Goal: Task Accomplishment & Management: Manage account settings

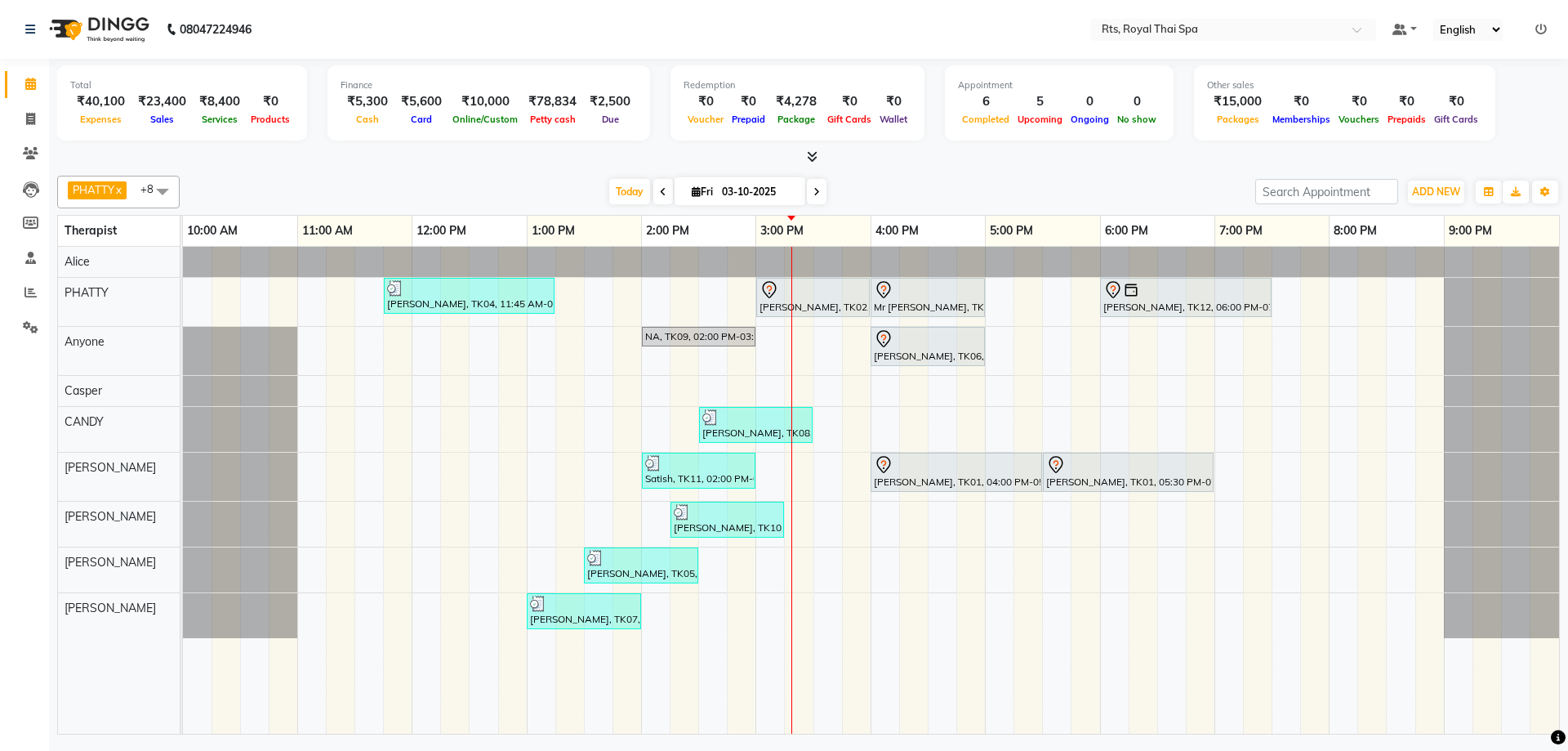
click at [776, 348] on div "[PERSON_NAME], TK04, 11:45 AM-01:15 PM, ROYAL SIGNATURE THERAPY 90min. [PERSON_…" at bounding box center [870, 489] width 1376 height 487
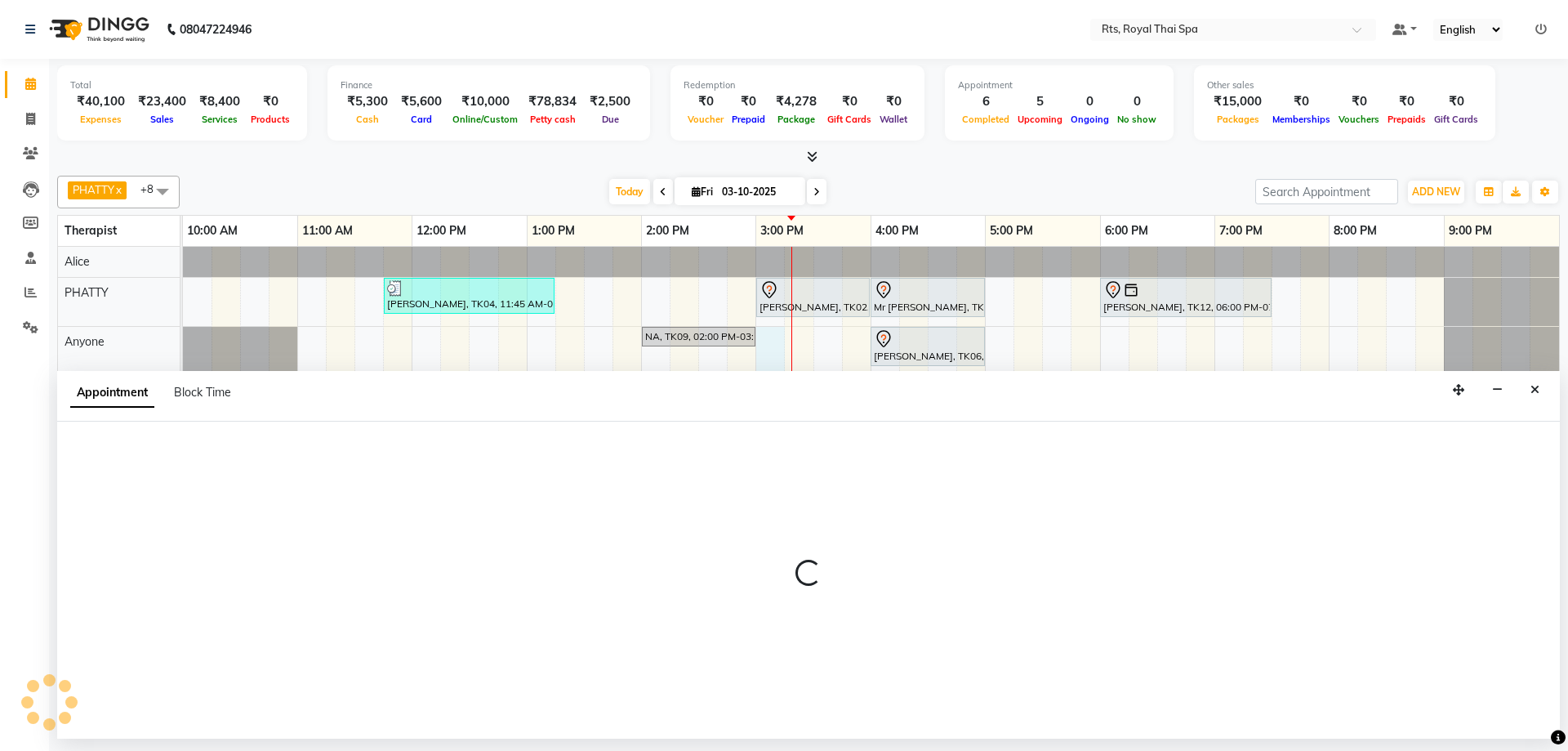
select select "39979"
select select "900"
select select "tentative"
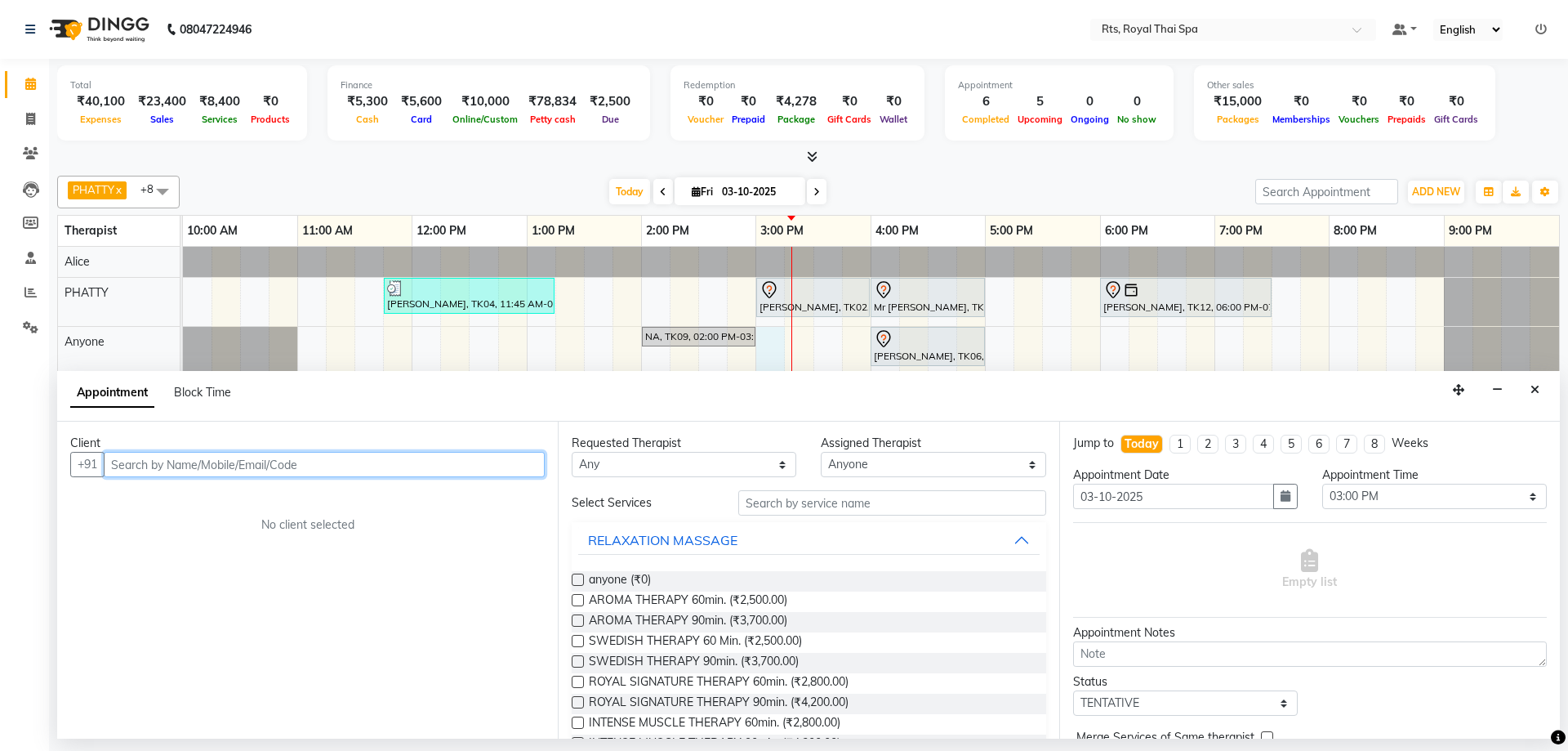
drag, startPoint x: 162, startPoint y: 471, endPoint x: 169, endPoint y: 461, distance: 12.2
click at [168, 464] on input "text" at bounding box center [324, 464] width 441 height 26
click at [242, 507] on button "Satish 81051130 33" at bounding box center [188, 498] width 166 height 26
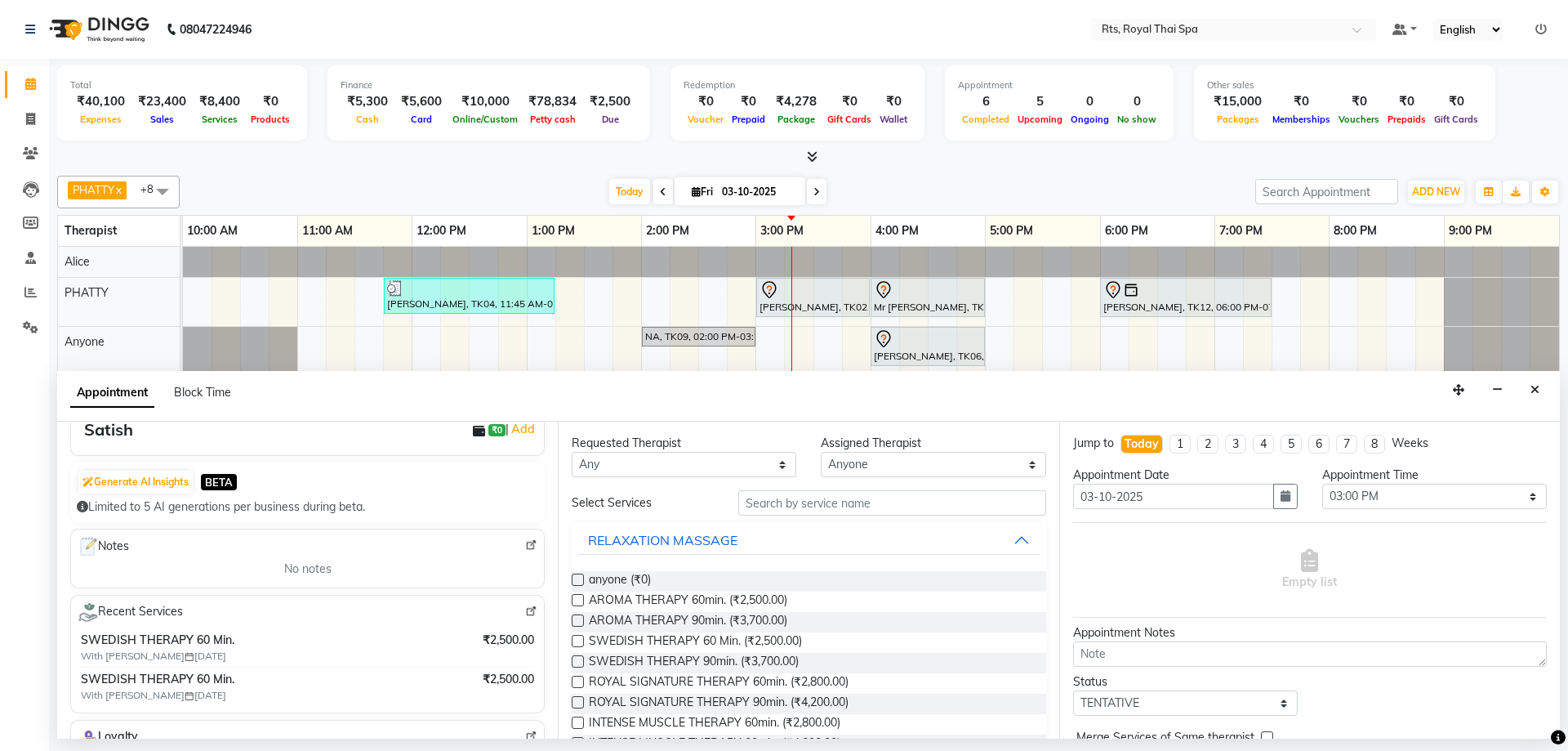
scroll to position [326, 0]
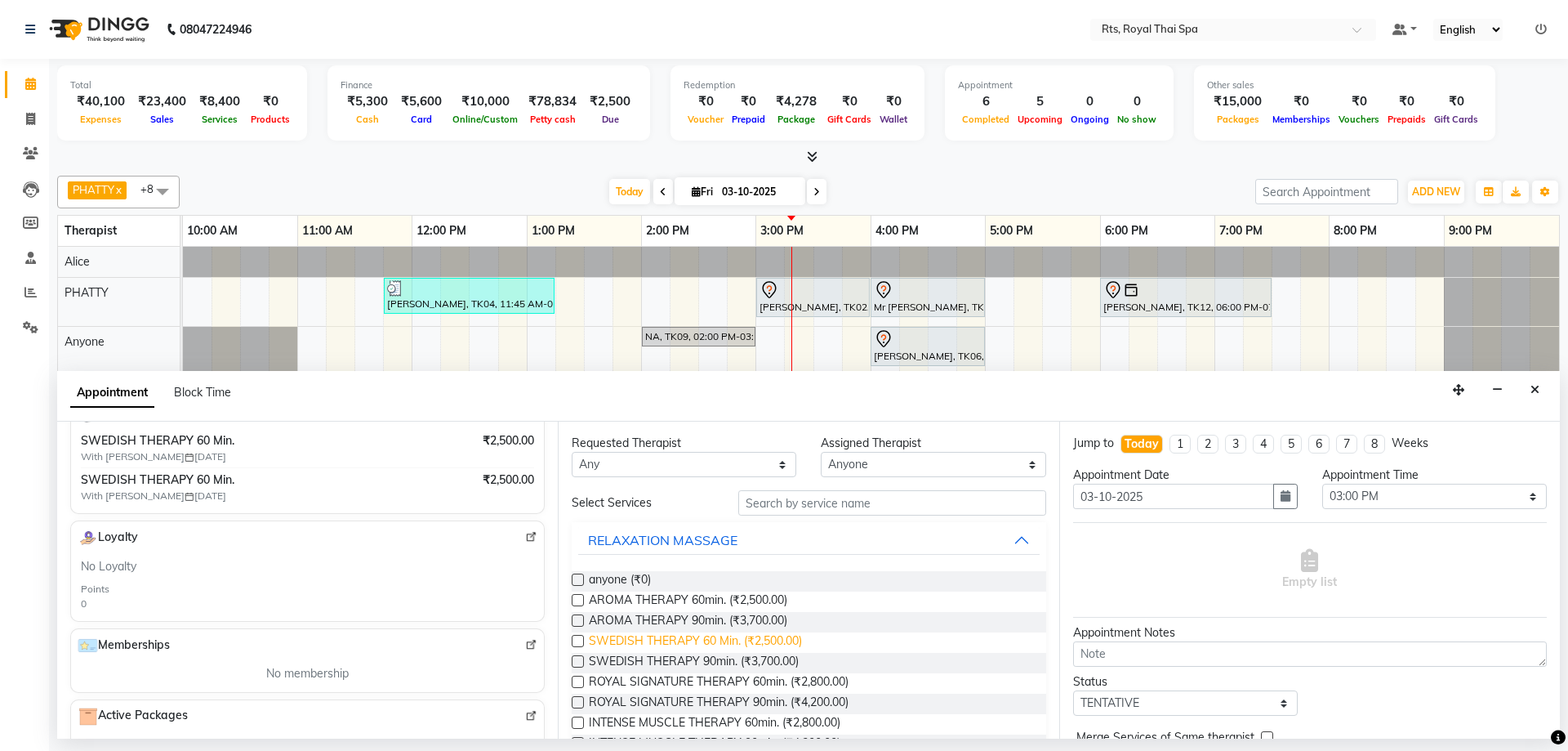
type input "8105113033"
drag, startPoint x: 776, startPoint y: 643, endPoint x: 808, endPoint y: 638, distance: 32.4
click at [782, 643] on span "SWEDISH THERAPY 60 Min. (₹2,500.00)" at bounding box center [695, 642] width 213 height 20
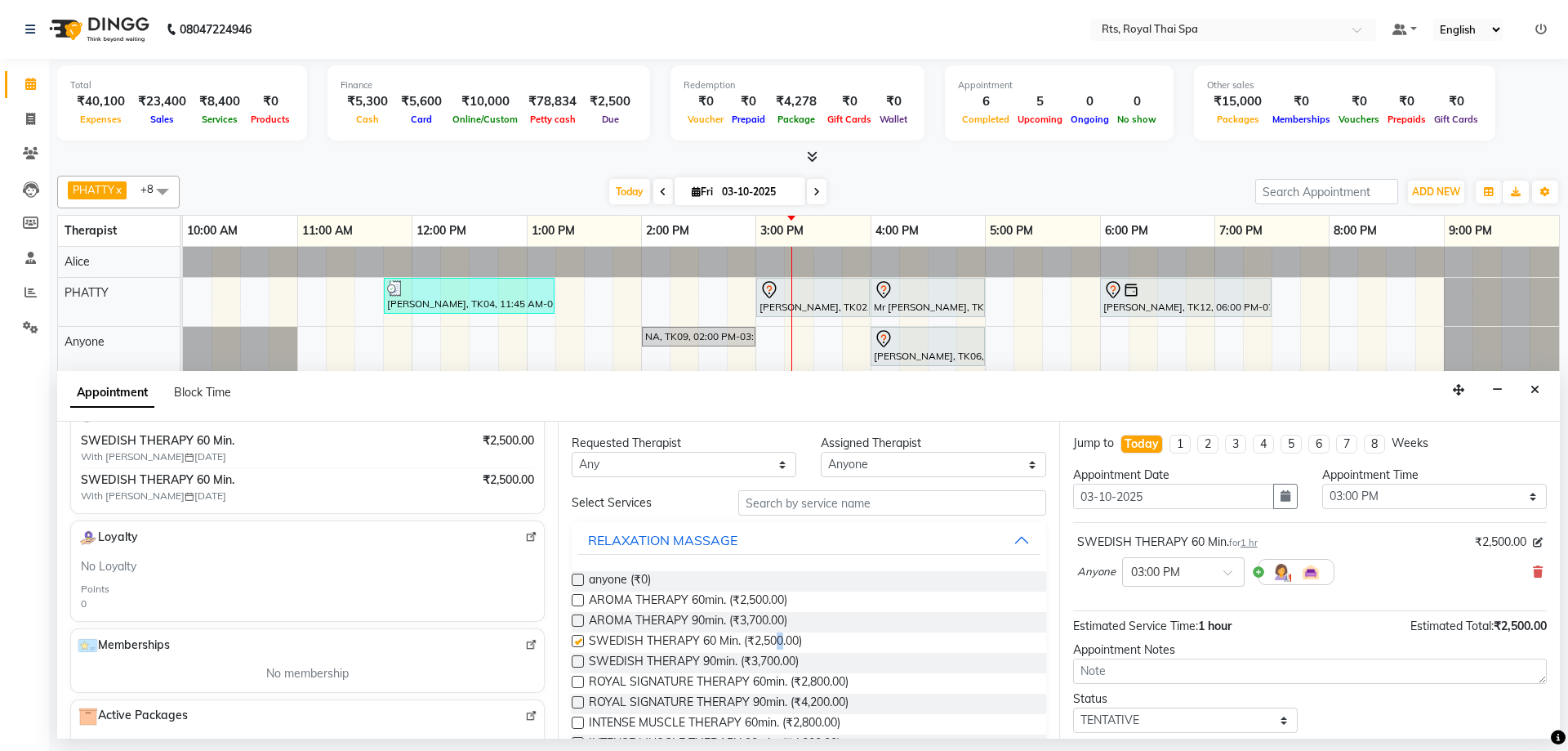
checkbox input "false"
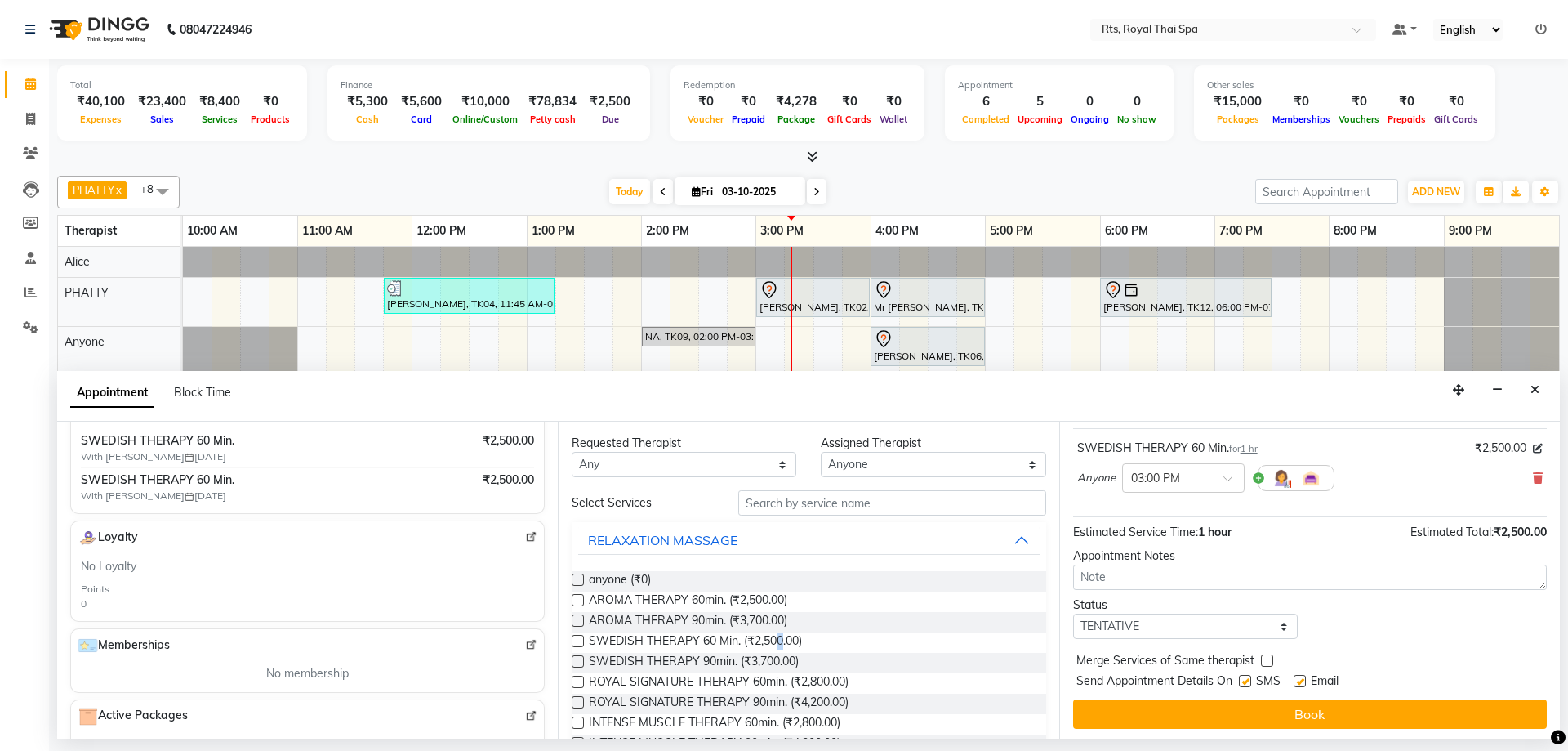
scroll to position [98, 0]
click at [1246, 672] on label at bounding box center [1244, 677] width 12 height 12
click at [1246, 674] on input "checkbox" at bounding box center [1244, 679] width 11 height 11
checkbox input "false"
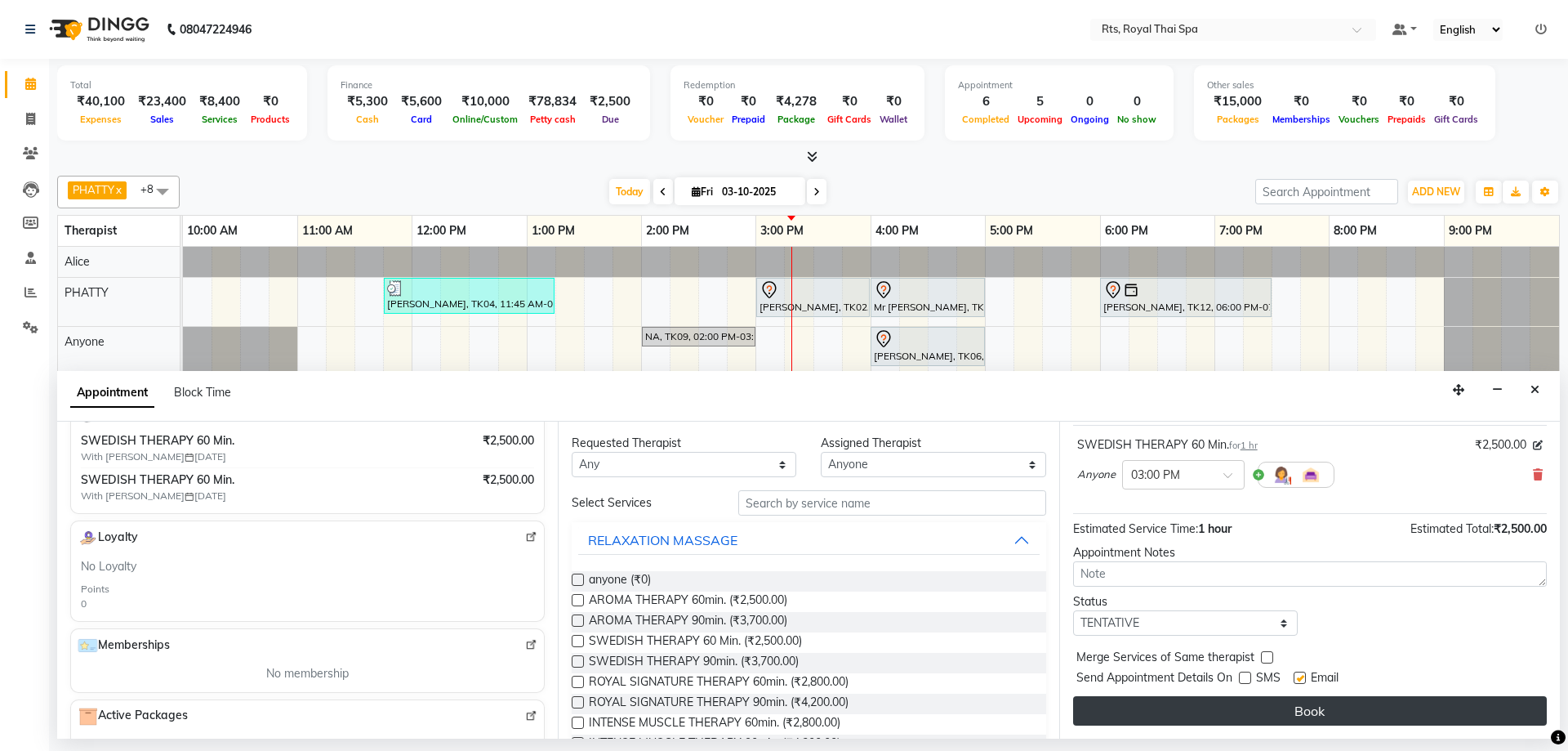
click at [1238, 704] on button "Book" at bounding box center [1309, 710] width 473 height 29
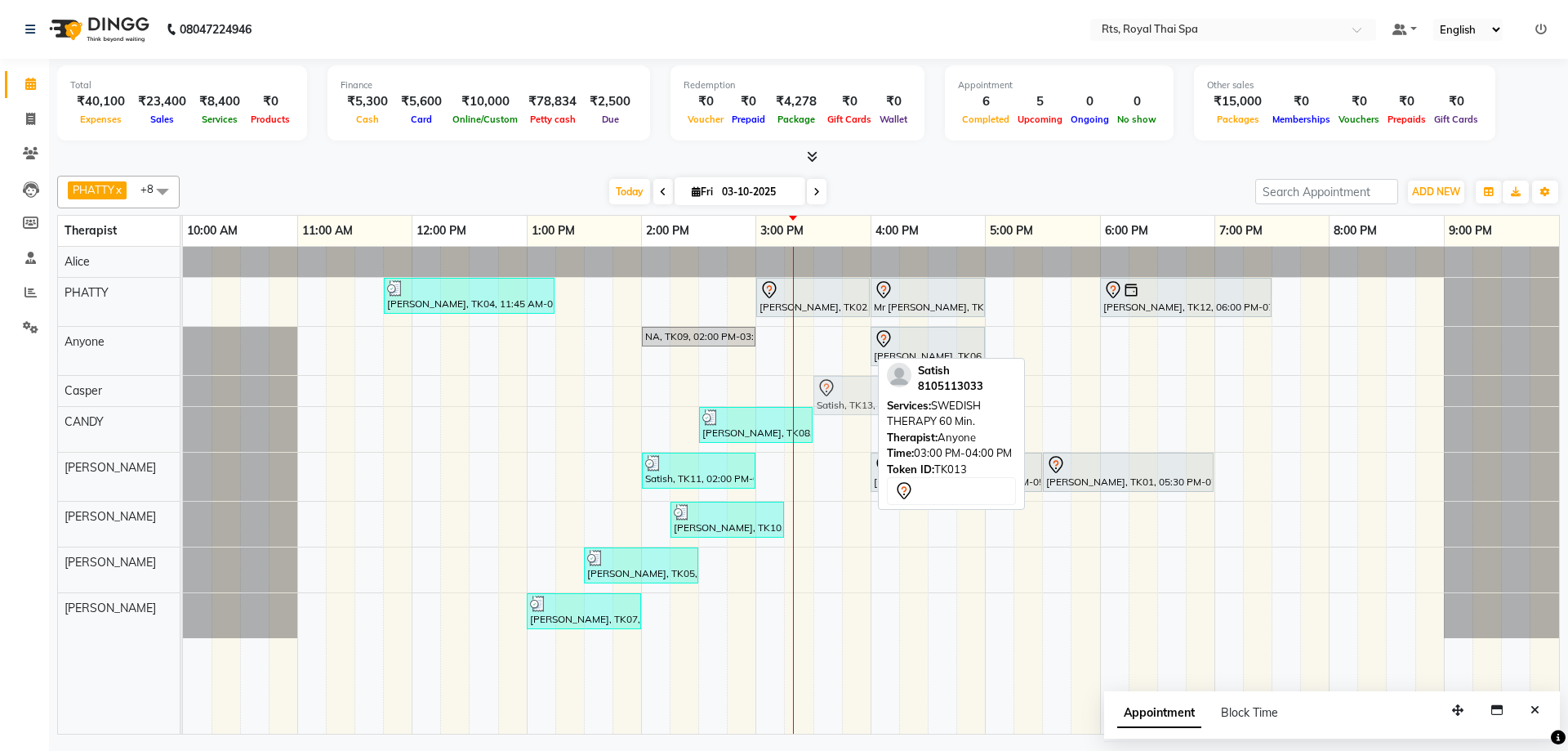
drag, startPoint x: 784, startPoint y: 347, endPoint x: 830, endPoint y: 385, distance: 59.7
click at [830, 385] on tbody "[PERSON_NAME], TK04, 11:45 AM-01:15 PM, ROYAL SIGNATURE THERAPY 90min. [PERSON_…" at bounding box center [870, 442] width 1376 height 391
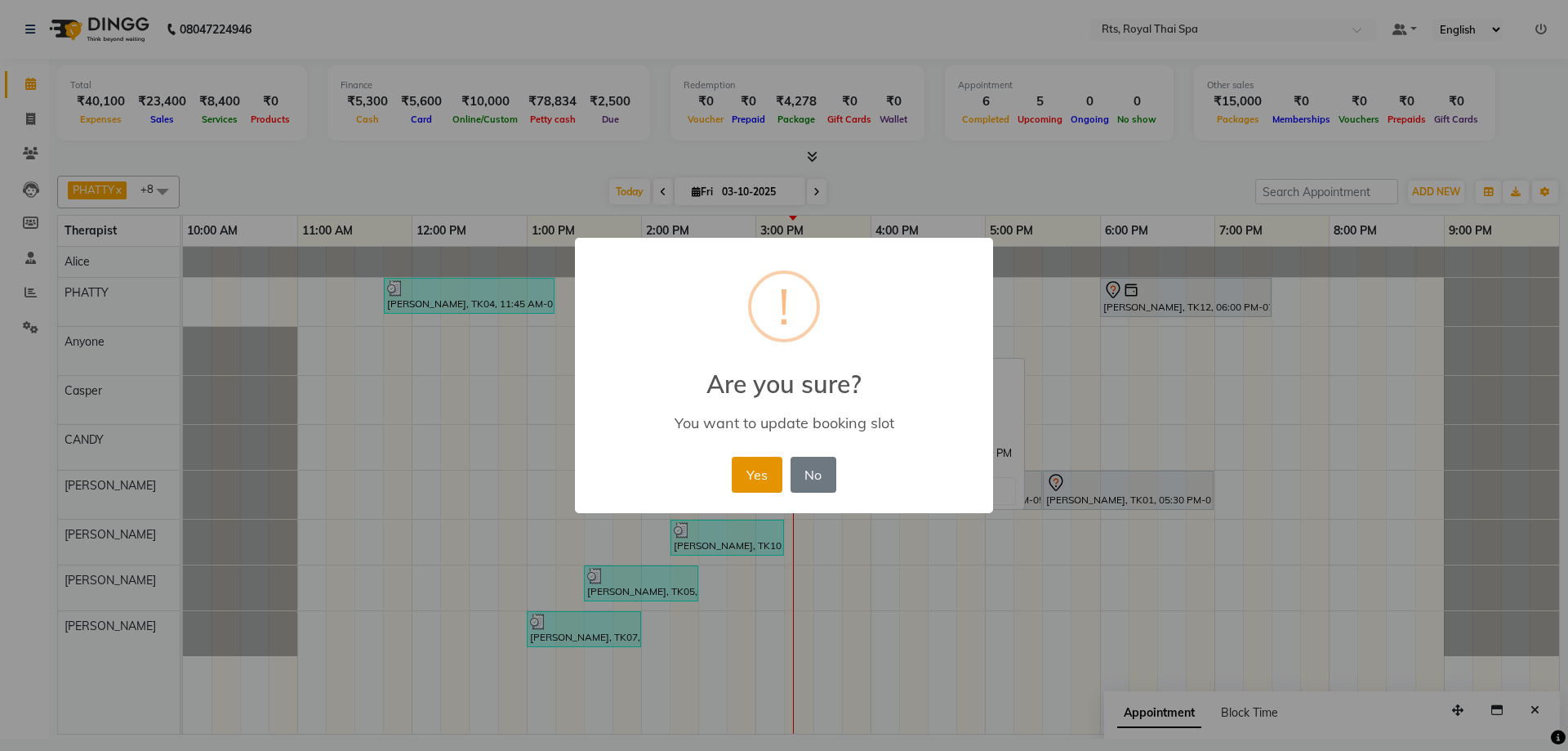
drag, startPoint x: 760, startPoint y: 473, endPoint x: 762, endPoint y: 465, distance: 8.2
click at [760, 472] on button "Yes" at bounding box center [756, 474] width 50 height 36
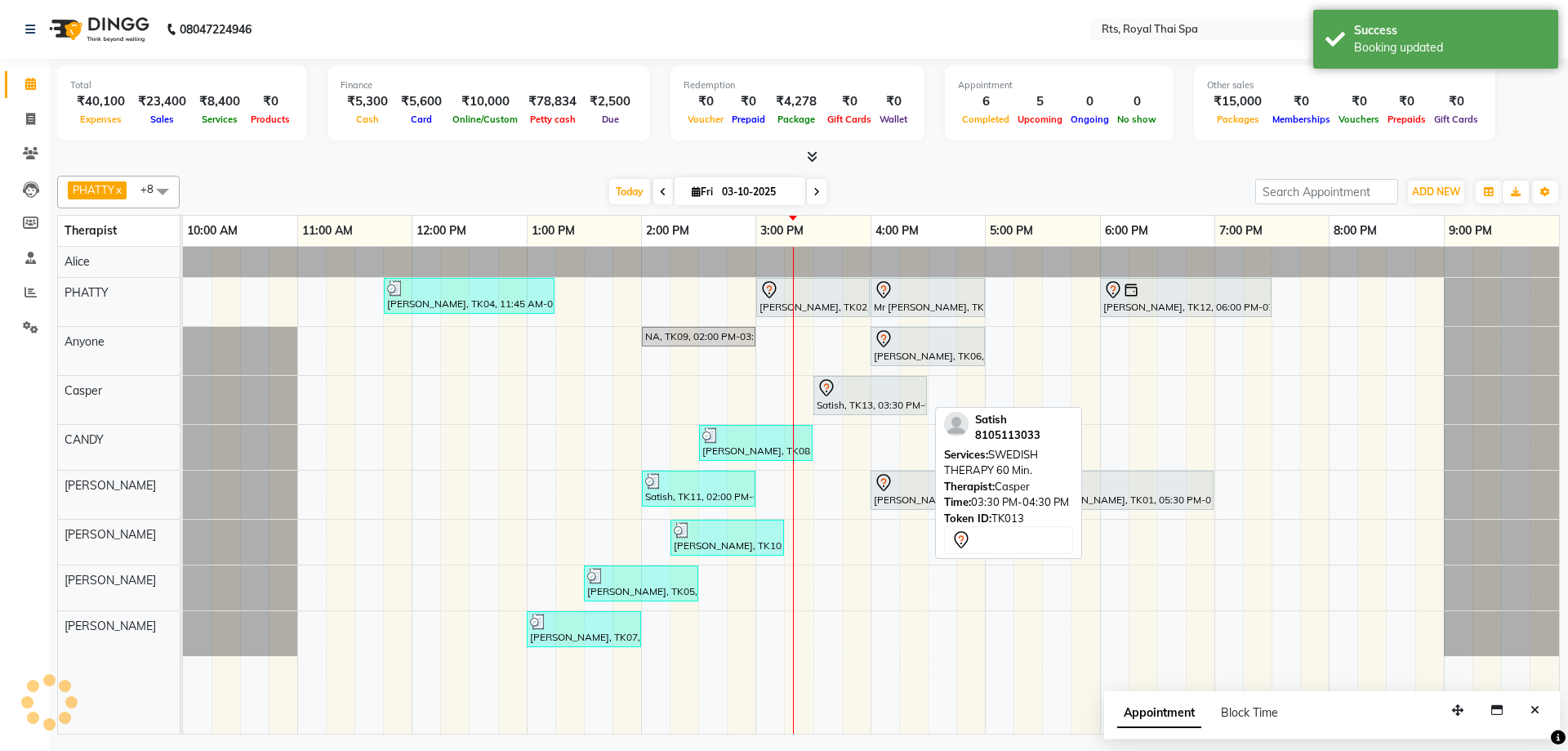
click at [840, 387] on div at bounding box center [870, 387] width 107 height 20
click at [840, 387] on div at bounding box center [870, 387] width 107 height 20
select select "7"
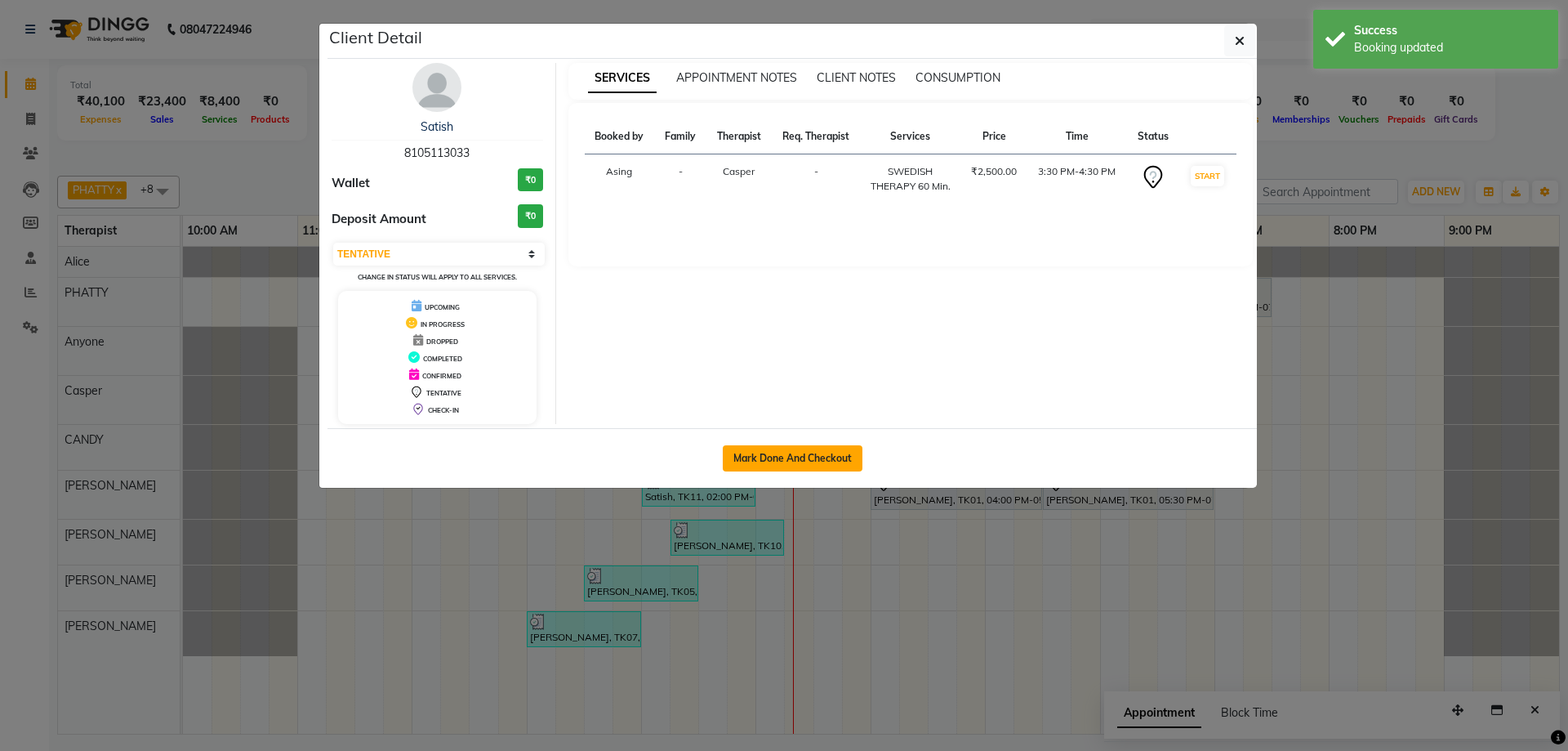
click at [800, 449] on button "Mark Done And Checkout" at bounding box center [792, 458] width 140 height 26
select select "service"
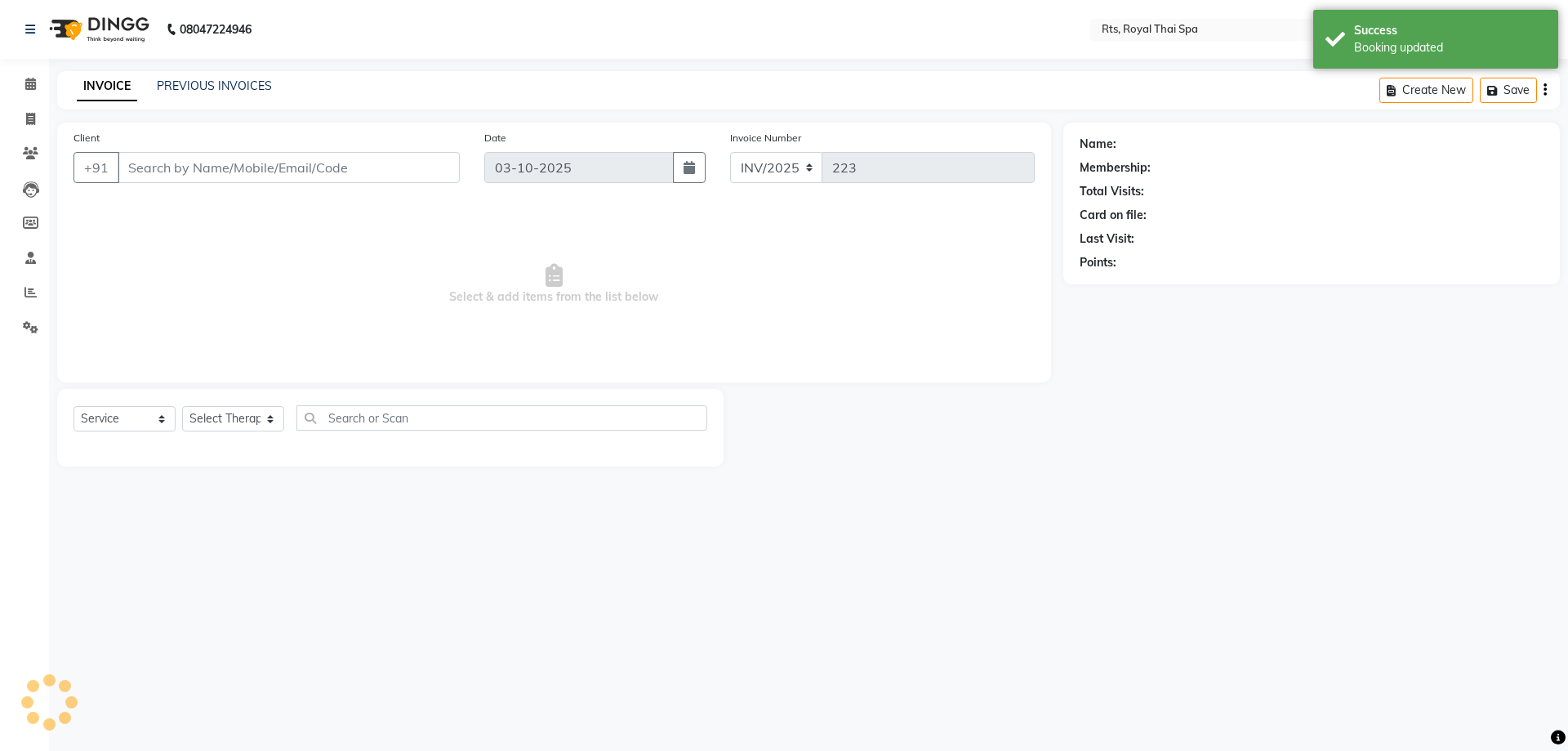
type input "8105113033"
select select "39991"
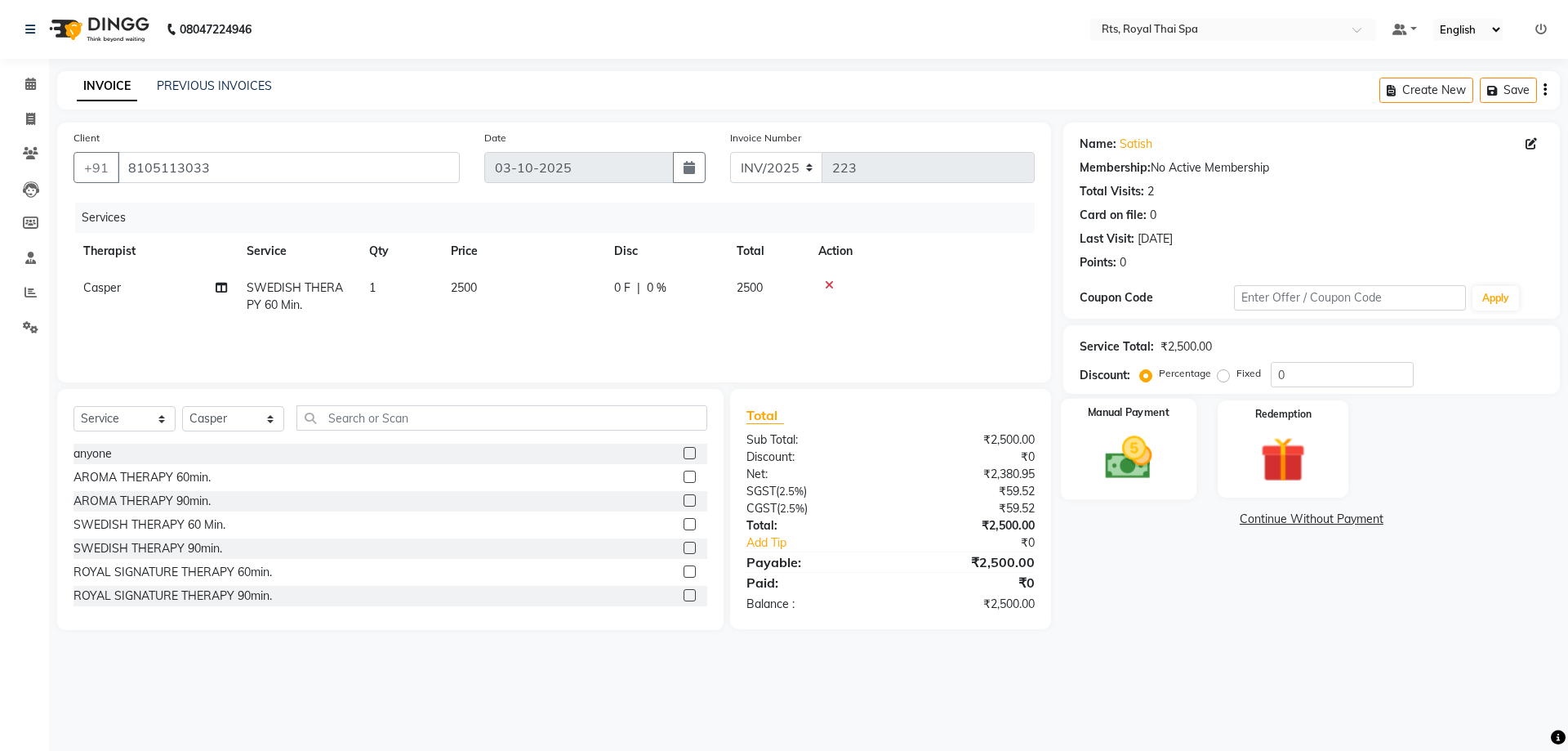
click at [1174, 479] on div "Manual Payment" at bounding box center [1127, 449] width 136 height 100
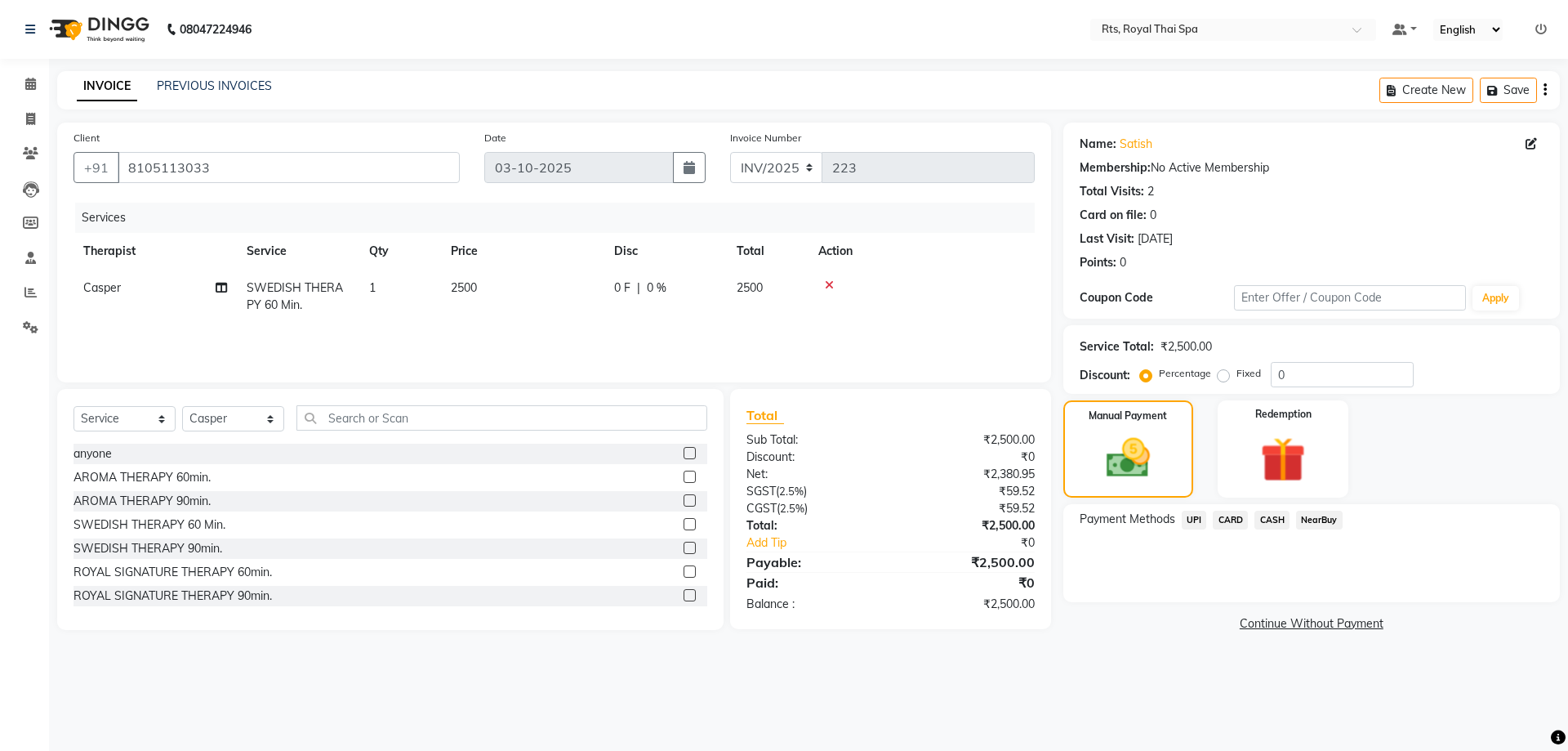
click at [1233, 517] on span "CARD" at bounding box center [1230, 520] width 35 height 19
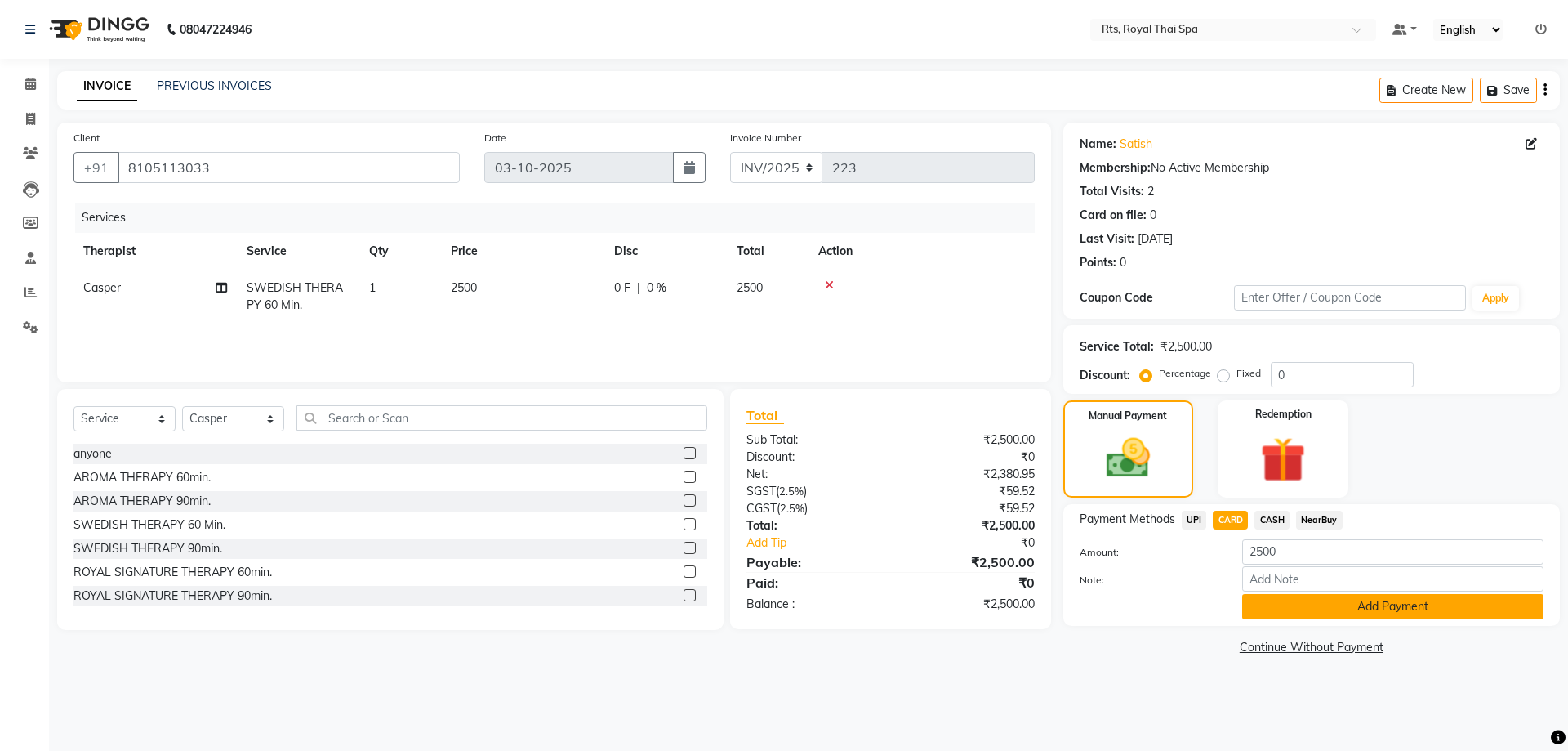
click at [1276, 607] on button "Add Payment" at bounding box center [1392, 606] width 301 height 26
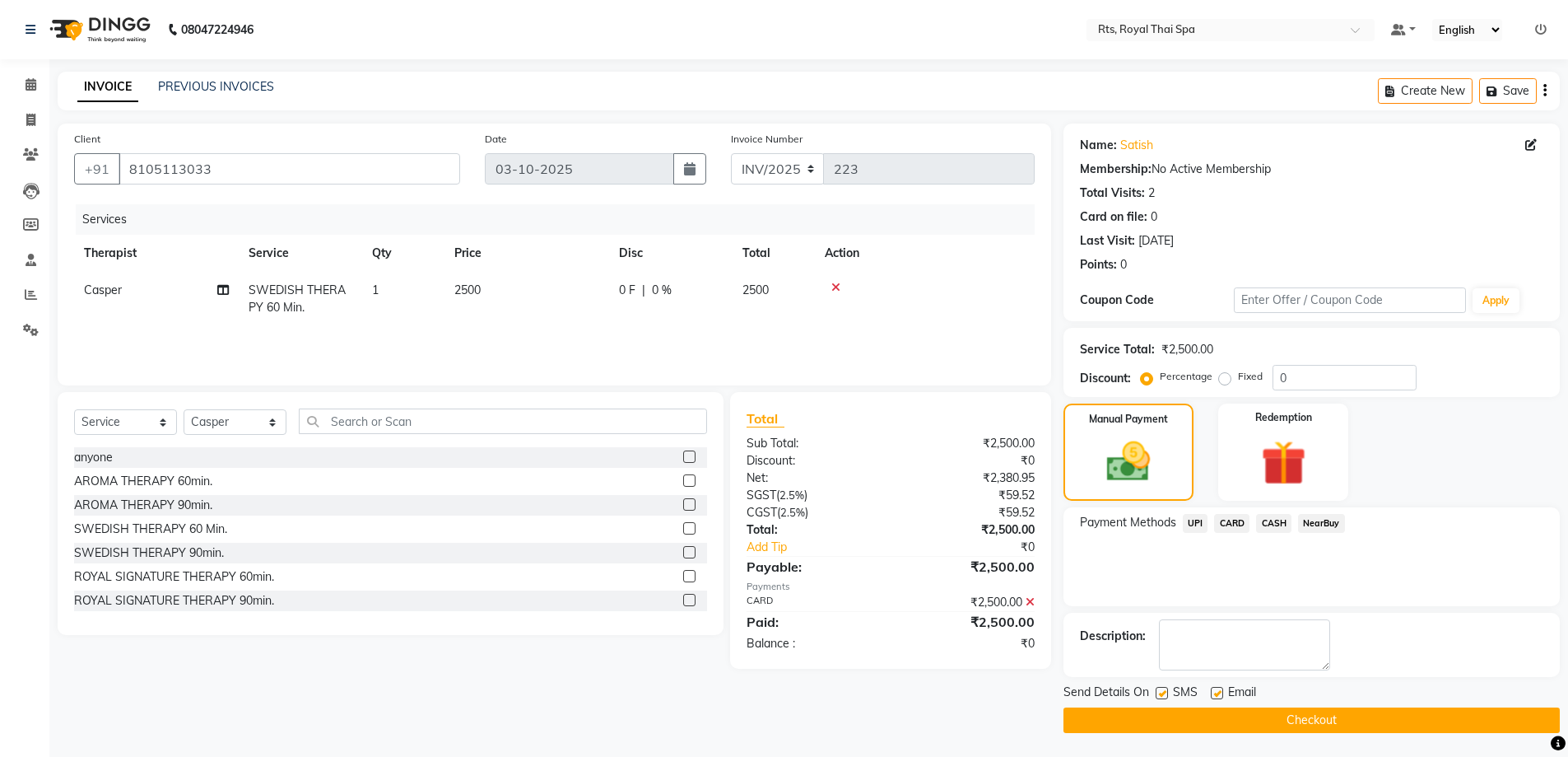
click at [1161, 694] on label at bounding box center [1161, 693] width 13 height 13
click at [1161, 694] on input "checkbox" at bounding box center [1161, 694] width 11 height 11
checkbox input "false"
click at [1164, 710] on button "Checkout" at bounding box center [1311, 719] width 496 height 26
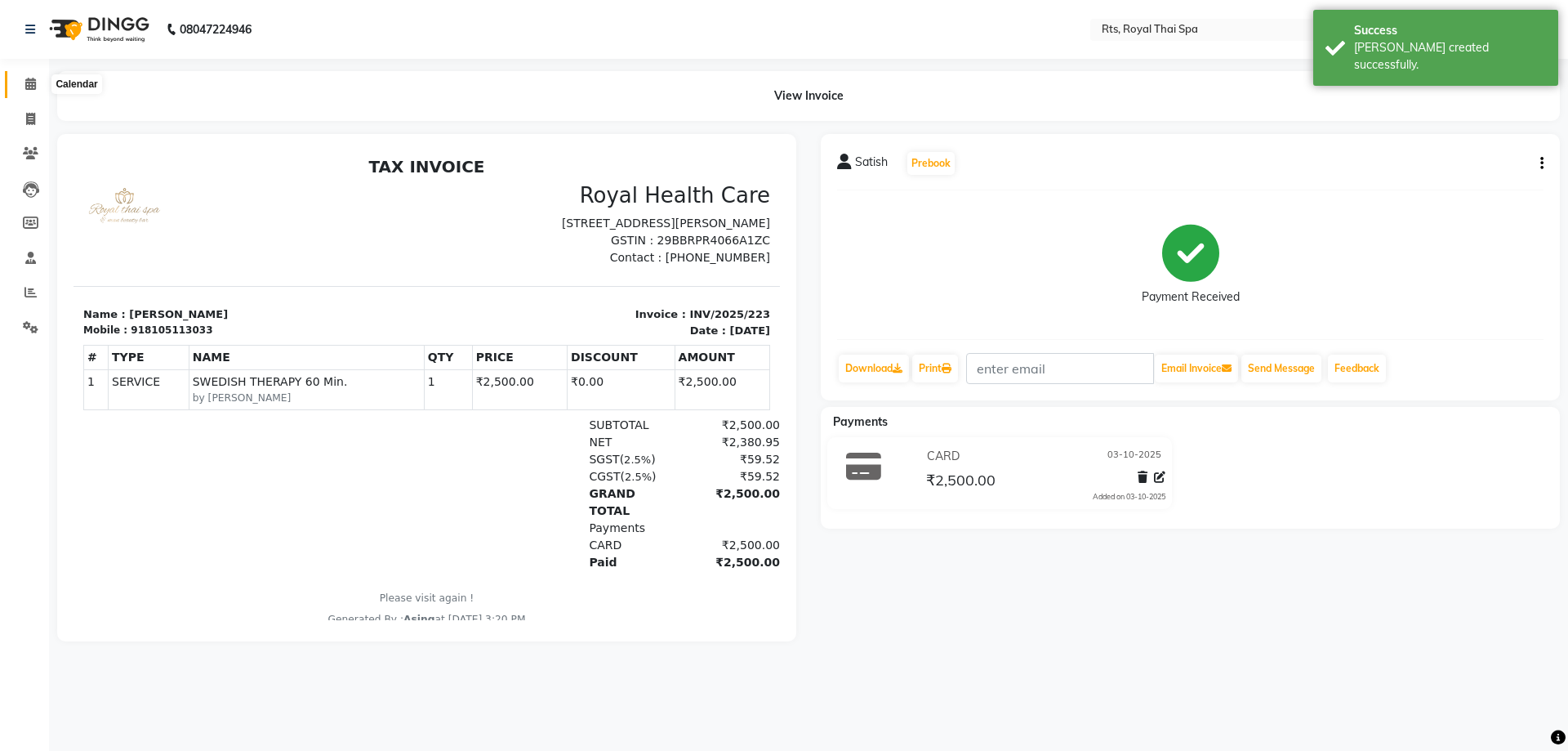
click at [30, 78] on icon at bounding box center [31, 84] width 11 height 12
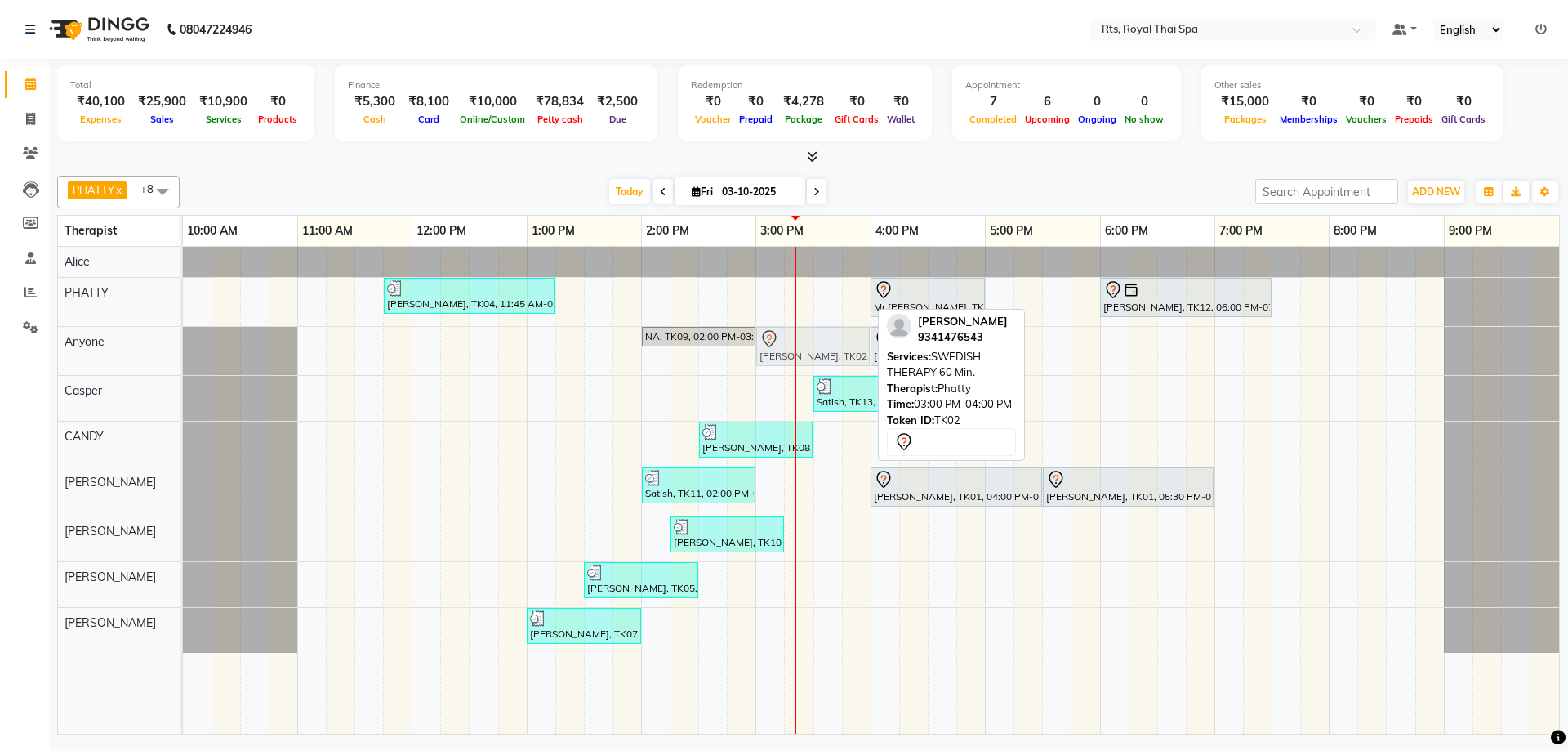
drag, startPoint x: 775, startPoint y: 301, endPoint x: 775, endPoint y: 362, distance: 61.0
click at [775, 362] on tbody "[PERSON_NAME], TK04, 11:45 AM-01:15 PM, ROYAL SIGNATURE THERAPY 90min. [PERSON_…" at bounding box center [870, 450] width 1376 height 406
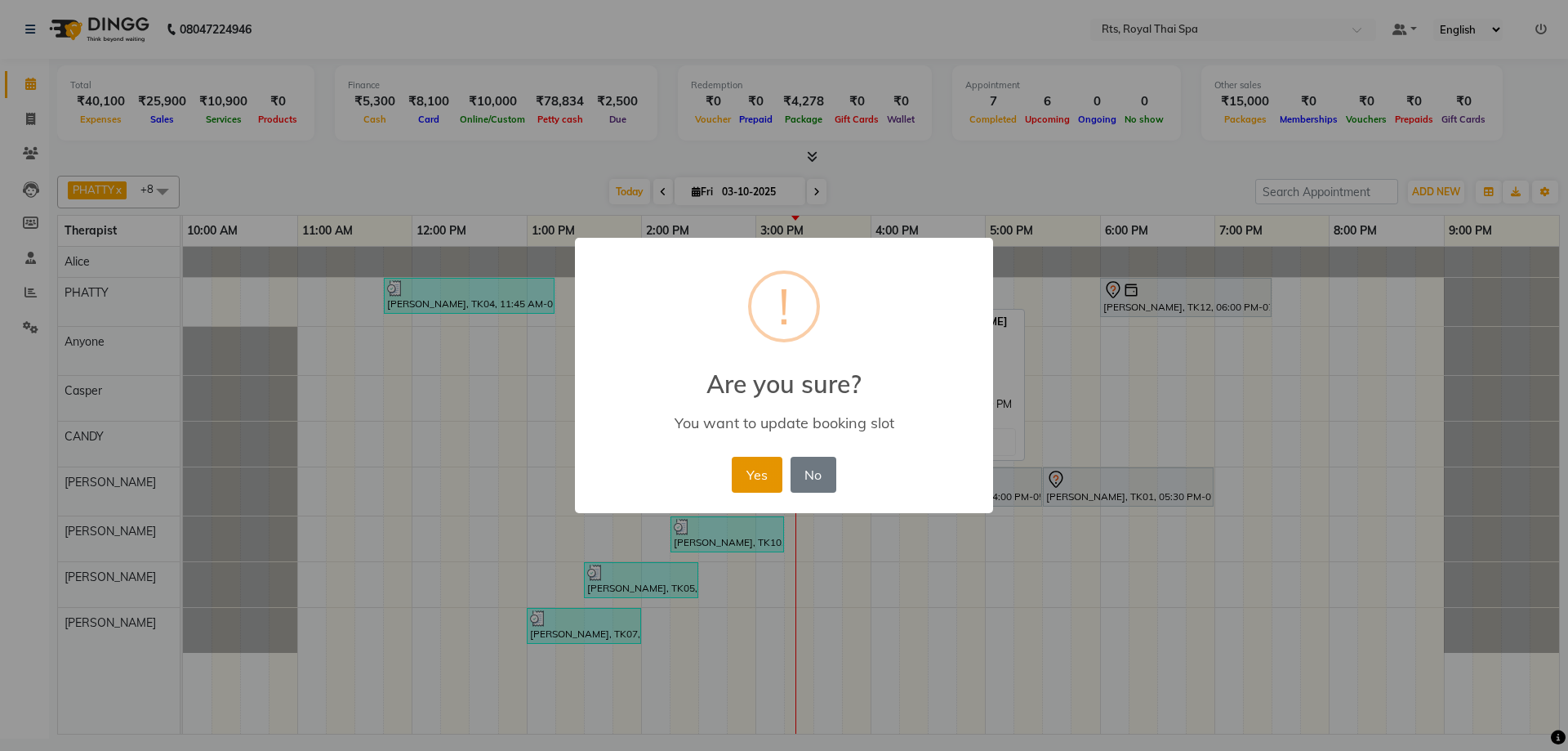
click at [747, 465] on button "Yes" at bounding box center [756, 474] width 50 height 36
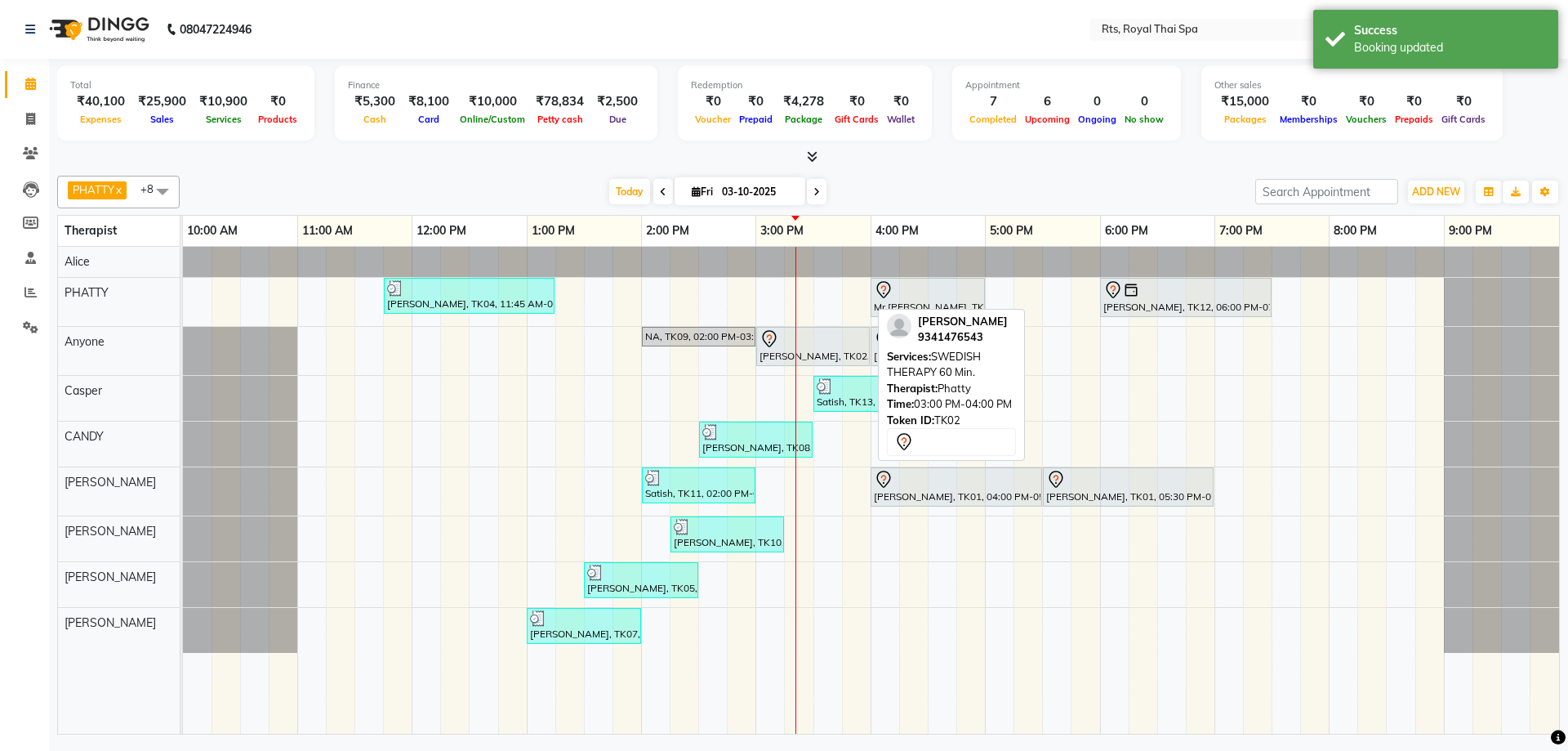
click at [1476, 410] on div at bounding box center [1502, 398] width 115 height 45
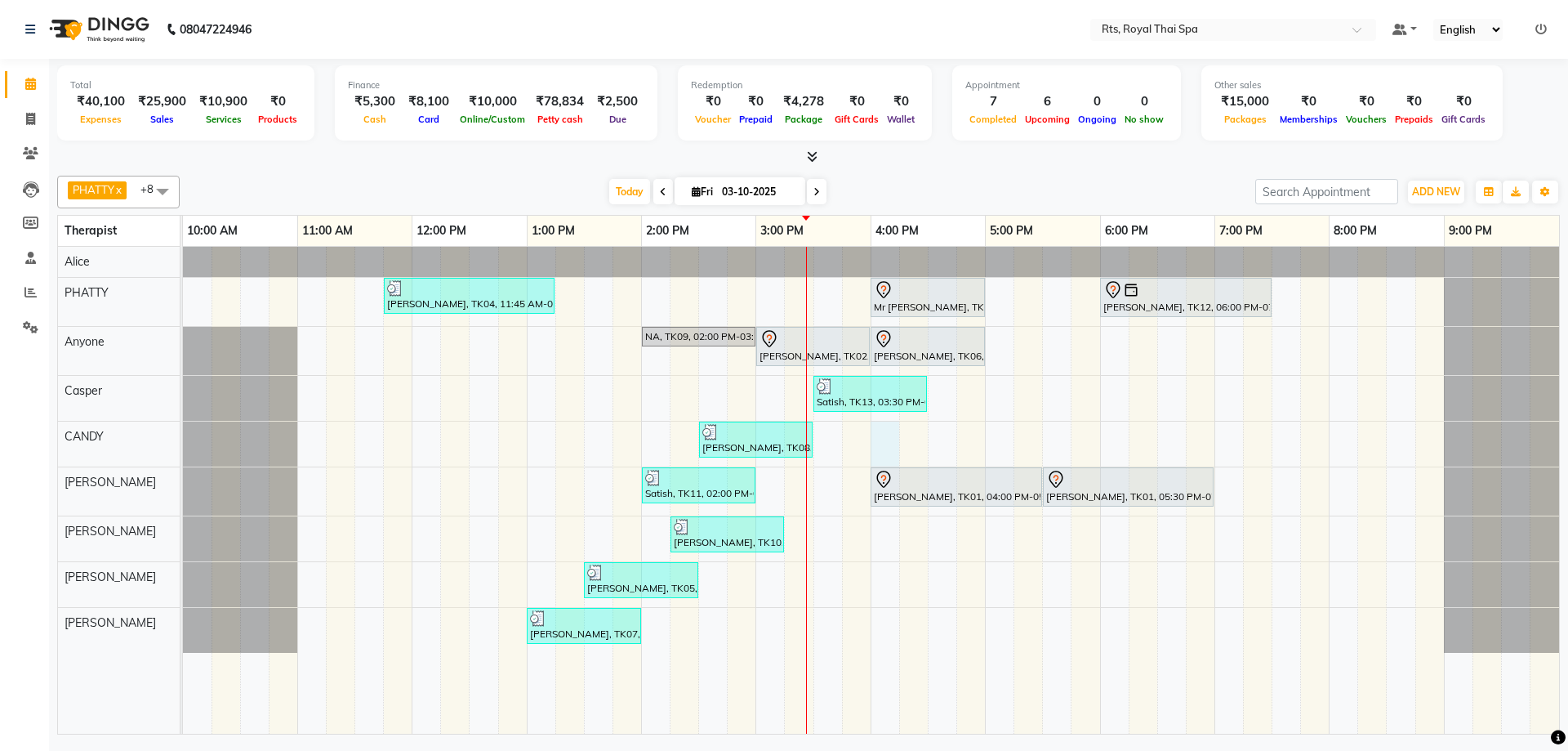
click at [885, 440] on div "[PERSON_NAME], TK04, 11:45 AM-01:15 PM, ROYAL SIGNATURE THERAPY 90min. Mr [PERS…" at bounding box center [870, 489] width 1376 height 487
select select "50979"
select select "tentative"
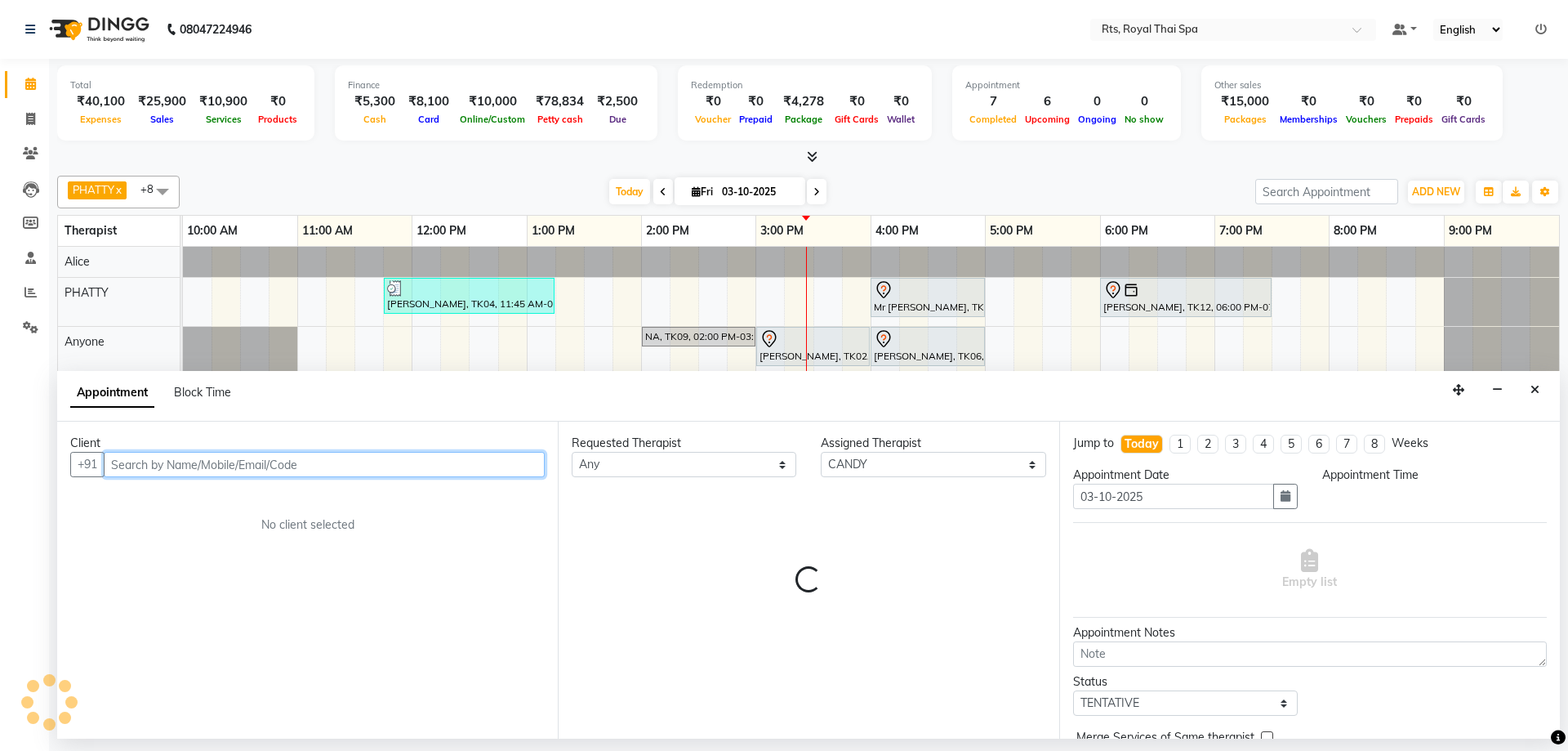
select select "960"
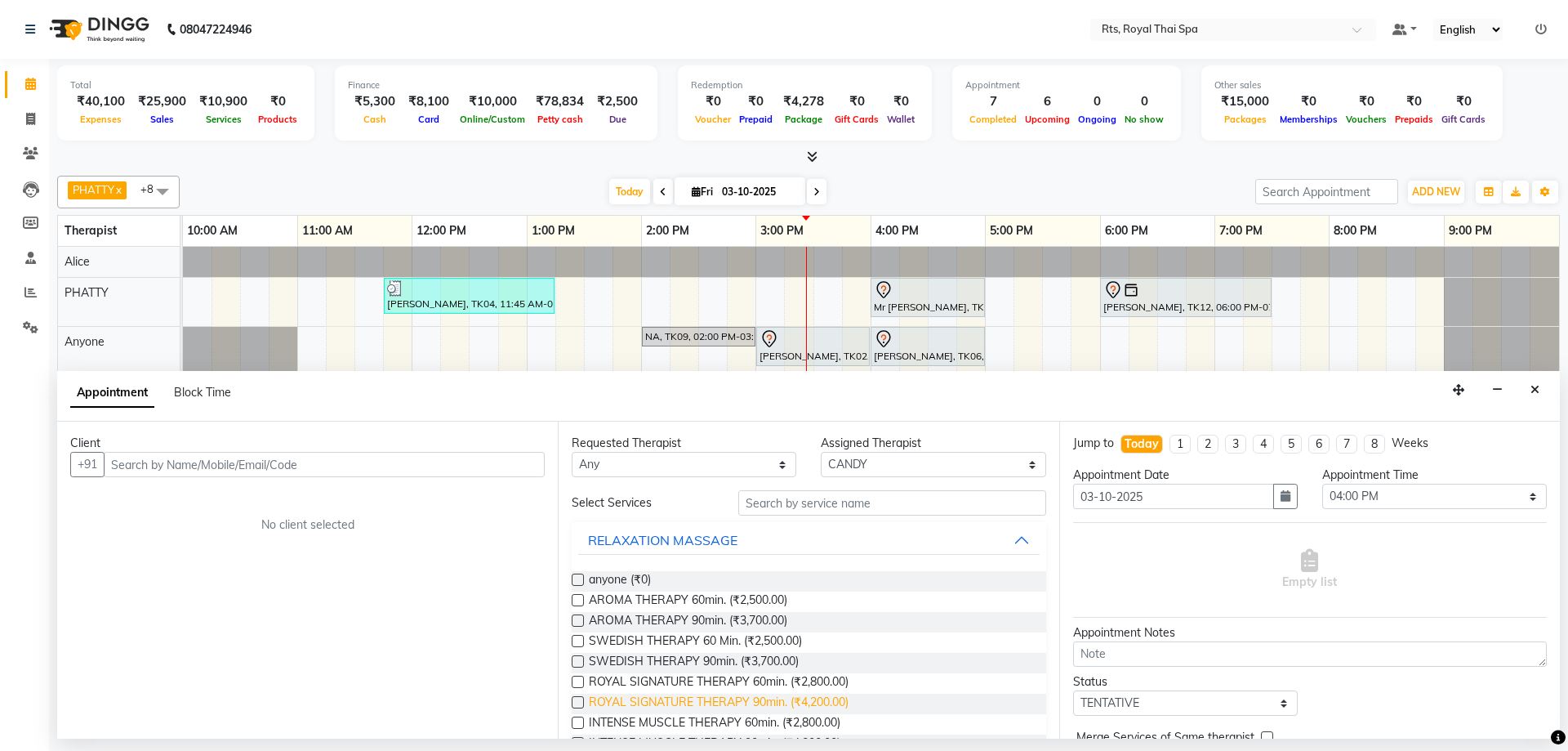
click at [838, 701] on span "ROYAL SIGNATURE THERAPY 90min. (₹4,200.00)" at bounding box center [718, 703] width 260 height 20
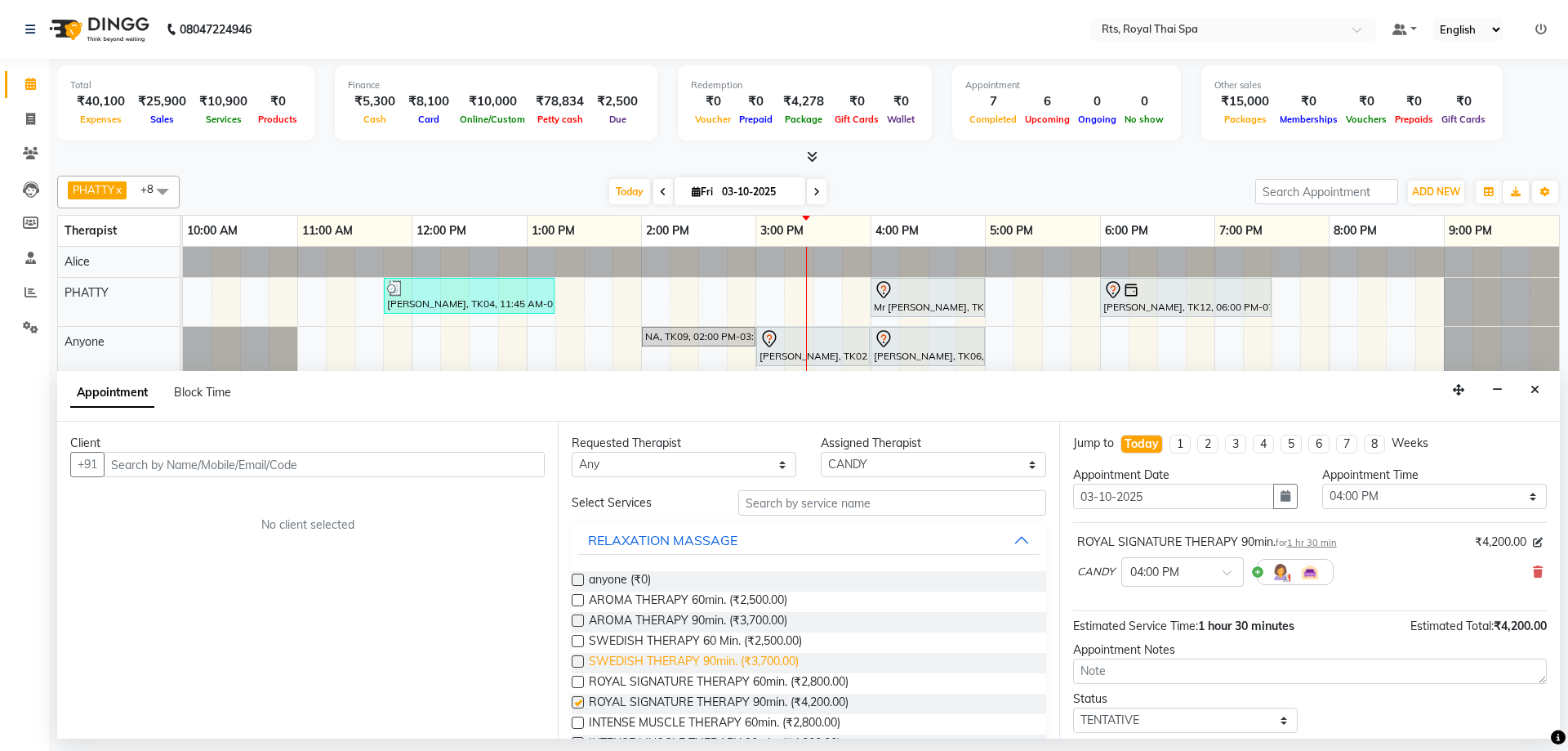
checkbox input "false"
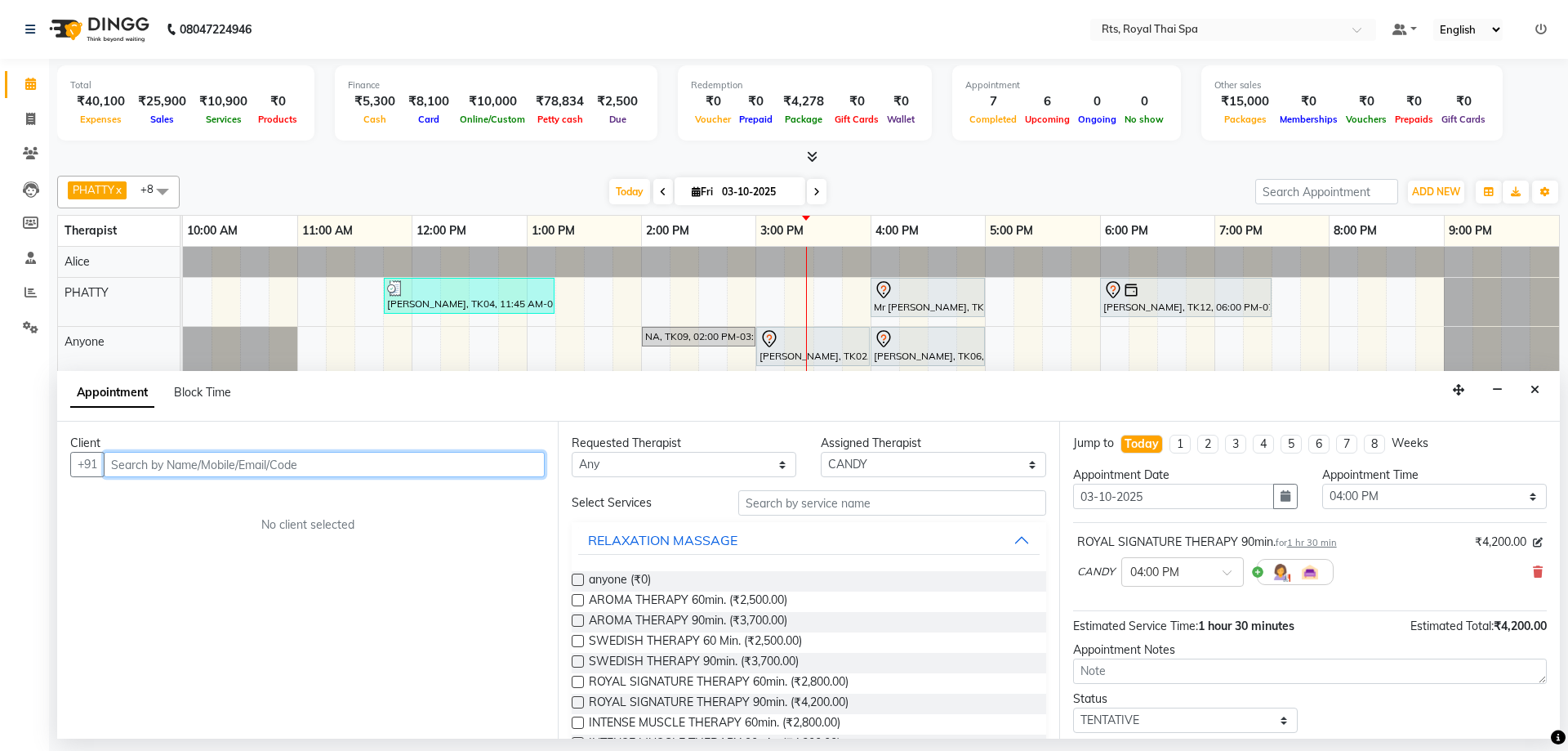
click at [415, 464] on input "text" at bounding box center [324, 464] width 441 height 26
click at [476, 464] on input "text" at bounding box center [324, 464] width 441 height 26
click at [1533, 571] on icon at bounding box center [1537, 571] width 10 height 12
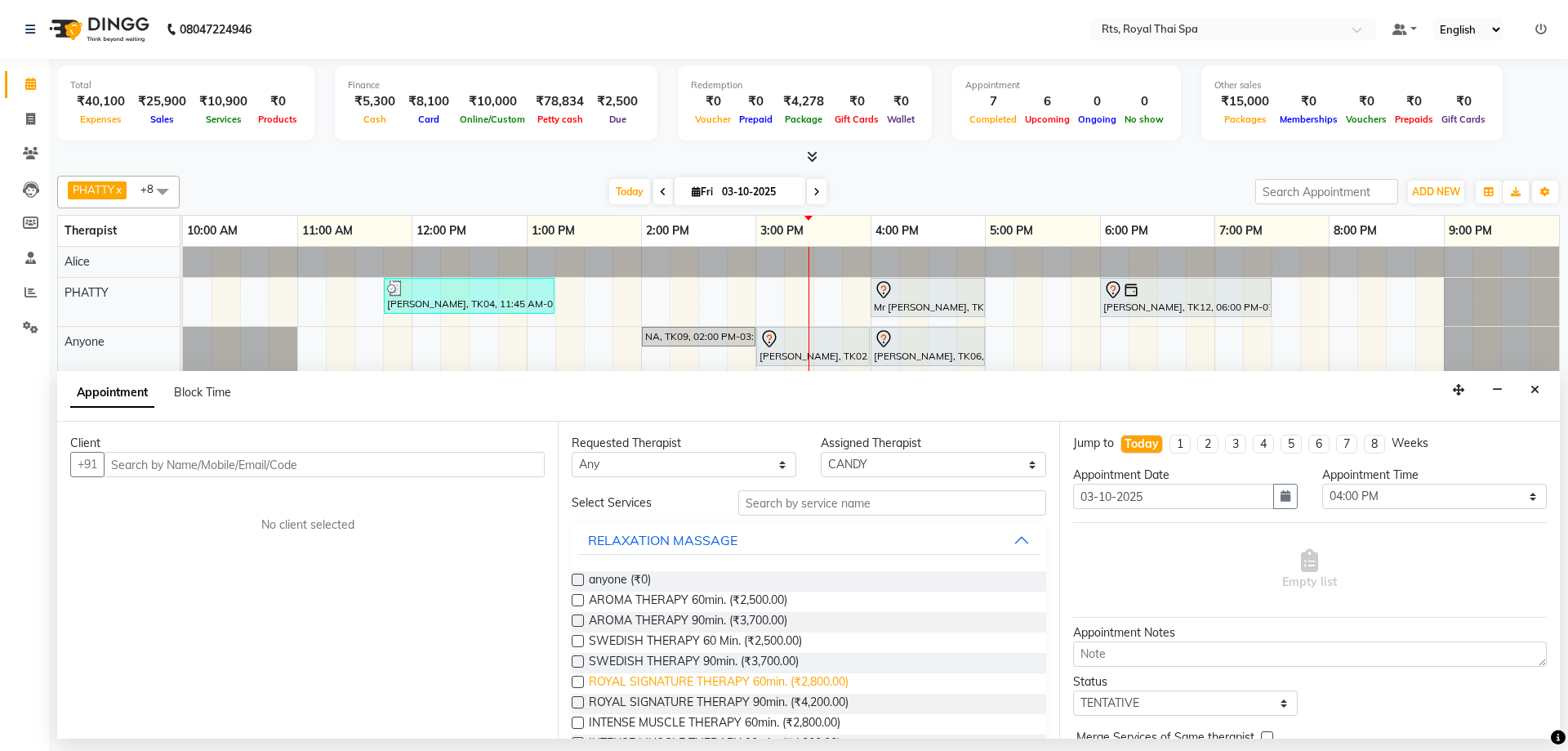
click at [838, 683] on span "ROYAL SIGNATURE THERAPY 60min. (₹2,800.00)" at bounding box center [718, 683] width 260 height 20
checkbox input "false"
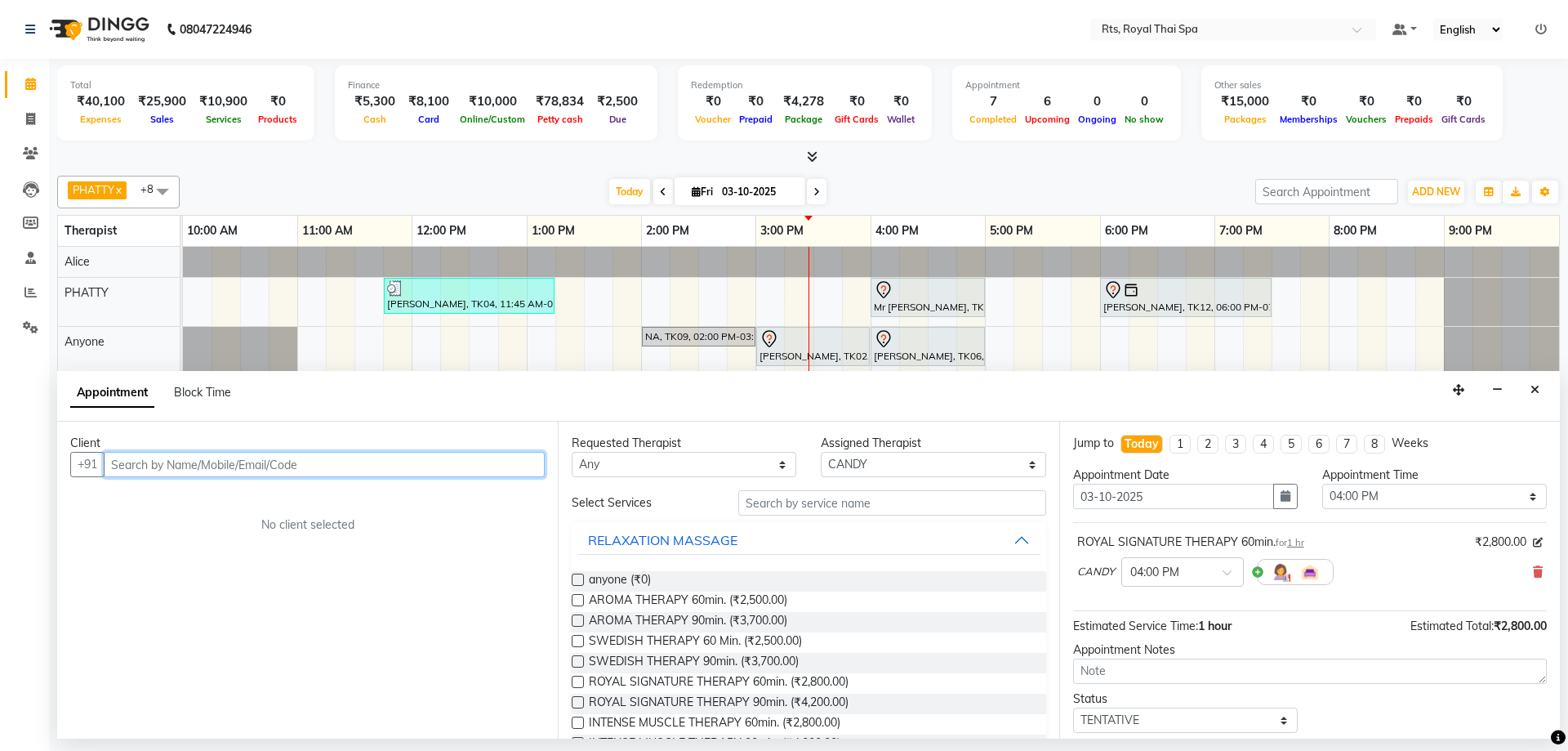
click at [410, 466] on input "text" at bounding box center [324, 464] width 441 height 26
click at [178, 466] on input "text" at bounding box center [324, 464] width 441 height 26
paste input "9845919824"
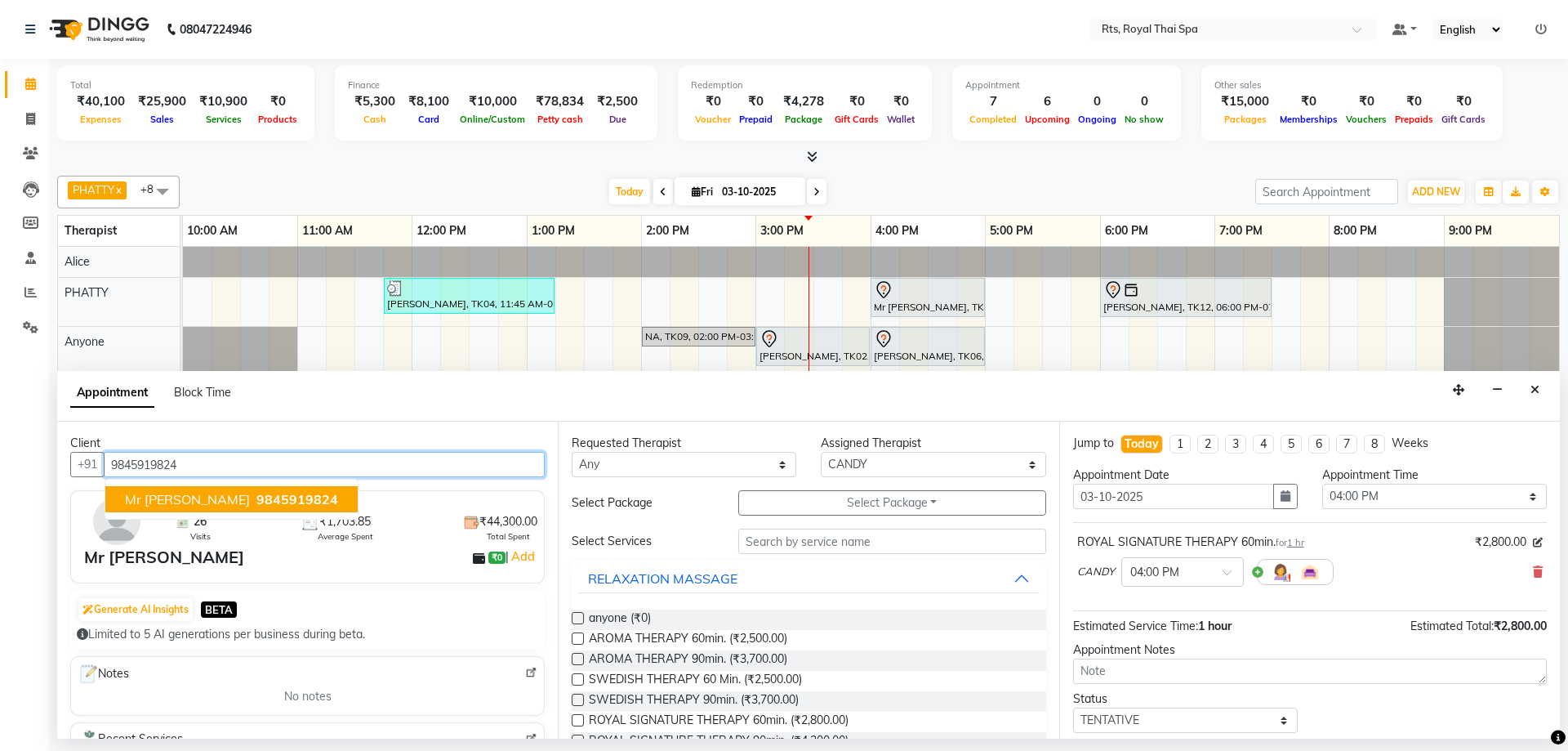
click at [256, 496] on span "9845919824" at bounding box center [297, 499] width 82 height 16
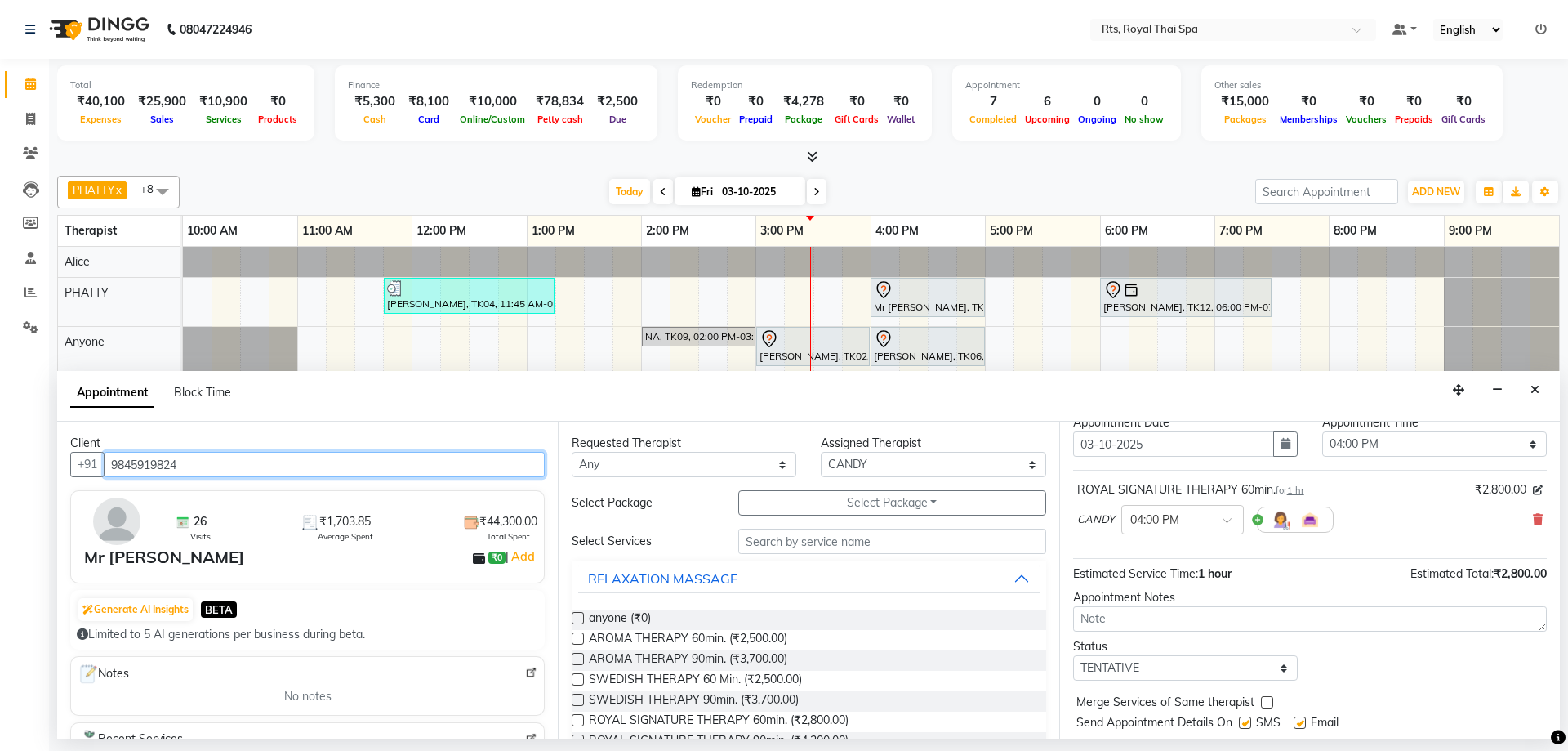
scroll to position [98, 0]
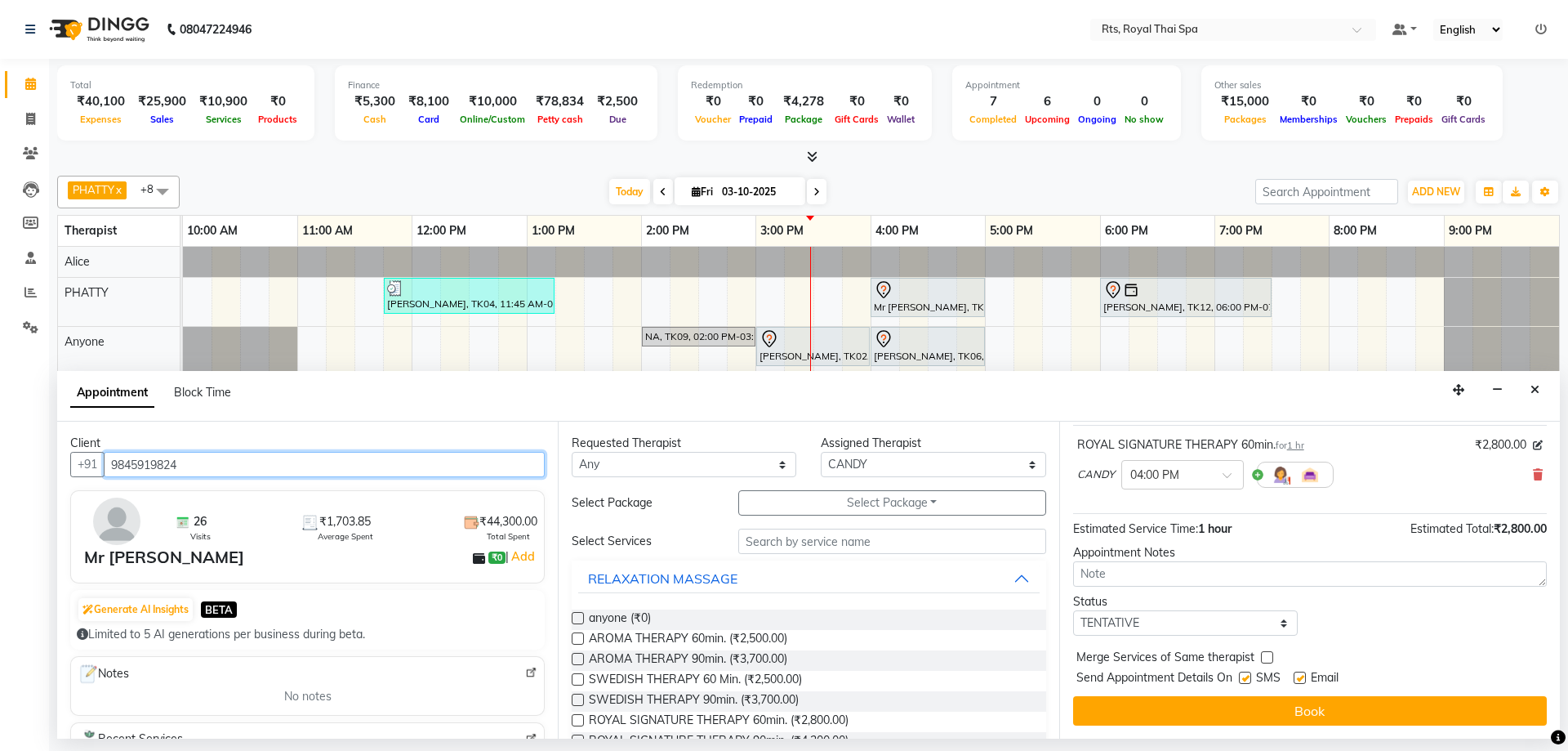
type input "9845919824"
click at [1249, 680] on label at bounding box center [1244, 677] width 12 height 12
click at [1249, 680] on input "checkbox" at bounding box center [1244, 679] width 11 height 11
checkbox input "false"
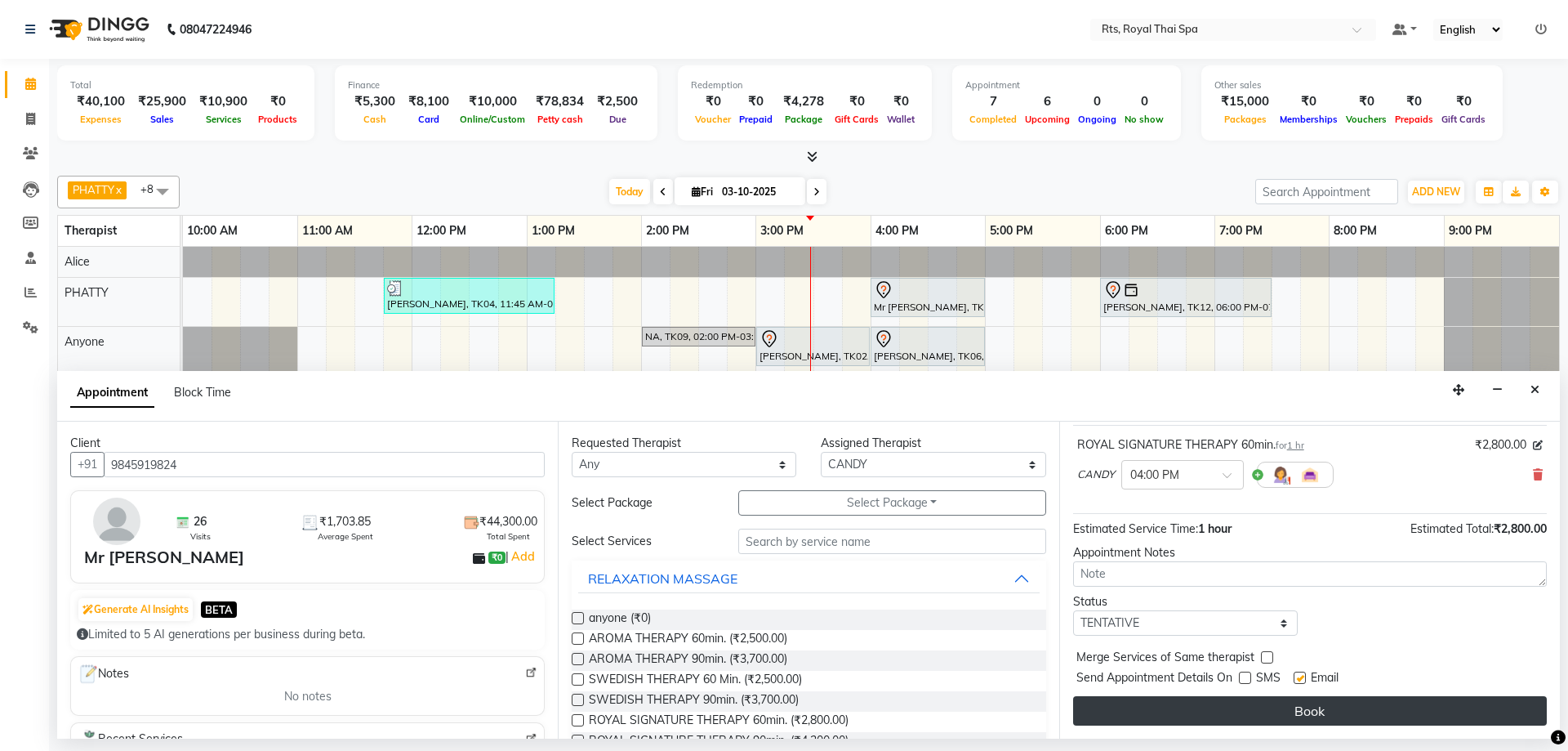
click at [1245, 700] on button "Book" at bounding box center [1309, 710] width 473 height 29
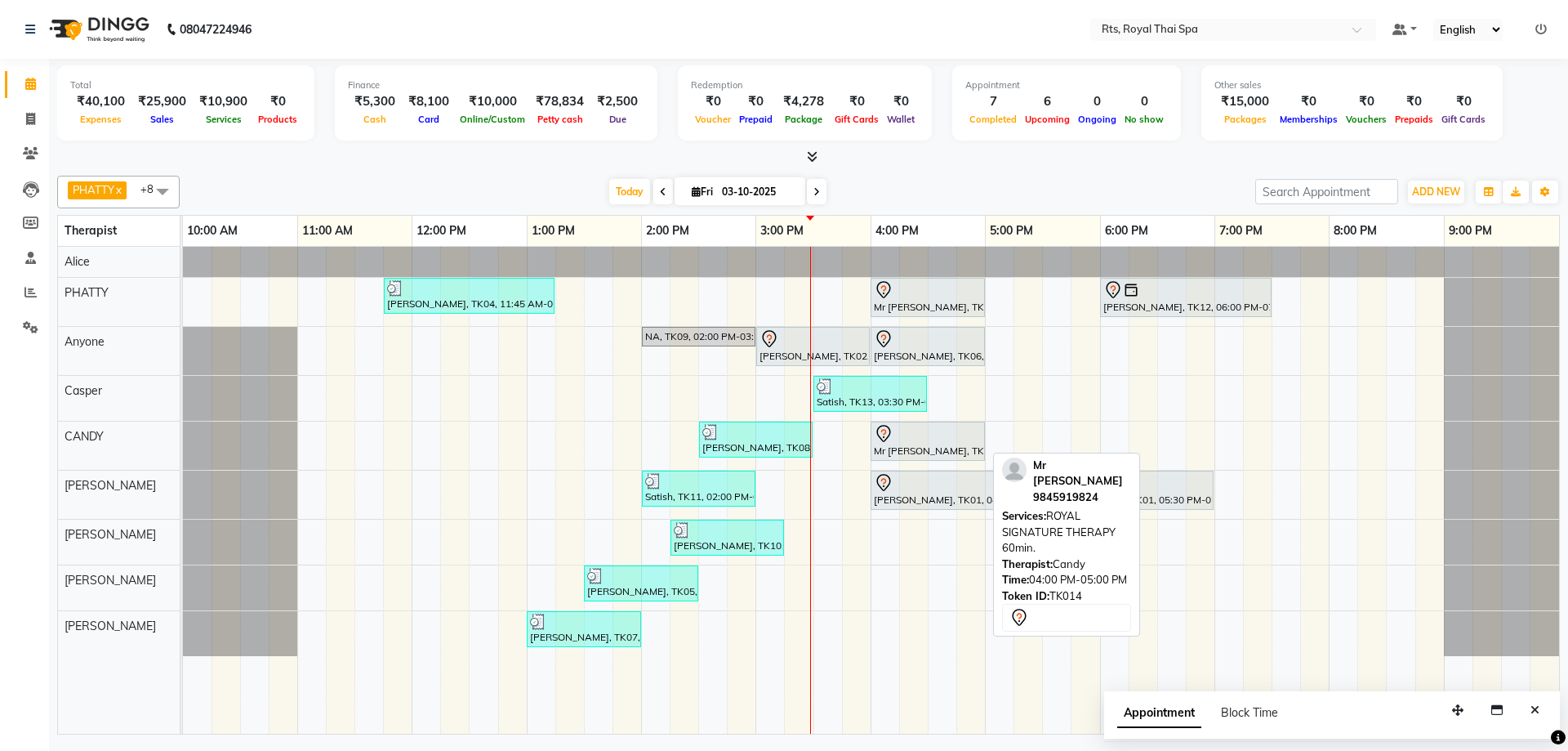
click at [917, 450] on div "Mr [PERSON_NAME], TK14, 04:00 PM-05:00 PM, ROYAL SIGNATURE THERAPY 60min." at bounding box center [927, 441] width 111 height 35
click at [920, 435] on div at bounding box center [928, 434] width 108 height 20
select select "7"
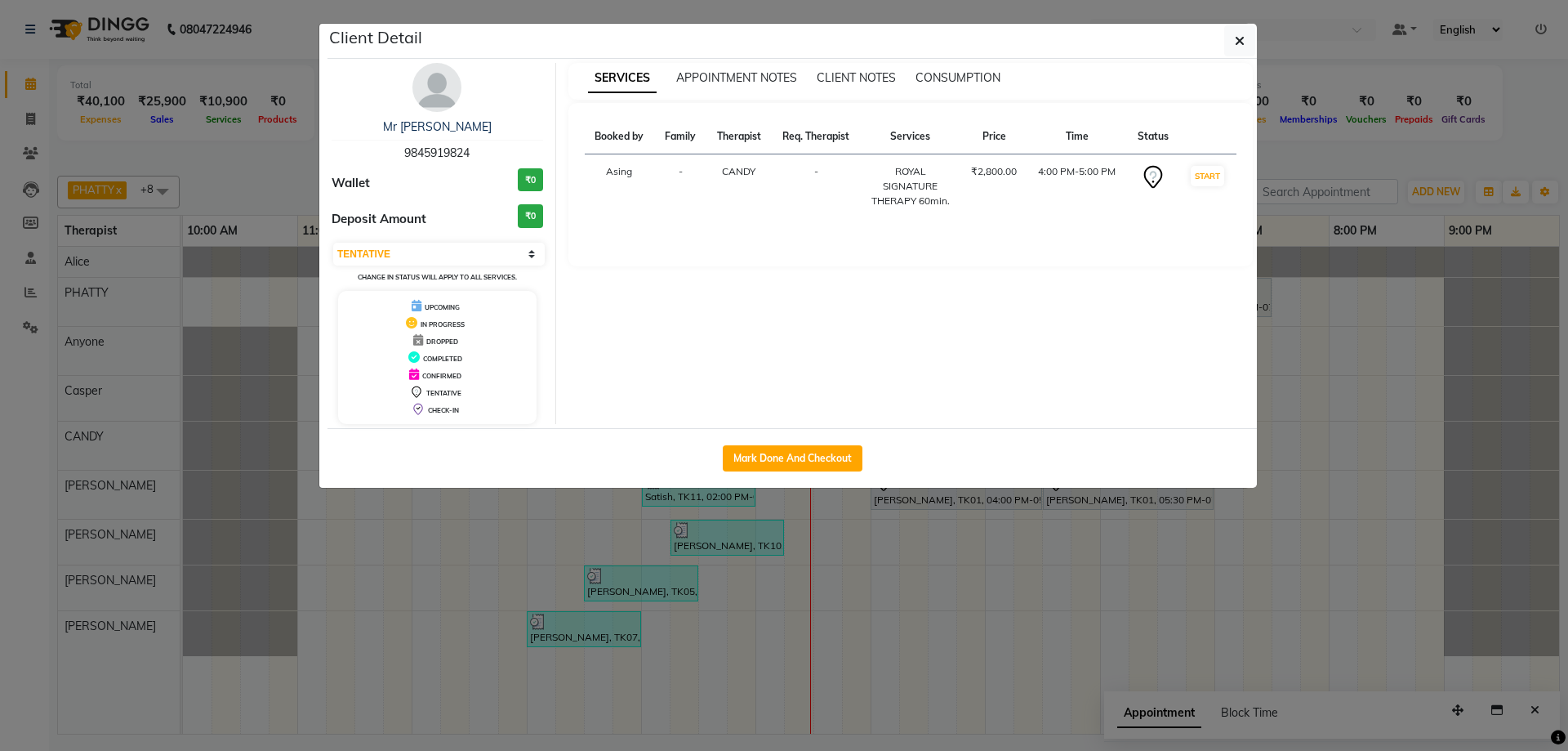
click at [433, 87] on img at bounding box center [436, 87] width 49 height 49
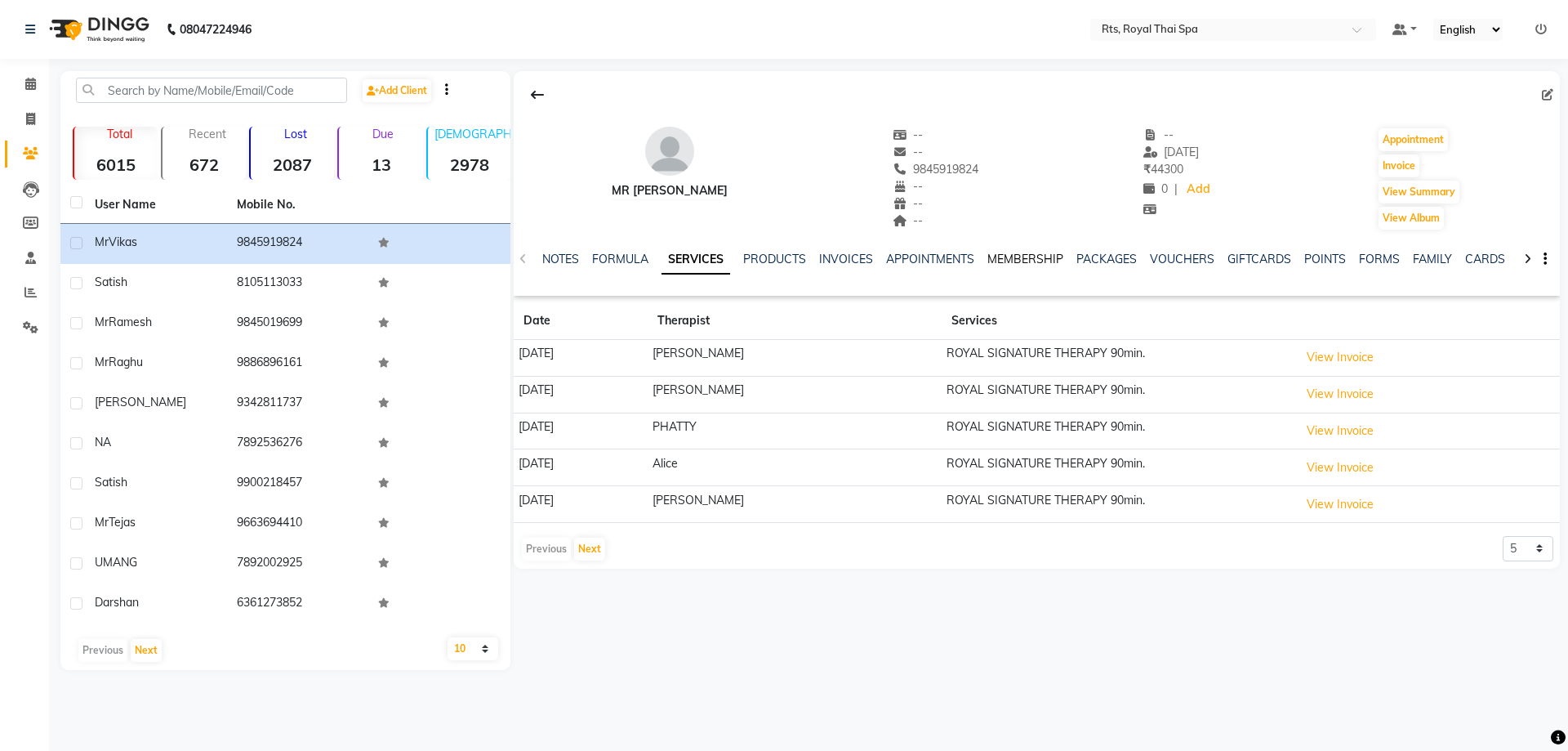
click at [1042, 256] on link "MEMBERSHIP" at bounding box center [1026, 259] width 76 height 15
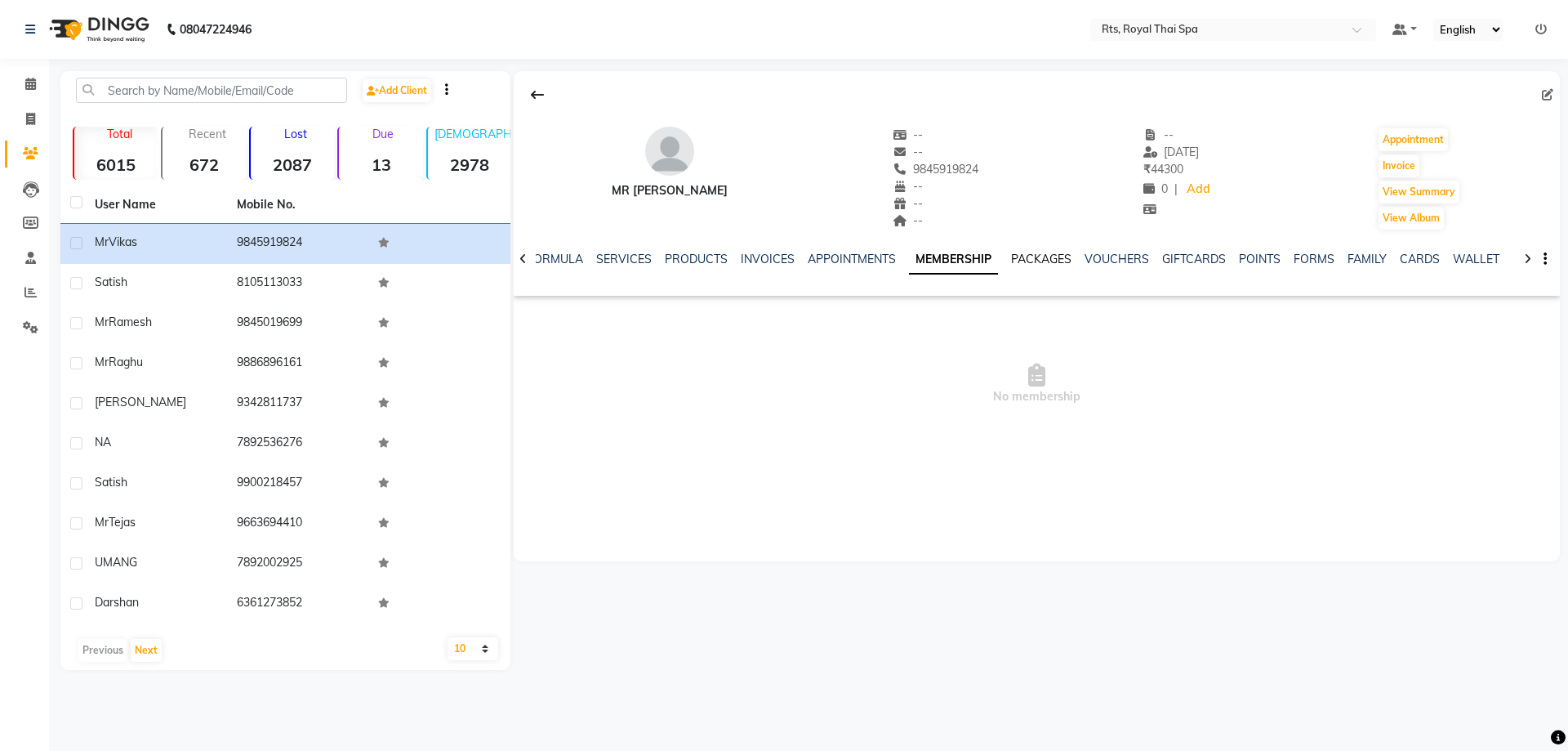
click at [1049, 256] on link "PACKAGES" at bounding box center [1041, 259] width 60 height 15
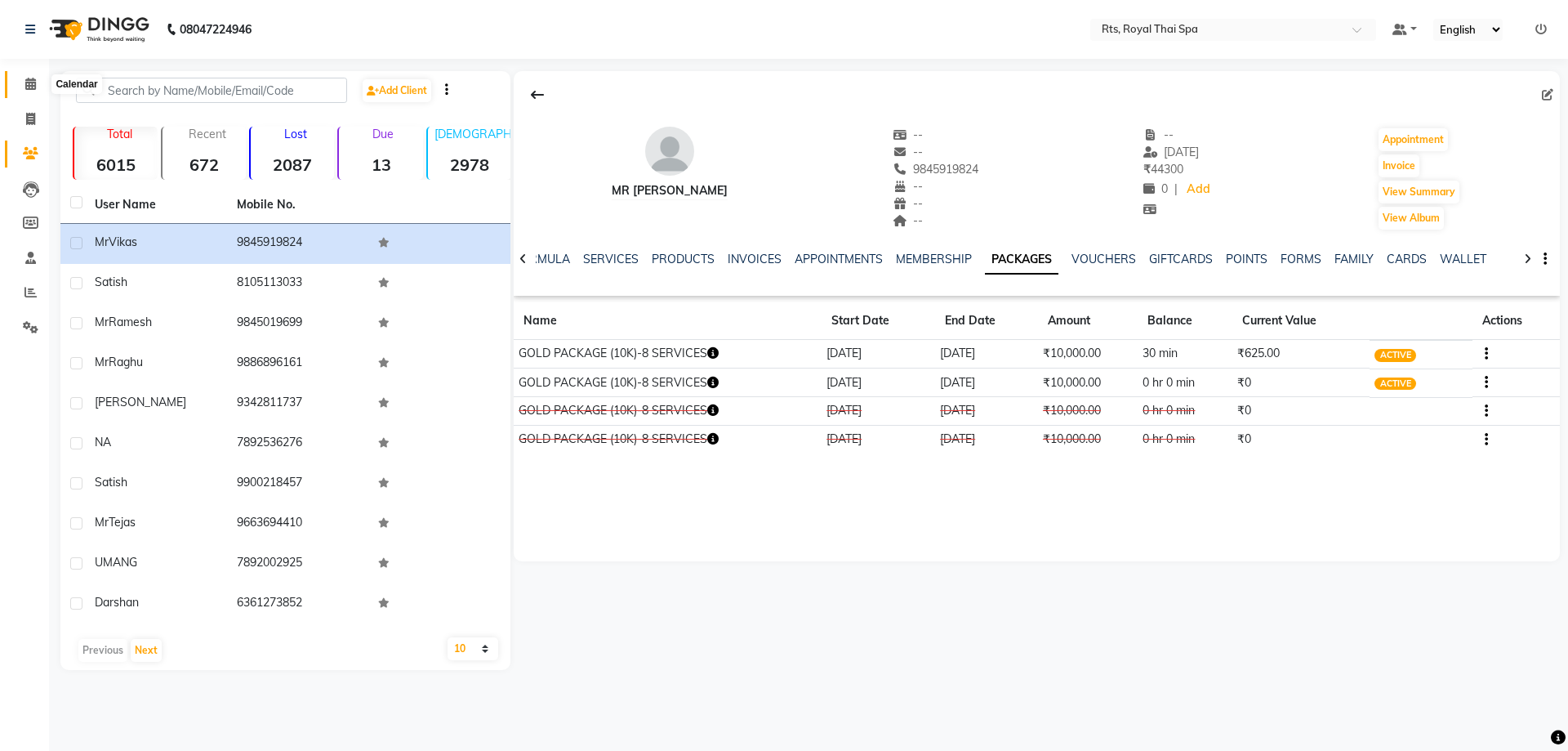
click at [35, 81] on icon at bounding box center [31, 84] width 11 height 12
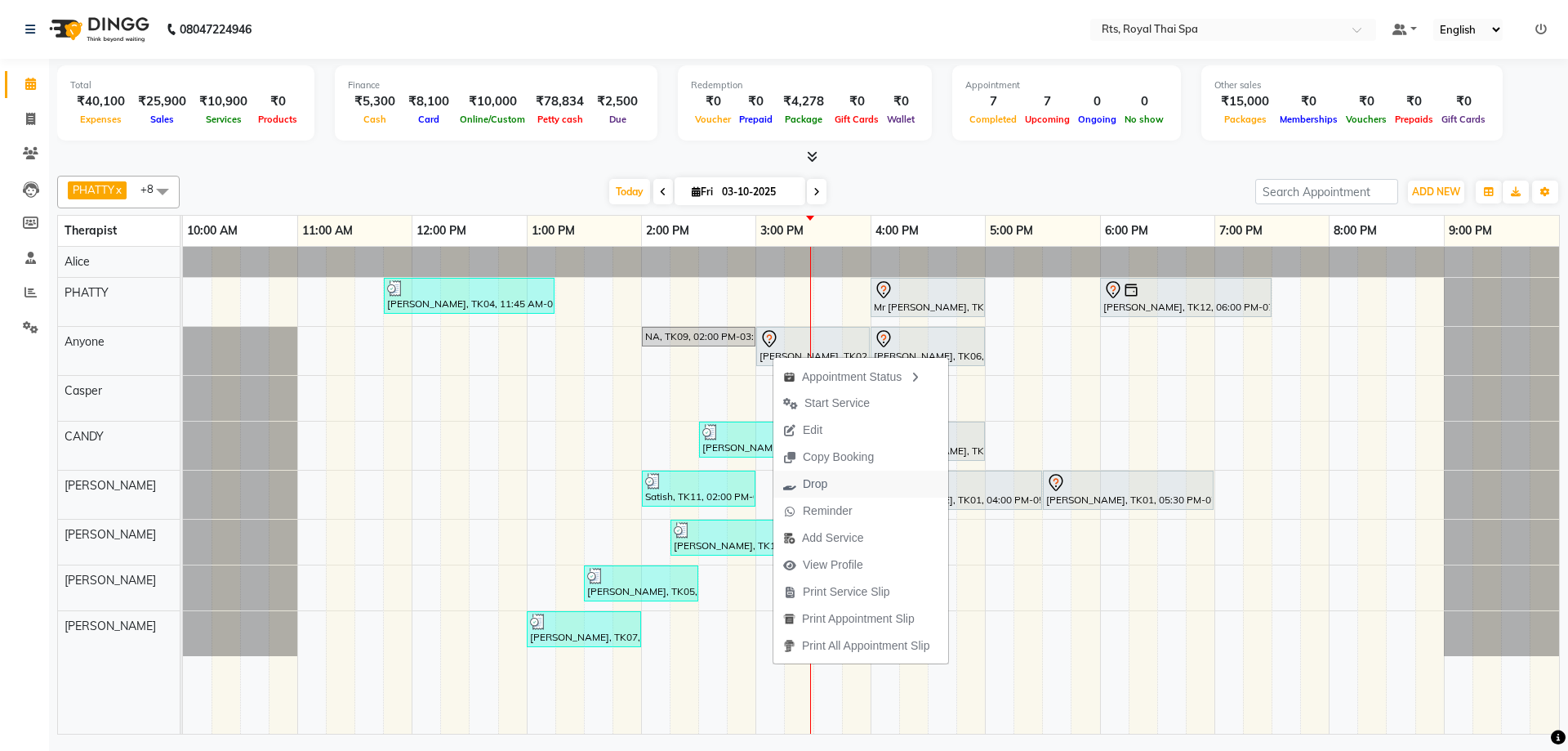
click at [816, 487] on span "Drop" at bounding box center [815, 483] width 25 height 17
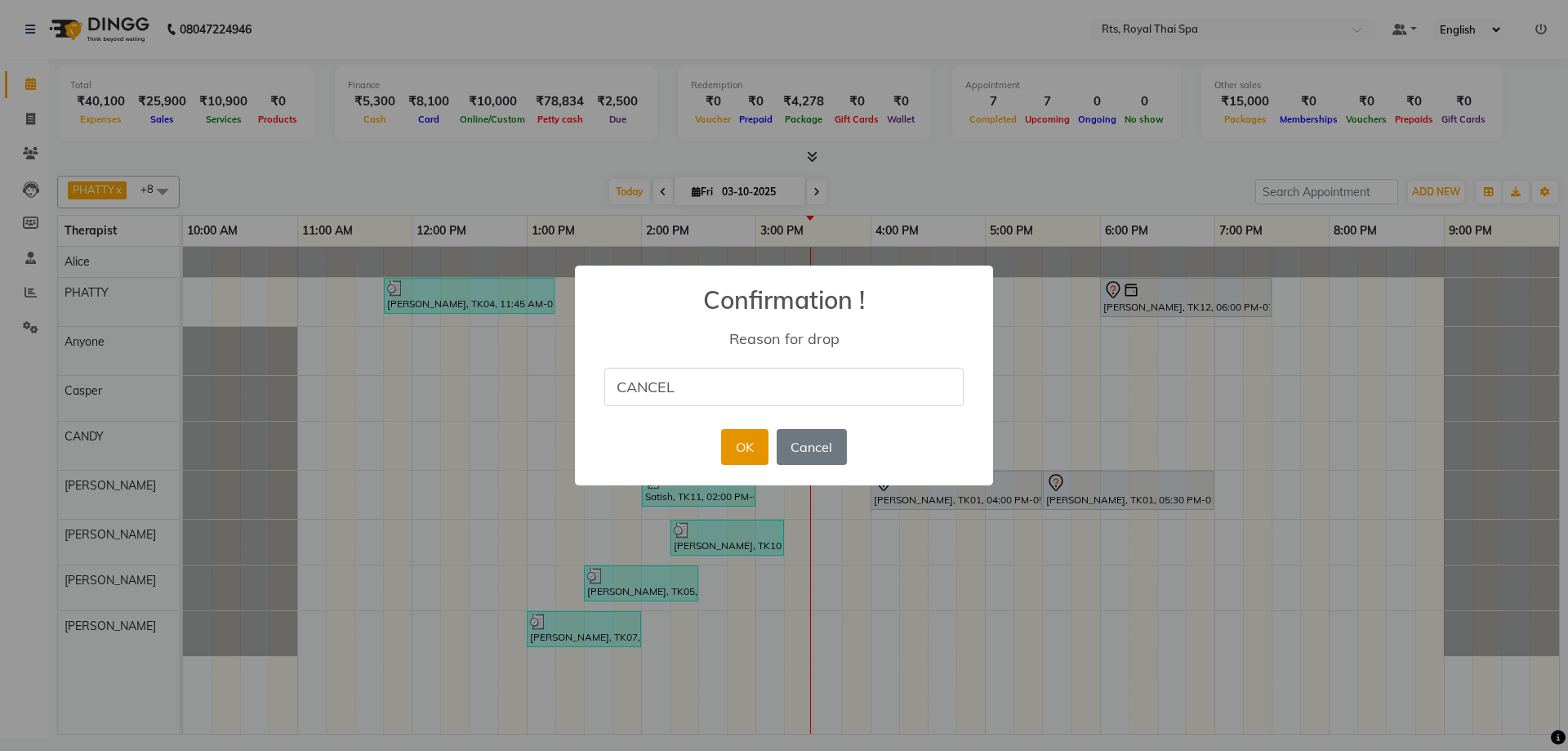
type input "CANCEL"
click at [747, 461] on button "OK" at bounding box center [744, 447] width 47 height 36
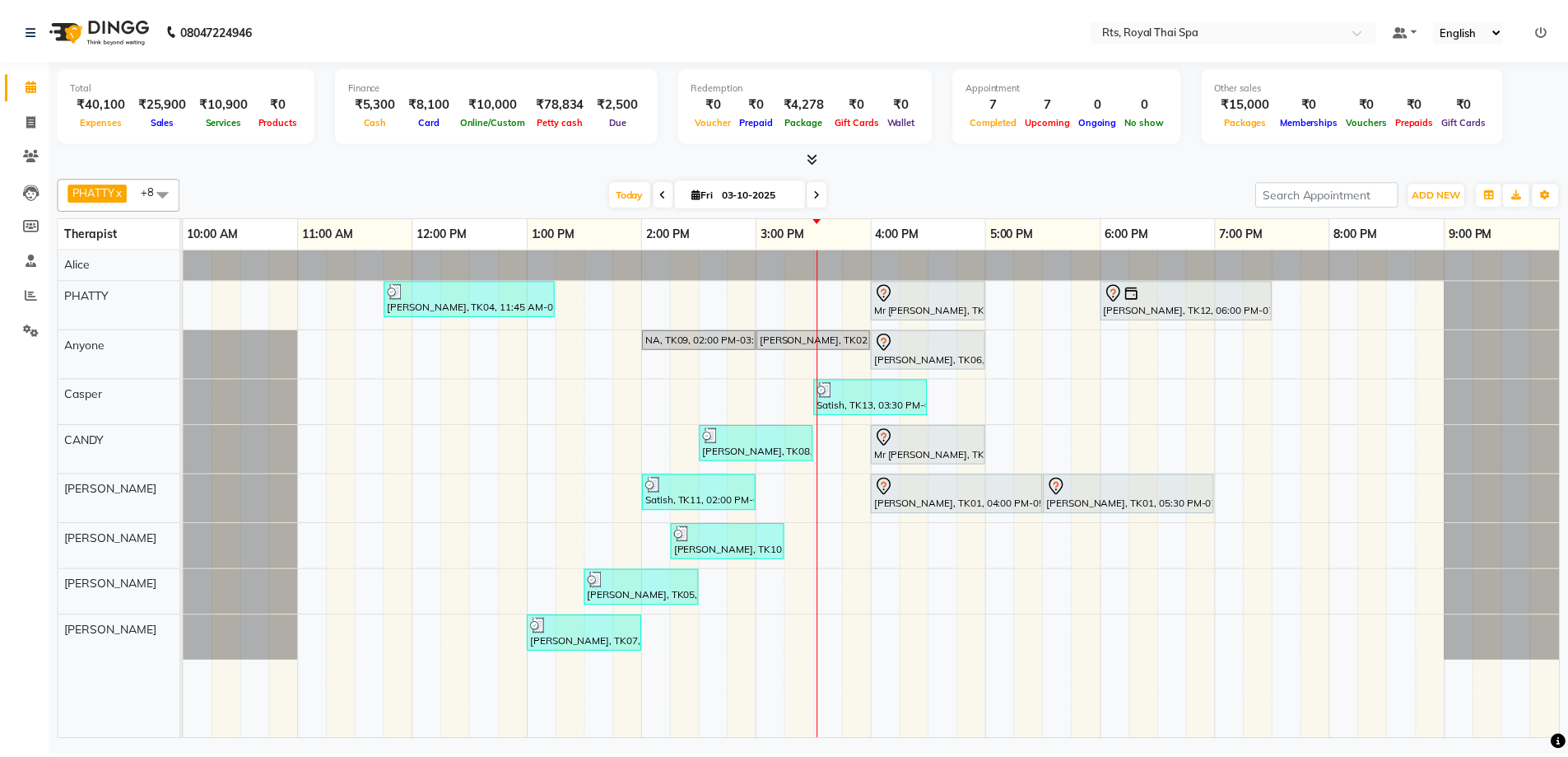
scroll to position [1, 84]
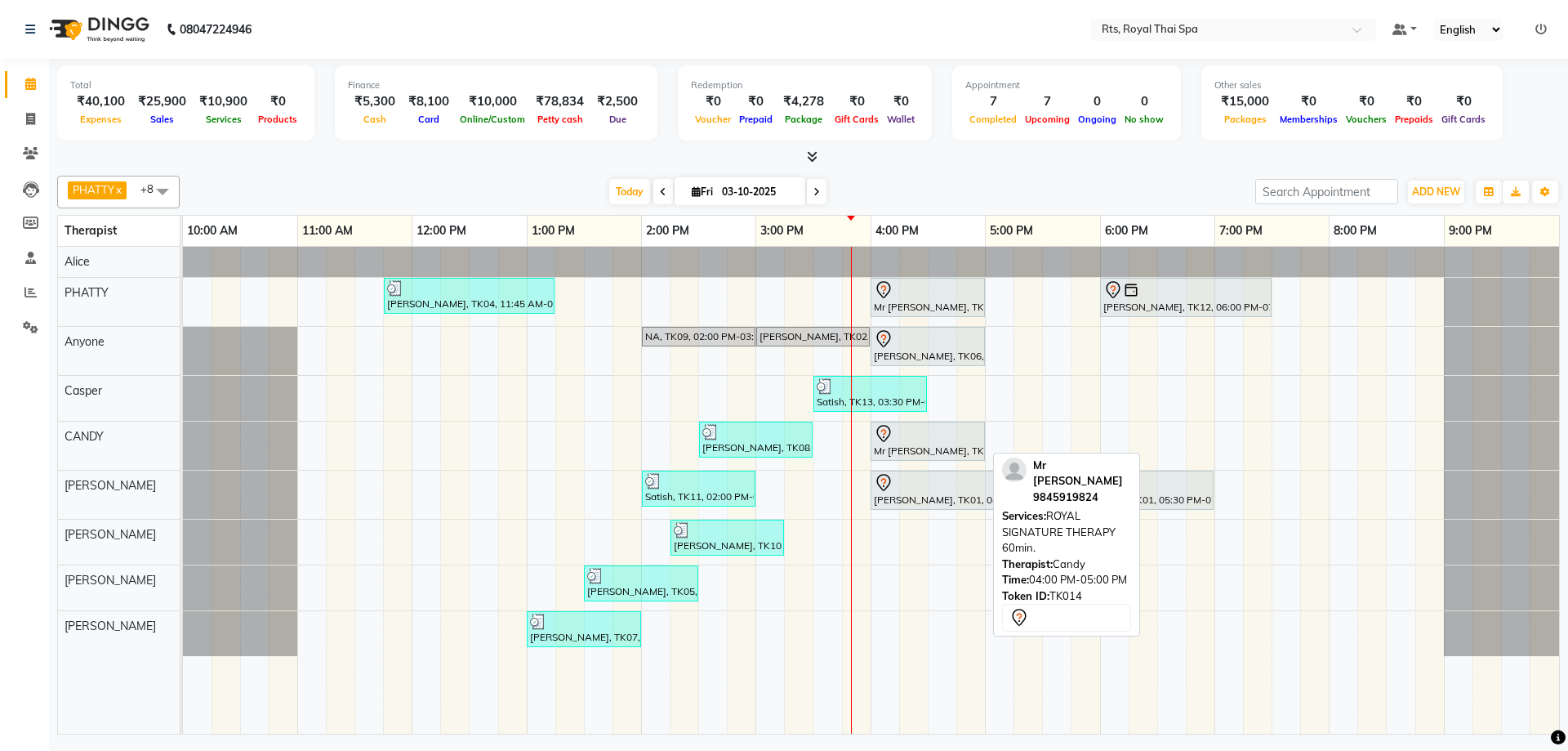
click at [926, 443] on div "Mr [PERSON_NAME], TK14, 04:00 PM-05:00 PM, ROYAL SIGNATURE THERAPY 60min." at bounding box center [927, 441] width 111 height 35
select select "7"
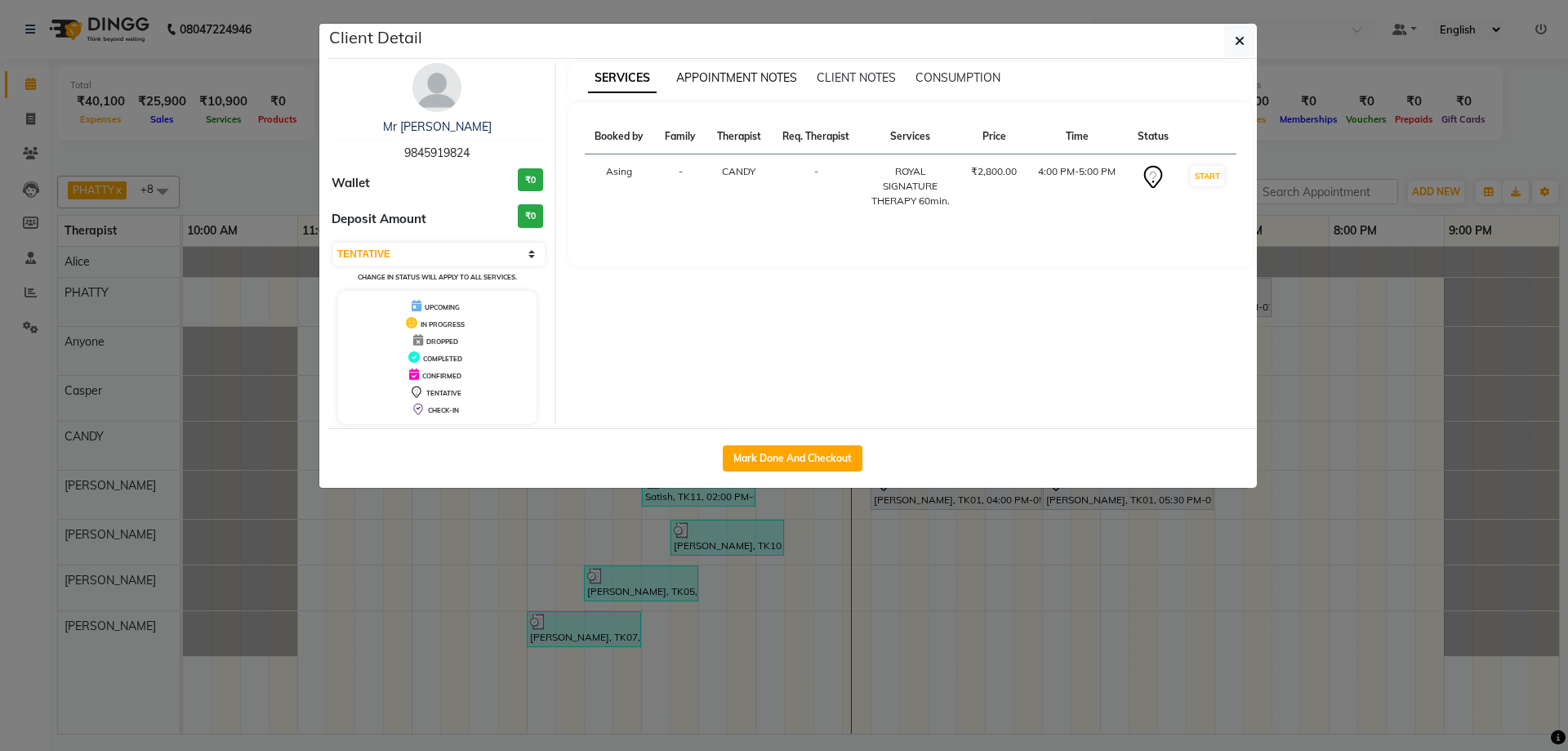
click at [745, 77] on span "APPOINTMENT NOTES" at bounding box center [737, 77] width 121 height 15
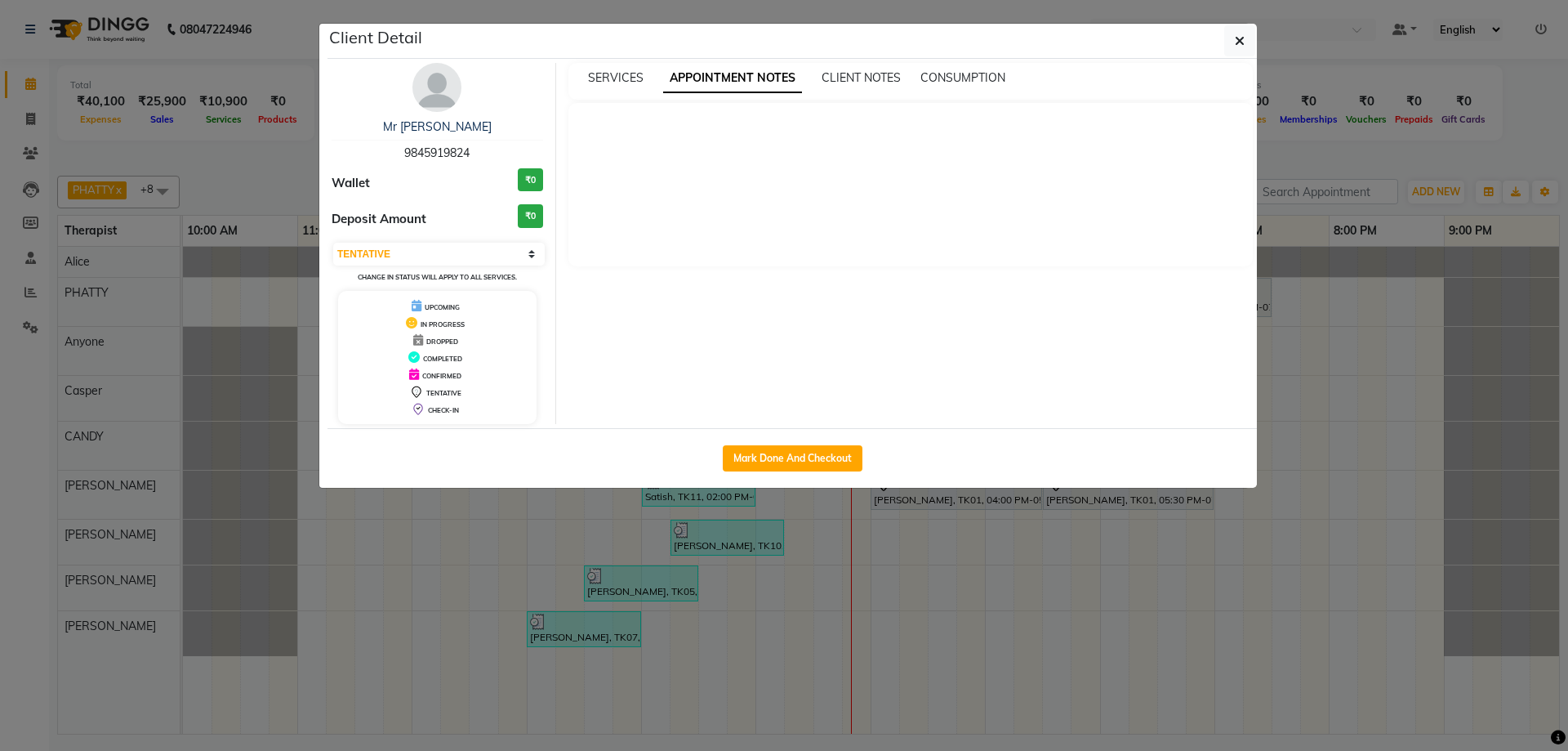
drag, startPoint x: 399, startPoint y: 150, endPoint x: 538, endPoint y: 152, distance: 139.0
click at [538, 151] on div "Mr [PERSON_NAME] 9845919824" at bounding box center [437, 140] width 212 height 43
copy span "9845919824"
click at [1206, 47] on div "Client Detail" at bounding box center [792, 42] width 929 height 35
click at [1238, 47] on icon "button" at bounding box center [1239, 41] width 10 height 13
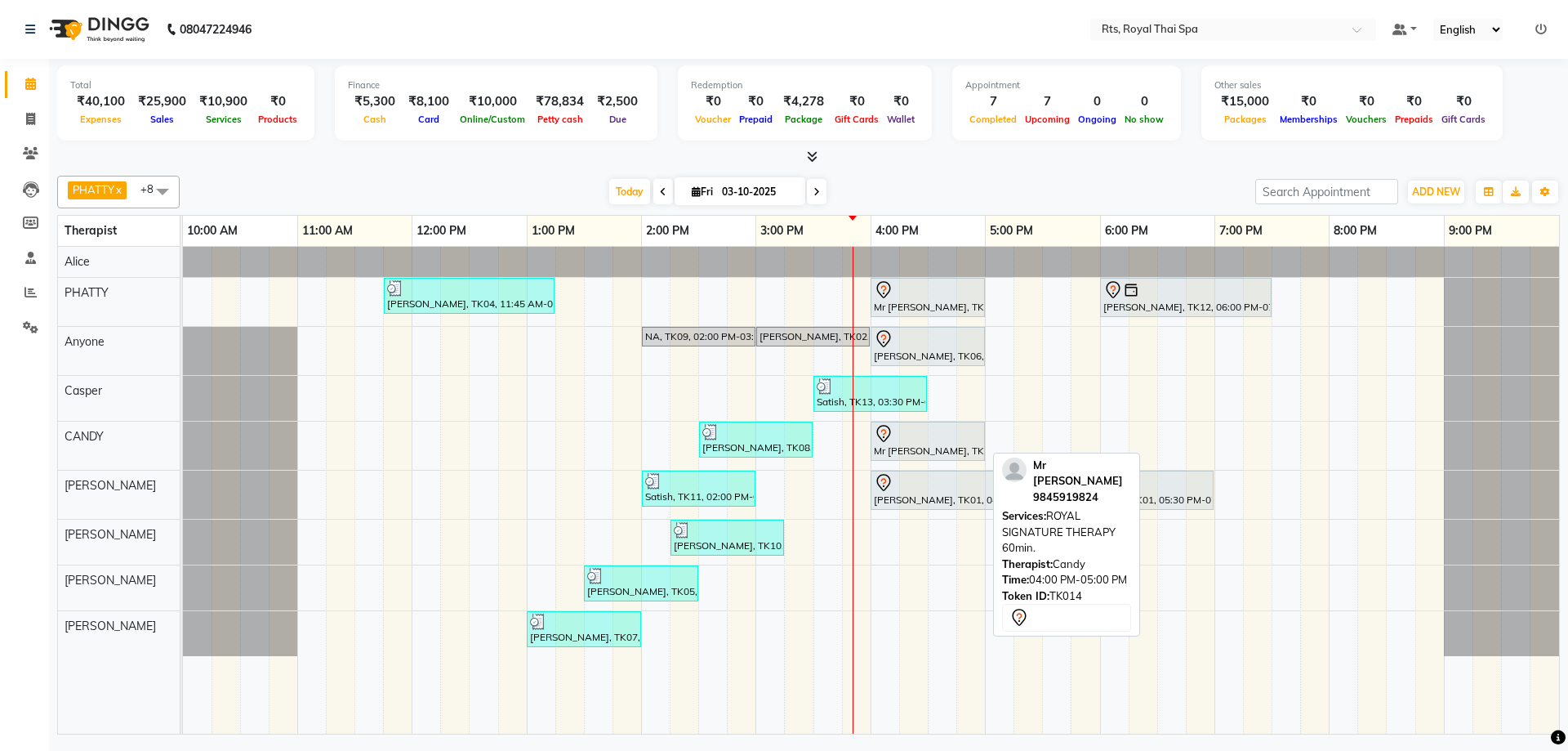
click at [892, 442] on div "Mr [PERSON_NAME], TK14, 04:00 PM-05:00 PM, ROYAL SIGNATURE THERAPY 60min." at bounding box center [927, 441] width 111 height 35
select select "7"
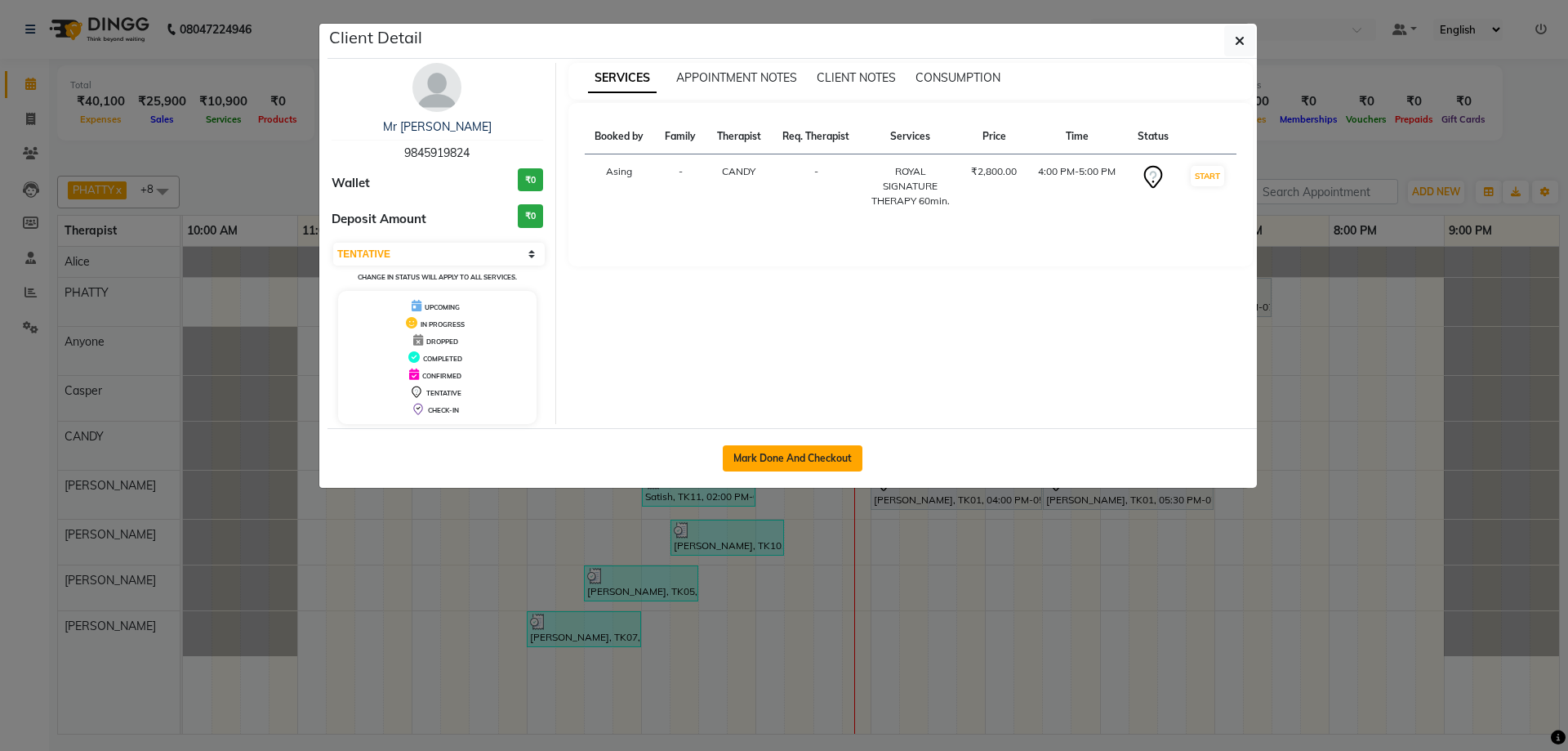
click at [834, 457] on button "Mark Done And Checkout" at bounding box center [792, 458] width 140 height 26
select select "service"
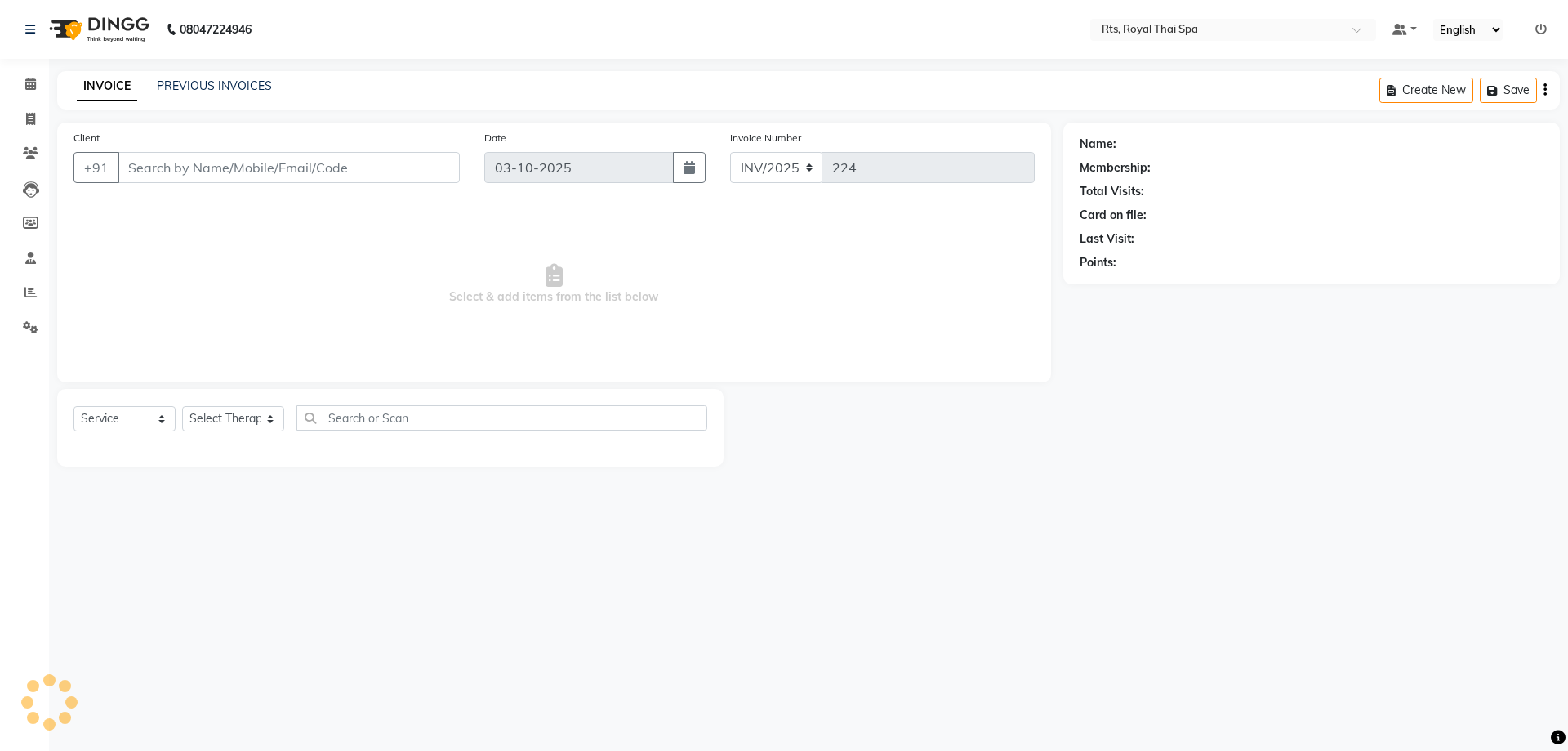
type input "9845919824"
select select "50979"
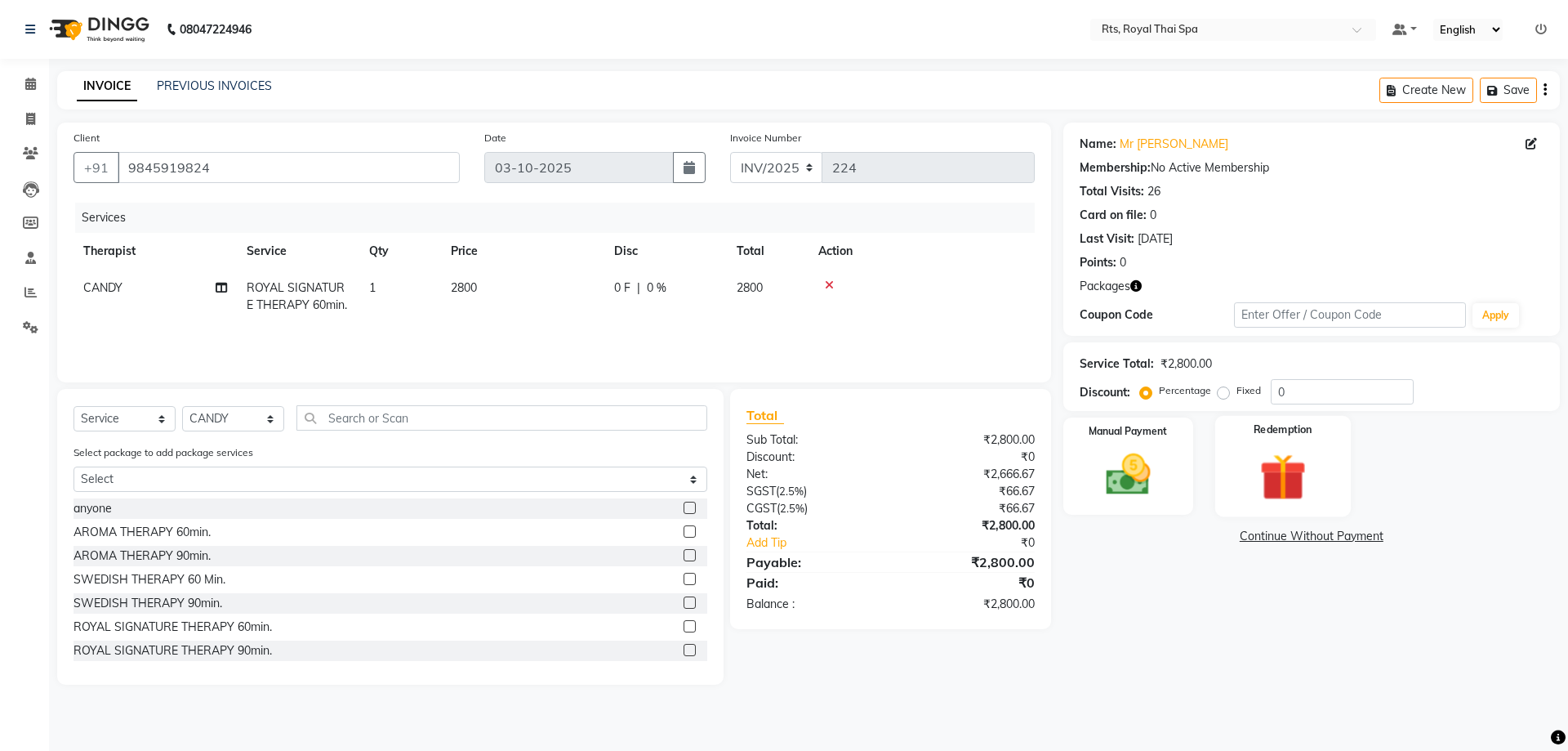
click at [1299, 472] on img at bounding box center [1283, 476] width 76 height 58
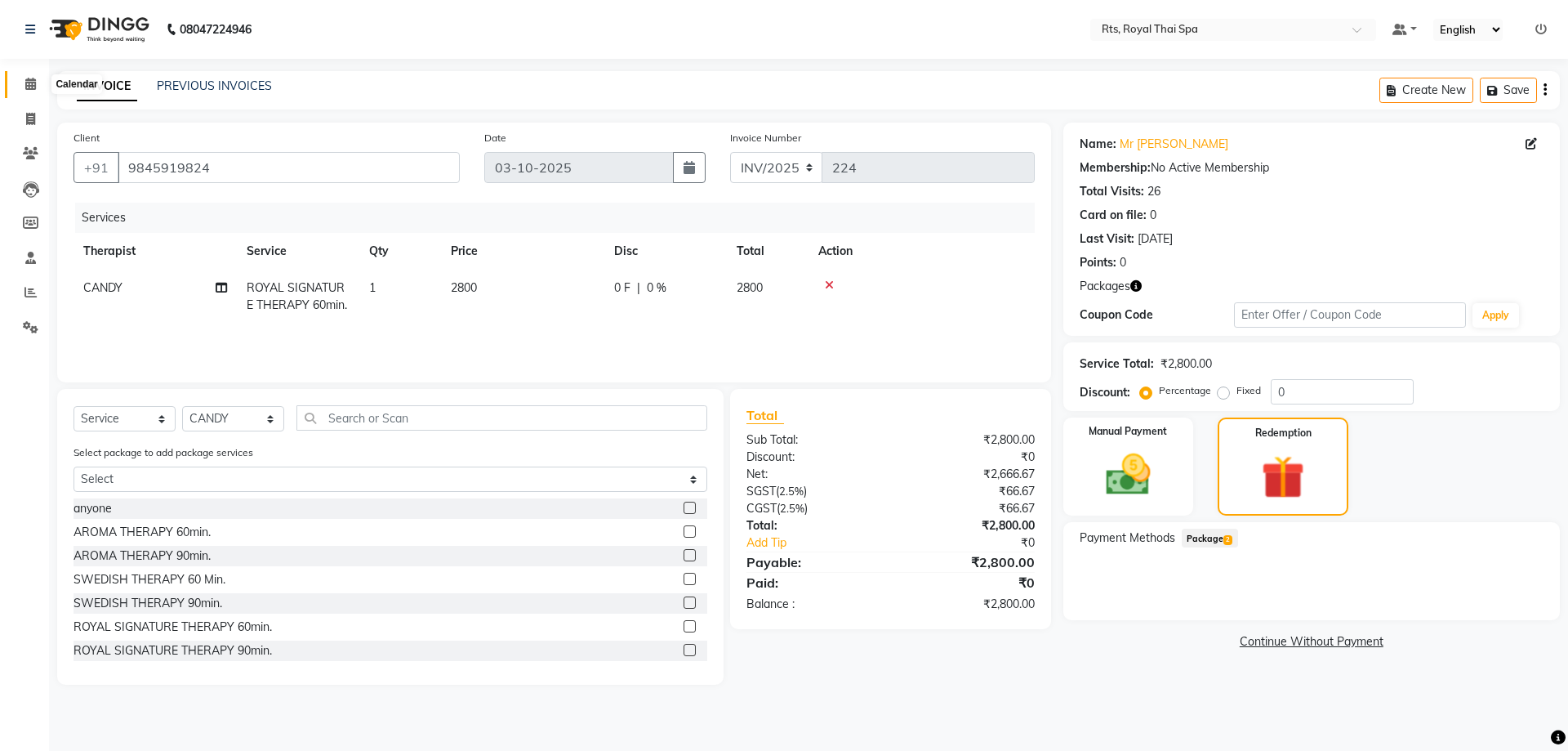
click at [31, 90] on span at bounding box center [30, 84] width 28 height 19
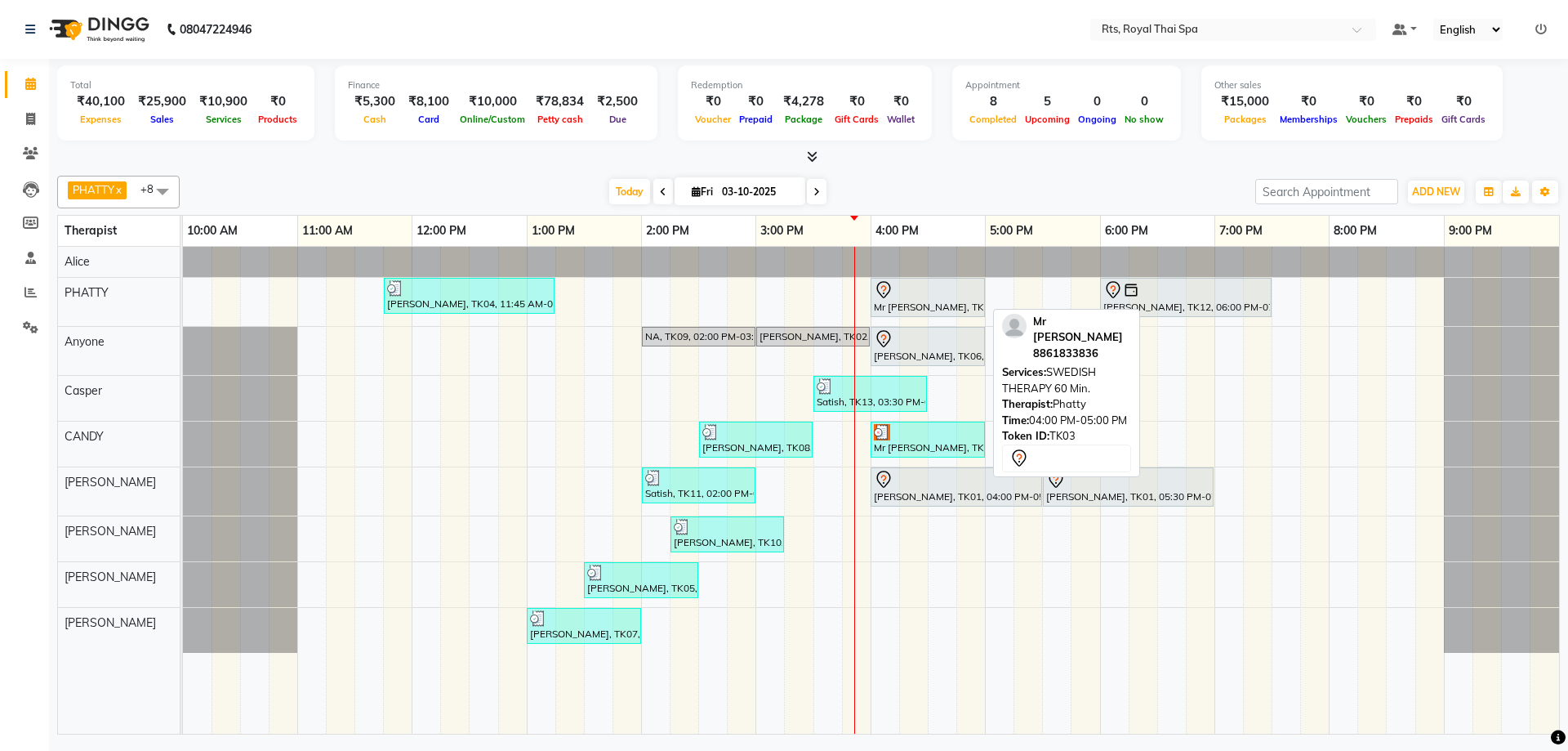
click at [917, 282] on div at bounding box center [928, 290] width 108 height 20
select select "7"
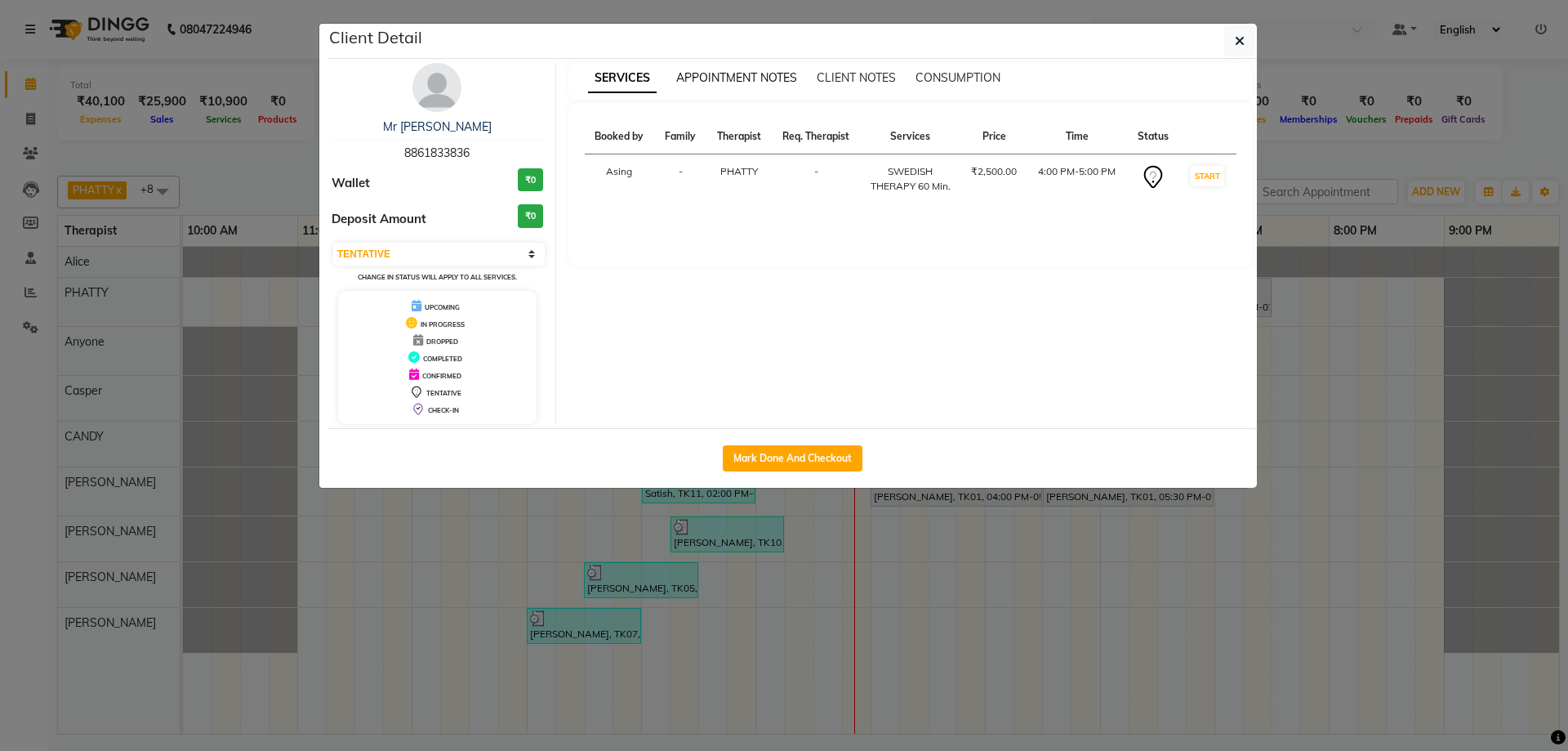
click at [771, 78] on span "APPOINTMENT NOTES" at bounding box center [737, 77] width 121 height 15
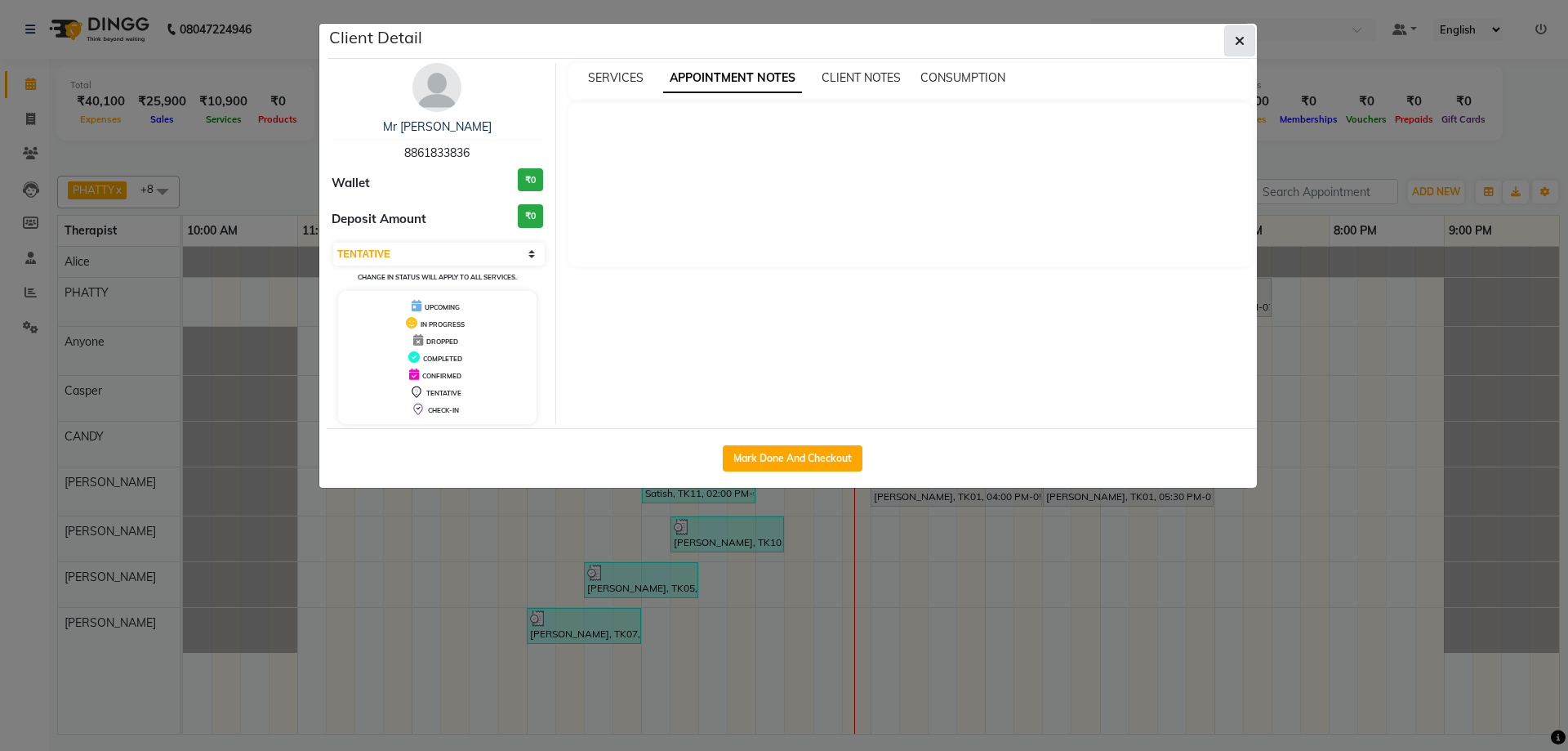
click at [1233, 46] on button "button" at bounding box center [1239, 41] width 31 height 31
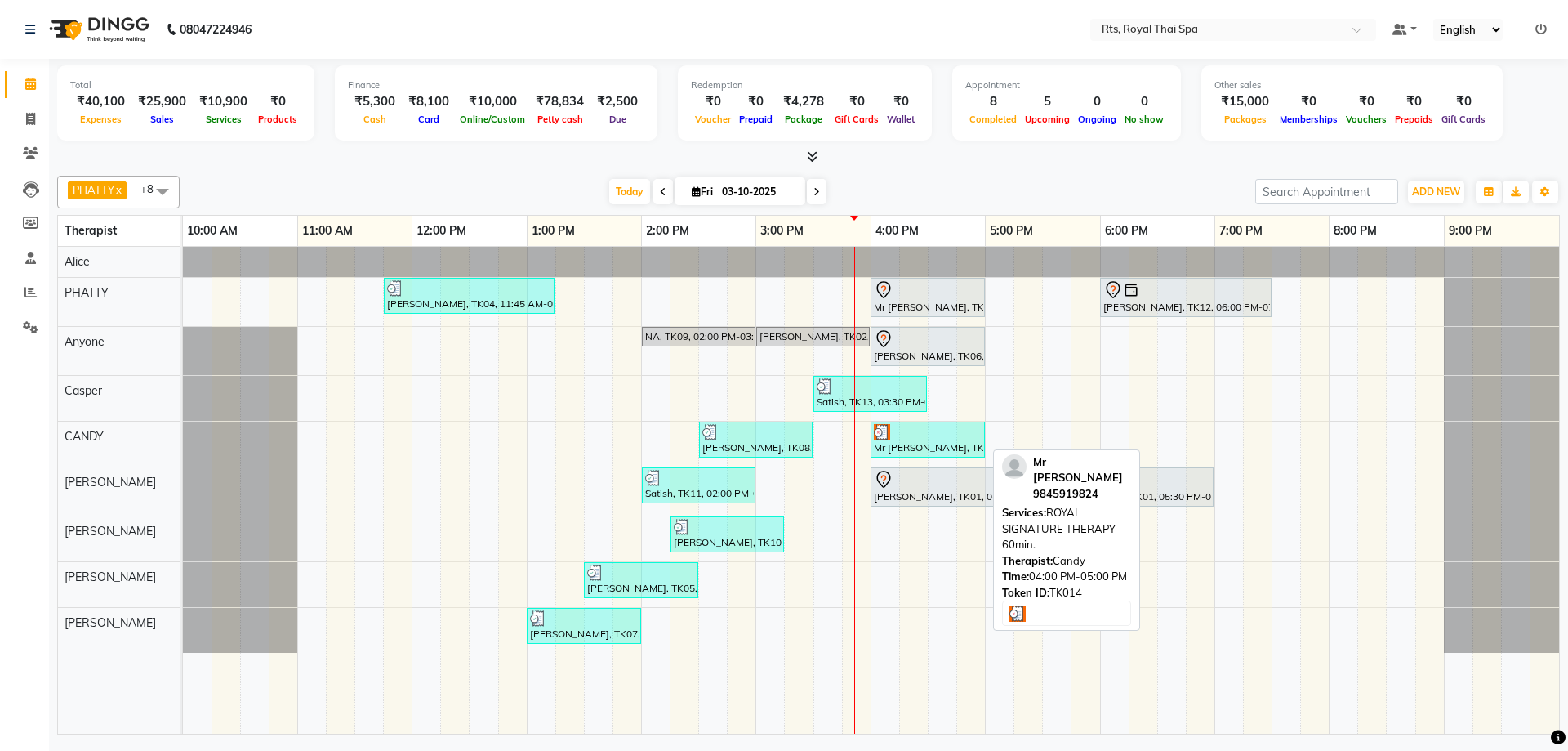
click at [914, 445] on div "Mr [PERSON_NAME], TK14, 04:00 PM-05:00 PM, ROYAL SIGNATURE THERAPY 60min." at bounding box center [927, 439] width 111 height 31
select select "3"
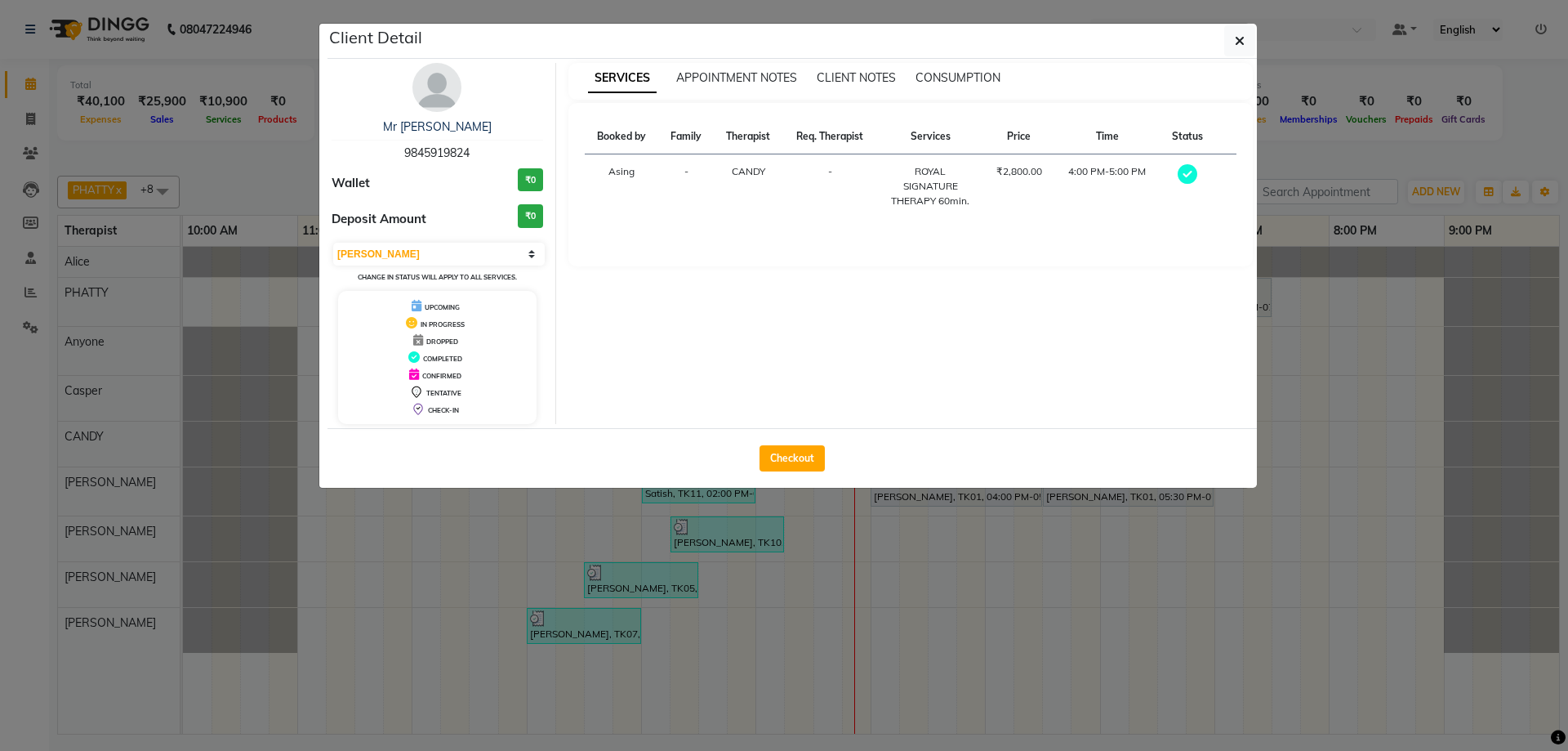
click at [436, 92] on img at bounding box center [436, 87] width 49 height 49
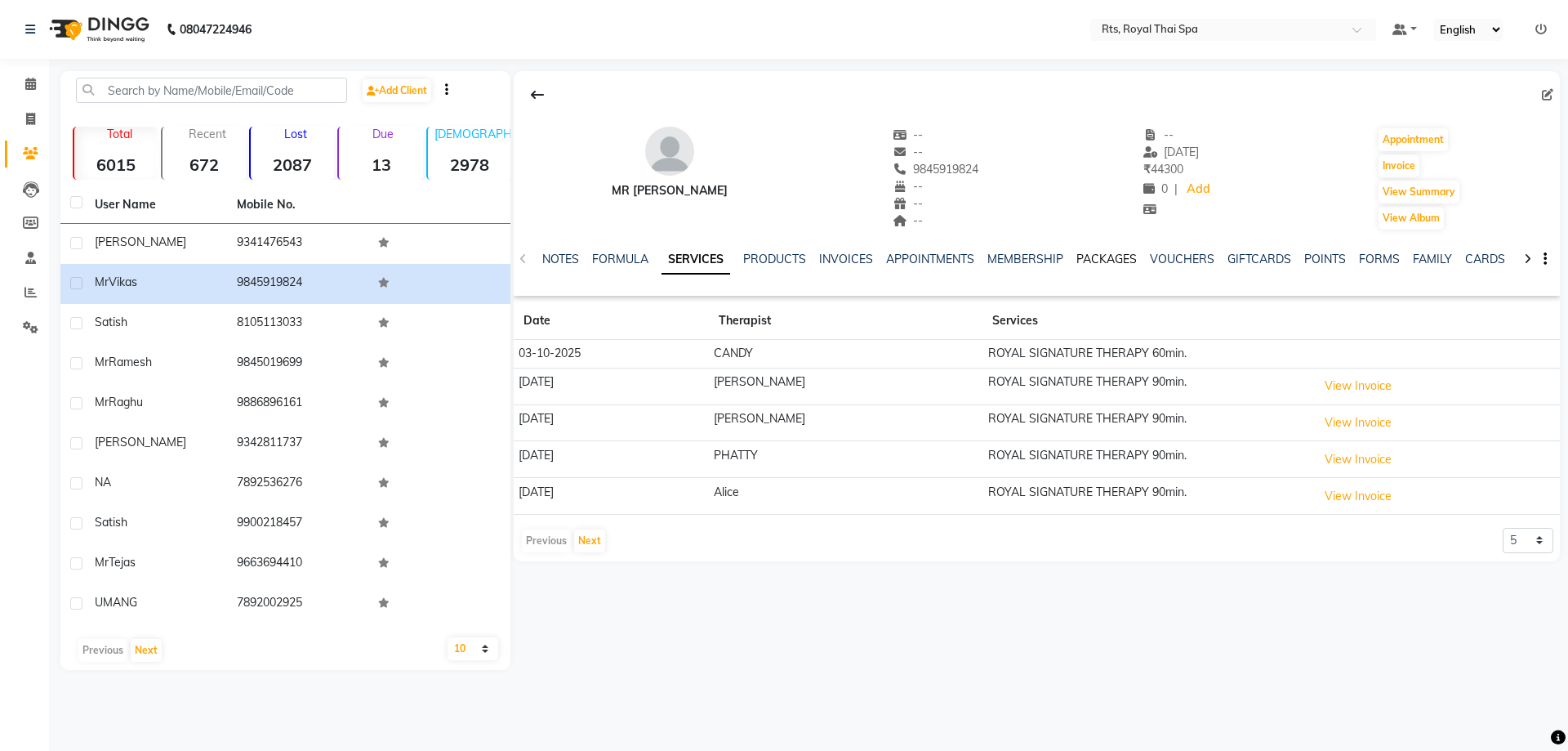
click at [1128, 256] on link "PACKAGES" at bounding box center [1106, 259] width 60 height 15
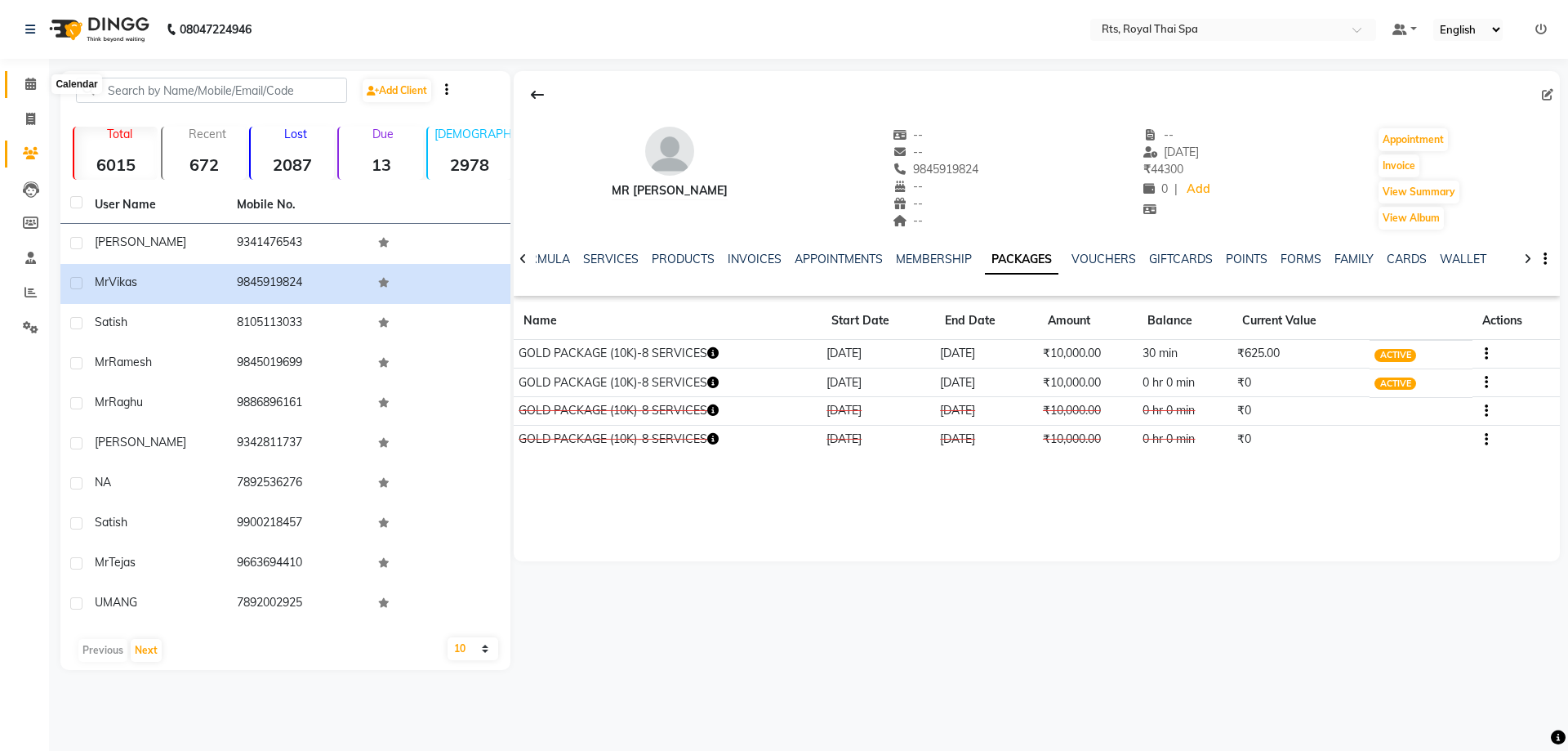
click at [29, 84] on icon at bounding box center [31, 84] width 11 height 12
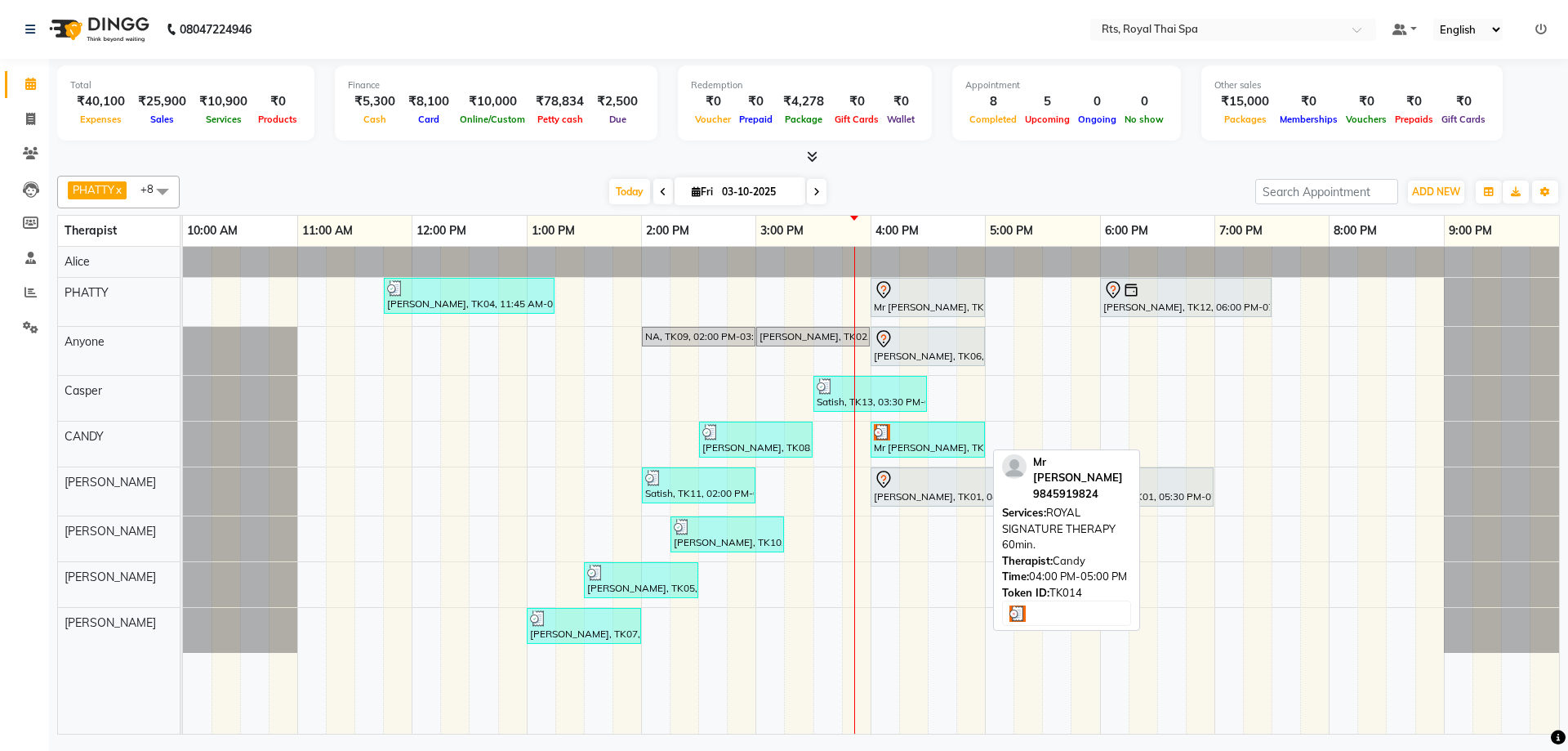
click at [919, 441] on div "Mr [PERSON_NAME], TK14, 04:00 PM-05:00 PM, ROYAL SIGNATURE THERAPY 60min." at bounding box center [927, 439] width 111 height 31
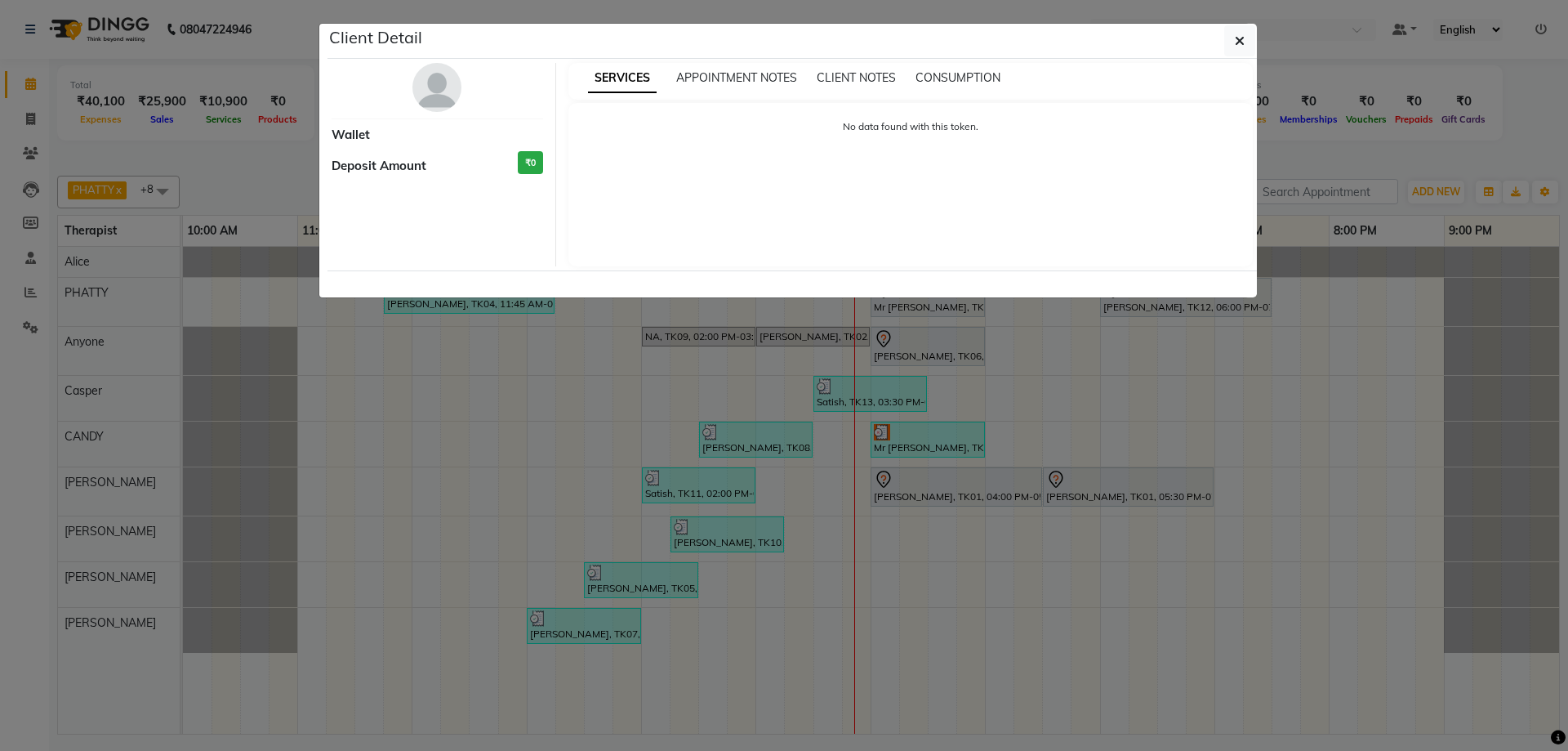
select select "3"
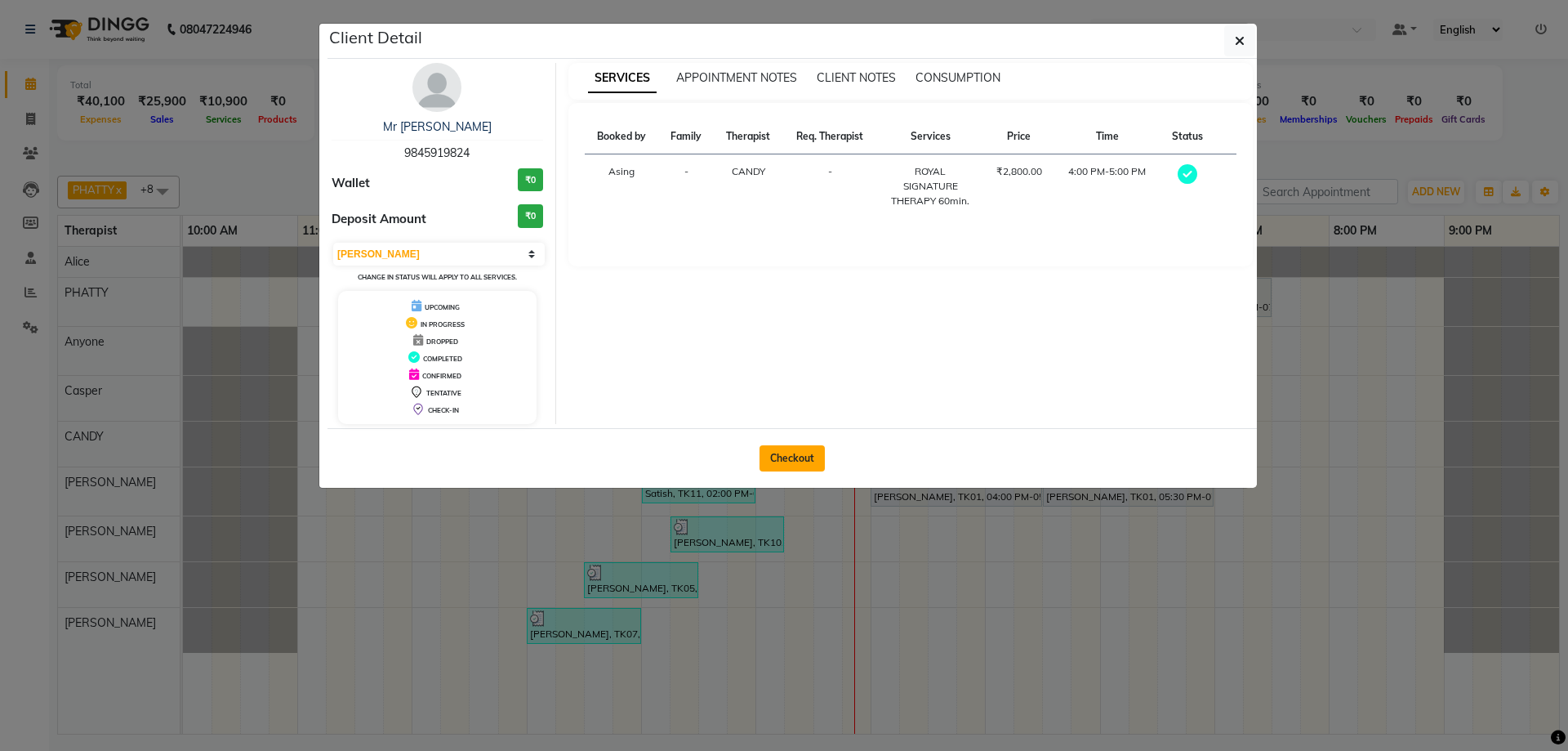
drag, startPoint x: 800, startPoint y: 456, endPoint x: 828, endPoint y: 456, distance: 28.0
click at [799, 457] on button "Checkout" at bounding box center [792, 458] width 66 height 26
select select "service"
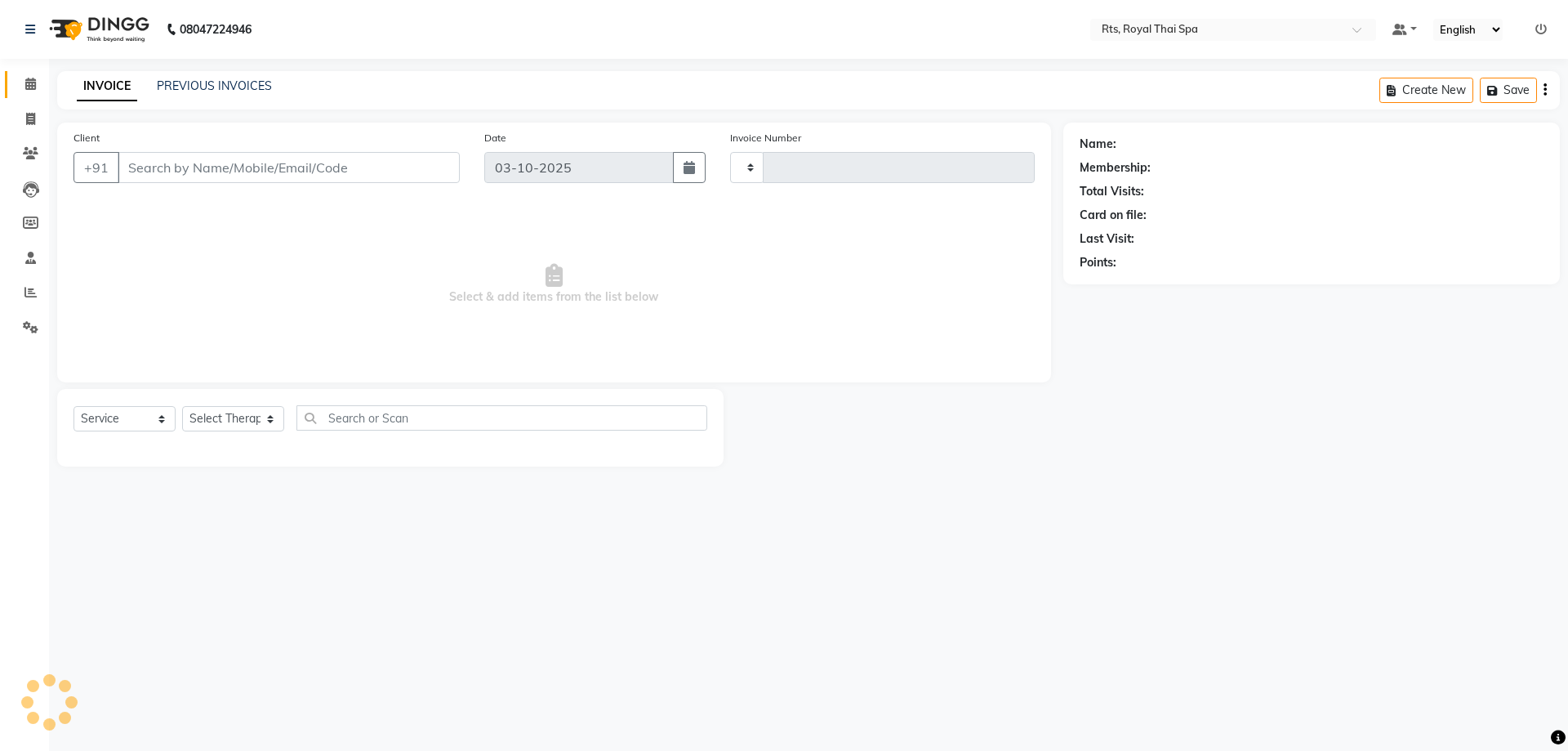
type input "224"
select select "9068"
type input "9845919824"
select select "50979"
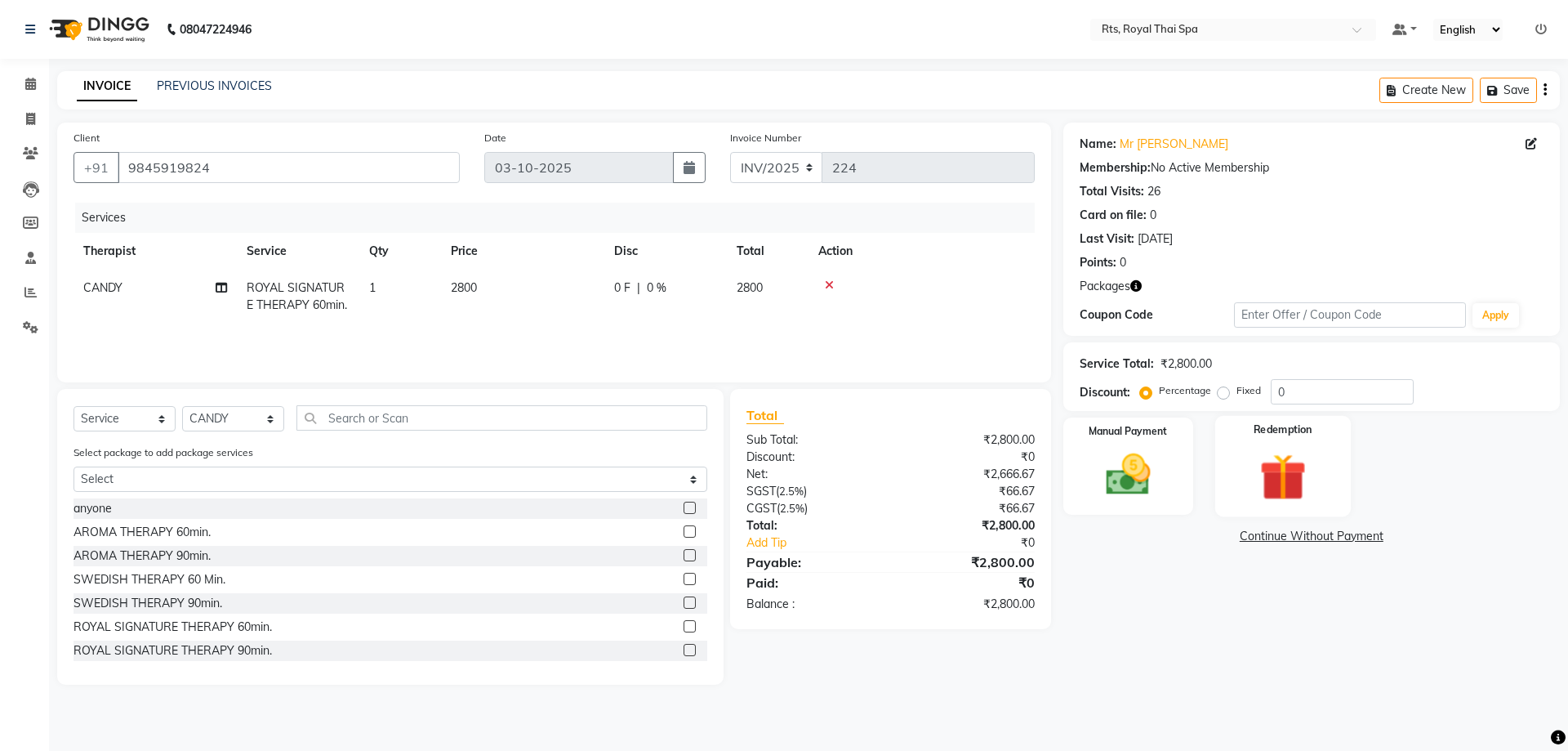
click at [1279, 458] on img at bounding box center [1283, 476] width 76 height 58
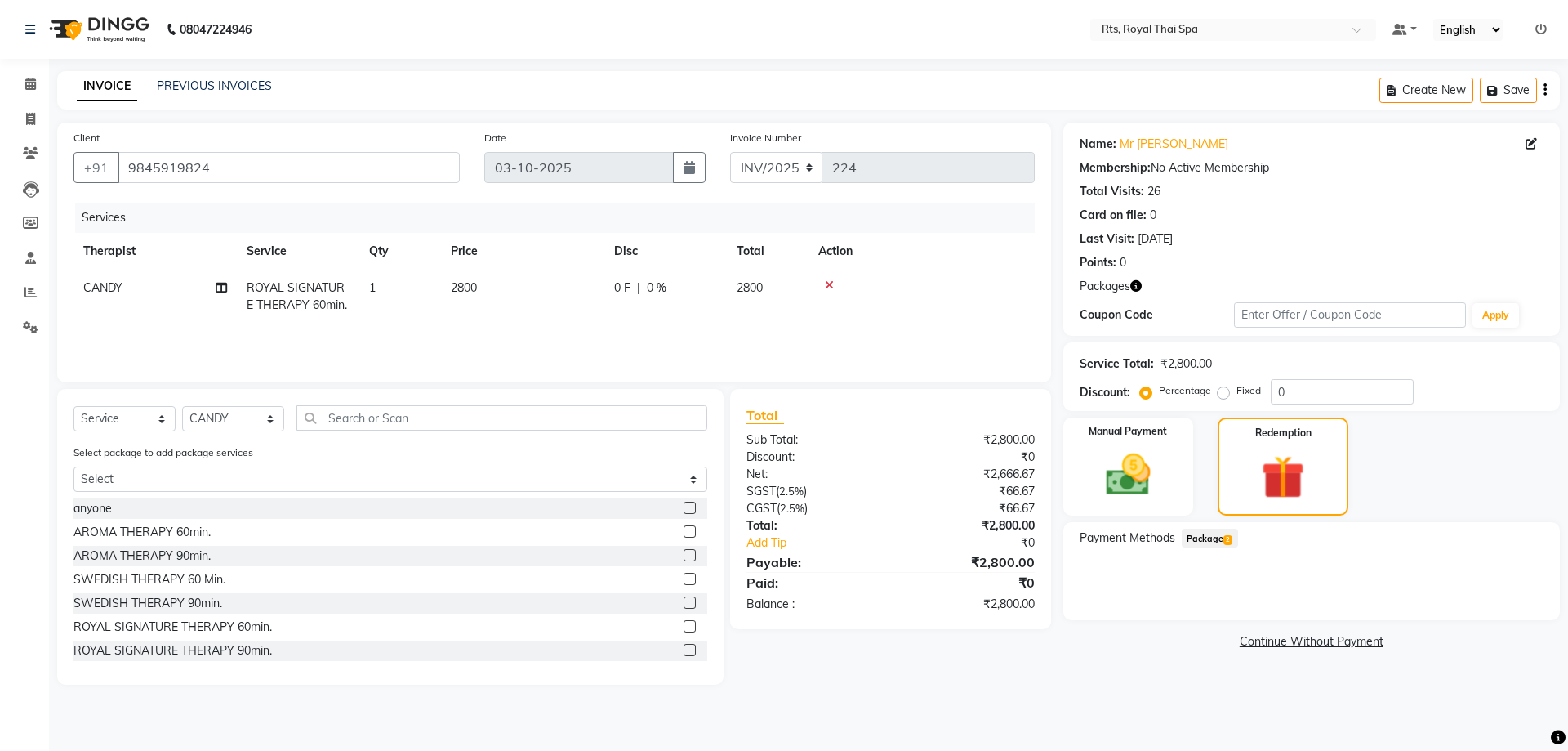
click at [1221, 541] on span "Package 2" at bounding box center [1210, 537] width 57 height 19
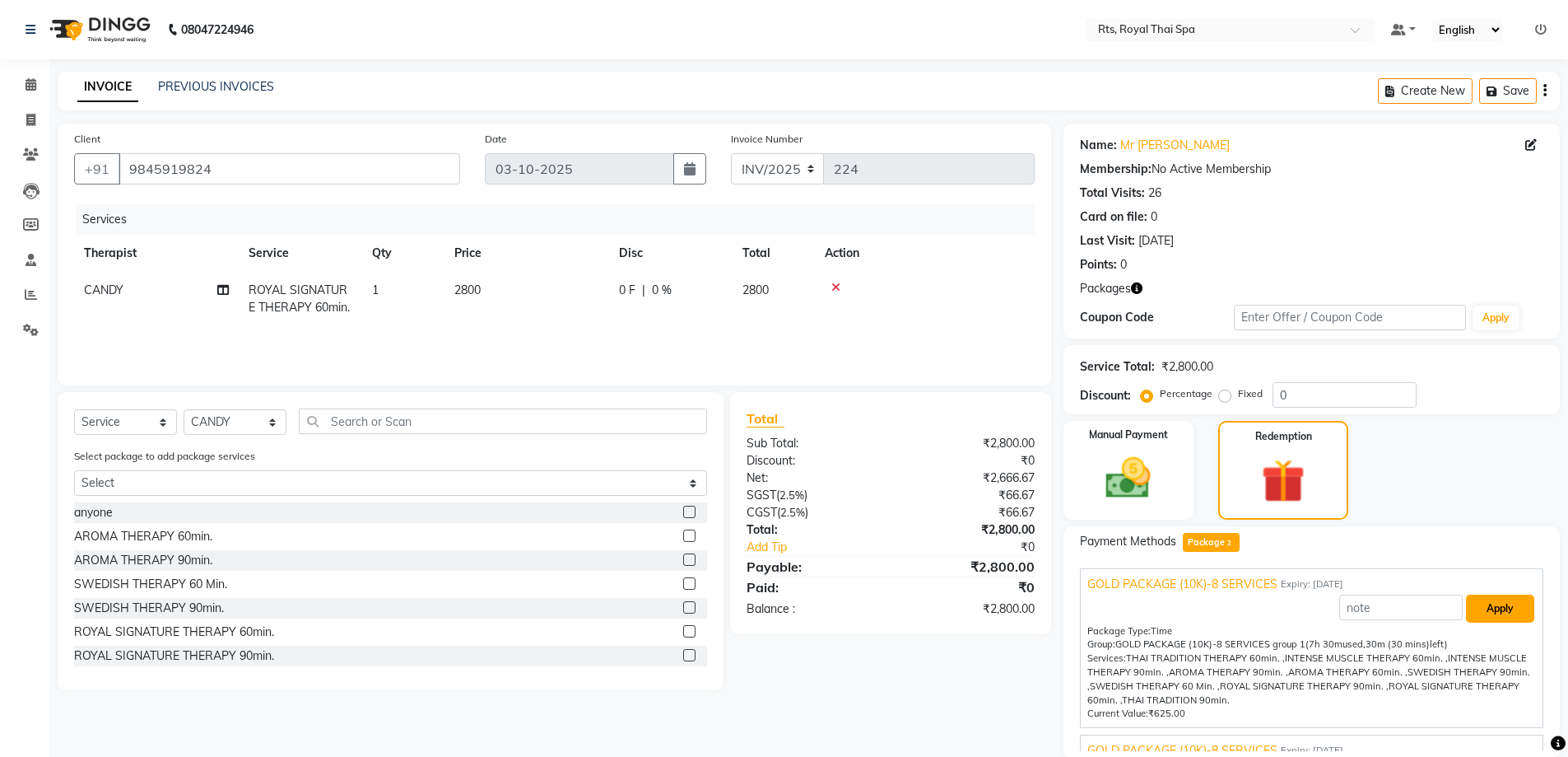
click at [1468, 601] on button "Apply" at bounding box center [1500, 608] width 68 height 28
type input "GOLD PACKAGE (10K)-8 SERVICES"
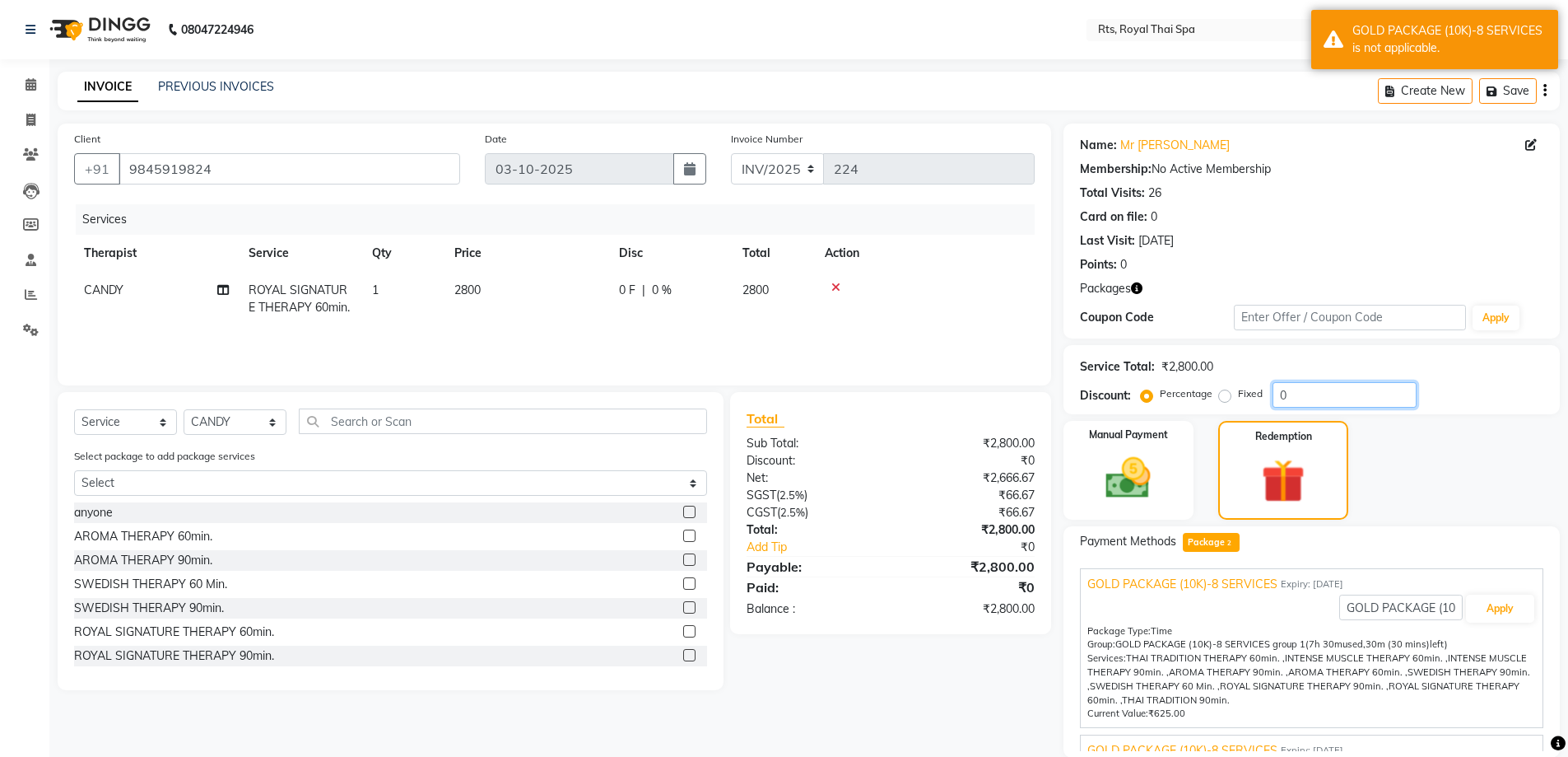
drag, startPoint x: 1306, startPoint y: 393, endPoint x: 1133, endPoint y: 392, distance: 173.0
click at [1133, 392] on div "Discount: Percentage Fixed 0" at bounding box center [1312, 394] width 464 height 26
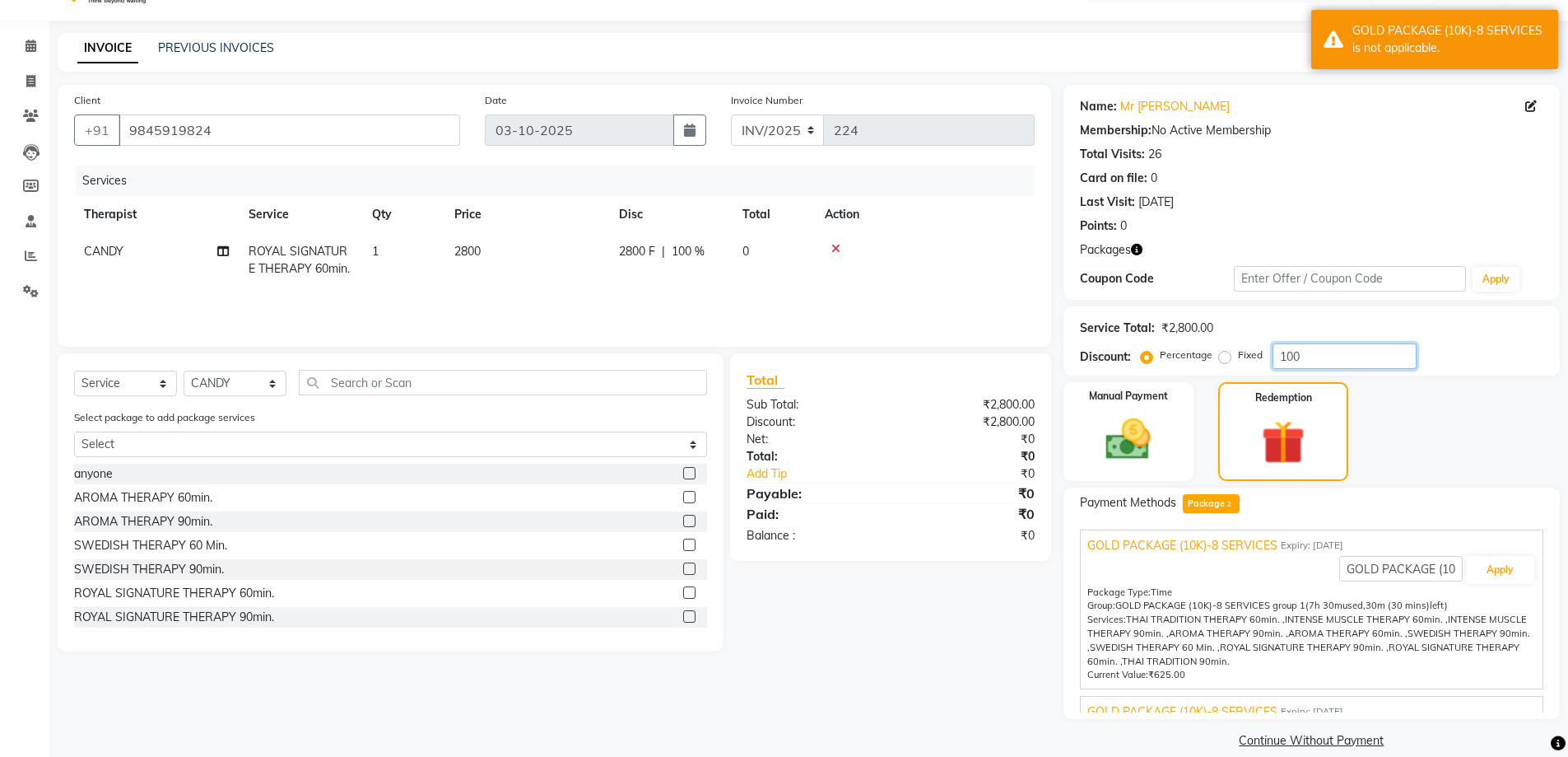
scroll to position [59, 0]
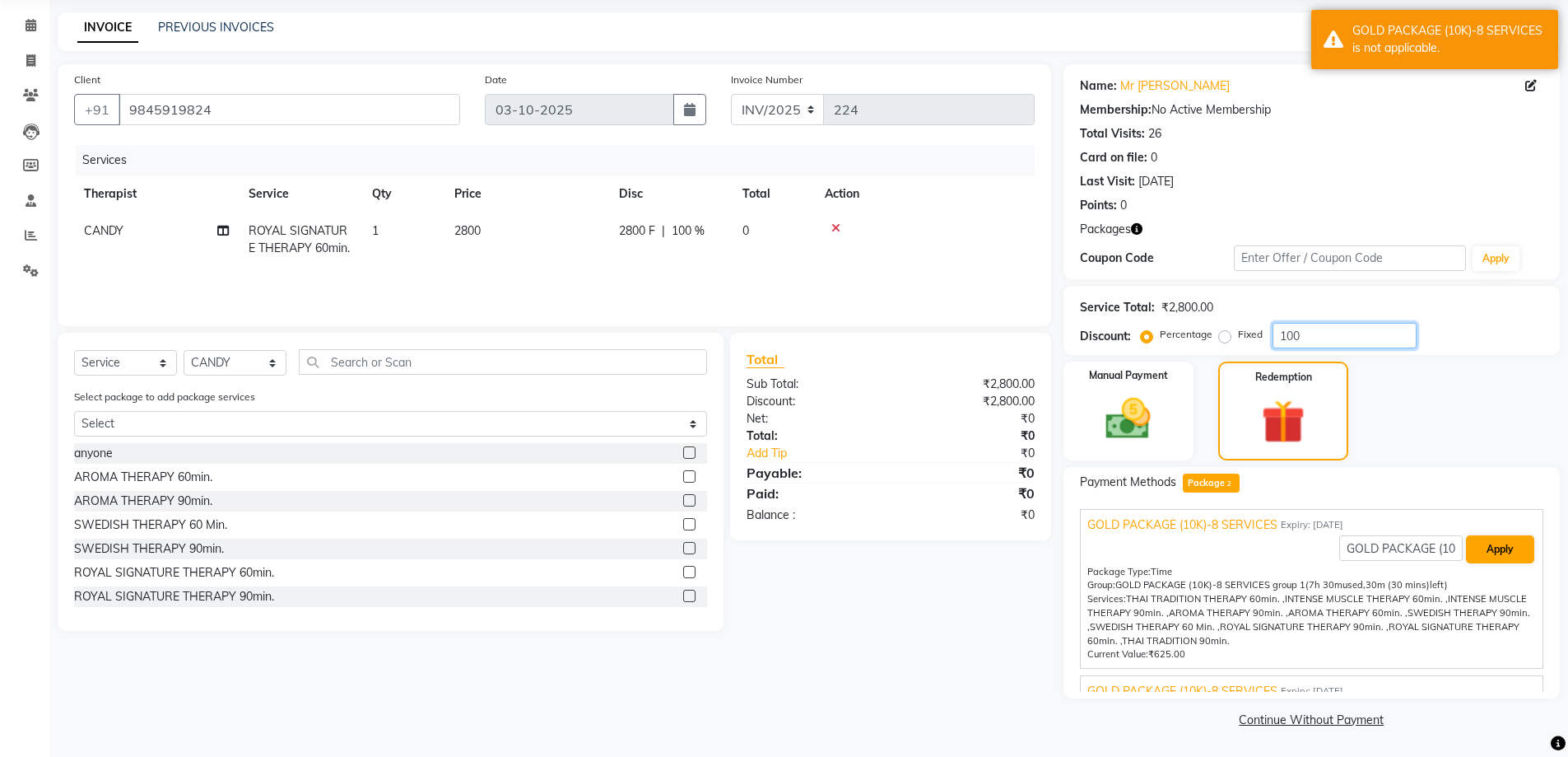
type input "100"
drag, startPoint x: 1476, startPoint y: 549, endPoint x: 1466, endPoint y: 559, distance: 14.1
click at [1477, 549] on button "Apply" at bounding box center [1500, 549] width 68 height 28
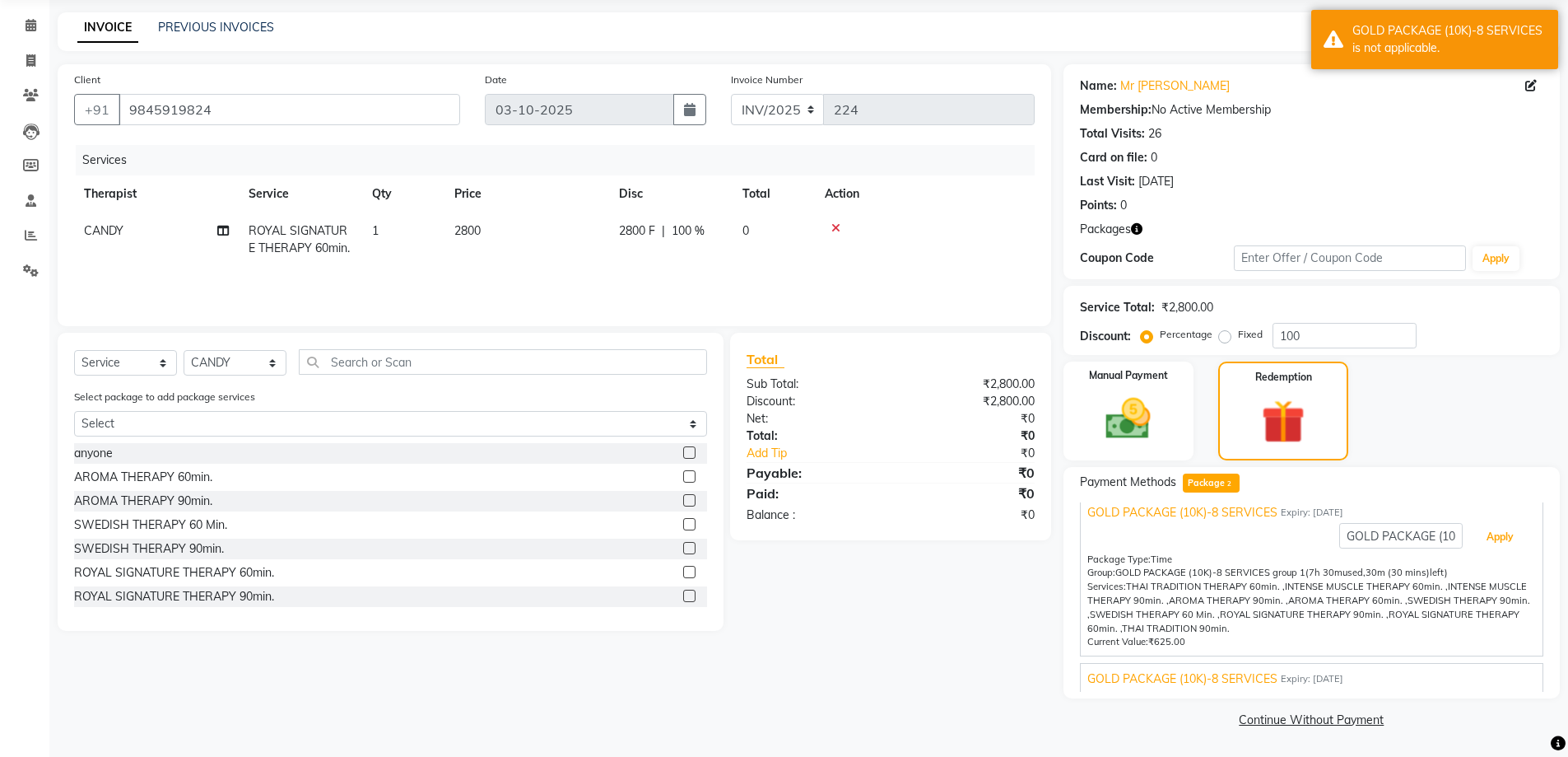
scroll to position [16, 0]
click at [1147, 430] on img at bounding box center [1128, 418] width 76 height 54
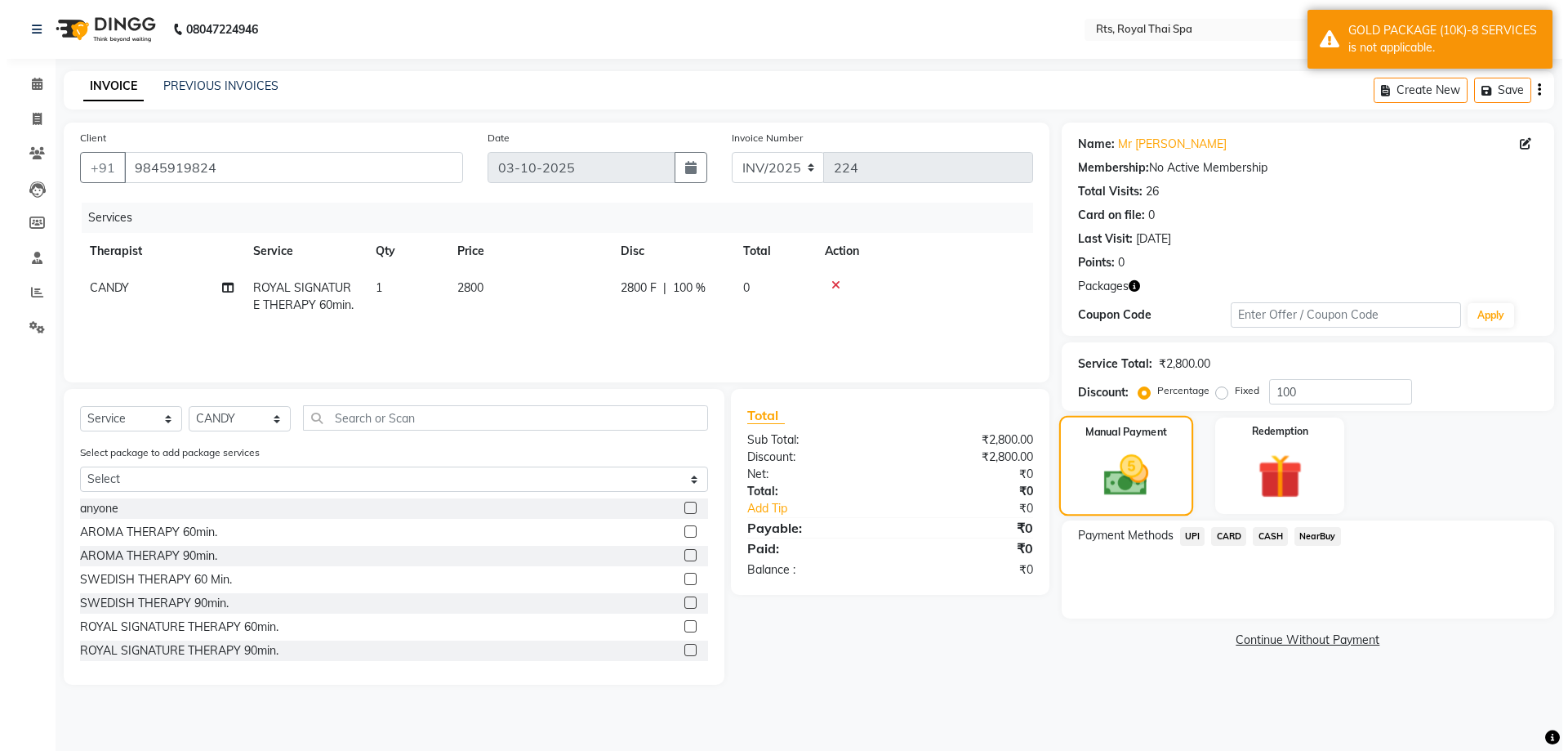
scroll to position [0, 0]
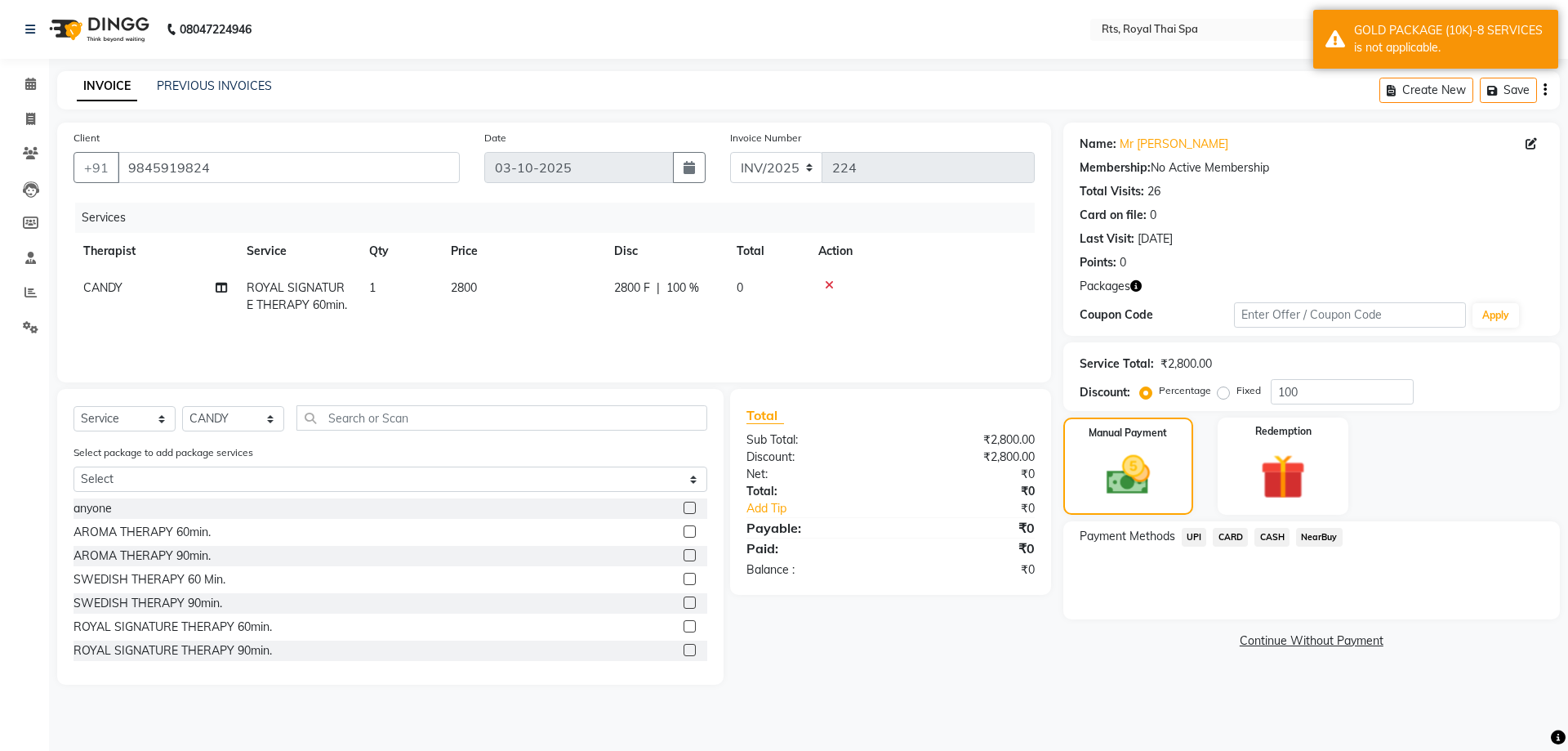
drag, startPoint x: 1278, startPoint y: 539, endPoint x: 1275, endPoint y: 552, distance: 13.3
click at [1278, 538] on span "CASH" at bounding box center [1272, 536] width 35 height 19
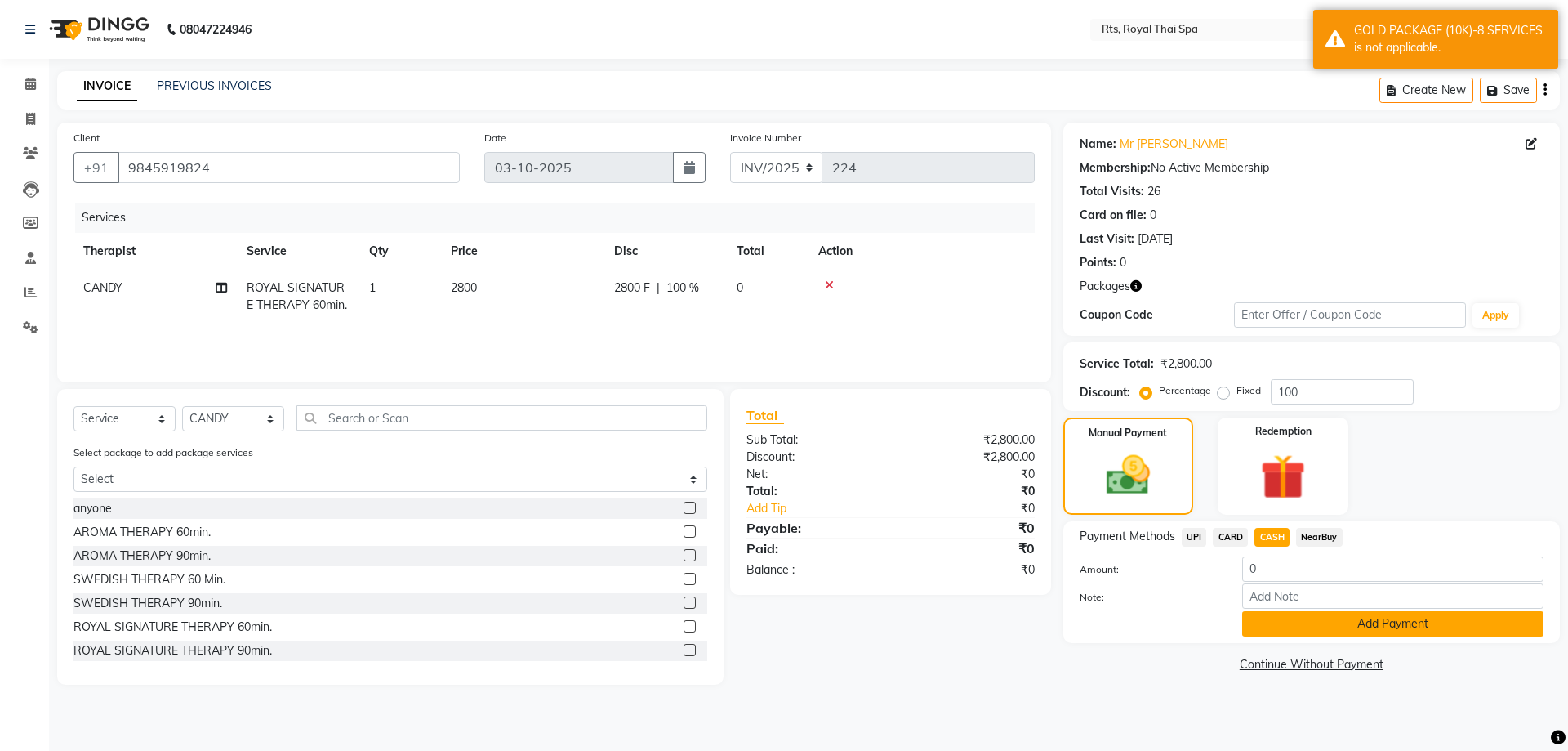
click at [1285, 628] on button "Add Payment" at bounding box center [1392, 623] width 301 height 26
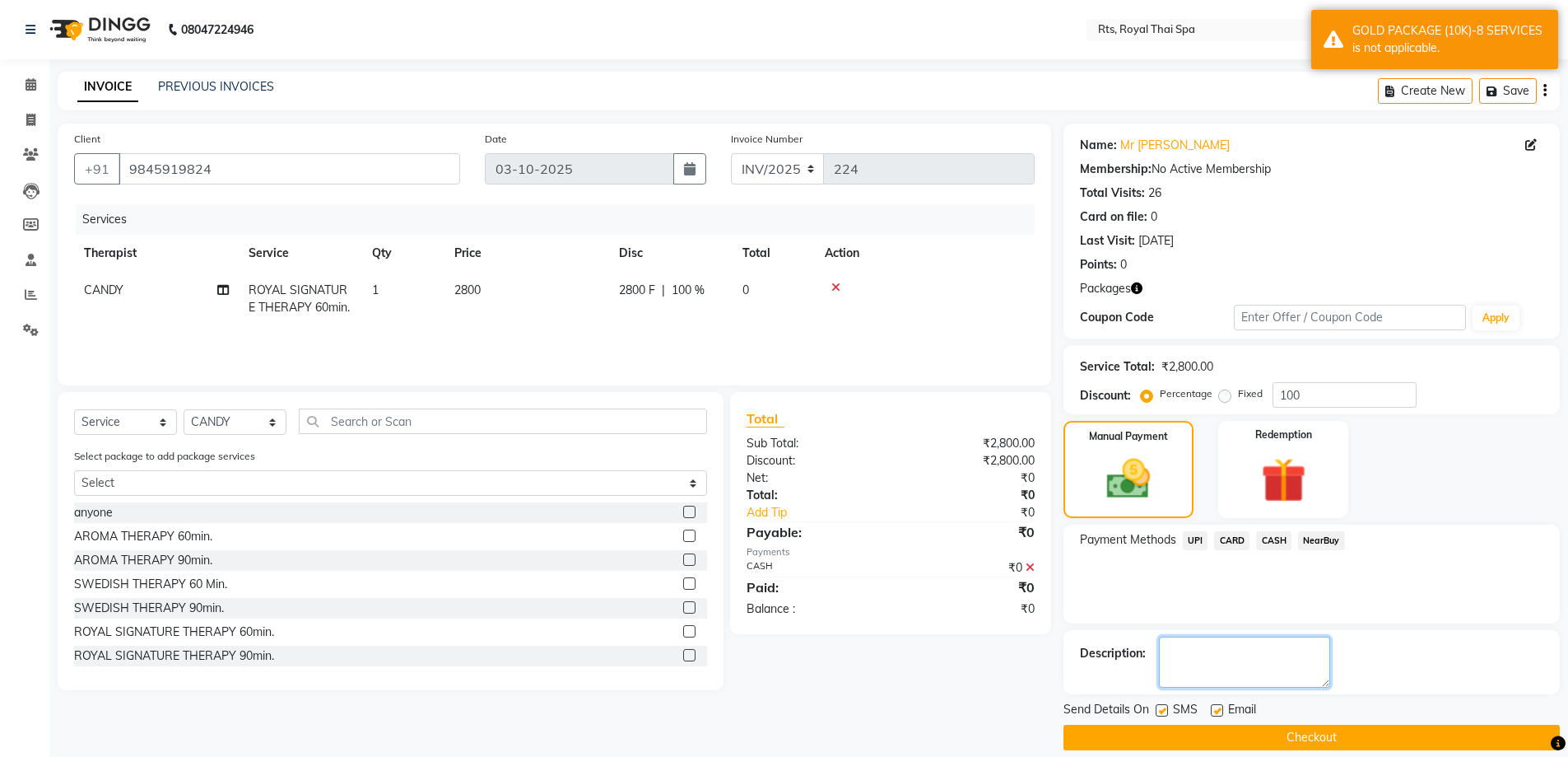
drag, startPoint x: 1236, startPoint y: 673, endPoint x: 1218, endPoint y: 668, distance: 18.7
click at [1233, 672] on textarea at bounding box center [1245, 661] width 172 height 51
type textarea "884"
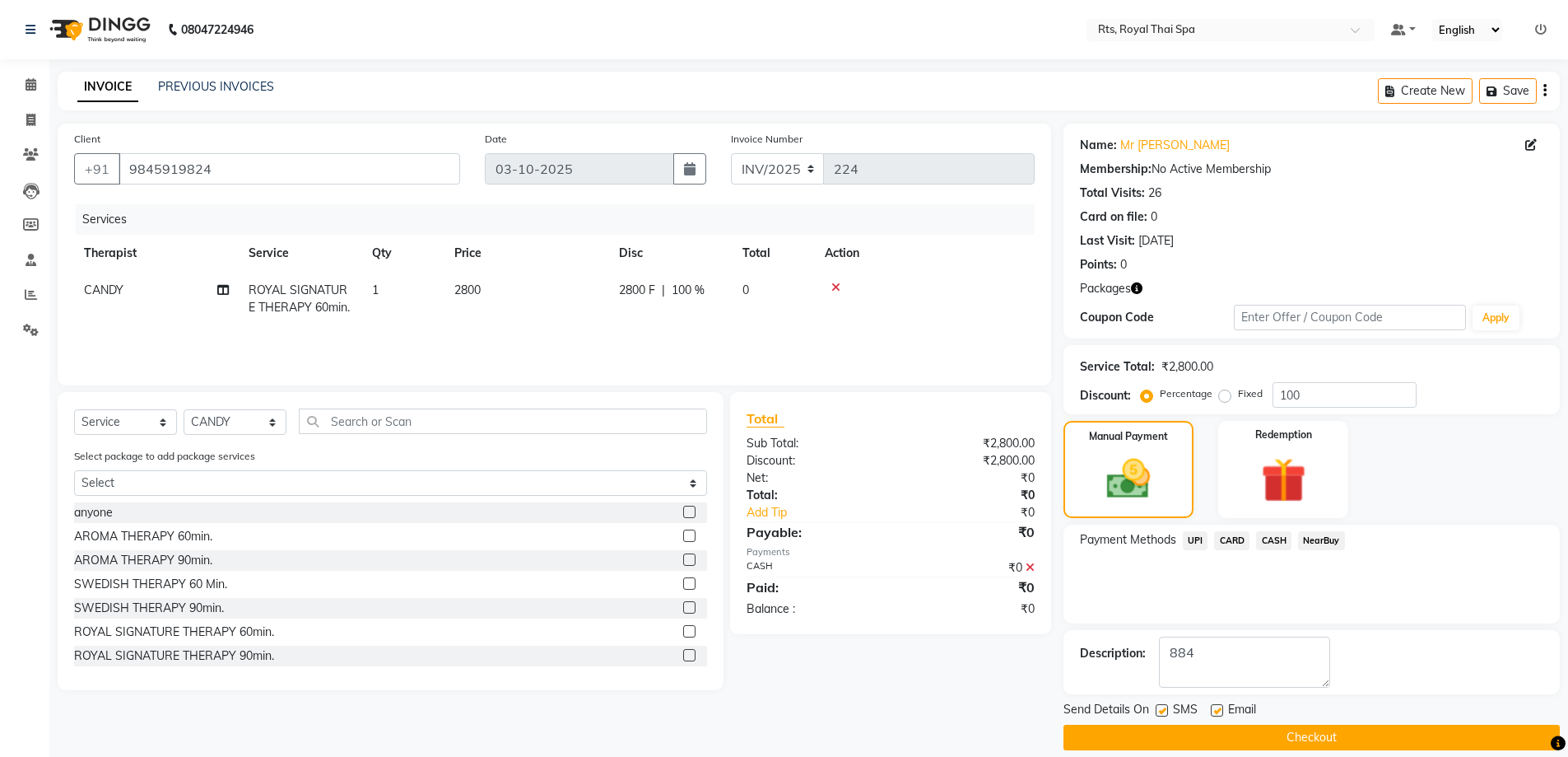
click at [1159, 711] on label at bounding box center [1161, 711] width 13 height 13
click at [1159, 711] on input "checkbox" at bounding box center [1161, 711] width 11 height 11
checkbox input "false"
click at [1158, 736] on button "Checkout" at bounding box center [1311, 737] width 496 height 26
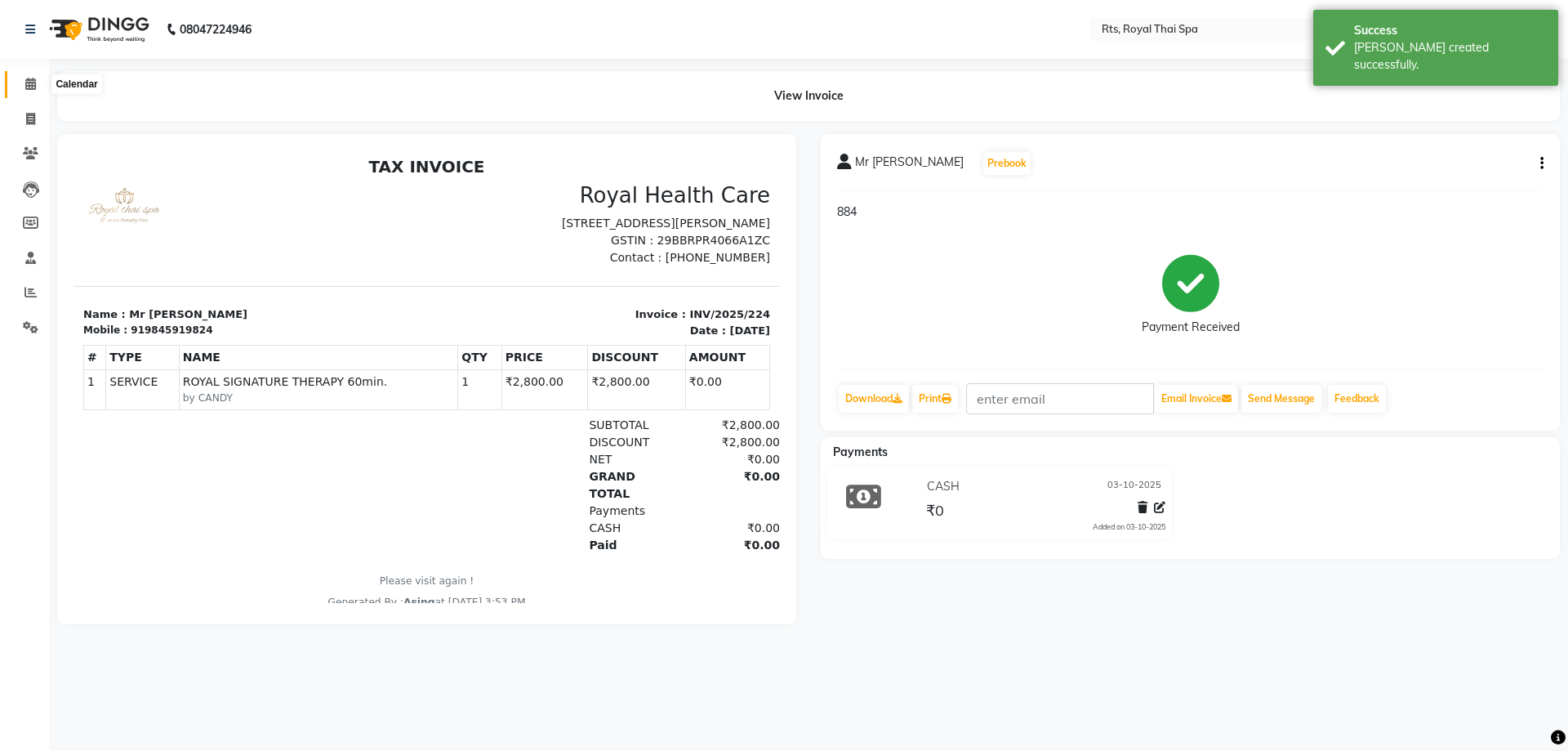
click at [33, 84] on icon at bounding box center [31, 84] width 11 height 12
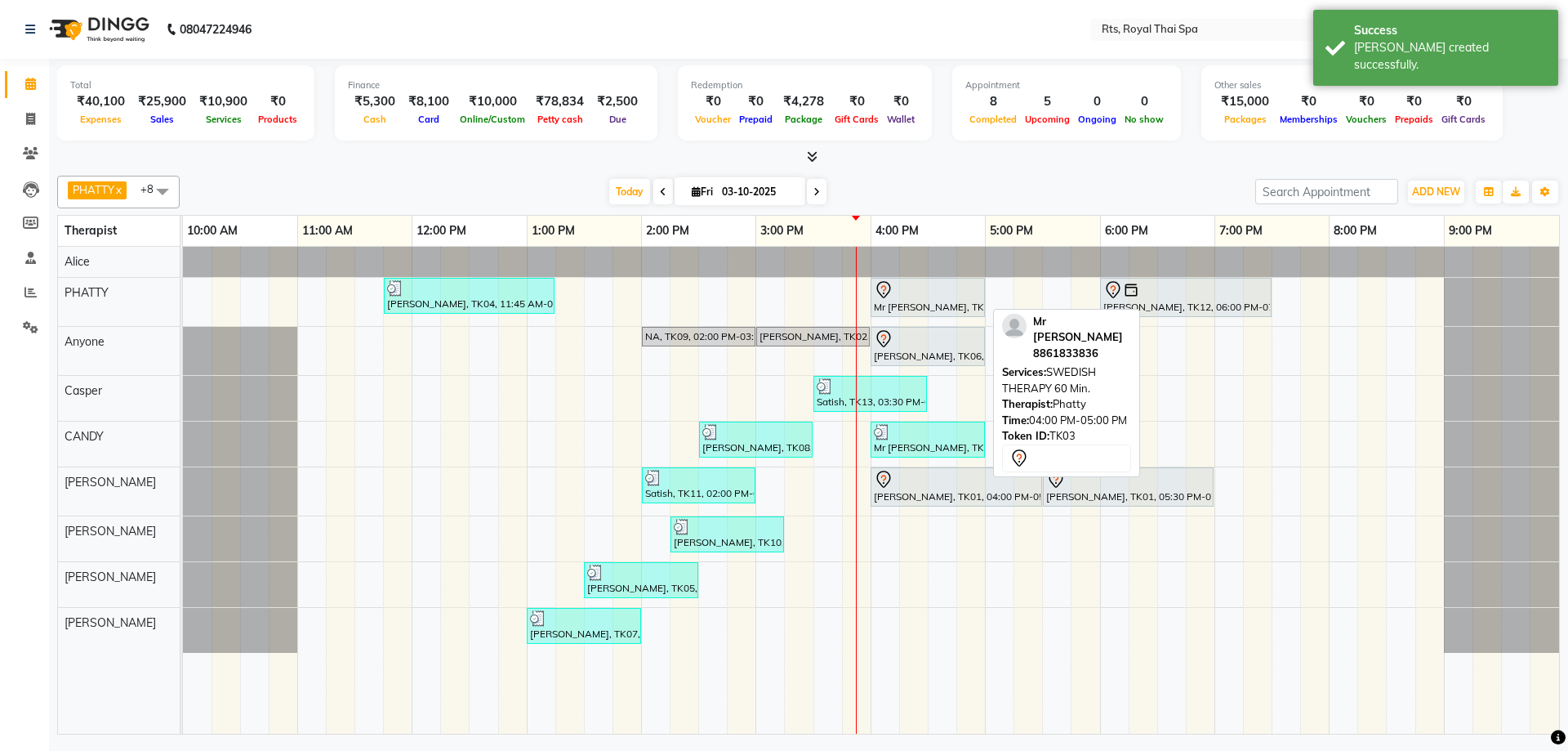
click at [924, 293] on div at bounding box center [928, 290] width 108 height 20
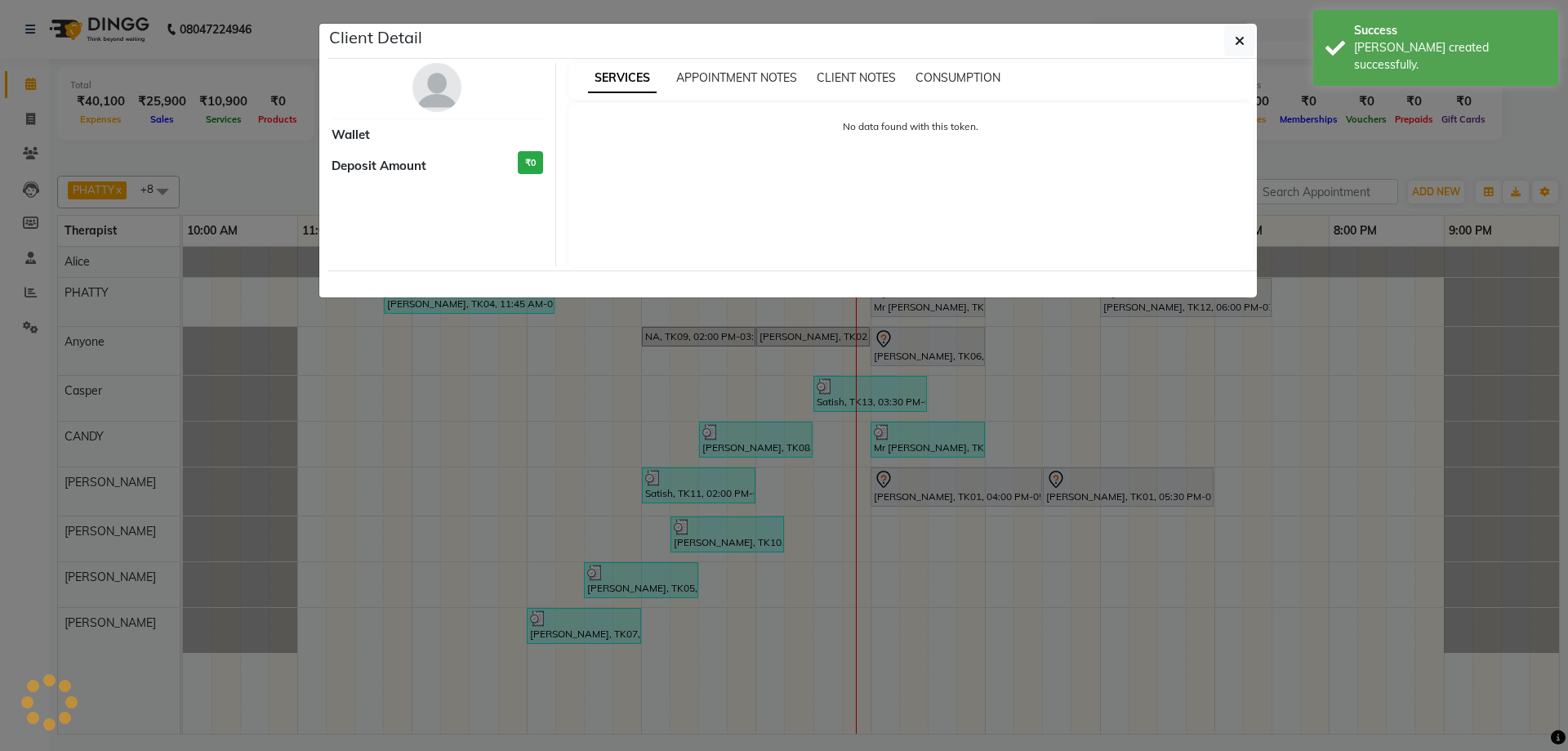
select select "7"
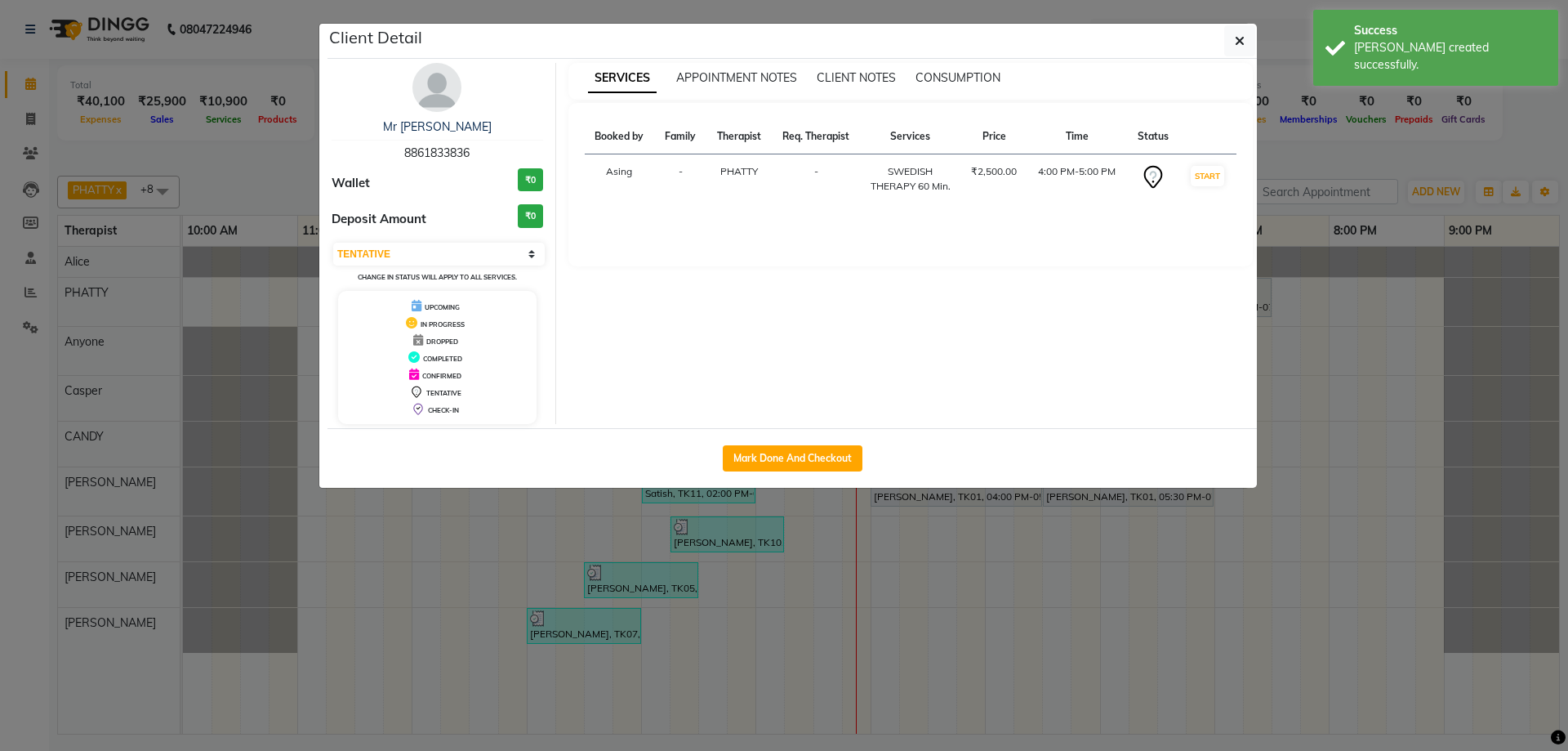
click at [796, 487] on div "Mark Done And Checkout" at bounding box center [792, 458] width 929 height 59
click at [842, 459] on button "Mark Done And Checkout" at bounding box center [792, 458] width 140 height 26
select select "service"
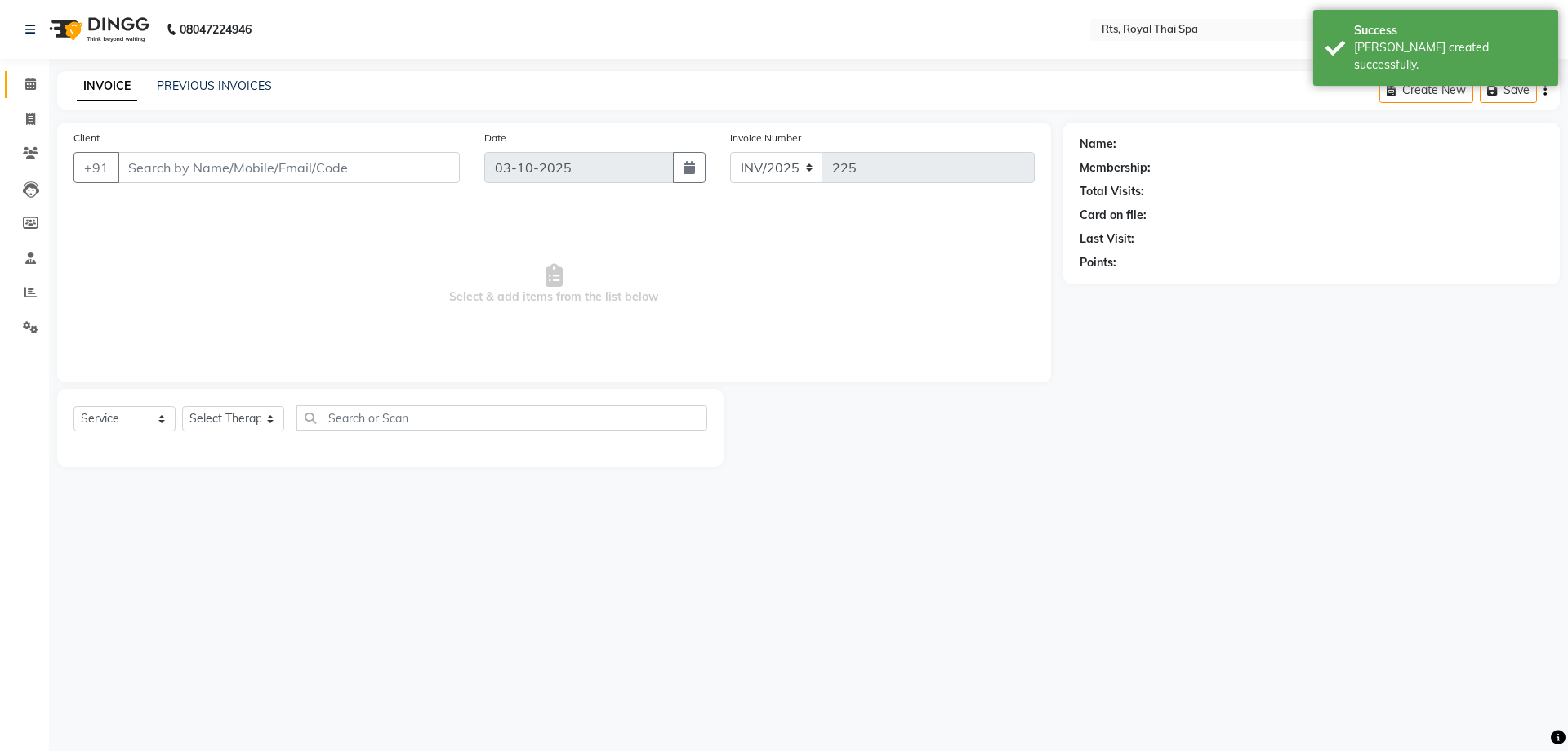
type input "8861833836"
select select "34835"
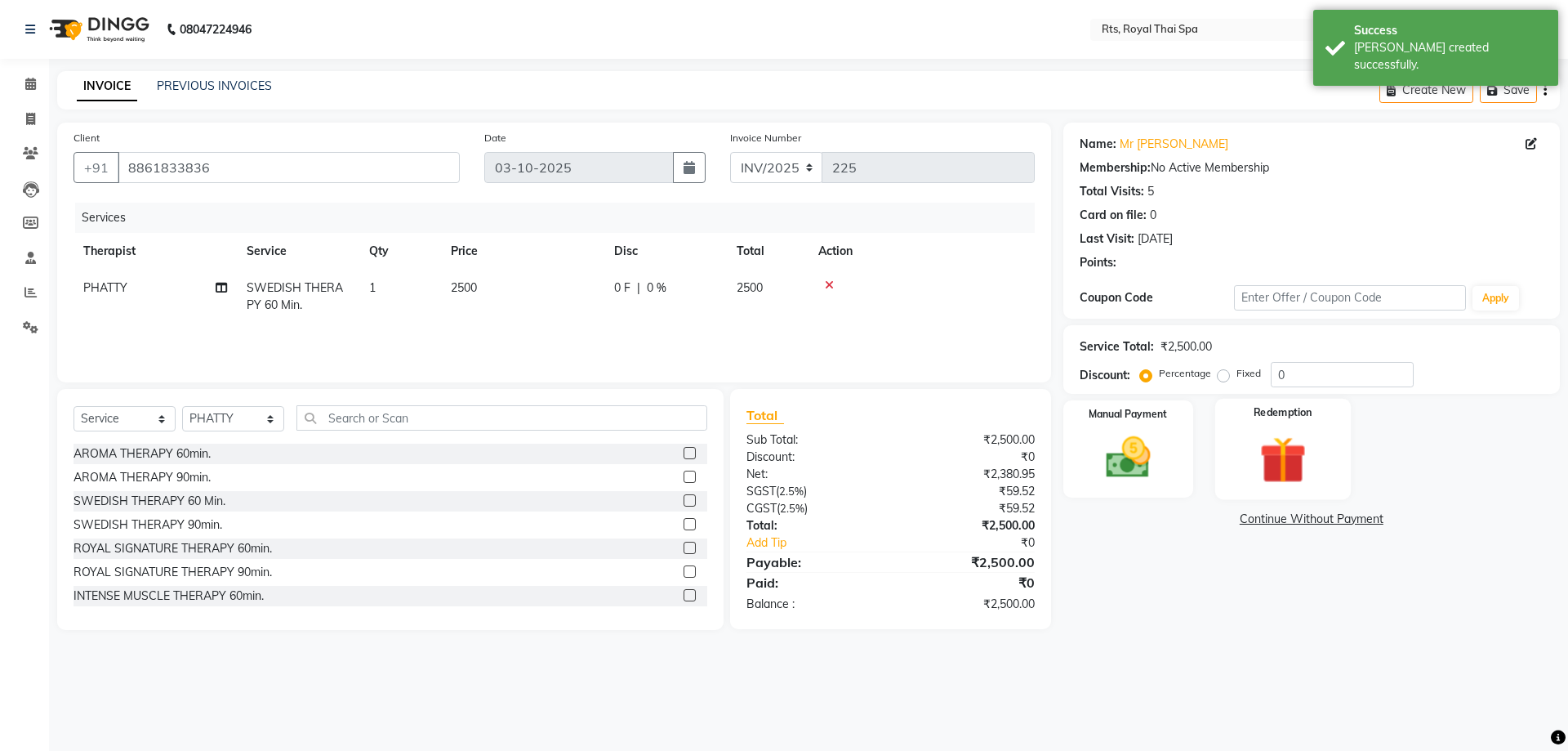
click at [1260, 450] on img at bounding box center [1283, 458] width 76 height 58
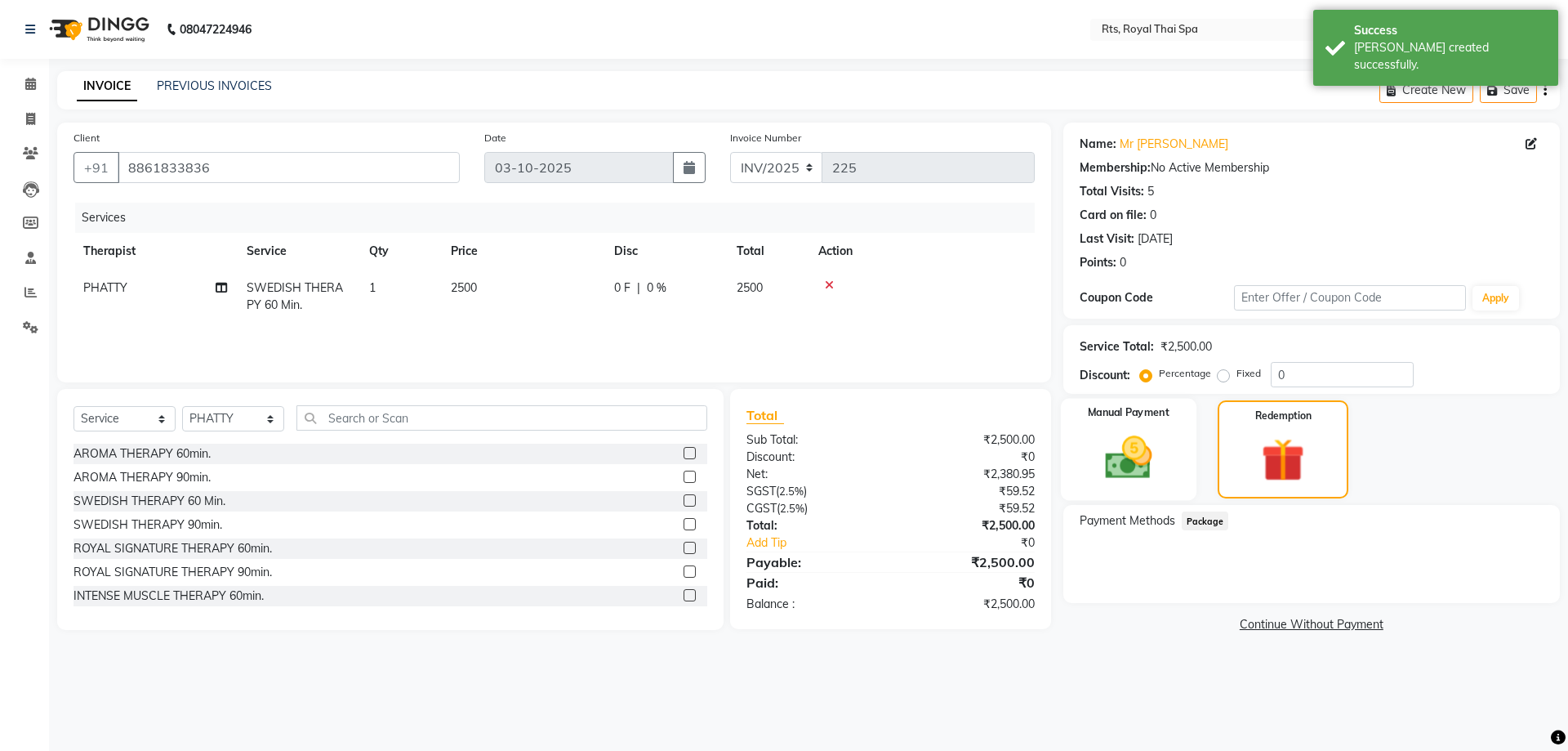
click at [1143, 481] on img at bounding box center [1128, 457] width 76 height 54
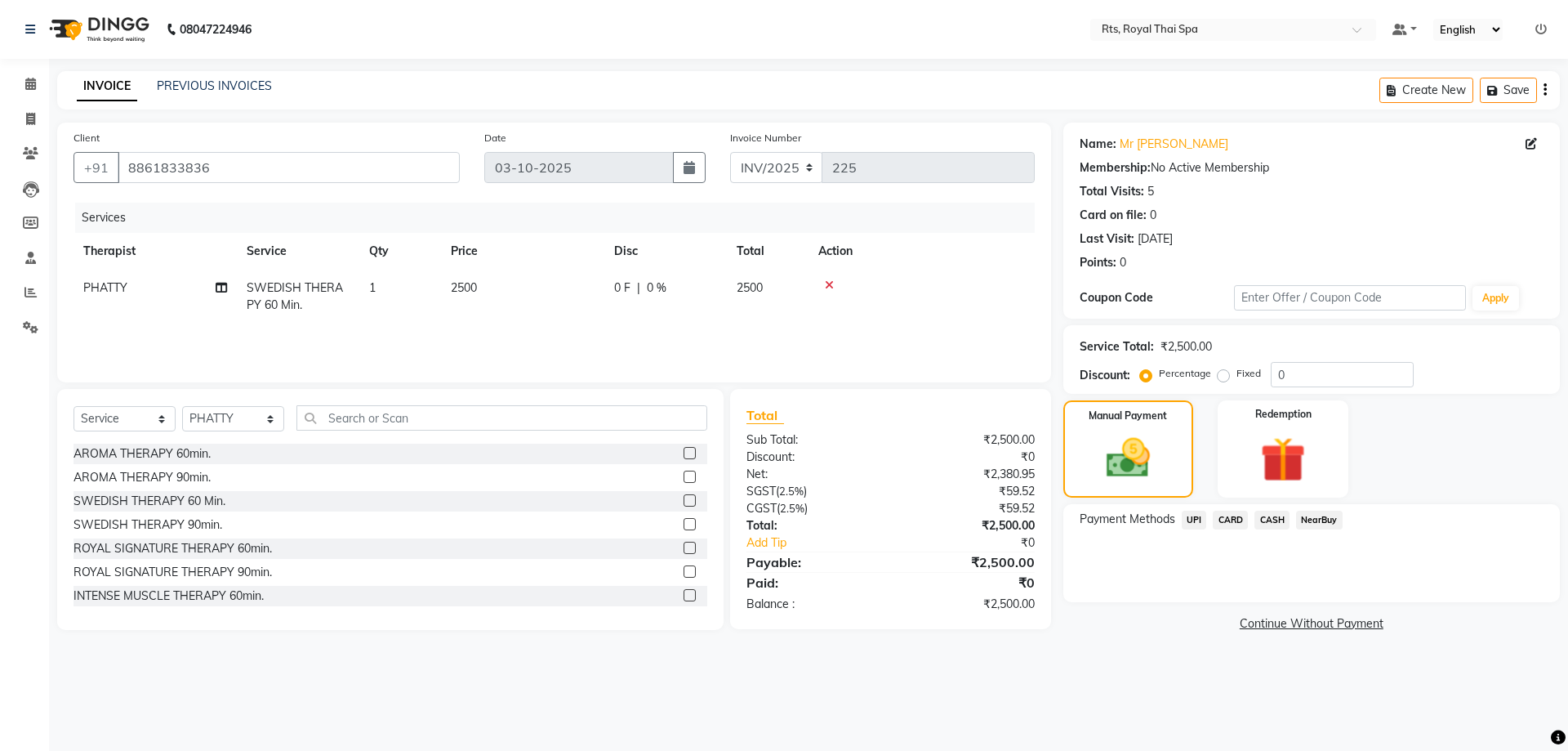
click at [1277, 517] on span "CASH" at bounding box center [1272, 520] width 35 height 19
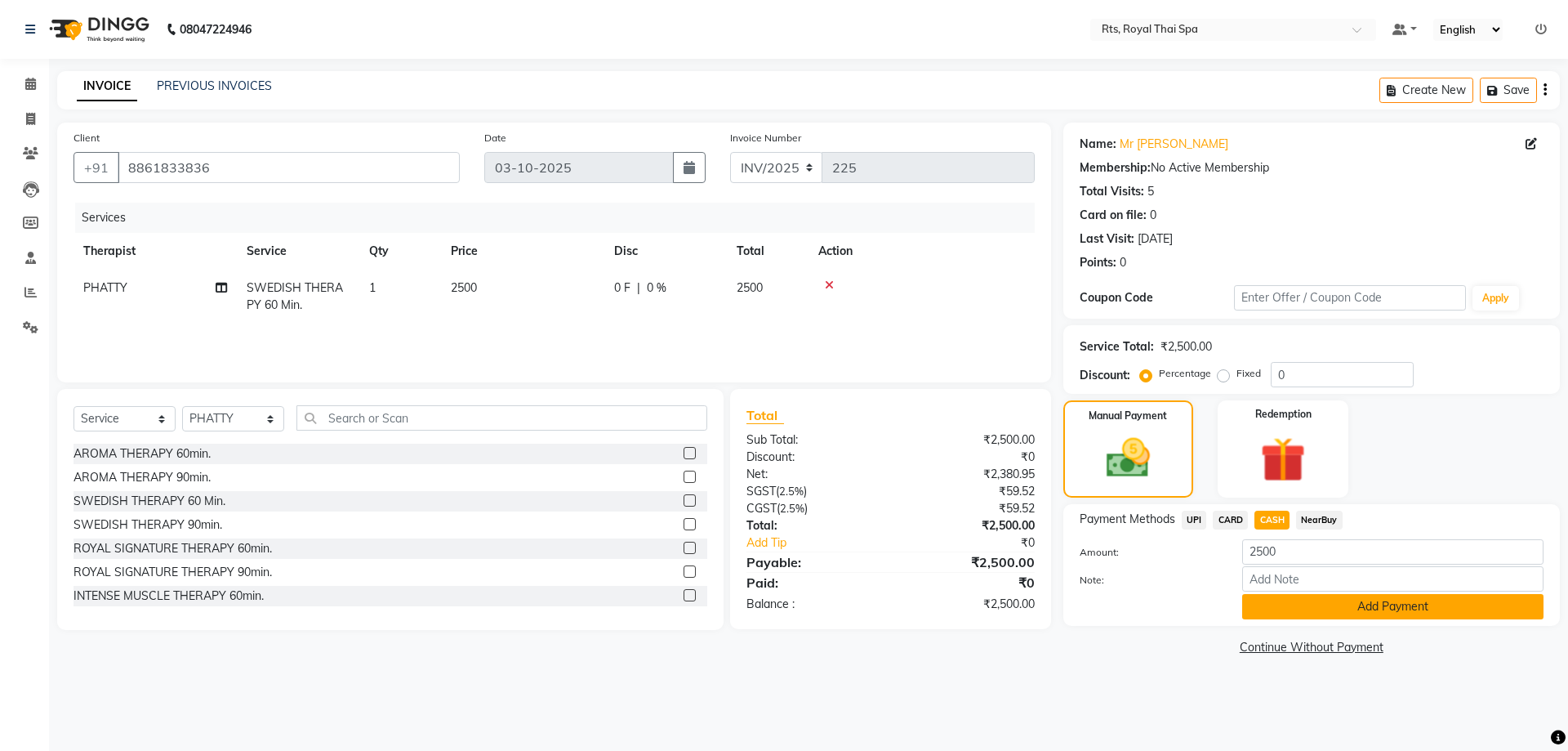
click at [1290, 603] on button "Add Payment" at bounding box center [1392, 606] width 301 height 26
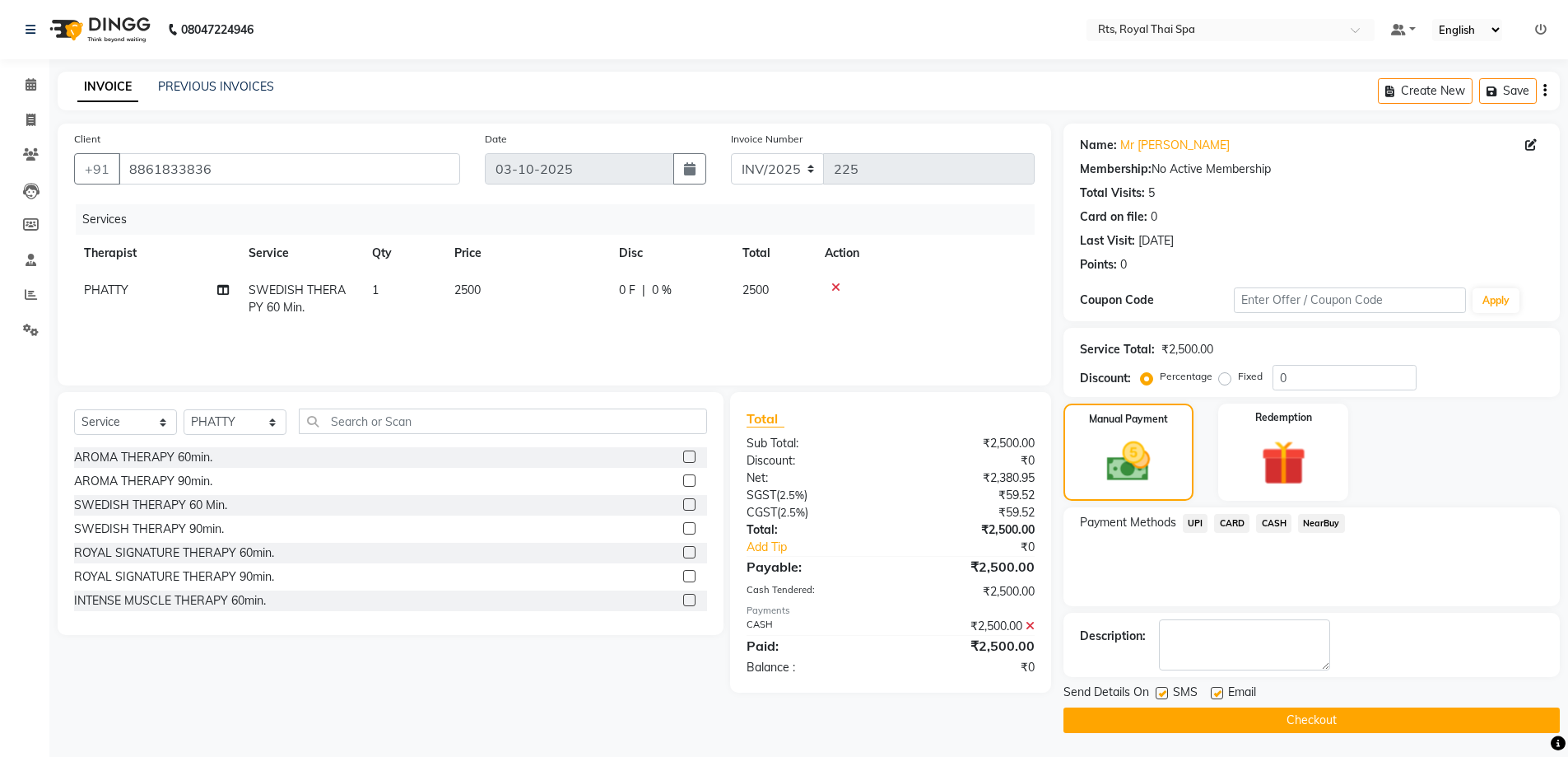
click at [1165, 696] on label at bounding box center [1161, 693] width 13 height 13
click at [1165, 696] on input "checkbox" at bounding box center [1161, 694] width 11 height 11
checkbox input "false"
click at [1164, 714] on button "Checkout" at bounding box center [1311, 719] width 496 height 26
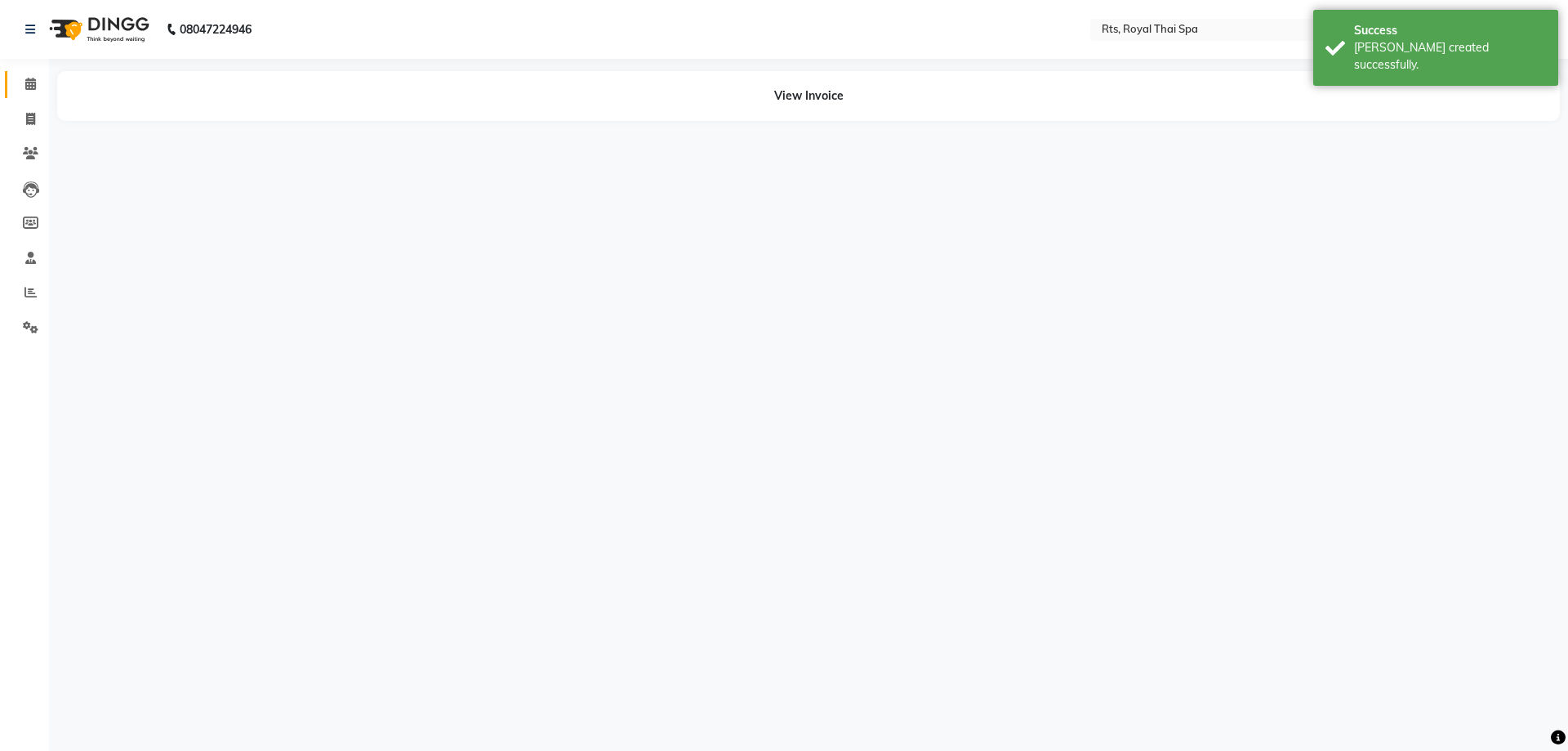
click at [27, 70] on li "Calendar" at bounding box center [24, 85] width 49 height 35
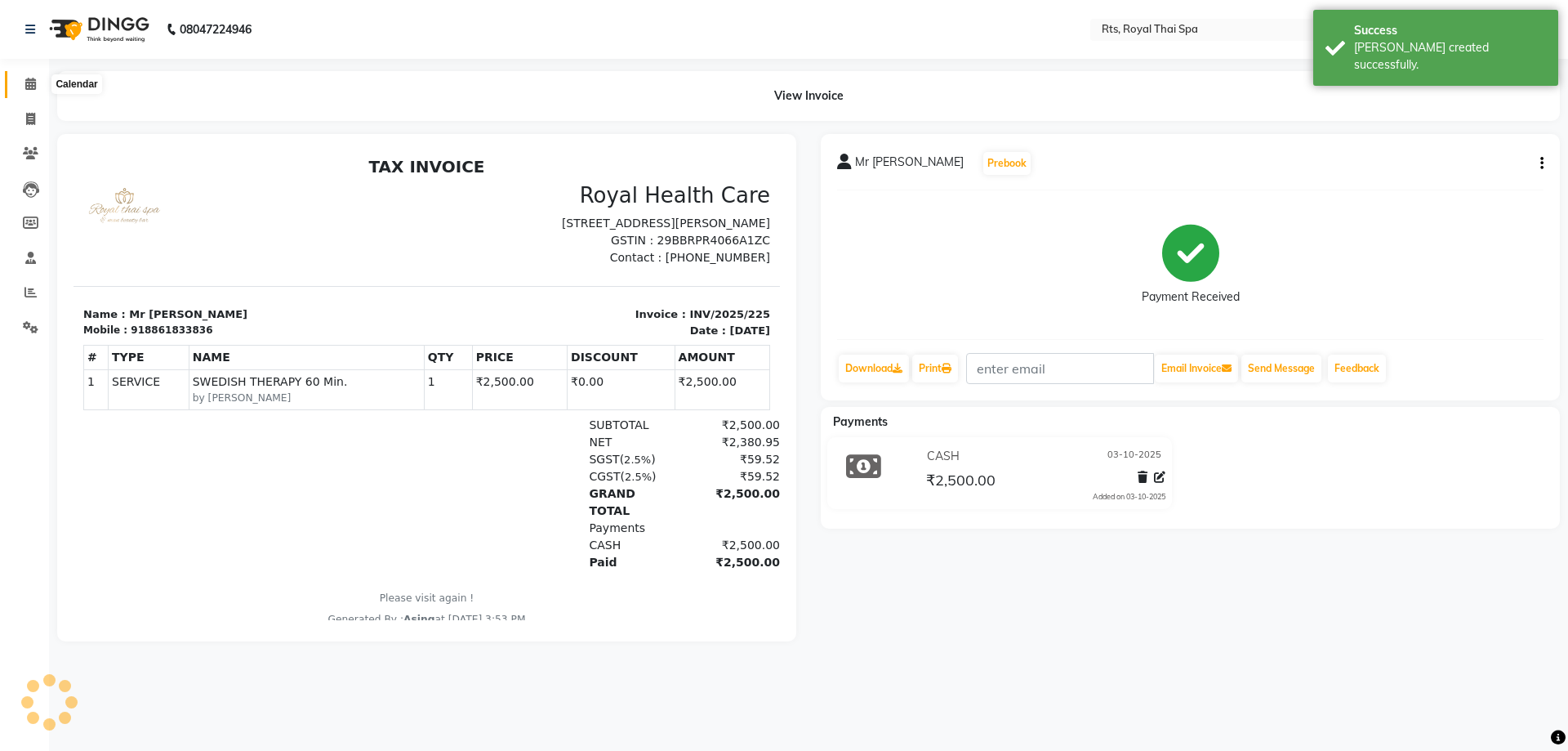
click at [26, 80] on icon at bounding box center [31, 84] width 11 height 12
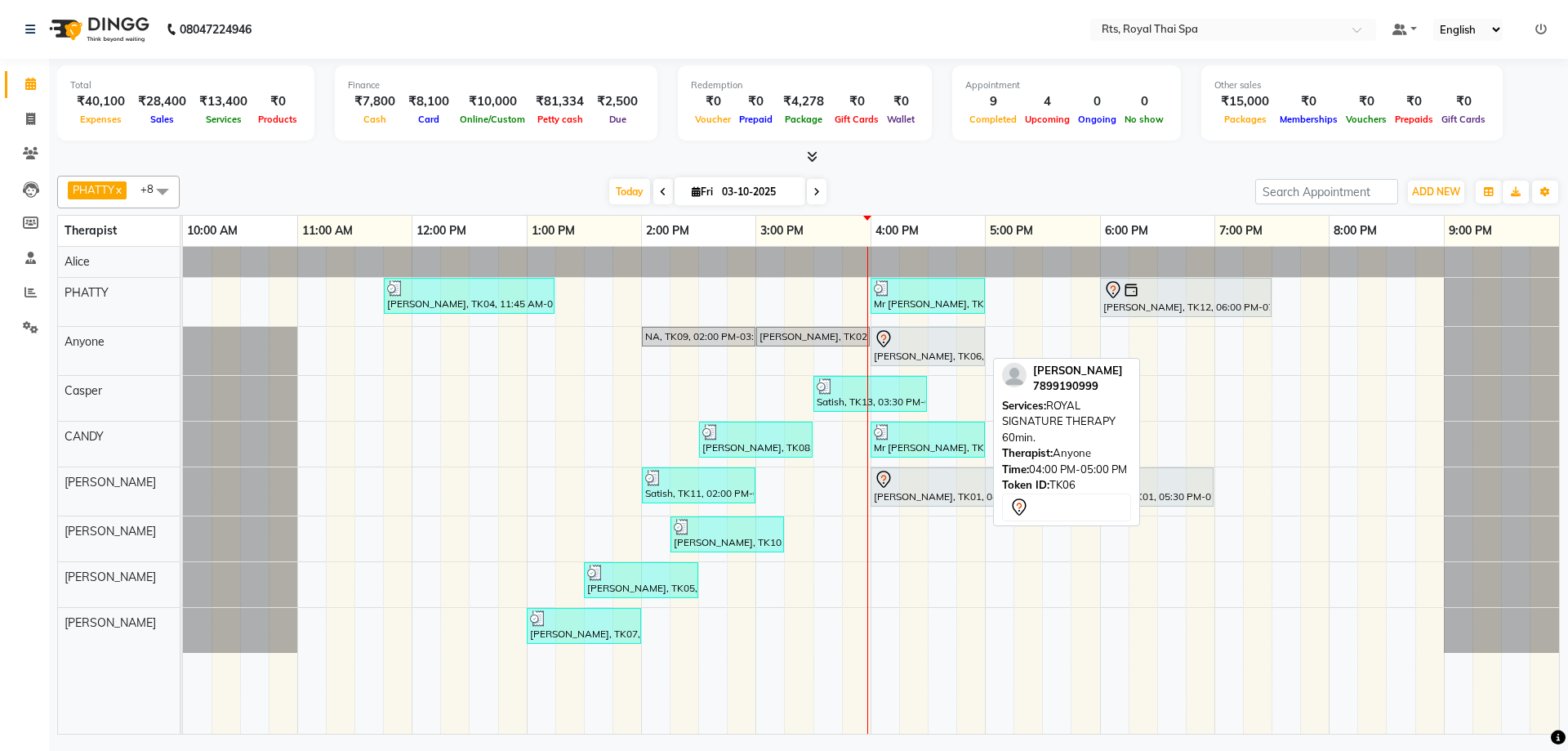
click at [888, 354] on div "[PERSON_NAME], TK06, 04:00 PM-05:00 PM, ROYAL SIGNATURE THERAPY 60min." at bounding box center [927, 346] width 111 height 35
select select "7"
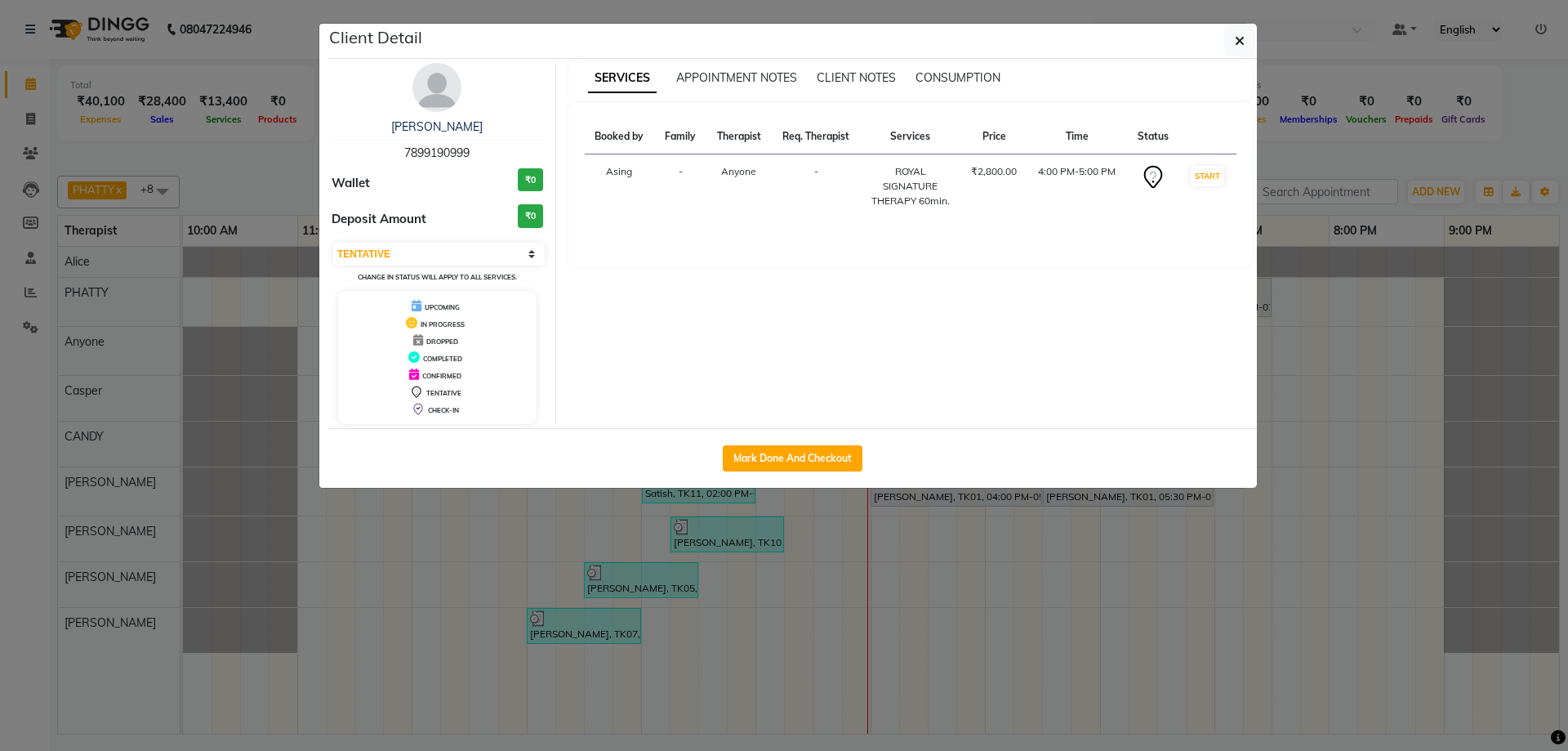
drag, startPoint x: 403, startPoint y: 150, endPoint x: 496, endPoint y: 152, distance: 93.0
click at [496, 152] on div "[PERSON_NAME] 7899190999" at bounding box center [437, 140] width 212 height 43
copy span "7899190999"
click at [1242, 44] on icon "button" at bounding box center [1239, 41] width 10 height 13
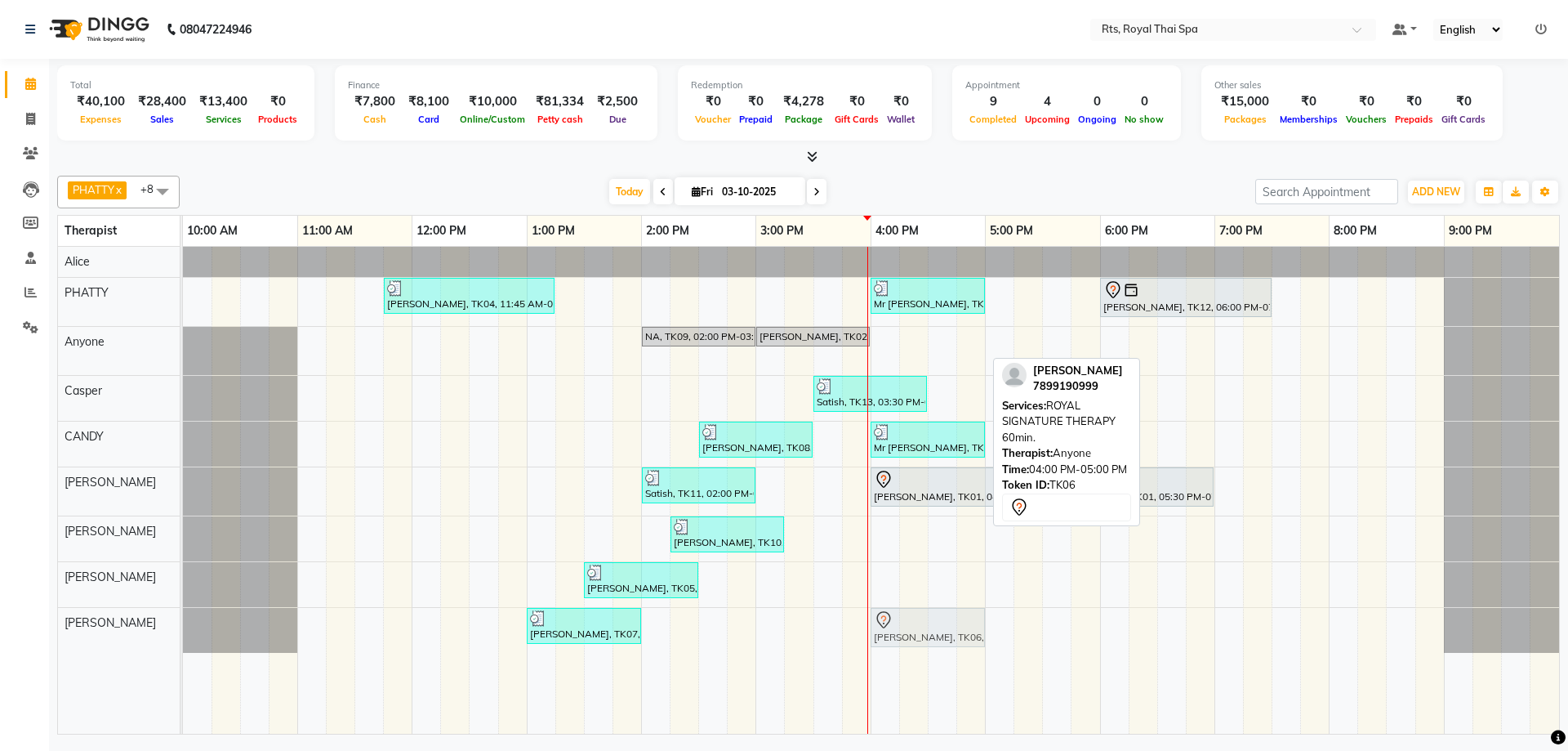
drag, startPoint x: 904, startPoint y: 347, endPoint x: 901, endPoint y: 640, distance: 293.0
click at [901, 640] on tbody "[PERSON_NAME], TK04, 11:45 AM-01:15 PM, ROYAL SIGNATURE THERAPY 90min. Mr [PERS…" at bounding box center [870, 450] width 1376 height 406
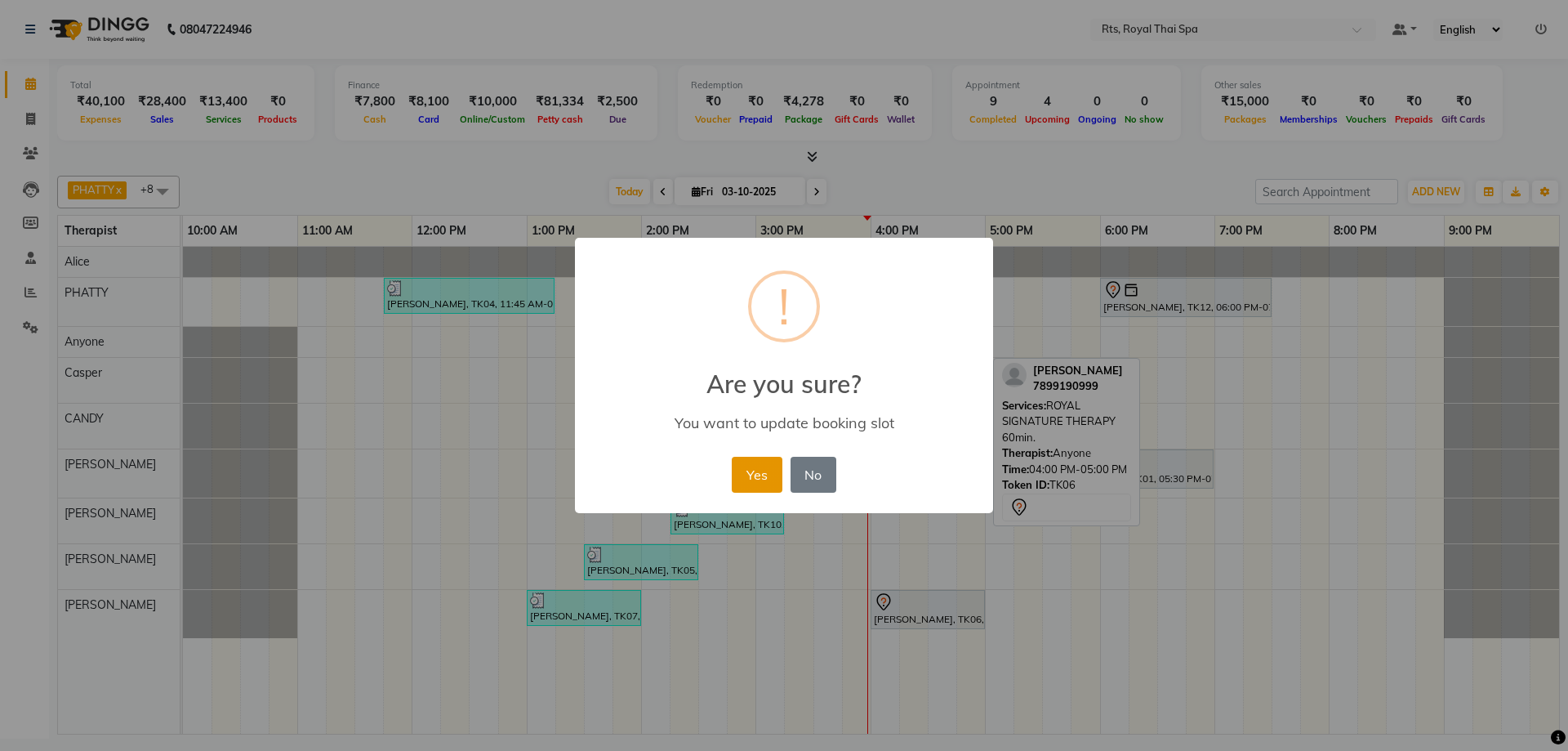
drag, startPoint x: 764, startPoint y: 474, endPoint x: 753, endPoint y: 466, distance: 13.6
click at [754, 466] on button "Yes" at bounding box center [756, 474] width 50 height 36
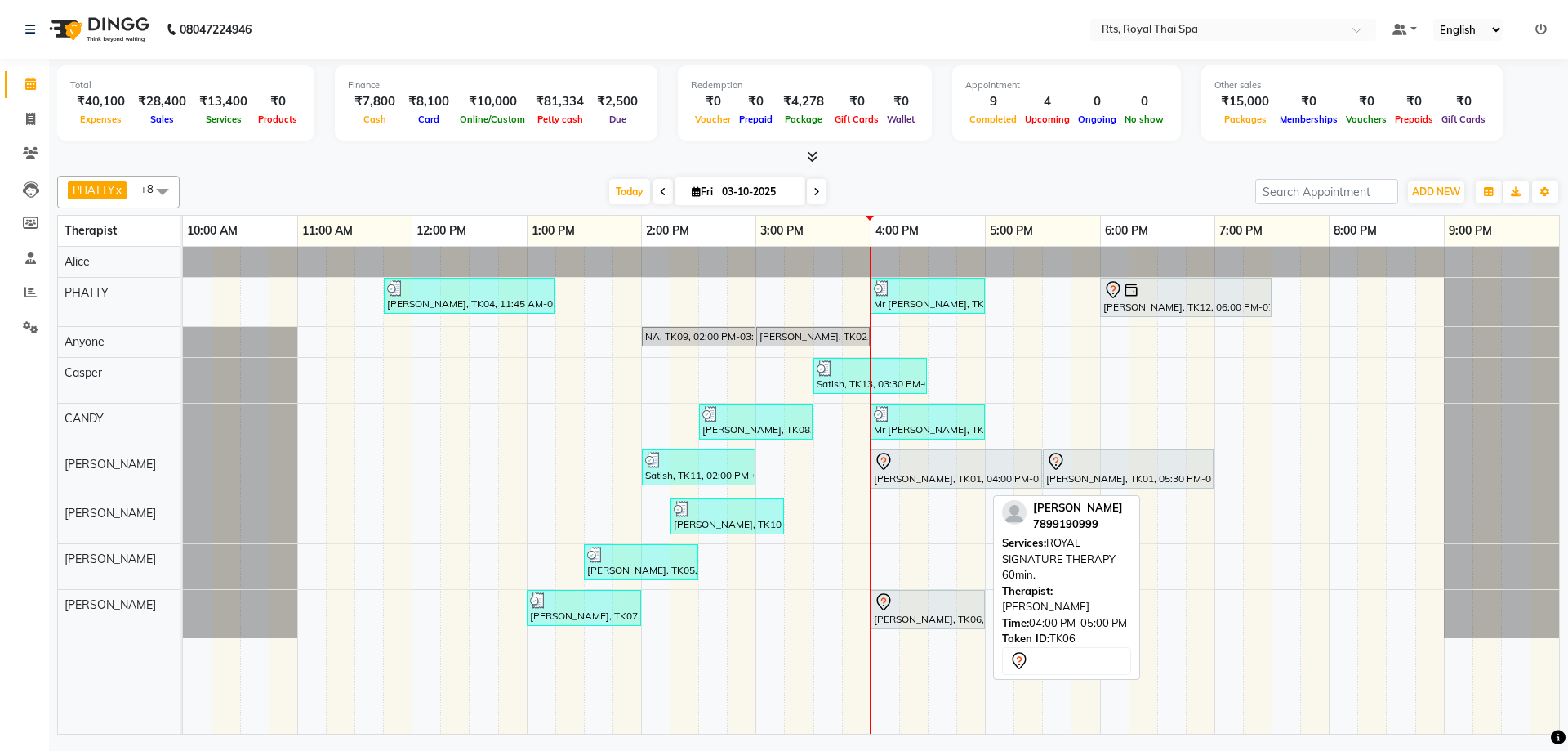
click at [883, 617] on div "[PERSON_NAME], TK06, 04:00 PM-05:00 PM, ROYAL SIGNATURE THERAPY 60min." at bounding box center [927, 609] width 111 height 35
click at [885, 613] on div "[PERSON_NAME], TK06, 04:00 PM-05:00 PM, ROYAL SIGNATURE THERAPY 60min." at bounding box center [927, 609] width 111 height 35
select select "7"
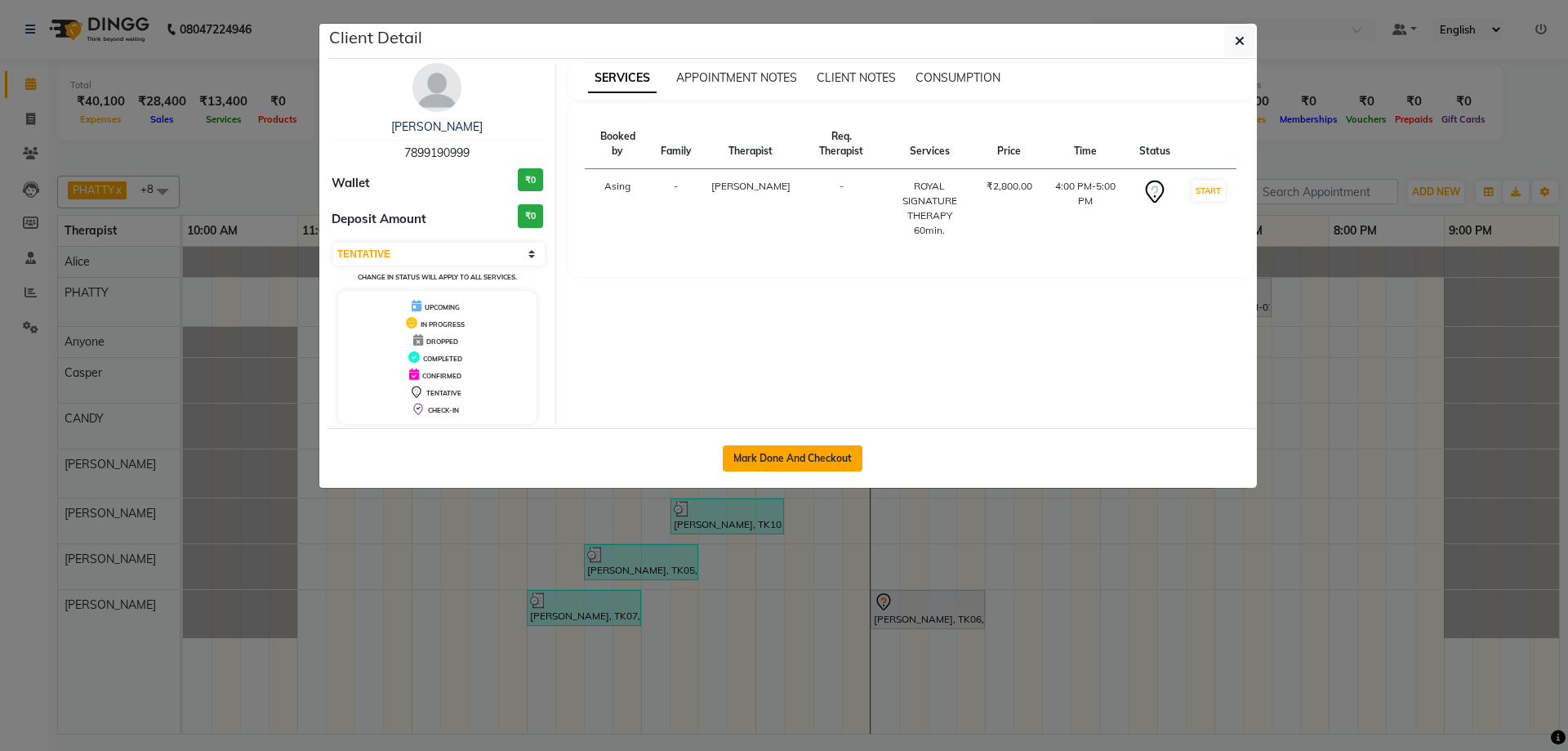
click at [823, 463] on button "Mark Done And Checkout" at bounding box center [792, 458] width 140 height 26
select select "service"
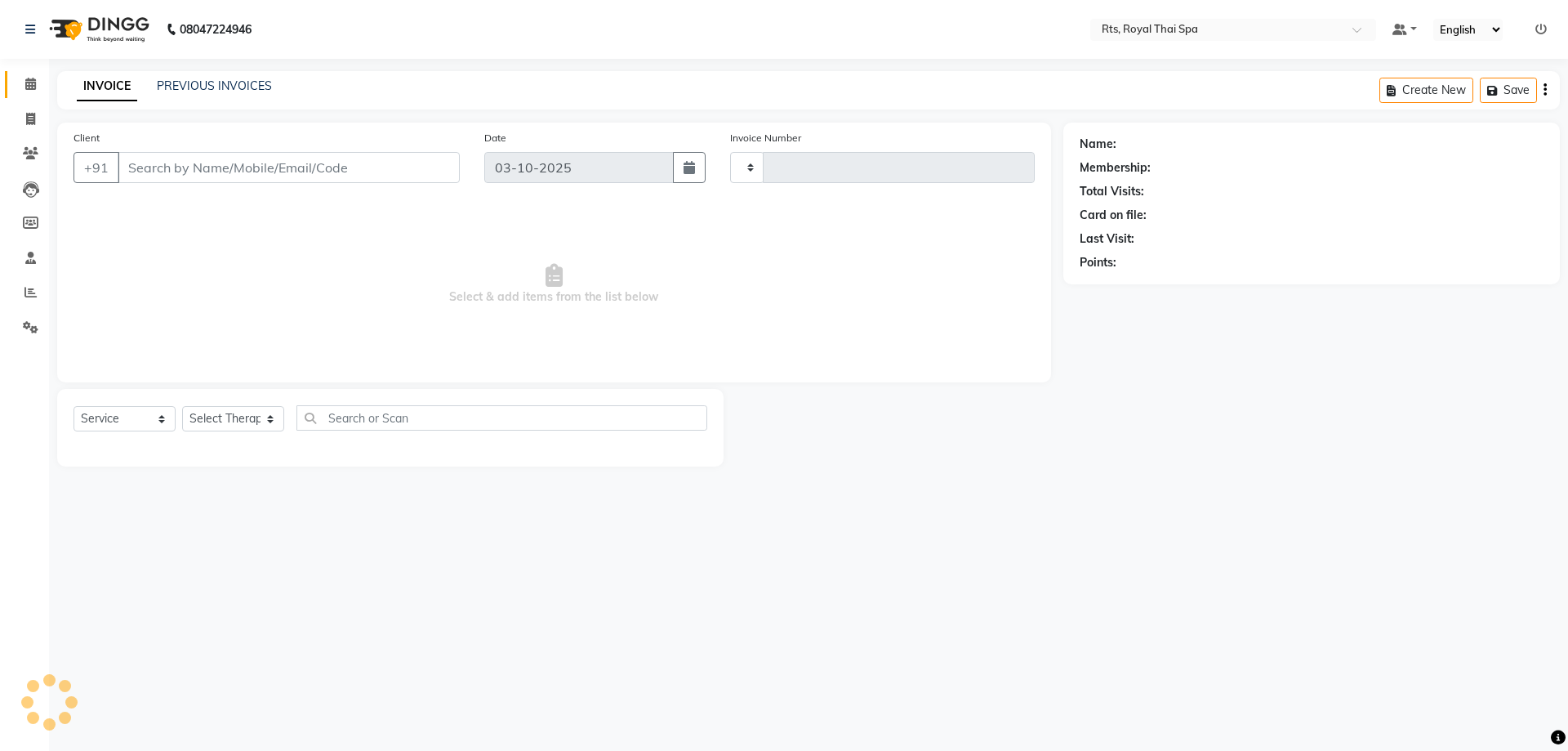
type input "226"
select select "9068"
type input "7899190999"
select select "91270"
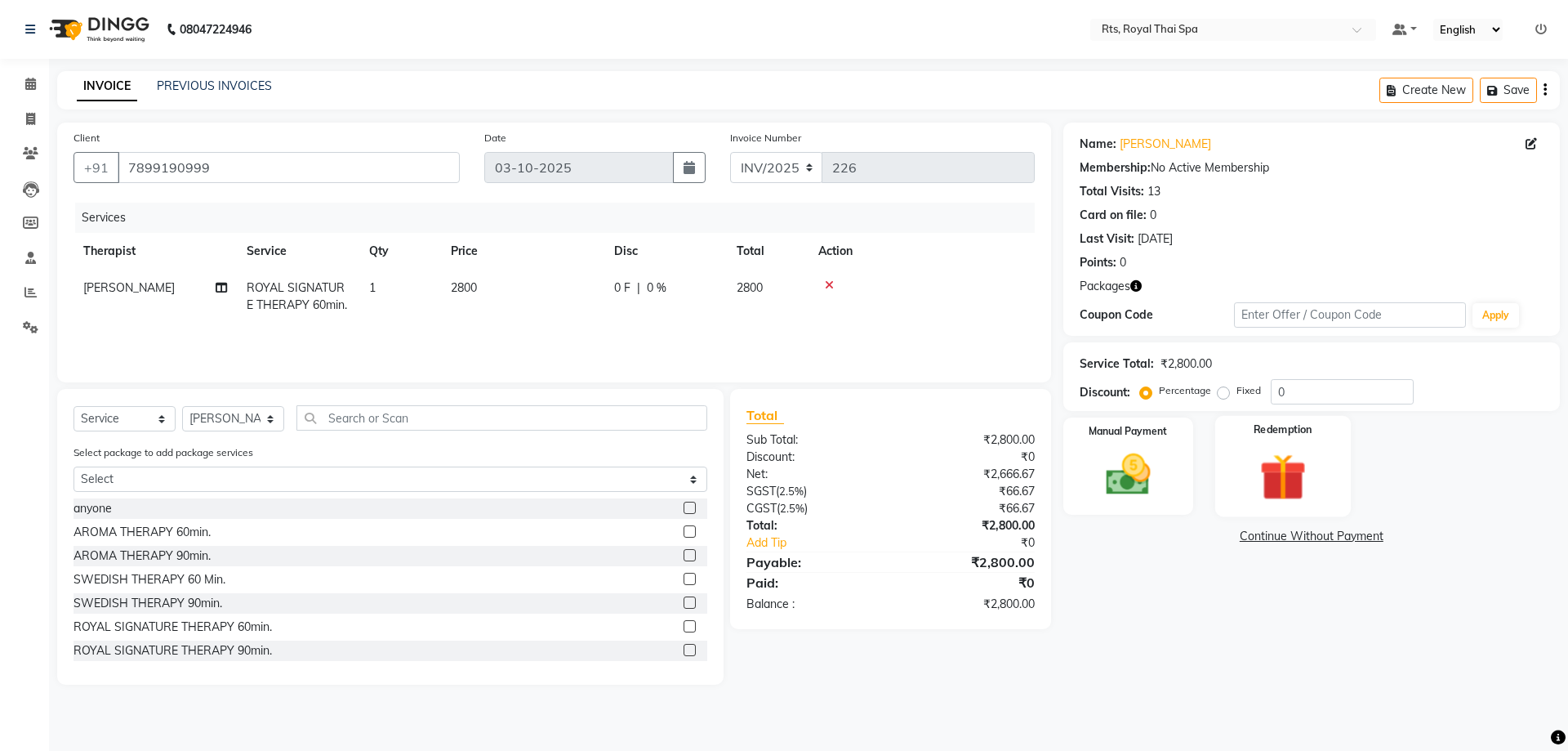
click at [1242, 458] on div "Redemption" at bounding box center [1283, 465] width 136 height 100
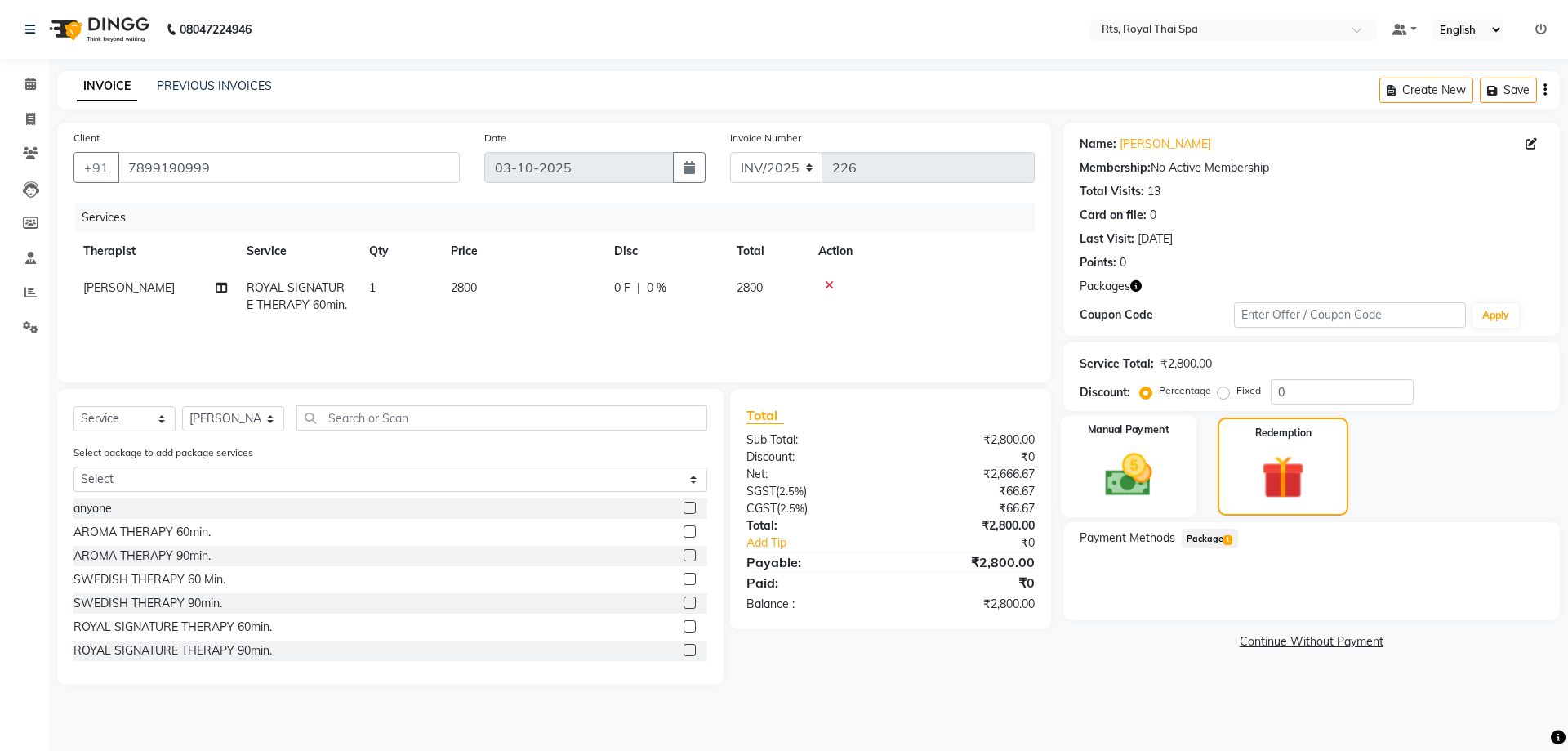
click at [1135, 468] on img at bounding box center [1128, 474] width 76 height 54
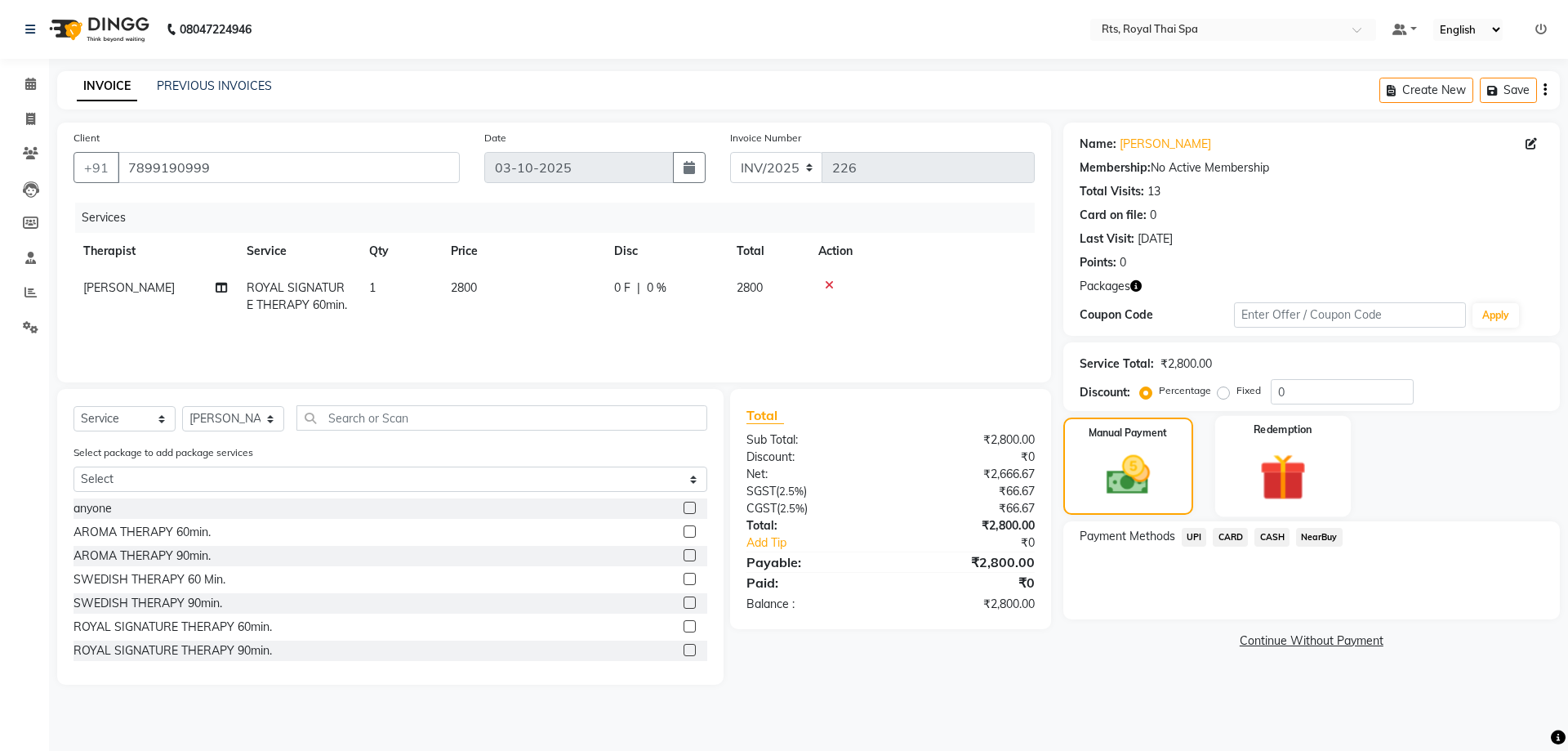
click at [1262, 488] on img at bounding box center [1283, 476] width 76 height 58
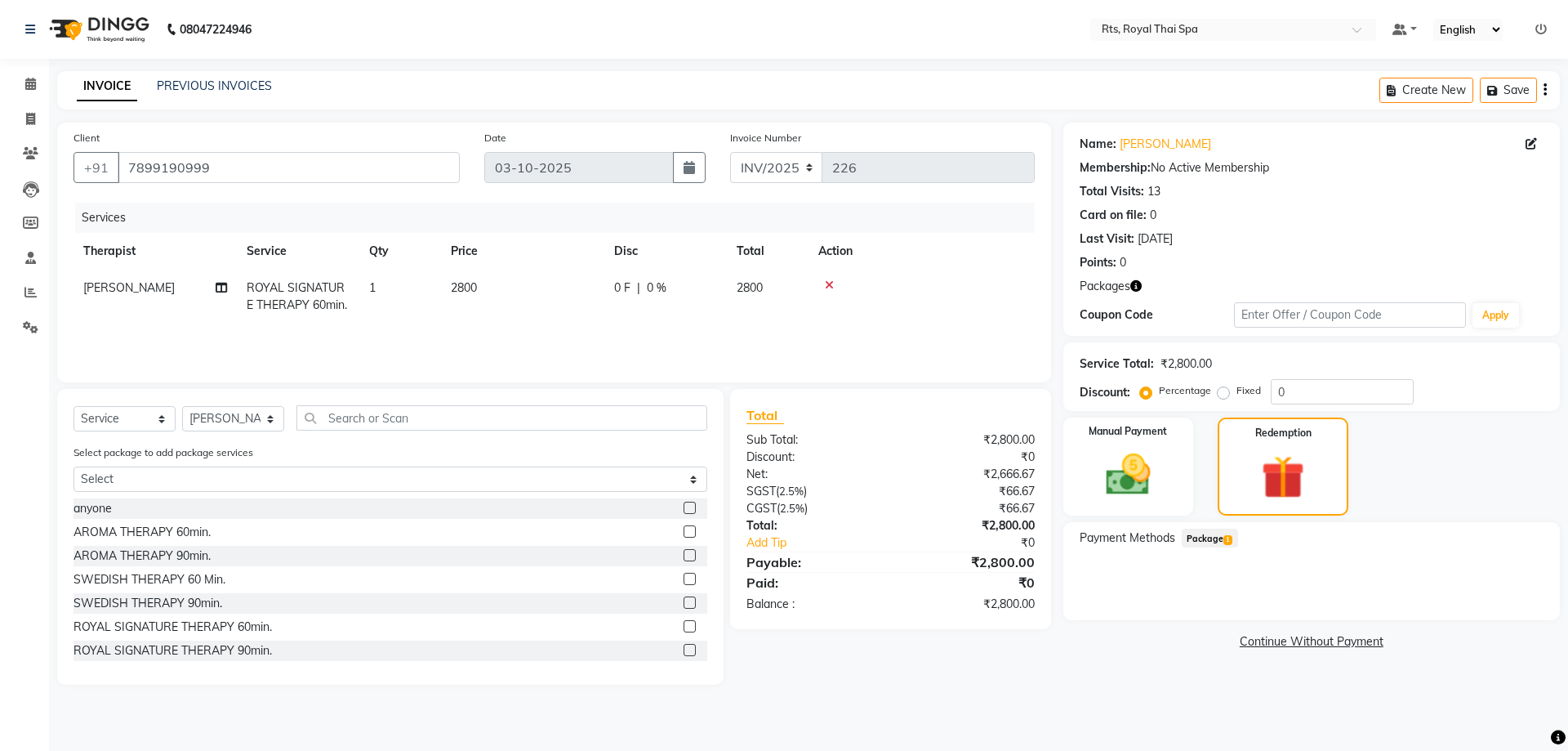
click at [1227, 536] on span "1" at bounding box center [1228, 539] width 9 height 10
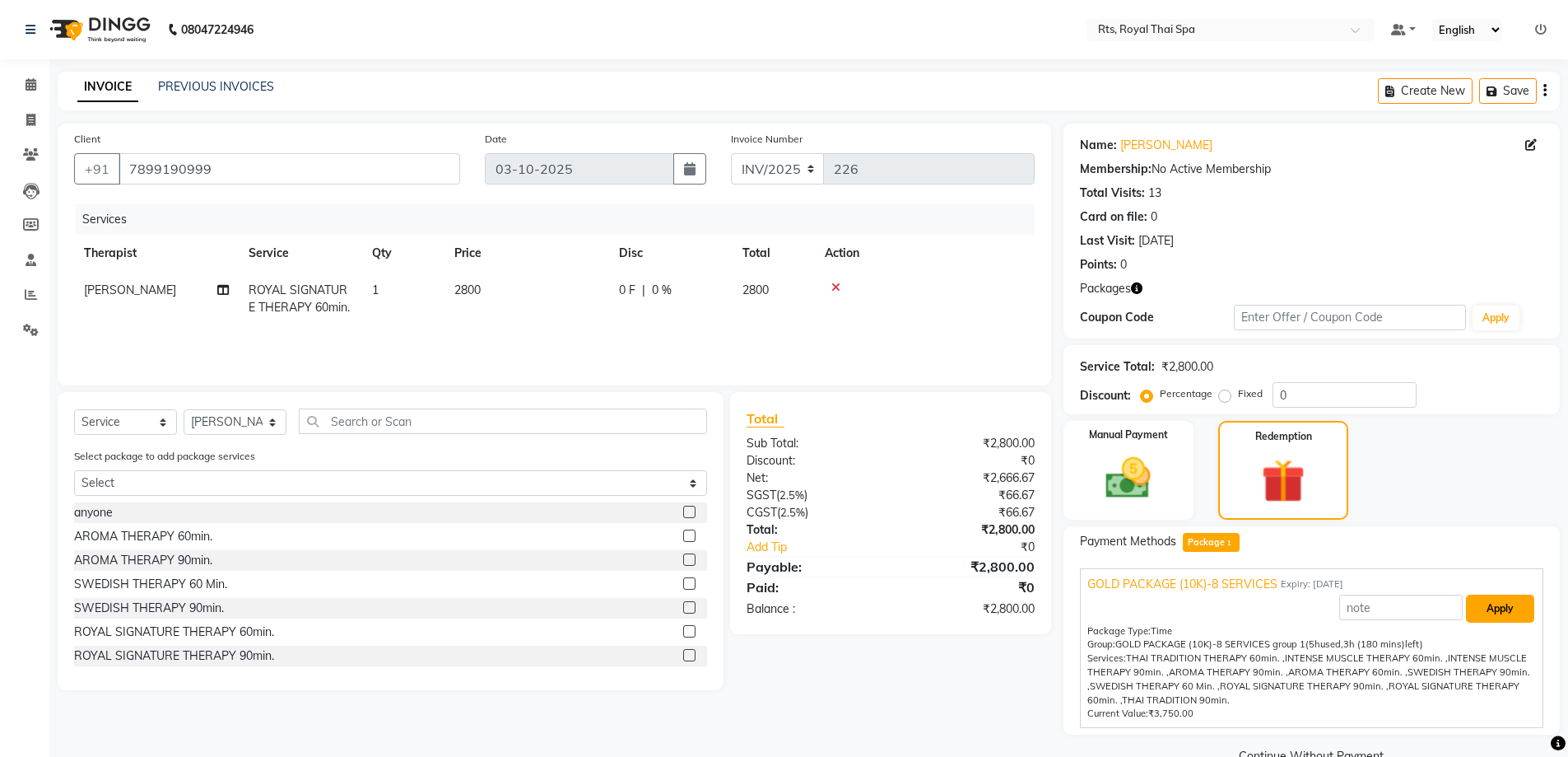
click at [1503, 609] on button "Apply" at bounding box center [1500, 608] width 68 height 28
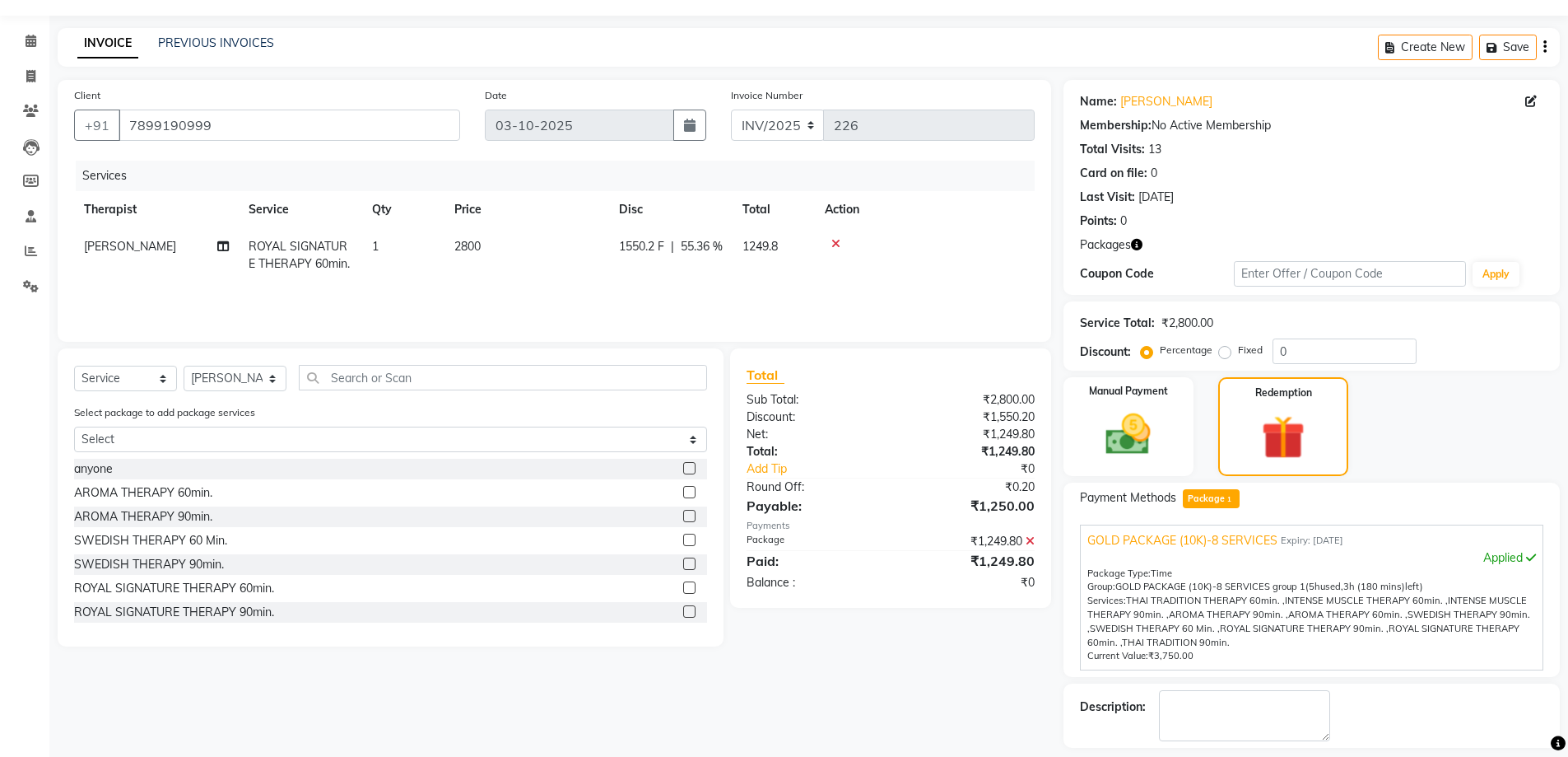
scroll to position [115, 0]
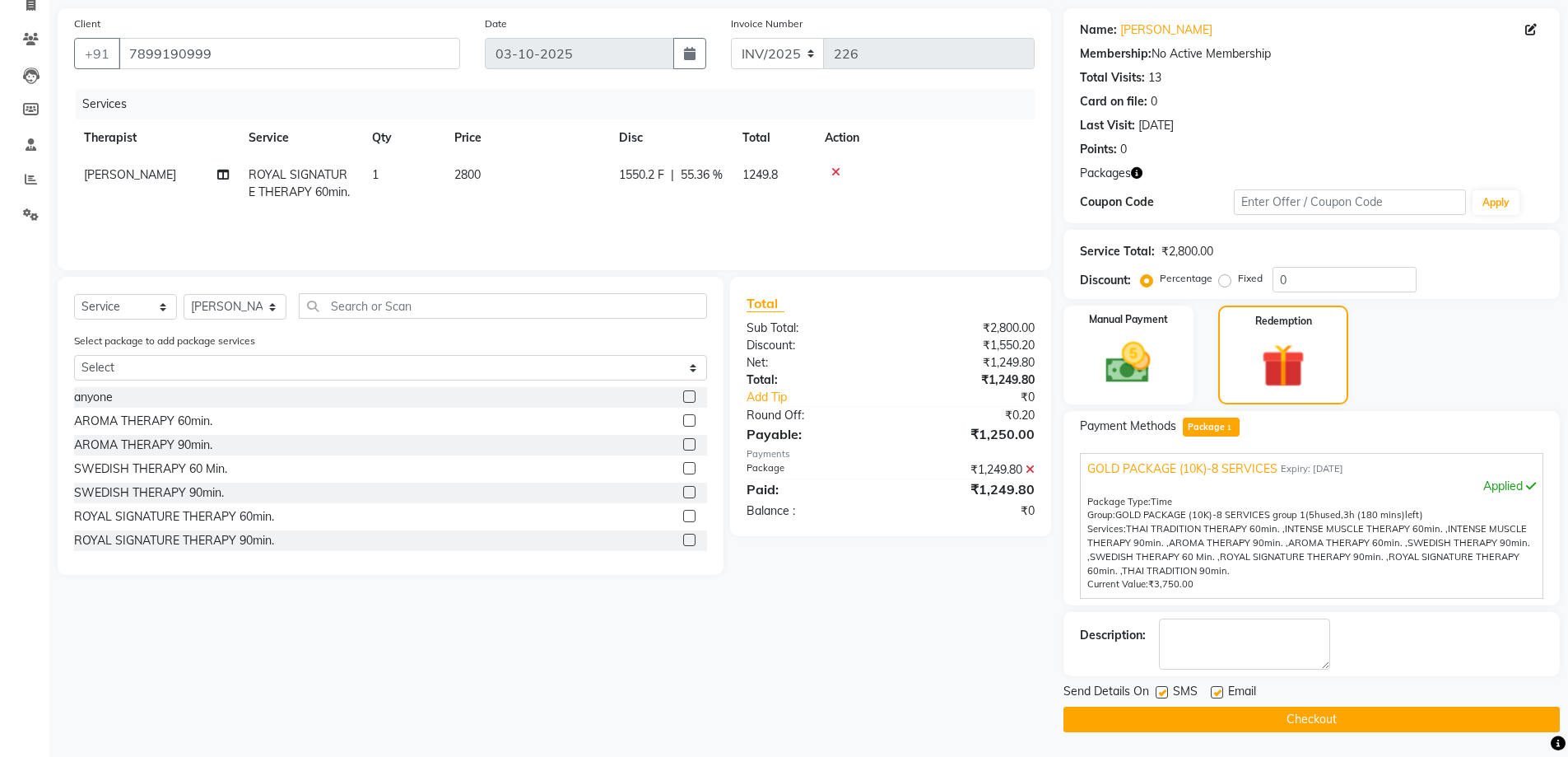
click at [1165, 691] on label at bounding box center [1161, 692] width 13 height 13
click at [1165, 691] on input "checkbox" at bounding box center [1161, 693] width 11 height 11
checkbox input "false"
click at [1178, 725] on button "Checkout" at bounding box center [1311, 719] width 496 height 26
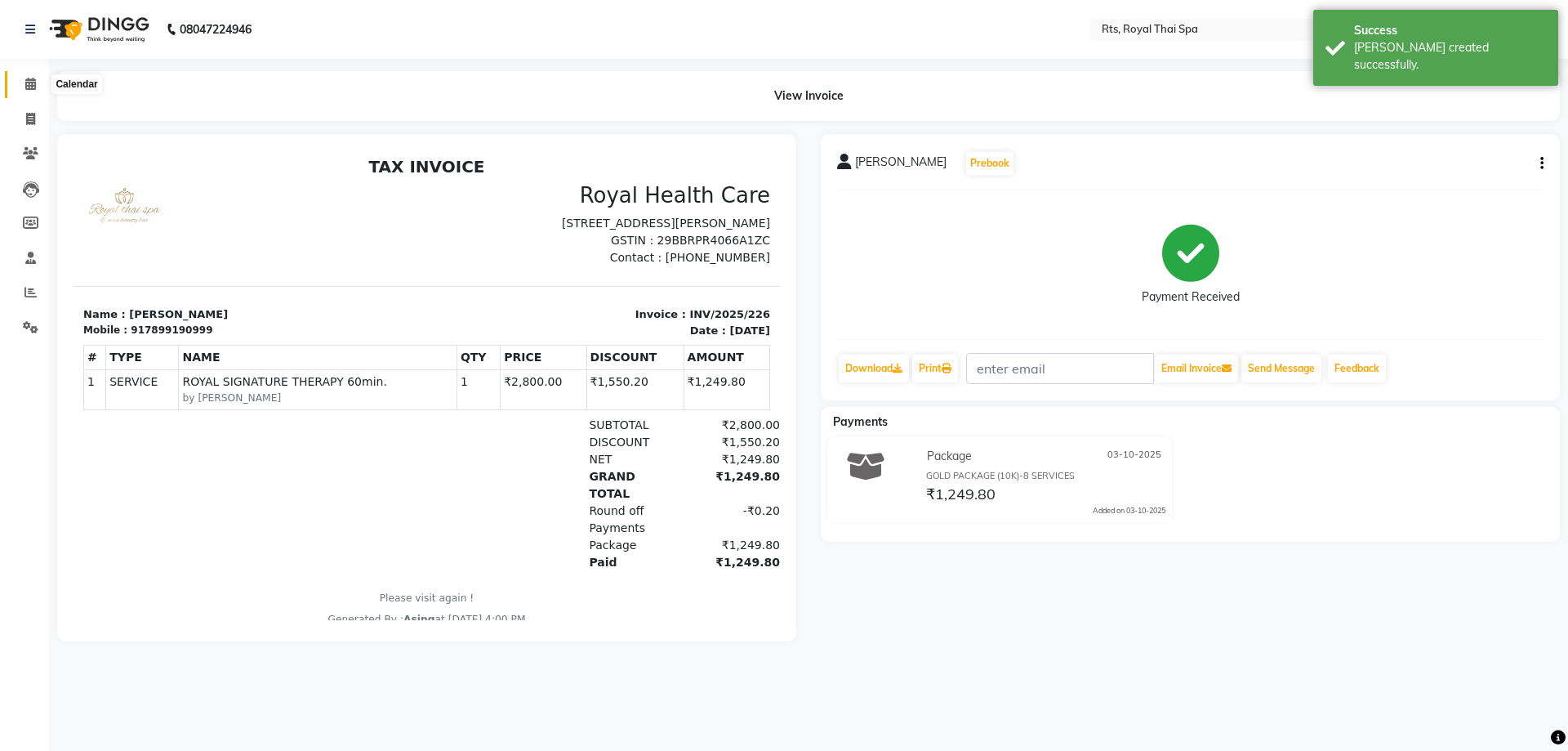
click at [27, 92] on span at bounding box center [30, 84] width 28 height 19
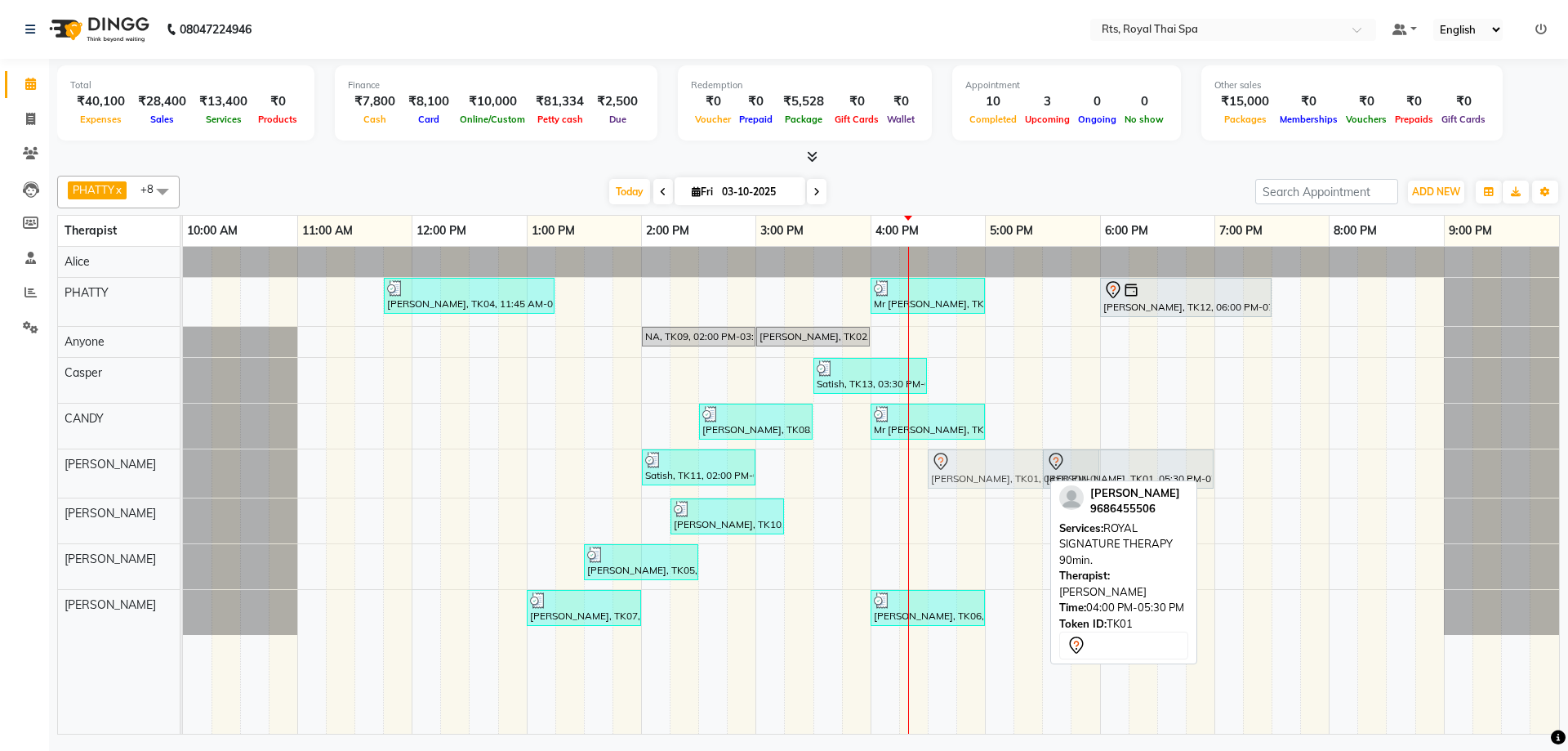
drag, startPoint x: 889, startPoint y: 472, endPoint x: 949, endPoint y: 473, distance: 60.0
click at [183, 473] on div "Satish, TK11, 02:00 PM-03:00 PM, INTENSE MUSCLE THERAPY 60min. [PERSON_NAME], T…" at bounding box center [183, 473] width 0 height 48
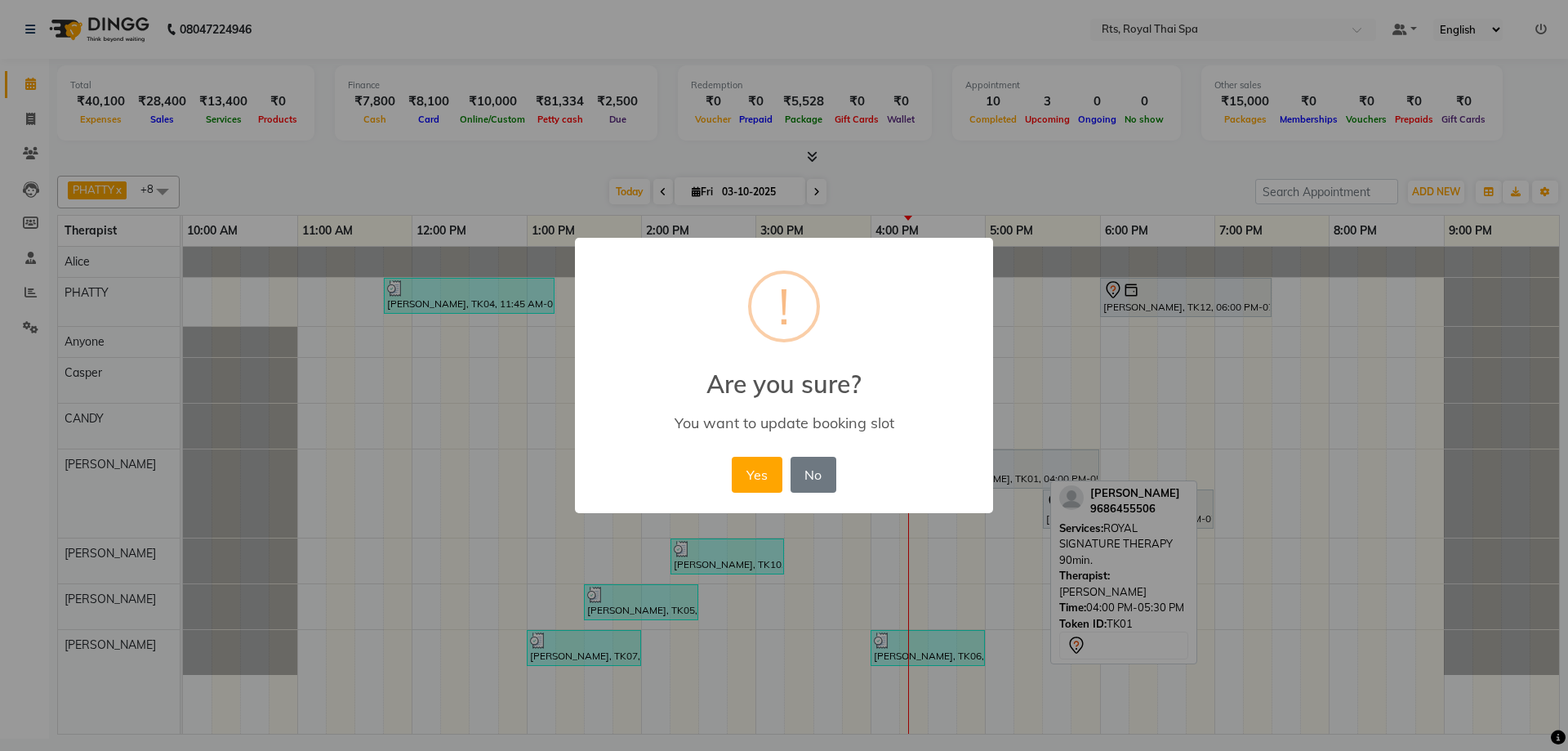
click at [748, 486] on button "Yes" at bounding box center [756, 474] width 50 height 36
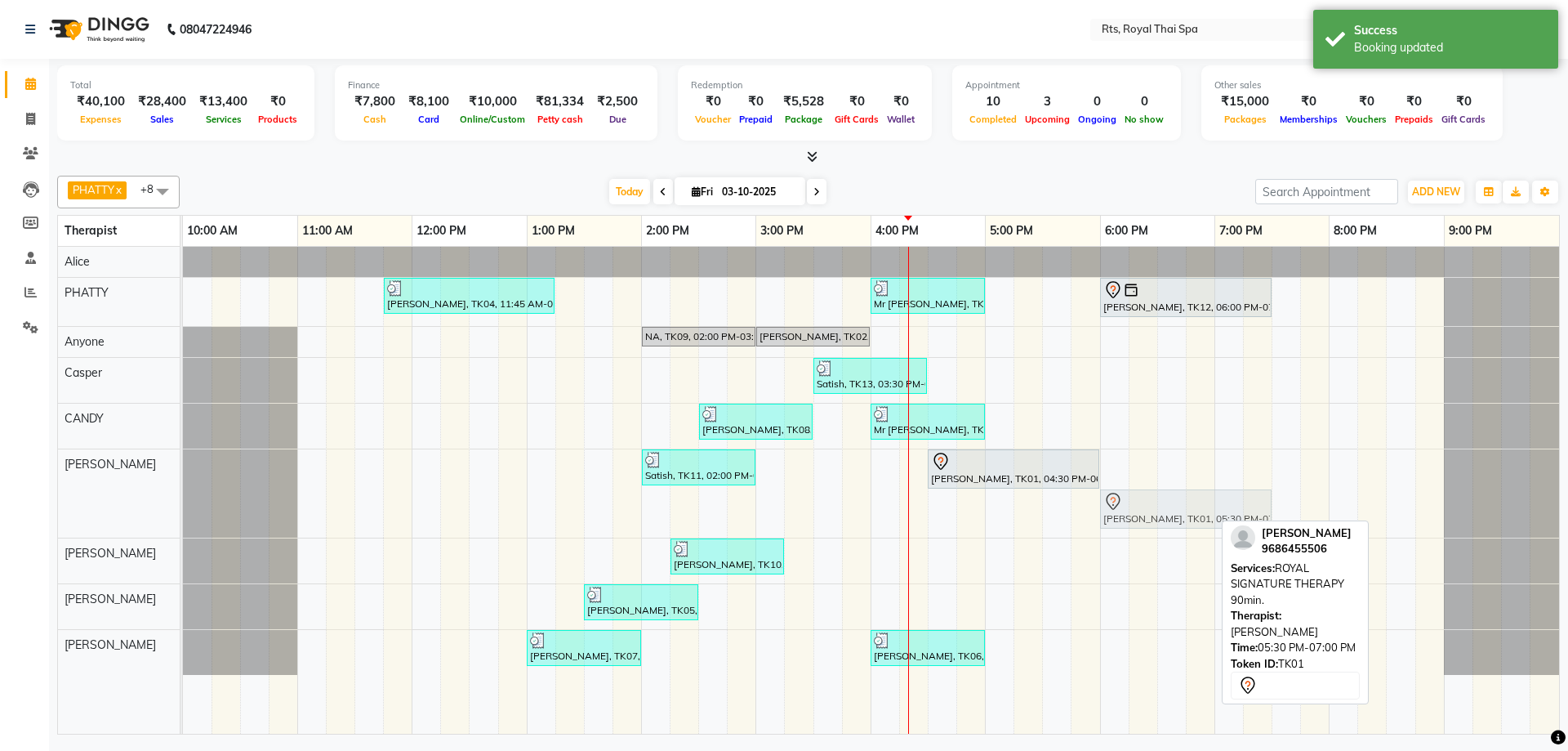
drag, startPoint x: 1073, startPoint y: 512, endPoint x: 1120, endPoint y: 489, distance: 52.3
click at [183, 489] on div "Satish, TK11, 02:00 PM-03:00 PM, INTENSE MUSCLE THERAPY 60min. [PERSON_NAME], T…" at bounding box center [183, 493] width 0 height 88
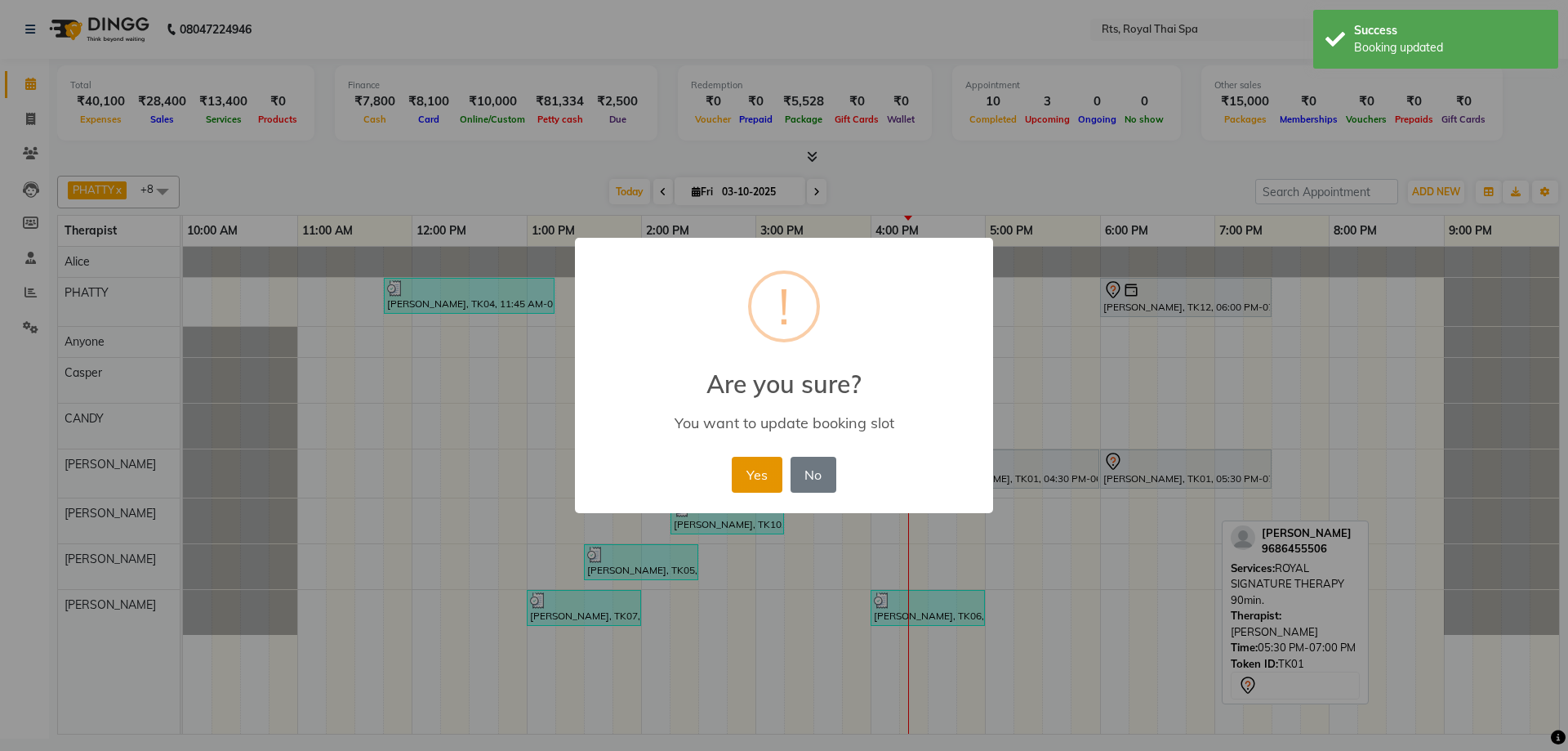
click at [754, 476] on button "Yes" at bounding box center [756, 474] width 50 height 36
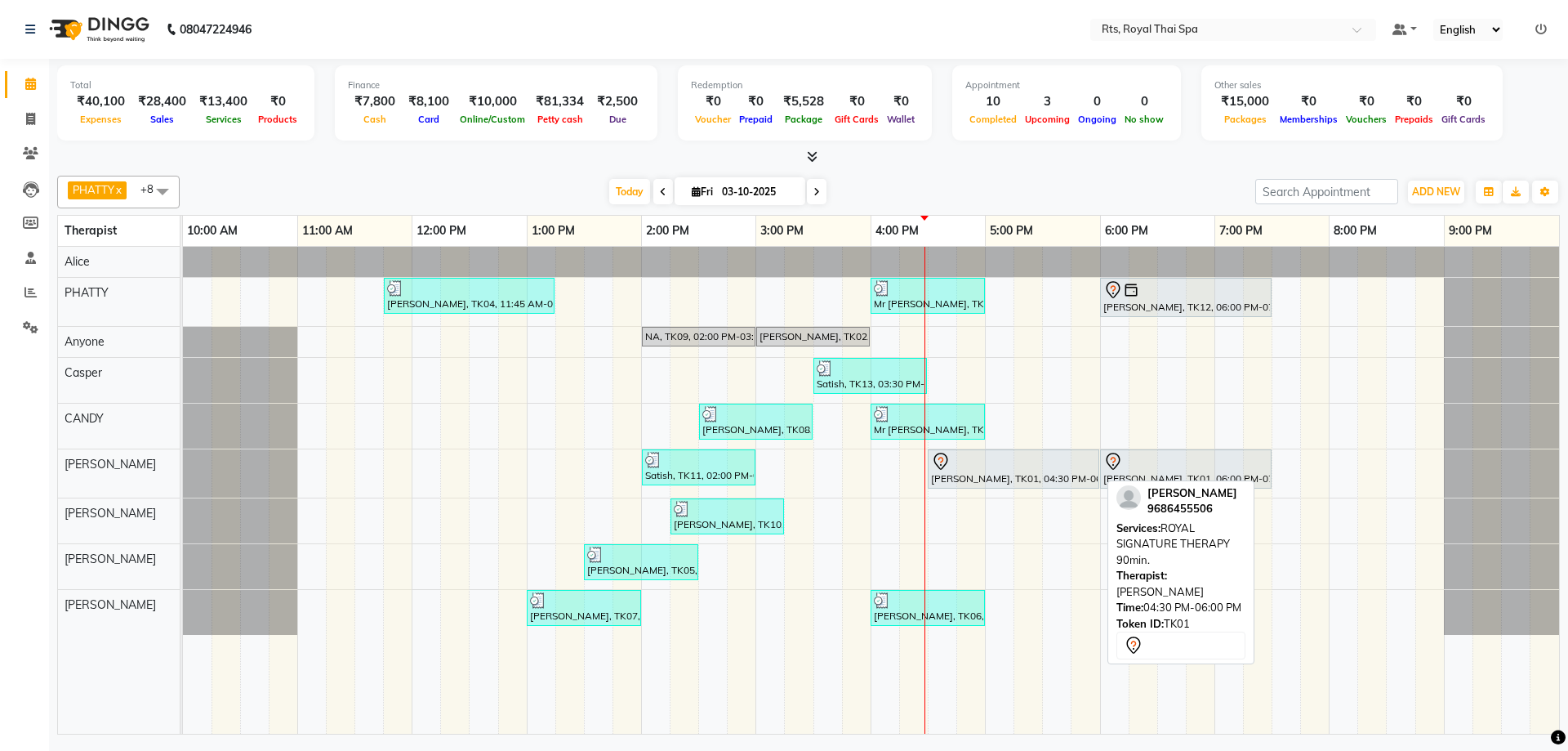
click at [1076, 468] on div at bounding box center [1013, 461] width 165 height 20
select select "7"
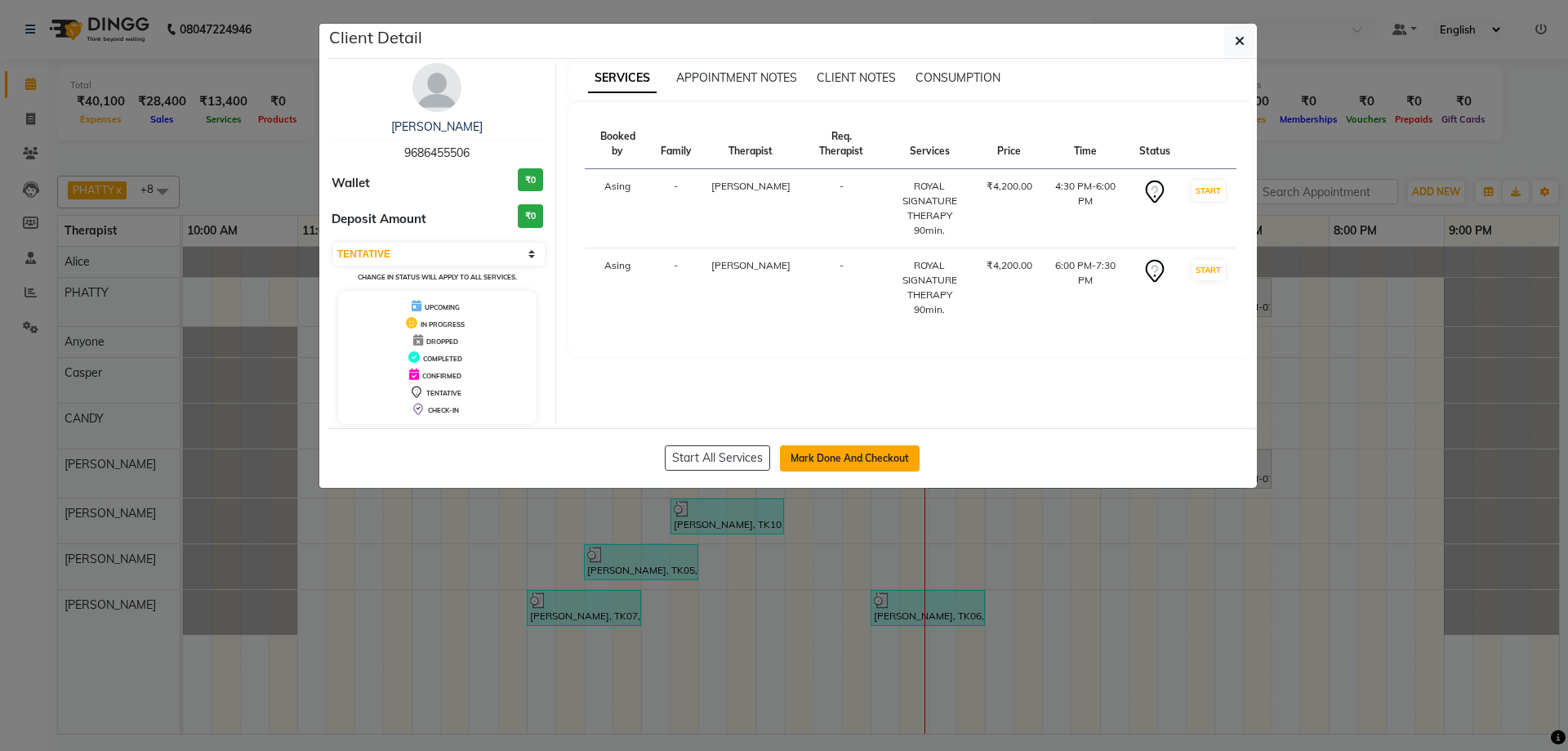
click at [836, 457] on button "Mark Done And Checkout" at bounding box center [850, 458] width 140 height 26
select select "service"
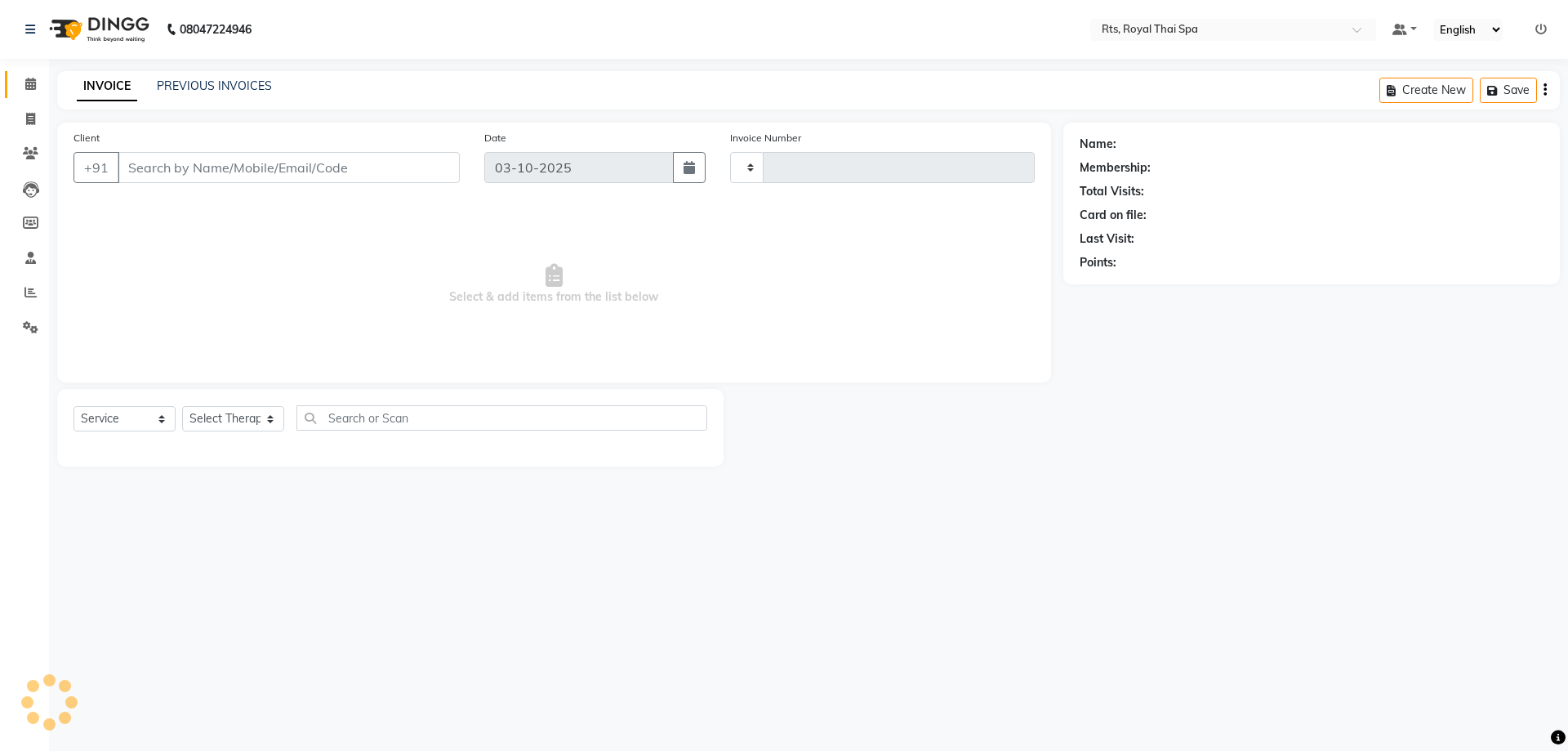
type input "227"
select select "9068"
type input "9686455506"
select select "65624"
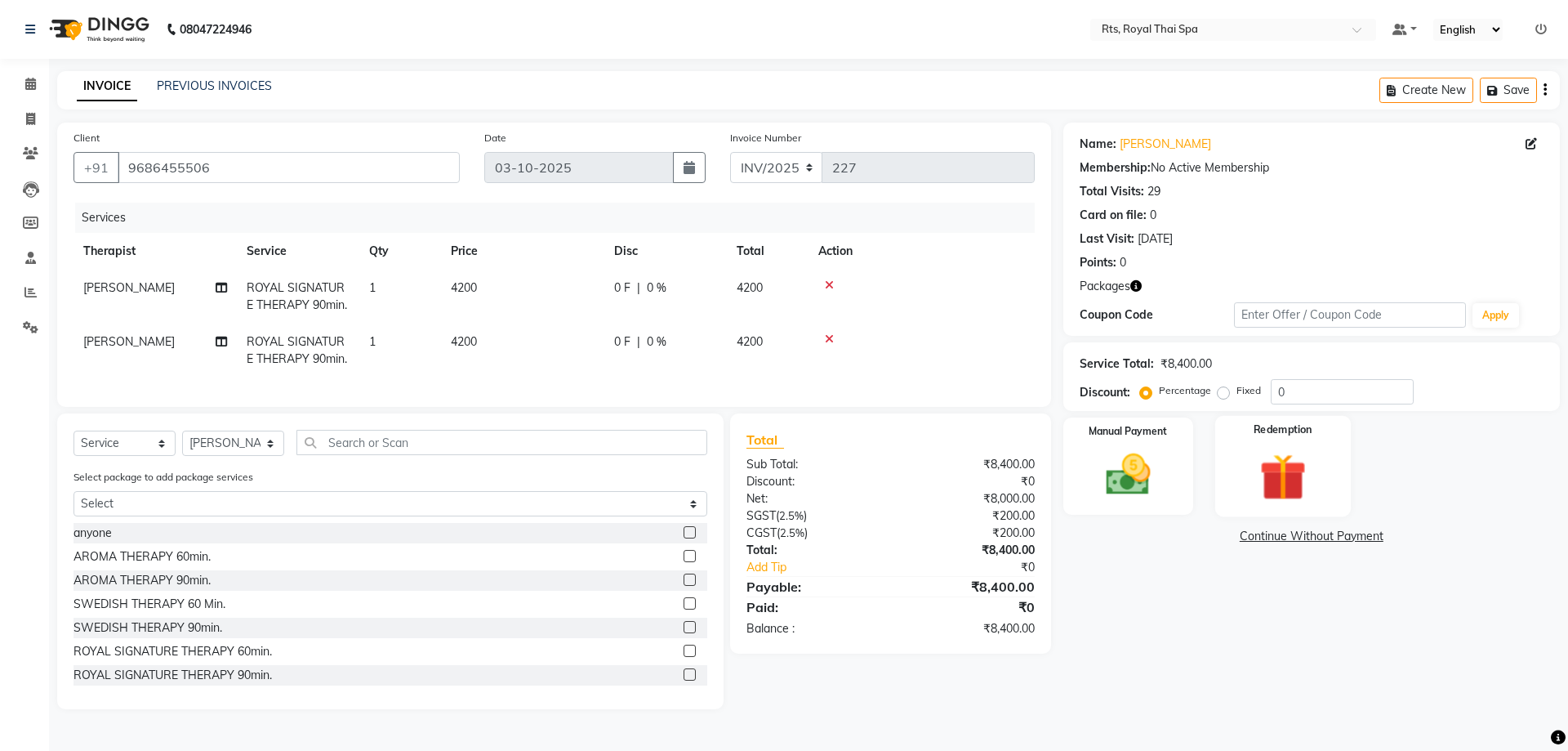
click at [1252, 449] on img at bounding box center [1283, 476] width 76 height 58
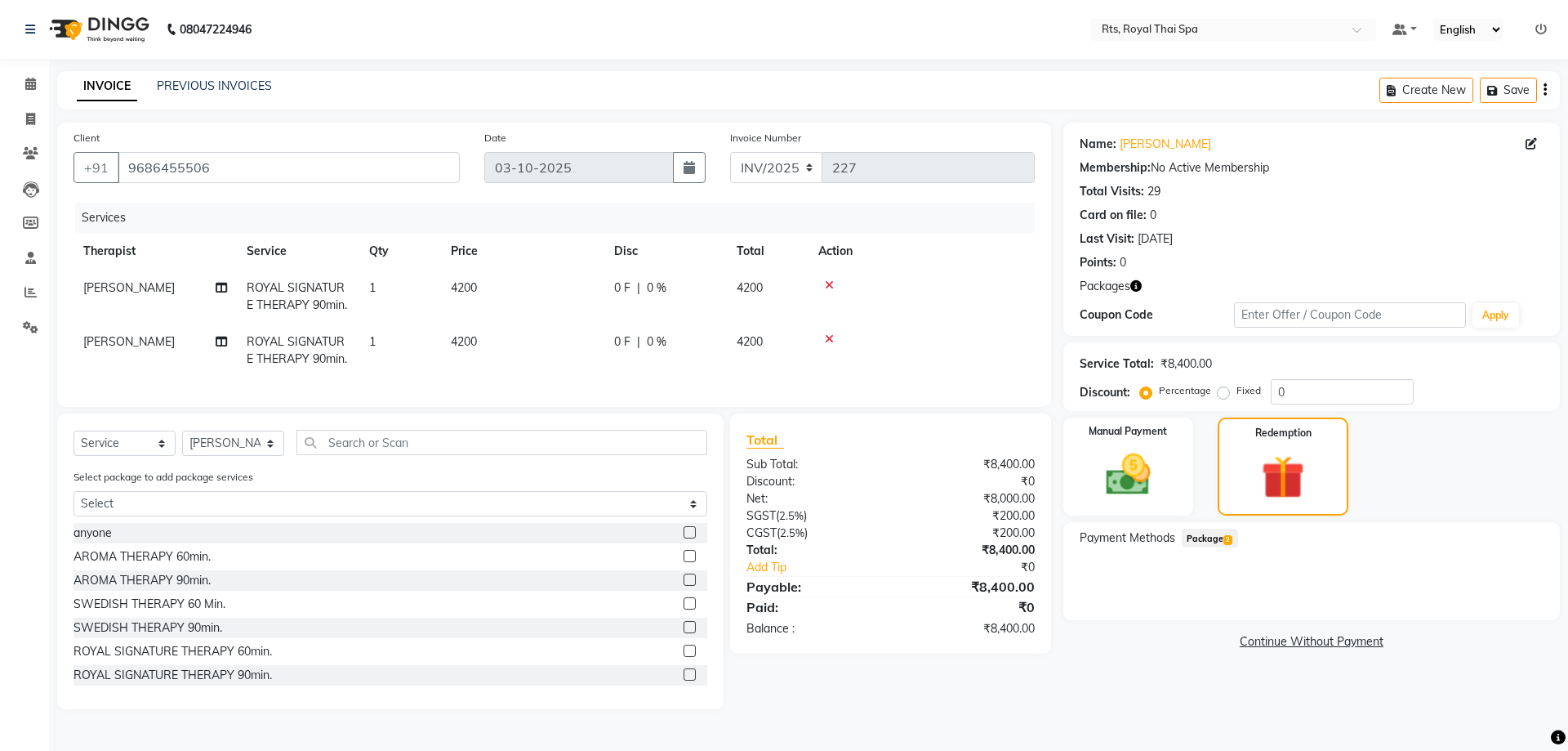
click at [1199, 537] on span "Package 2" at bounding box center [1210, 537] width 57 height 19
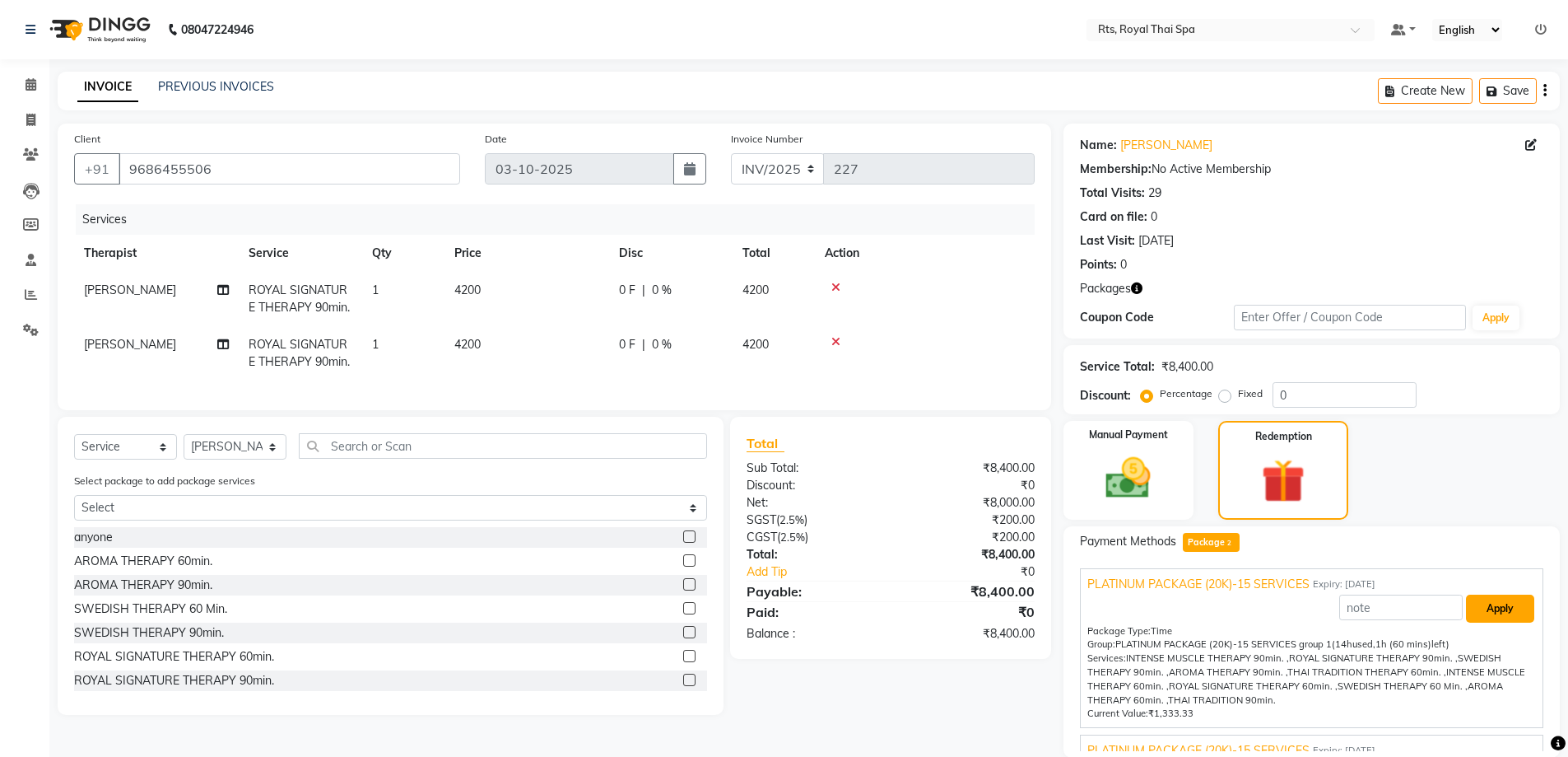
click at [1493, 617] on button "Apply" at bounding box center [1500, 608] width 68 height 28
type input "PLATINUM PACKAGE (20K)-15 SERVICES"
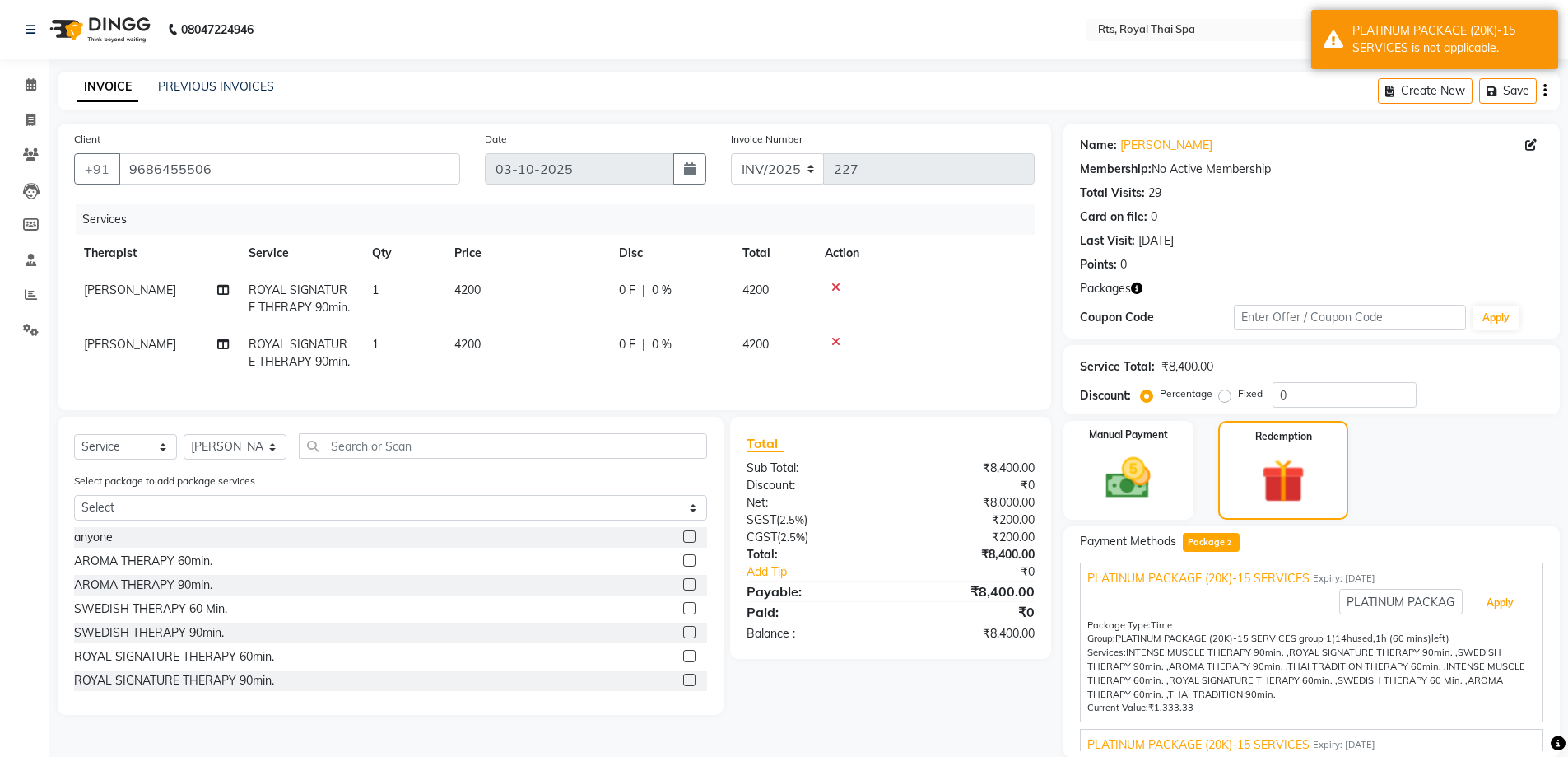
scroll to position [16, 0]
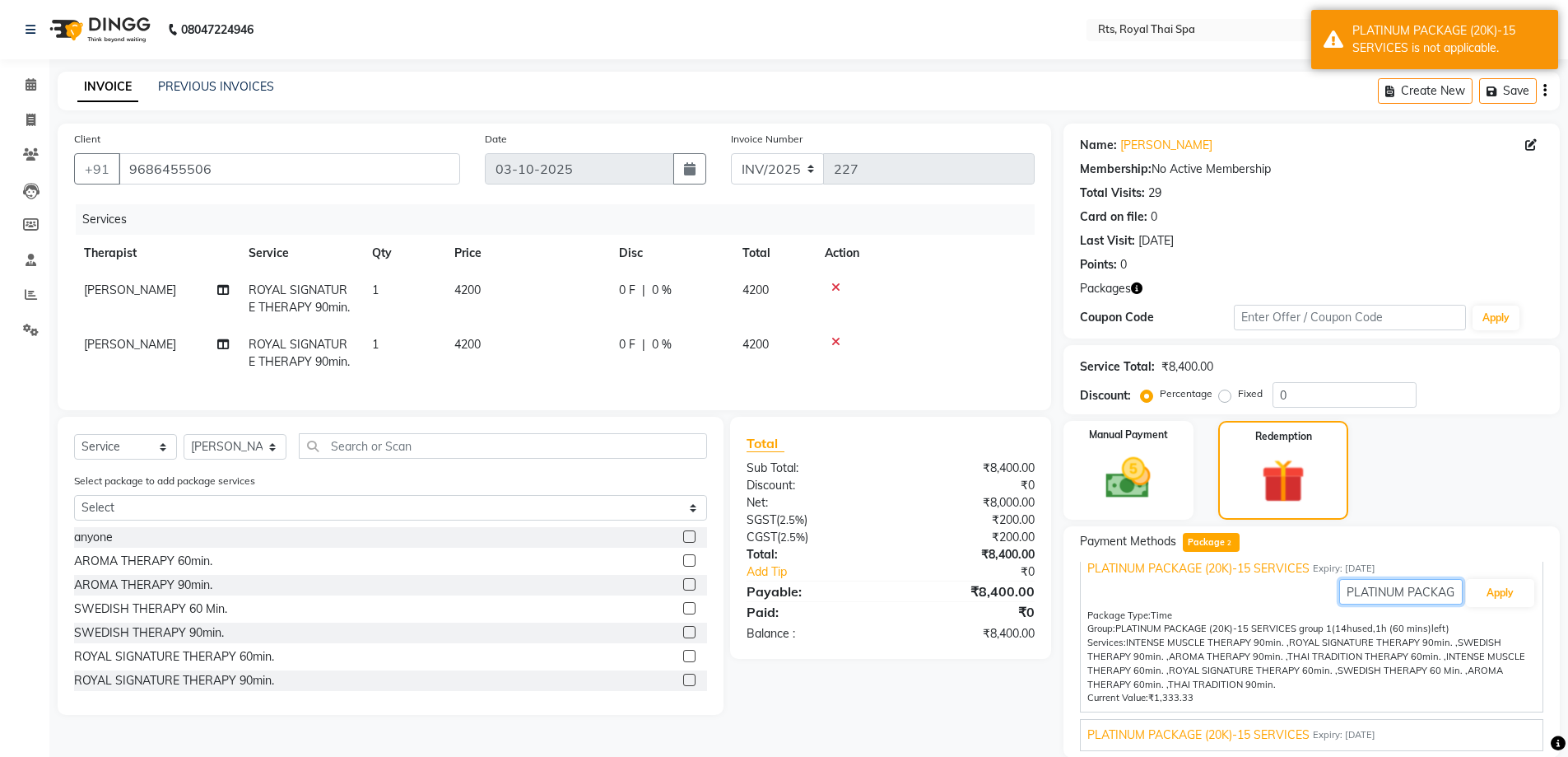
click at [1434, 593] on input "PLATINUM PACKAGE (20K)-15 SERVICES" at bounding box center [1401, 592] width 123 height 26
click at [1375, 566] on span "Expiry: [DATE]" at bounding box center [1344, 568] width 63 height 14
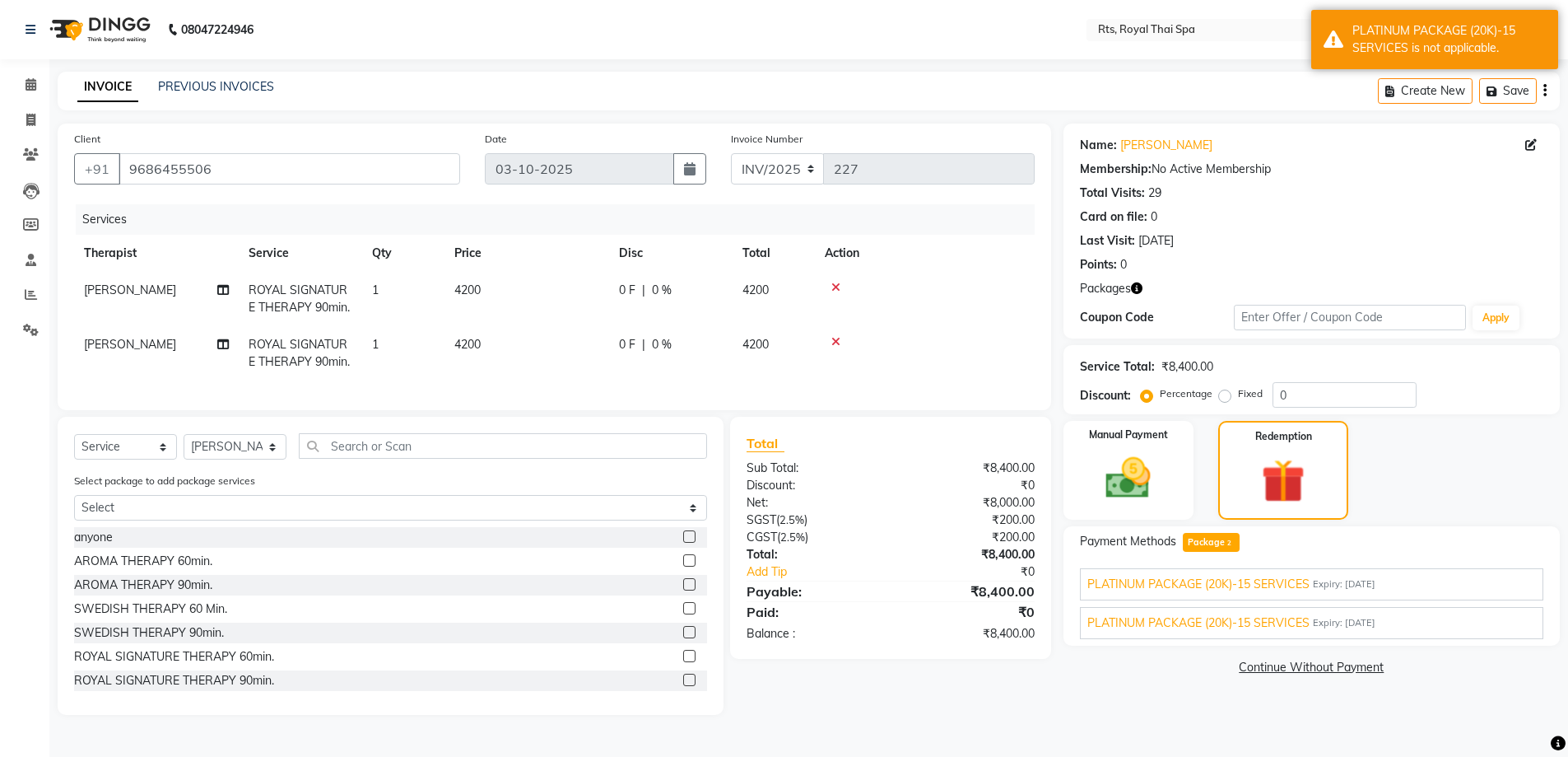
scroll to position [0, 0]
click at [1325, 621] on span "Expiry: [DATE]" at bounding box center [1352, 623] width 63 height 14
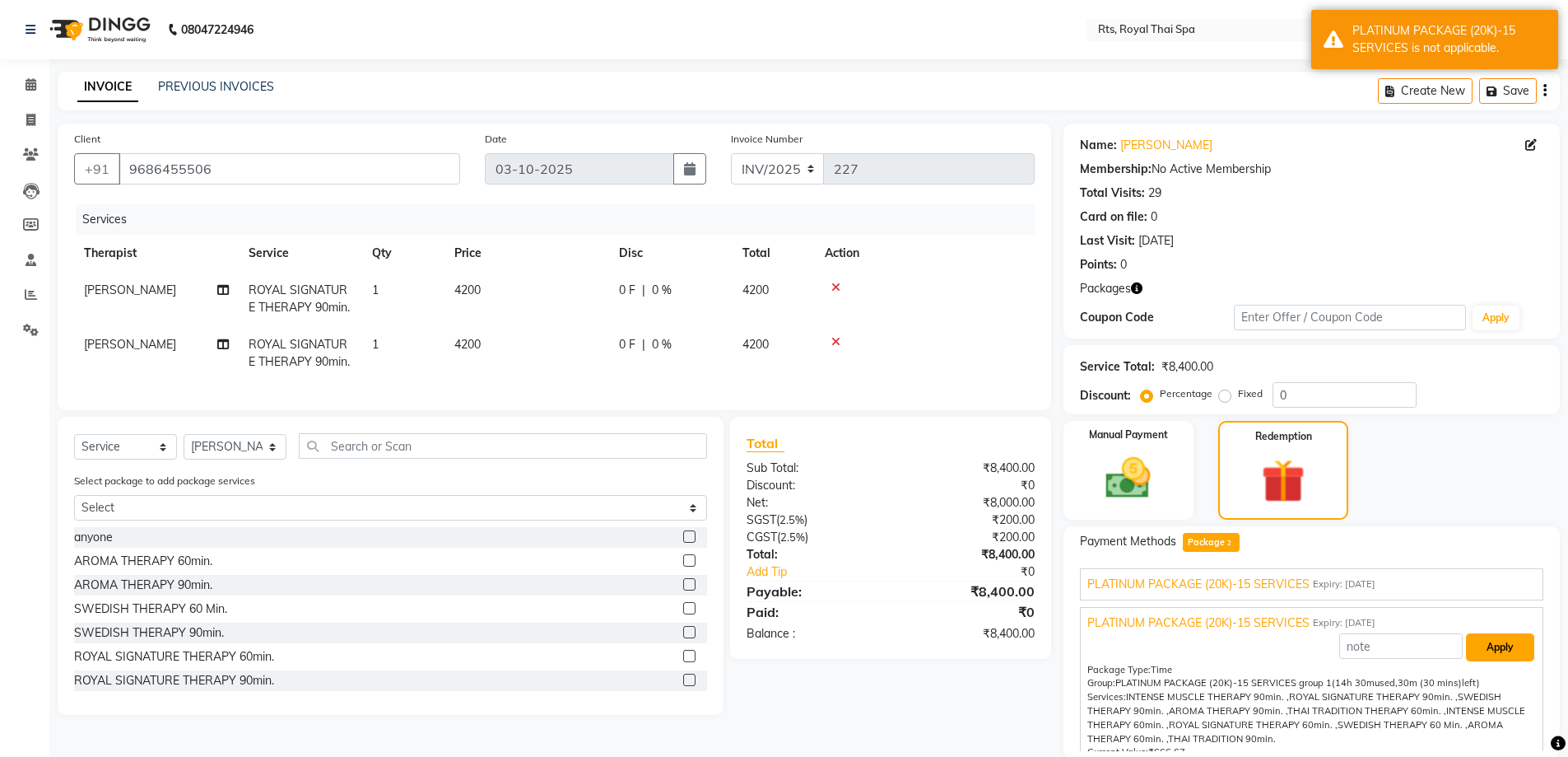
click at [1473, 645] on button "Apply" at bounding box center [1500, 646] width 68 height 28
type input "PLATINUM PACKAGE (20K)-15 SERVICES"
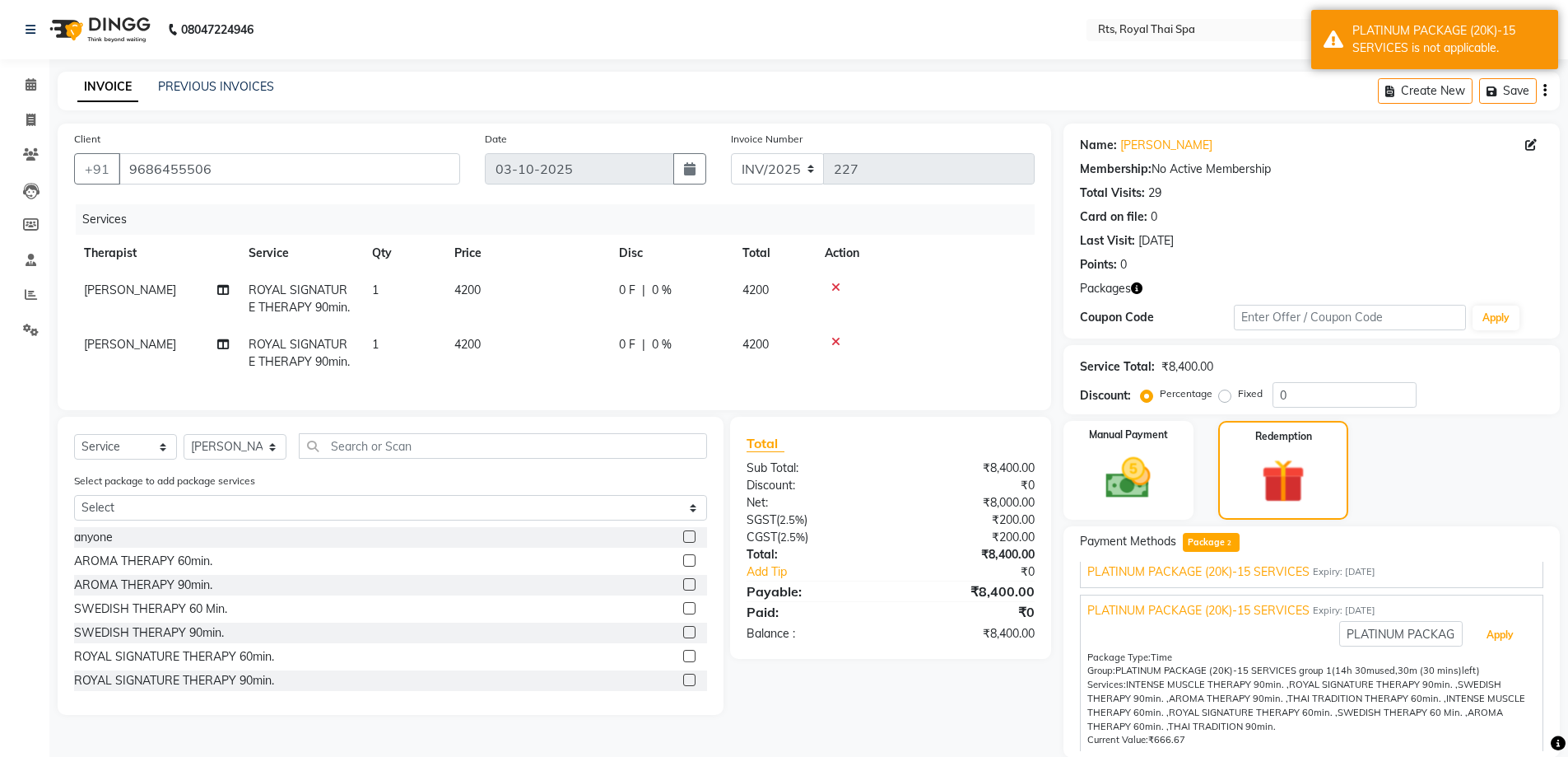
scroll to position [16, 0]
click at [1483, 632] on button "Apply" at bounding box center [1500, 631] width 68 height 28
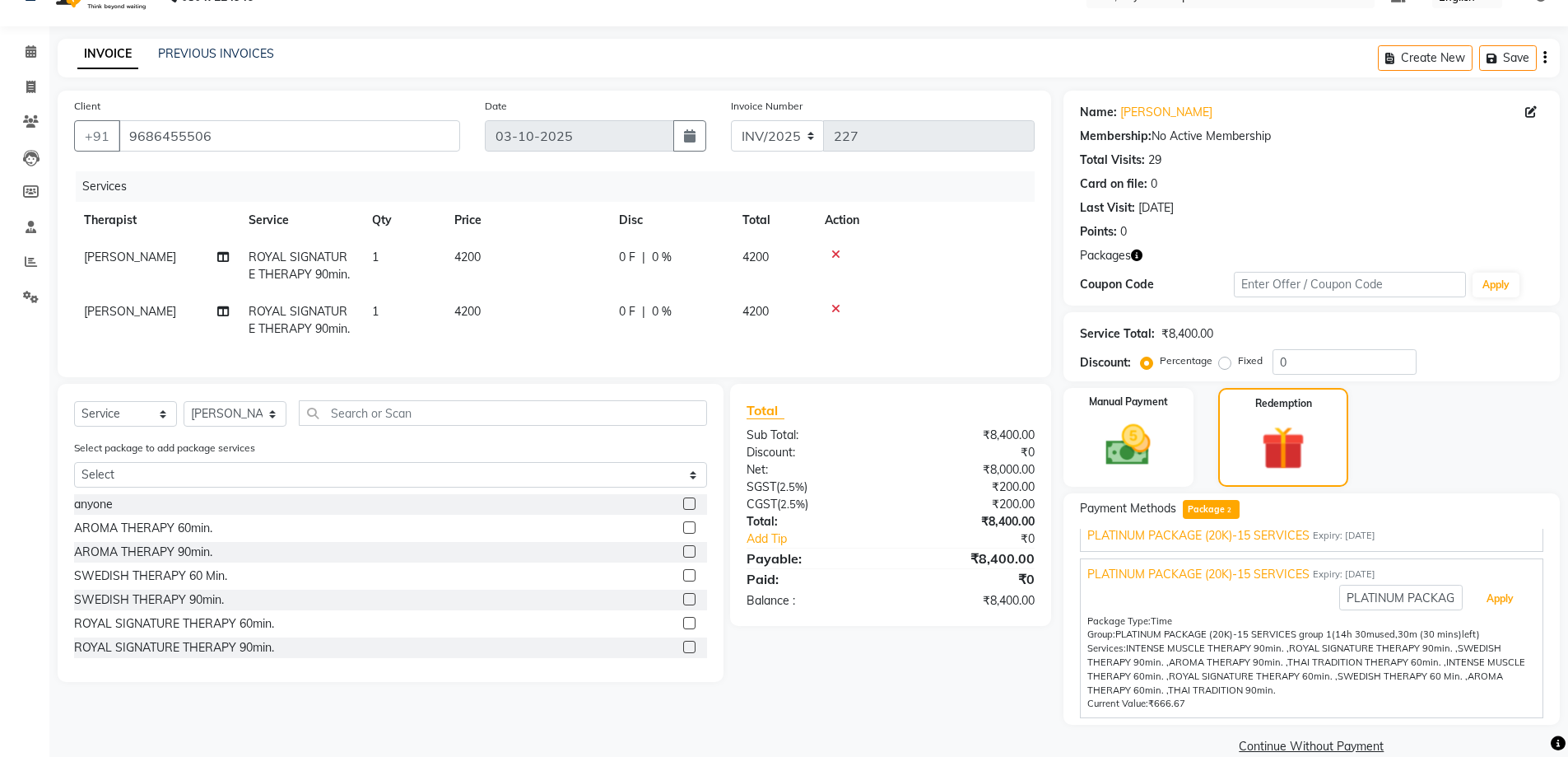
scroll to position [59, 0]
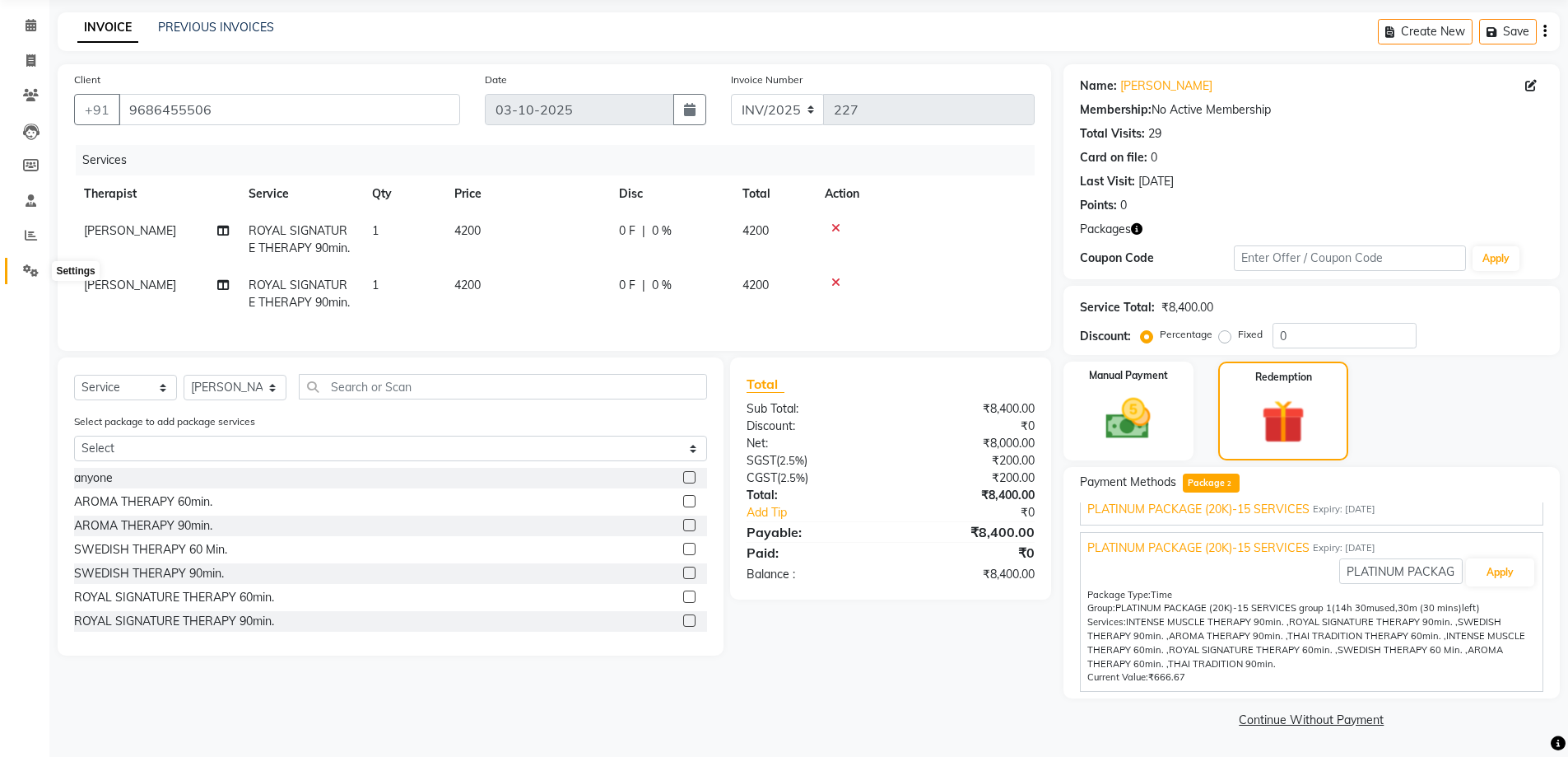
click at [26, 271] on icon at bounding box center [31, 271] width 16 height 13
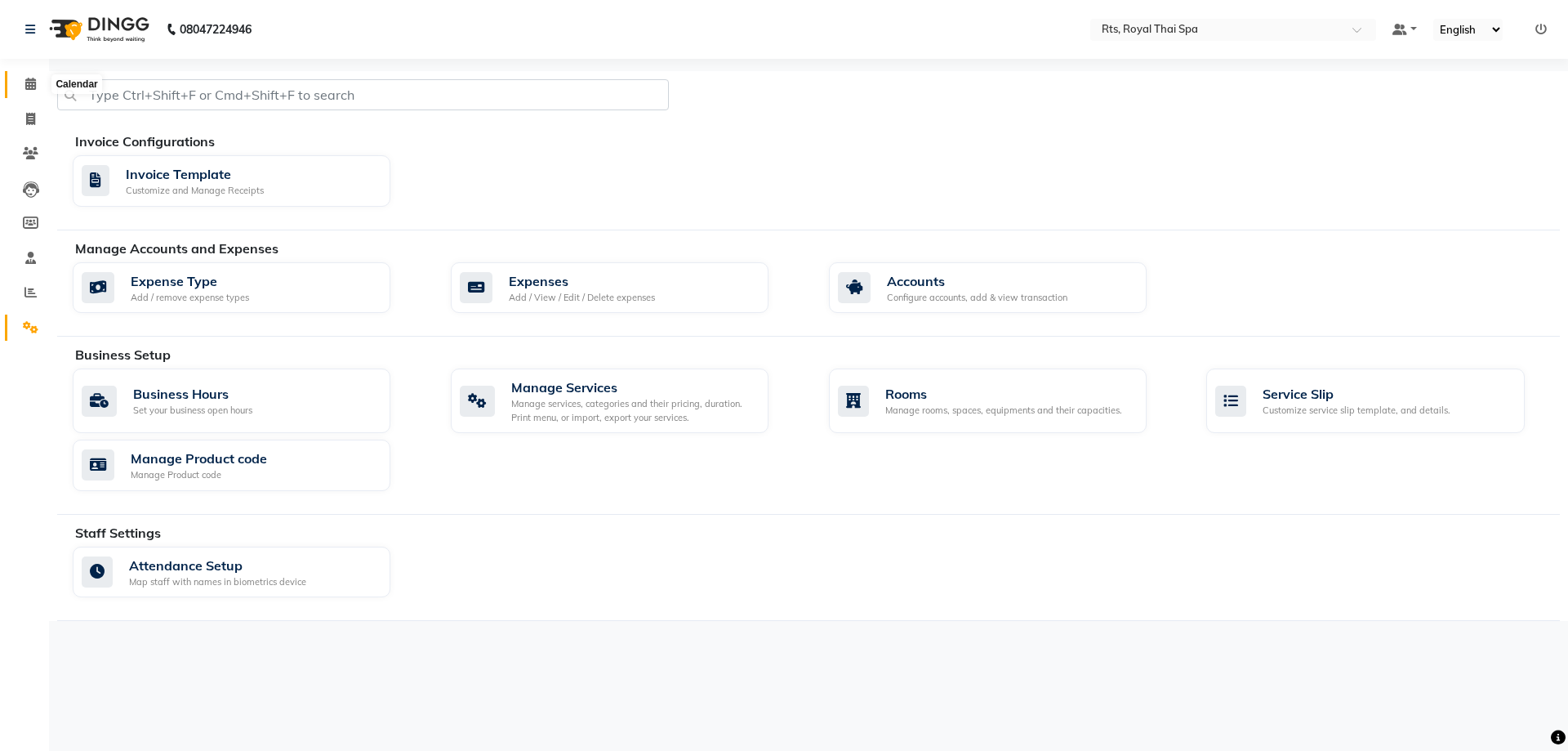
drag, startPoint x: 30, startPoint y: 85, endPoint x: 47, endPoint y: 76, distance: 19.2
click at [31, 85] on icon at bounding box center [31, 84] width 11 height 12
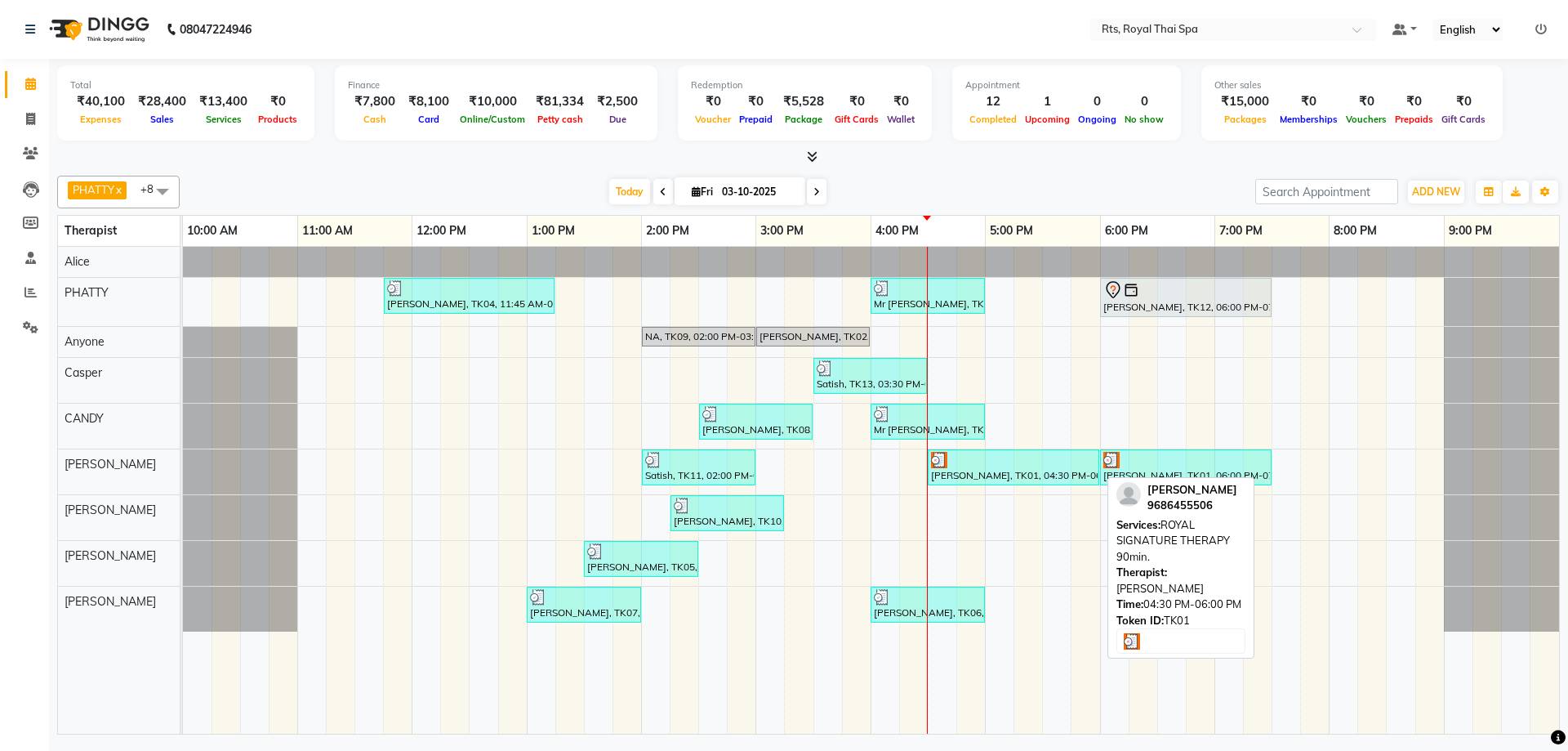
click at [1040, 474] on div "[PERSON_NAME], TK01, 04:30 PM-06:00 PM, ROYAL SIGNATURE THERAPY 90min." at bounding box center [1013, 466] width 168 height 31
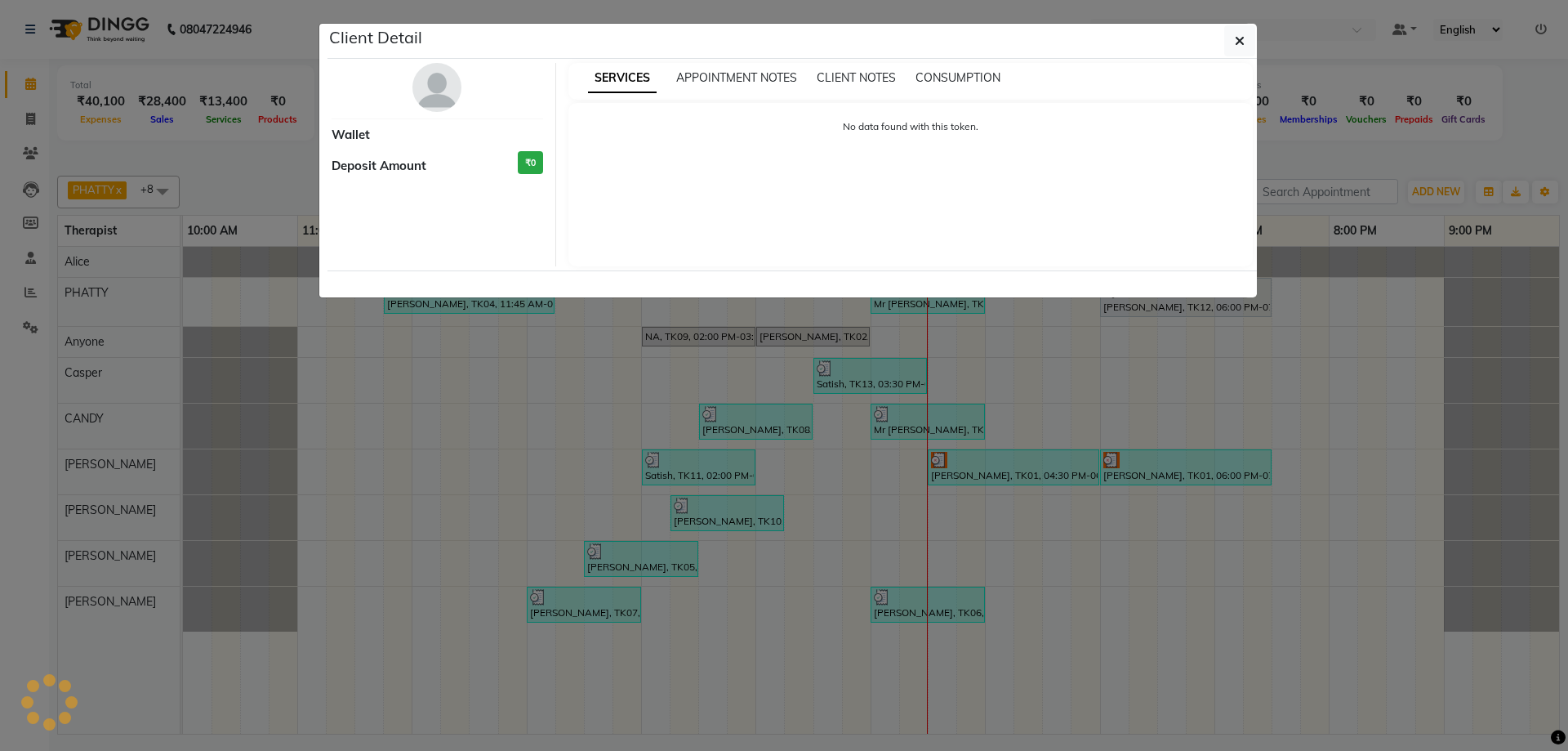
select select "3"
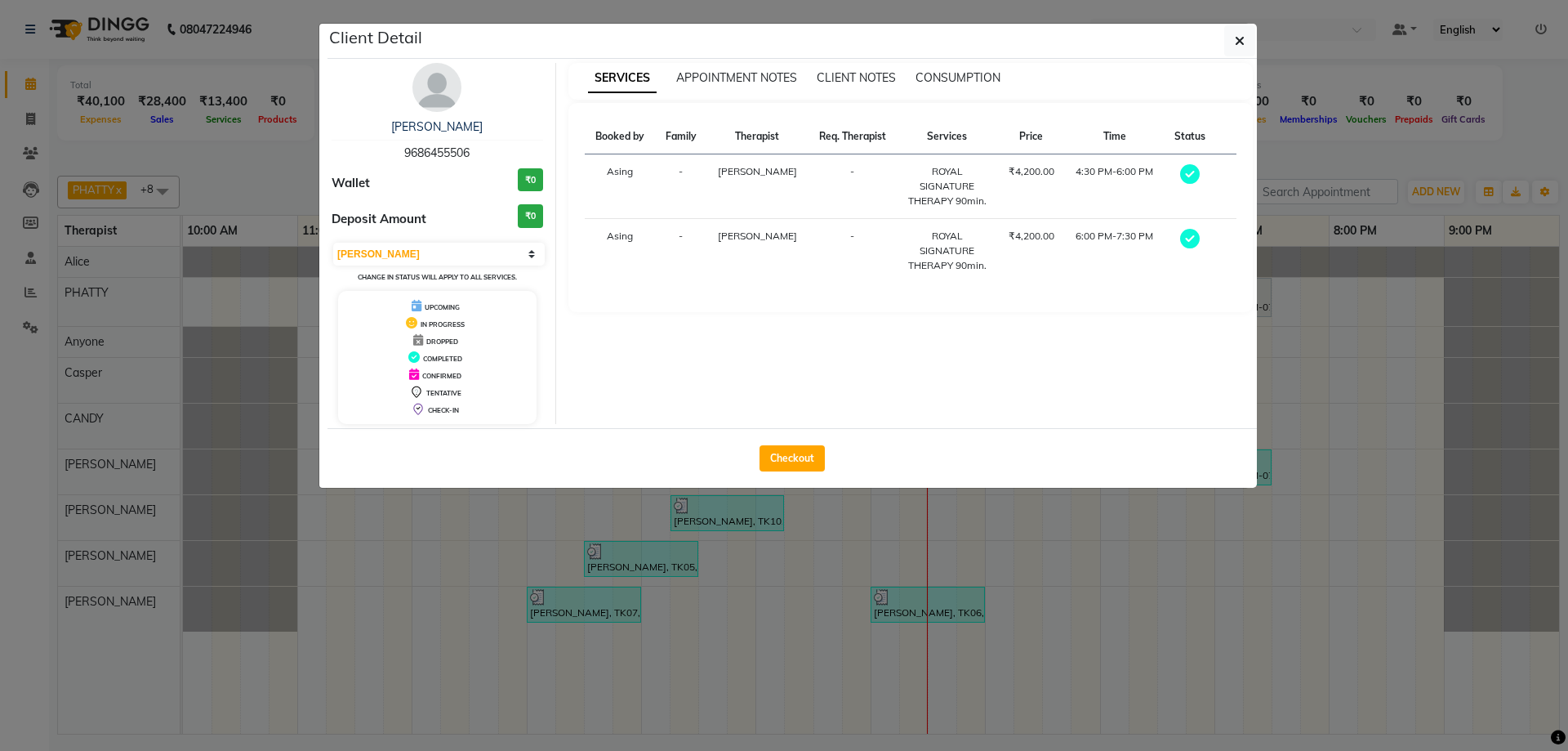
click at [429, 98] on img at bounding box center [436, 87] width 49 height 49
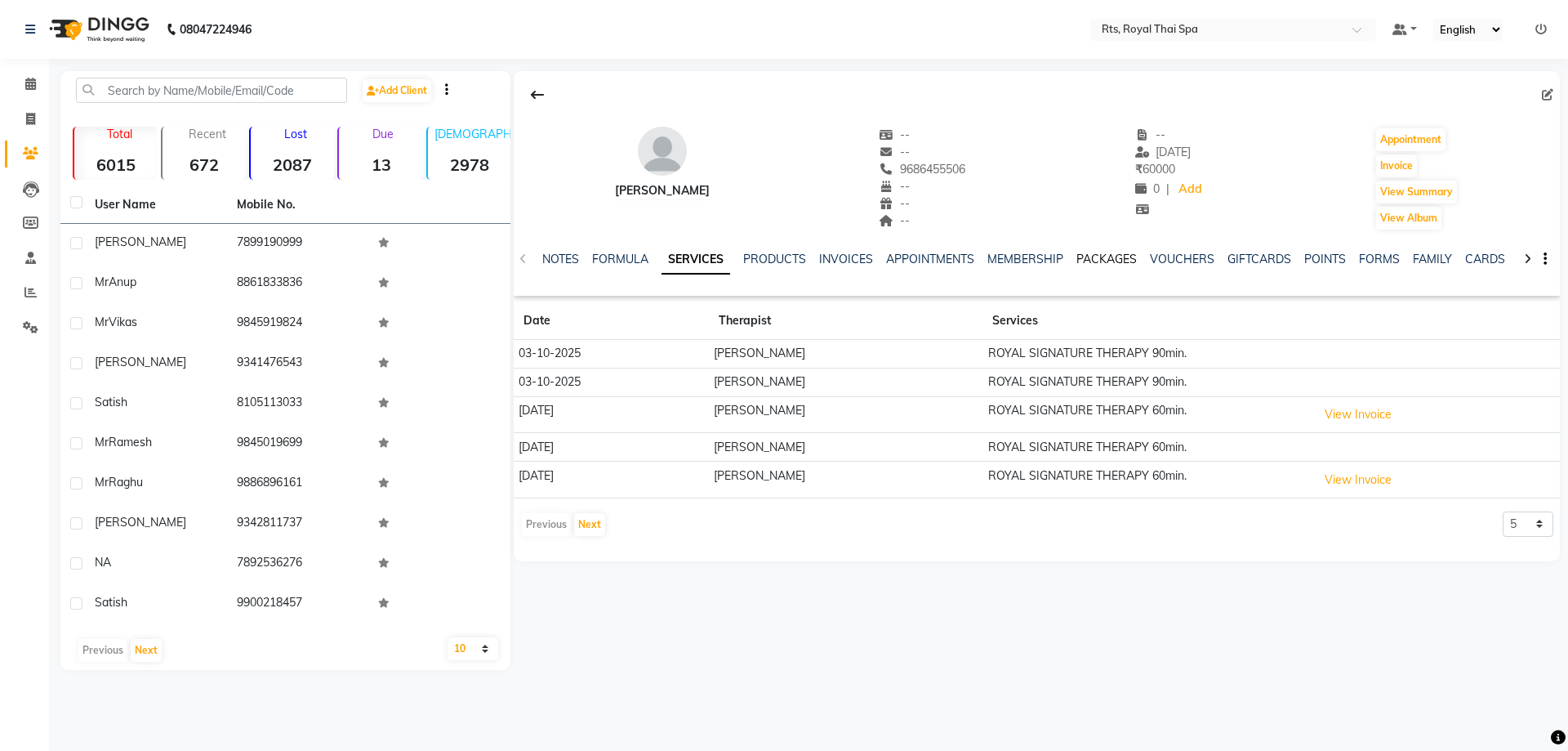
click at [1115, 255] on link "PACKAGES" at bounding box center [1106, 259] width 60 height 15
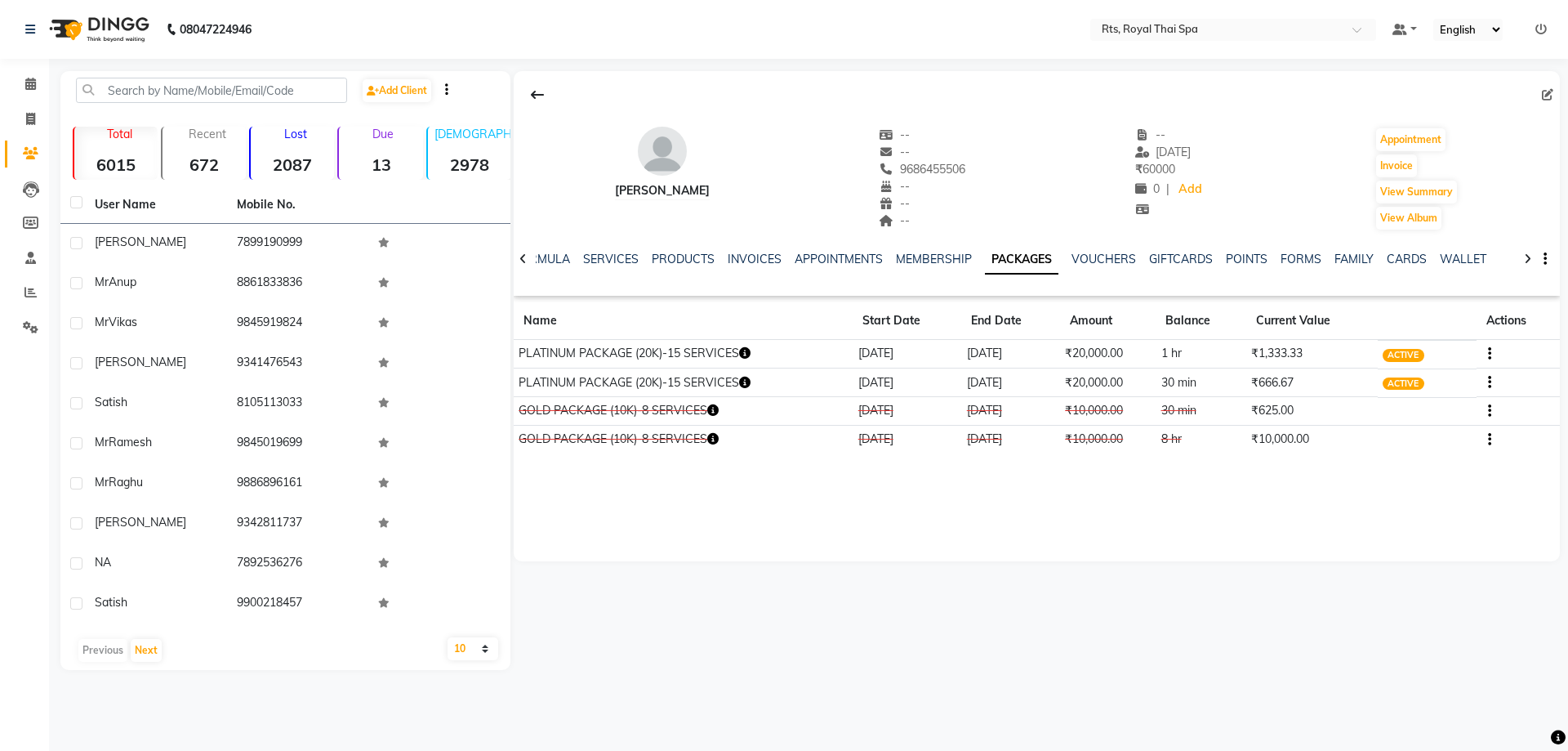
click at [1488, 440] on icon "button" at bounding box center [1489, 440] width 4 height 1
click at [1434, 431] on div "Edit" at bounding box center [1444, 429] width 39 height 20
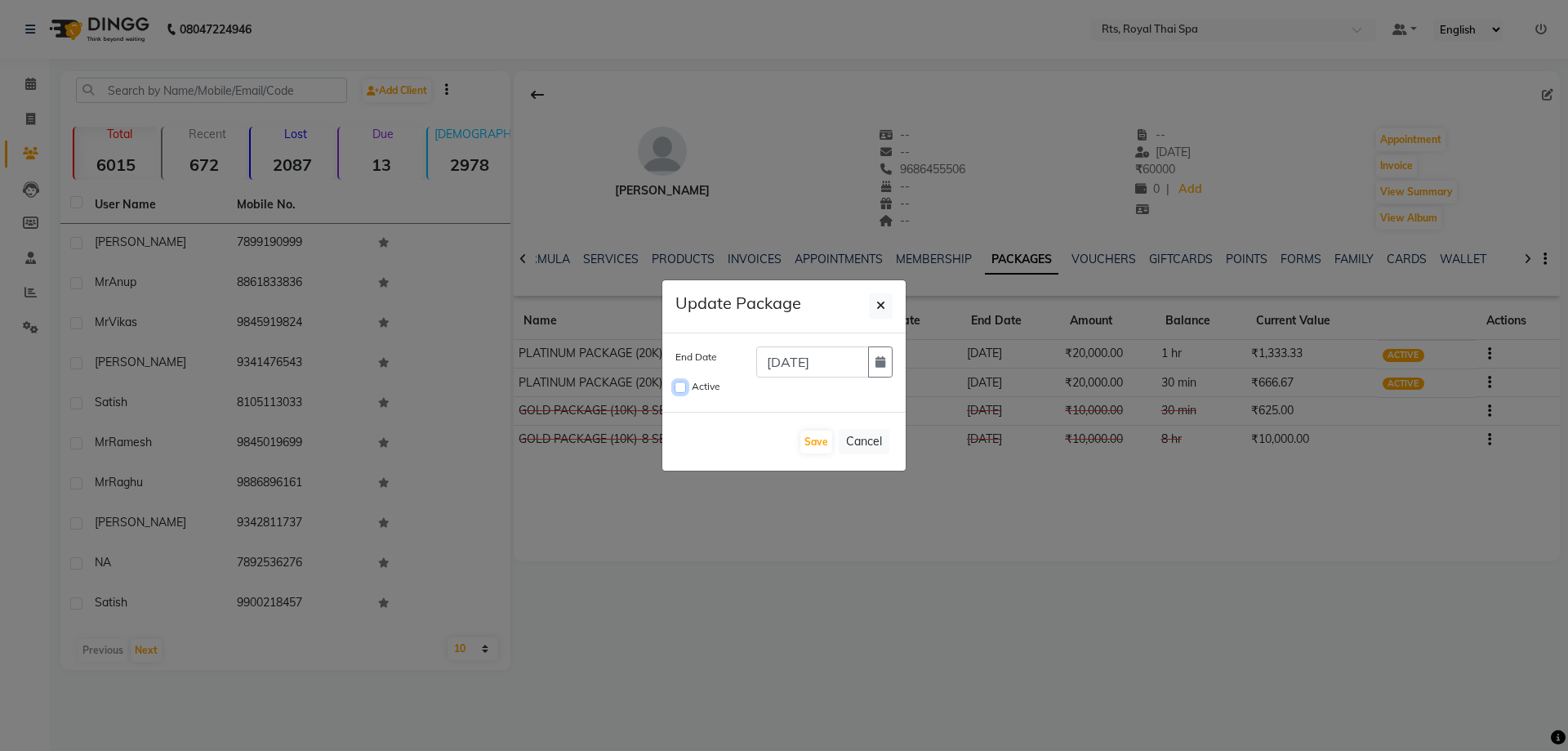
click at [678, 388] on input "Active" at bounding box center [680, 387] width 12 height 12
checkbox input "true"
click at [877, 361] on icon "button" at bounding box center [879, 362] width 10 height 12
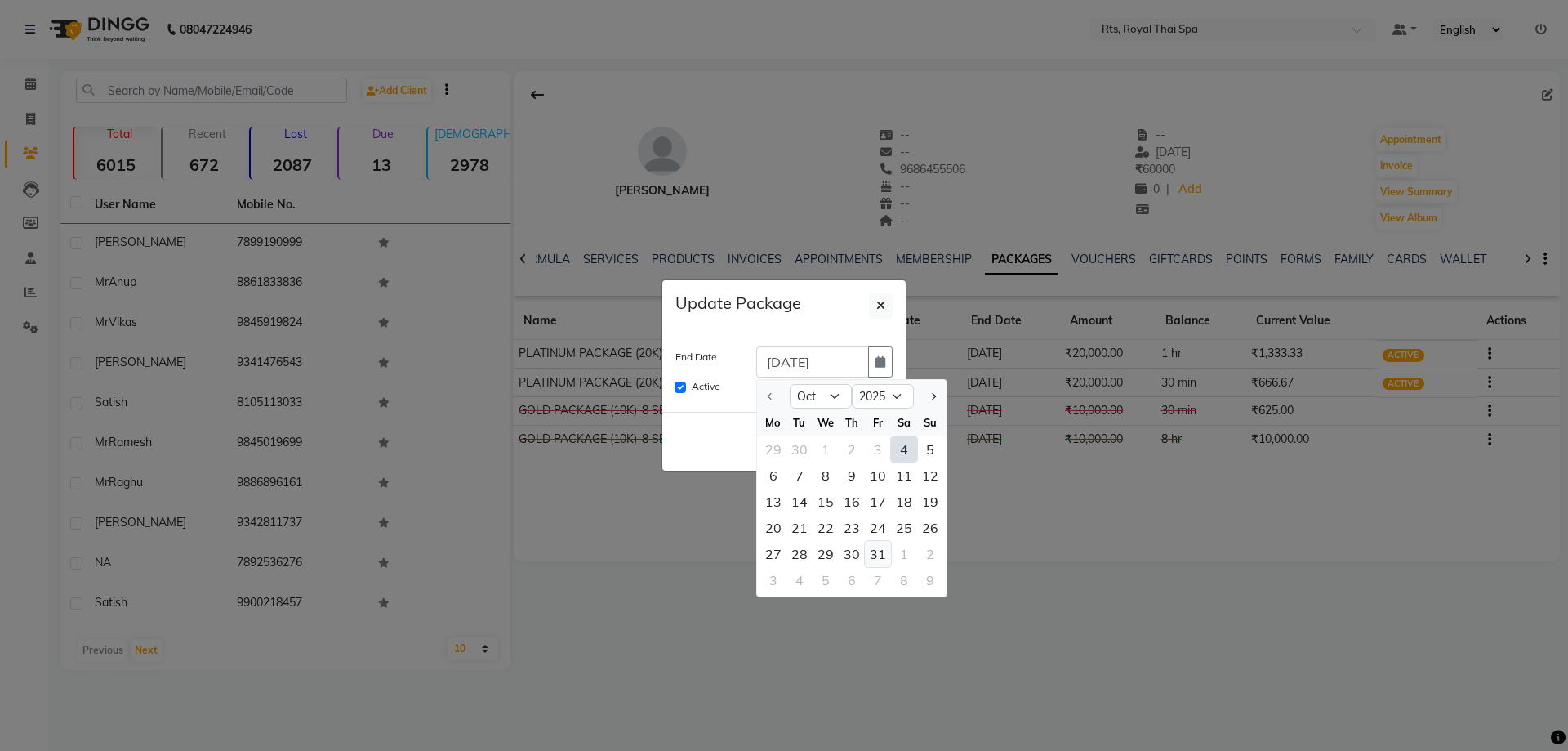
click at [878, 558] on div "31" at bounding box center [877, 553] width 26 height 26
type input "[DATE]"
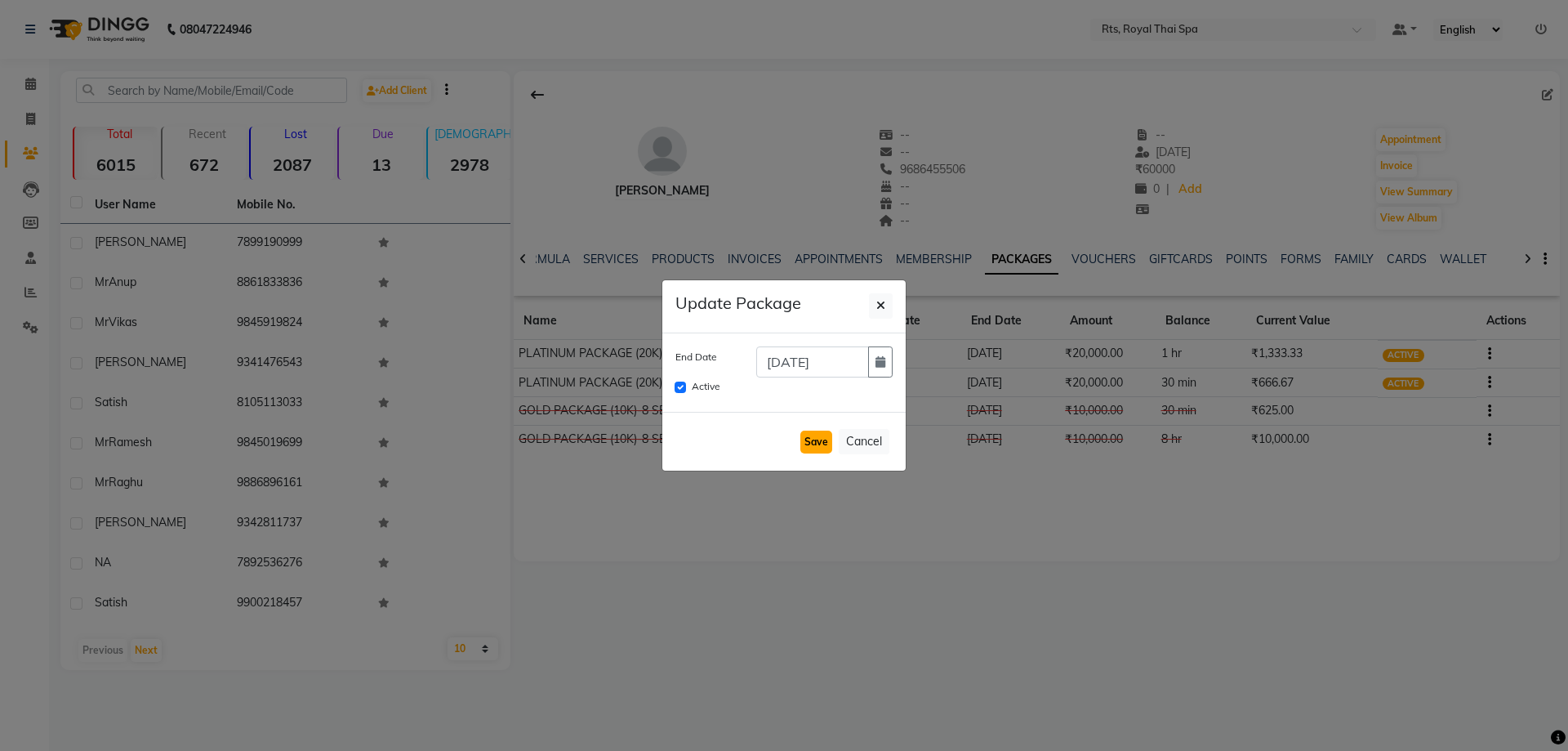
click at [827, 442] on button "Save" at bounding box center [816, 442] width 32 height 23
checkbox input "false"
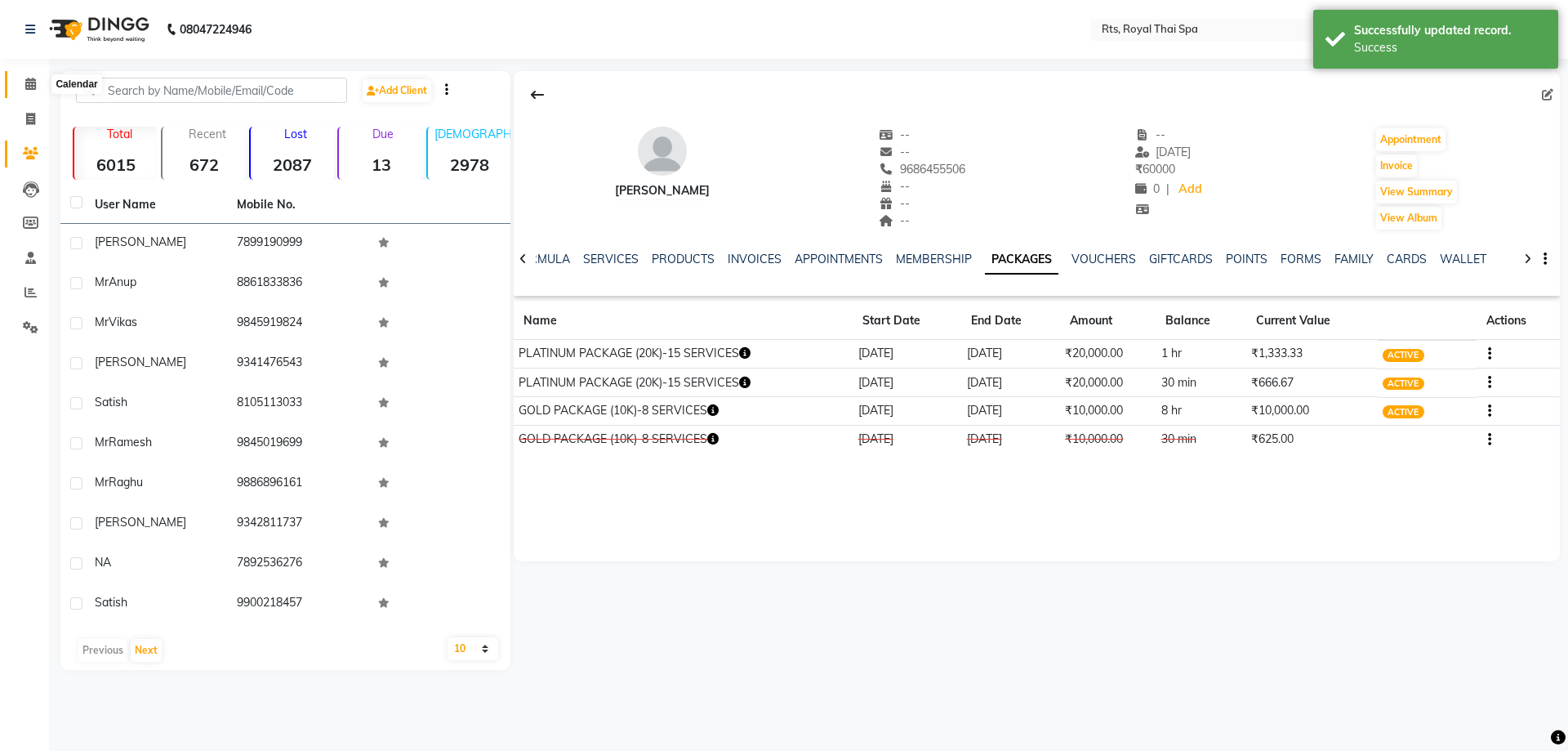
click at [31, 83] on icon at bounding box center [31, 84] width 11 height 12
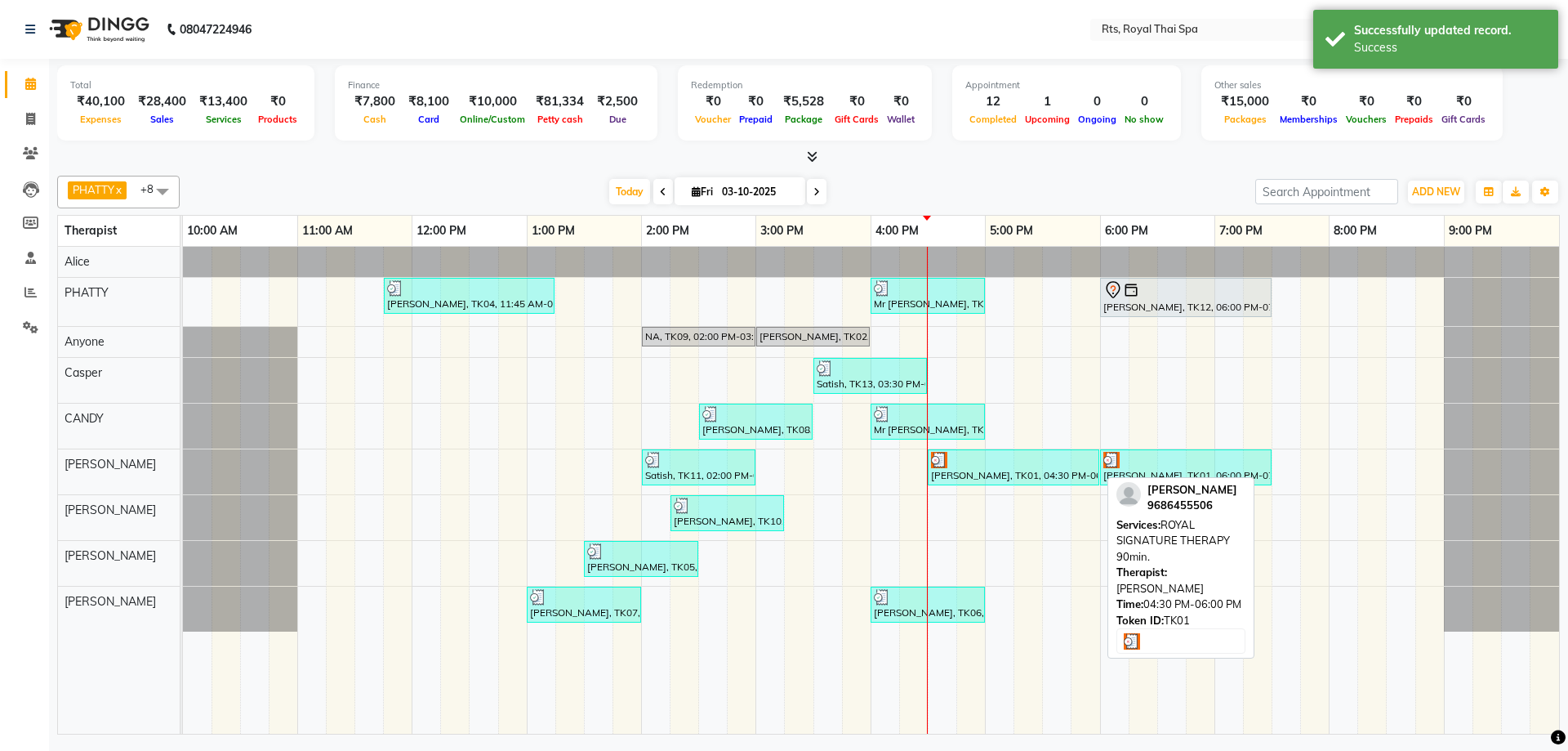
click at [1063, 460] on div at bounding box center [1013, 459] width 165 height 16
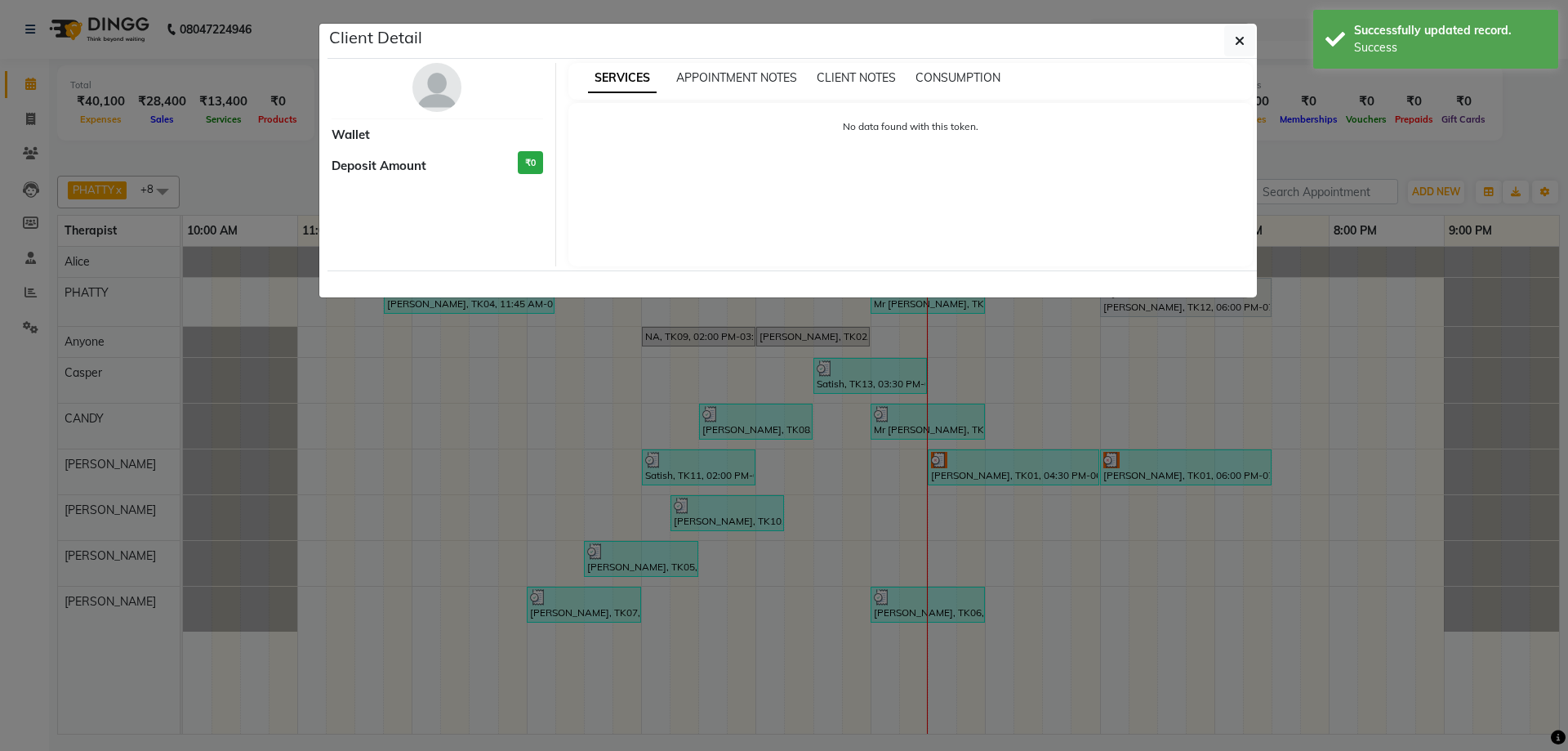
select select "3"
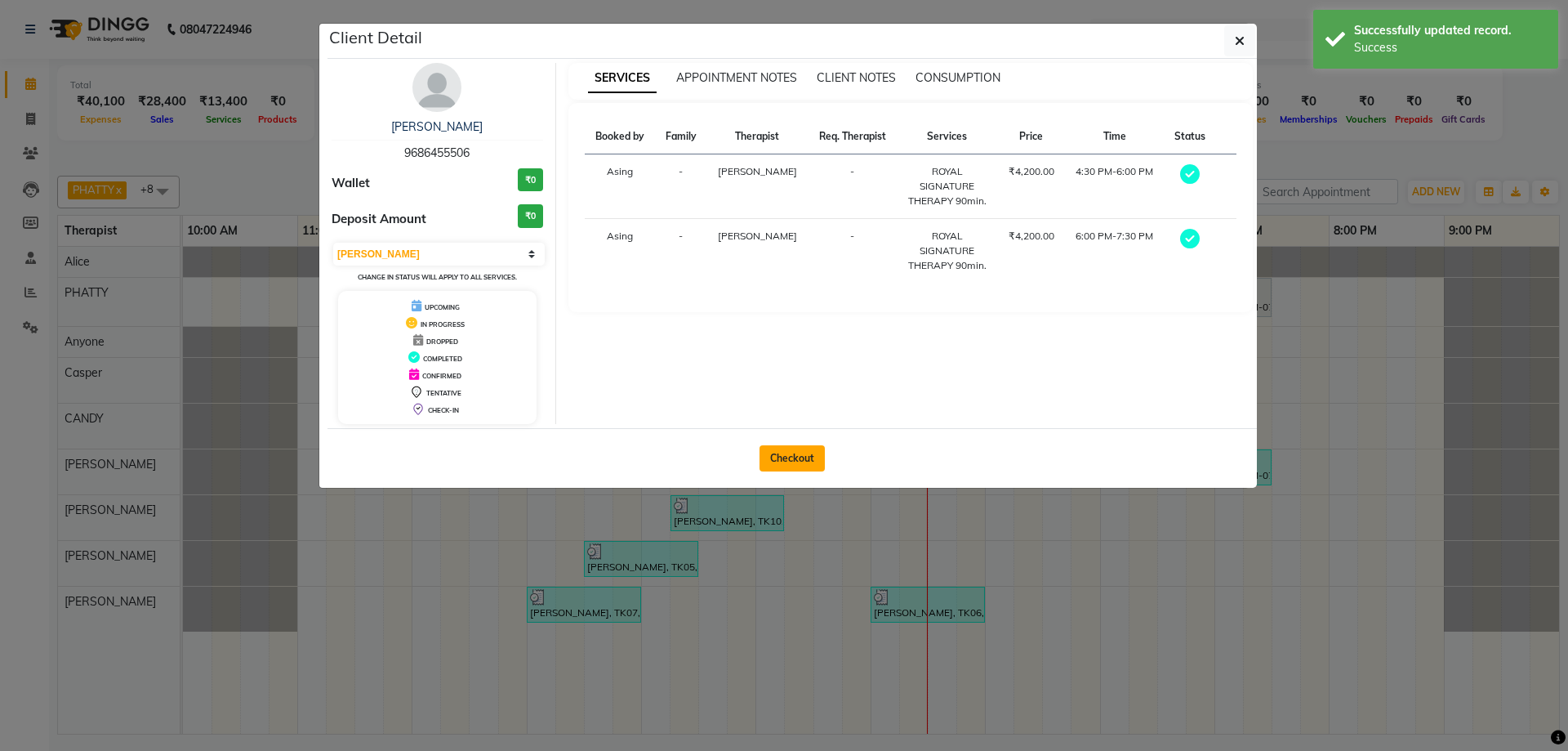
click at [792, 467] on button "Checkout" at bounding box center [792, 458] width 66 height 26
select select "service"
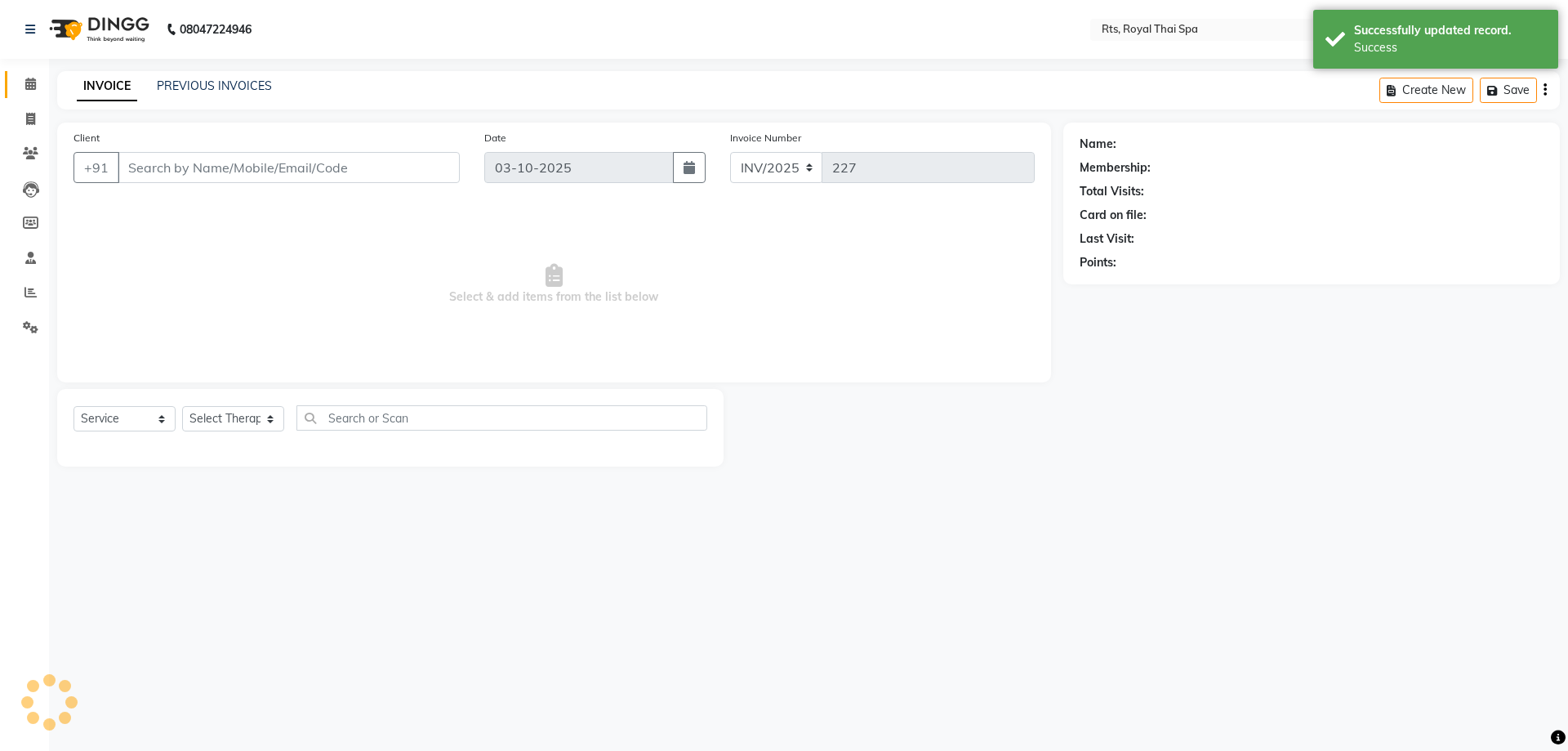
type input "9686455506"
select select "65624"
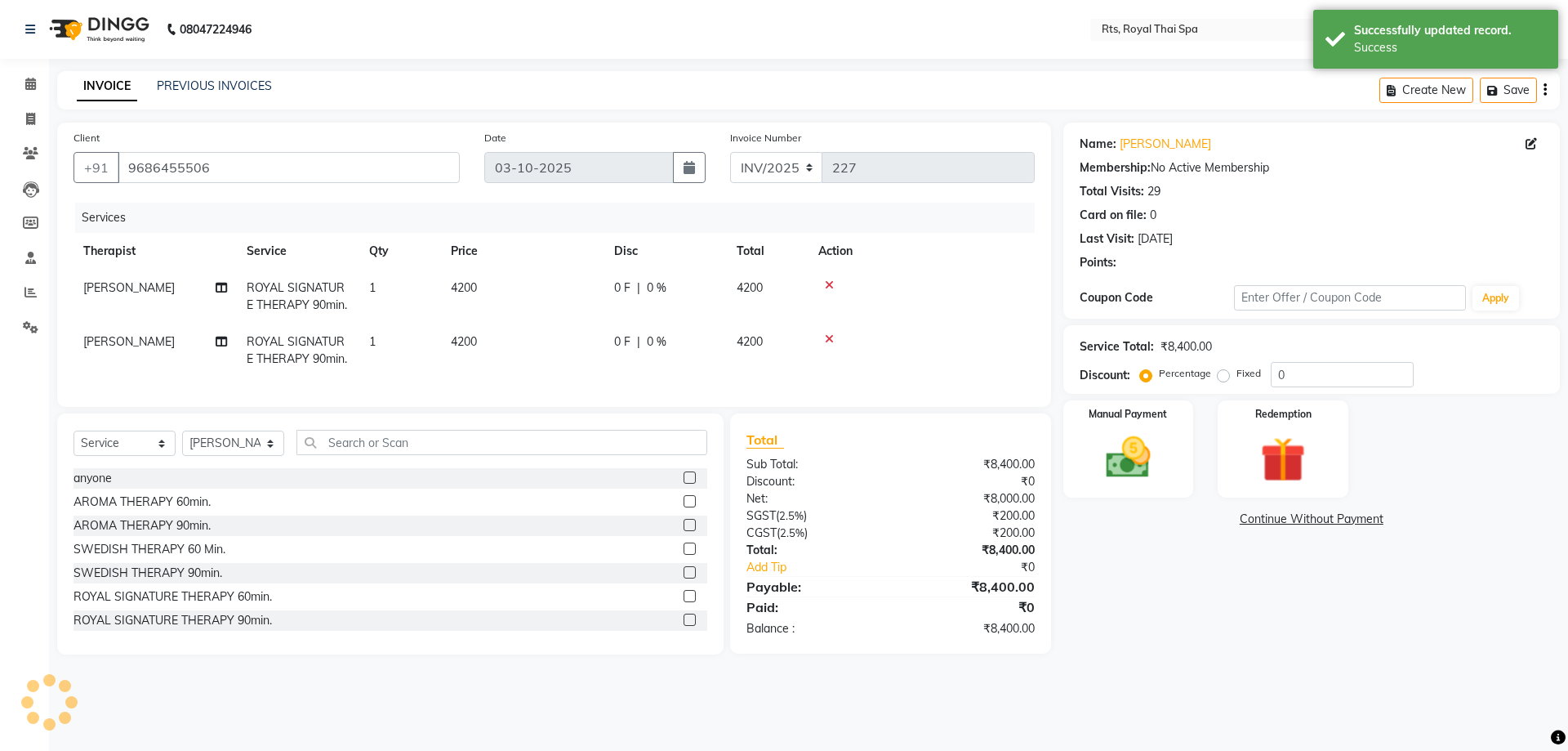
click at [1290, 477] on img at bounding box center [1283, 459] width 74 height 57
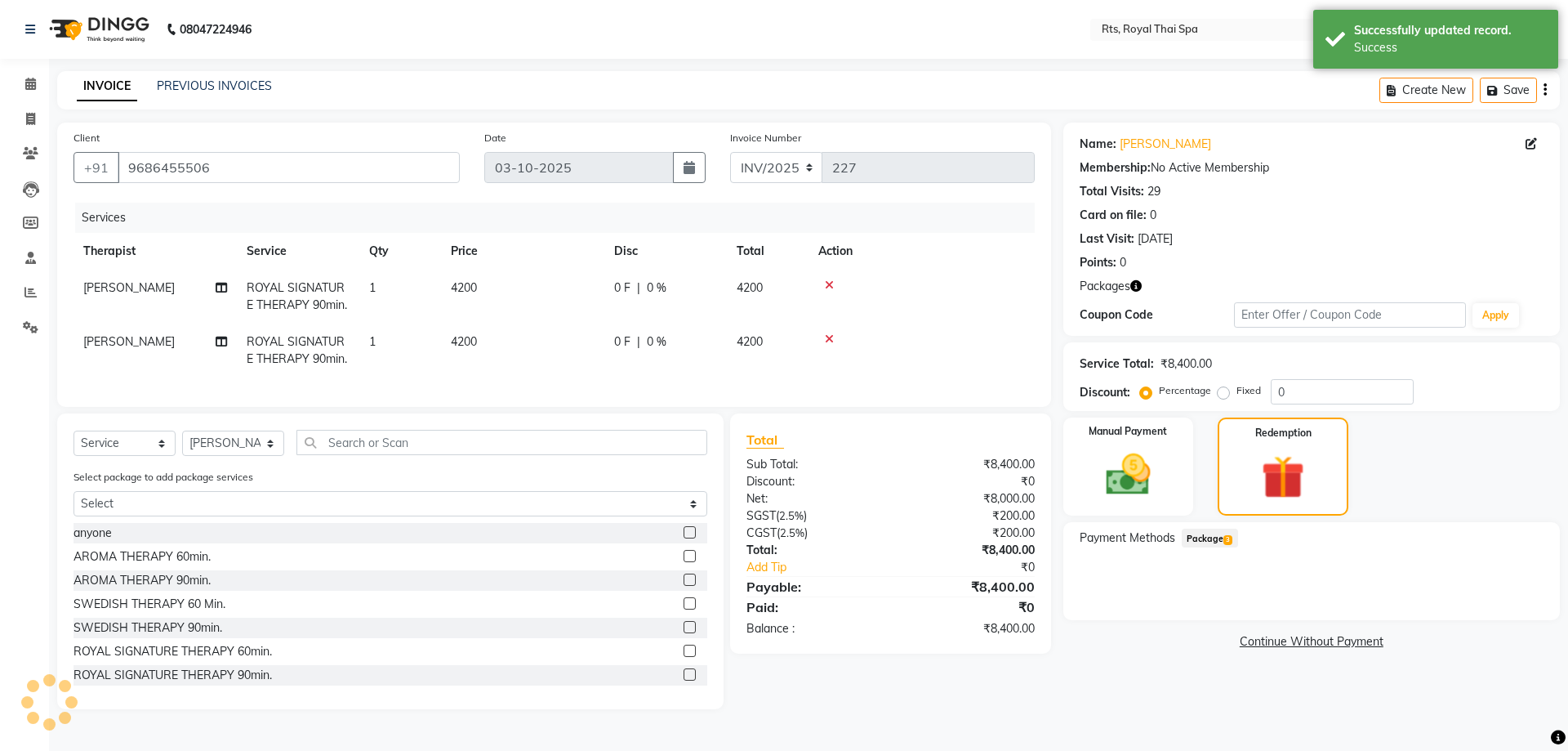
click at [1219, 534] on span "Package 3" at bounding box center [1210, 537] width 57 height 19
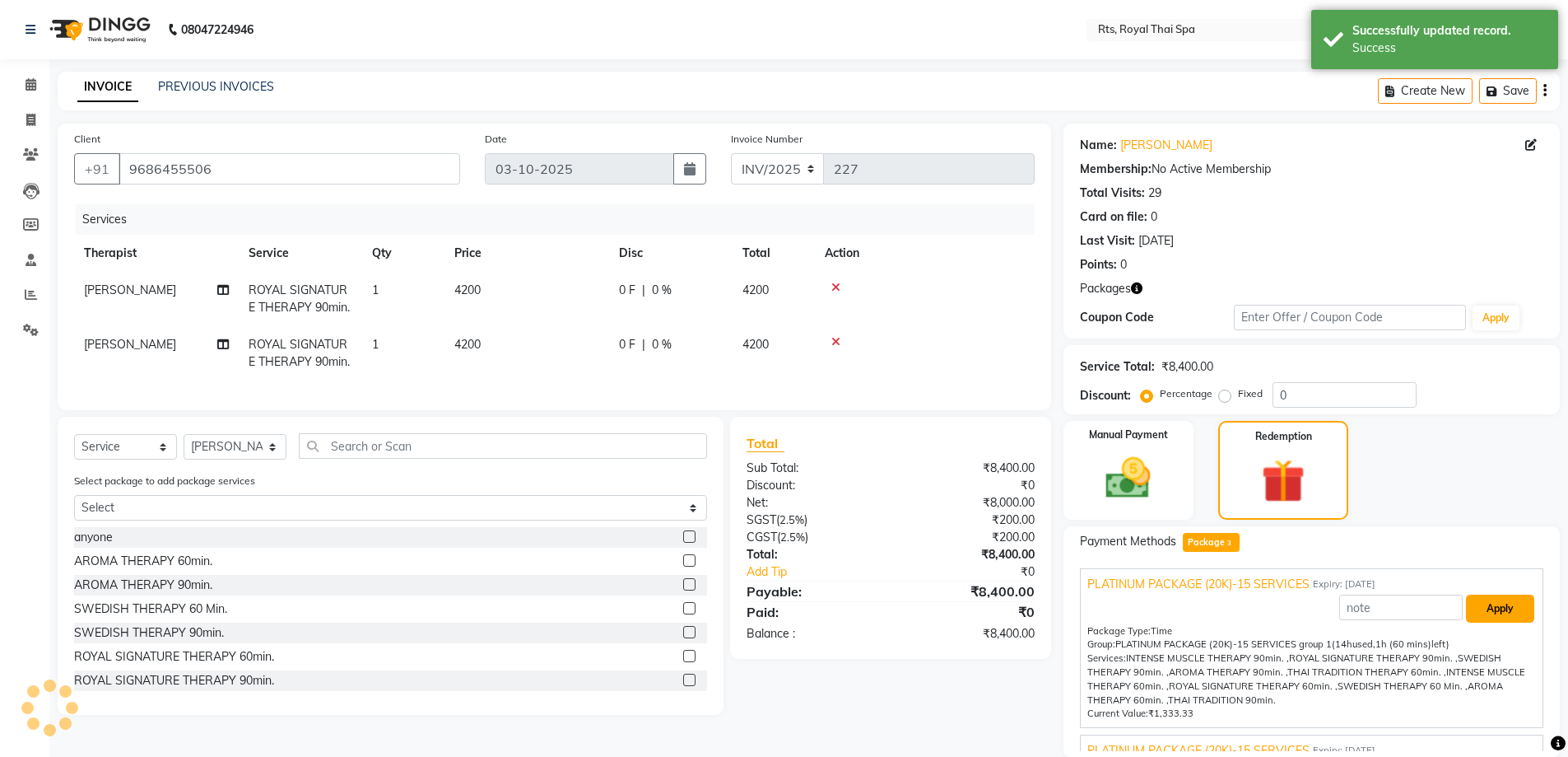
click at [1513, 609] on button "Apply" at bounding box center [1500, 608] width 68 height 28
type input "PLATINUM PACKAGE (20K)-15 SERVICES"
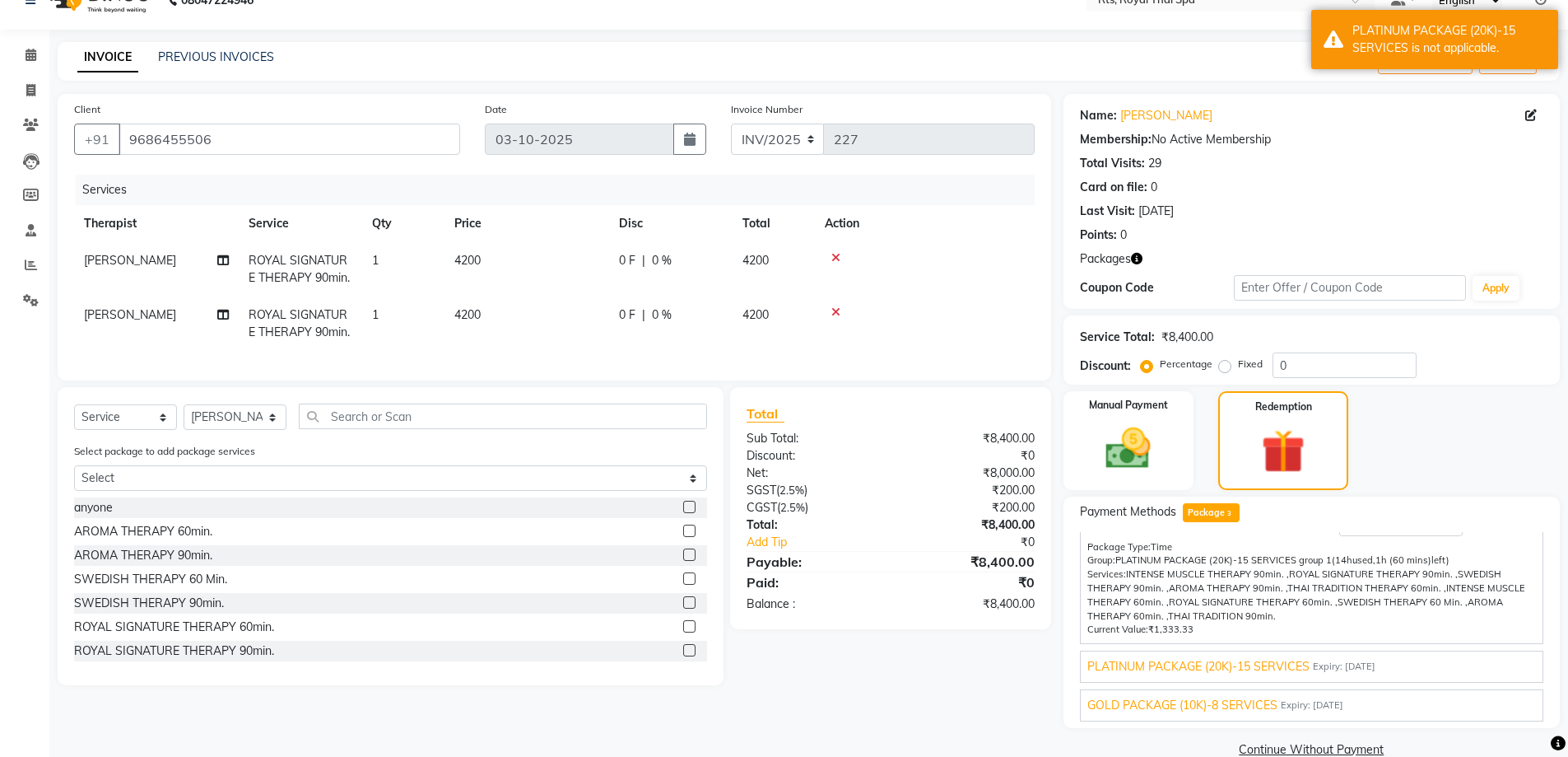
scroll to position [59, 0]
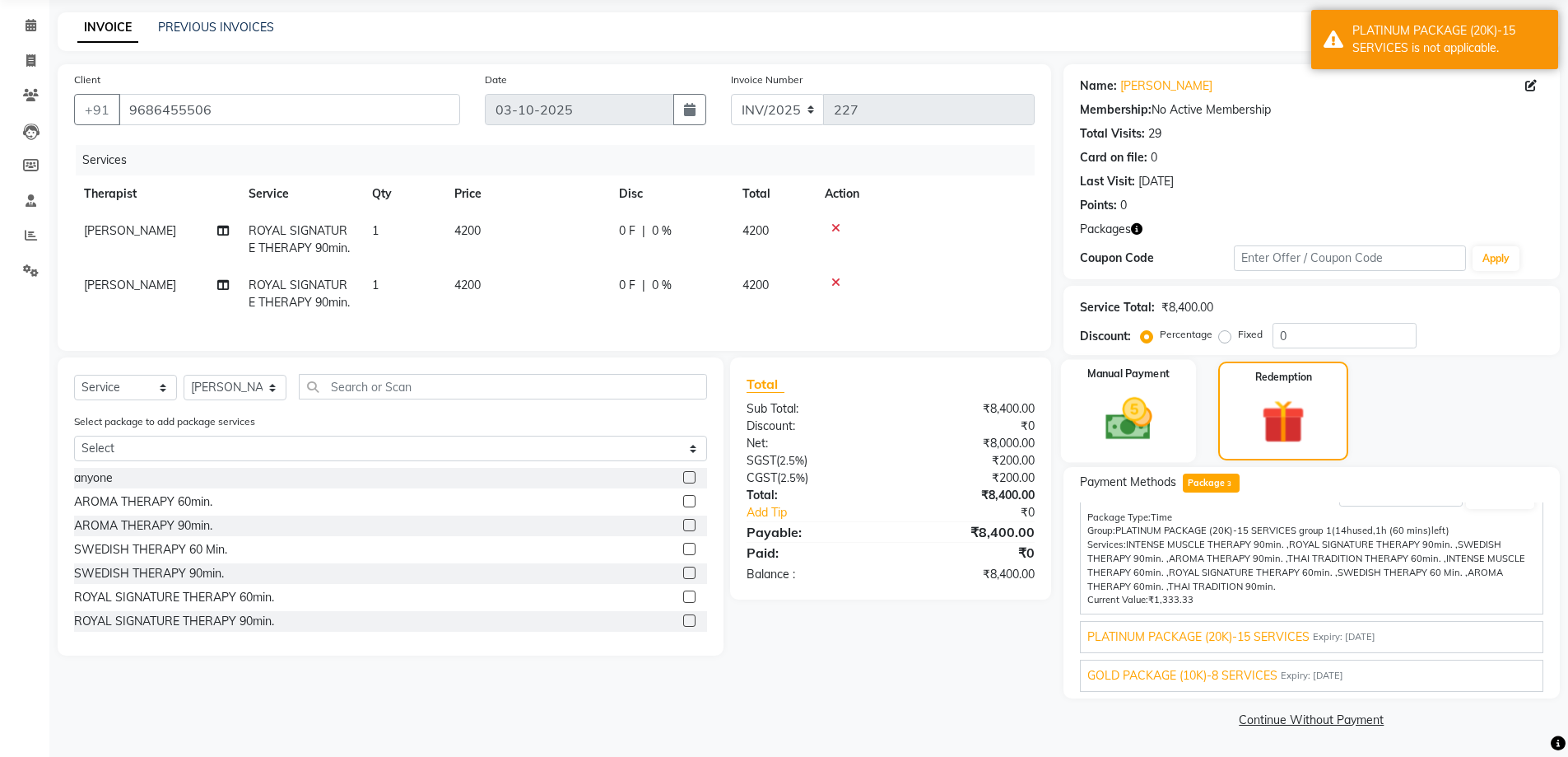
click at [1163, 433] on img at bounding box center [1128, 418] width 76 height 54
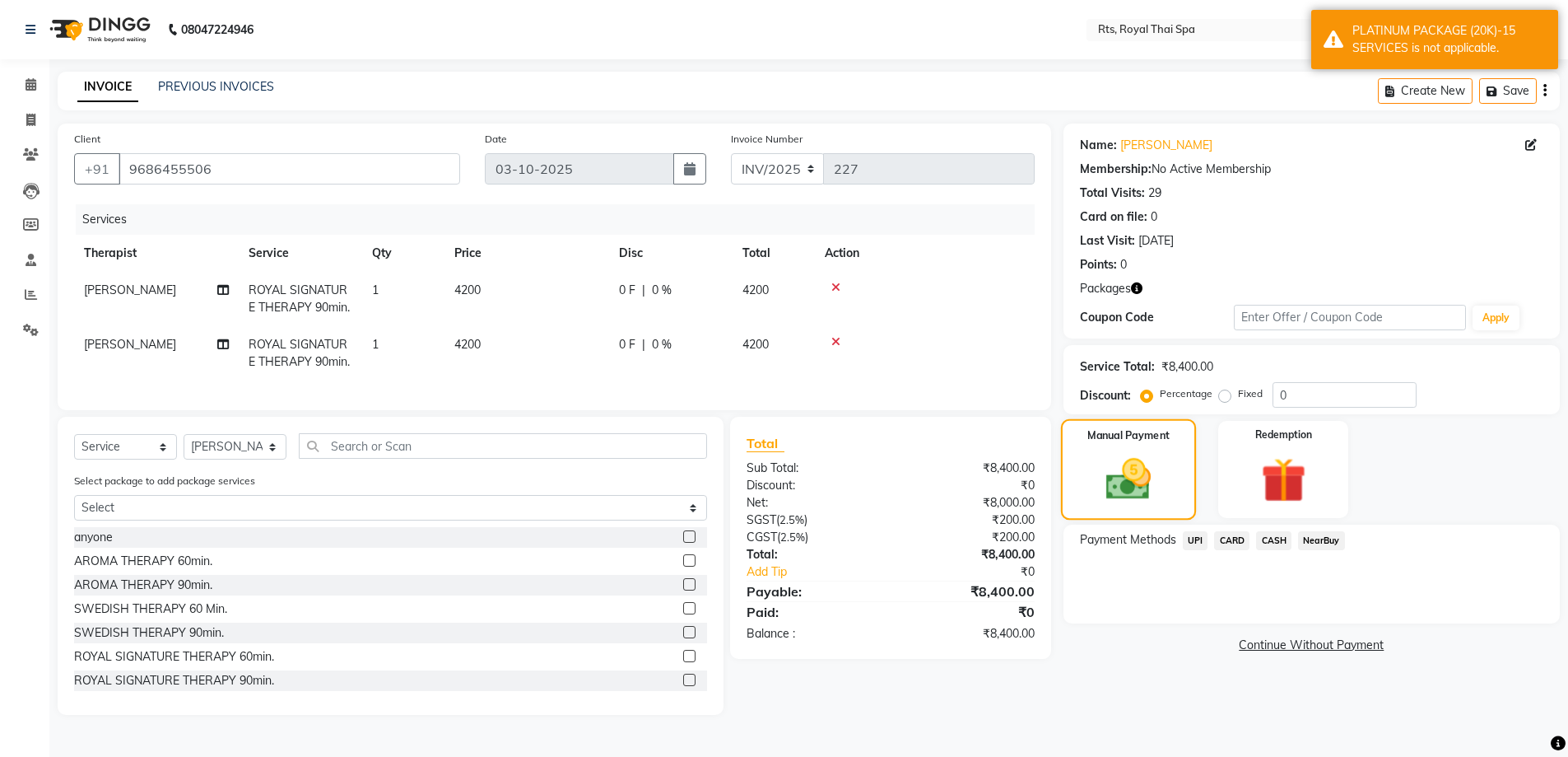
scroll to position [0, 0]
click at [1274, 469] on img at bounding box center [1293, 480] width 77 height 58
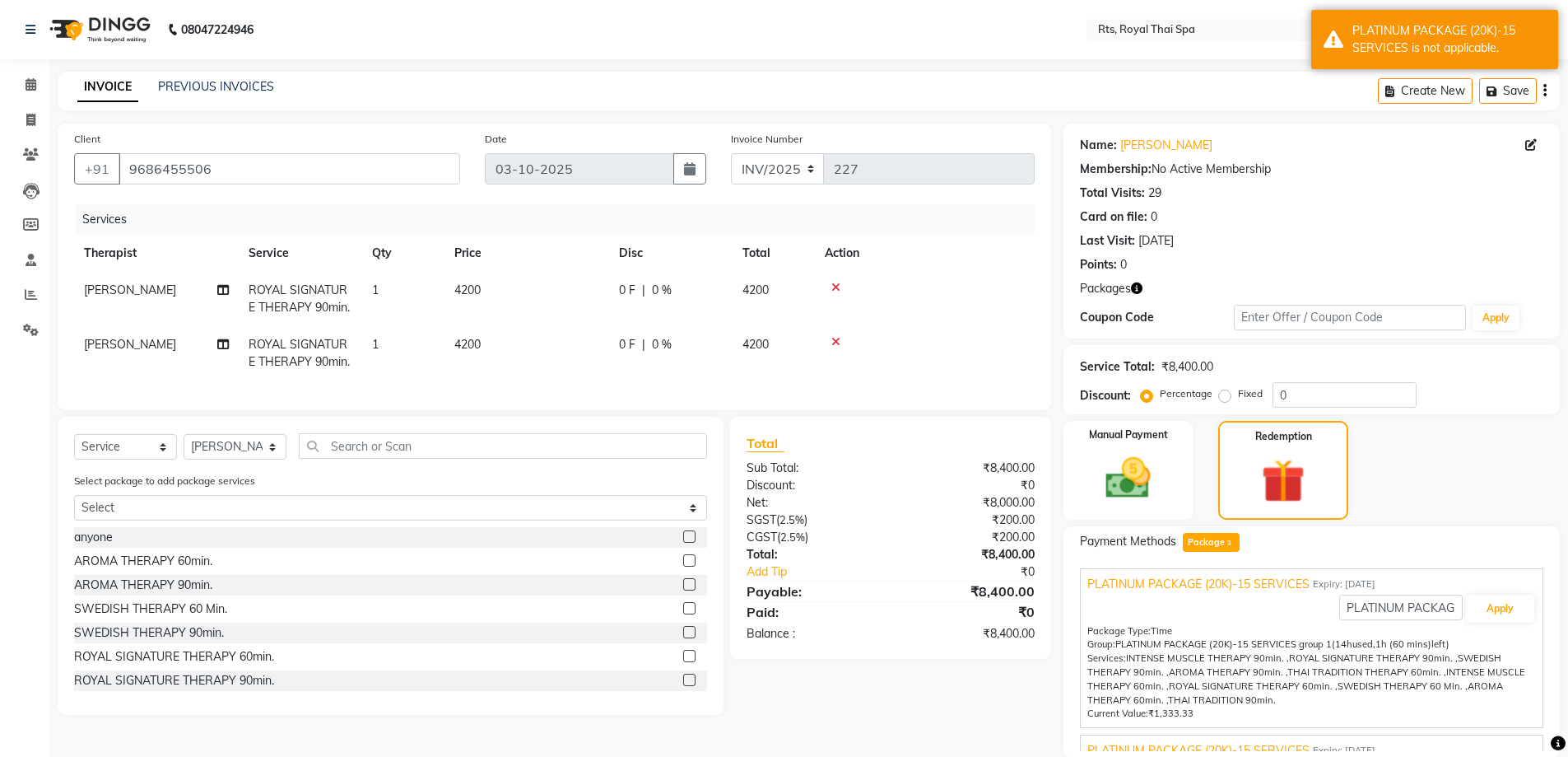
click at [1375, 580] on span "Expiry: [DATE]" at bounding box center [1344, 585] width 63 height 14
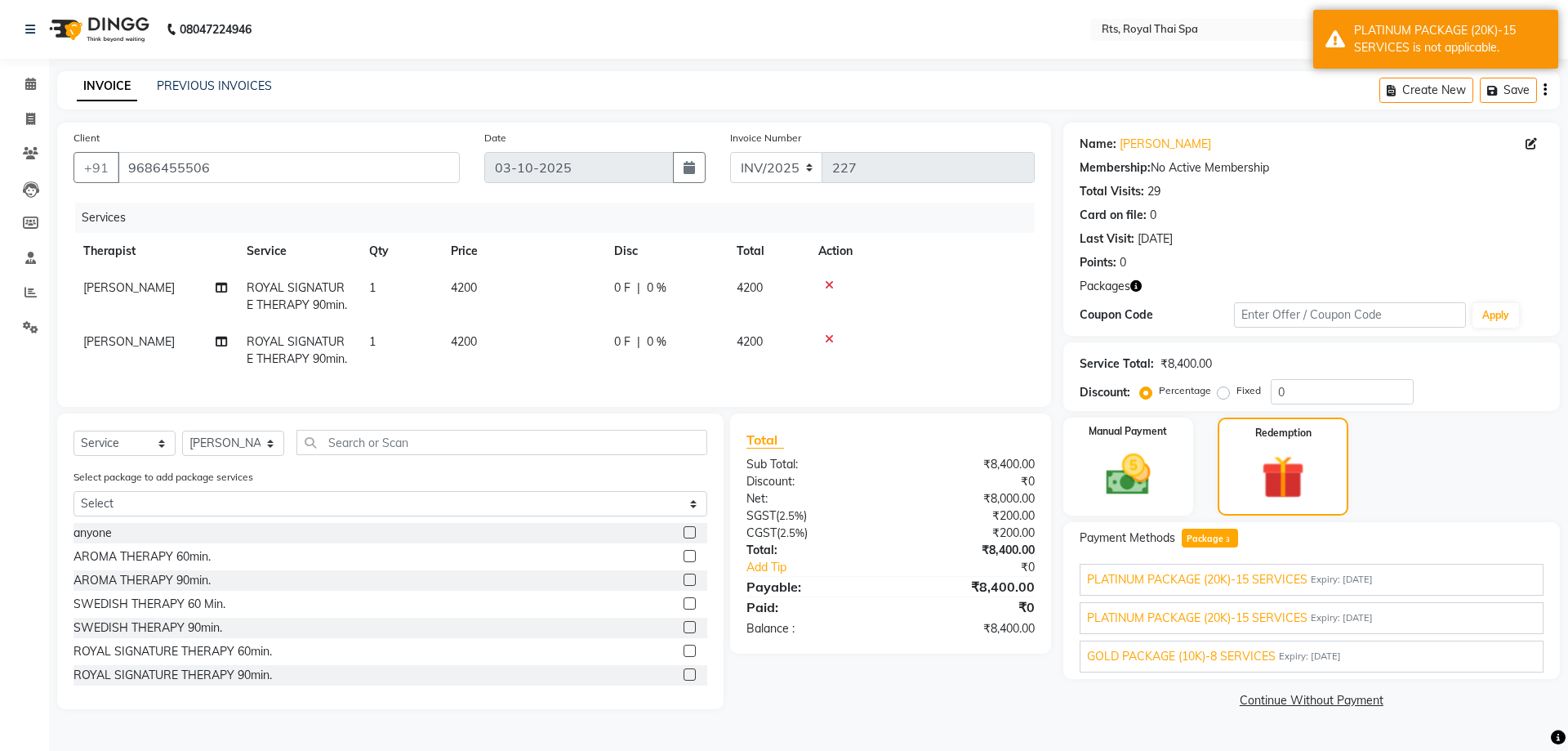
click at [1372, 575] on span "Expiry: [DATE]" at bounding box center [1341, 580] width 62 height 14
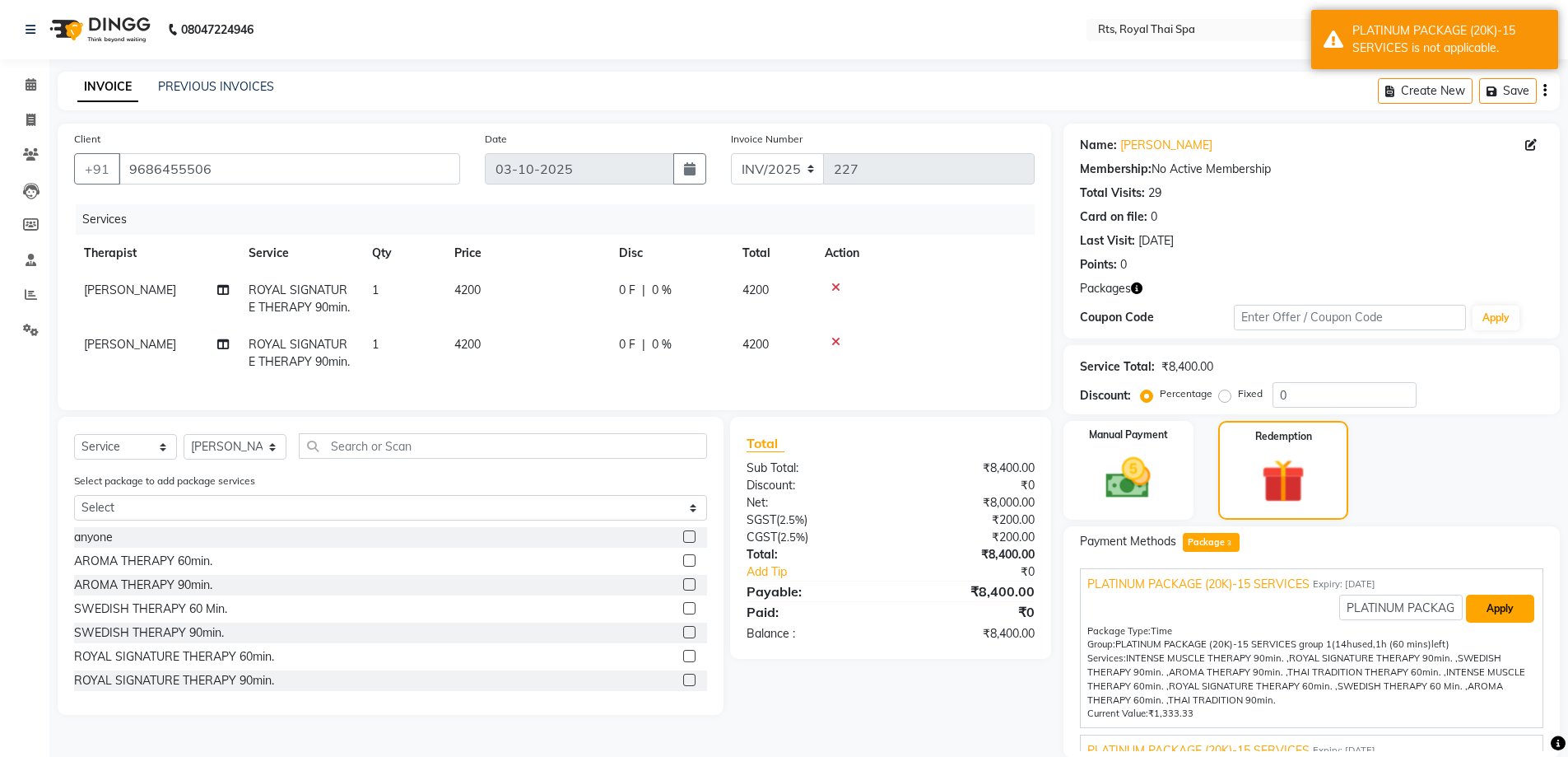
click at [1476, 601] on button "Apply" at bounding box center [1500, 608] width 68 height 28
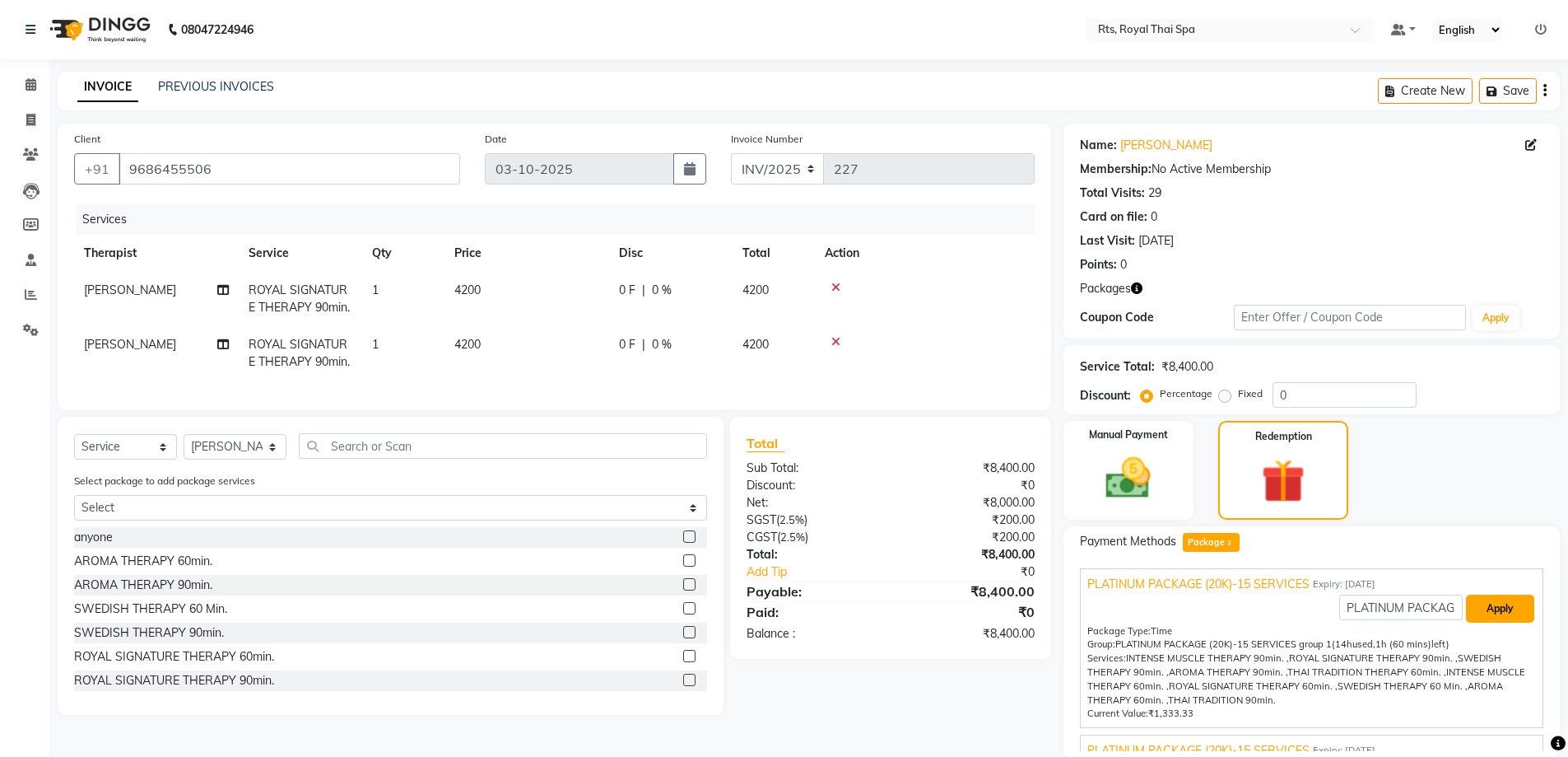
click at [1479, 605] on button "Apply" at bounding box center [1500, 608] width 68 height 28
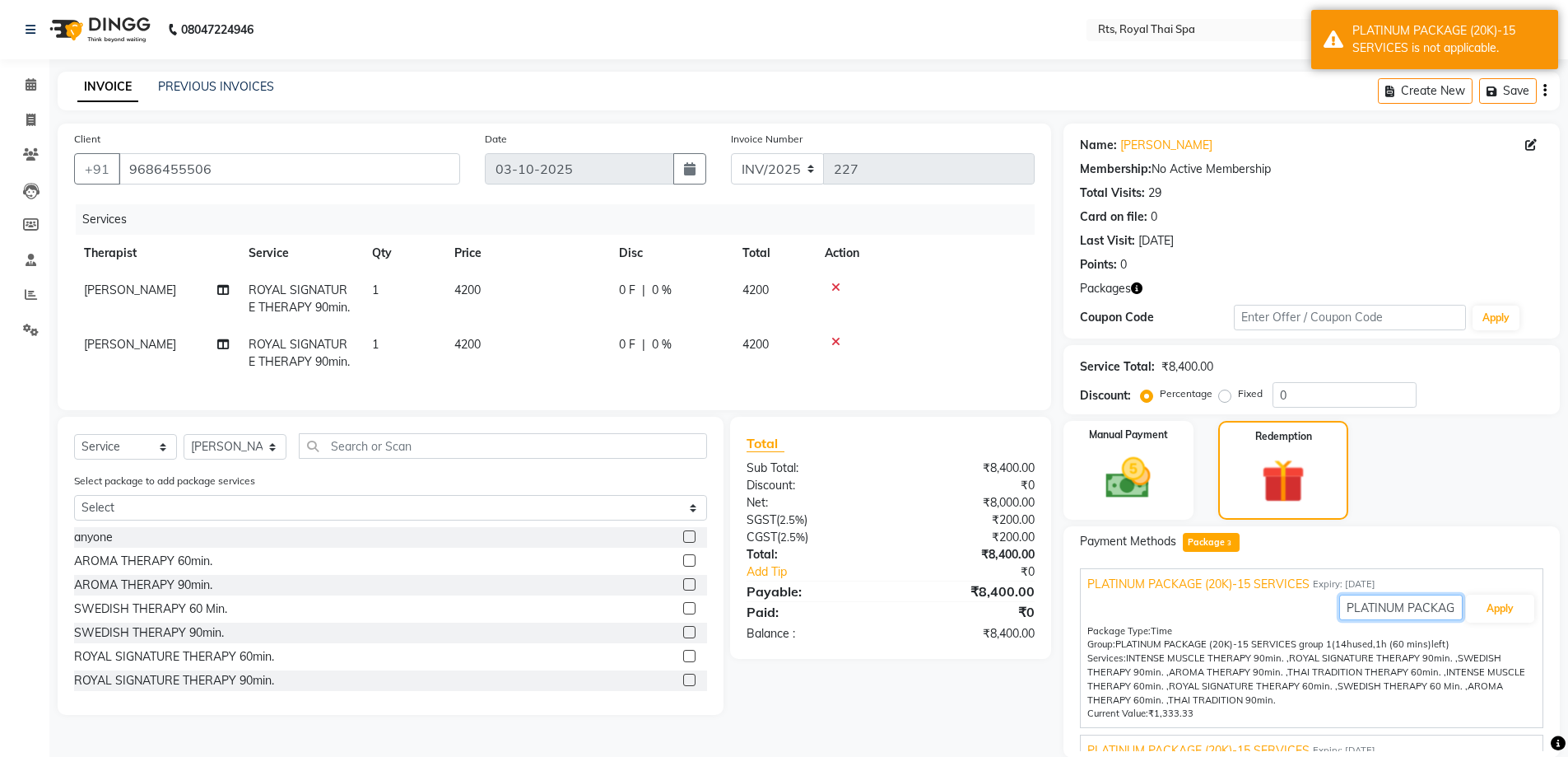
click at [1404, 610] on input "PLATINUM PACKAGE (20K)-15 SERVICES" at bounding box center [1401, 607] width 123 height 26
click at [1366, 588] on span "Expiry: [DATE]" at bounding box center [1344, 585] width 63 height 14
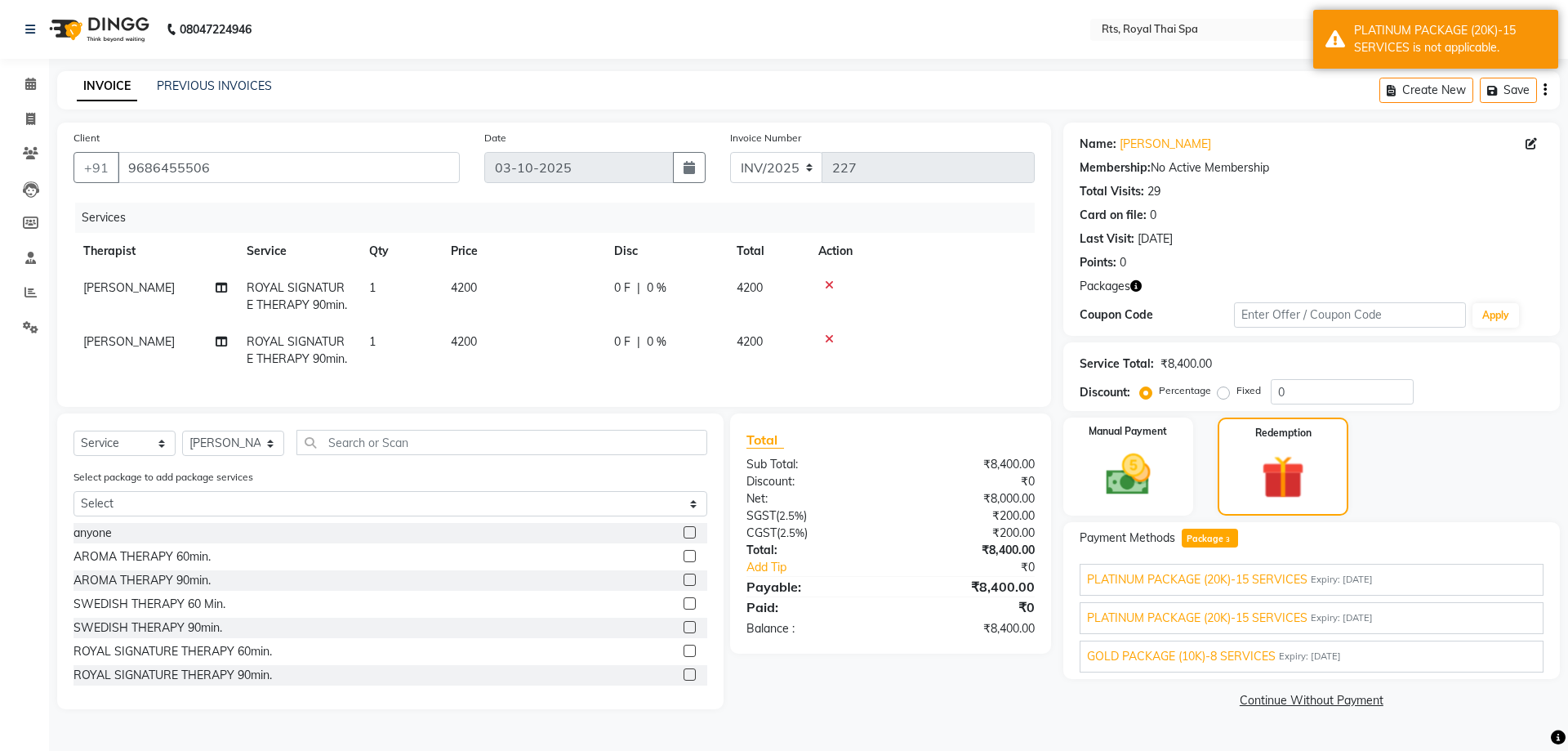
click at [1371, 617] on span "Expiry: [DATE]" at bounding box center [1341, 618] width 62 height 14
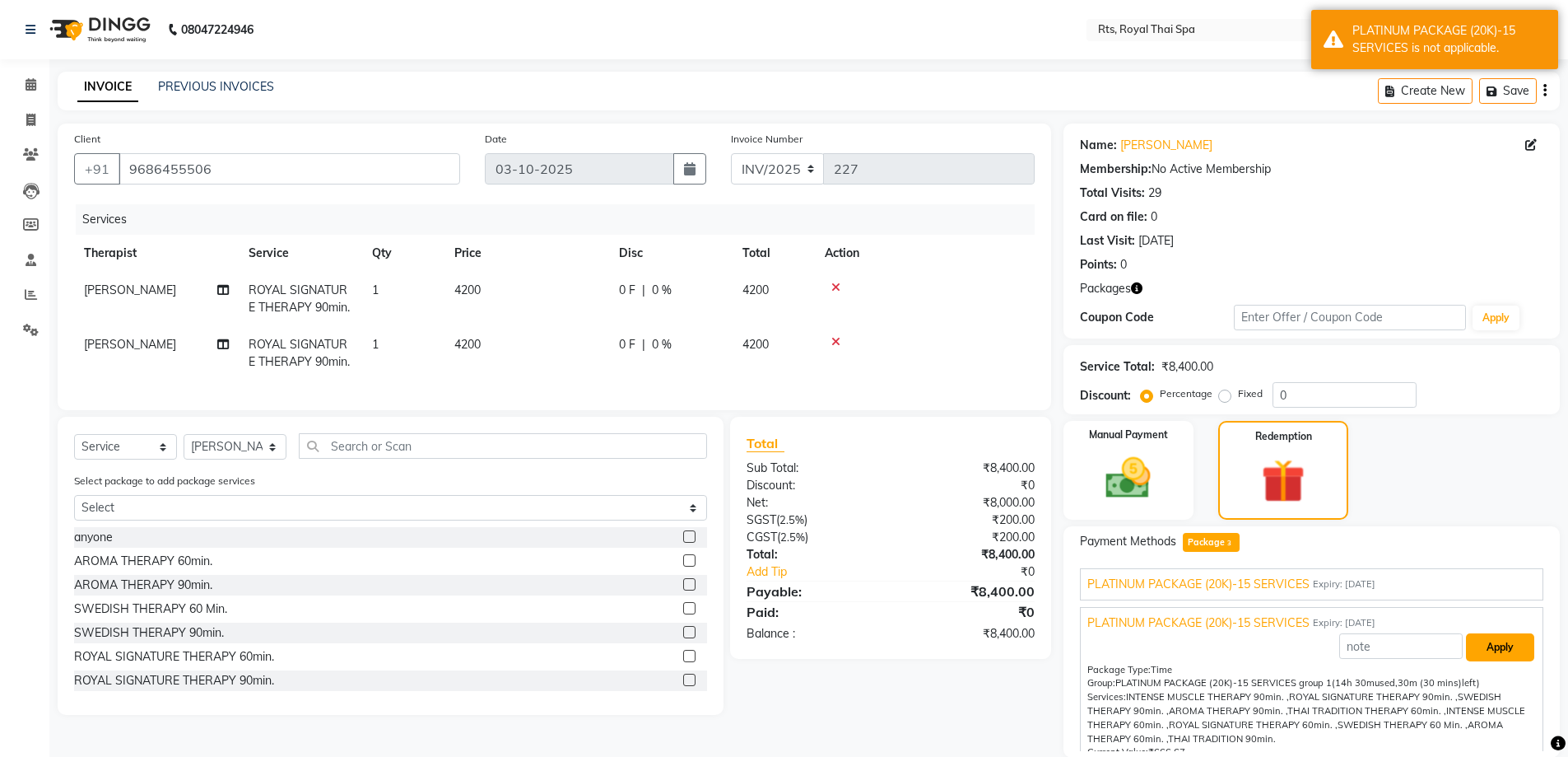
click at [1488, 642] on button "Apply" at bounding box center [1500, 646] width 68 height 28
type input "PLATINUM PACKAGE (20K)-15 SERVICES"
click at [1488, 647] on button "Apply" at bounding box center [1500, 646] width 68 height 28
click at [1354, 586] on span "Expiry: [DATE]" at bounding box center [1344, 585] width 63 height 14
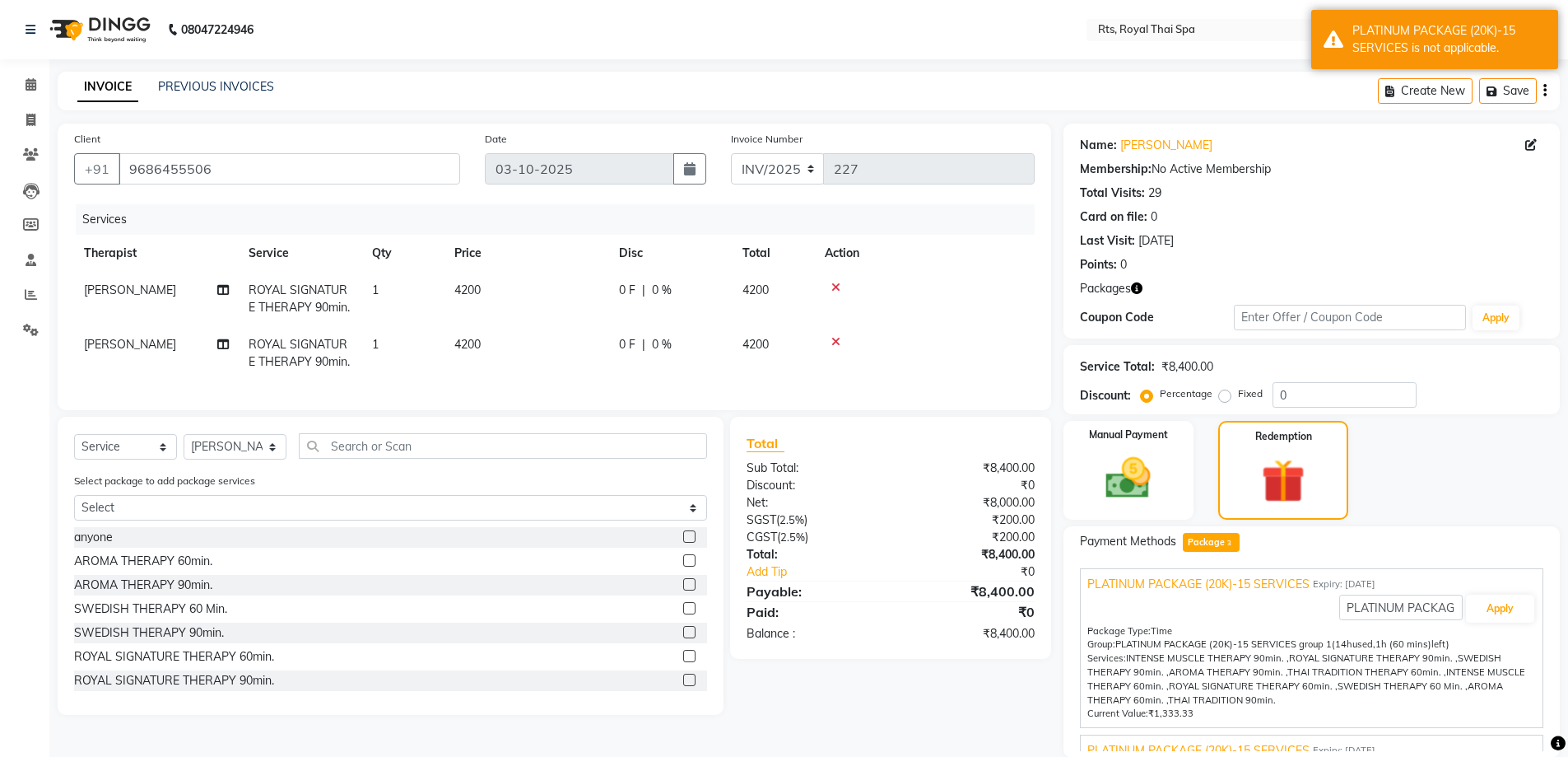
click at [1363, 586] on span "Expiry: [DATE]" at bounding box center [1344, 585] width 63 height 14
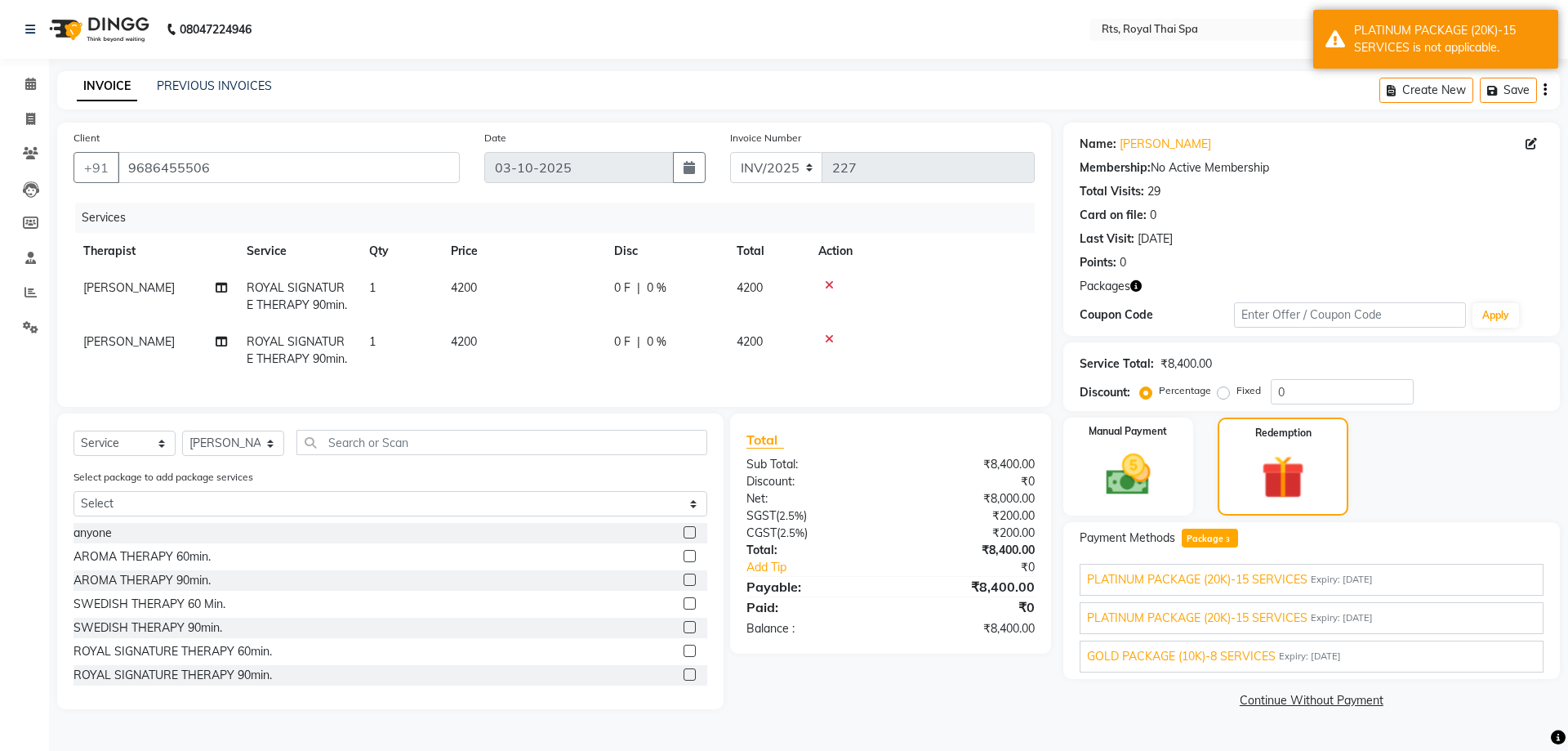
click at [1341, 656] on span "Expiry: [DATE]" at bounding box center [1310, 656] width 62 height 14
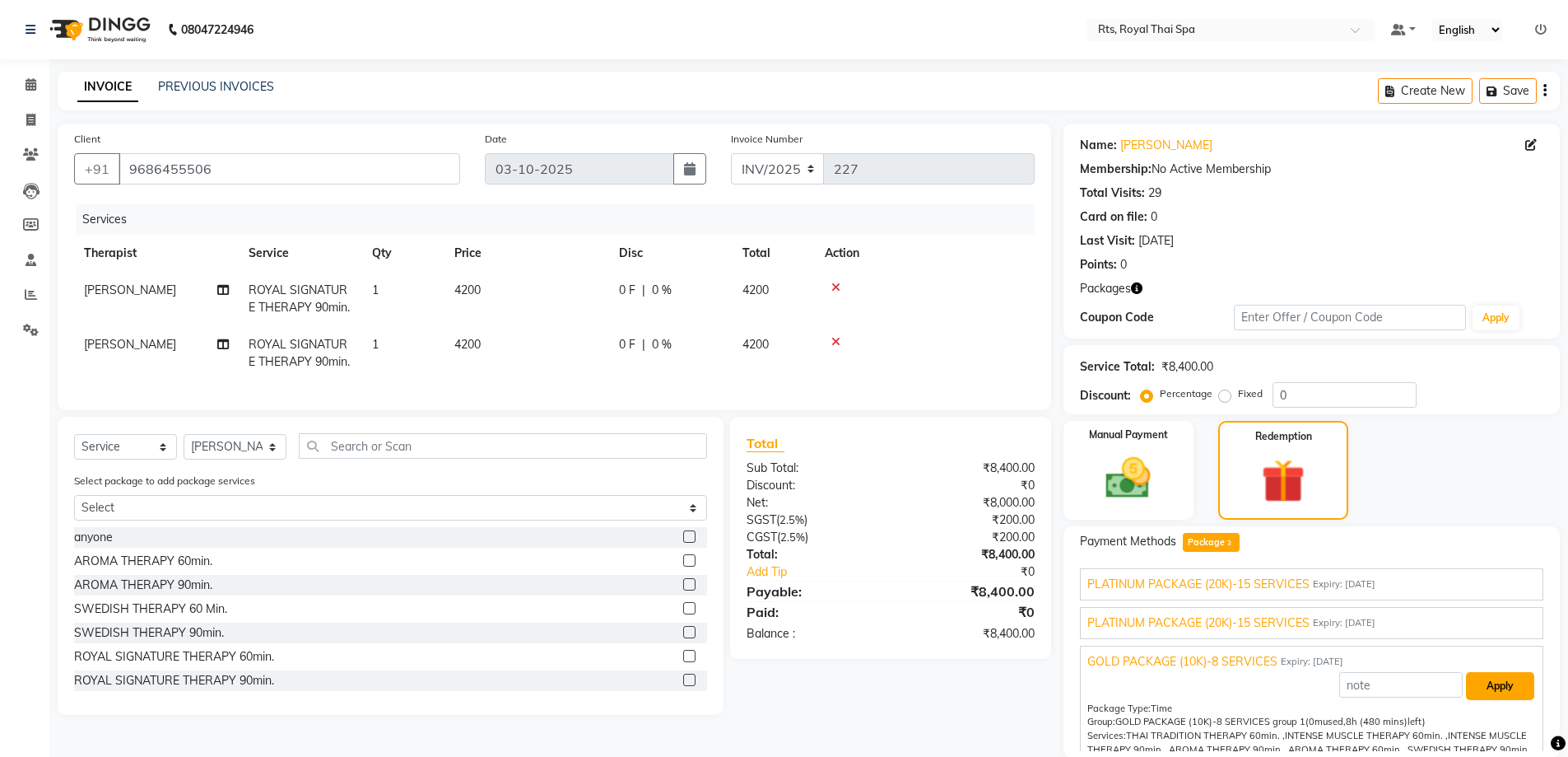
click at [1491, 685] on button "Apply" at bounding box center [1500, 686] width 68 height 28
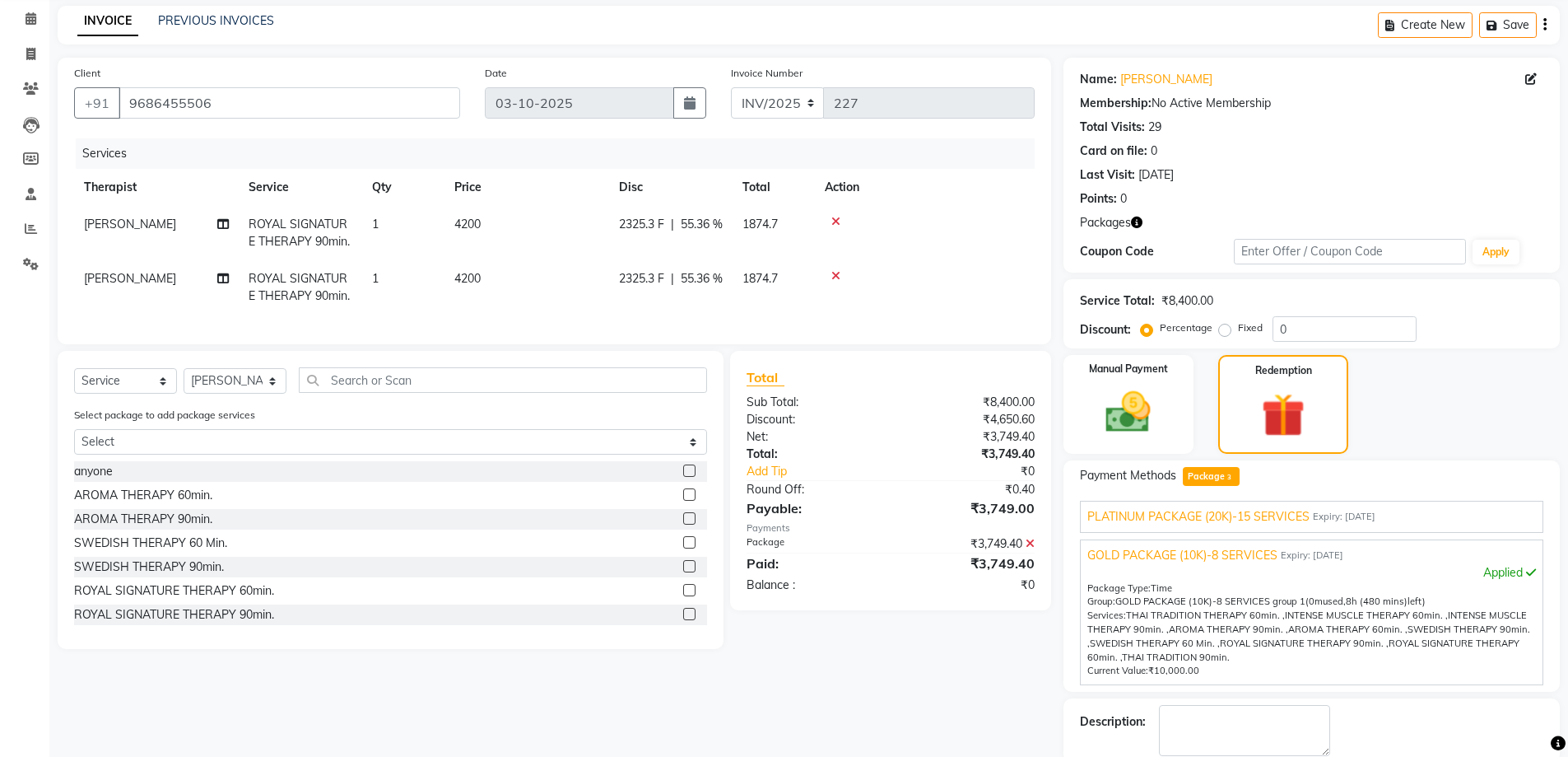
scroll to position [152, 0]
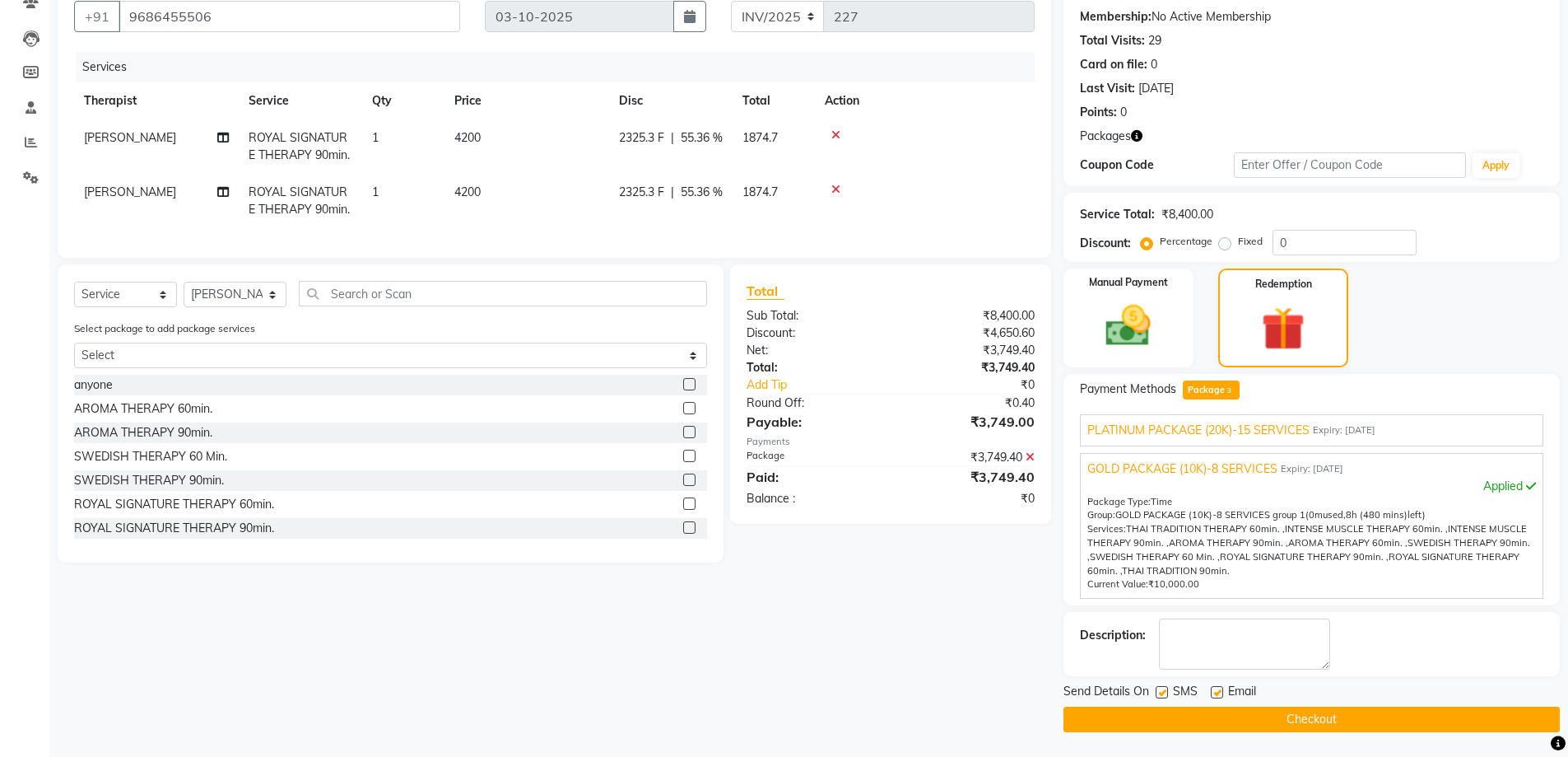
click at [1162, 692] on label at bounding box center [1161, 692] width 13 height 13
click at [1162, 692] on input "checkbox" at bounding box center [1161, 693] width 11 height 11
checkbox input "false"
click at [1376, 715] on button "Checkout" at bounding box center [1311, 719] width 496 height 26
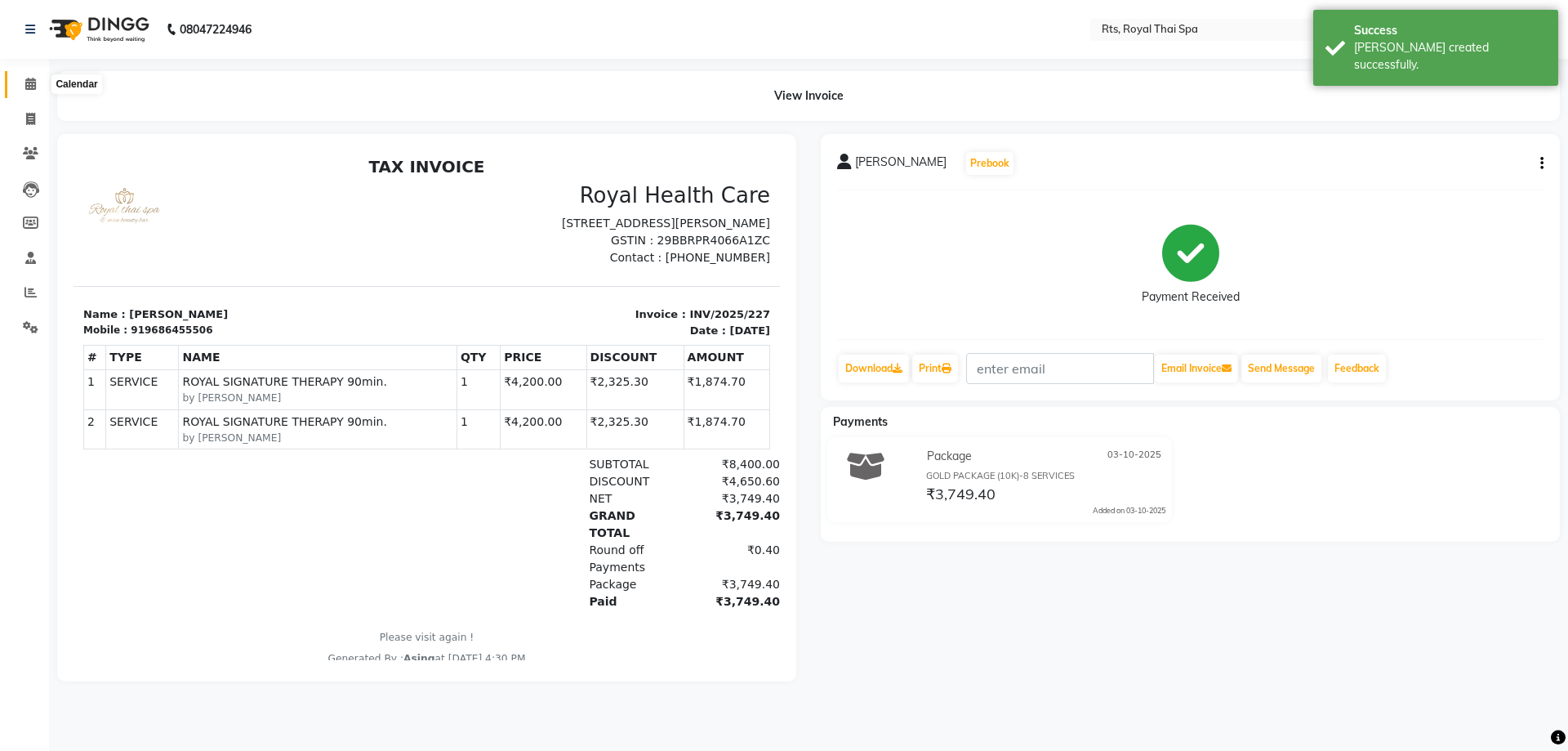
click at [26, 79] on icon at bounding box center [31, 84] width 11 height 12
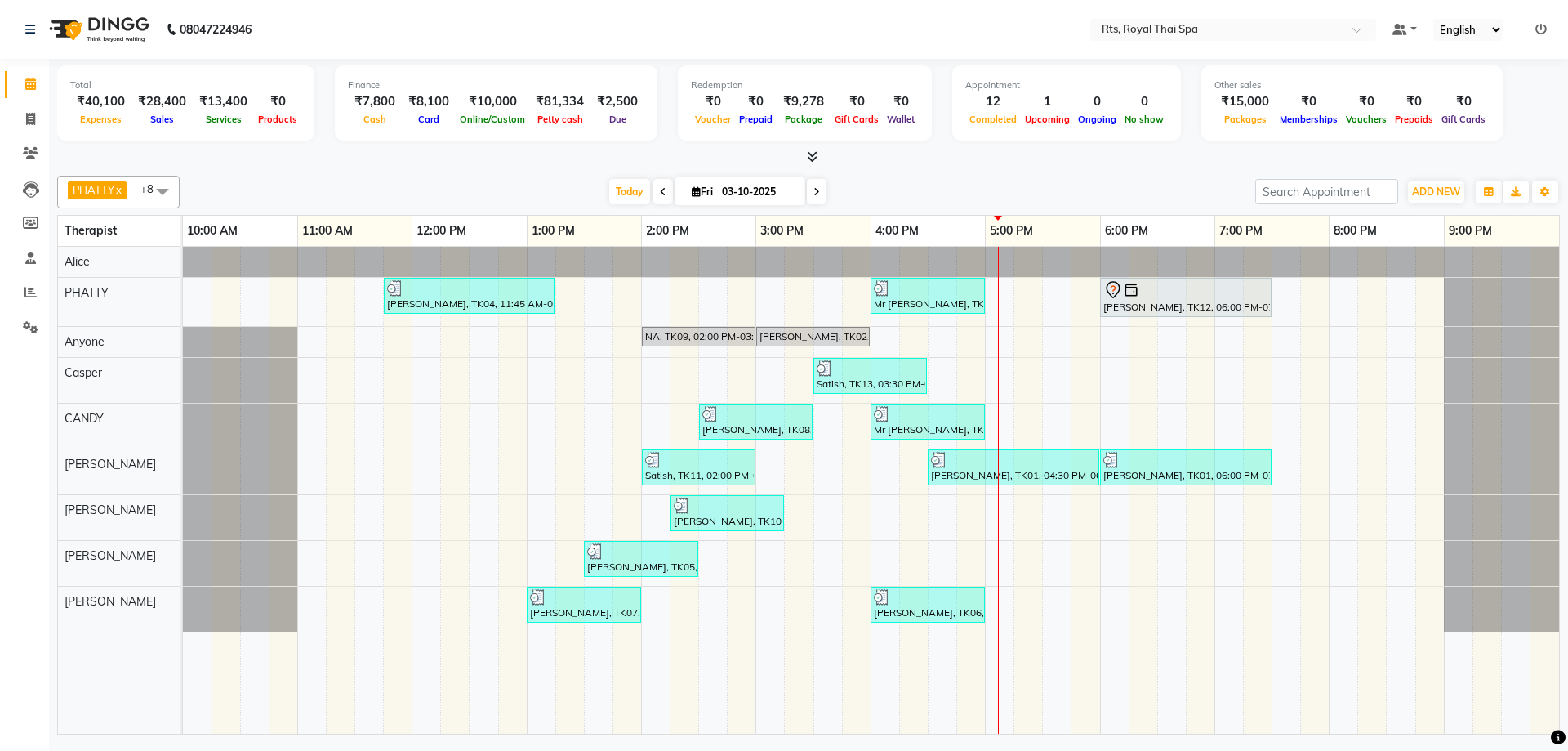
click at [1020, 346] on div "[PERSON_NAME], TK04, 11:45 AM-01:15 PM, ROYAL SIGNATURE THERAPY 90min. Mr [PERS…" at bounding box center [870, 489] width 1376 height 487
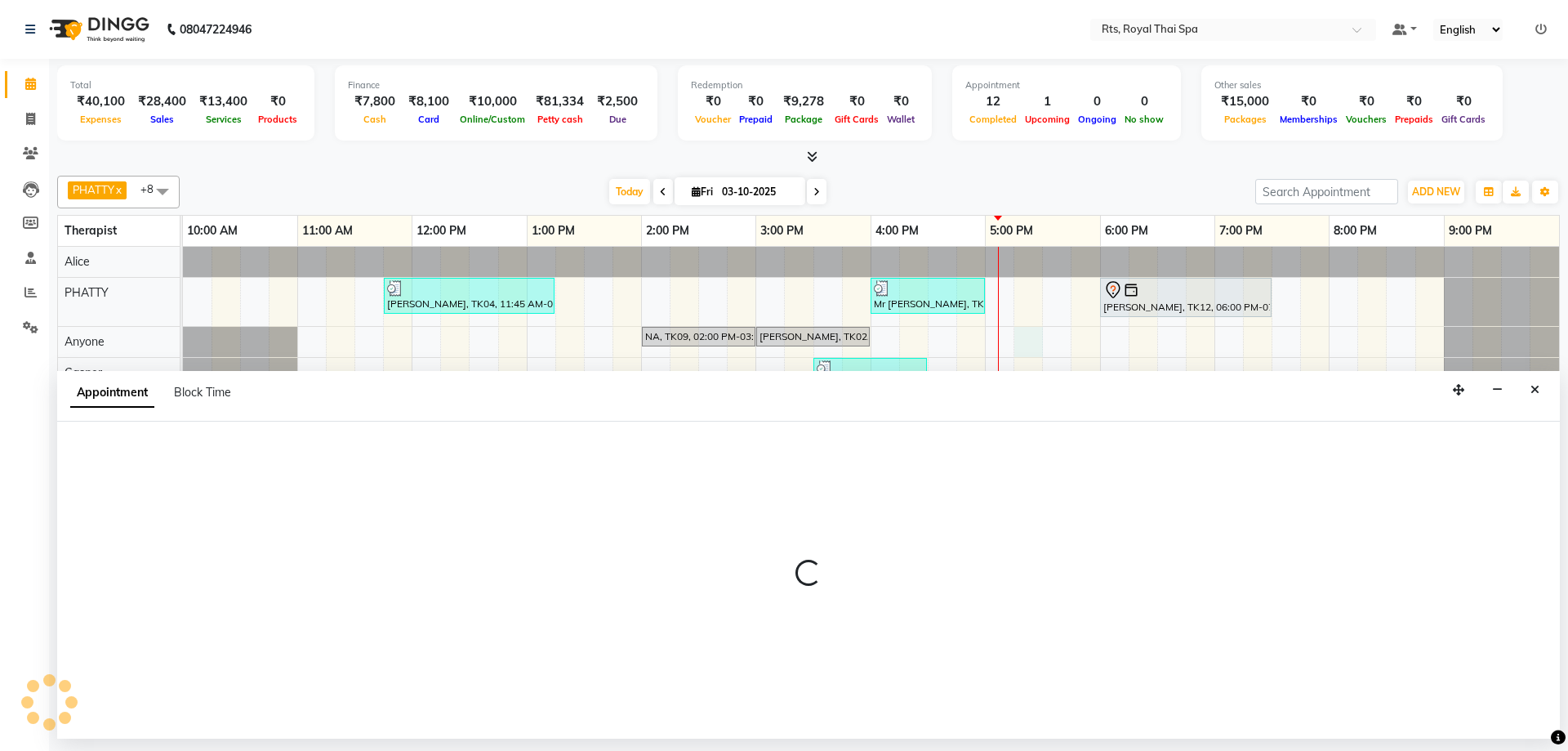
select select "39979"
select select "1035"
select select "tentative"
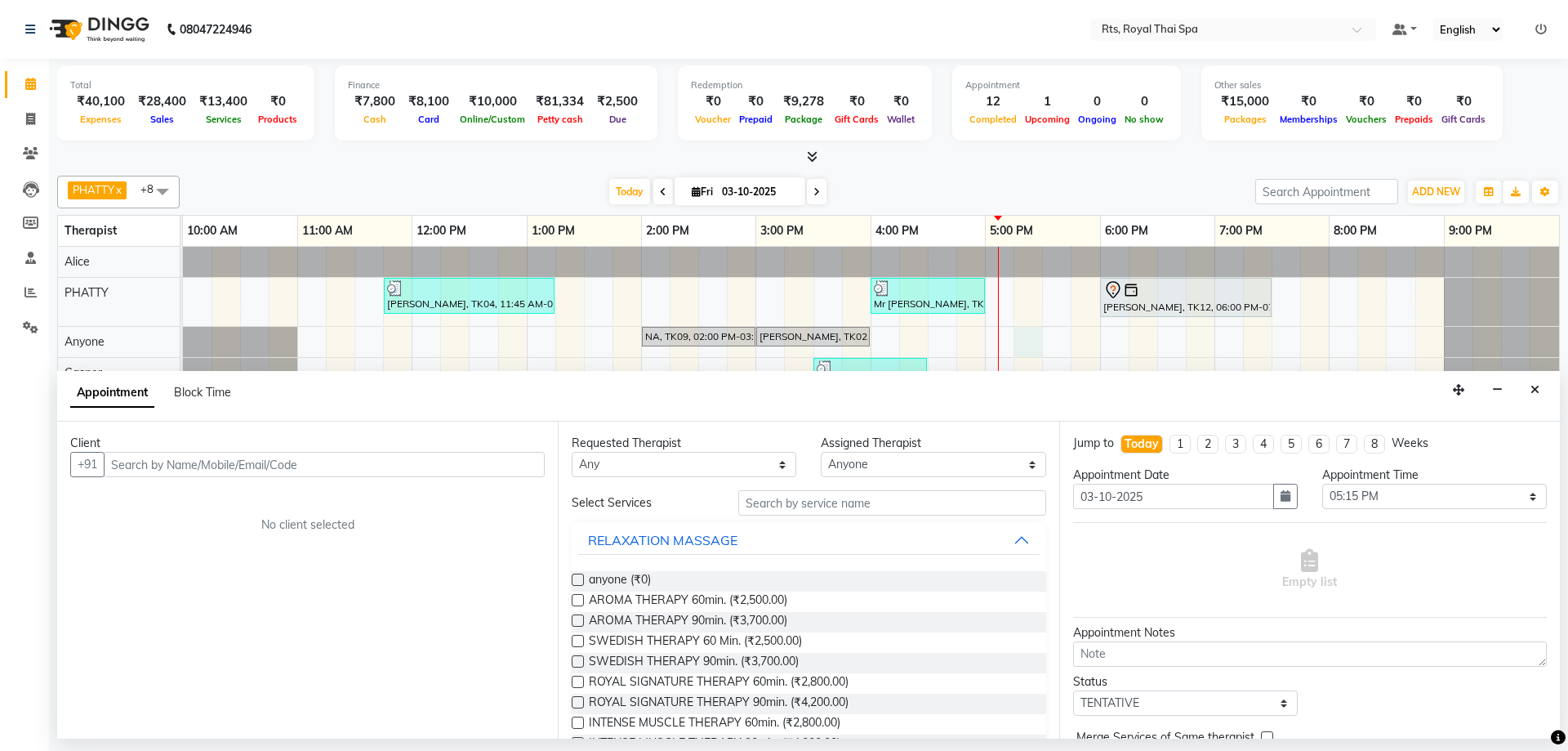
click at [450, 464] on input "text" at bounding box center [324, 464] width 441 height 26
type input "9986993188"
click at [510, 463] on span "Add Client" at bounding box center [511, 464] width 55 height 15
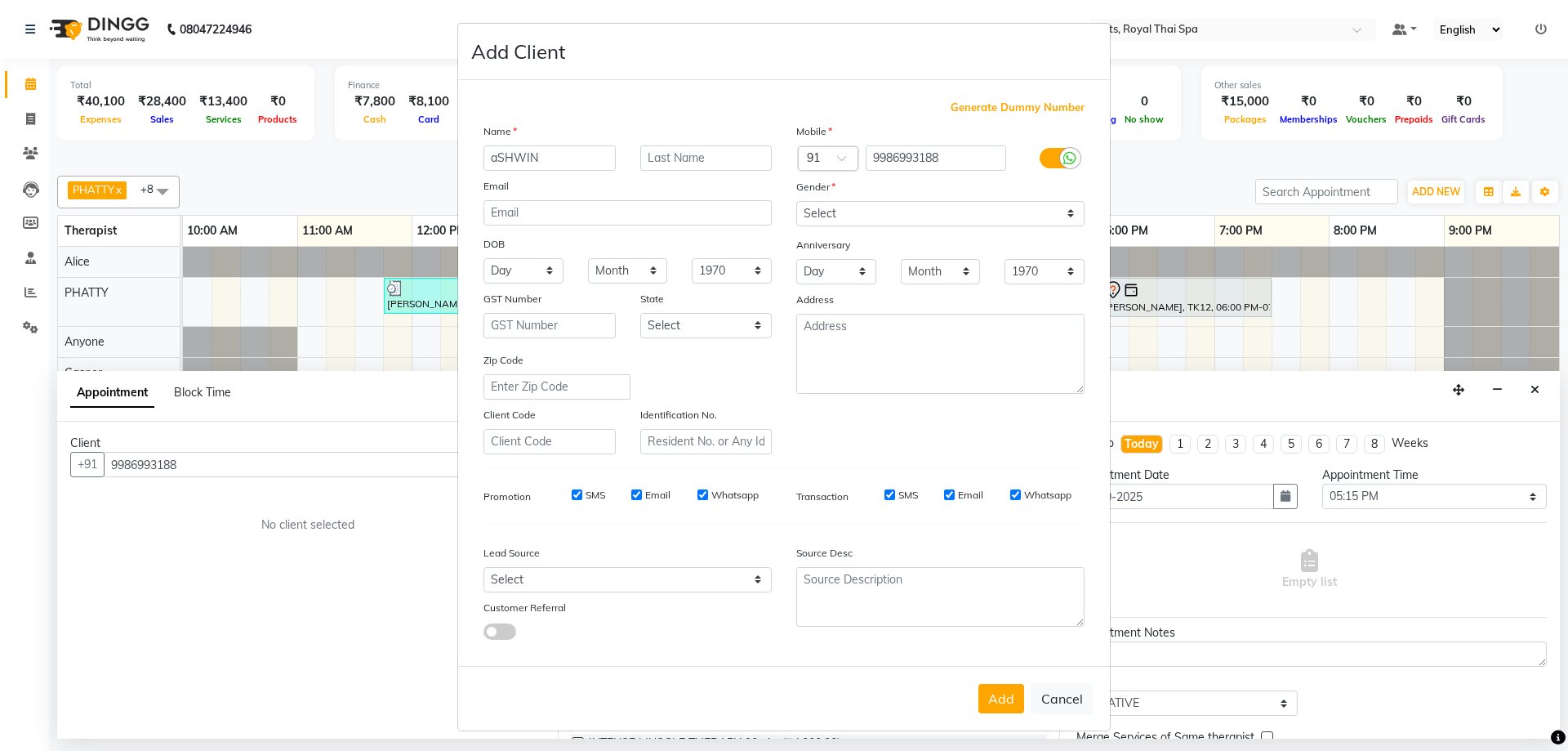
click at [494, 155] on input "aSHWIN" at bounding box center [549, 158] width 132 height 26
type input "[PERSON_NAME]"
click at [853, 215] on select "Select [DEMOGRAPHIC_DATA] [DEMOGRAPHIC_DATA] Other Prefer Not To Say" at bounding box center [940, 214] width 288 height 26
select select "[DEMOGRAPHIC_DATA]"
click at [796, 201] on select "Select [DEMOGRAPHIC_DATA] [DEMOGRAPHIC_DATA] Other Prefer Not To Say" at bounding box center [940, 214] width 288 height 26
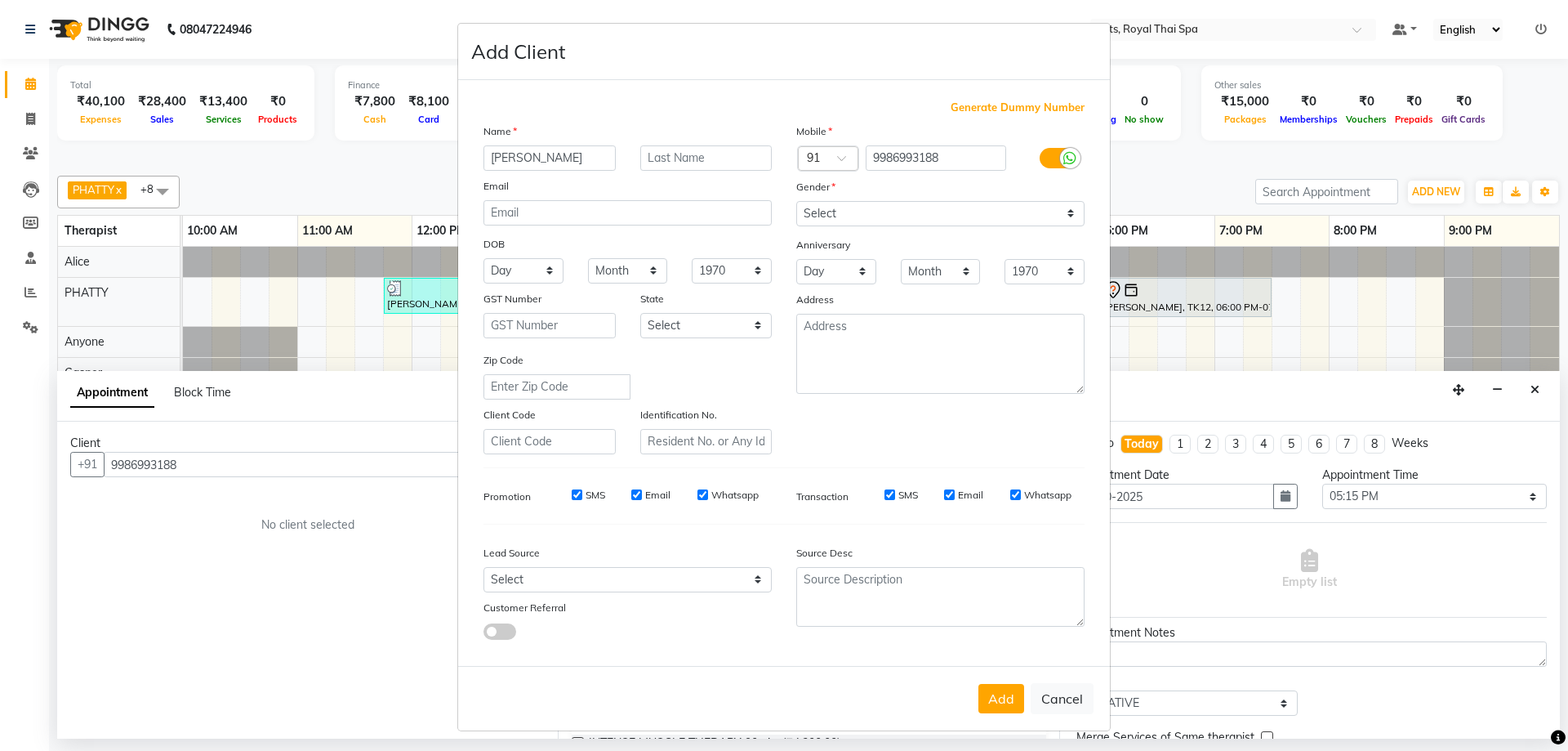
click at [698, 496] on input "Whatsapp" at bounding box center [703, 495] width 11 height 11
checkbox input "false"
click at [631, 495] on input "Email" at bounding box center [636, 495] width 11 height 11
checkbox input "false"
click at [572, 498] on input "SMS" at bounding box center [577, 495] width 11 height 11
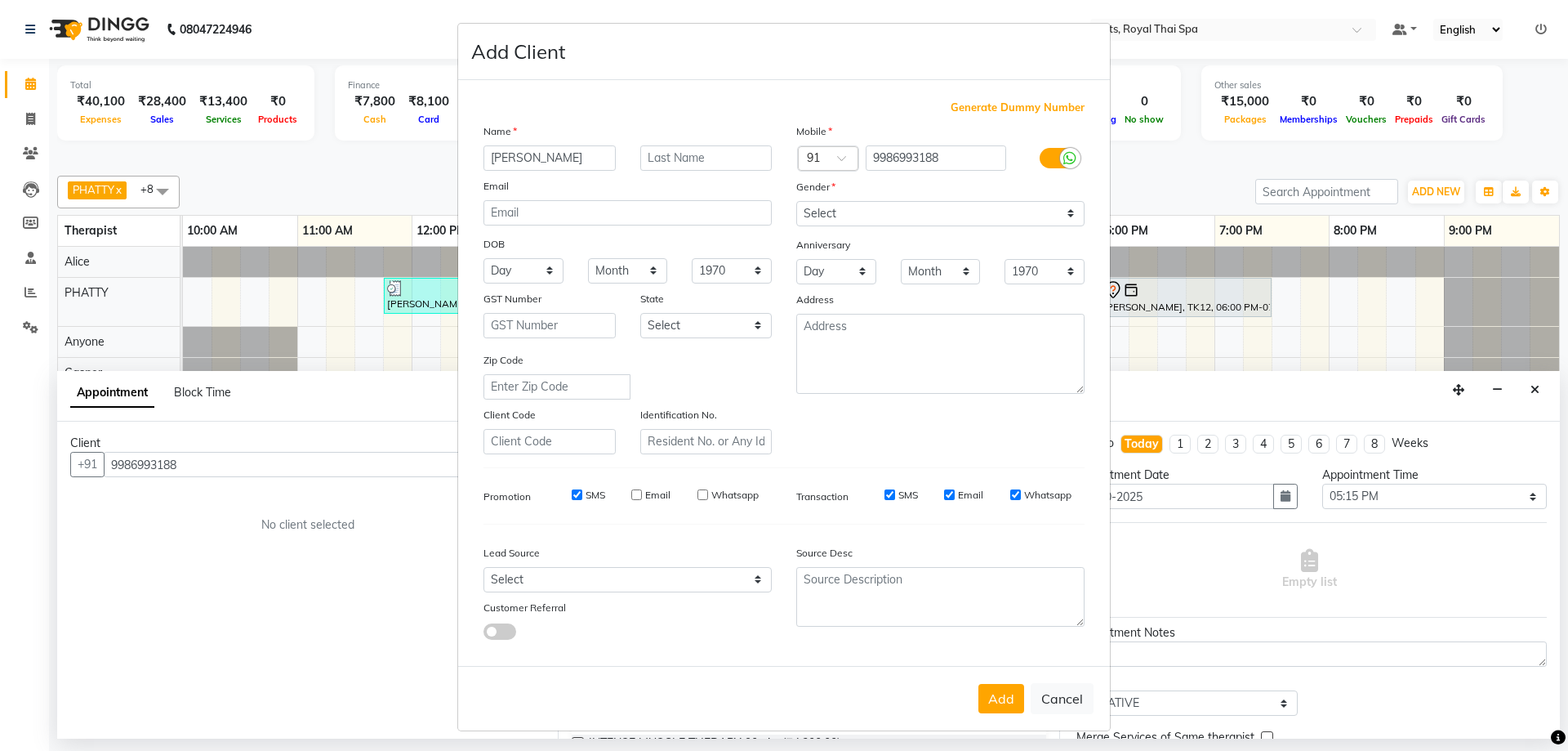
checkbox input "false"
click at [878, 501] on div "SMS" at bounding box center [890, 495] width 57 height 15
click at [885, 497] on input "SMS" at bounding box center [890, 495] width 11 height 11
checkbox input "false"
click at [937, 492] on div "SMS Email Whatsapp" at bounding box center [966, 495] width 236 height 15
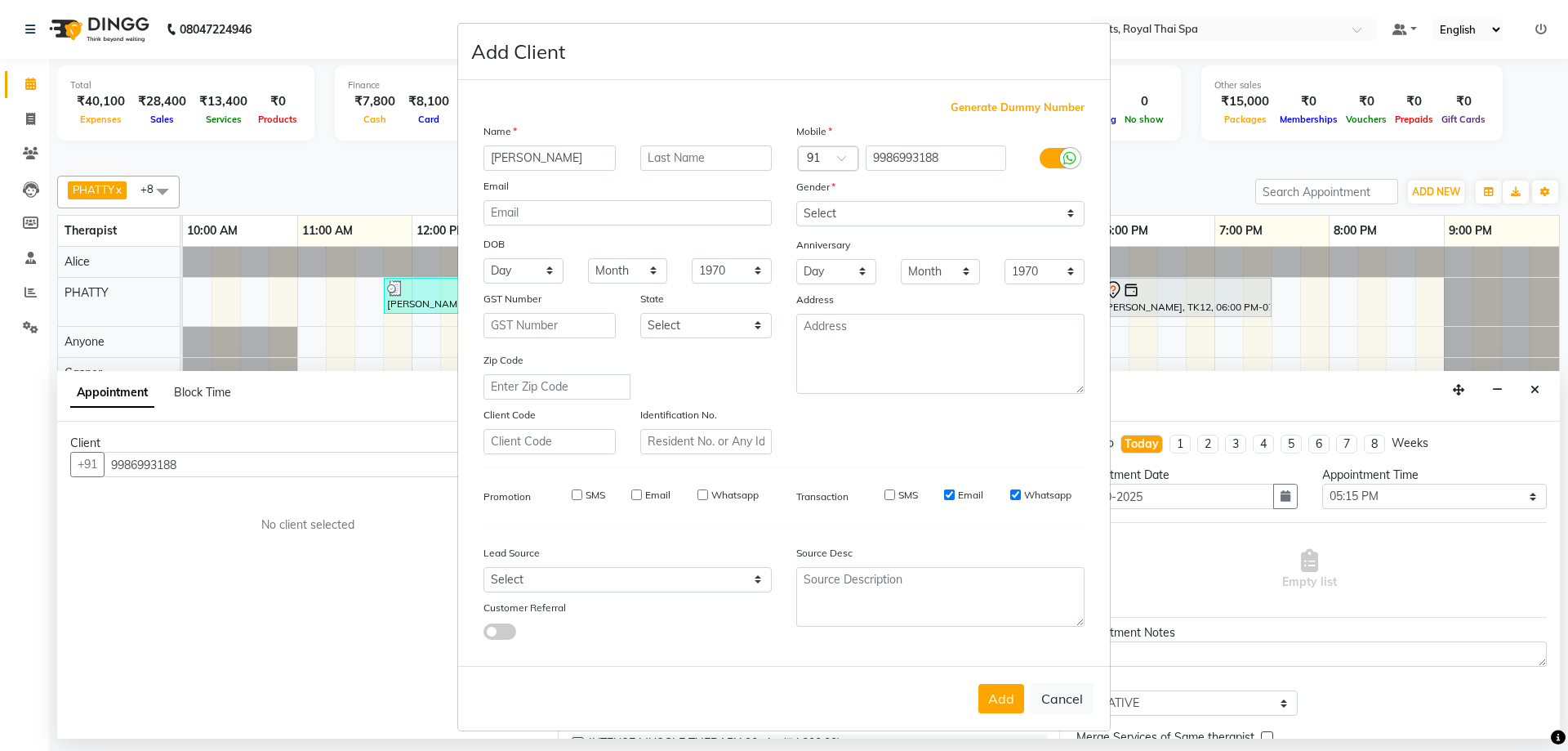
click at [944, 495] on input "Email" at bounding box center [949, 495] width 11 height 11
checkbox input "false"
click at [1010, 496] on input "Whatsapp" at bounding box center [1015, 495] width 11 height 11
checkbox input "false"
click at [1000, 689] on button "Add" at bounding box center [1002, 698] width 46 height 29
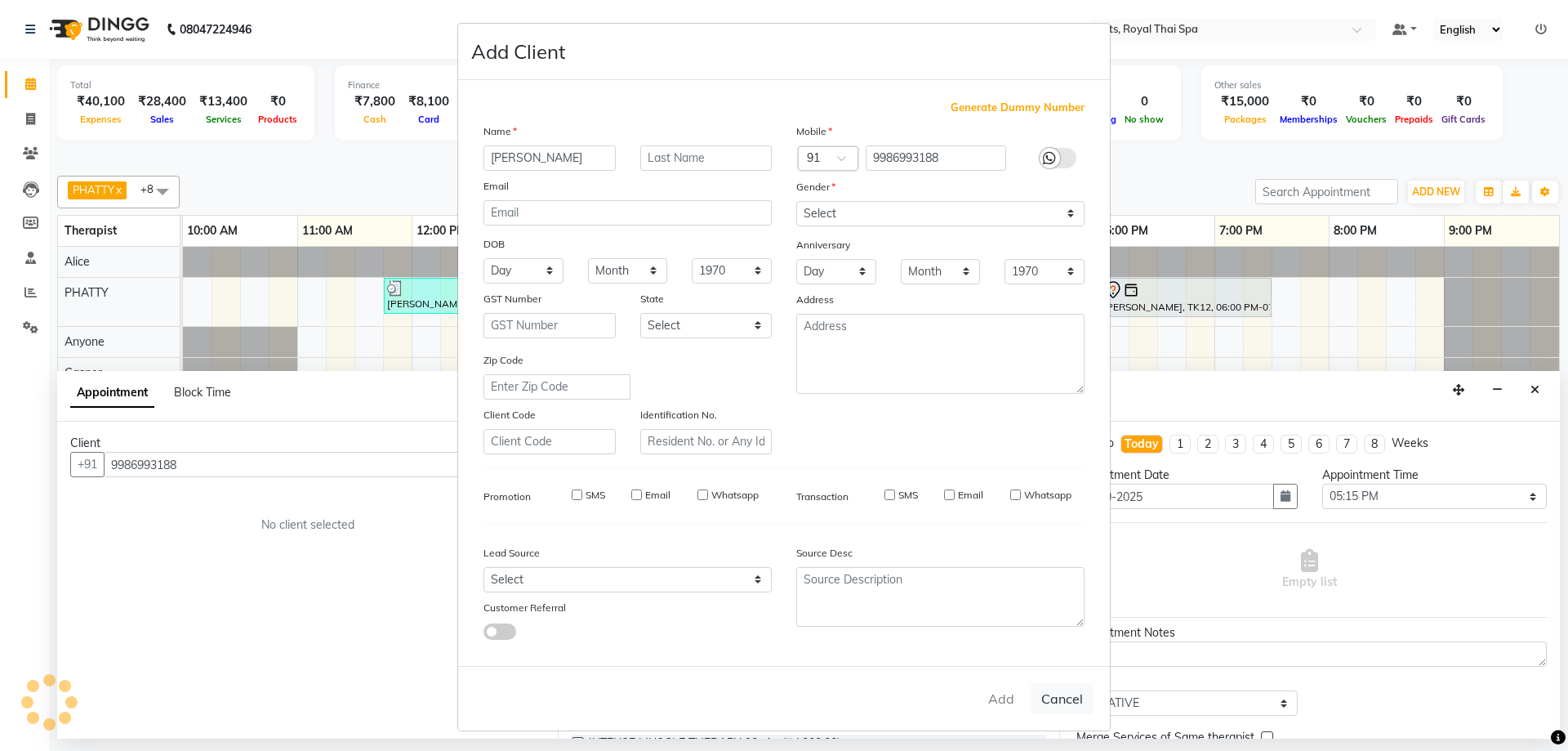
select select
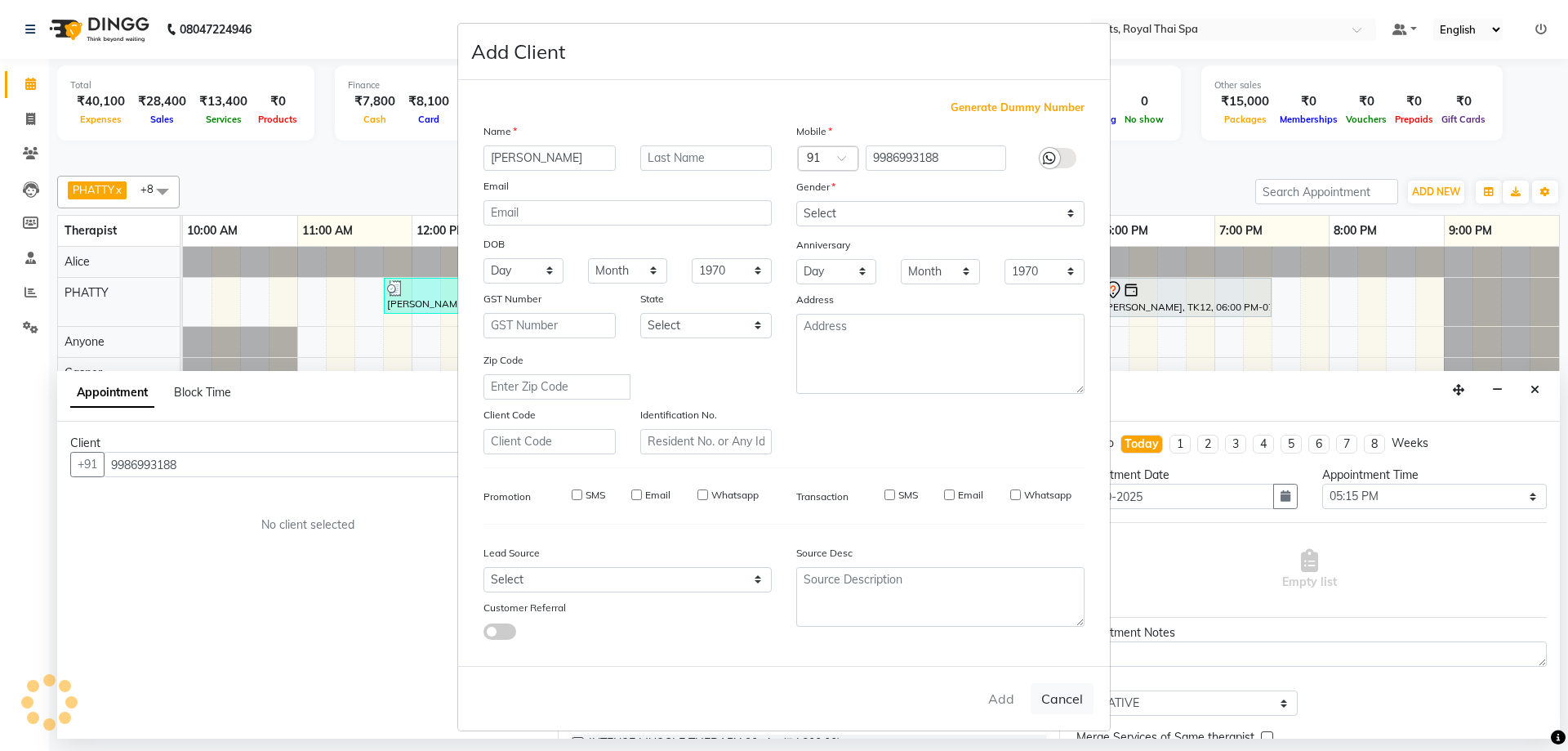
select select
checkbox input "false"
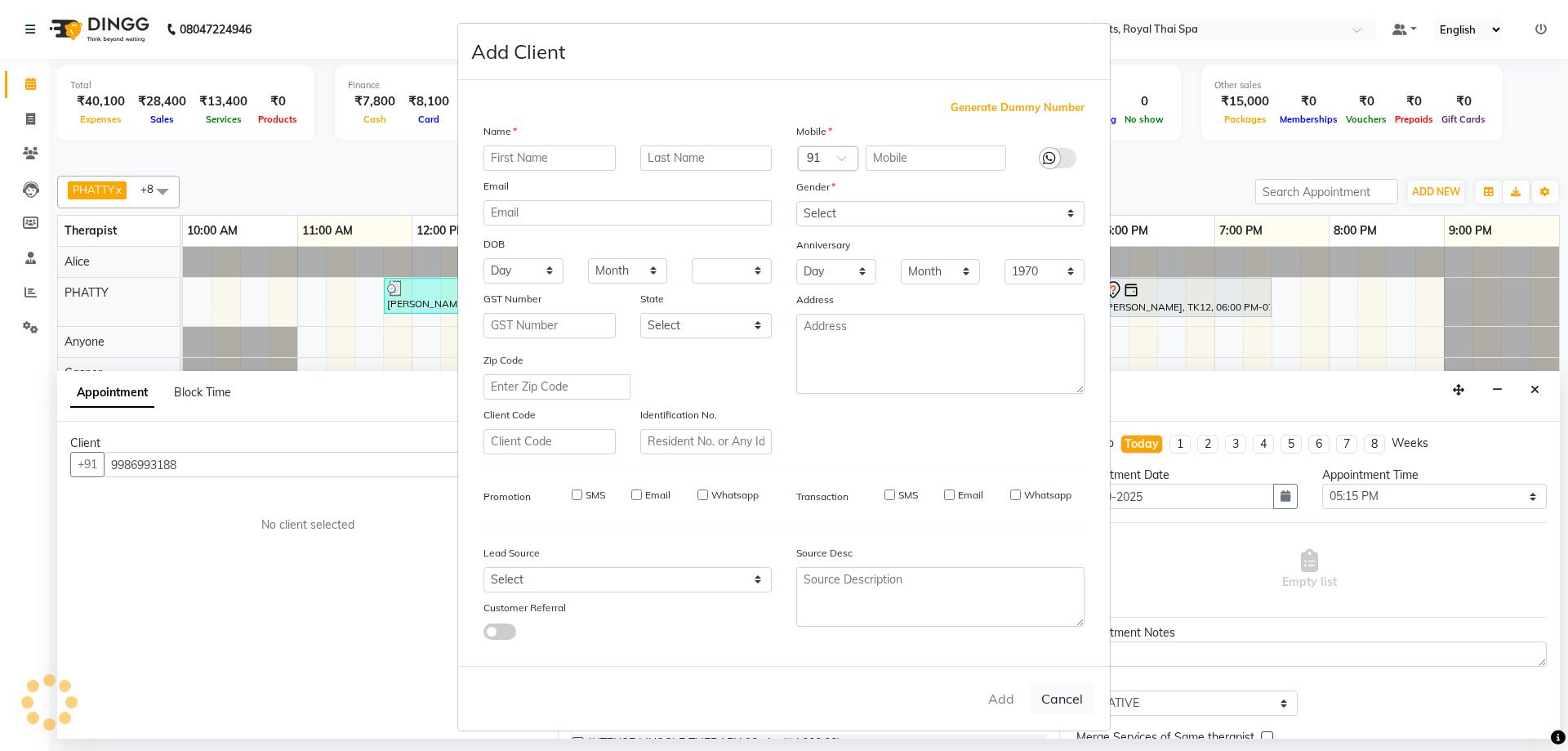
checkbox input "false"
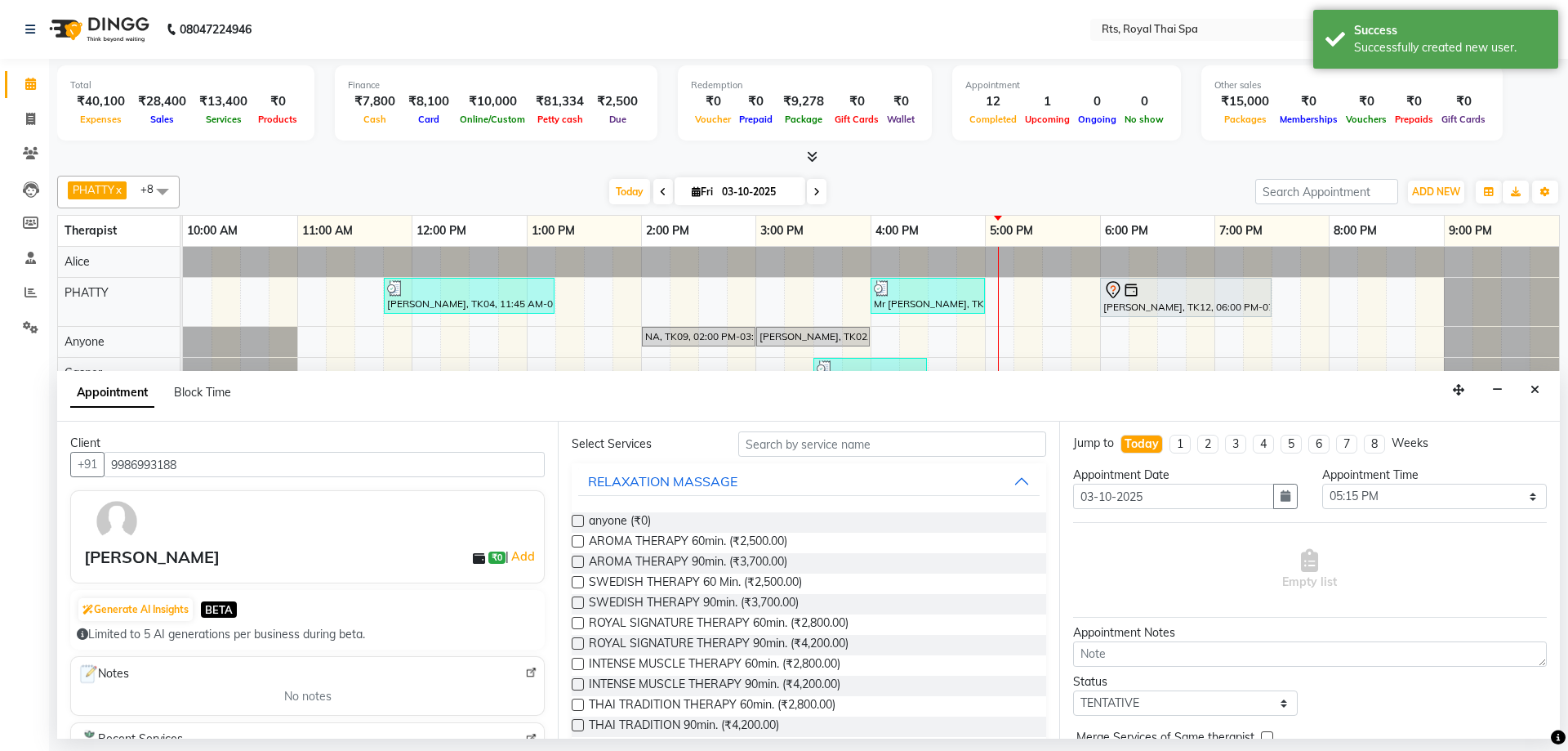
scroll to position [82, 0]
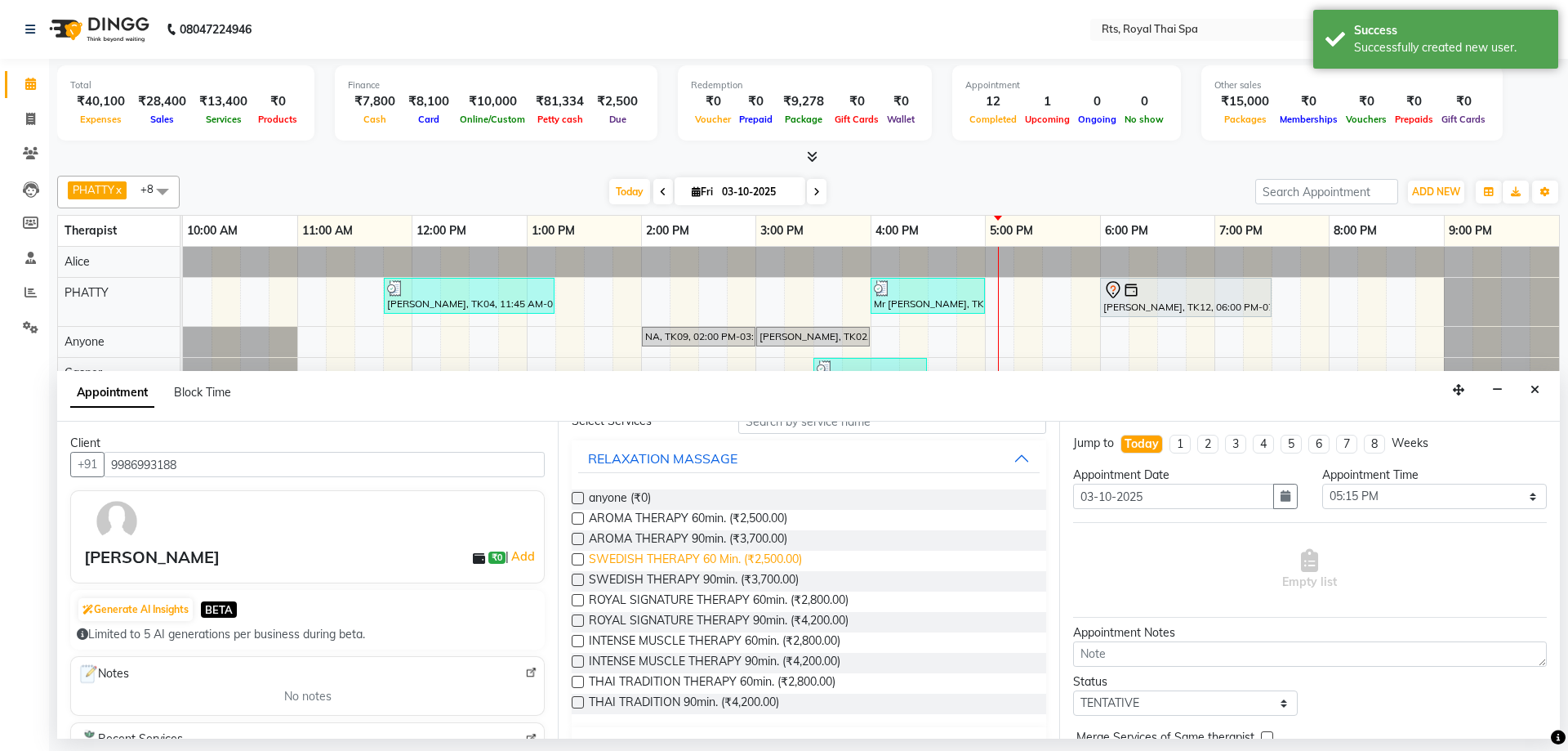
click at [782, 562] on span "SWEDISH THERAPY 60 Min. (₹2,500.00)" at bounding box center [695, 560] width 213 height 20
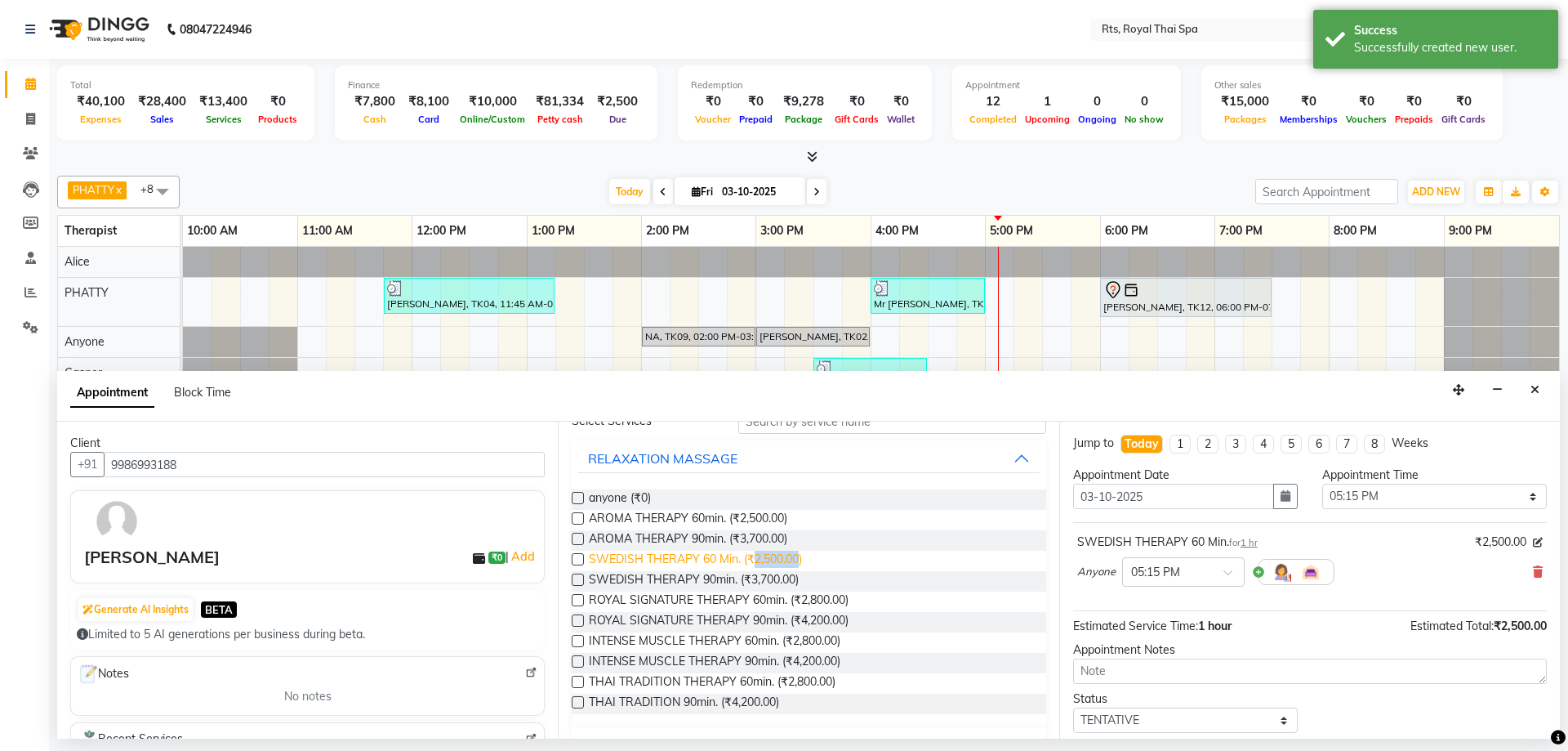
click at [782, 562] on span "SWEDISH THERAPY 60 Min. (₹2,500.00)" at bounding box center [695, 560] width 213 height 20
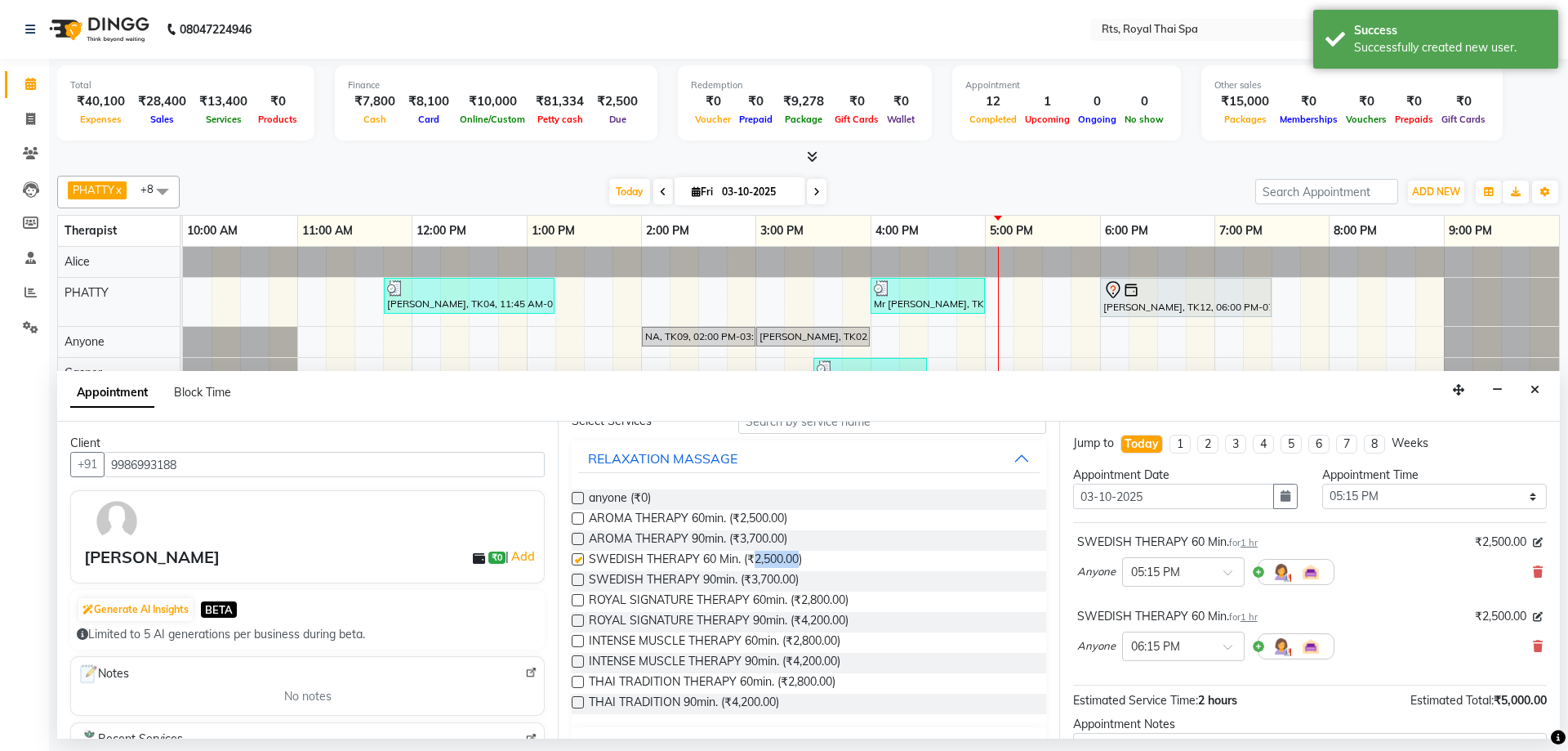
checkbox input "false"
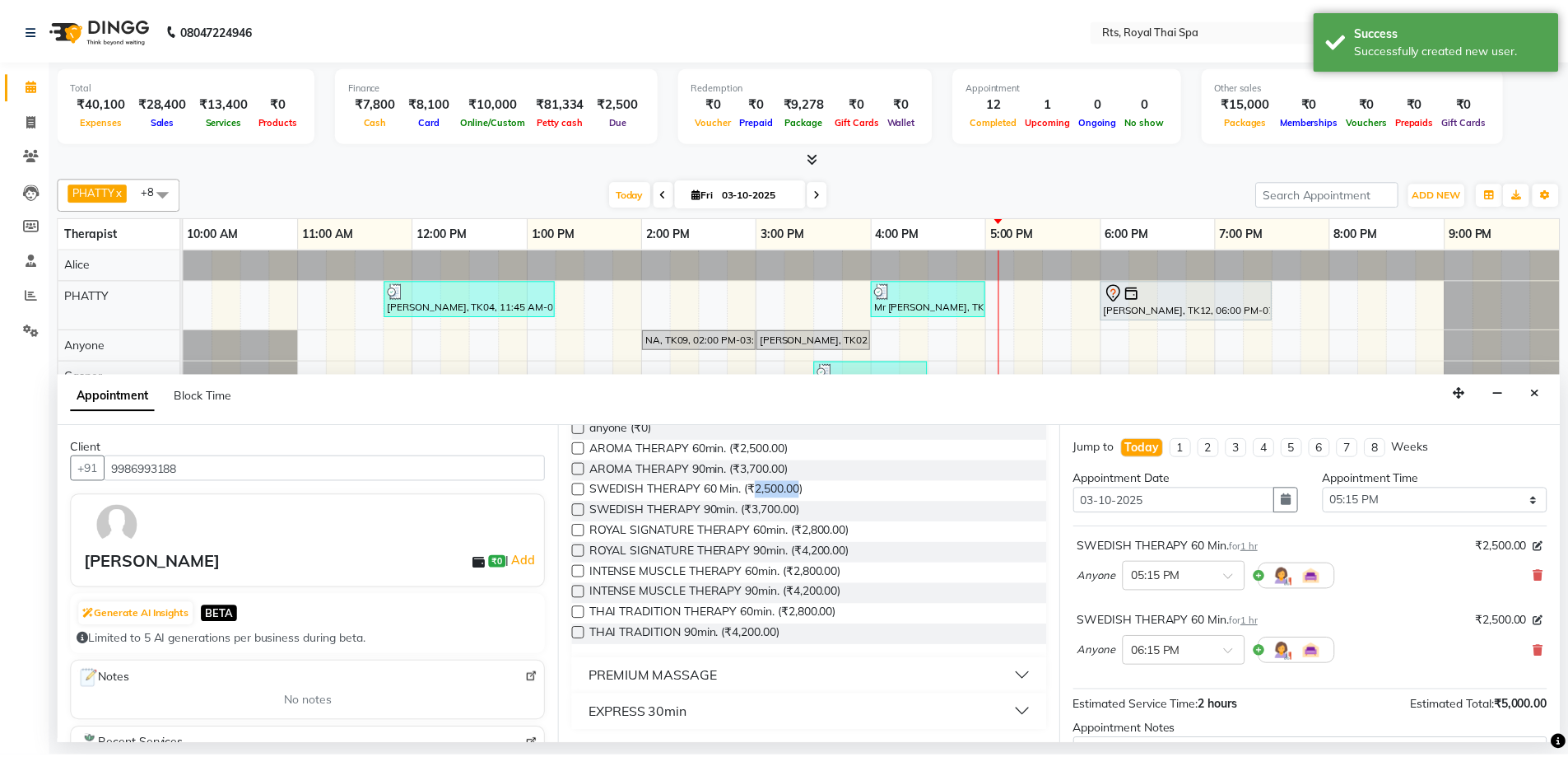
scroll to position [172, 0]
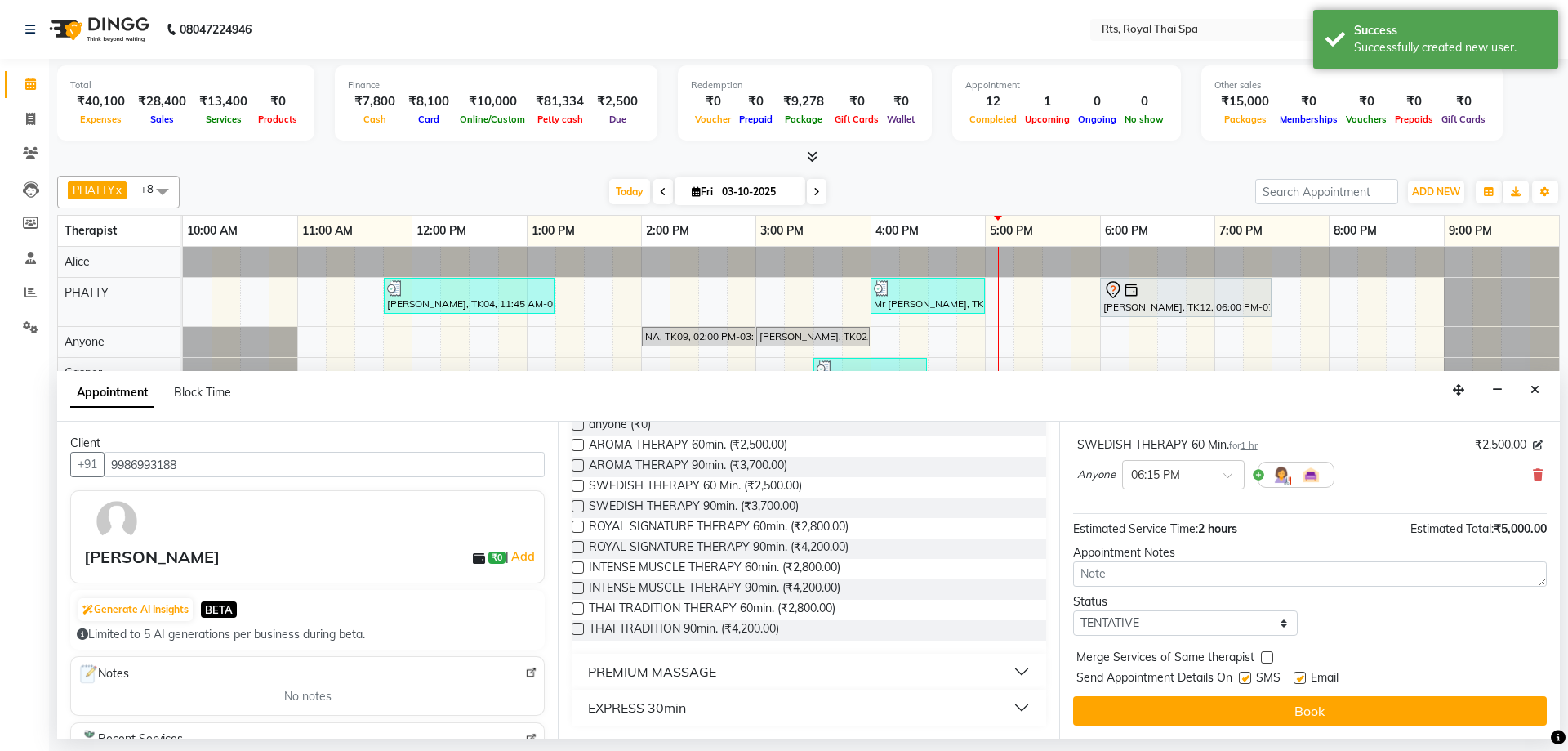
click at [1248, 678] on label at bounding box center [1244, 677] width 12 height 12
click at [1248, 678] on input "checkbox" at bounding box center [1244, 679] width 11 height 11
checkbox input "false"
click at [1236, 710] on button "Book" at bounding box center [1309, 710] width 473 height 29
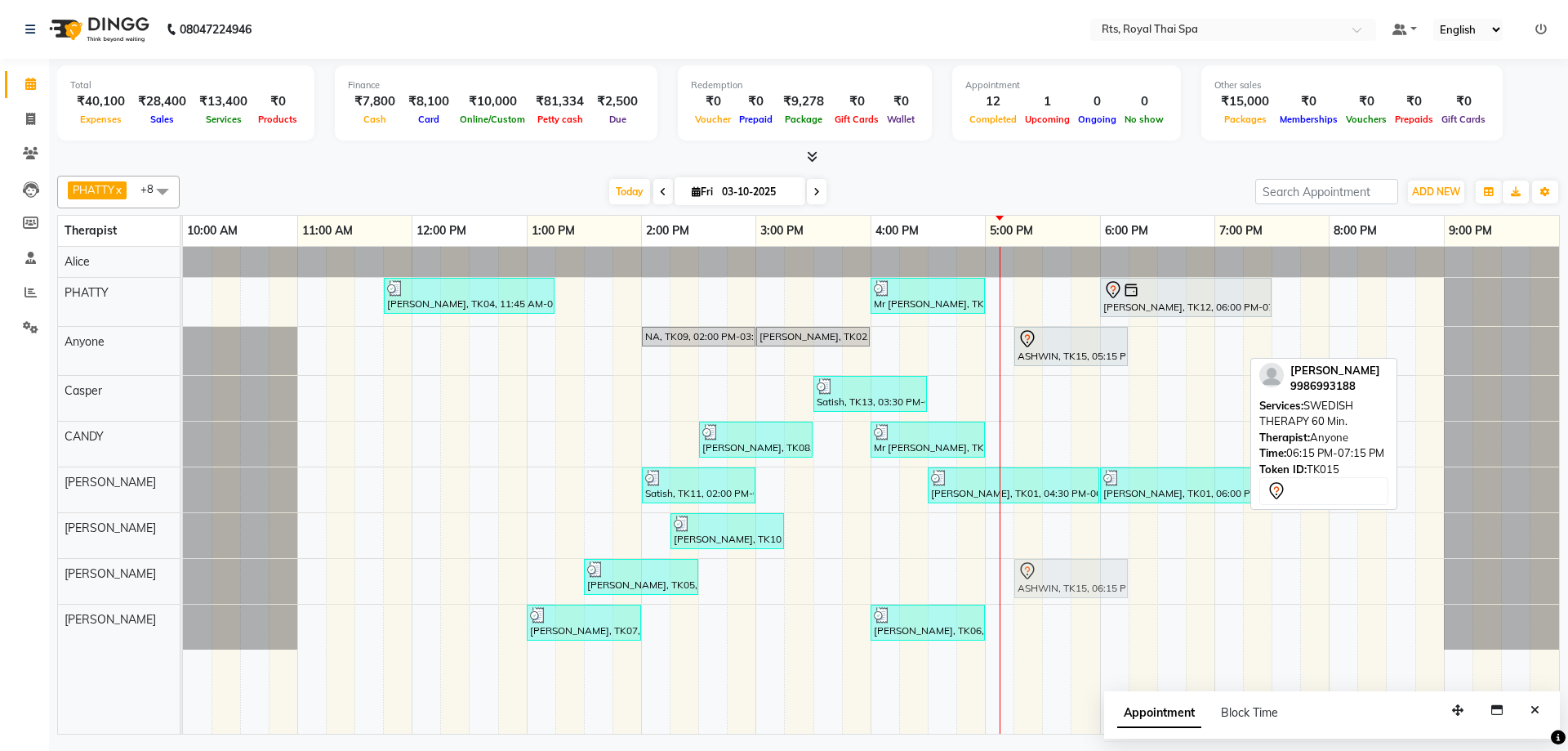
drag, startPoint x: 1154, startPoint y: 352, endPoint x: 1035, endPoint y: 591, distance: 267.0
click at [1035, 591] on tbody "[PERSON_NAME], TK04, 11:45 AM-01:15 PM, ROYAL SIGNATURE THERAPY 90min. Mr [PERS…" at bounding box center [870, 448] width 1376 height 403
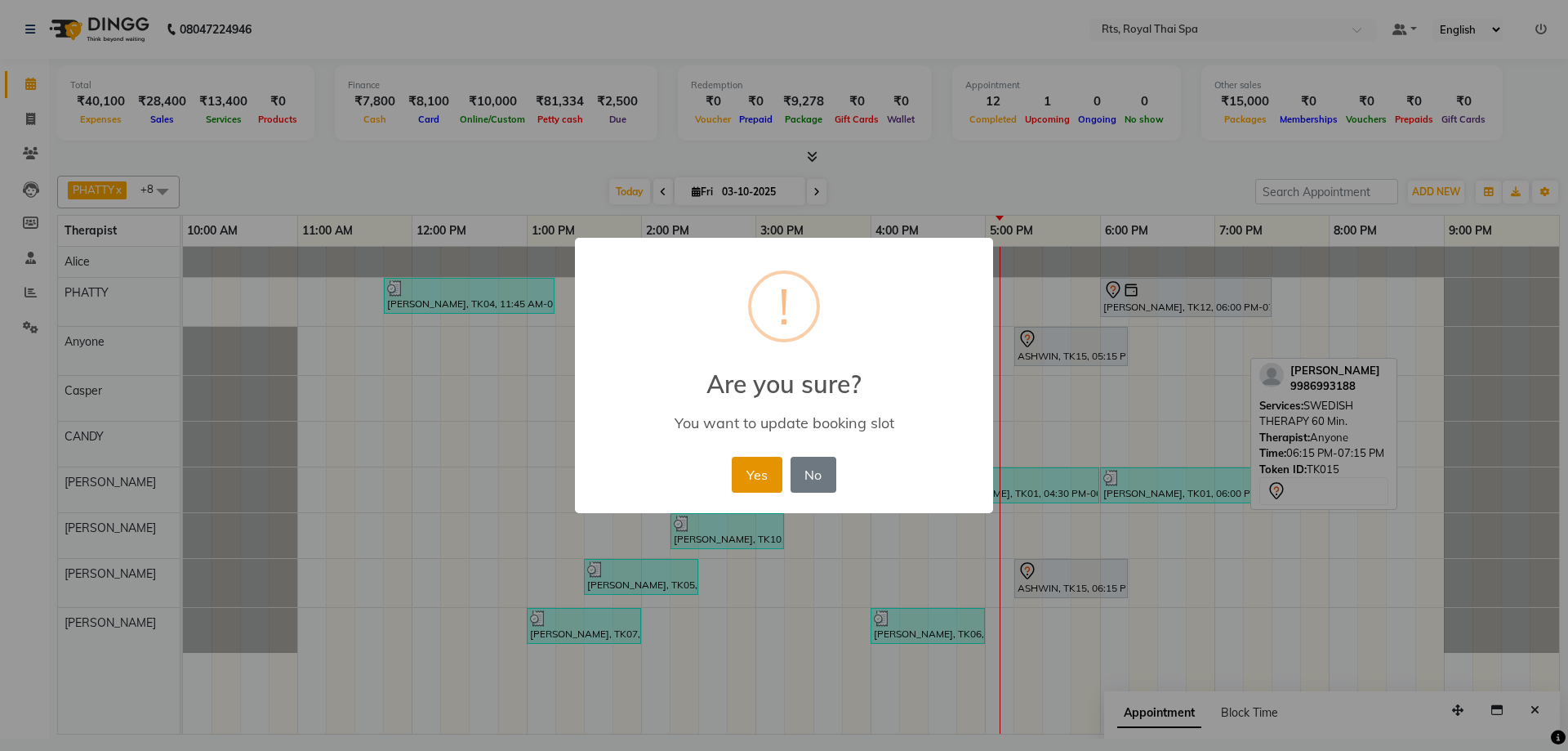
click at [739, 473] on button "Yes" at bounding box center [756, 474] width 50 height 36
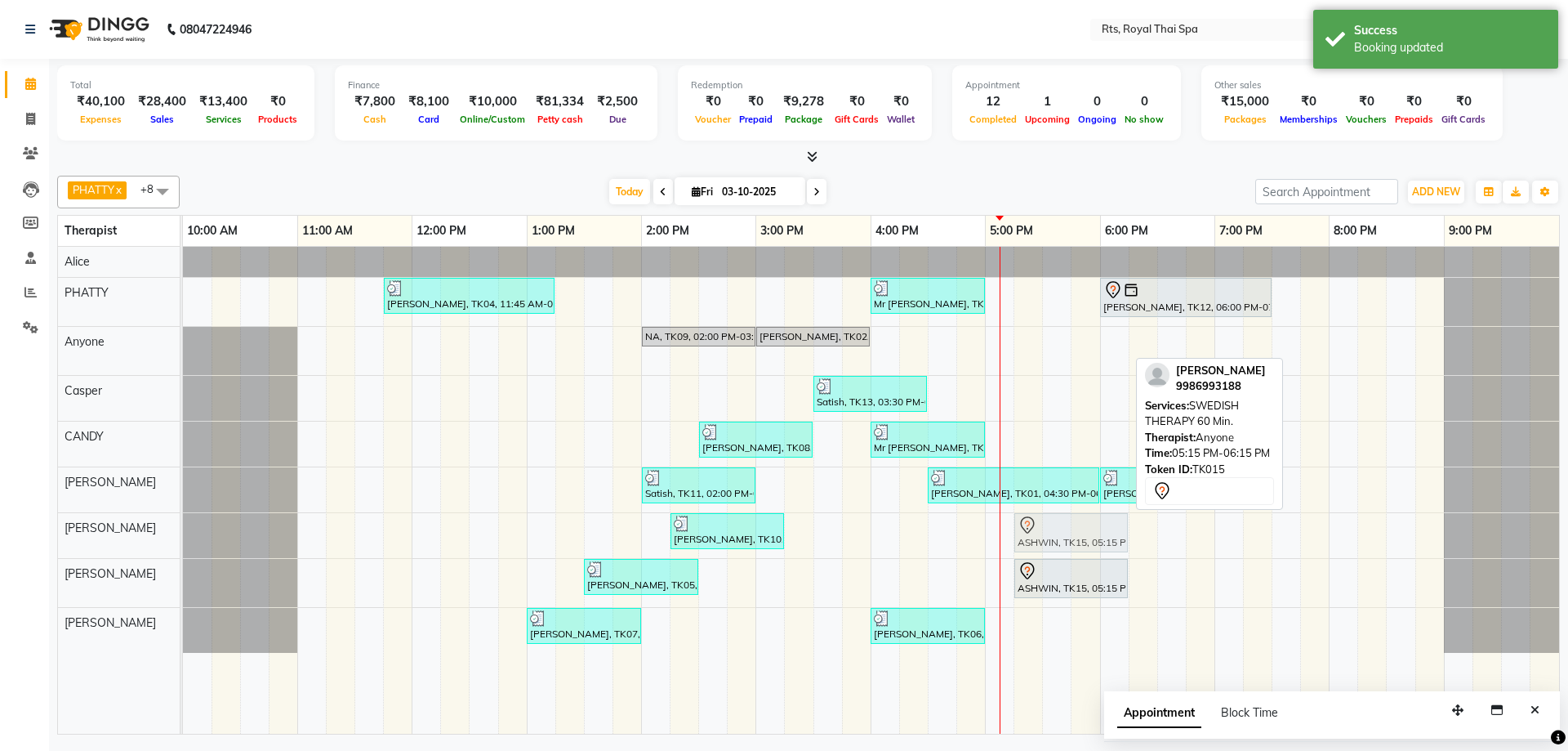
drag, startPoint x: 1043, startPoint y: 343, endPoint x: 1041, endPoint y: 529, distance: 186.0
click at [1041, 529] on tbody "[PERSON_NAME], TK04, 11:45 AM-01:15 PM, ROYAL SIGNATURE THERAPY 90min. Mr [PERS…" at bounding box center [870, 450] width 1376 height 406
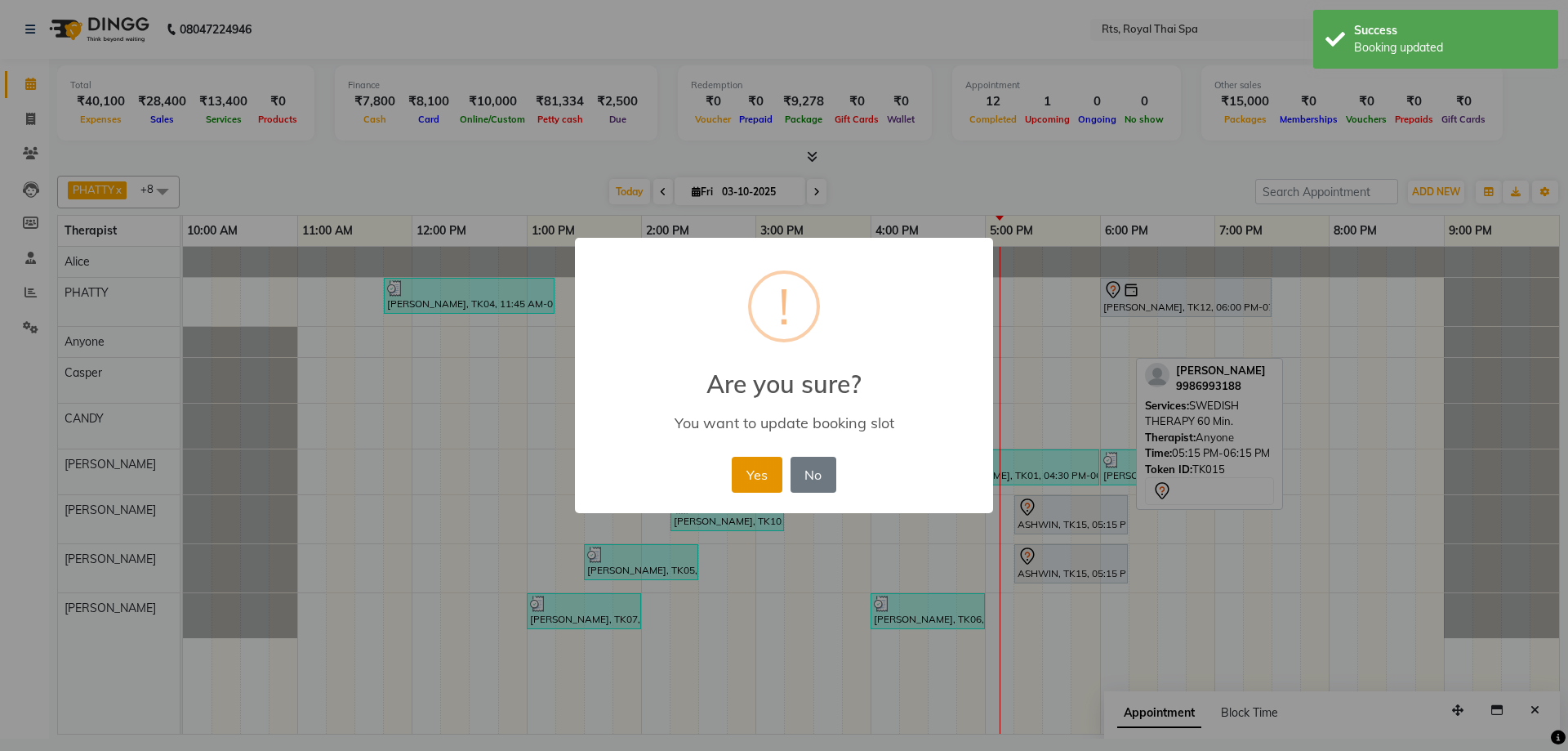
click at [737, 469] on button "Yes" at bounding box center [756, 474] width 50 height 36
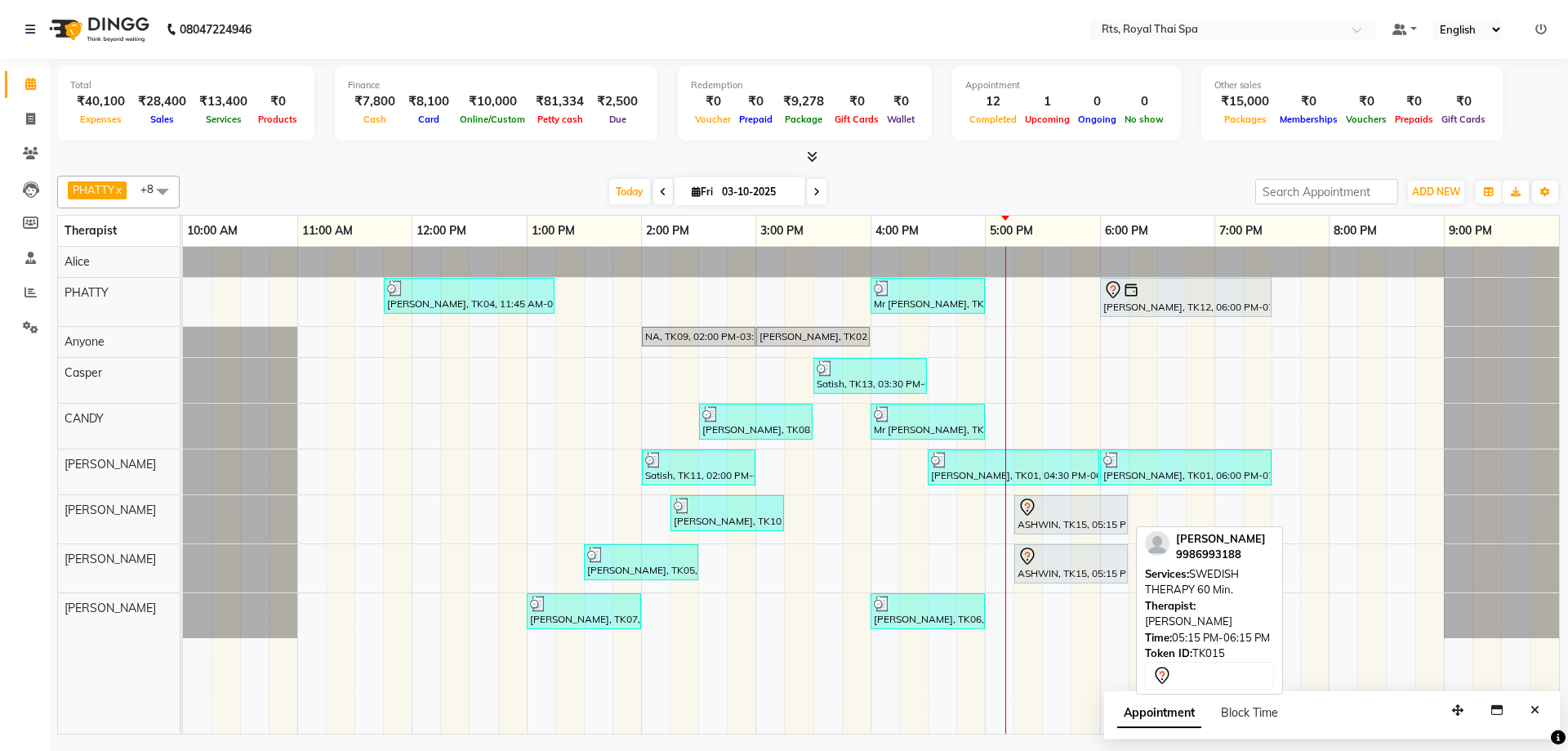
click at [1043, 519] on div "ASHWIN, TK15, 05:15 PM-06:15 PM, SWEDISH THERAPY 60 Min." at bounding box center [1071, 514] width 110 height 35
select select "7"
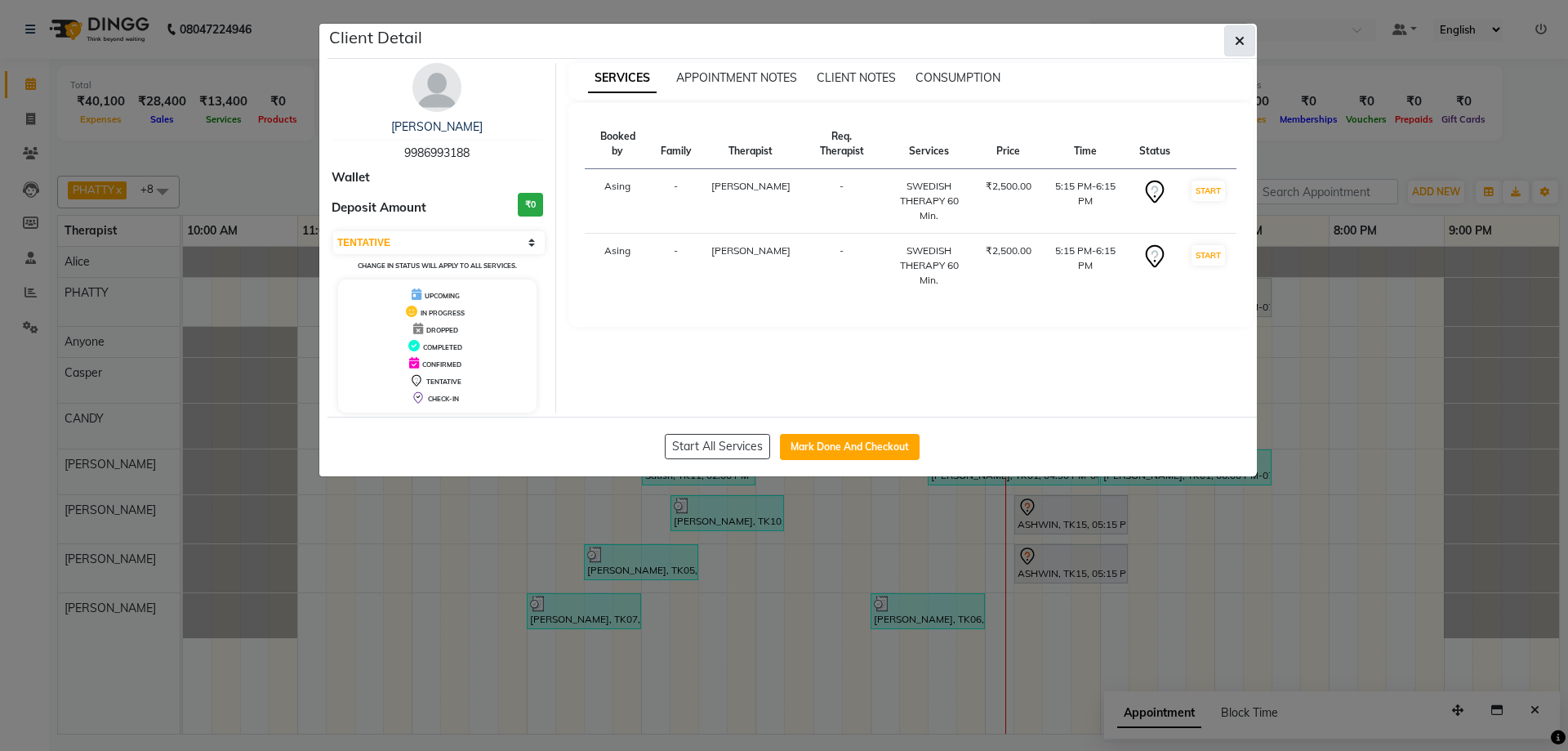
click at [1247, 37] on button "button" at bounding box center [1239, 41] width 31 height 31
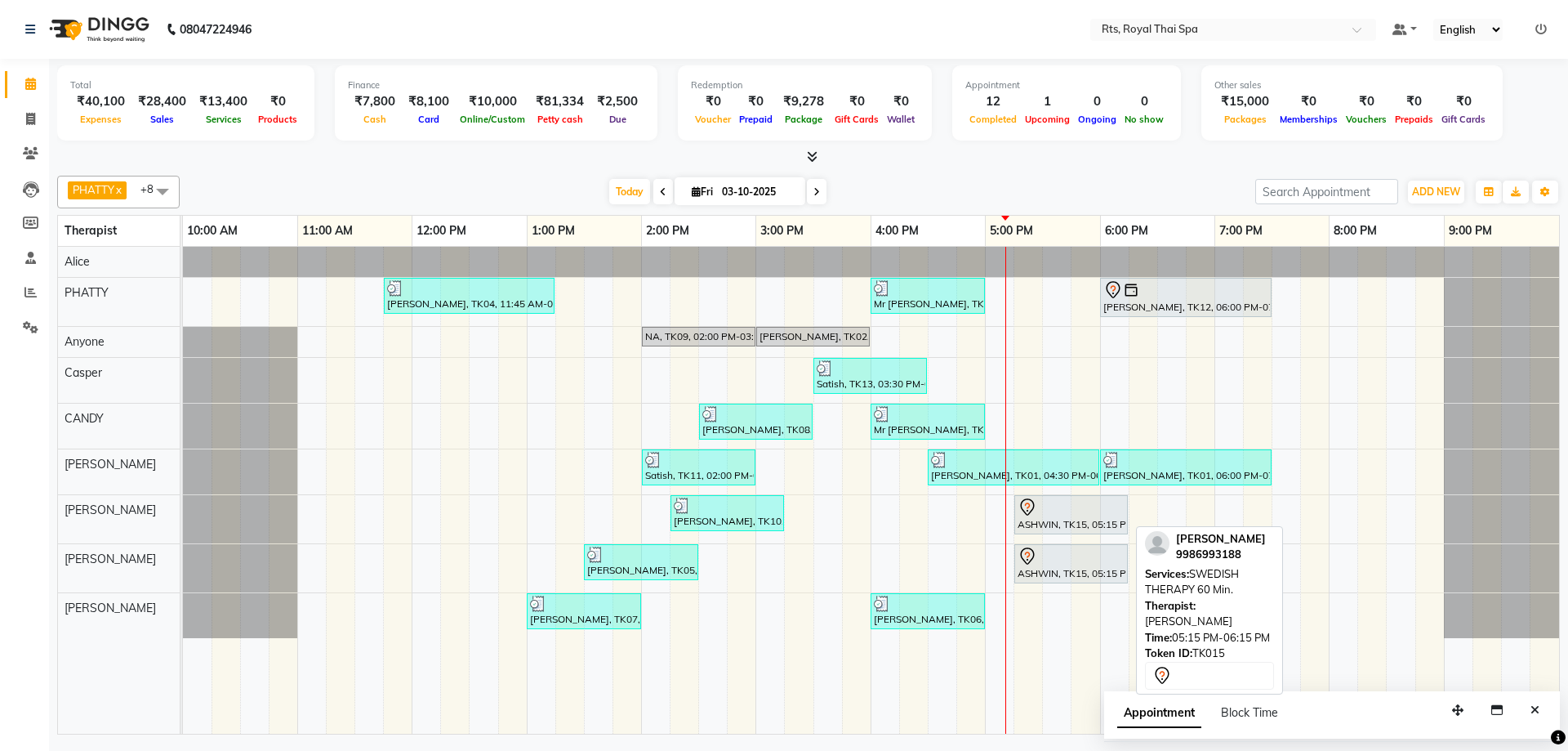
click at [1055, 515] on div at bounding box center [1071, 507] width 107 height 20
select select "7"
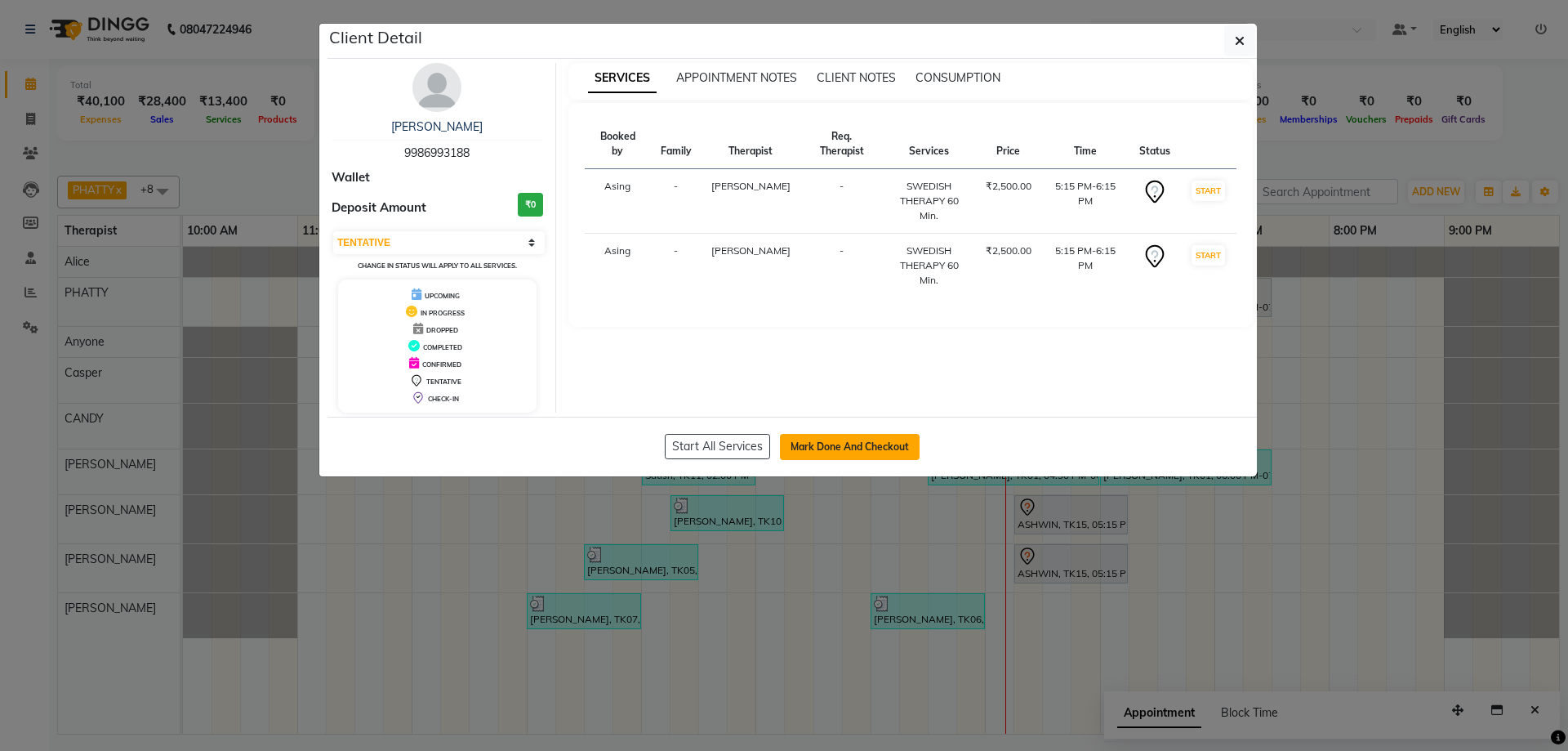
click at [855, 443] on button "Mark Done And Checkout" at bounding box center [850, 446] width 140 height 26
select select "service"
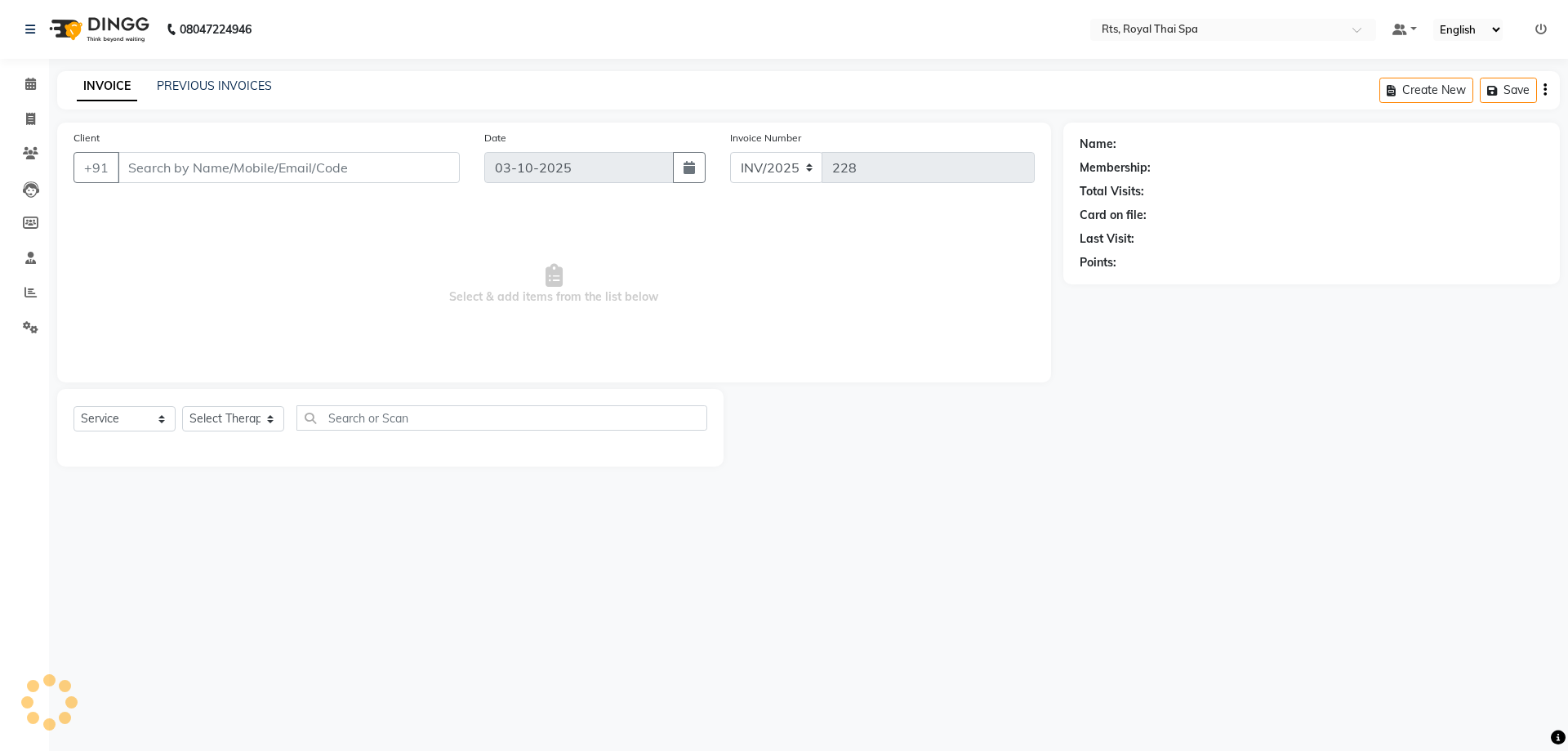
type input "9986993188"
select select "80881"
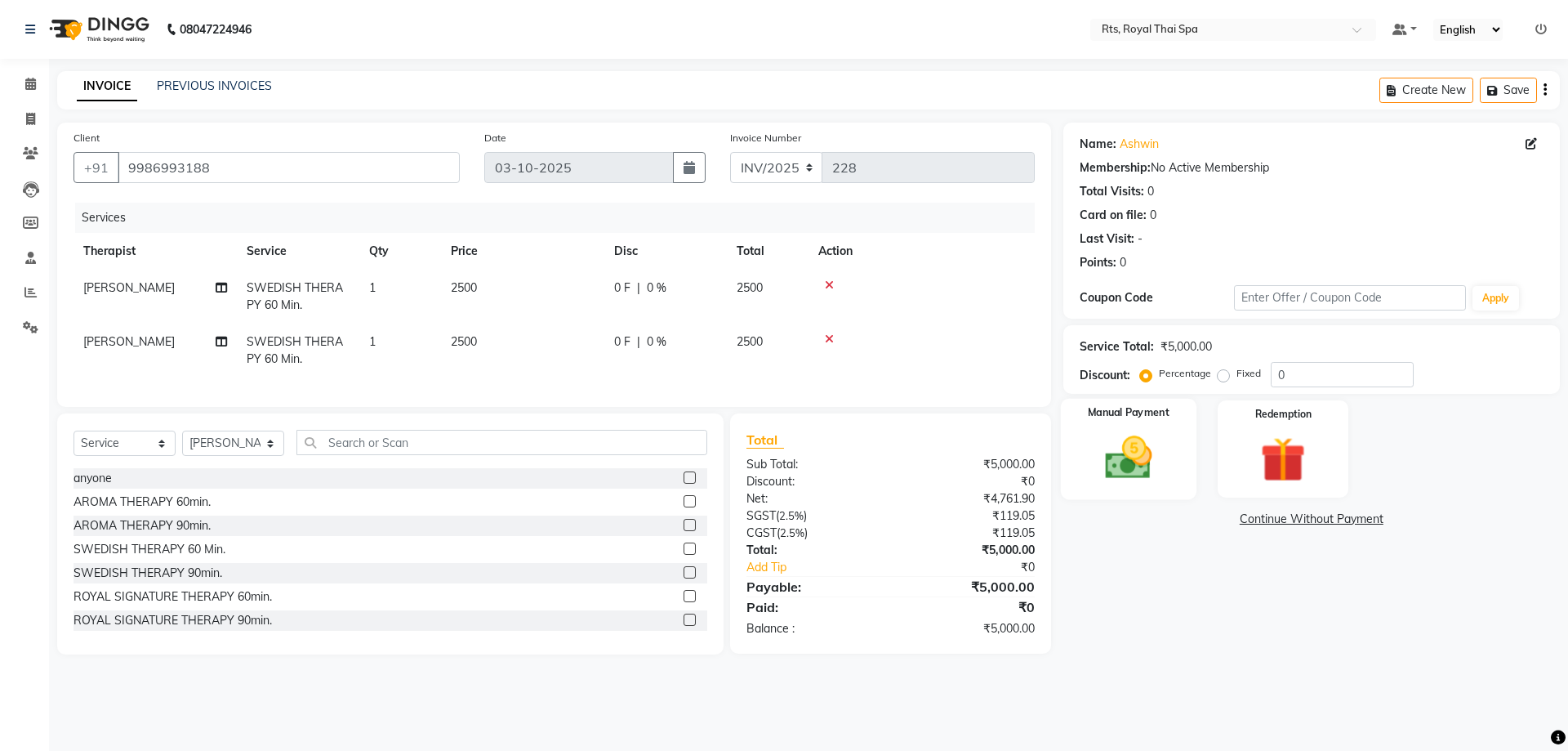
click at [1134, 460] on img at bounding box center [1128, 457] width 76 height 54
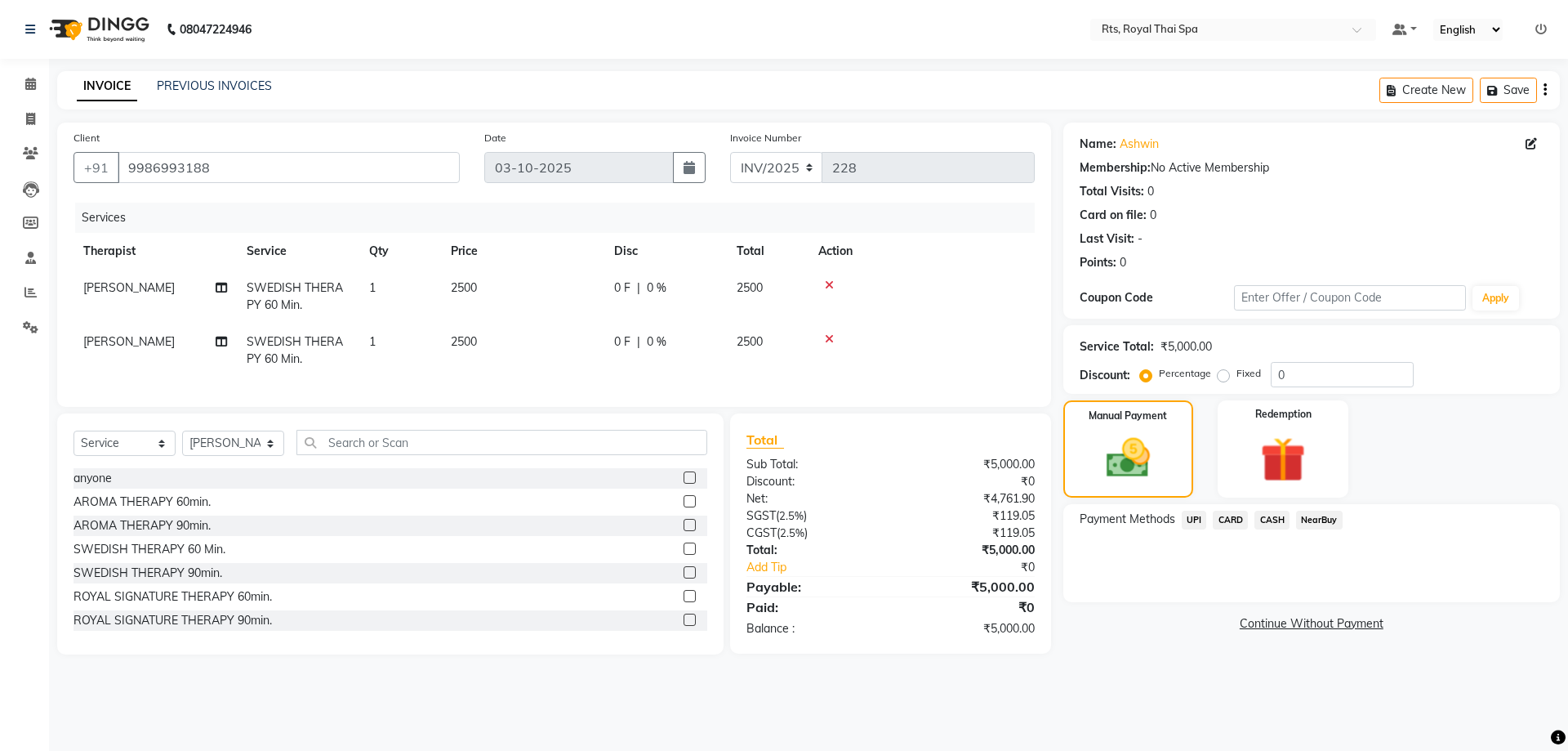
click at [1197, 520] on span "UPI" at bounding box center [1194, 520] width 26 height 19
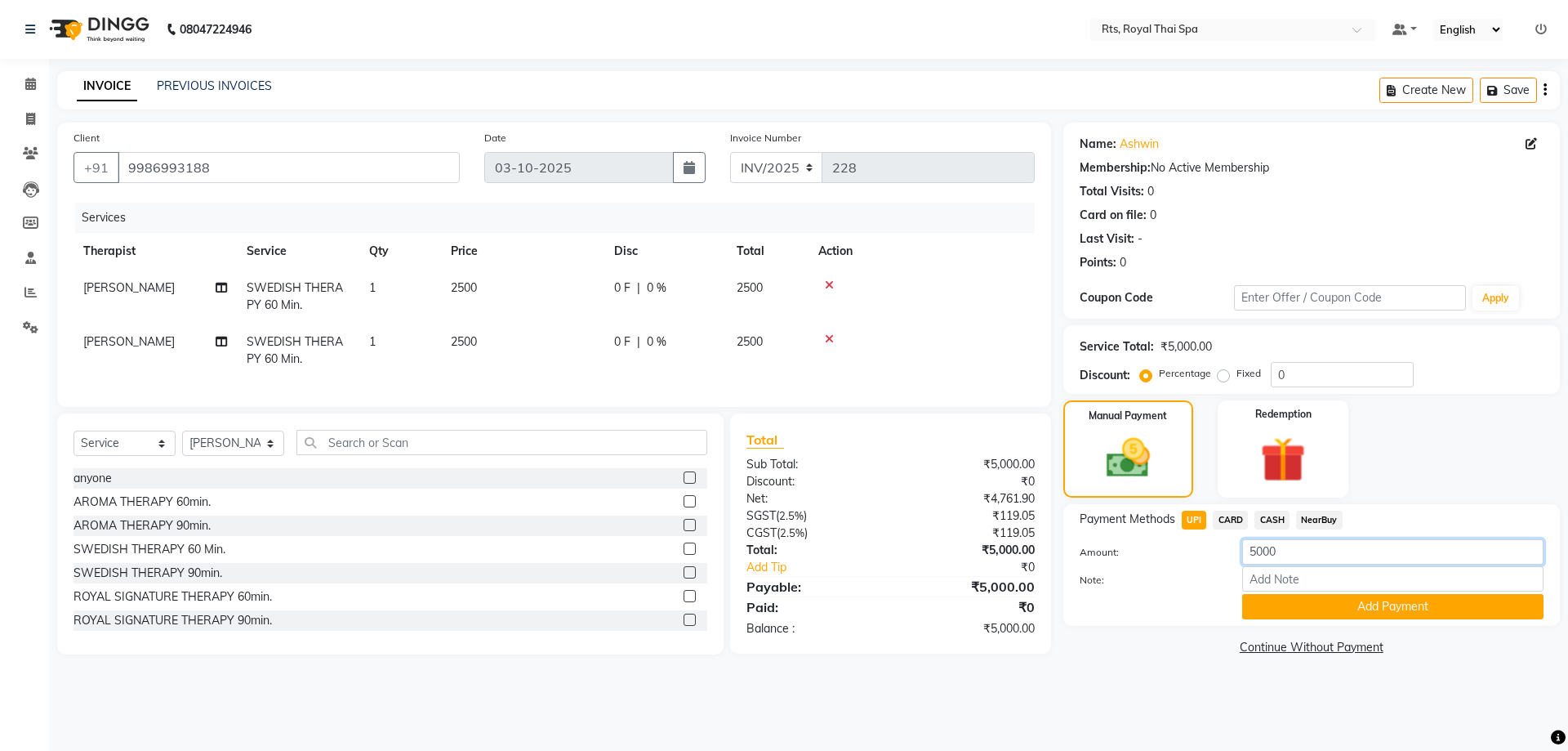
click at [1283, 548] on input "5000" at bounding box center [1392, 552] width 301 height 26
type input "5"
type input "4600"
click at [1322, 606] on button "Add Payment" at bounding box center [1392, 606] width 301 height 26
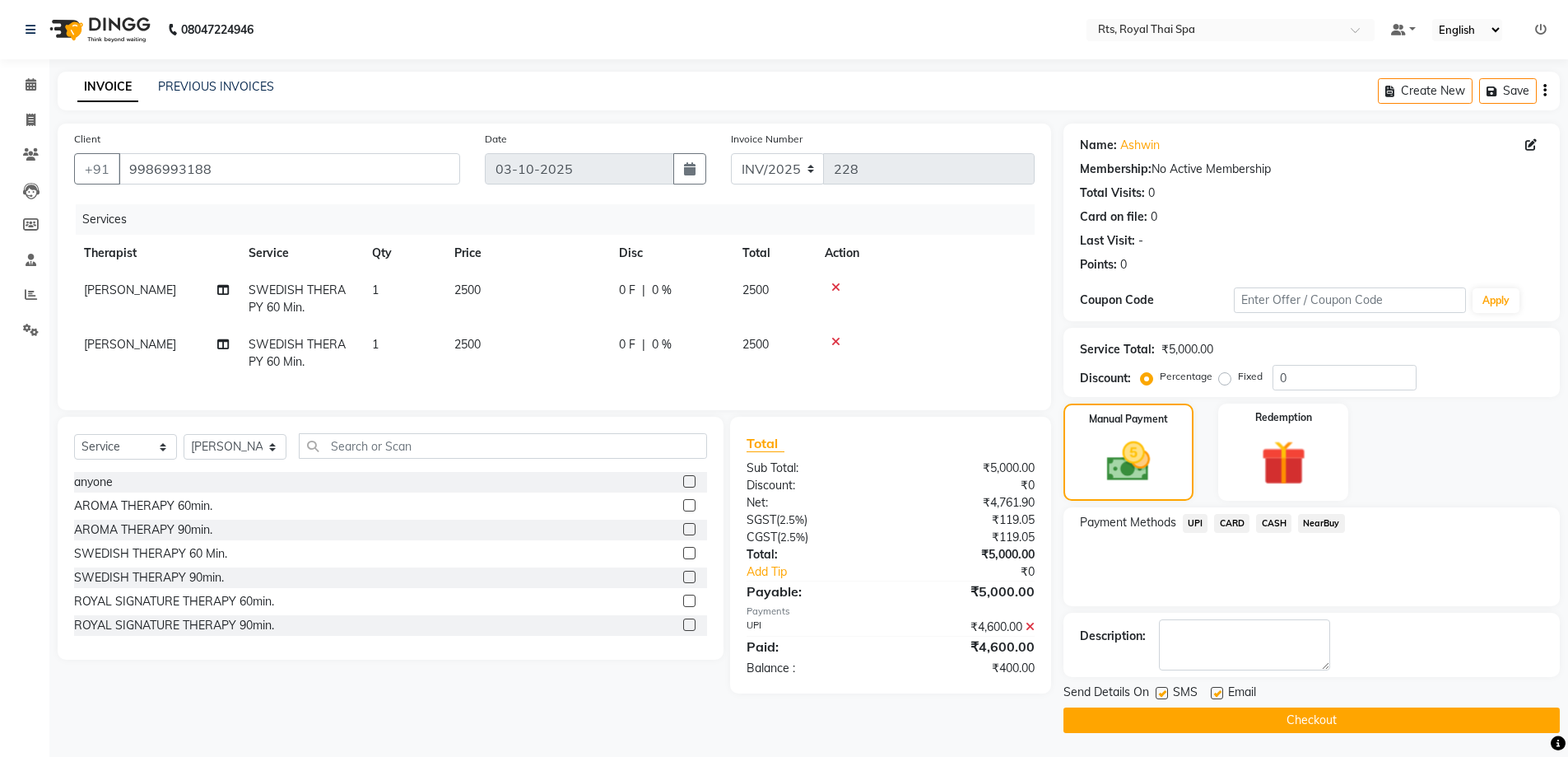
scroll to position [1, 0]
click at [1163, 694] on label at bounding box center [1161, 692] width 13 height 13
click at [1163, 694] on input "checkbox" at bounding box center [1161, 693] width 11 height 11
checkbox input "false"
click at [1168, 714] on button "Checkout" at bounding box center [1311, 719] width 496 height 26
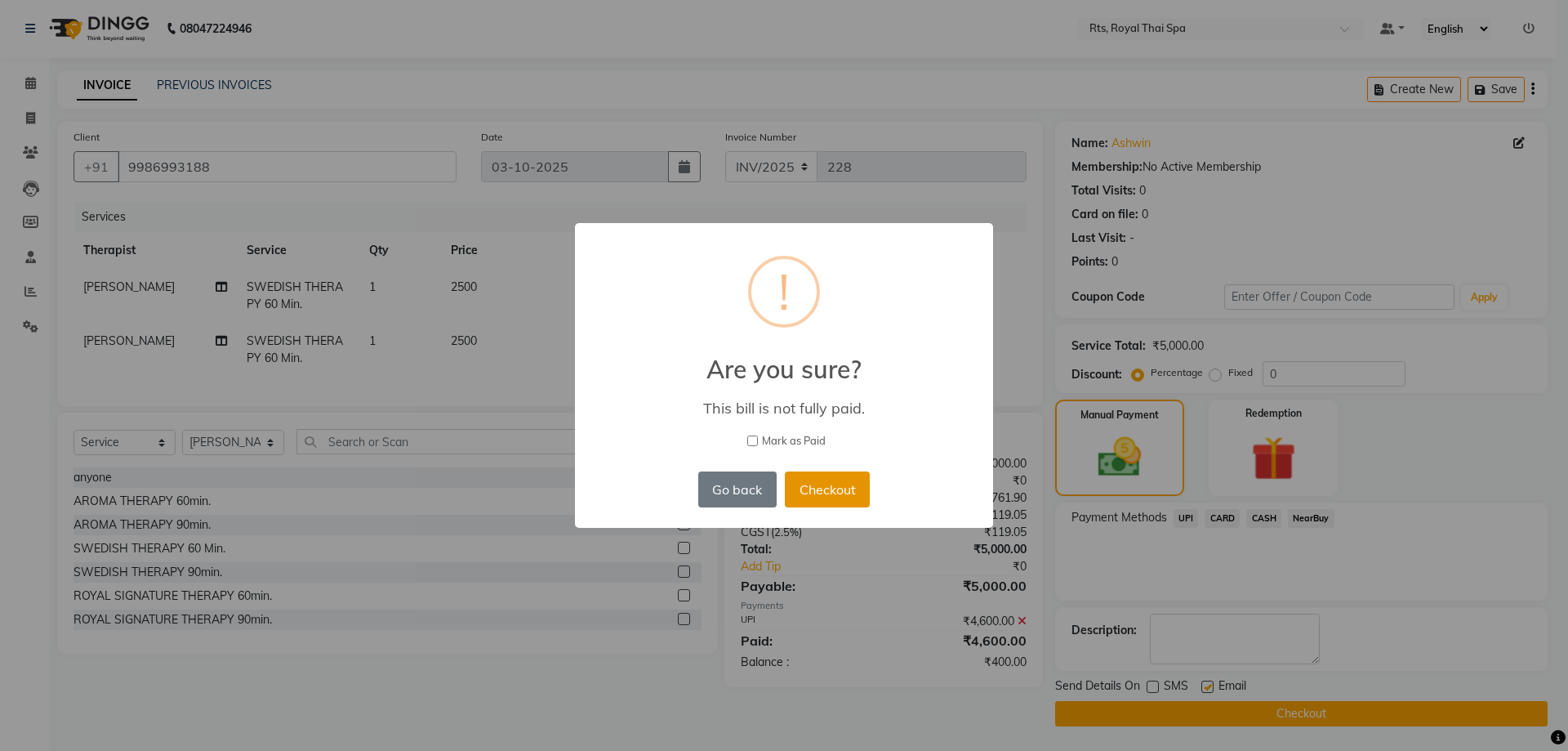
click at [819, 489] on button "Checkout" at bounding box center [827, 489] width 85 height 36
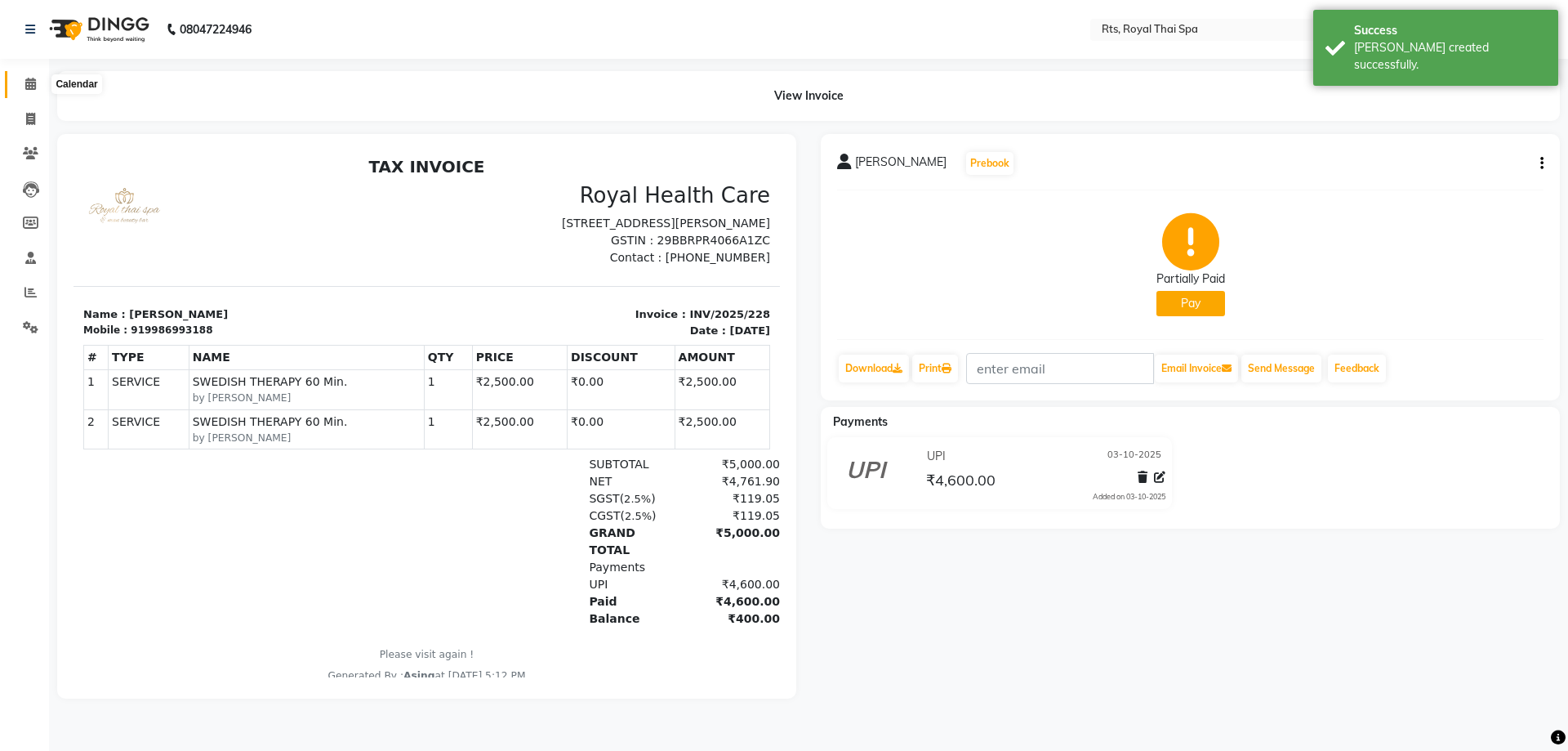
click at [31, 82] on icon at bounding box center [31, 84] width 11 height 12
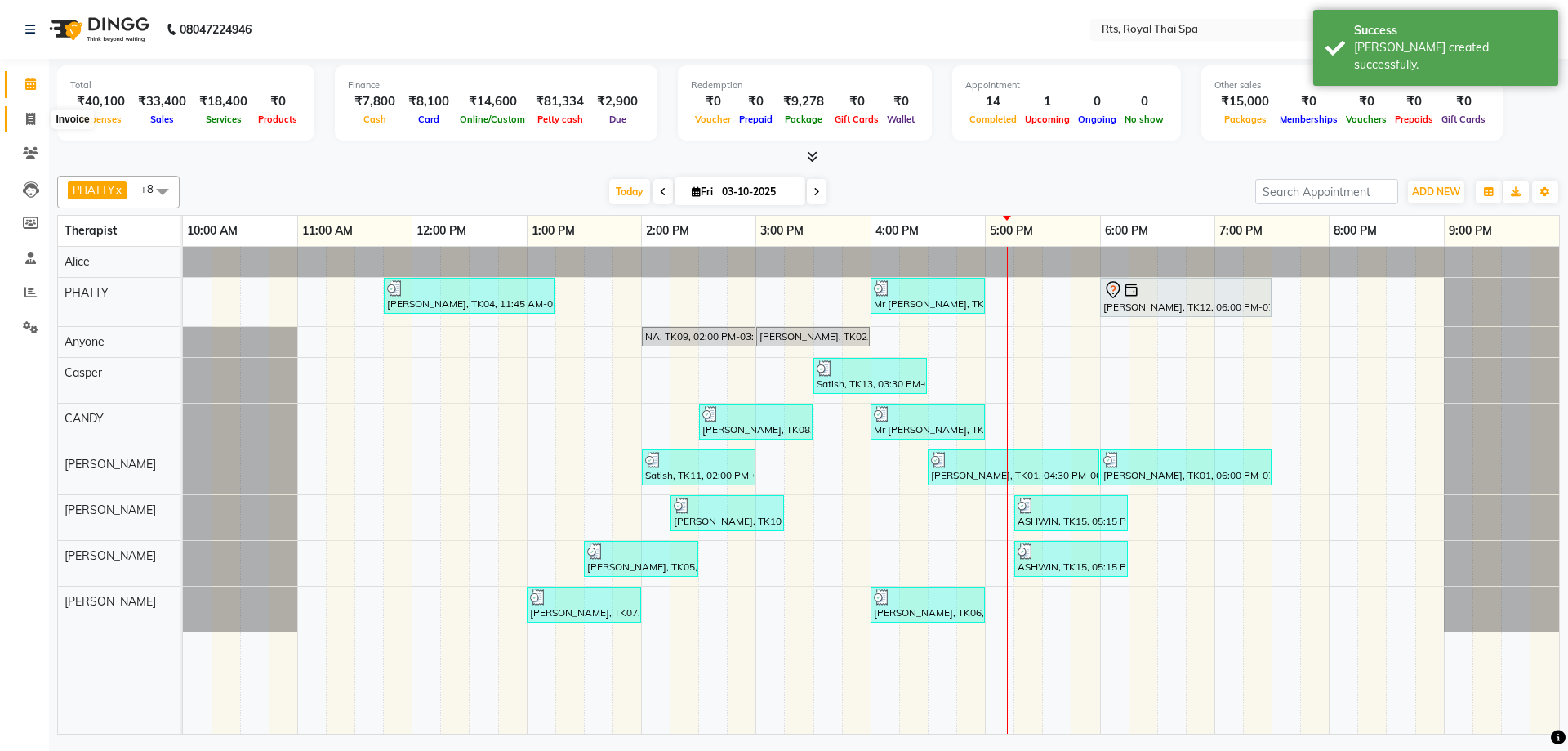
click at [32, 111] on span at bounding box center [30, 119] width 28 height 19
select select "service"
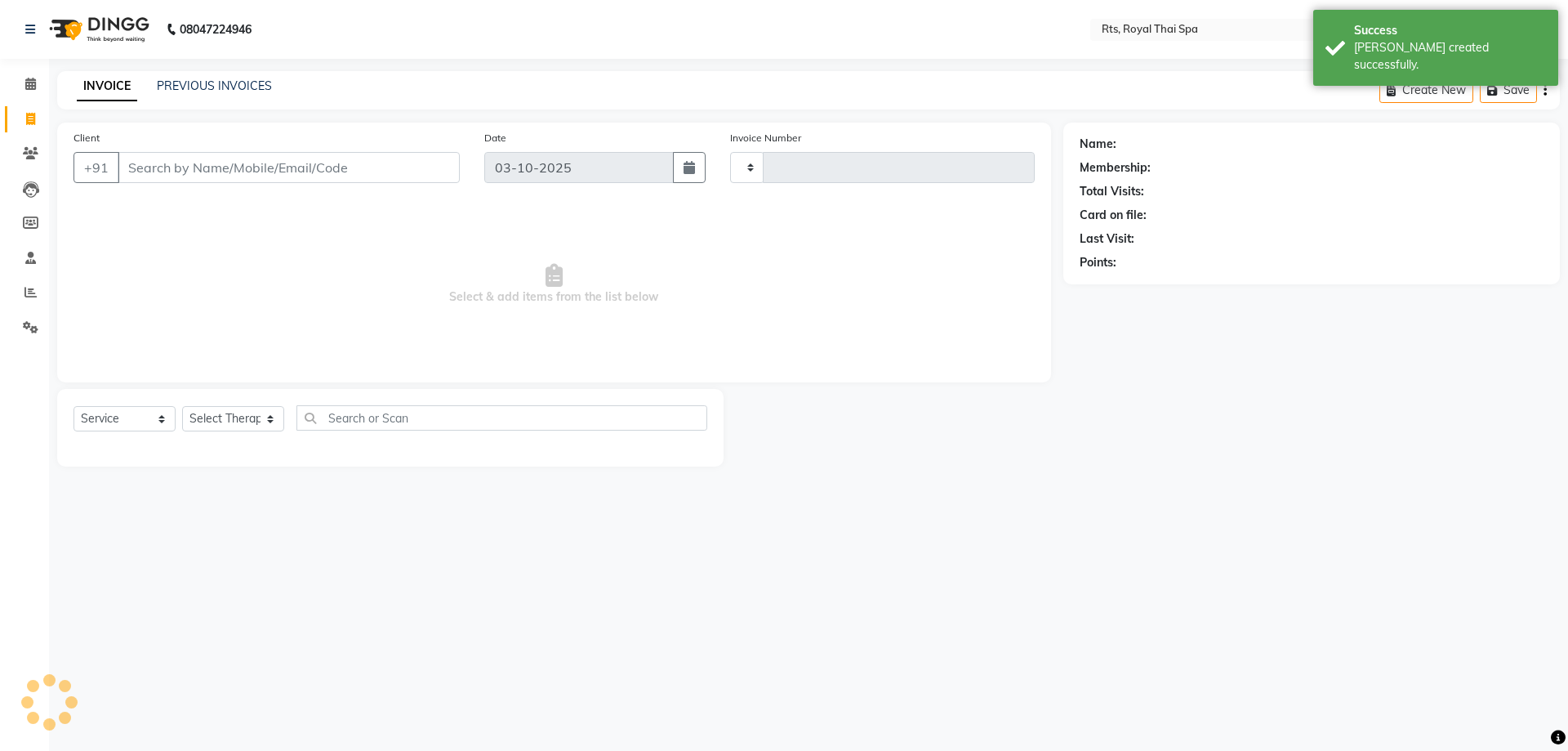
type input "229"
select select "9068"
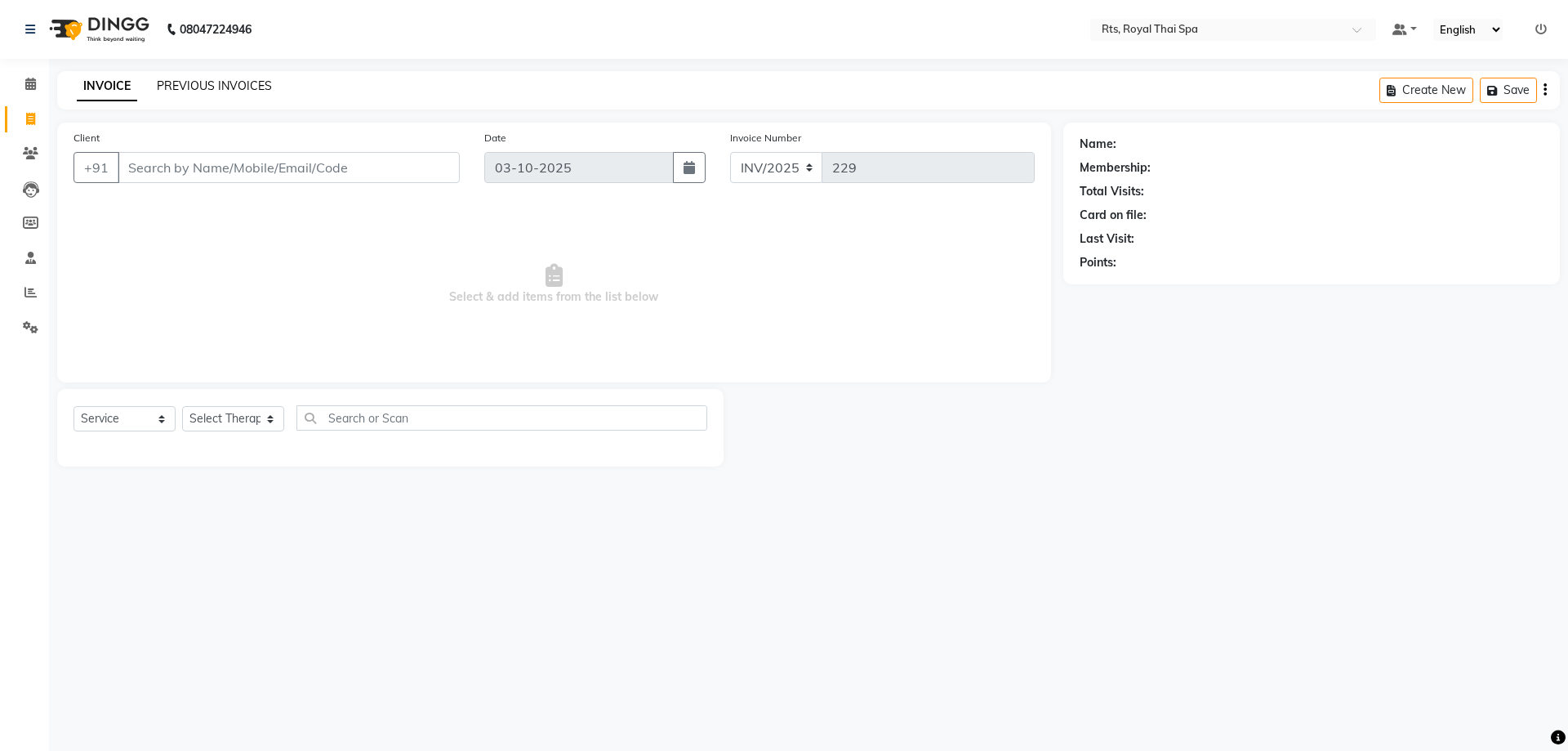
click at [209, 88] on link "PREVIOUS INVOICES" at bounding box center [215, 85] width 115 height 15
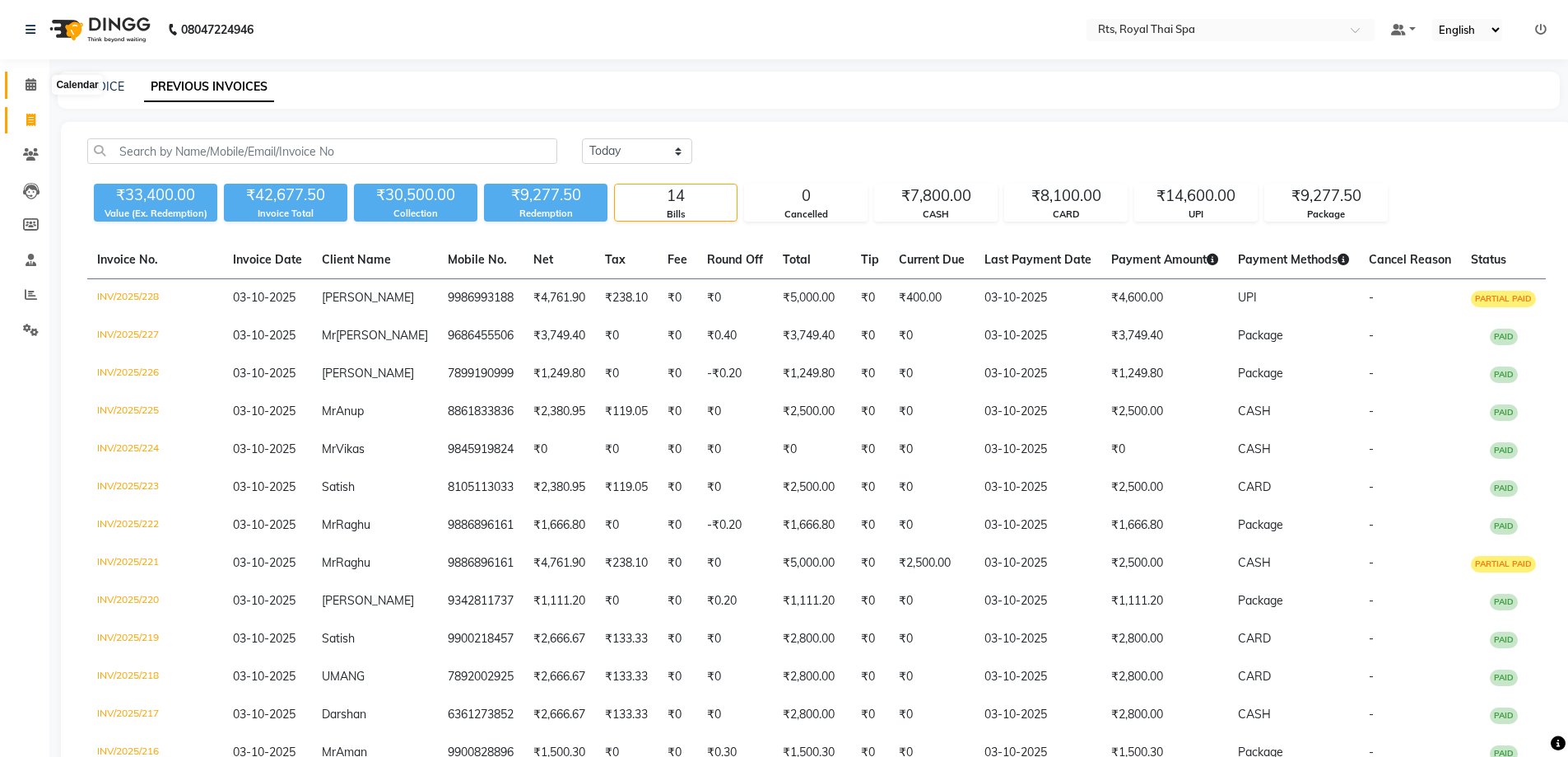
click at [35, 88] on icon at bounding box center [31, 85] width 11 height 13
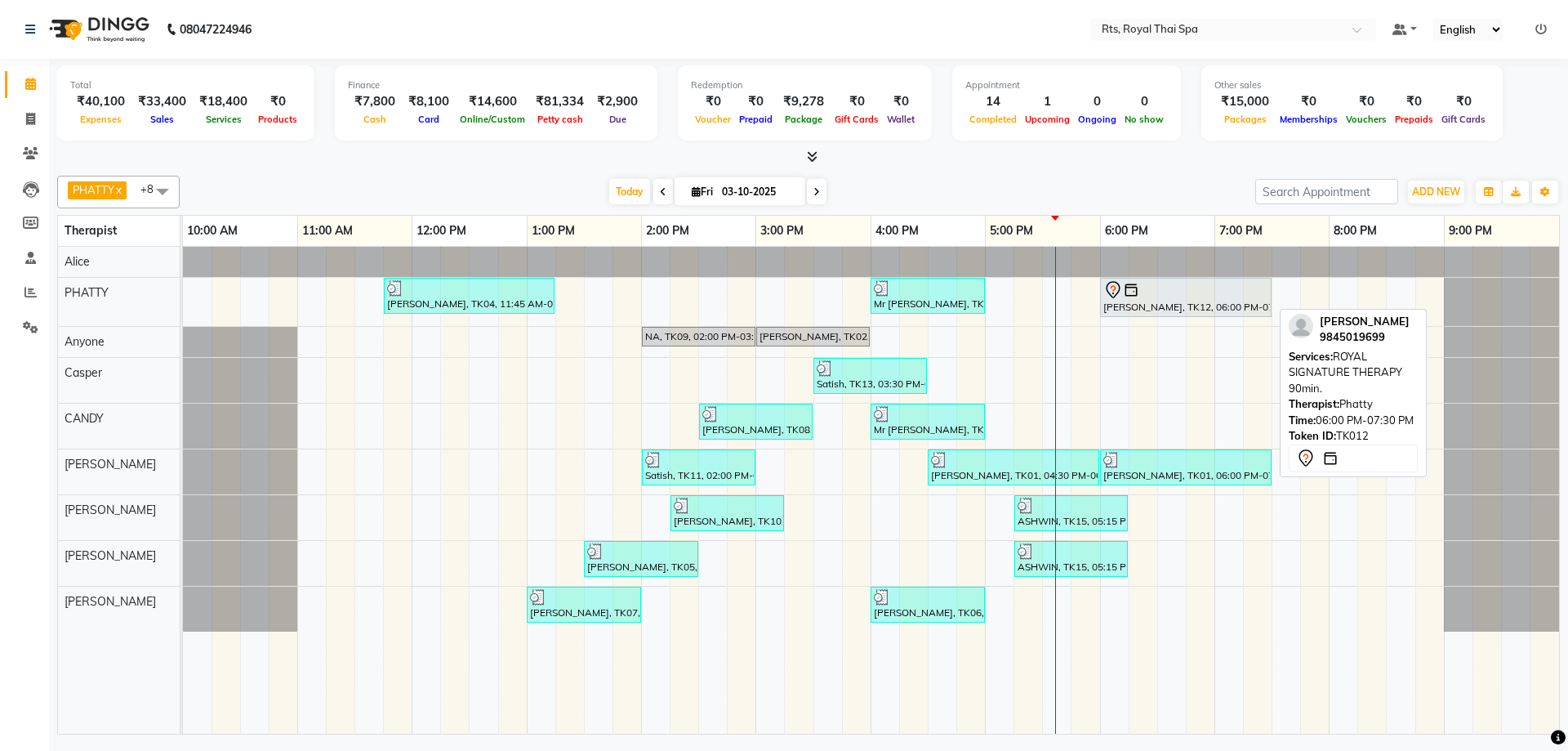
click at [1153, 297] on div at bounding box center [1185, 290] width 165 height 20
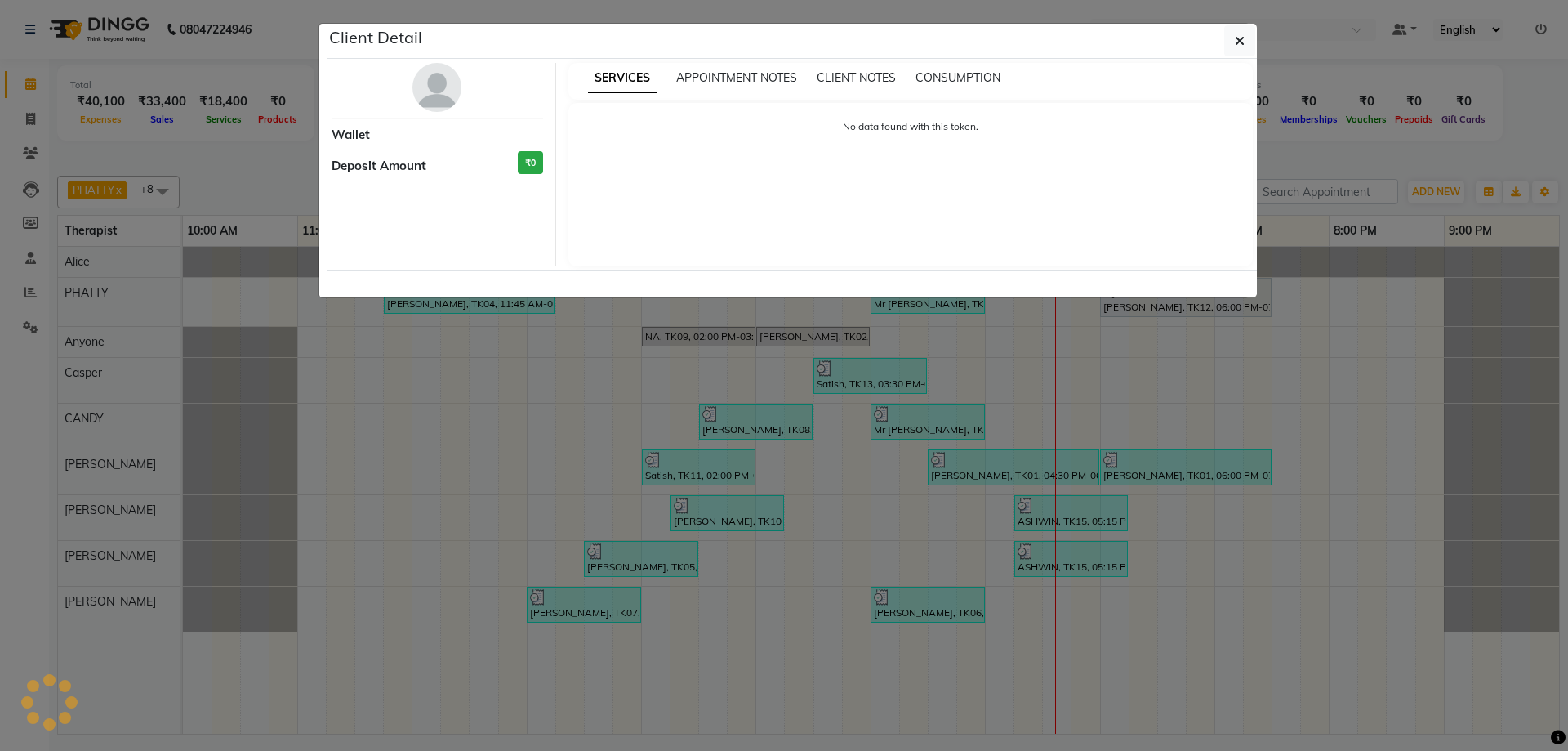
select select "7"
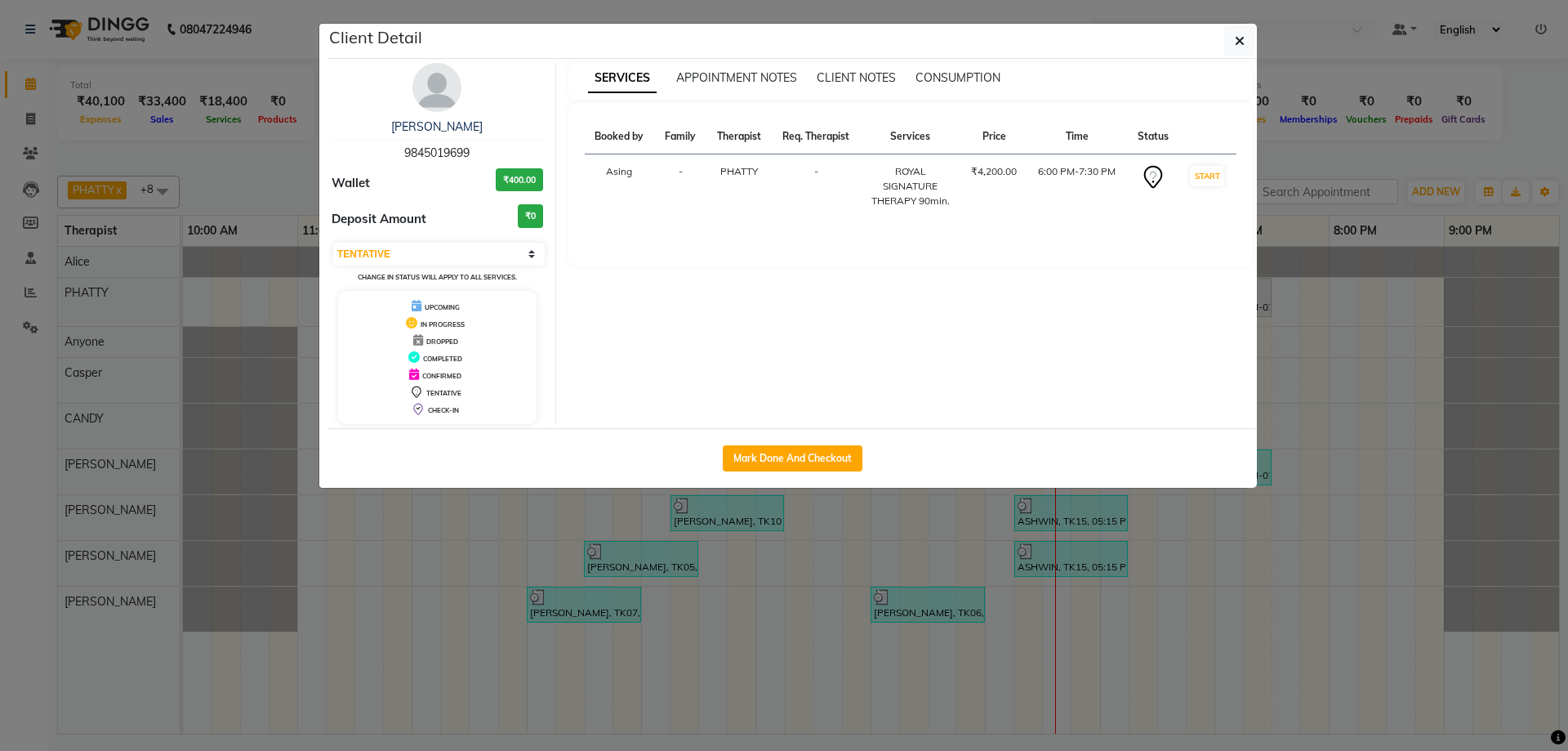
drag, startPoint x: 389, startPoint y: 153, endPoint x: 469, endPoint y: 153, distance: 80.0
click at [469, 153] on div "[PERSON_NAME] 9845019699" at bounding box center [437, 140] width 212 height 43
copy span "9845019699"
click at [1236, 43] on icon "button" at bounding box center [1239, 41] width 10 height 13
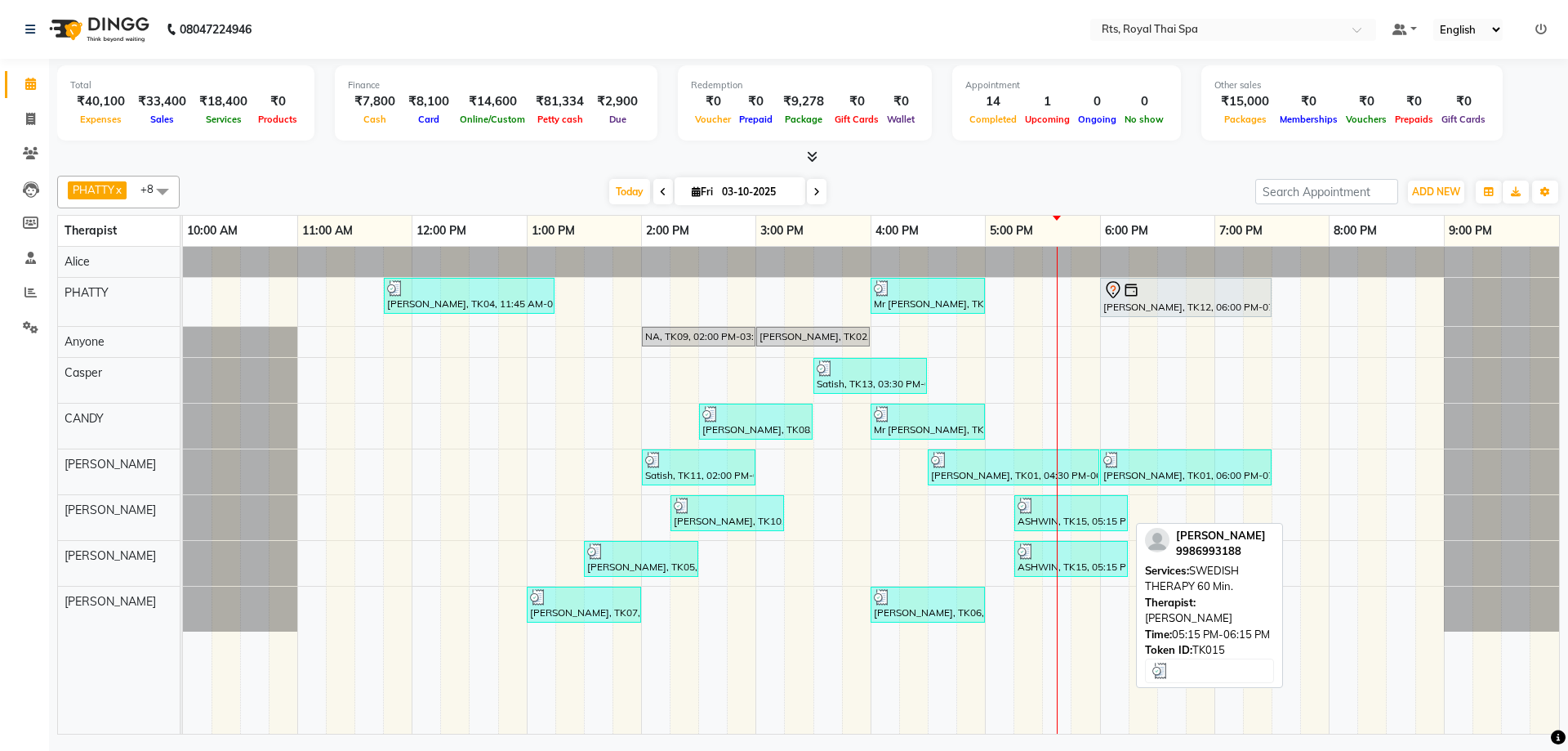
click at [1047, 517] on div "ASHWIN, TK15, 05:15 PM-06:15 PM, SWEDISH THERAPY 60 Min." at bounding box center [1071, 512] width 110 height 31
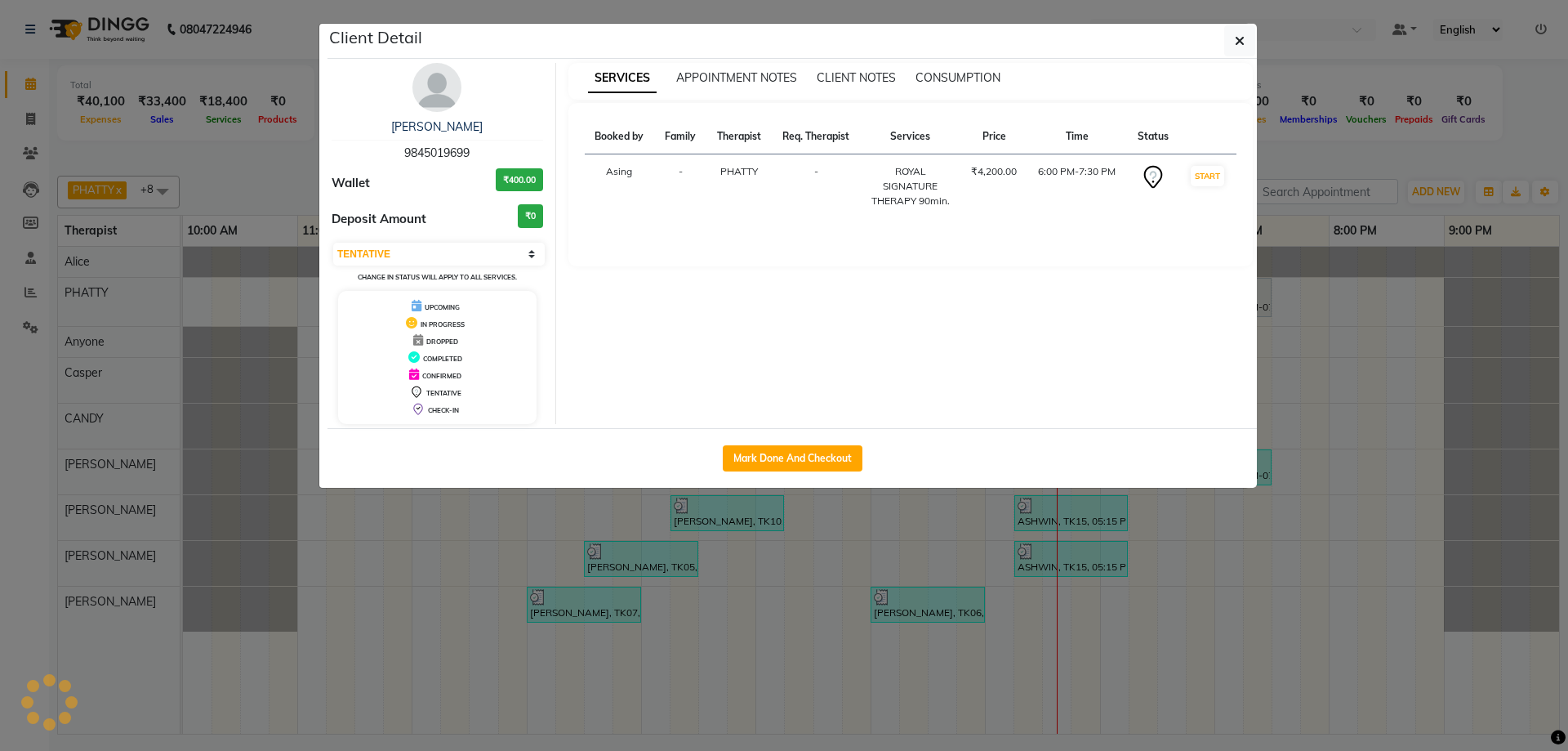
select select "3"
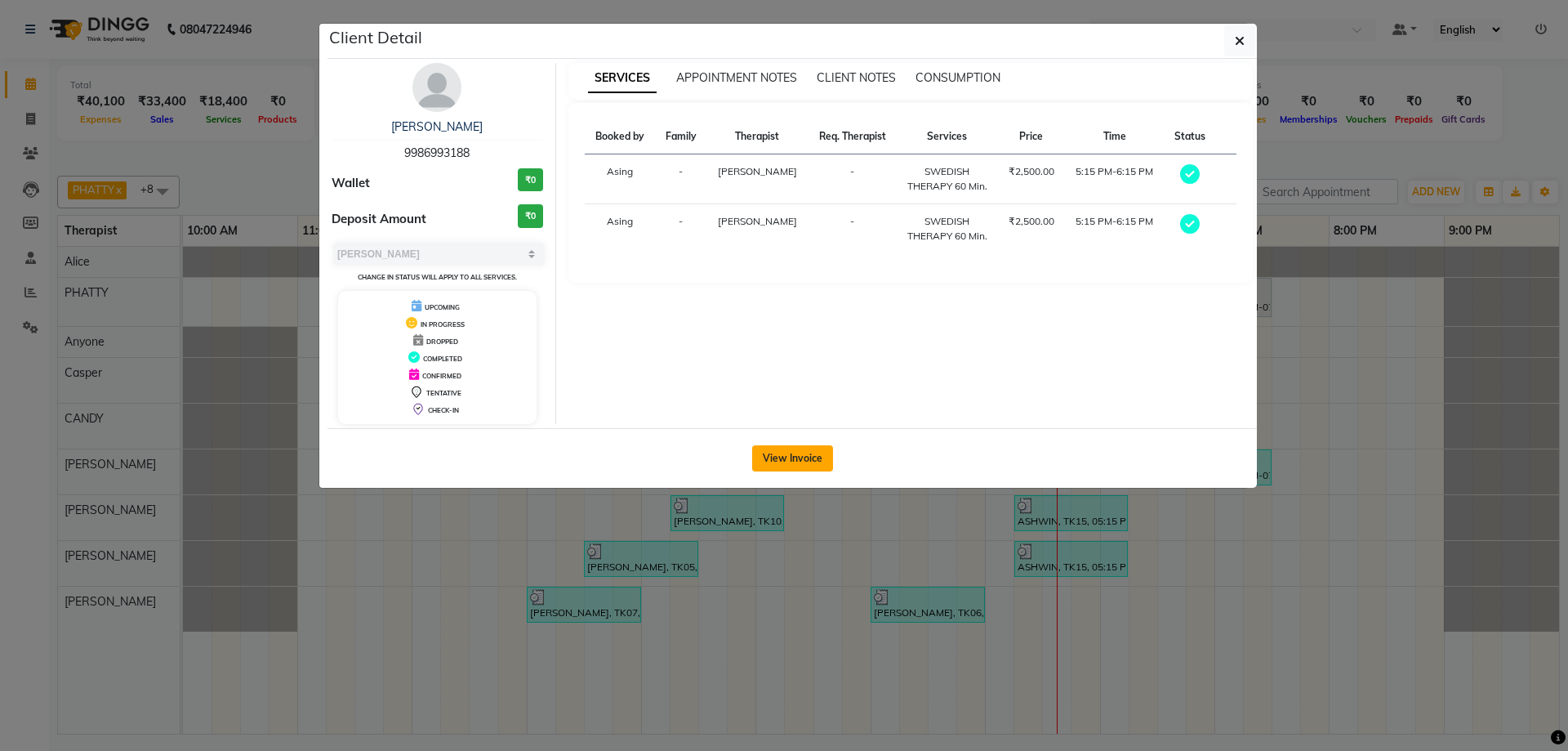
click at [791, 451] on button "View Invoice" at bounding box center [792, 458] width 81 height 26
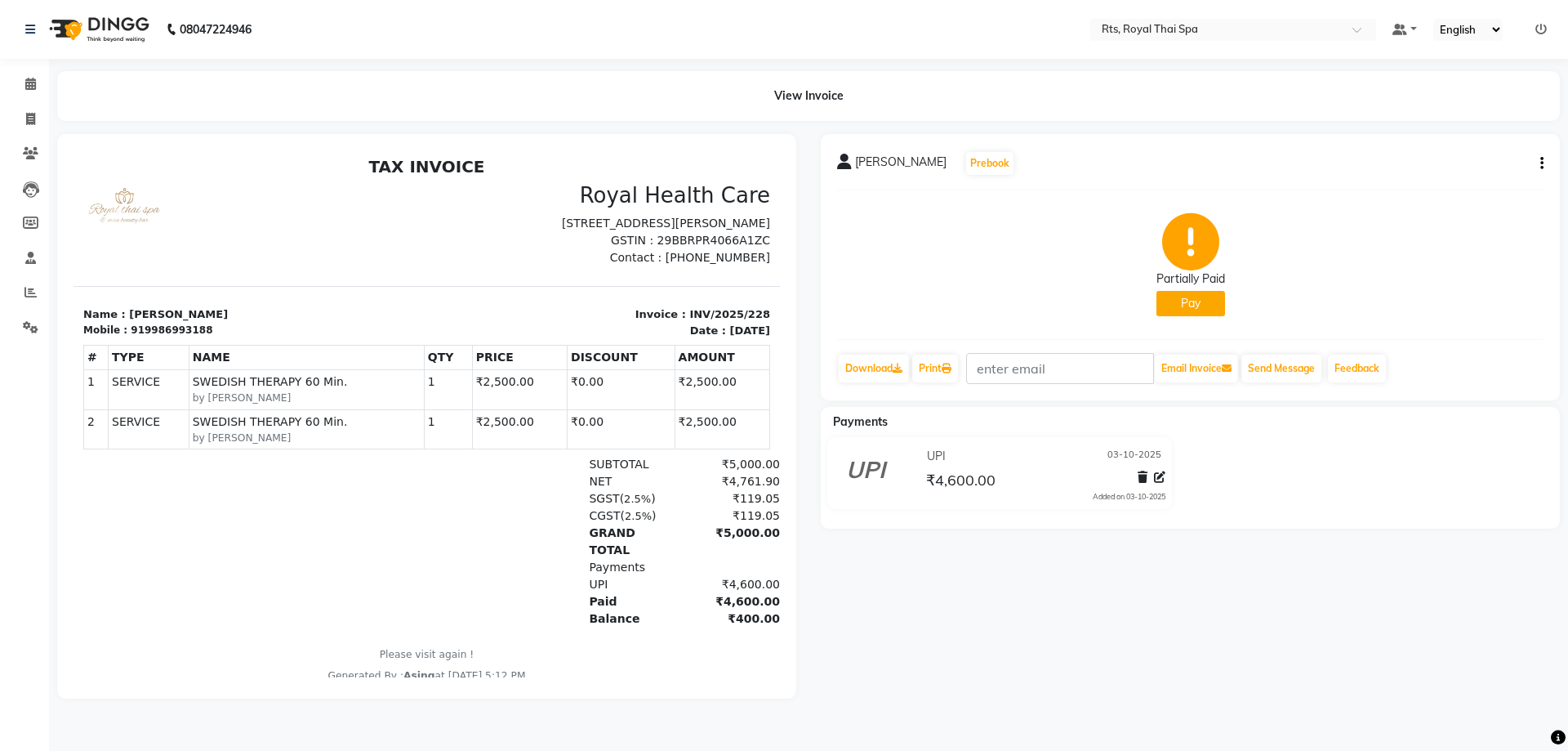
click at [1546, 164] on div "ASHWIN Prebook Partially Paid Pay Download Print Email Invoice Send Message Fee…" at bounding box center [1190, 267] width 739 height 266
click at [1539, 165] on button "button" at bounding box center [1538, 163] width 10 height 17
click at [1451, 189] on div "Edit Invoice" at bounding box center [1460, 184] width 112 height 20
select select "service"
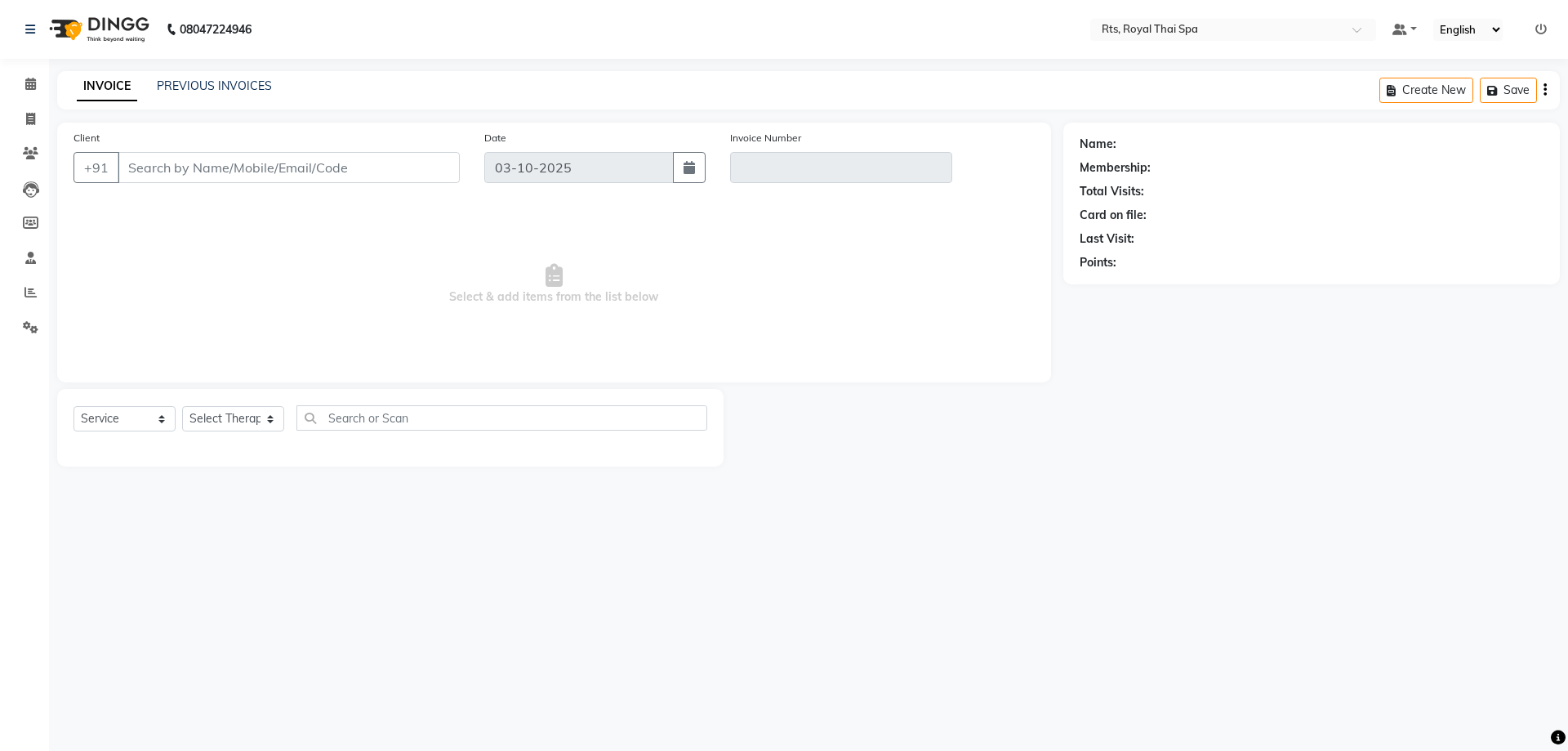
type input "9986993188"
type input "INV/2025/228"
select select "select"
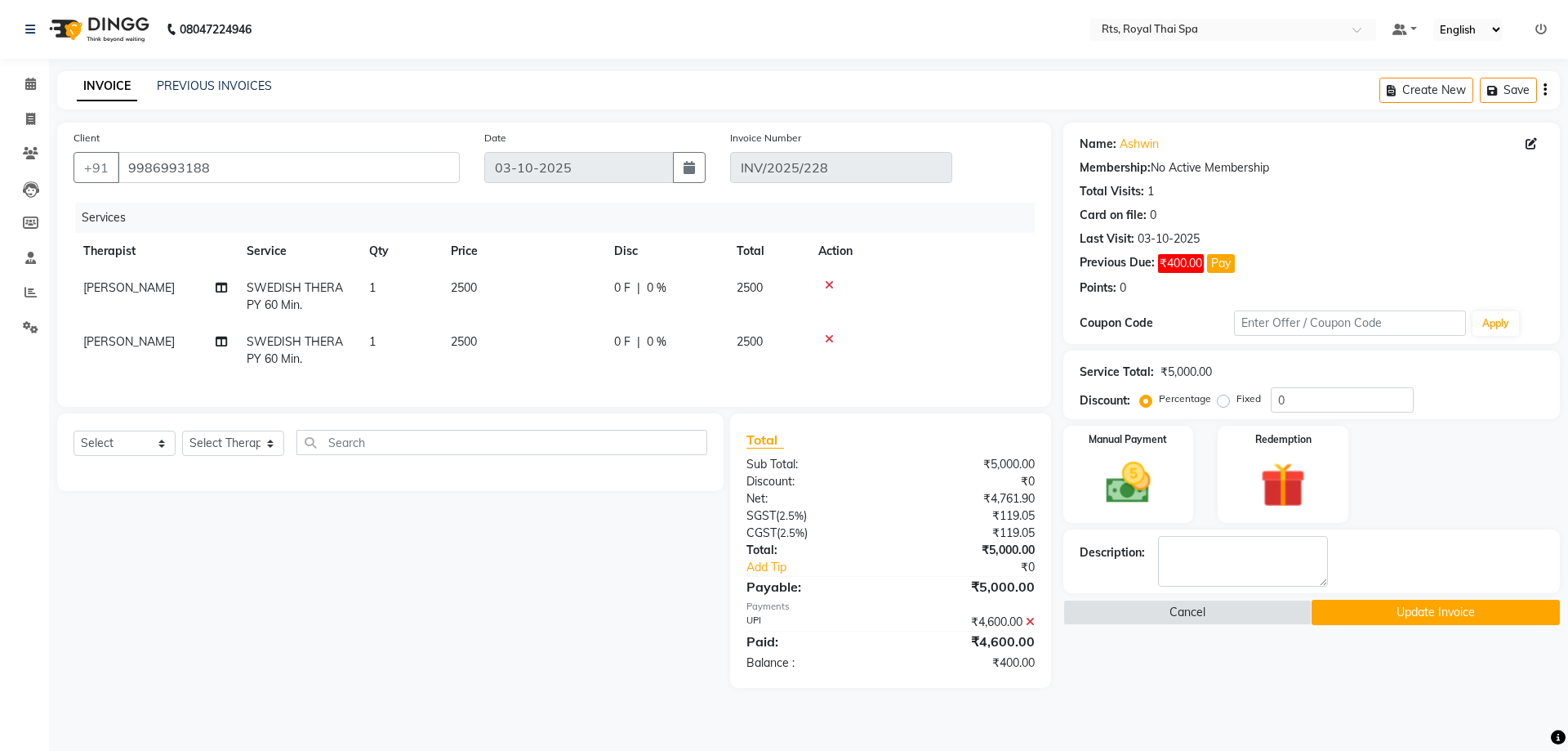
click at [1030, 627] on icon at bounding box center [1030, 622] width 9 height 12
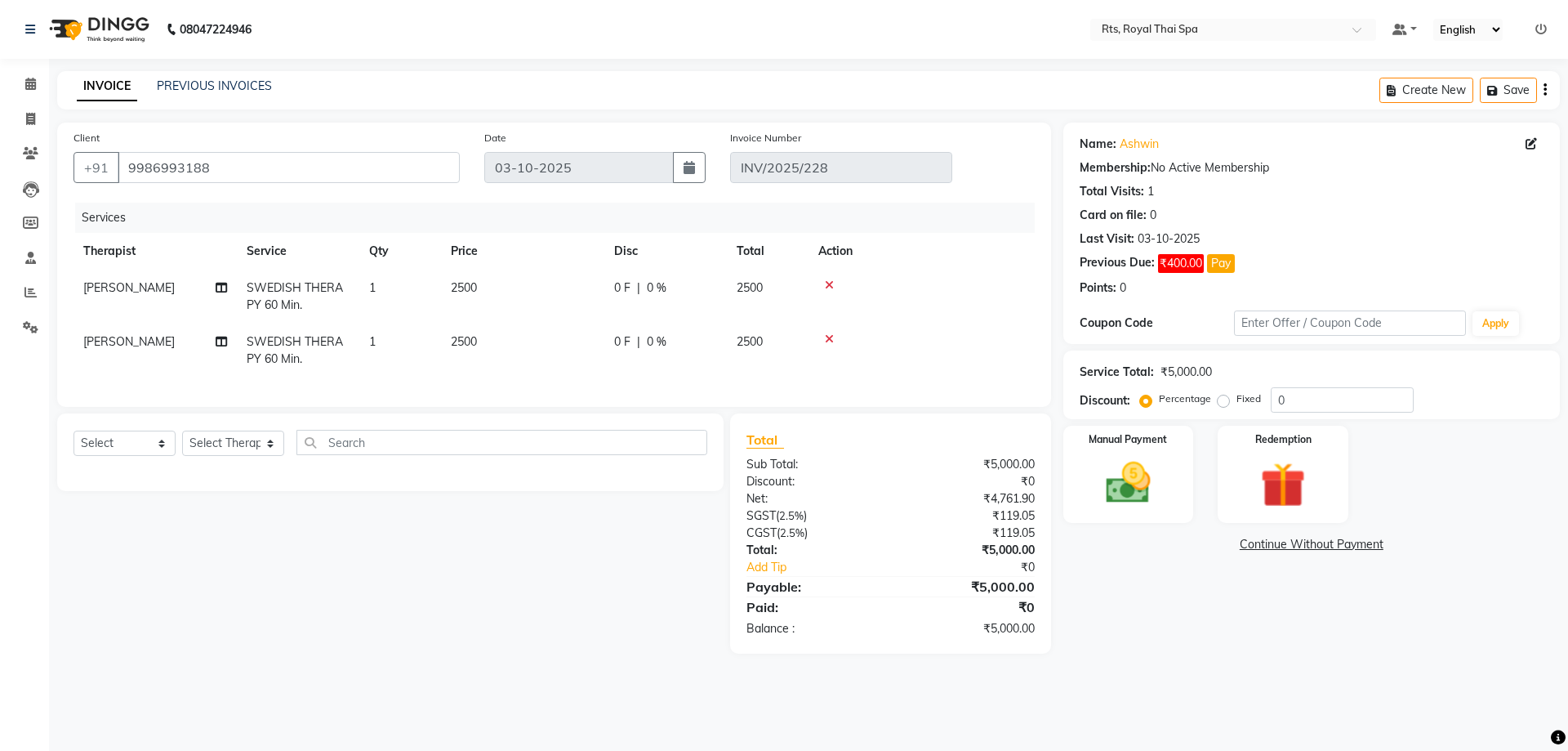
click at [1236, 399] on label "Fixed" at bounding box center [1249, 398] width 25 height 15
click at [1221, 399] on input "Fixed" at bounding box center [1226, 398] width 12 height 12
radio input "true"
drag, startPoint x: 1322, startPoint y: 398, endPoint x: 1189, endPoint y: 383, distance: 133.8
click at [1189, 384] on div "Service Total: ₹5,000.00 Discount: Percentage Fixed 0" at bounding box center [1311, 385] width 464 height 56
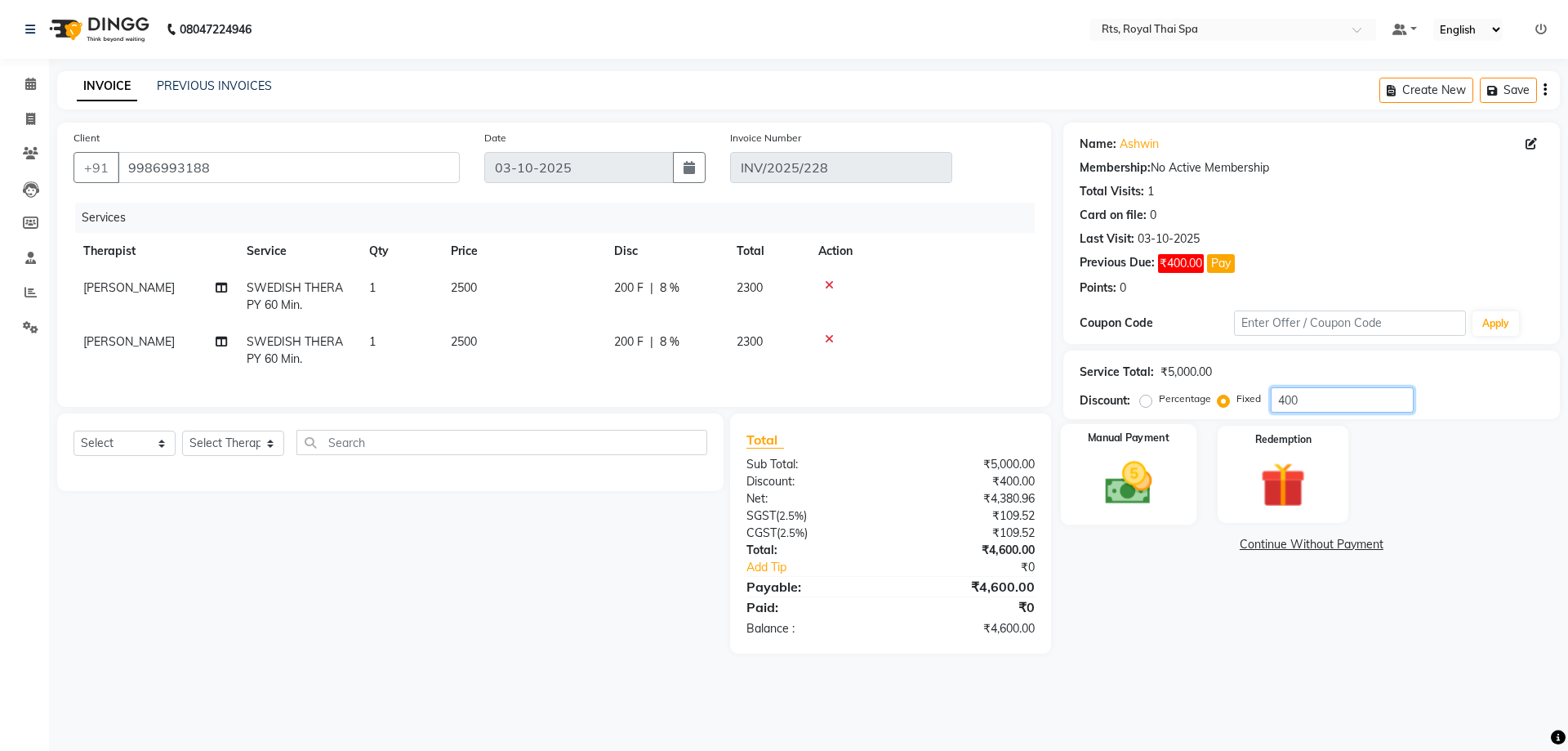
type input "400"
click at [1160, 473] on img at bounding box center [1128, 482] width 76 height 54
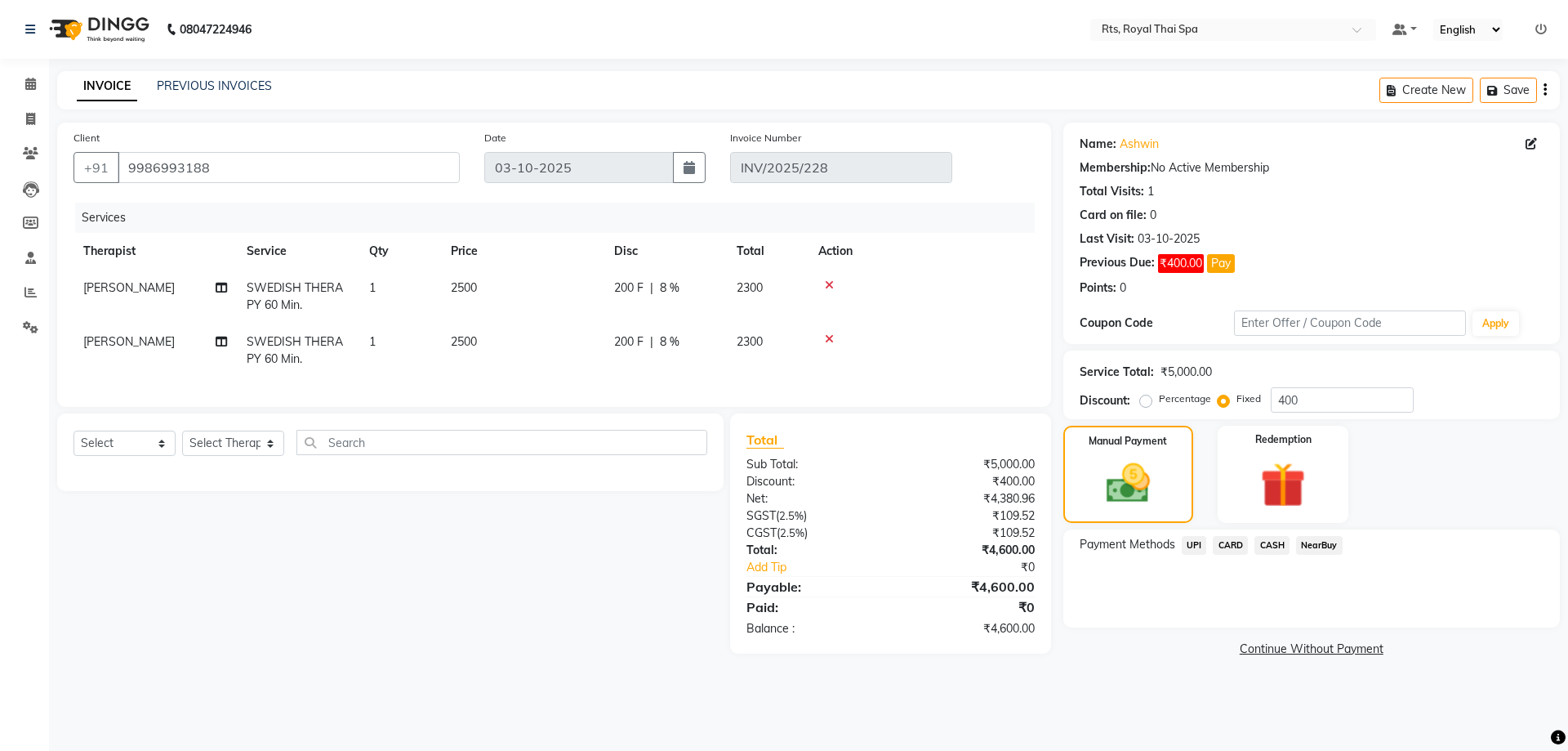
click at [1197, 544] on span "UPI" at bounding box center [1194, 544] width 26 height 19
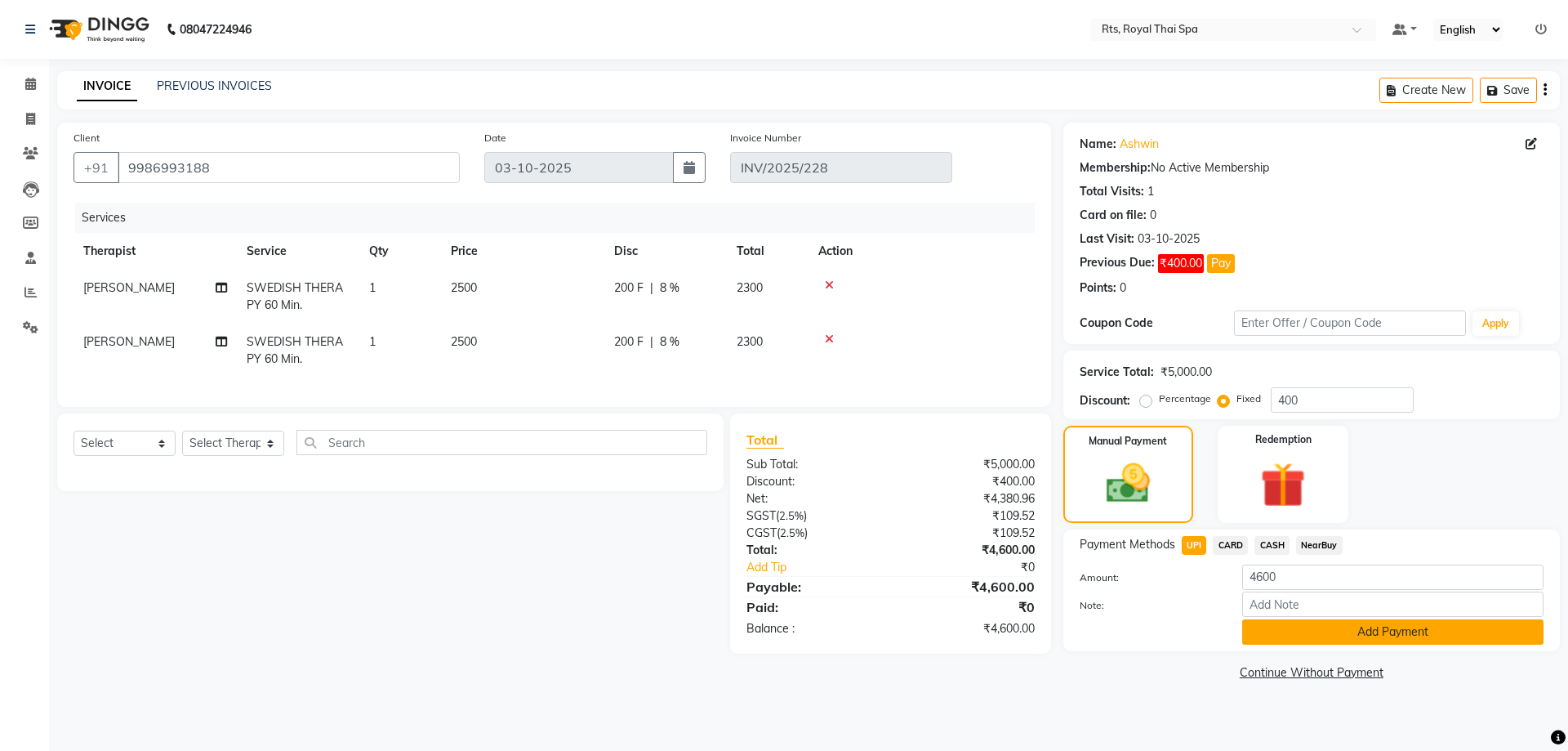
click at [1279, 635] on button "Add Payment" at bounding box center [1392, 631] width 301 height 26
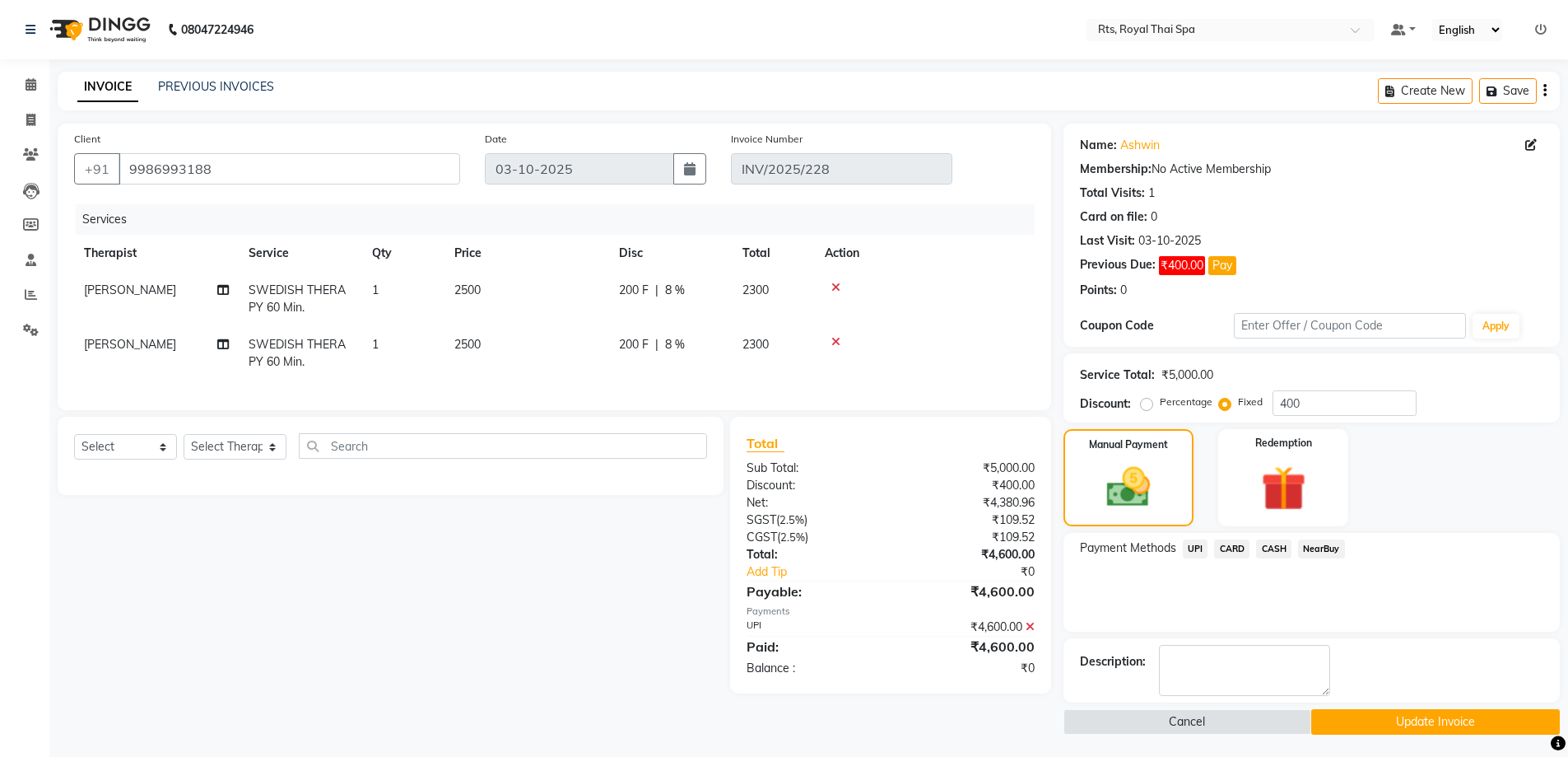
click at [1409, 718] on button "Update Invoice" at bounding box center [1435, 721] width 248 height 26
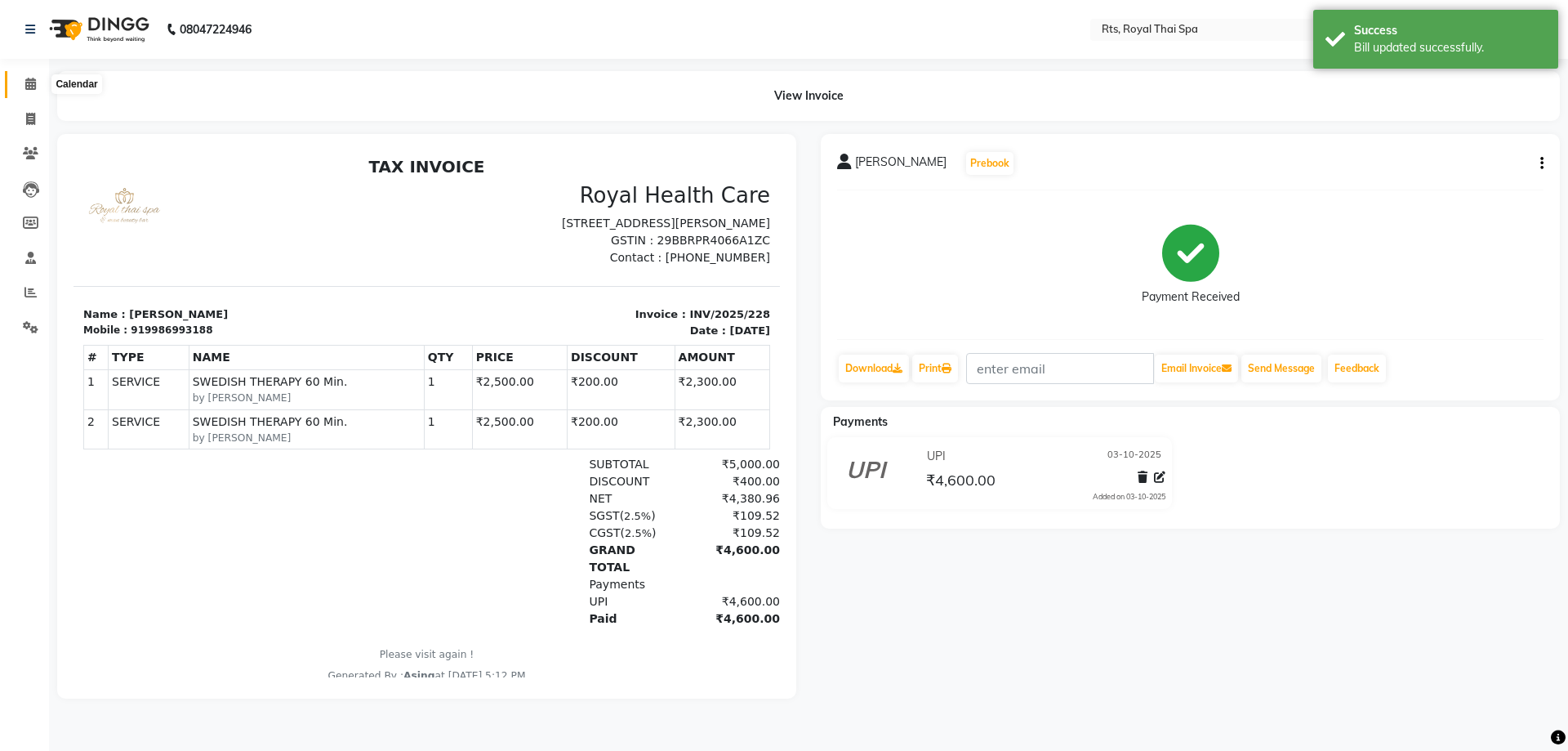
click at [20, 86] on span at bounding box center [30, 84] width 28 height 19
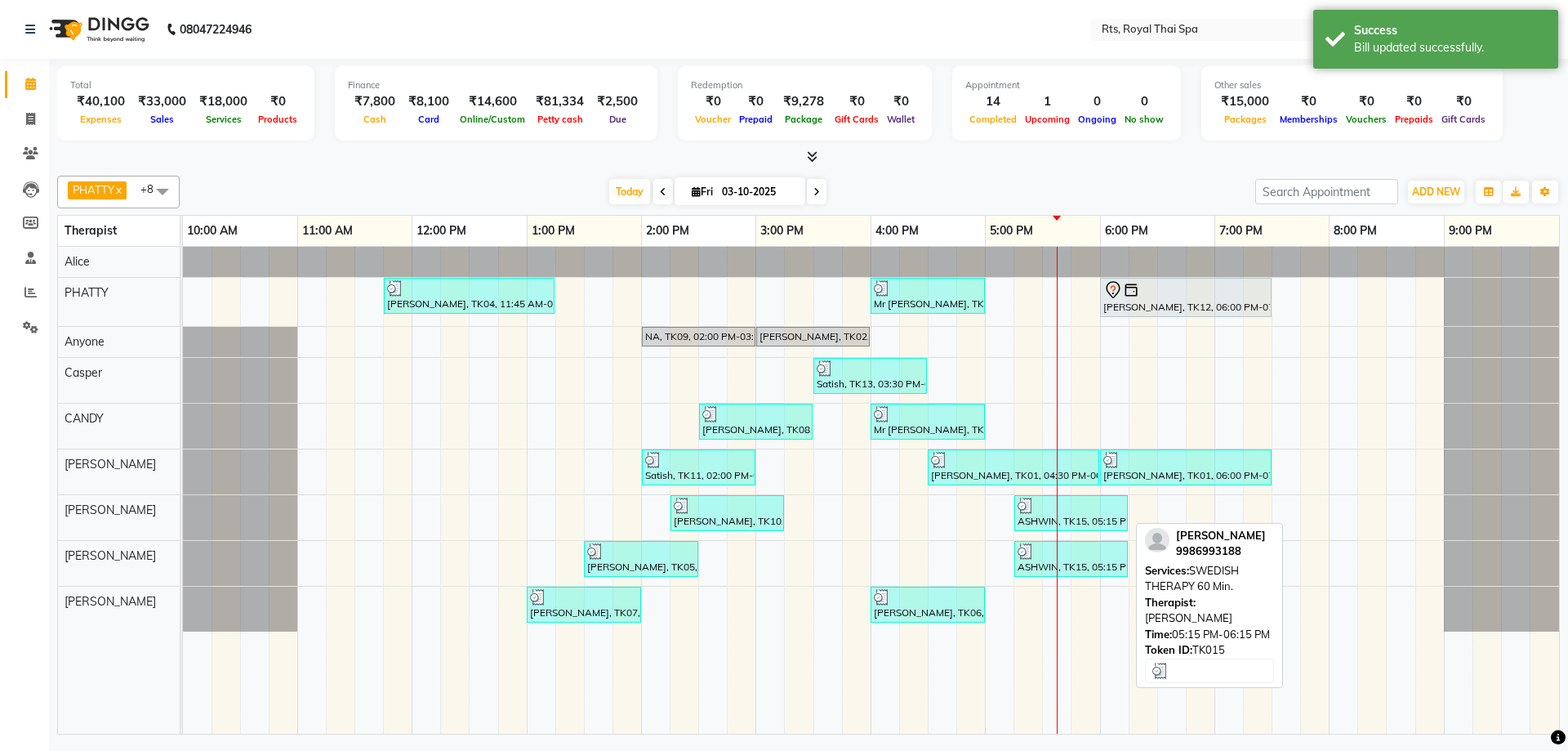
click at [1080, 507] on div at bounding box center [1071, 505] width 107 height 16
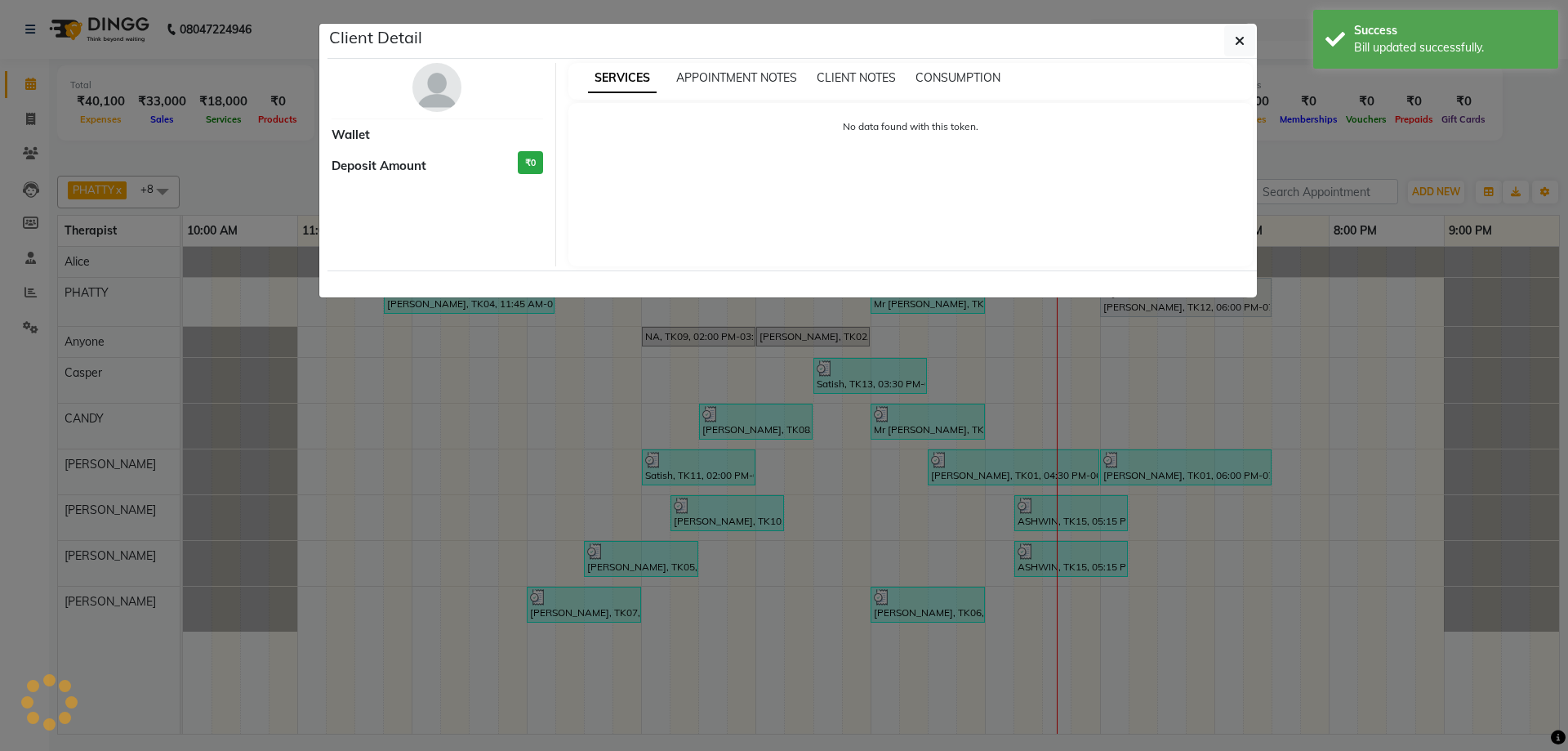
select select "3"
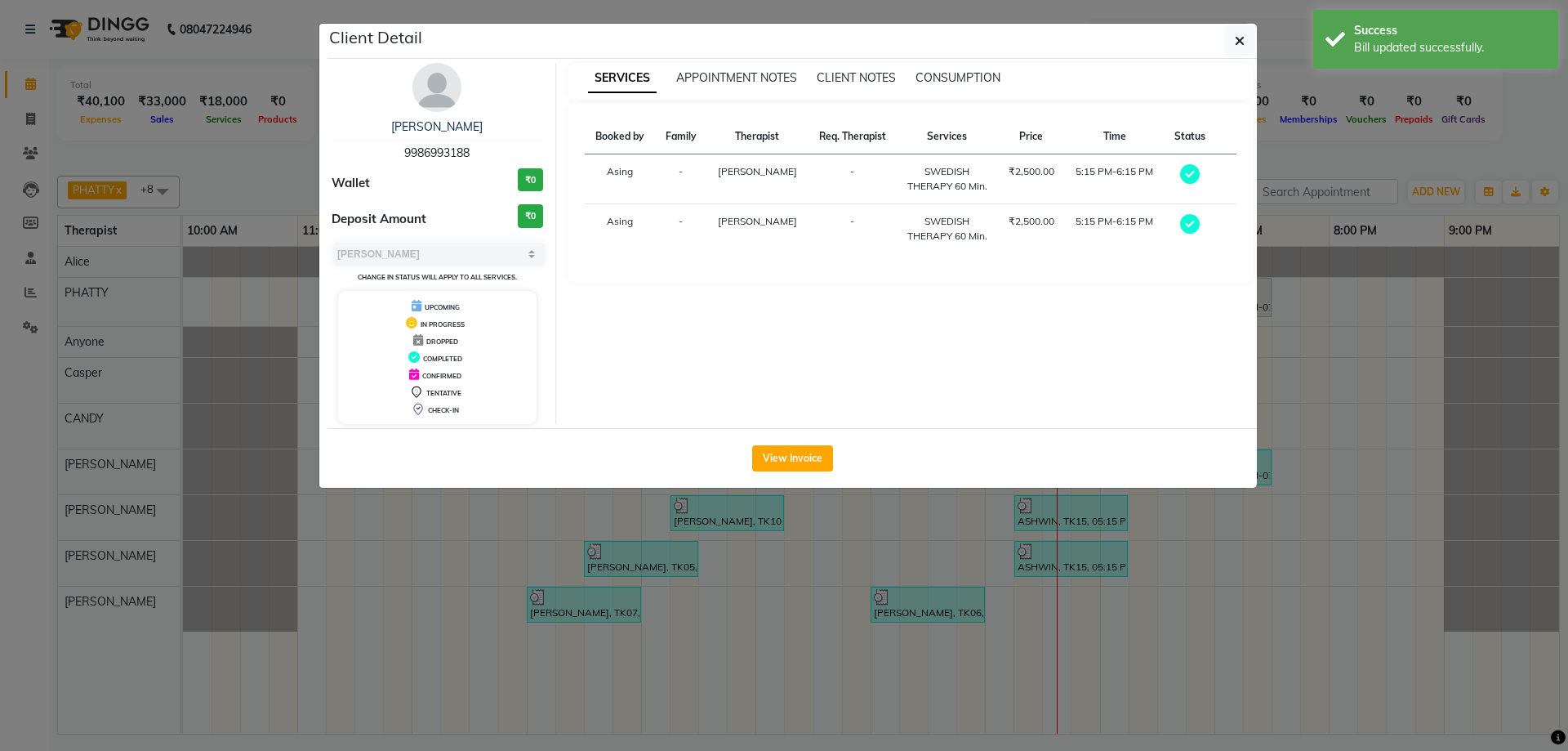
click at [441, 97] on img at bounding box center [436, 87] width 49 height 49
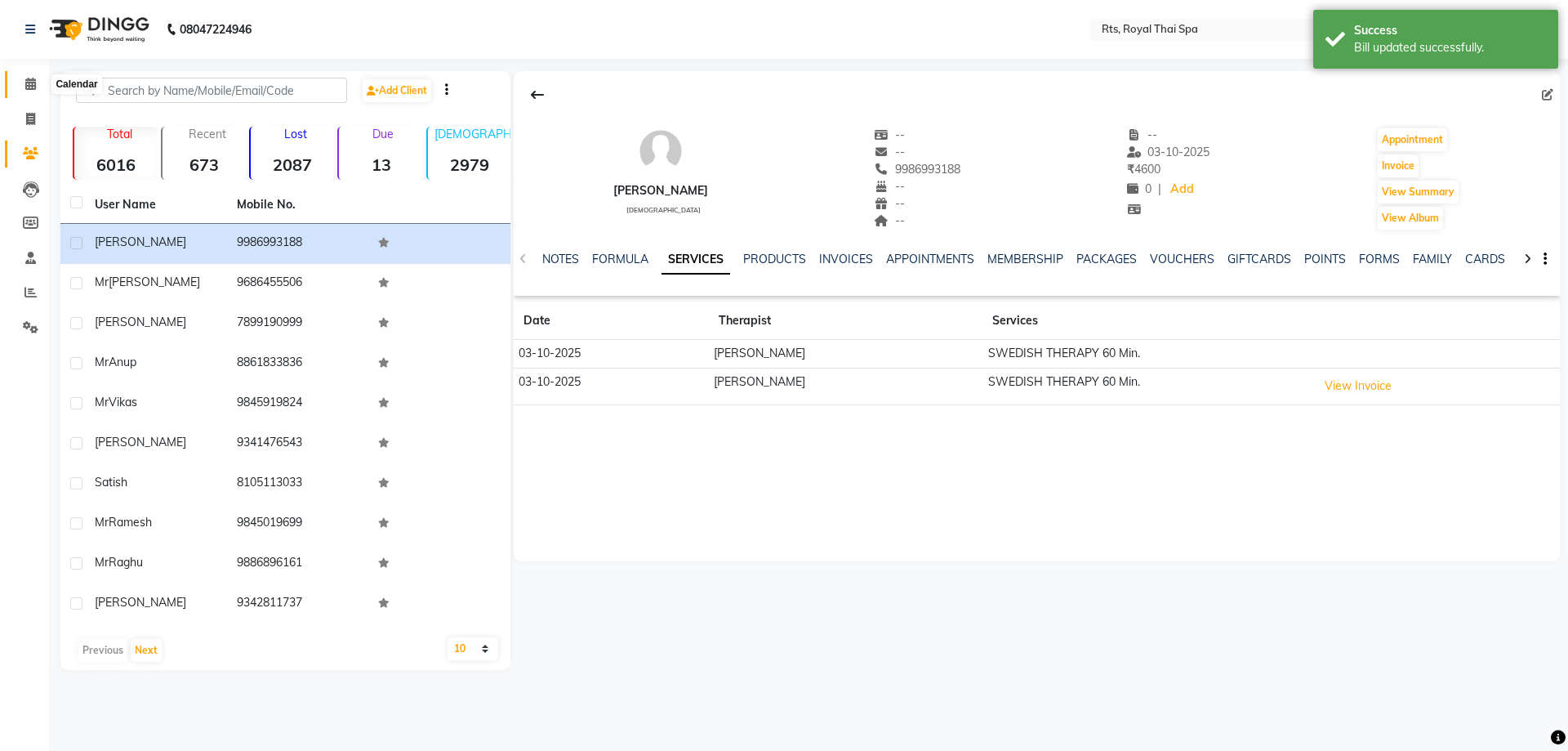
click at [23, 84] on span at bounding box center [30, 84] width 28 height 19
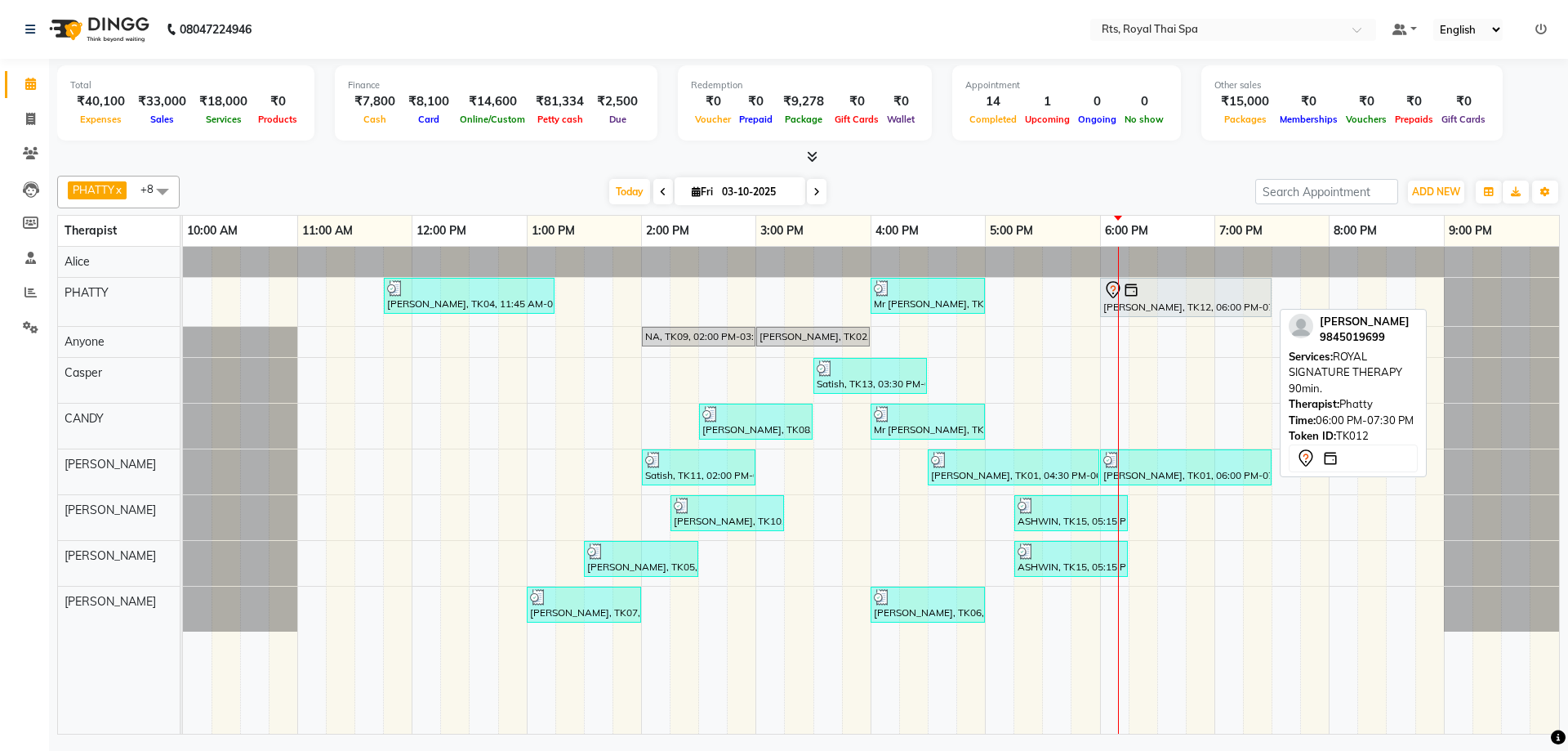
click at [1152, 302] on div "[PERSON_NAME], TK12, 06:00 PM-07:30 PM, ROYAL SIGNATURE THERAPY 90min." at bounding box center [1186, 297] width 168 height 35
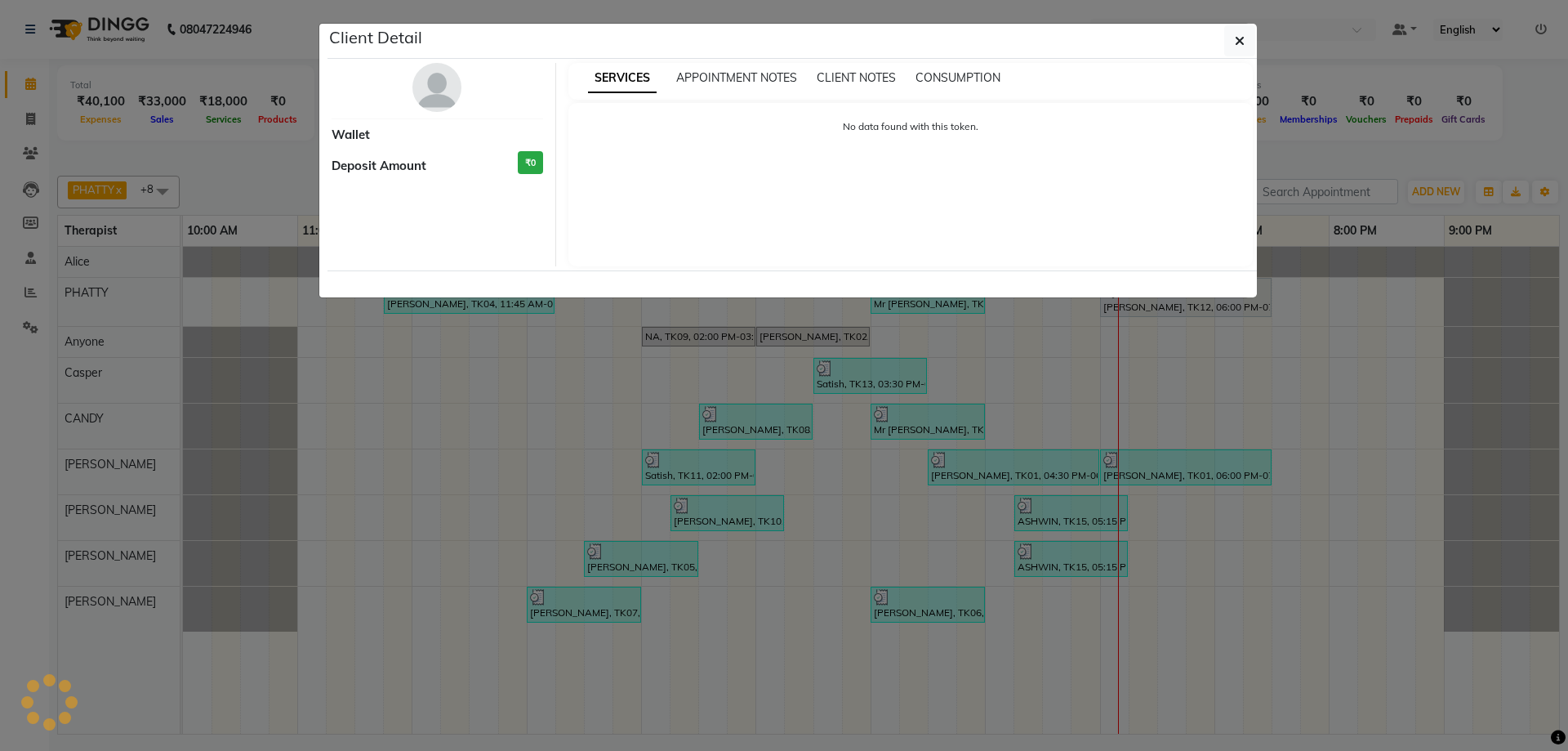
select select "7"
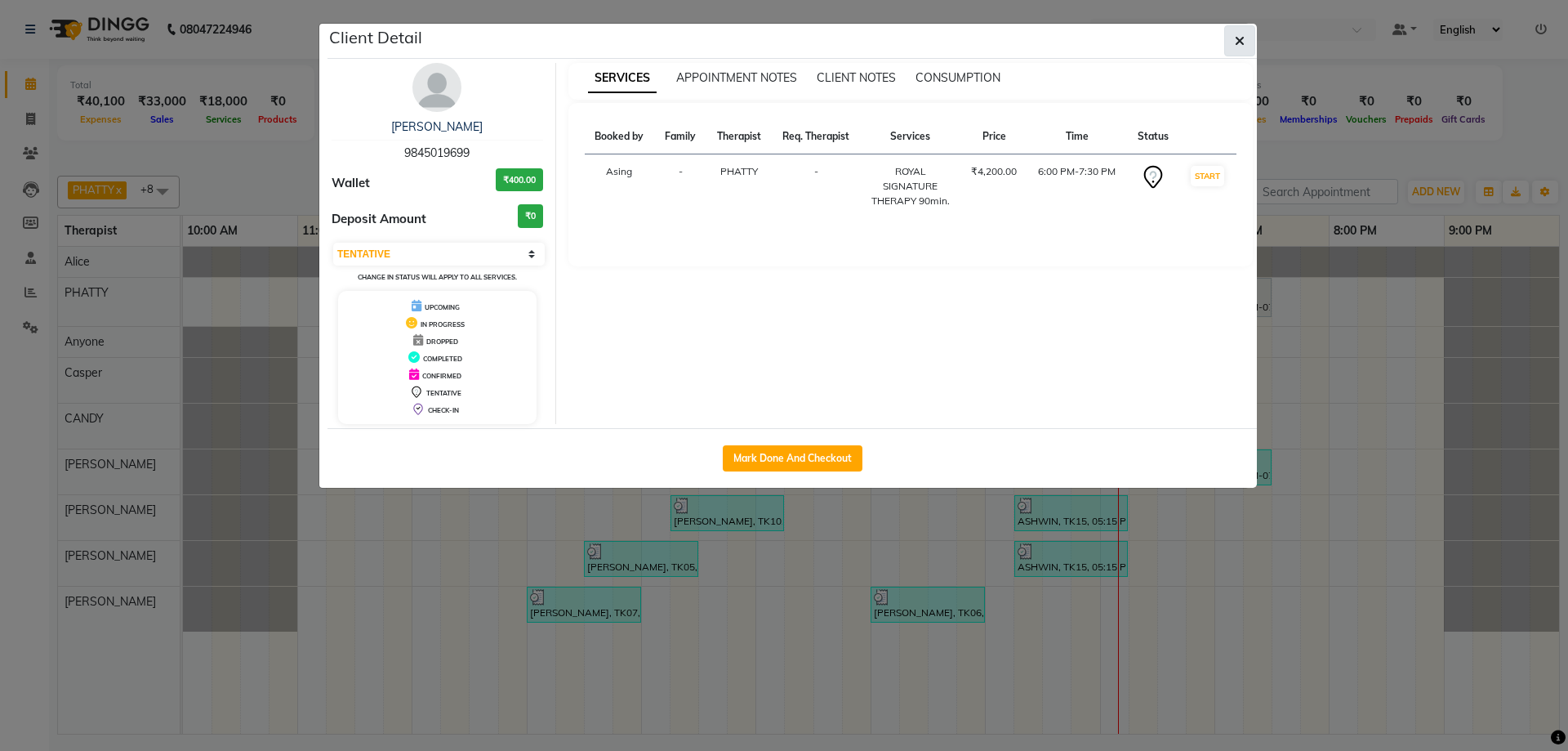
click at [1242, 43] on icon "button" at bounding box center [1239, 41] width 10 height 13
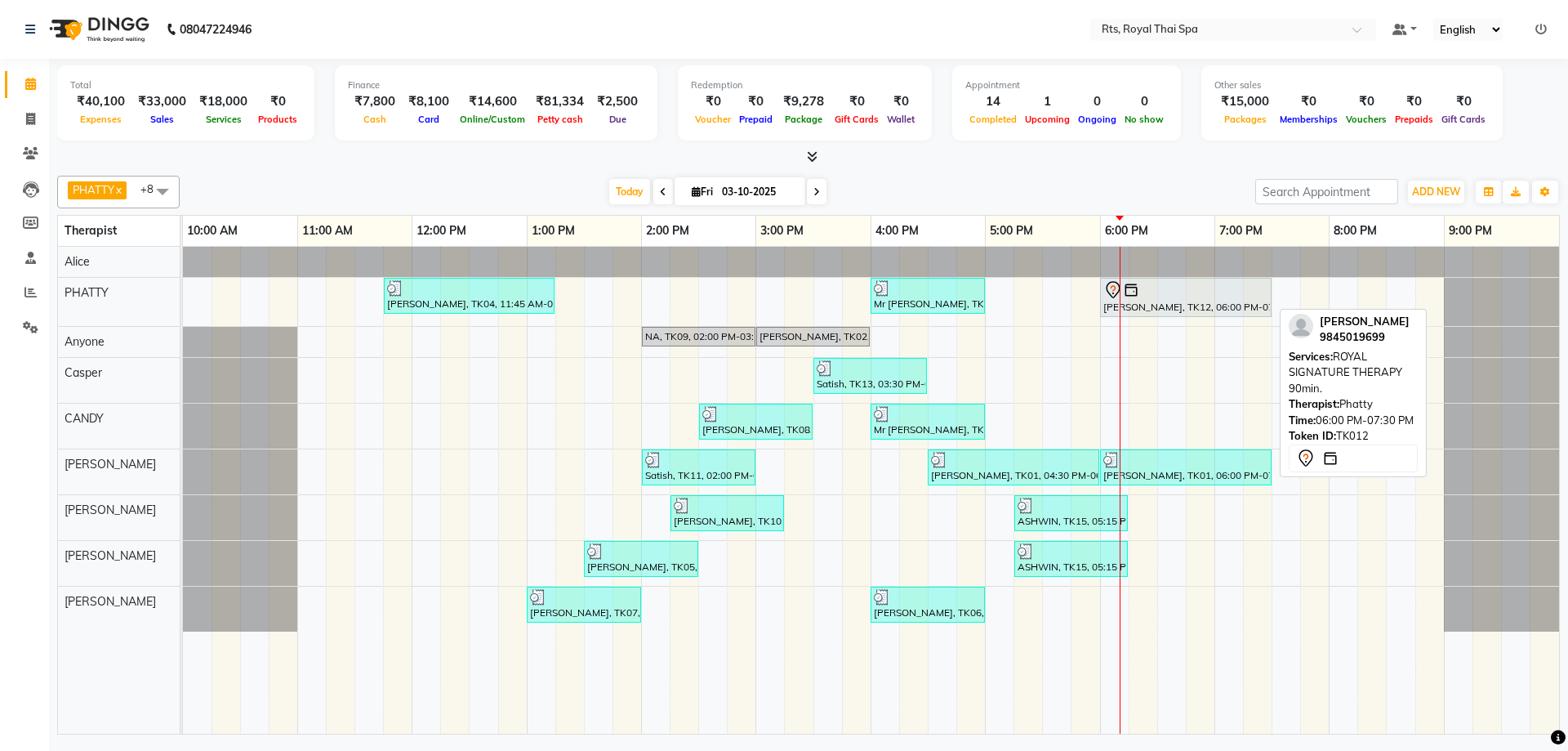
click at [1109, 310] on div "[PERSON_NAME], TK12, 06:00 PM-07:30 PM, ROYAL SIGNATURE THERAPY 90min." at bounding box center [1186, 297] width 168 height 35
select select "7"
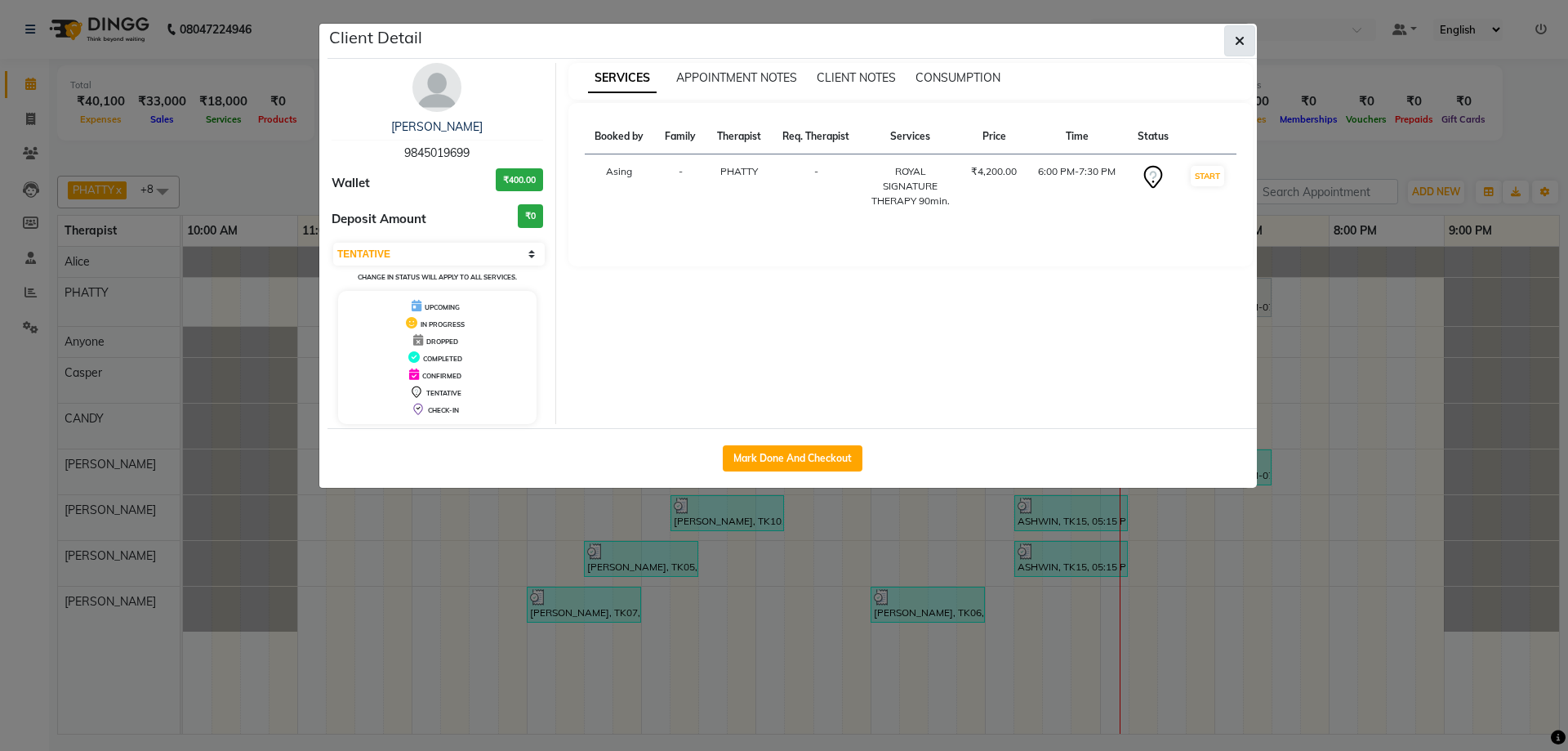
click at [1228, 47] on button "button" at bounding box center [1239, 41] width 31 height 31
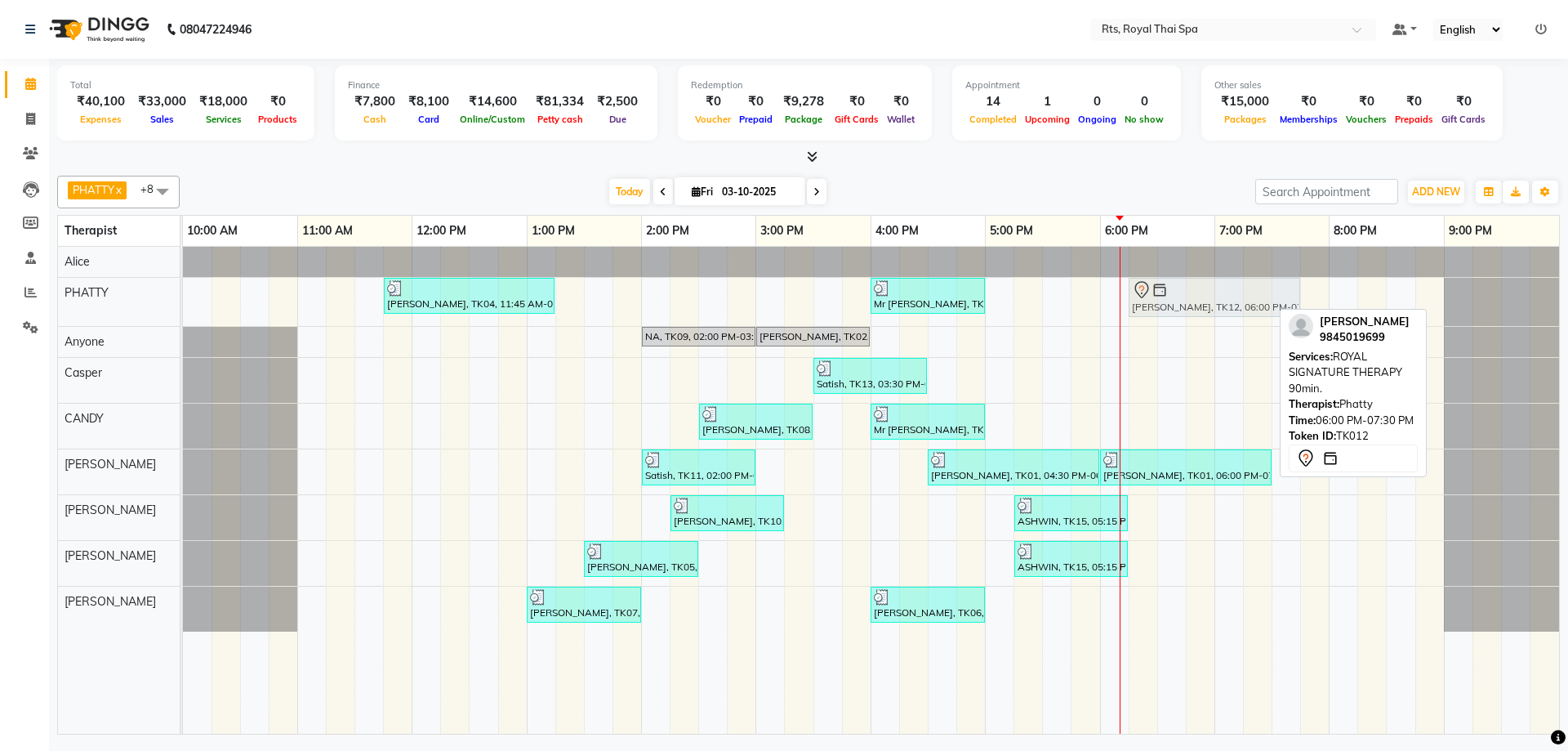
drag, startPoint x: 1113, startPoint y: 293, endPoint x: 1135, endPoint y: 295, distance: 22.1
click at [183, 295] on div "[PERSON_NAME], TK04, 11:45 AM-01:15 PM, ROYAL SIGNATURE THERAPY 90min. Mr [PERS…" at bounding box center [183, 301] width 0 height 48
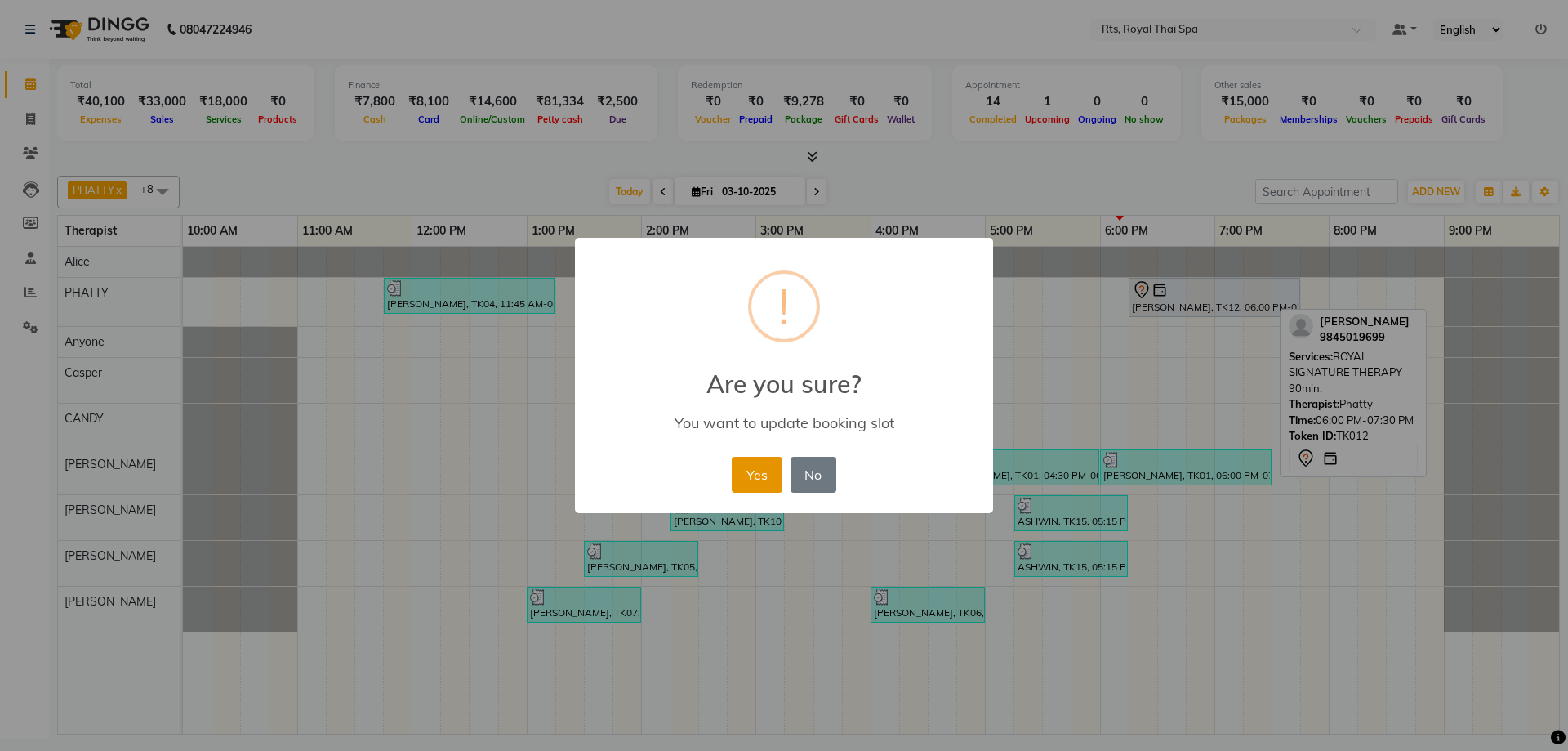
click at [756, 486] on button "Yes" at bounding box center [756, 474] width 50 height 36
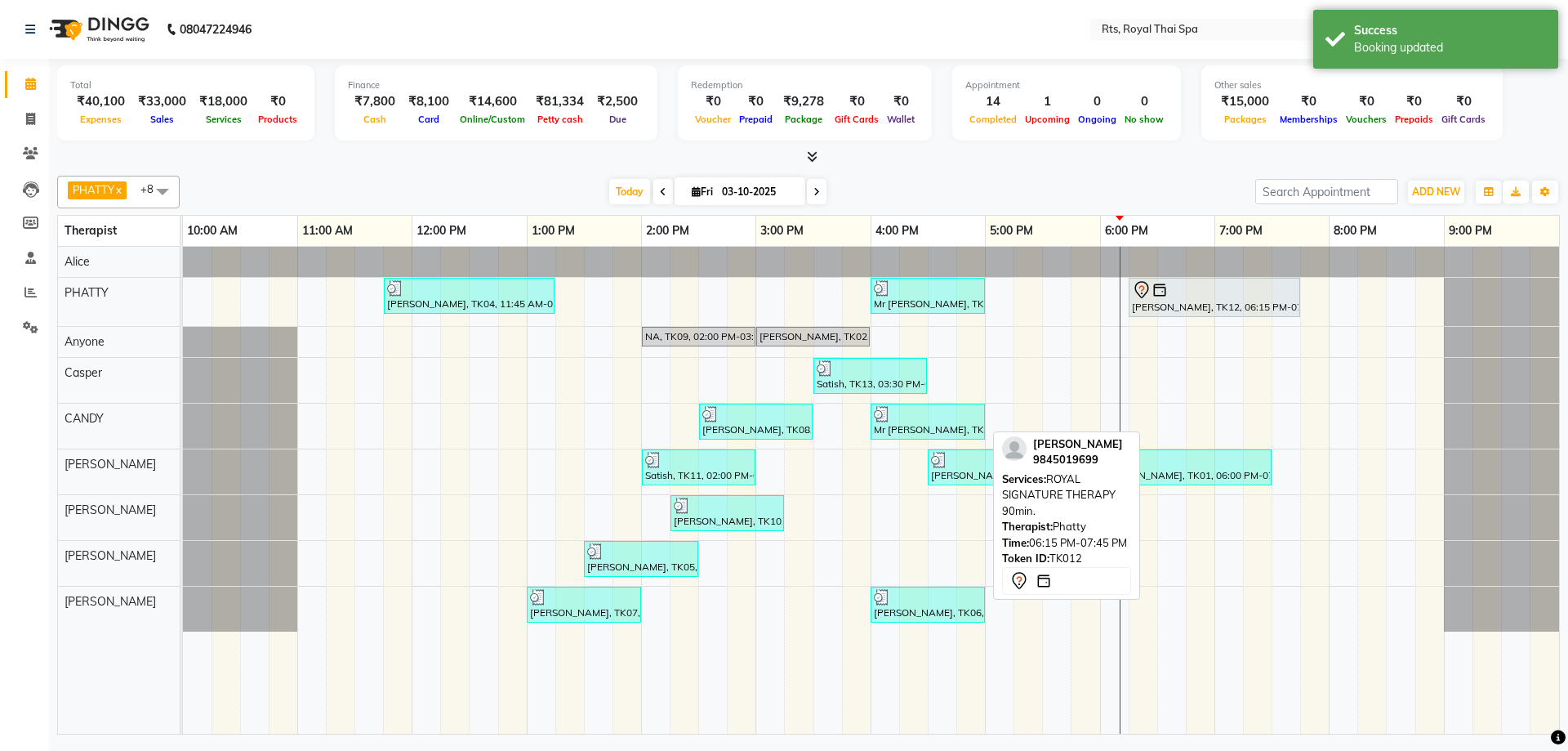
click at [1185, 282] on div at bounding box center [1214, 290] width 165 height 20
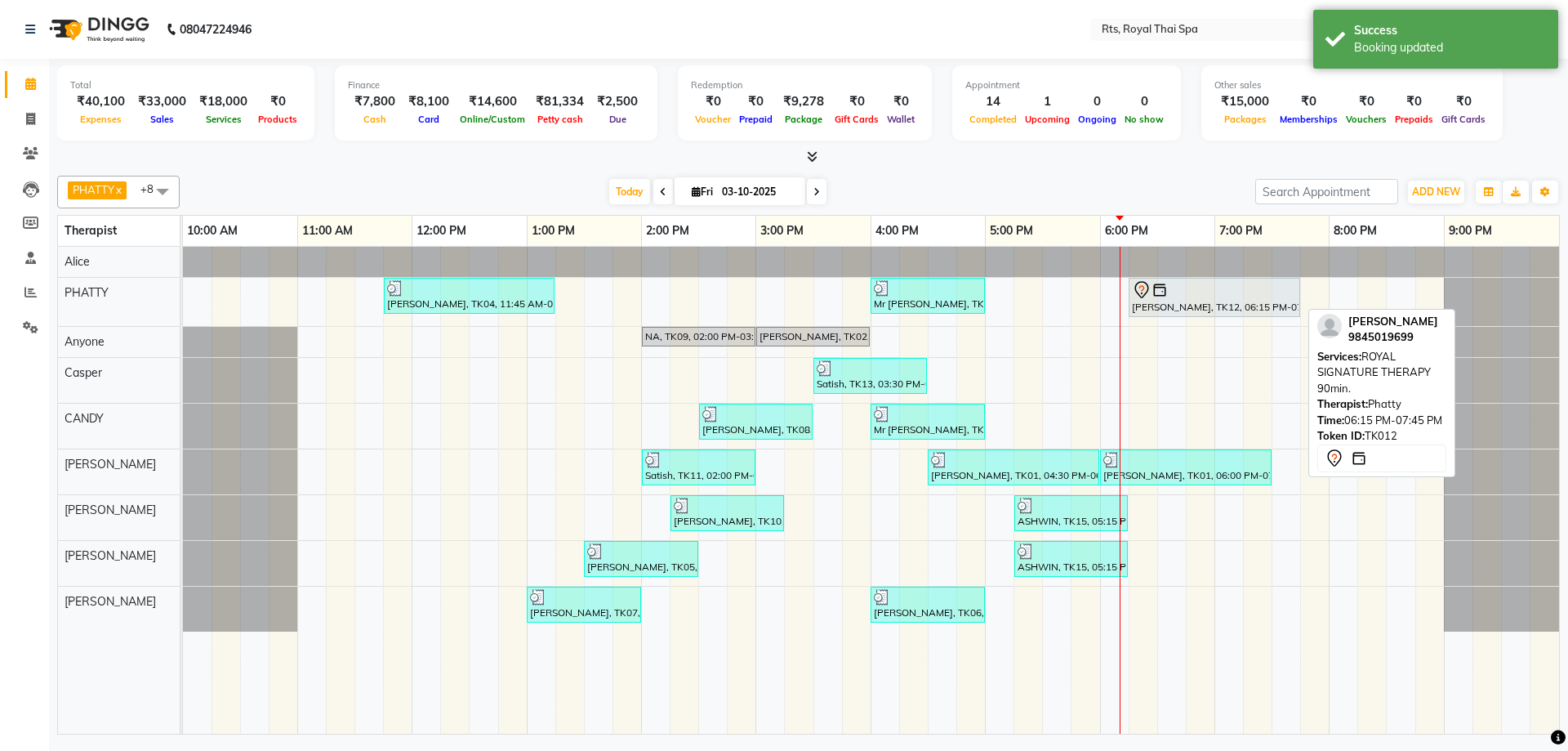
click at [1184, 292] on div at bounding box center [1214, 290] width 165 height 20
select select "7"
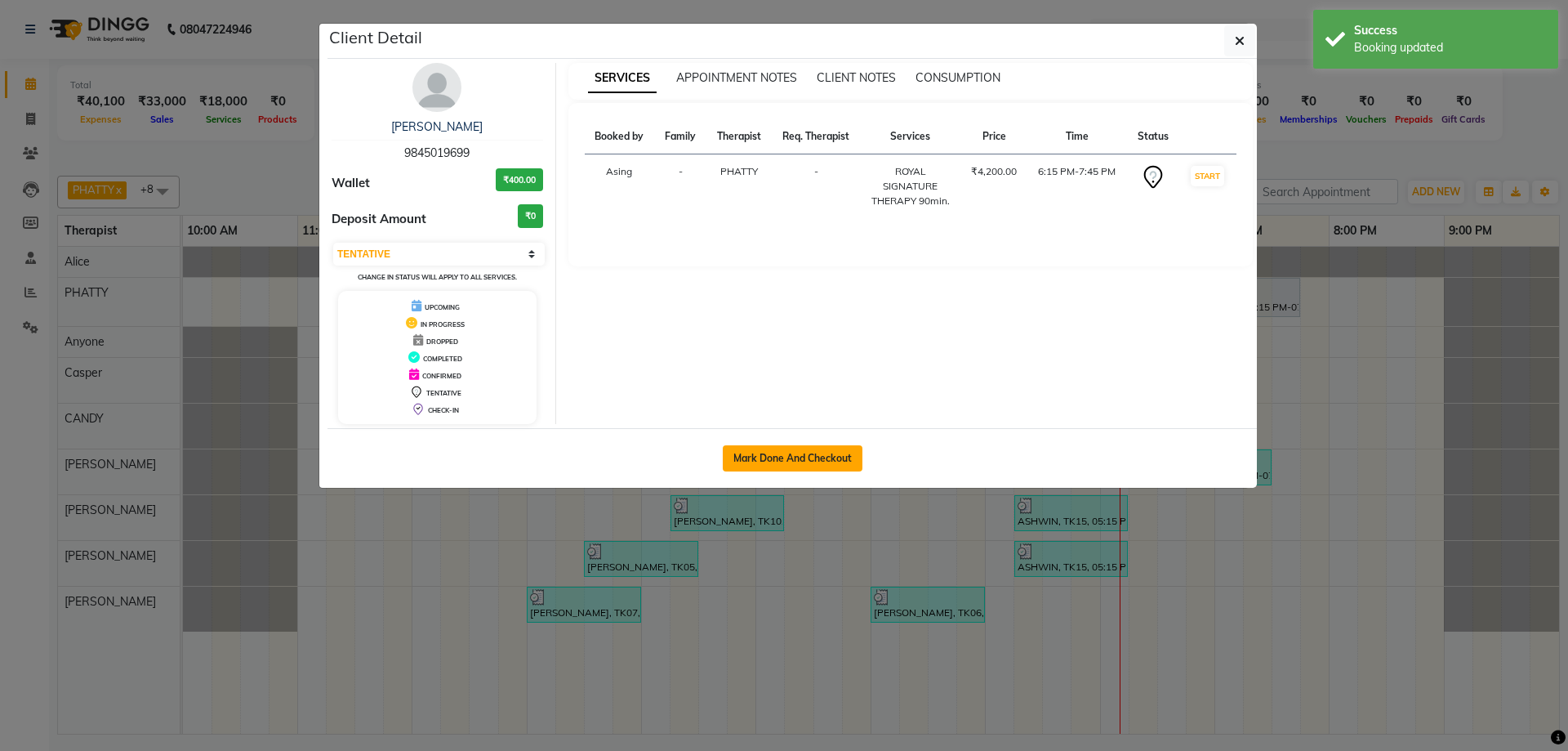
click at [813, 453] on button "Mark Done And Checkout" at bounding box center [792, 458] width 140 height 26
select select "service"
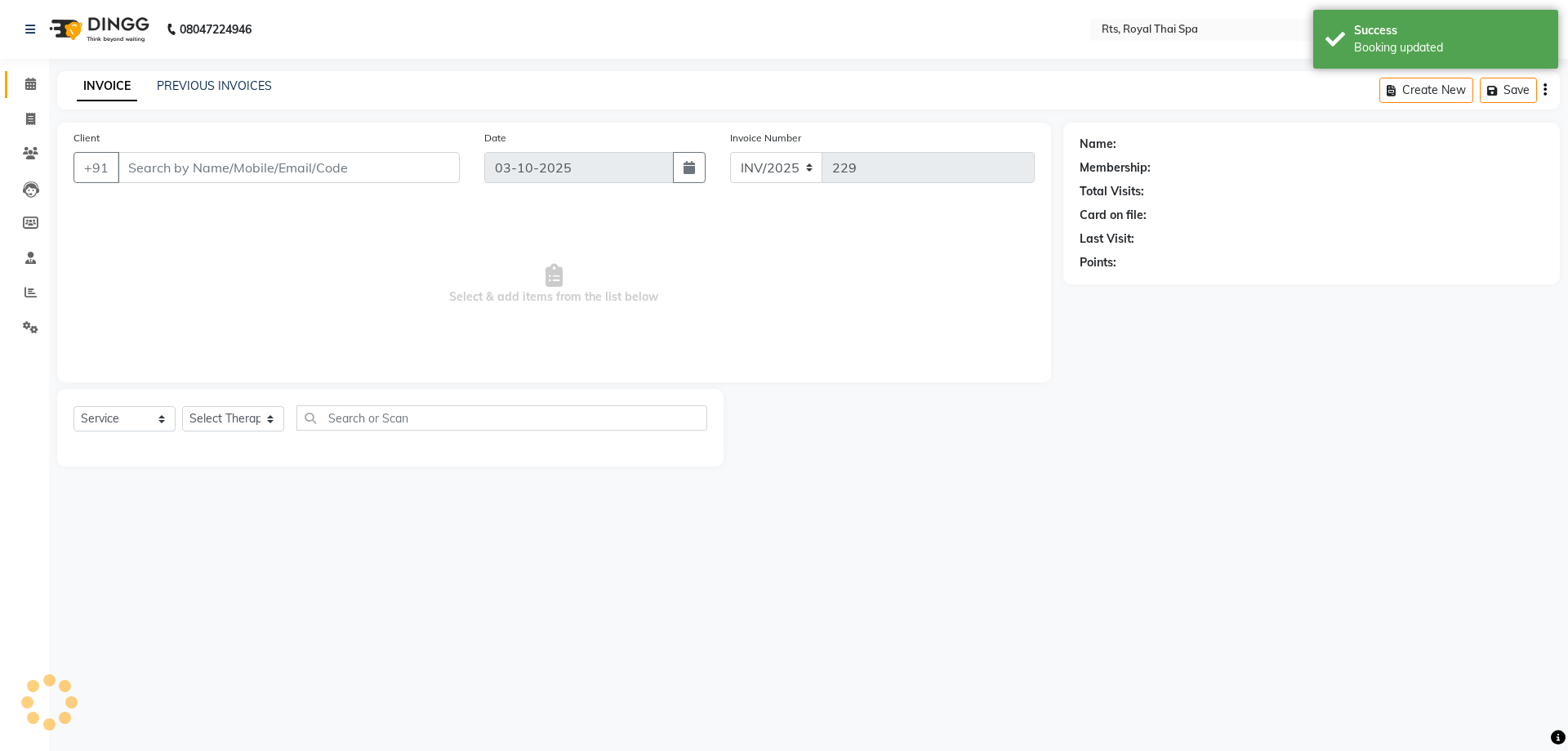
type input "9845019699"
select select "34835"
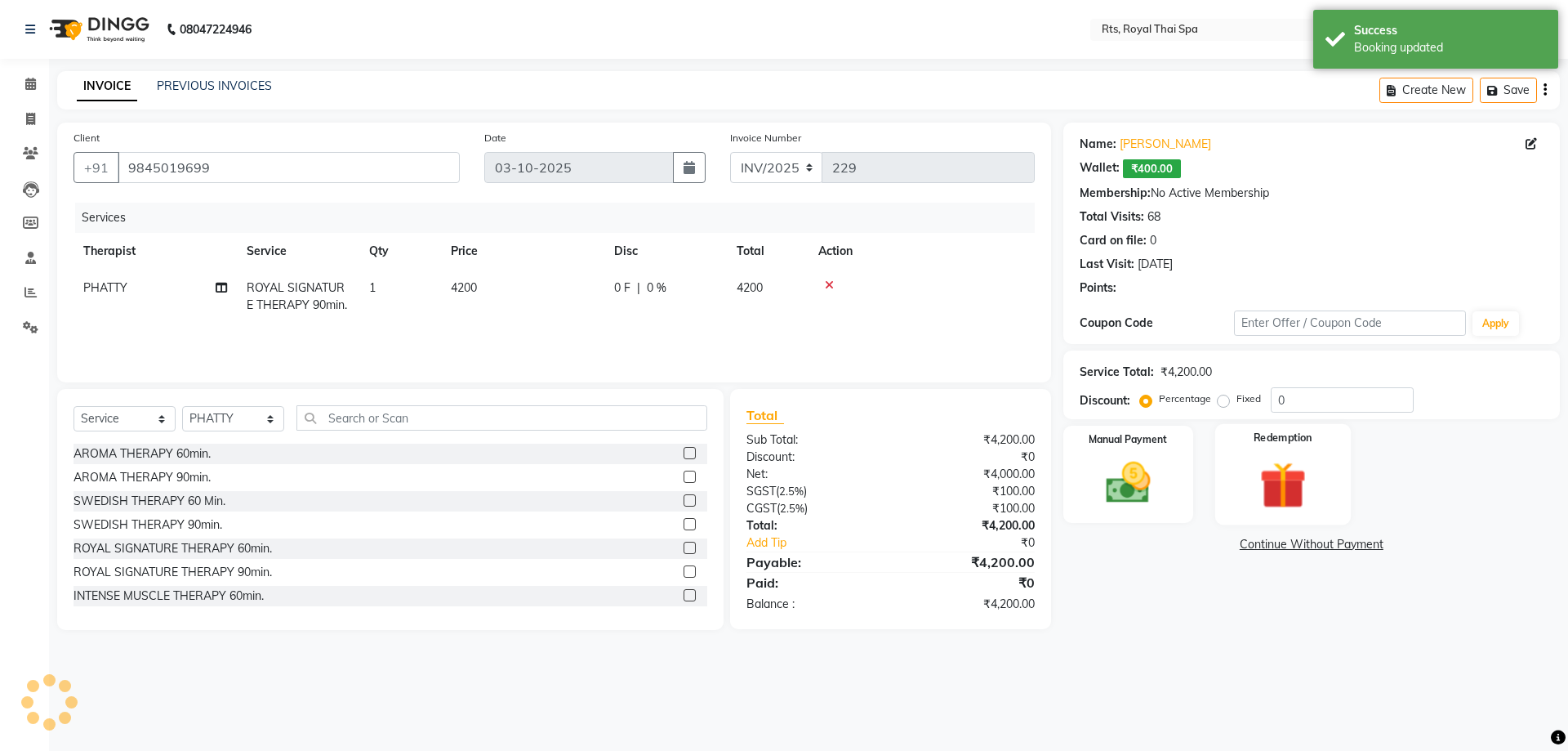
click at [1297, 467] on img at bounding box center [1283, 484] width 76 height 58
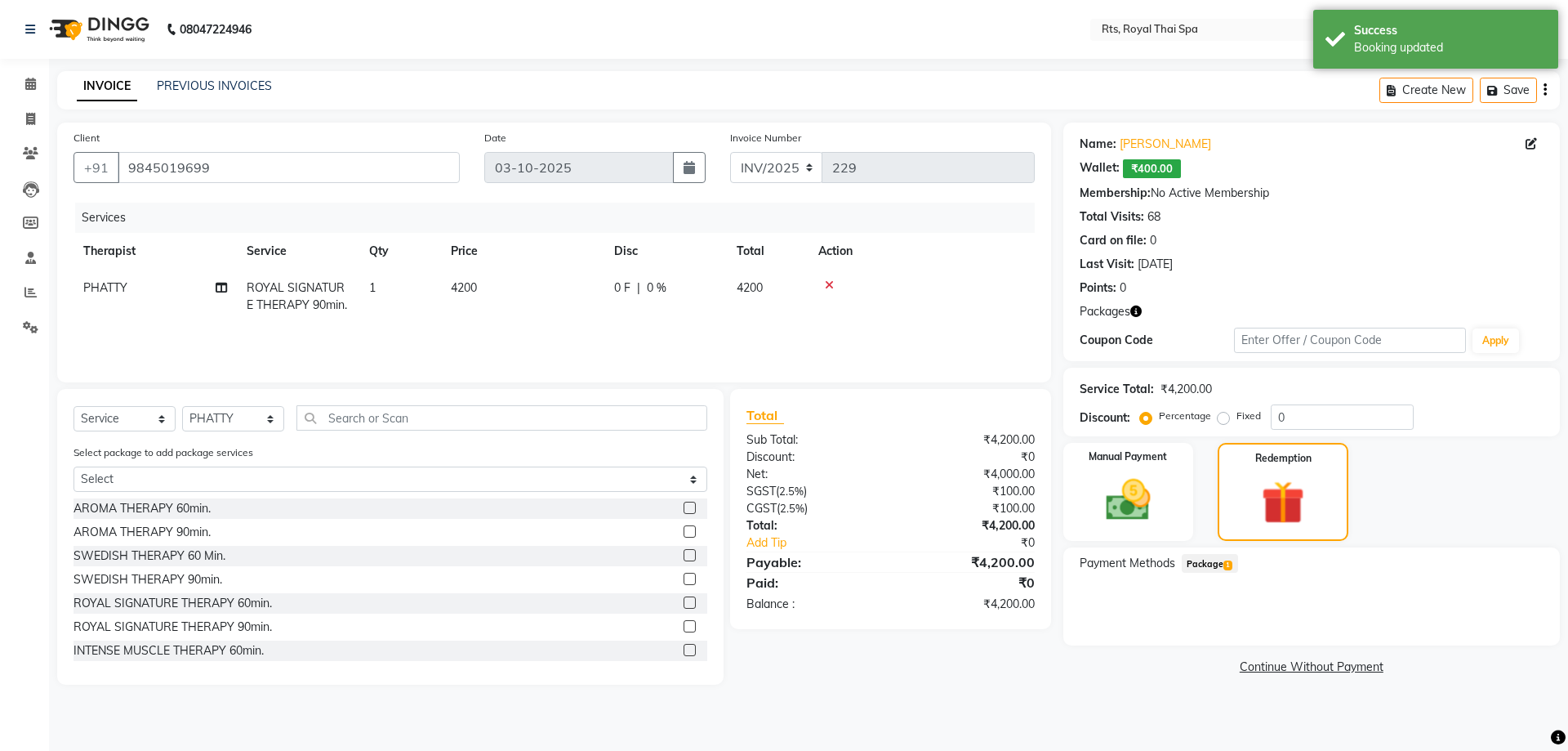
drag, startPoint x: 1213, startPoint y: 561, endPoint x: 1244, endPoint y: 560, distance: 31.0
click at [1213, 562] on span "Package 1" at bounding box center [1210, 563] width 57 height 19
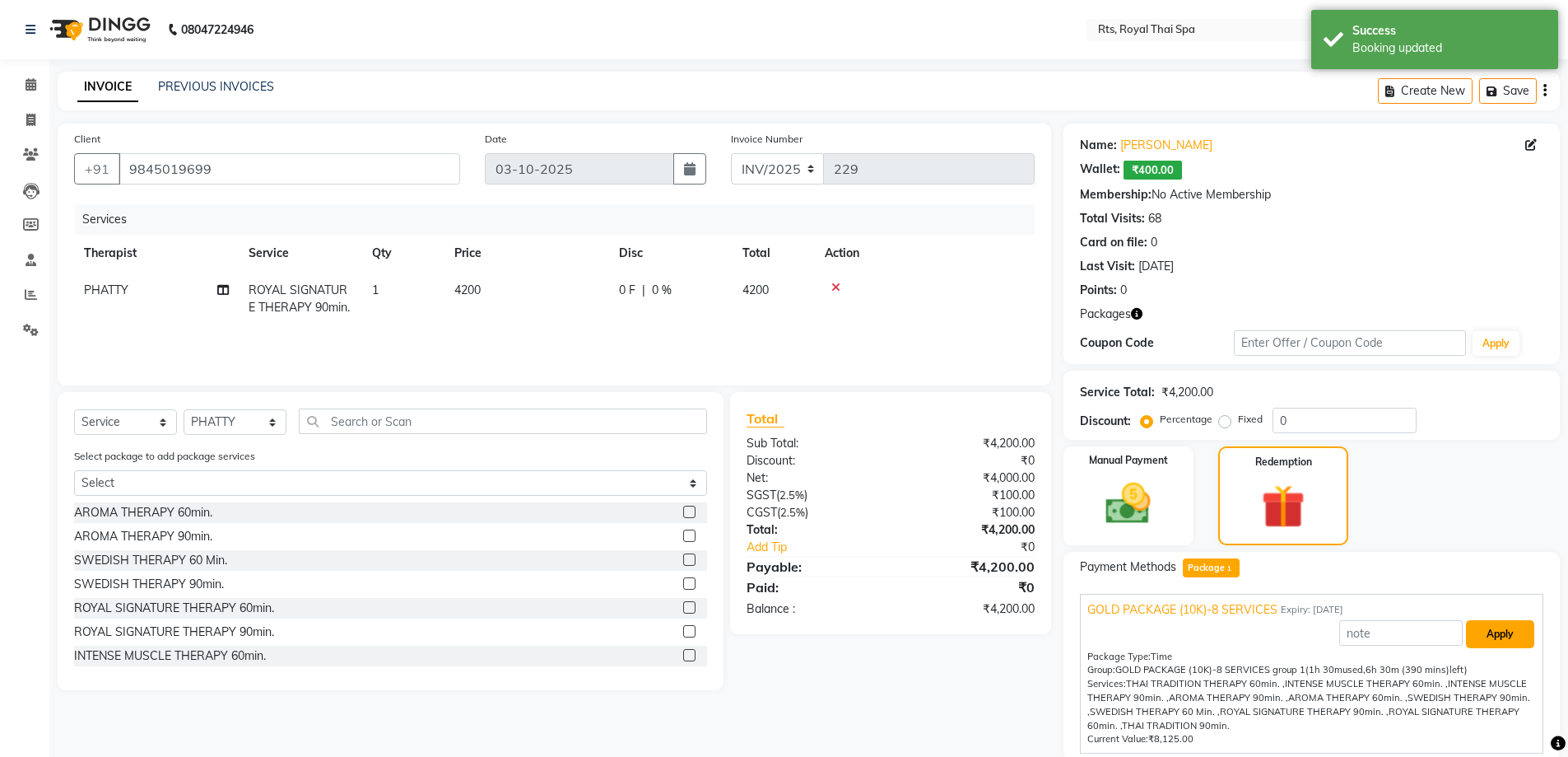
click at [1505, 635] on button "Apply" at bounding box center [1500, 634] width 68 height 28
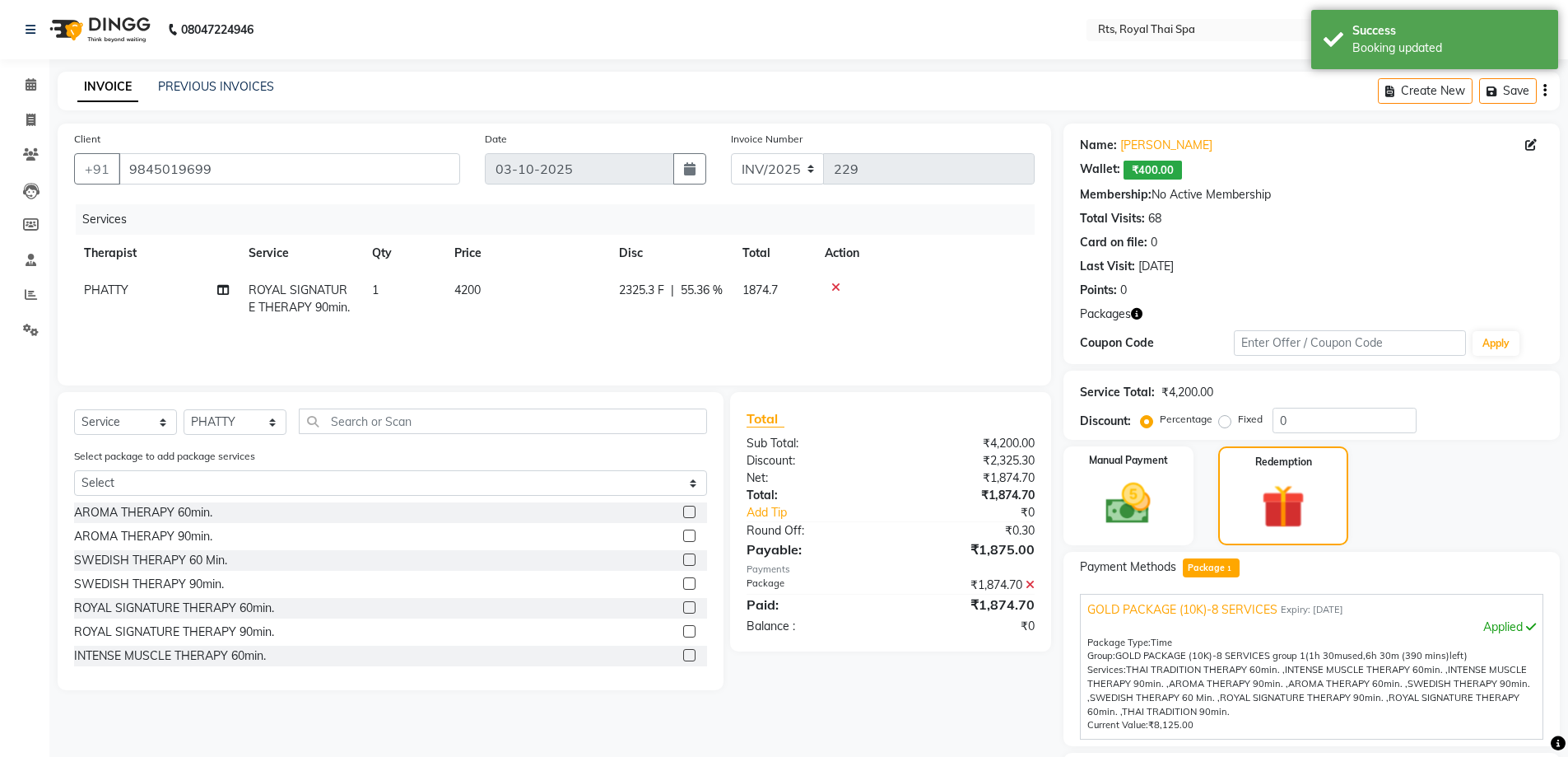
scroll to position [141, 0]
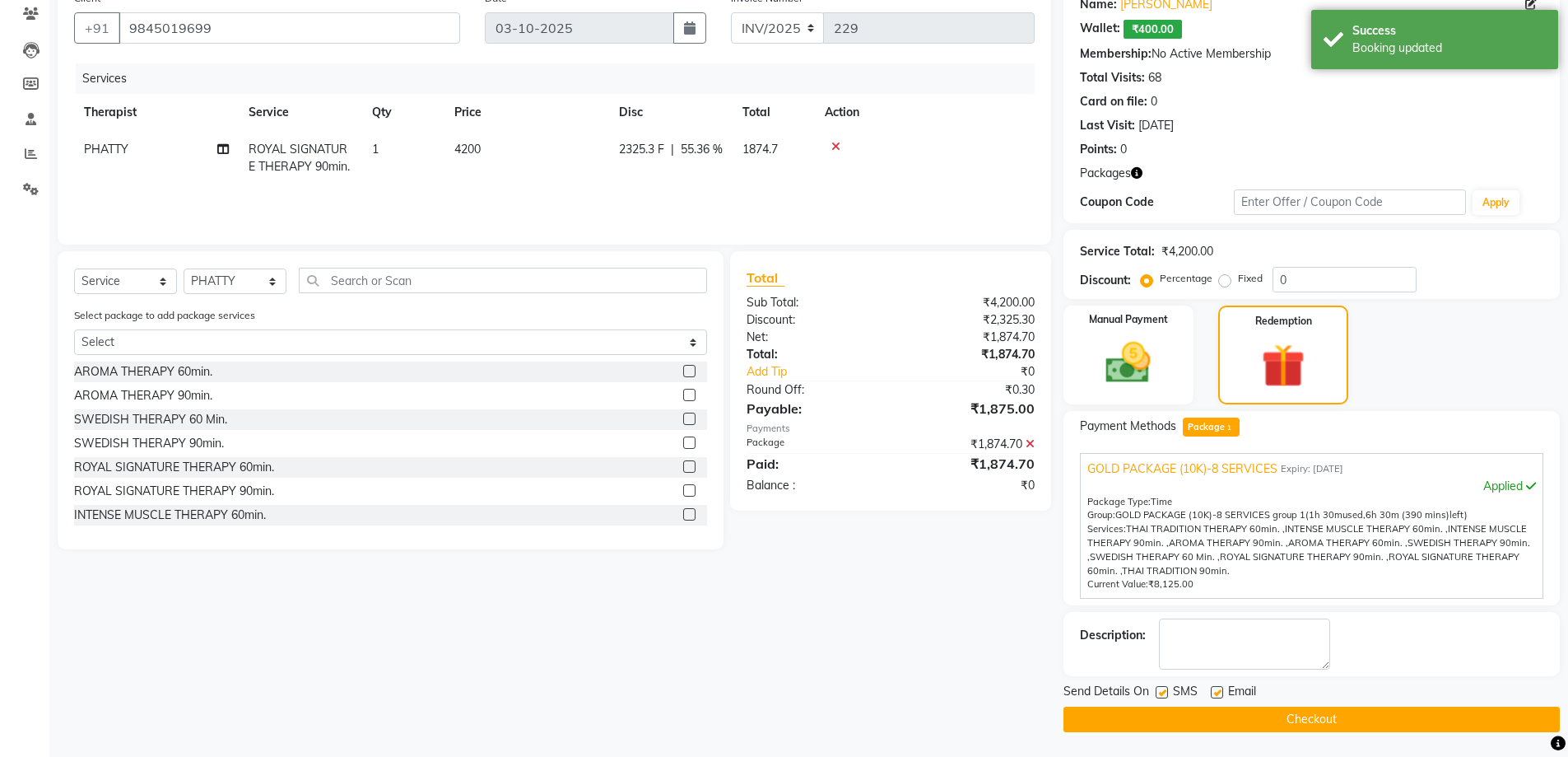
click at [1164, 692] on label at bounding box center [1161, 692] width 13 height 13
click at [1164, 692] on input "checkbox" at bounding box center [1161, 693] width 11 height 11
checkbox input "false"
click at [1165, 719] on button "Checkout" at bounding box center [1311, 719] width 496 height 26
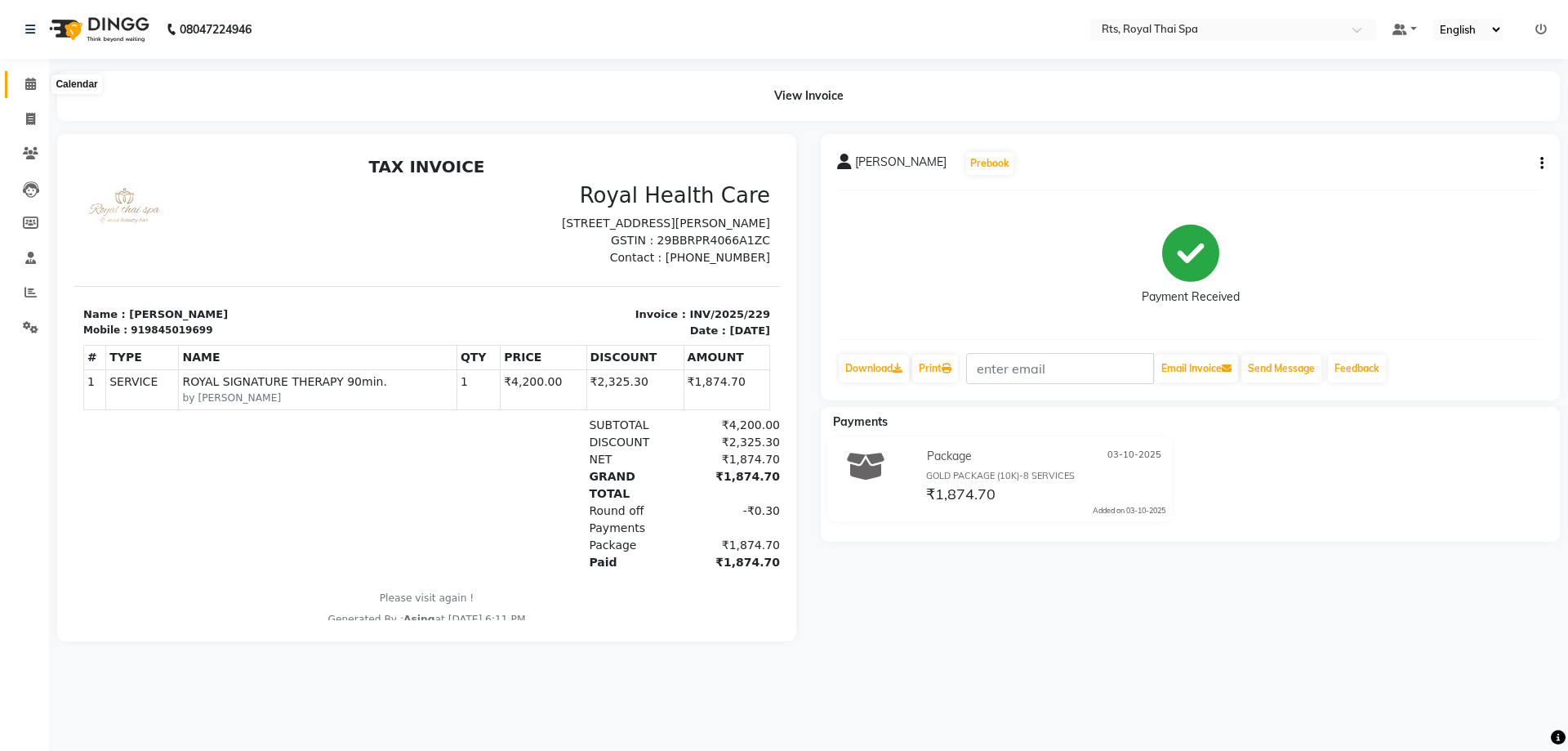
click at [27, 88] on icon at bounding box center [31, 84] width 11 height 12
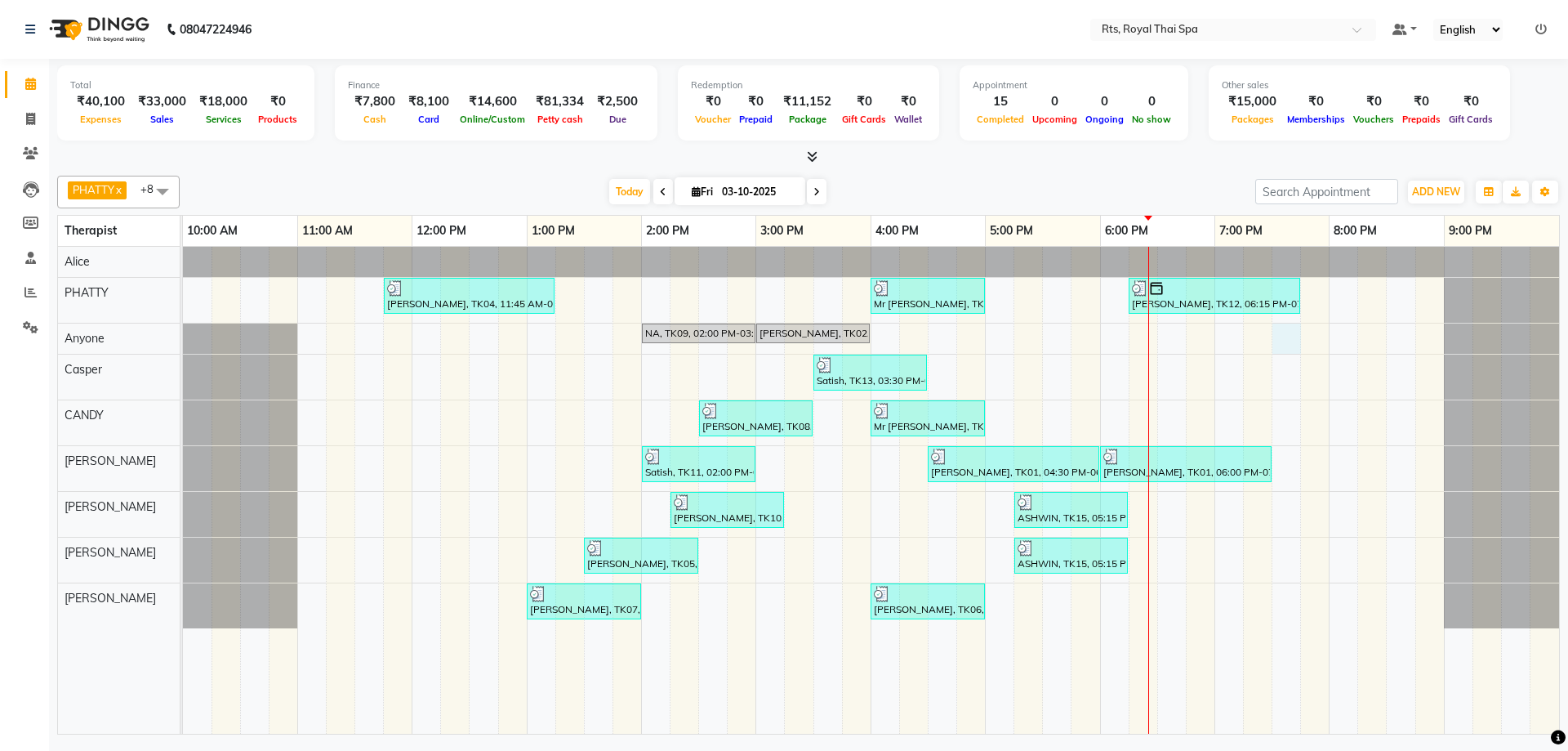
click at [1278, 338] on div "[PERSON_NAME], TK04, 11:45 AM-01:15 PM, ROYAL SIGNATURE THERAPY 90min. Mr [PERS…" at bounding box center [870, 489] width 1376 height 487
select select "39979"
select select "tentative"
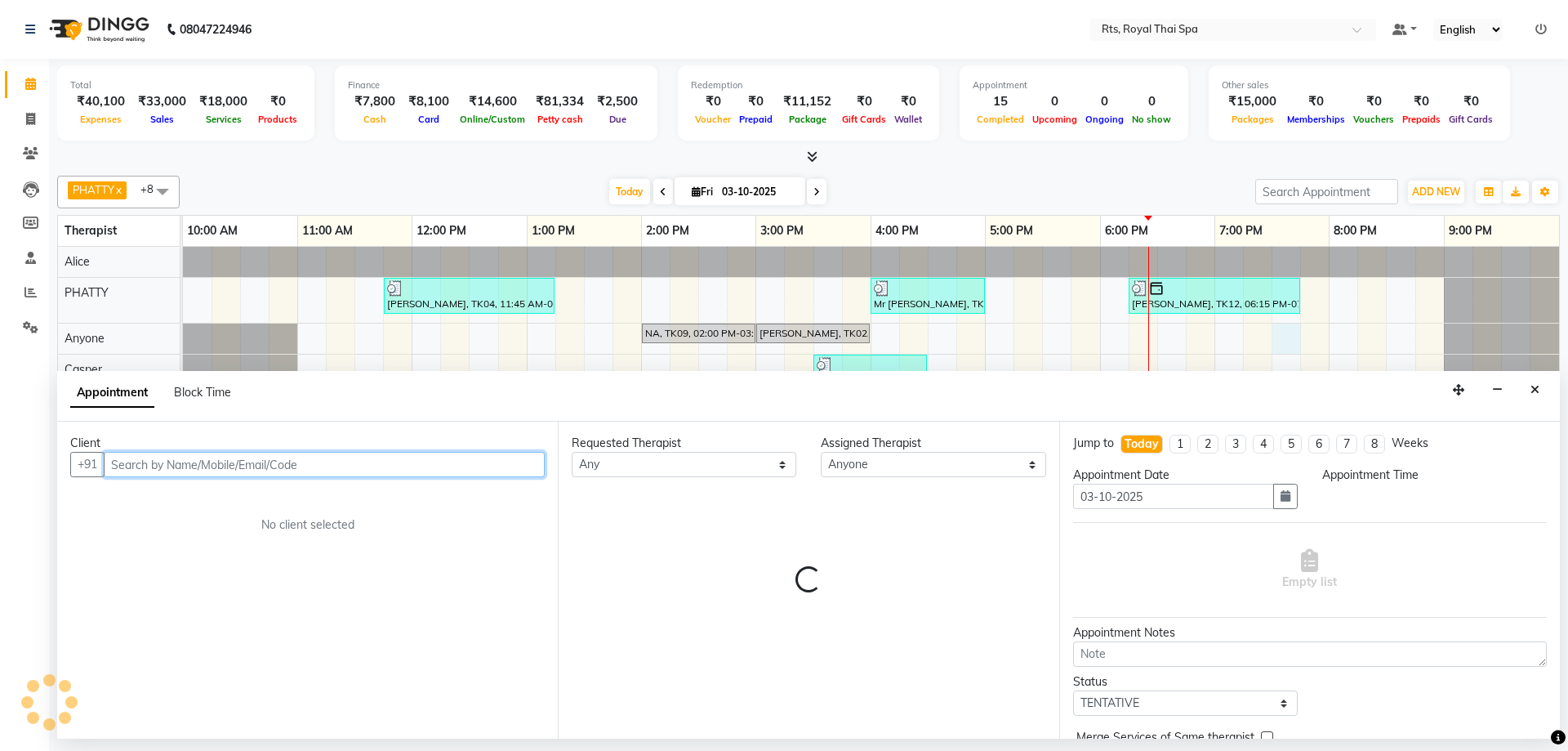
select select "1170"
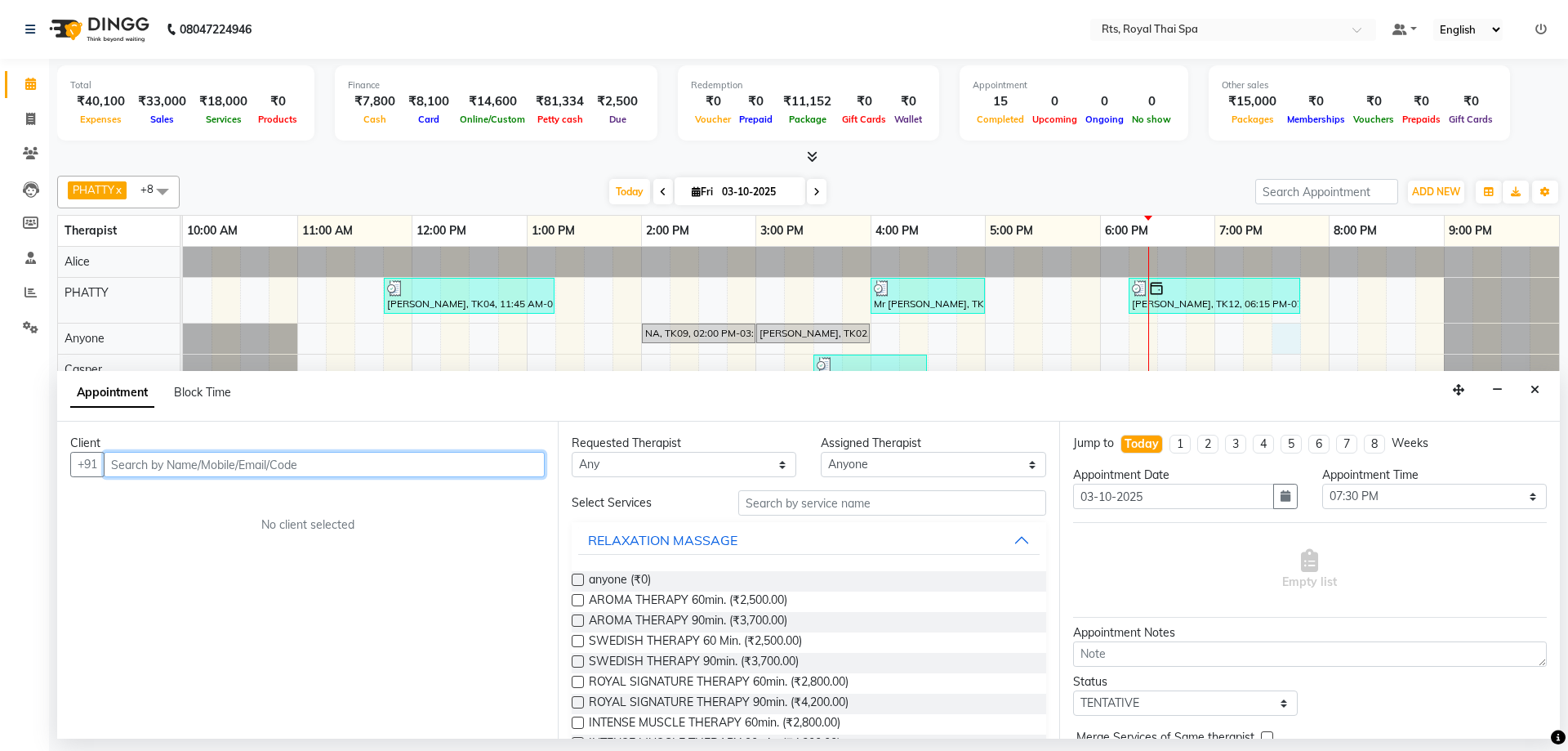
click at [437, 473] on input "text" at bounding box center [324, 464] width 441 height 26
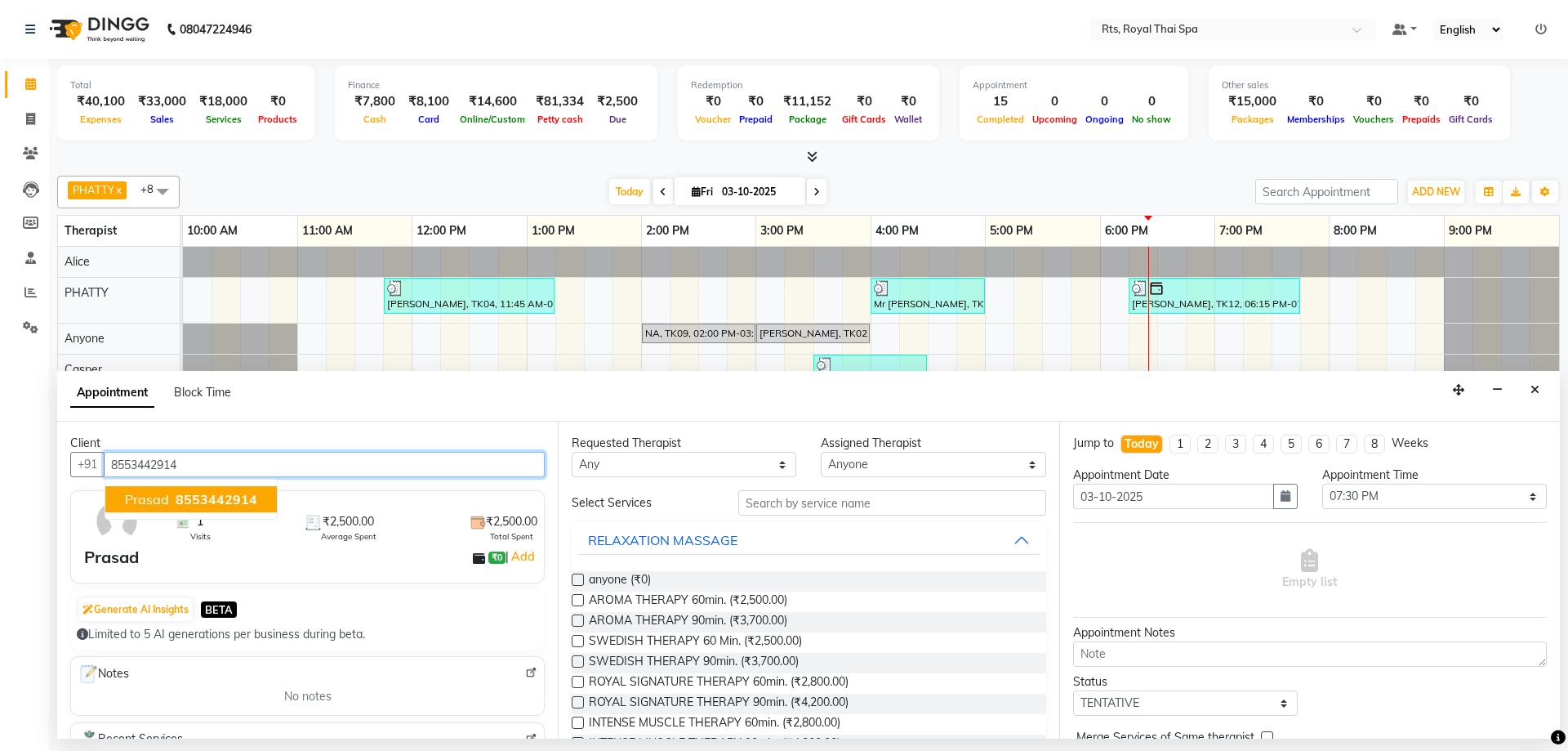
drag, startPoint x: 195, startPoint y: 509, endPoint x: 202, endPoint y: 503, distance: 9.2
click at [198, 507] on button "Prasad 8553442914" at bounding box center [191, 498] width 171 height 26
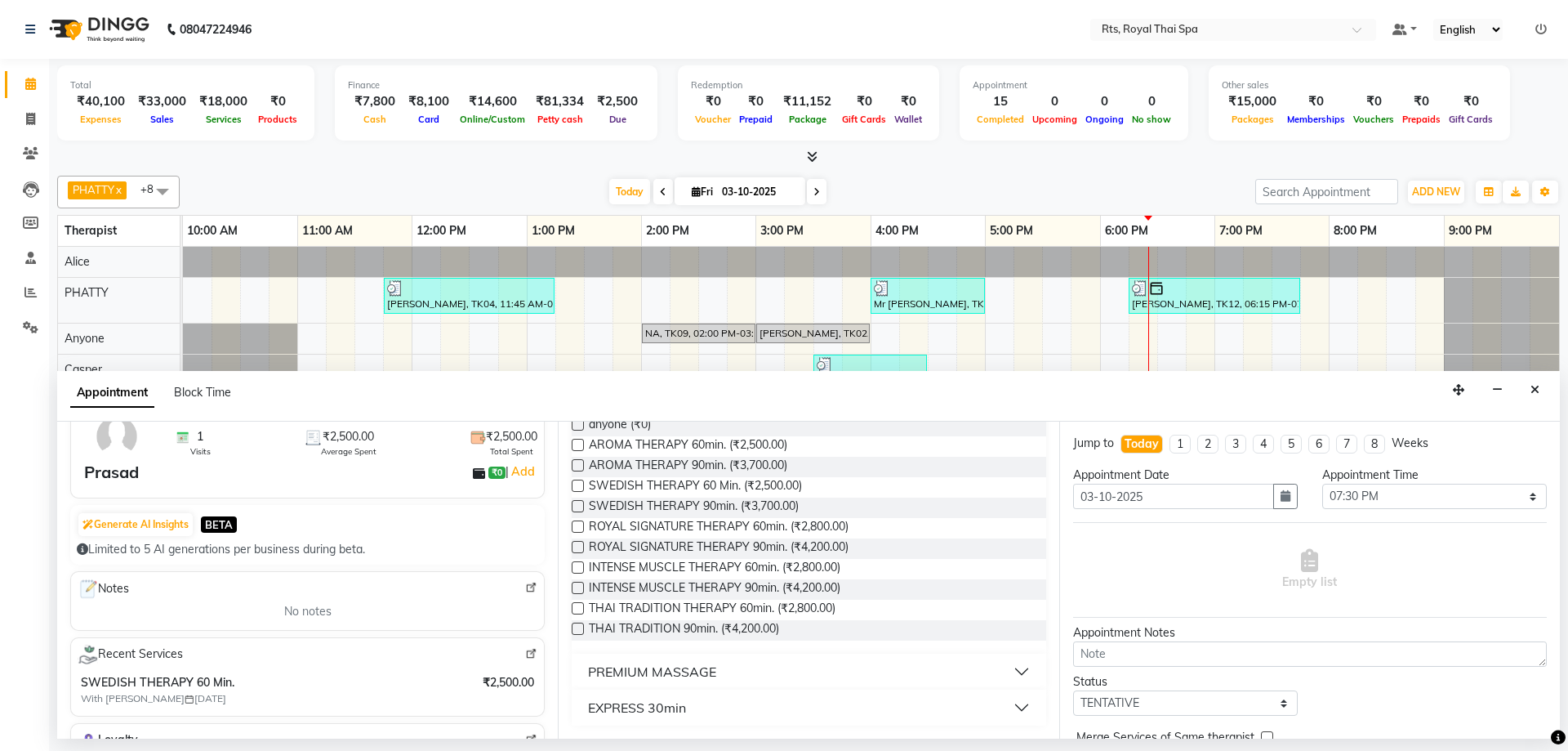
scroll to position [163, 0]
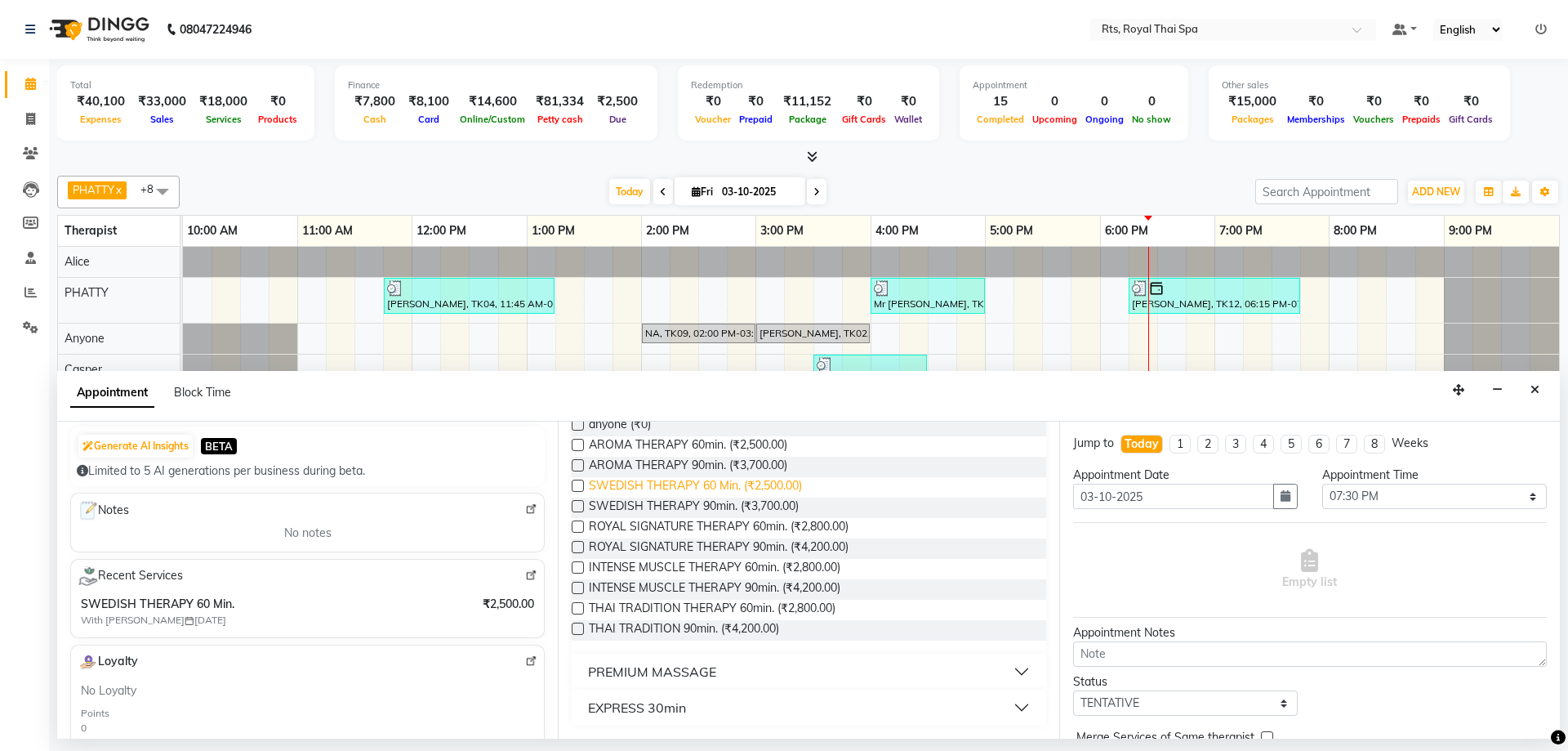
type input "8553442914"
click at [781, 482] on span "SWEDISH THERAPY 60 Min. (₹2,500.00)" at bounding box center [695, 487] width 213 height 20
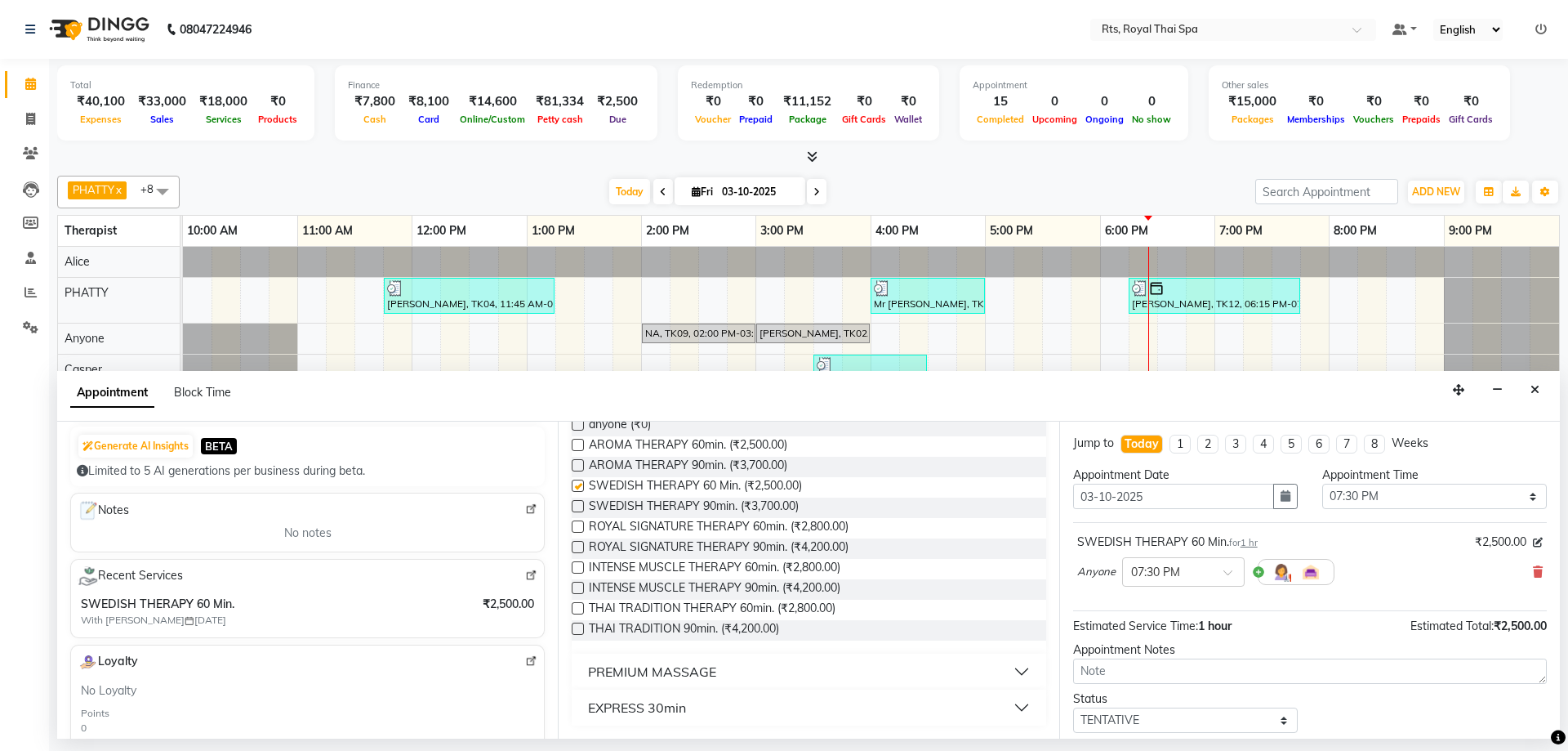
checkbox input "false"
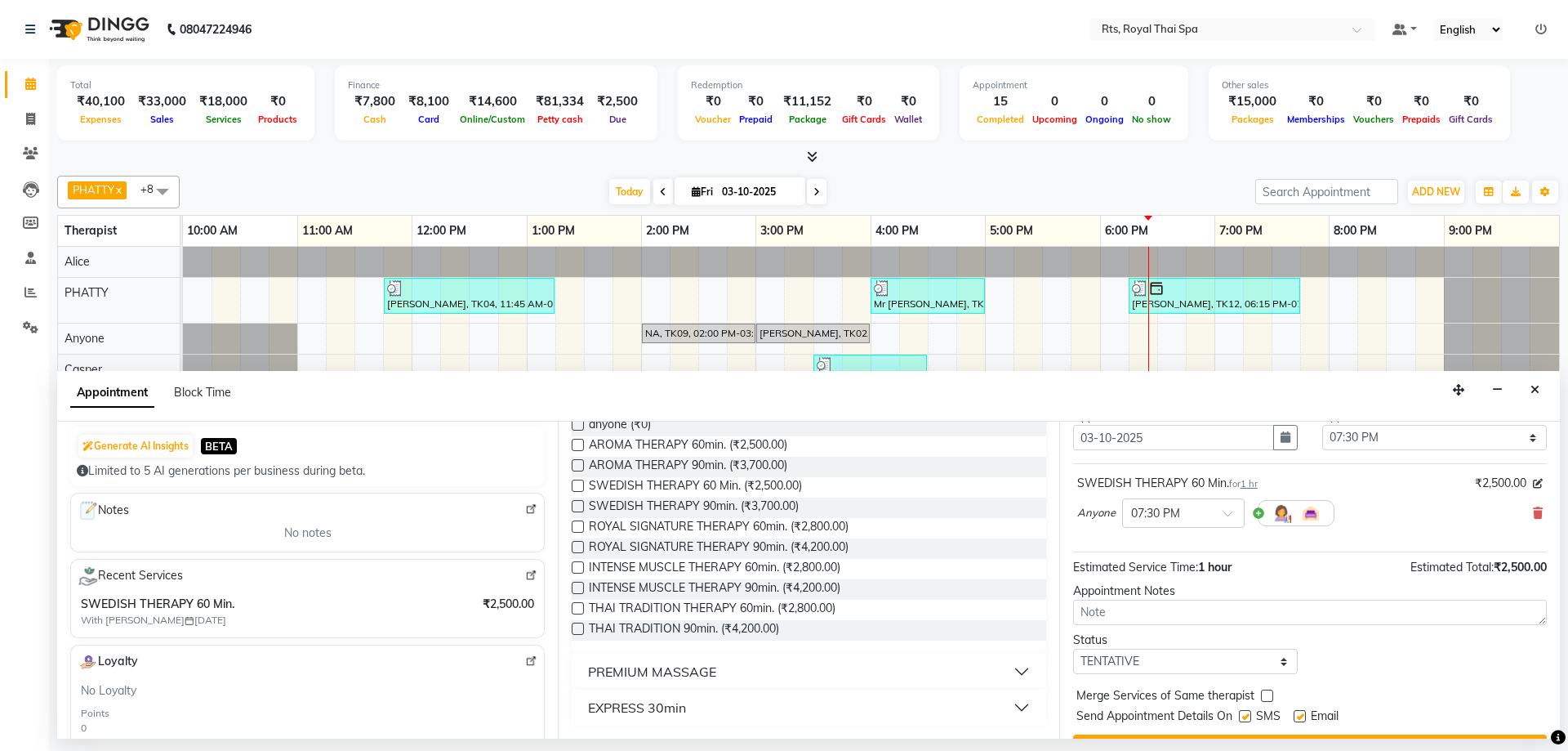
scroll to position [98, 0]
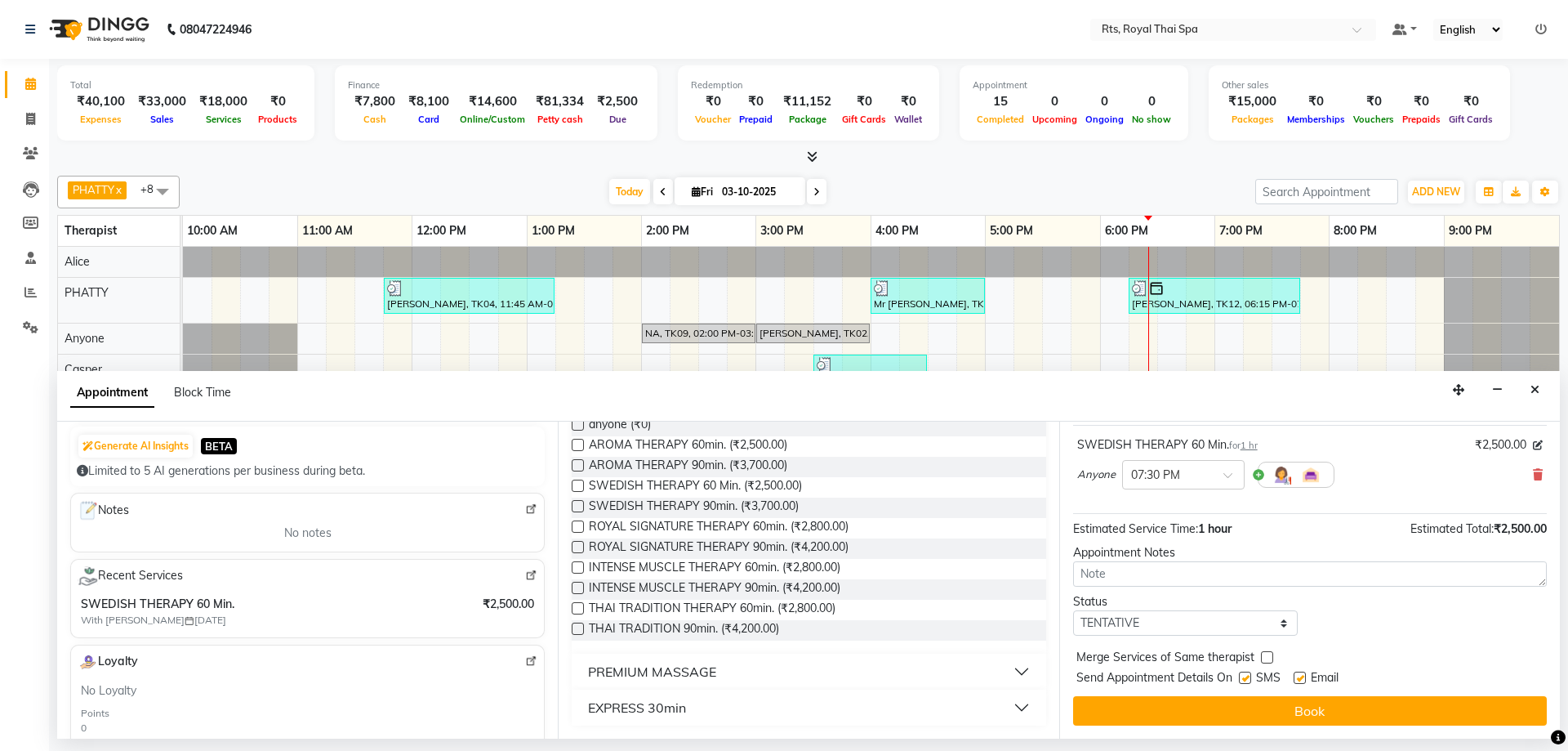
click at [1248, 674] on label at bounding box center [1244, 677] width 12 height 12
click at [1248, 674] on input "checkbox" at bounding box center [1244, 679] width 11 height 11
checkbox input "false"
drag, startPoint x: 1244, startPoint y: 708, endPoint x: 1221, endPoint y: 712, distance: 23.3
click at [1236, 716] on button "Book" at bounding box center [1309, 710] width 473 height 29
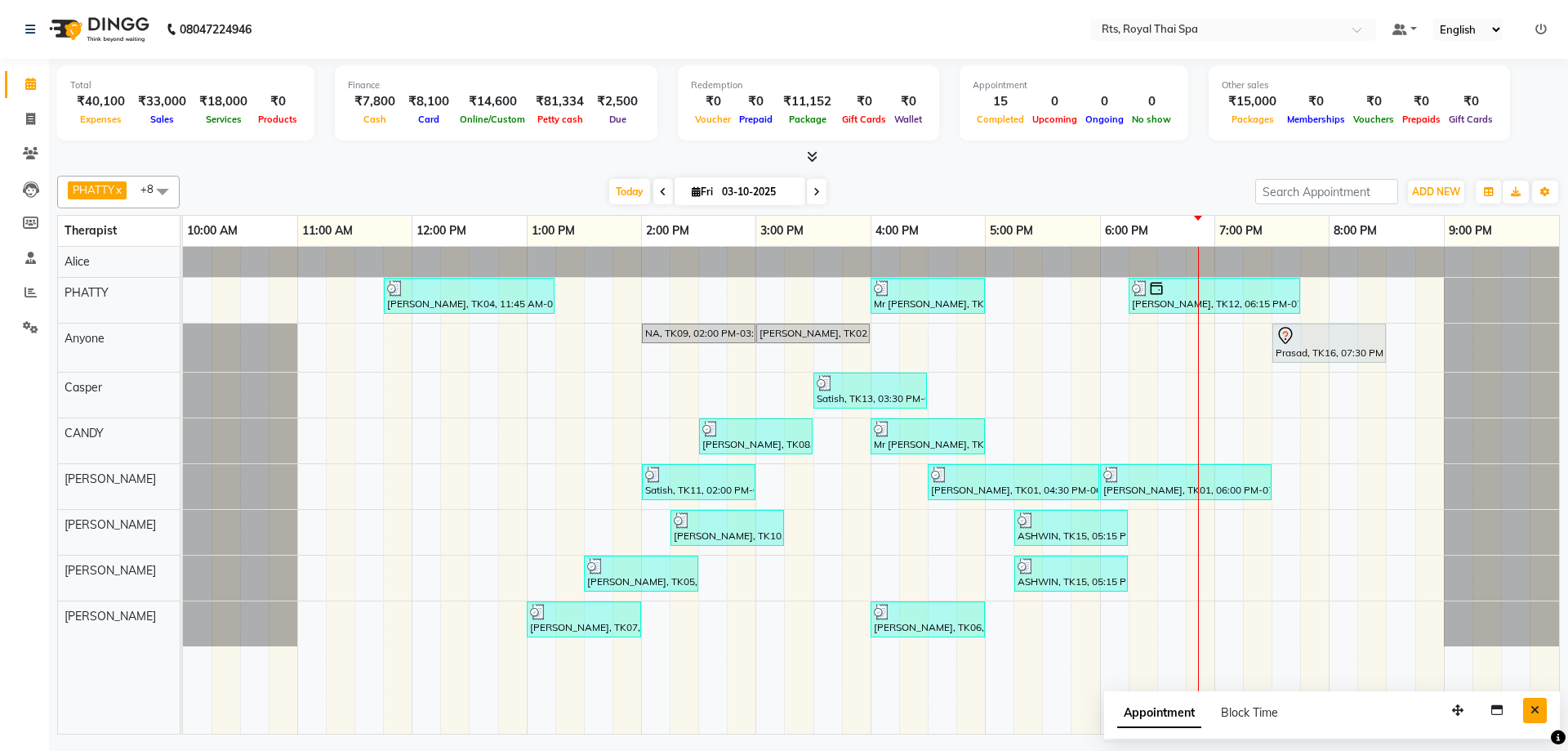
click at [1531, 717] on button "Close" at bounding box center [1534, 710] width 24 height 26
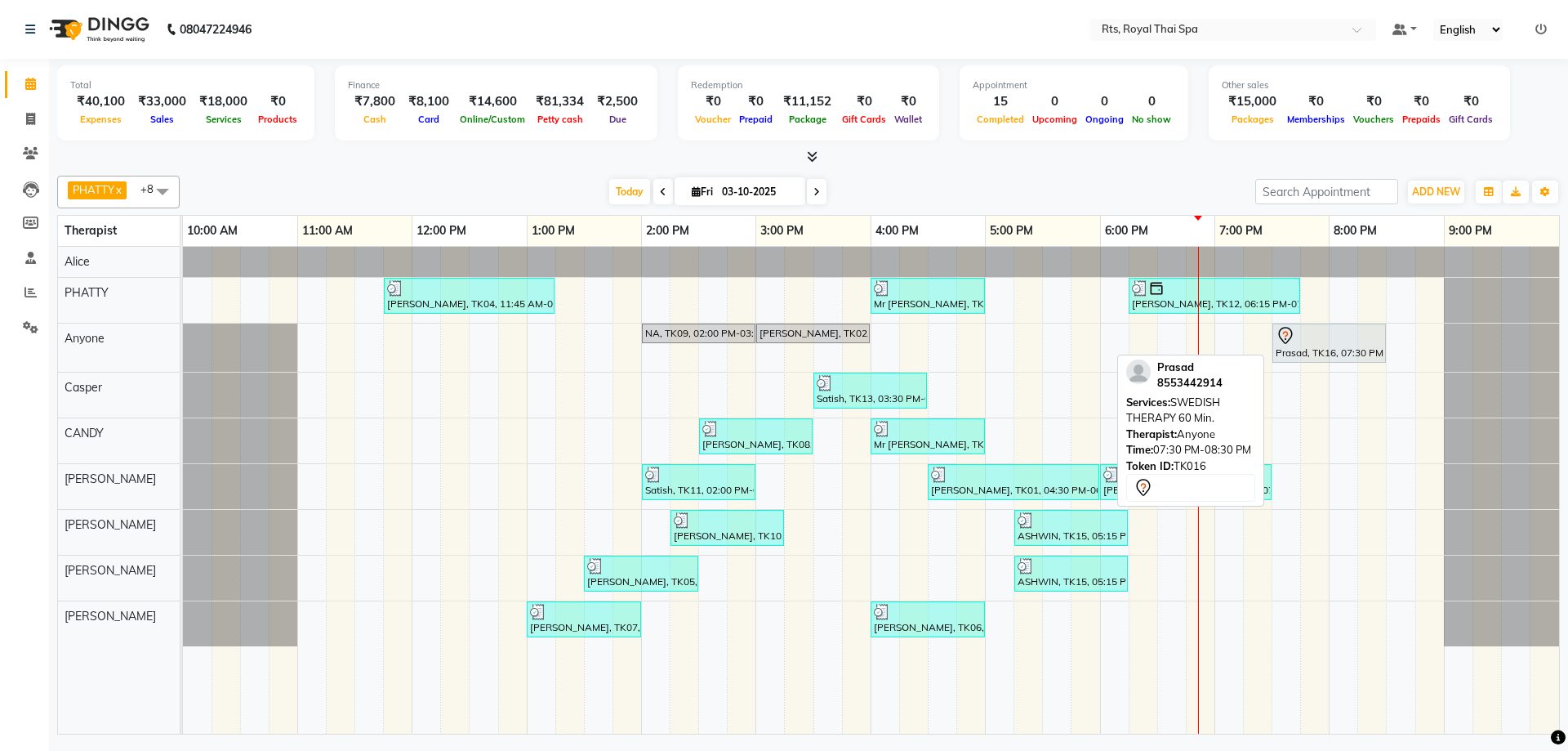
click at [1299, 347] on div "Prasad, TK16, 07:30 PM-08:30 PM, SWEDISH THERAPY 60 Min." at bounding box center [1329, 343] width 110 height 35
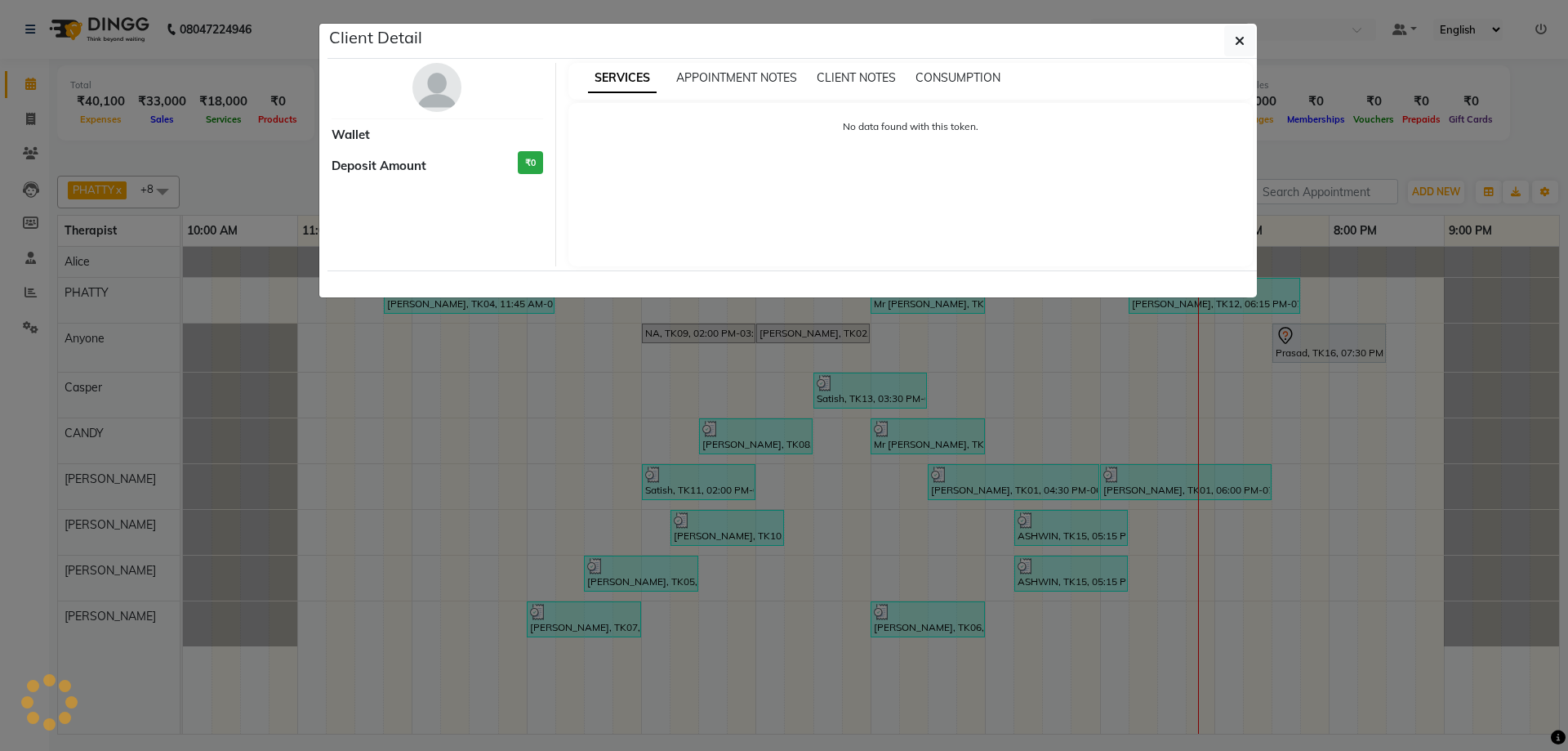
select select "7"
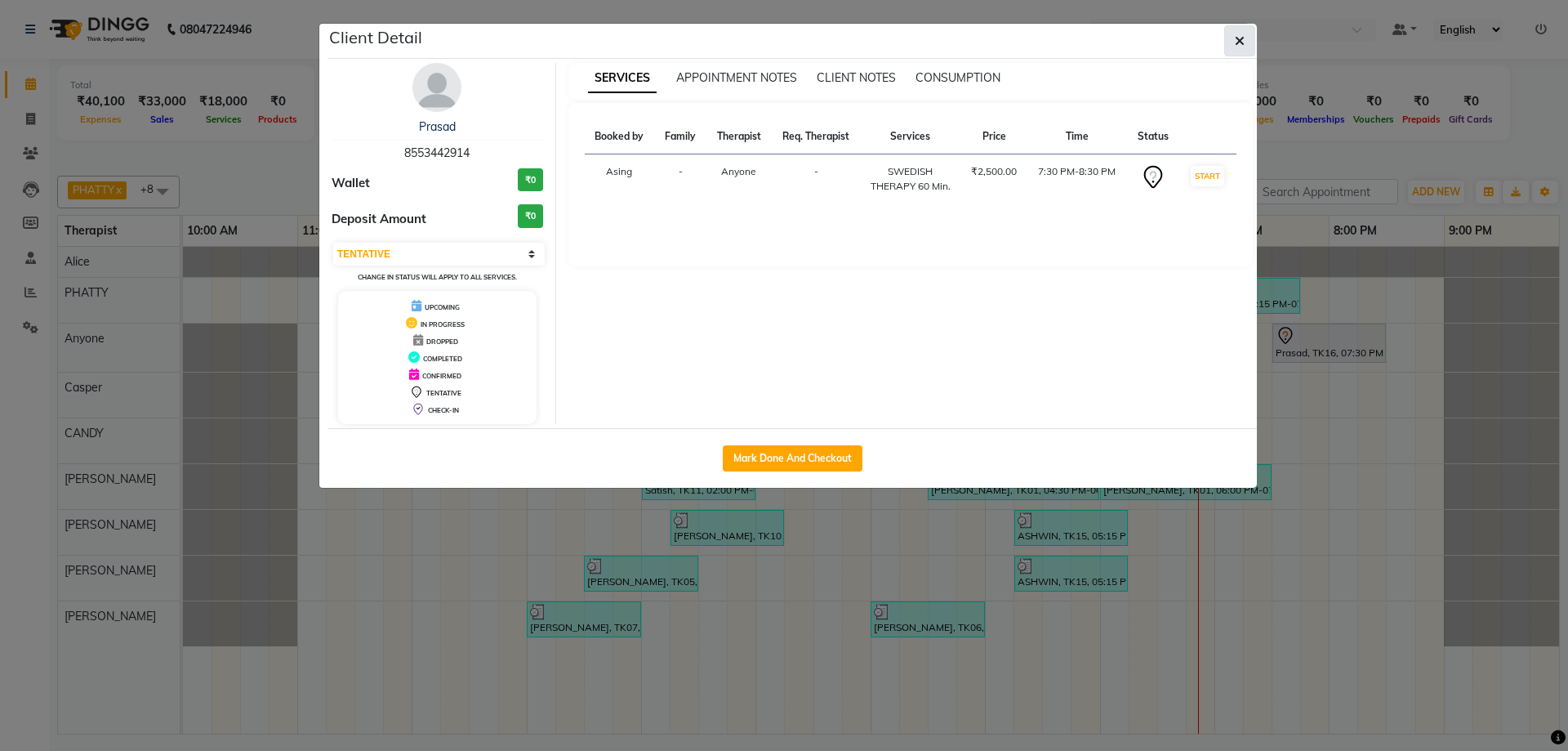
click at [1244, 44] on icon "button" at bounding box center [1239, 41] width 10 height 13
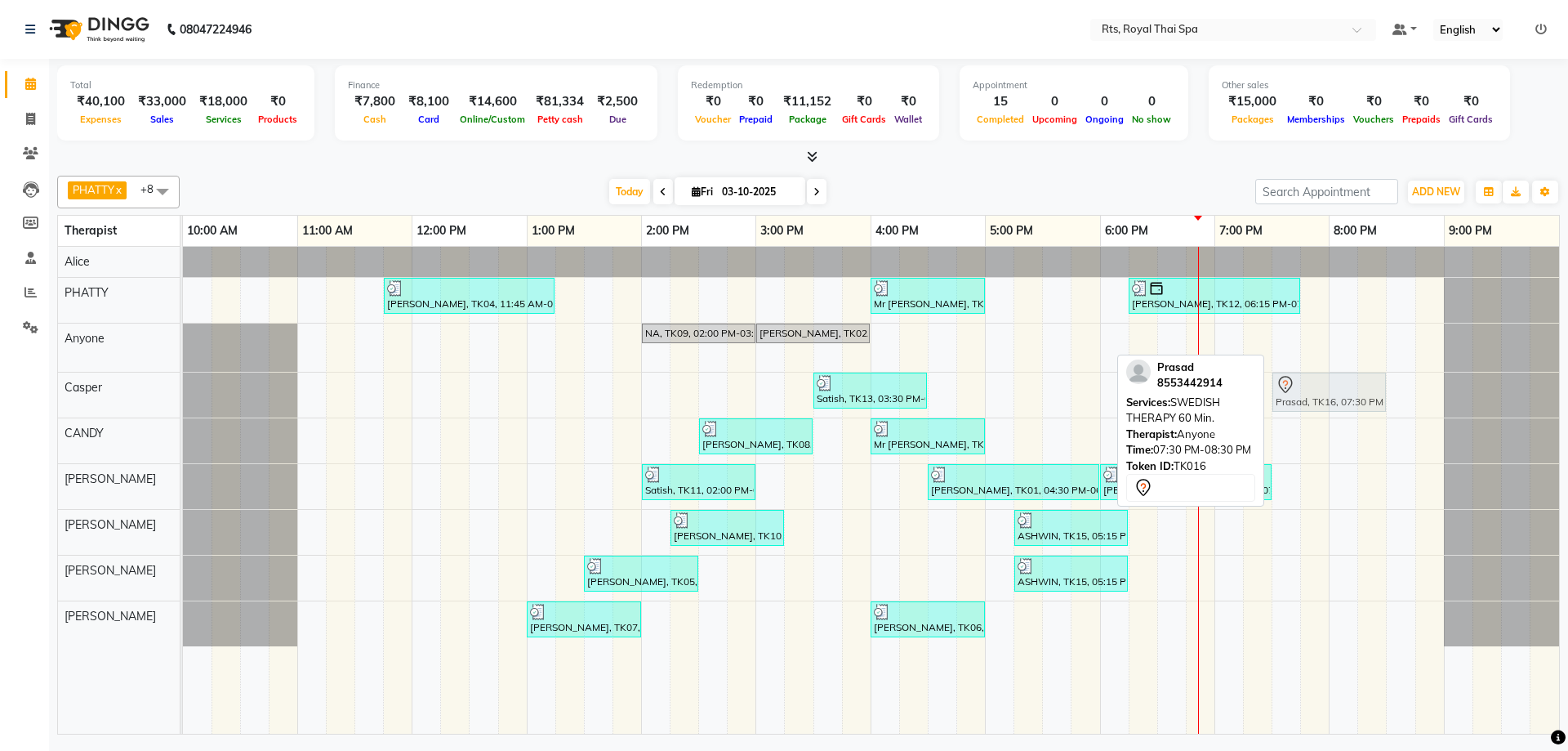
drag, startPoint x: 1285, startPoint y: 348, endPoint x: 1279, endPoint y: 401, distance: 53.3
click at [1279, 401] on tbody "[PERSON_NAME], TK04, 11:45 AM-01:15 PM, ROYAL SIGNATURE THERAPY 90min. Mr [PERS…" at bounding box center [870, 446] width 1376 height 399
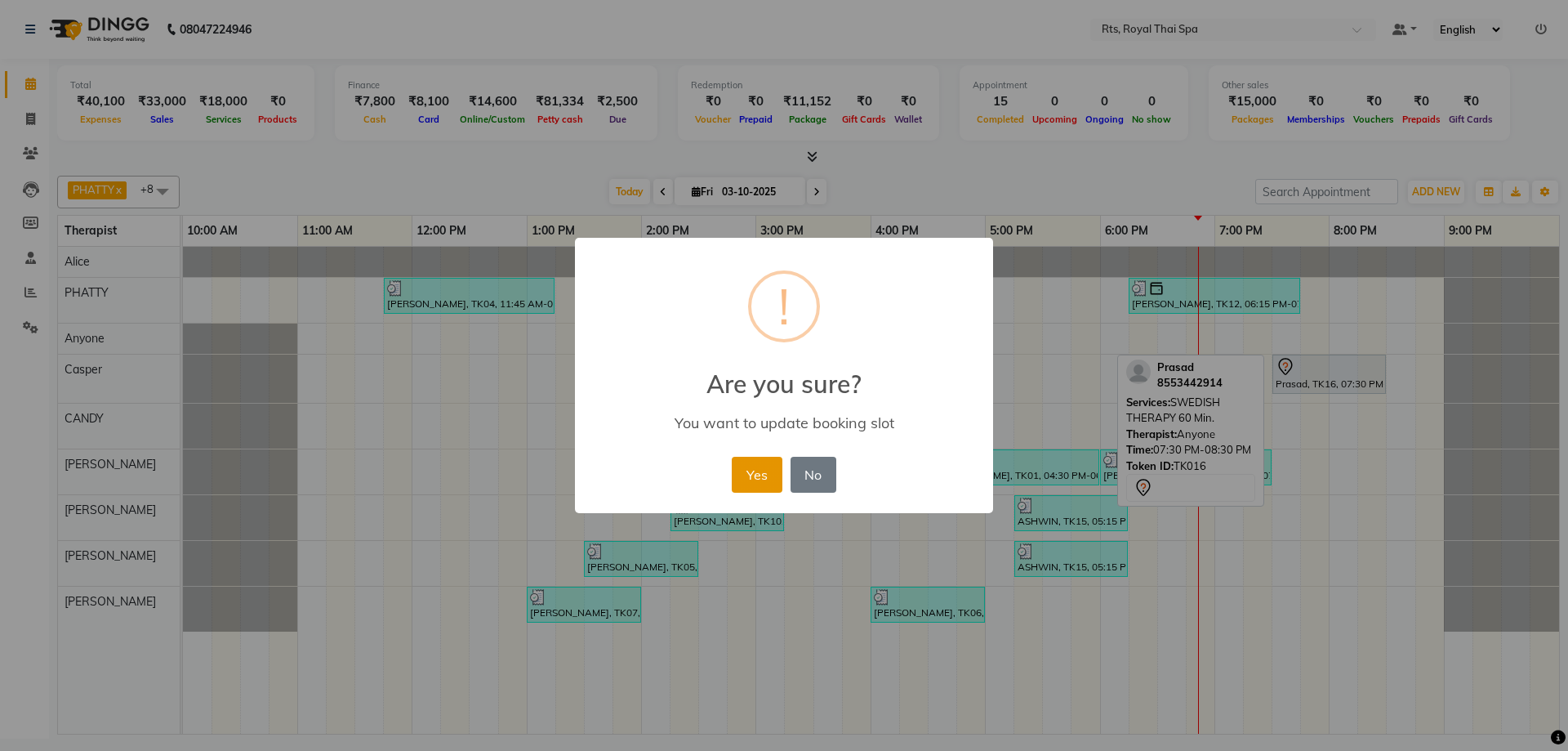
click at [760, 466] on button "Yes" at bounding box center [756, 474] width 50 height 36
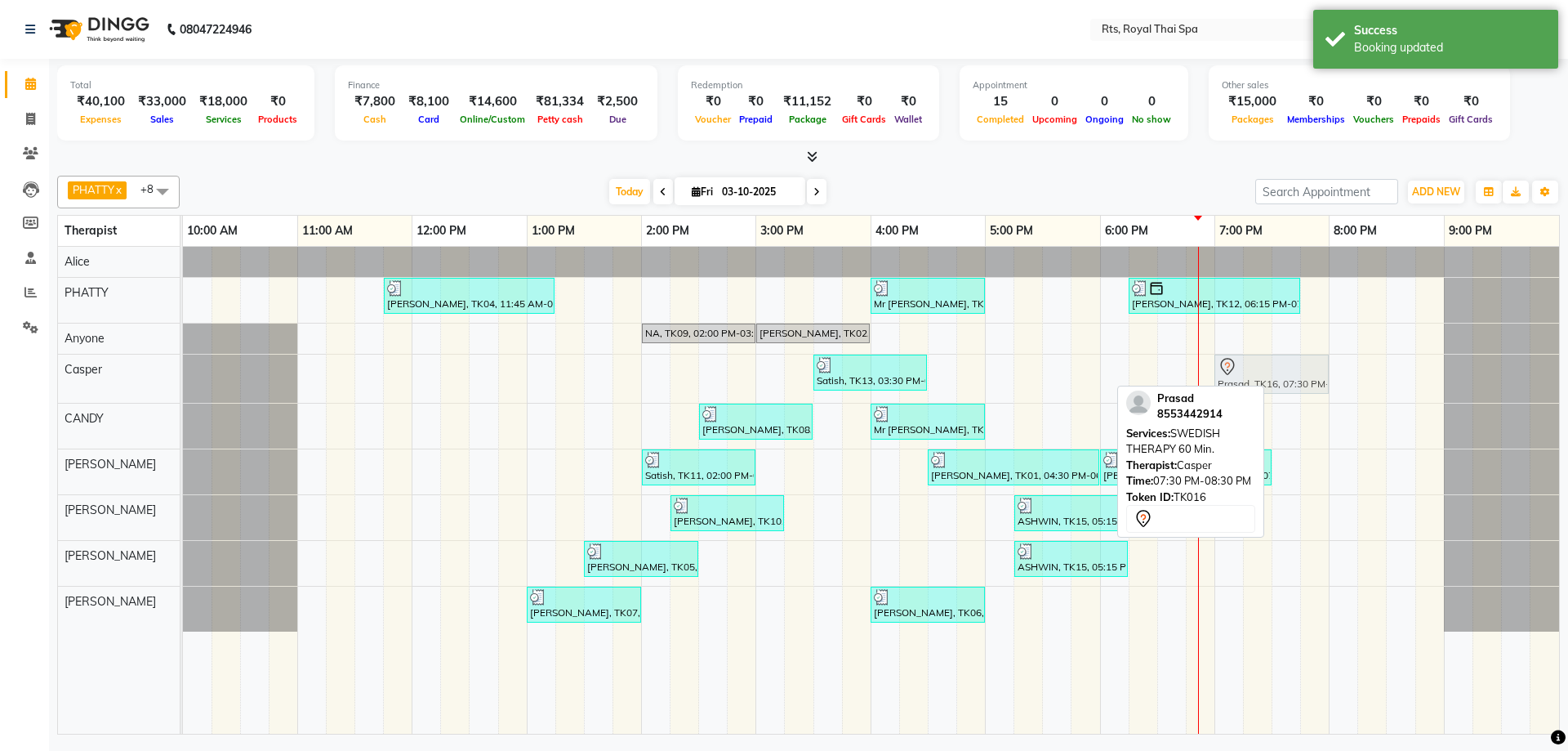
drag, startPoint x: 1299, startPoint y: 376, endPoint x: 1249, endPoint y: 376, distance: 50.0
click at [183, 376] on div "Satish, TK13, 03:30 PM-04:30 PM, SWEDISH THERAPY 60 Min. Prasad, TK16, 07:30 PM…" at bounding box center [183, 379] width 0 height 48
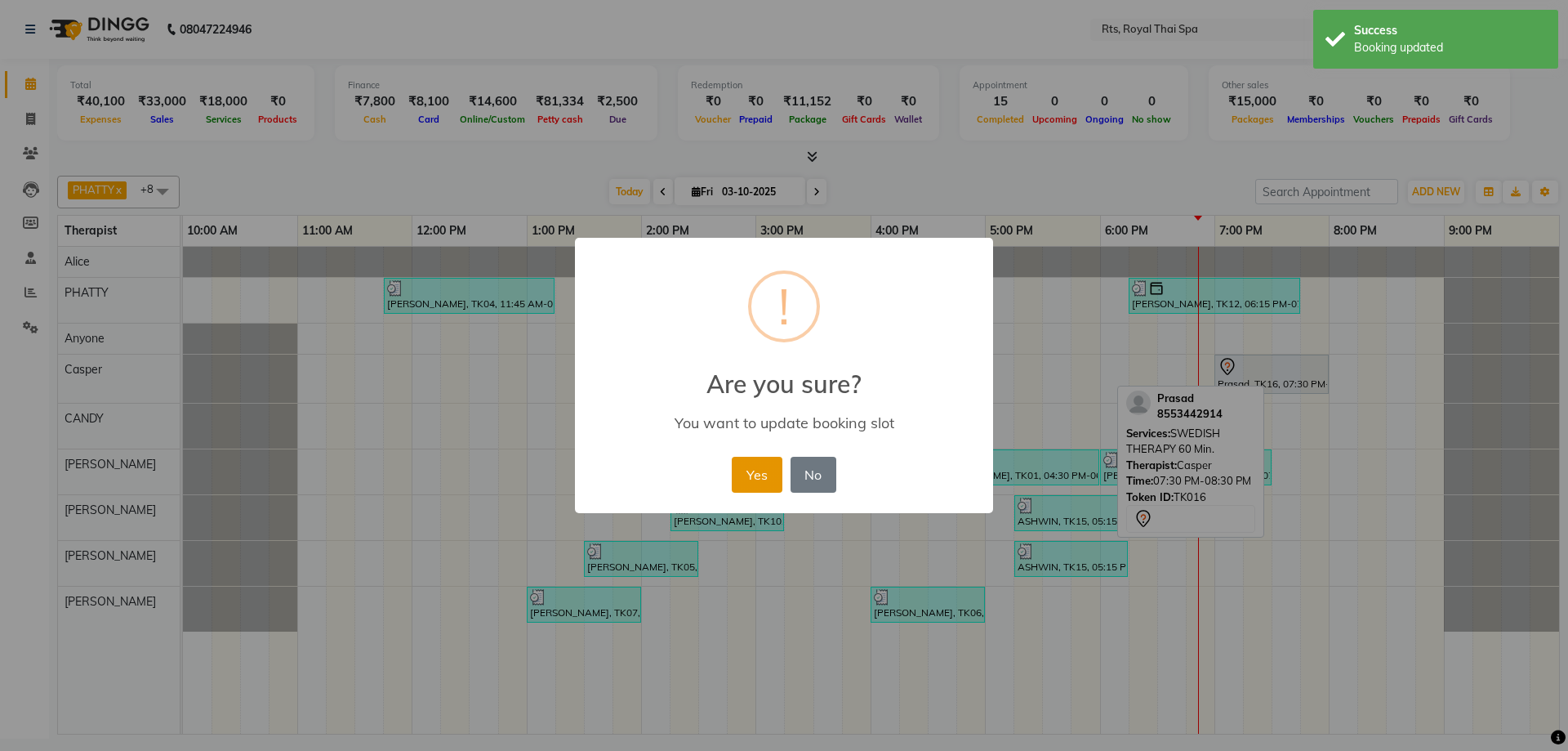
click at [751, 477] on button "Yes" at bounding box center [756, 474] width 50 height 36
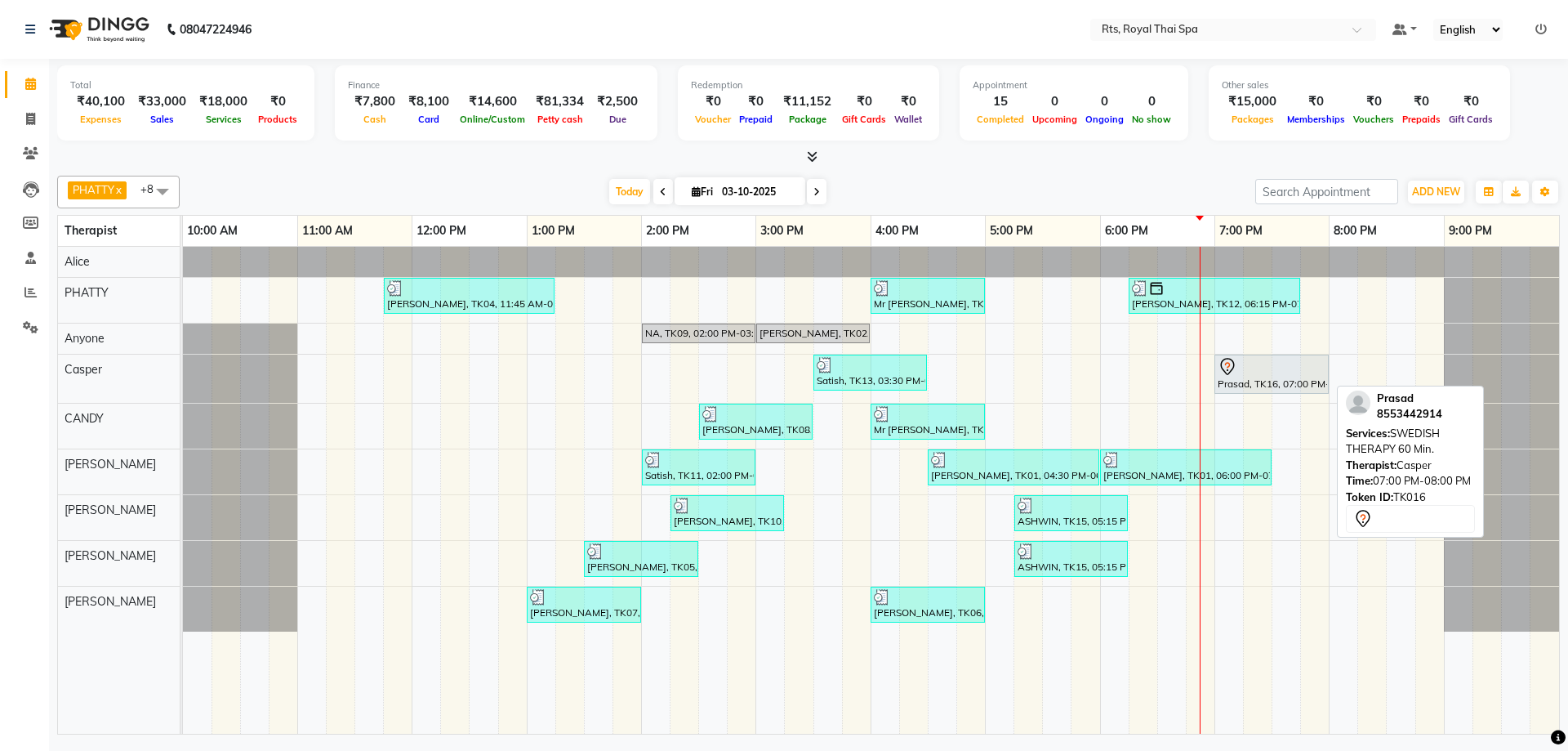
click at [1239, 373] on div at bounding box center [1271, 367] width 108 height 20
click at [1238, 374] on div at bounding box center [1271, 367] width 108 height 20
select select "7"
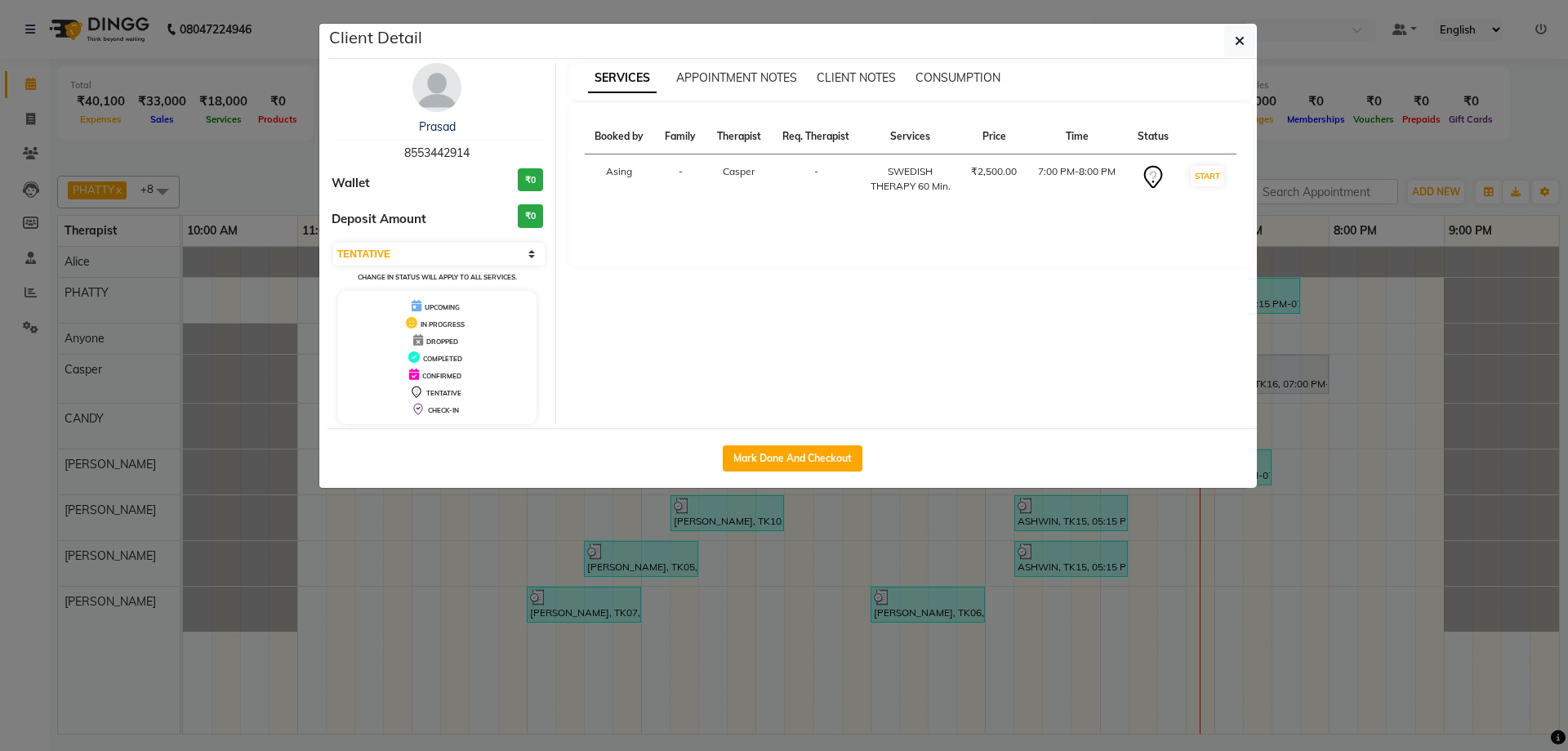
click at [440, 80] on img at bounding box center [436, 87] width 49 height 49
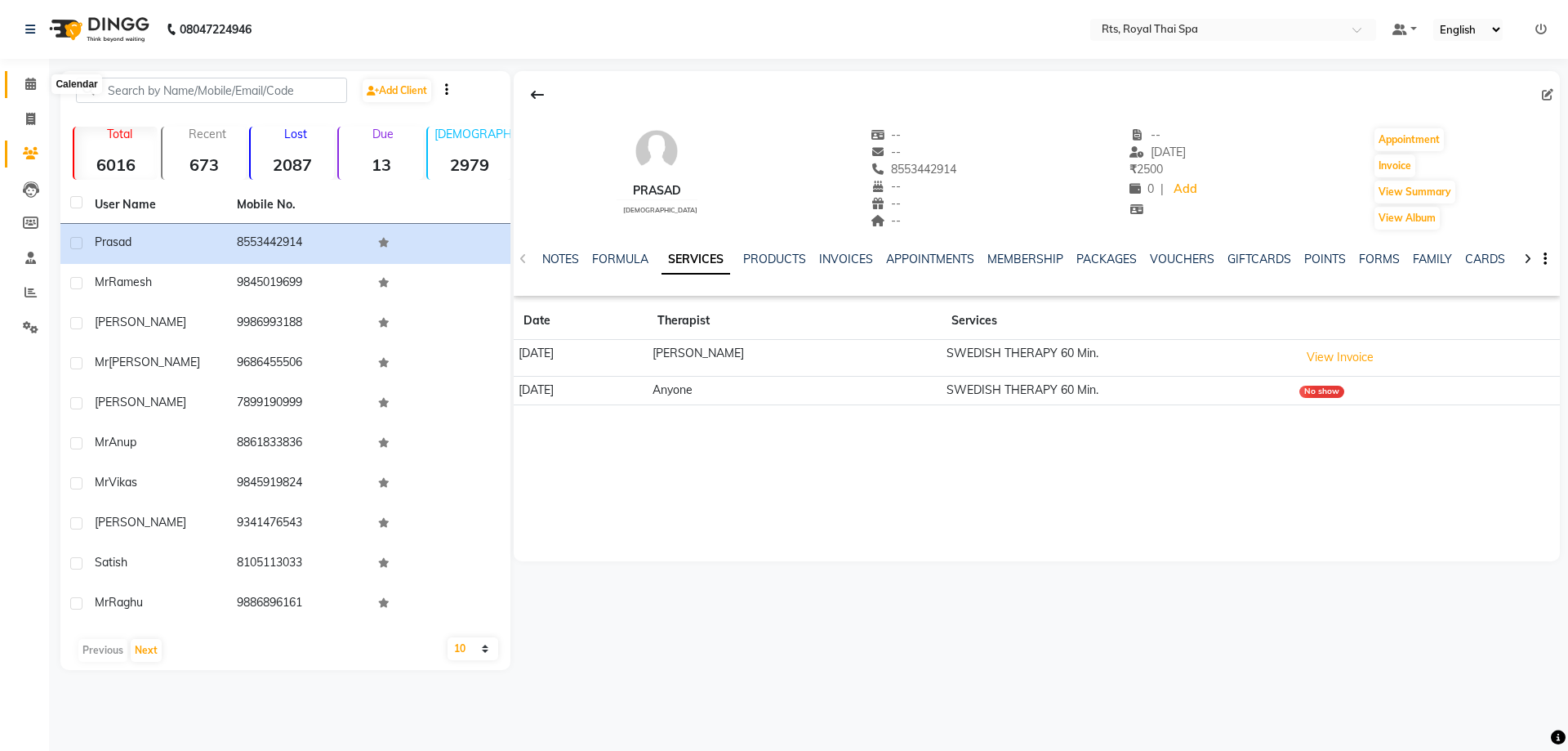
click at [31, 82] on icon at bounding box center [31, 84] width 11 height 12
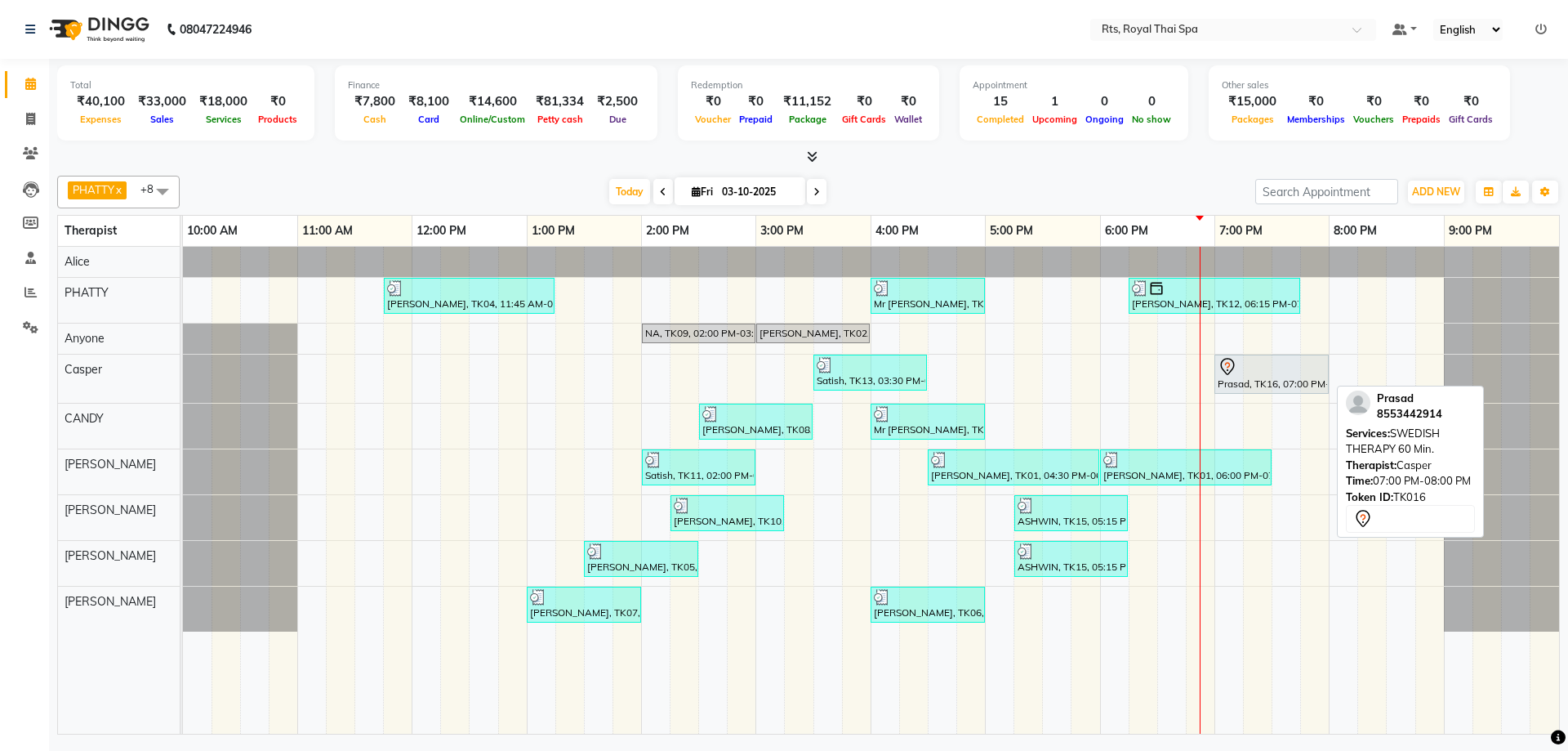
click at [1241, 377] on div "Prasad, TK16, 07:00 PM-08:00 PM, SWEDISH THERAPY 60 Min." at bounding box center [1271, 374] width 111 height 35
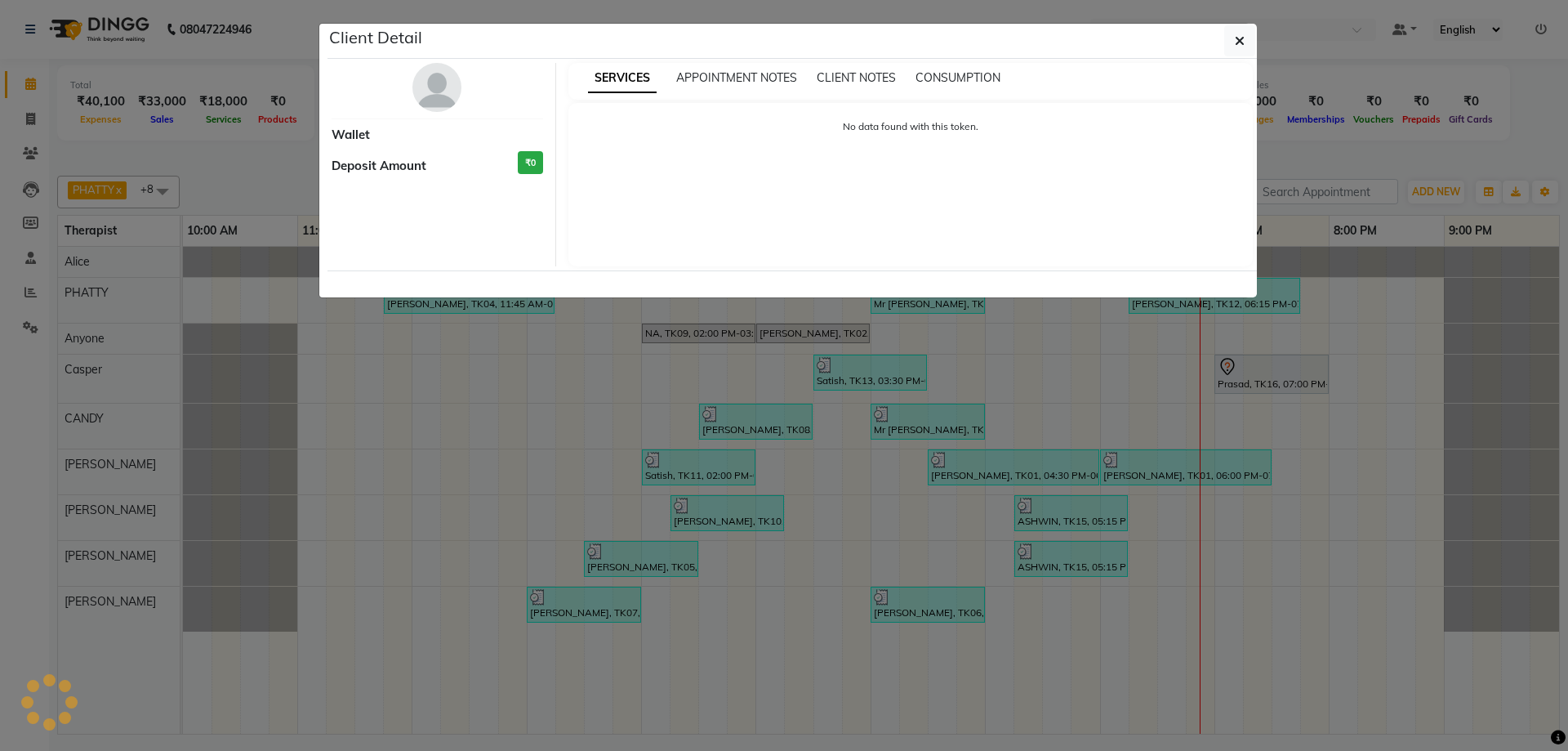
select select "7"
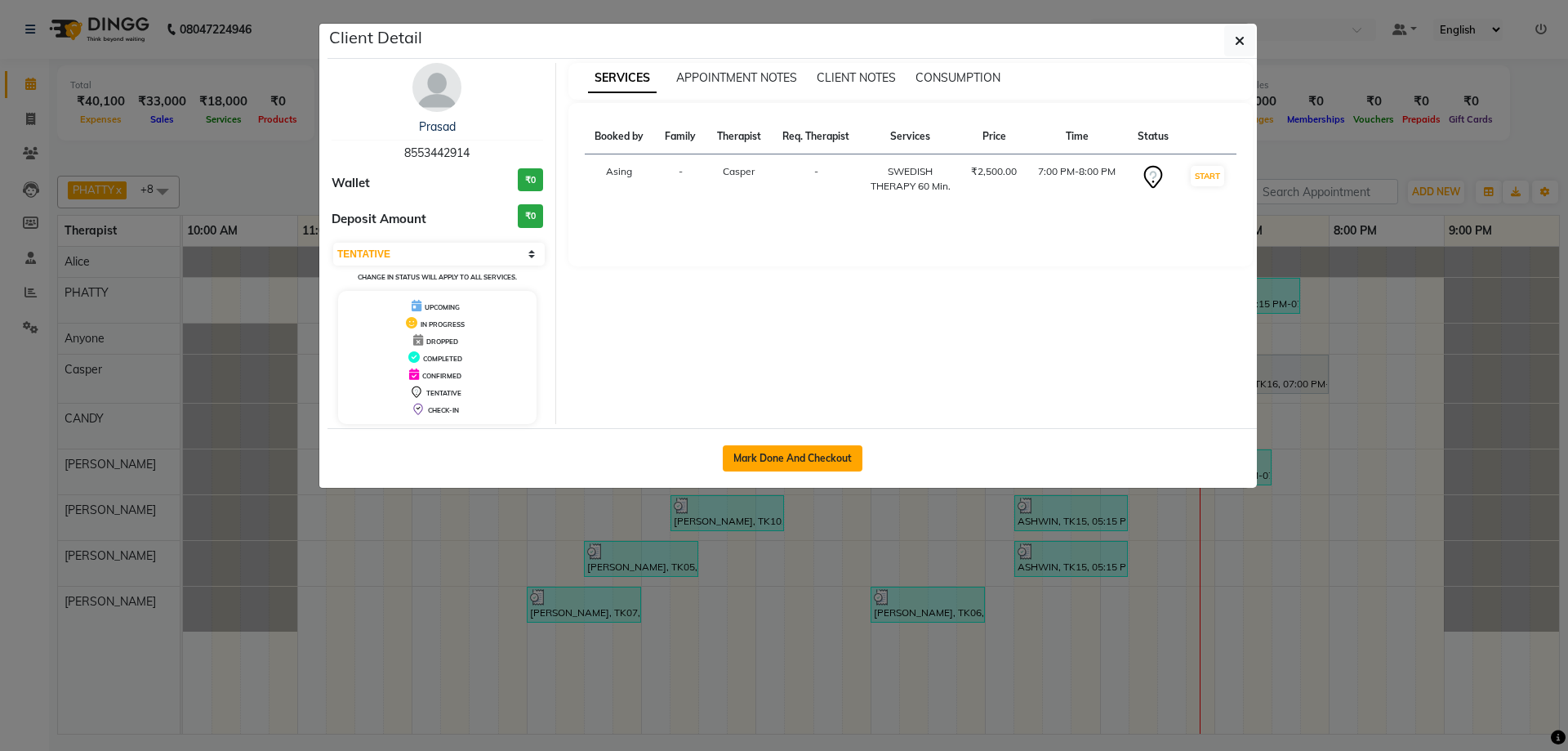
click at [759, 468] on button "Mark Done And Checkout" at bounding box center [792, 458] width 140 height 26
select select "service"
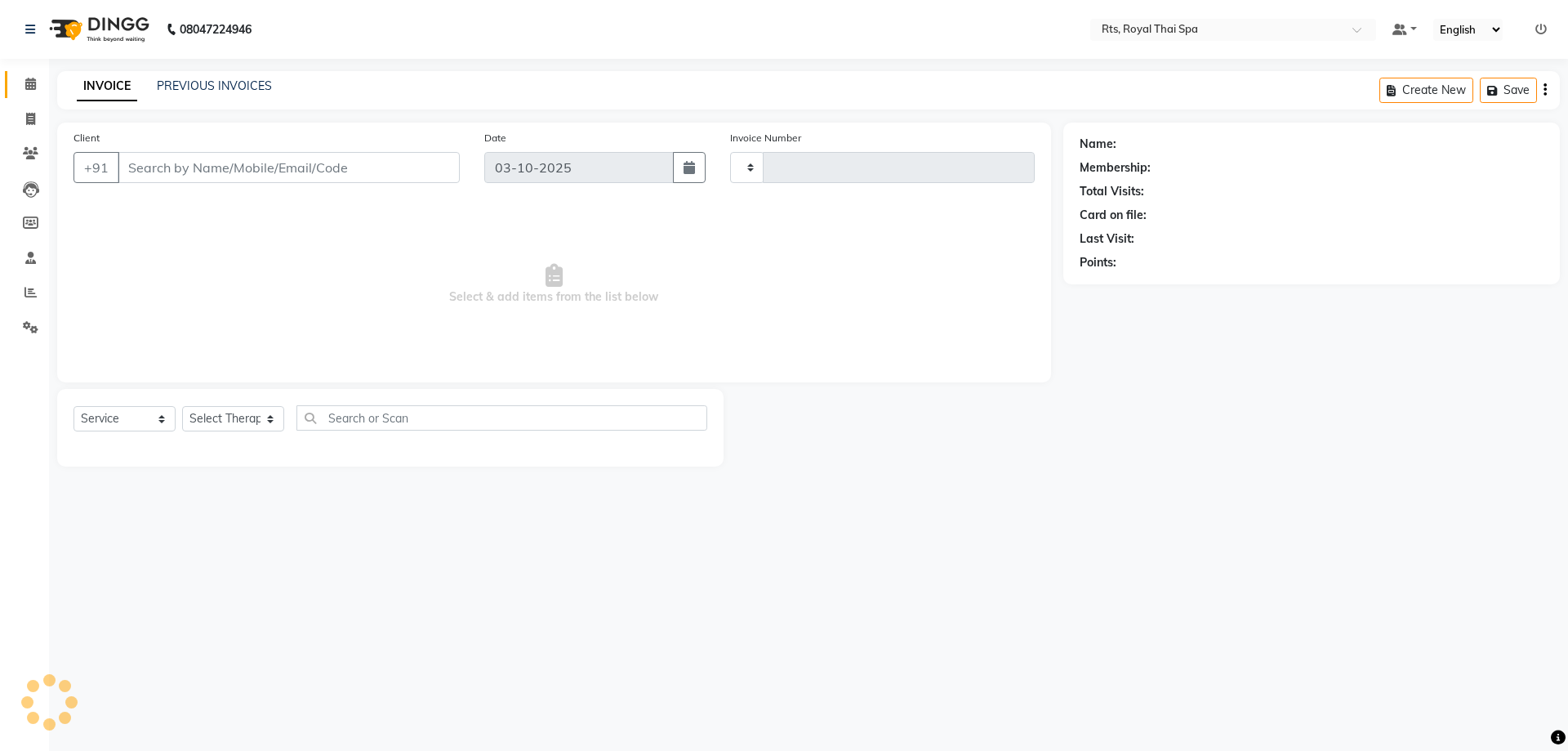
type input "230"
select select "9068"
type input "8553442914"
select select "39991"
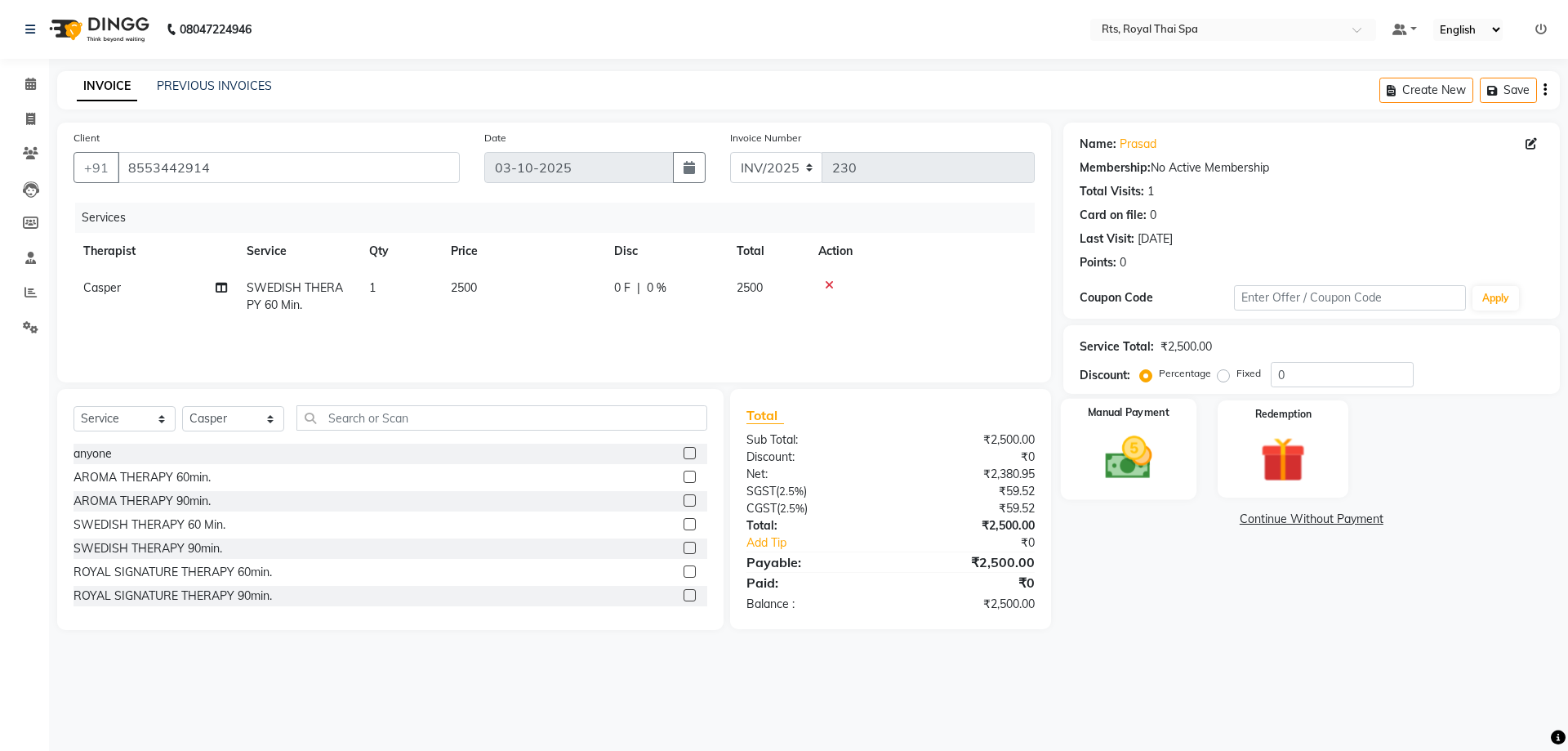
click at [1134, 462] on img at bounding box center [1128, 457] width 76 height 54
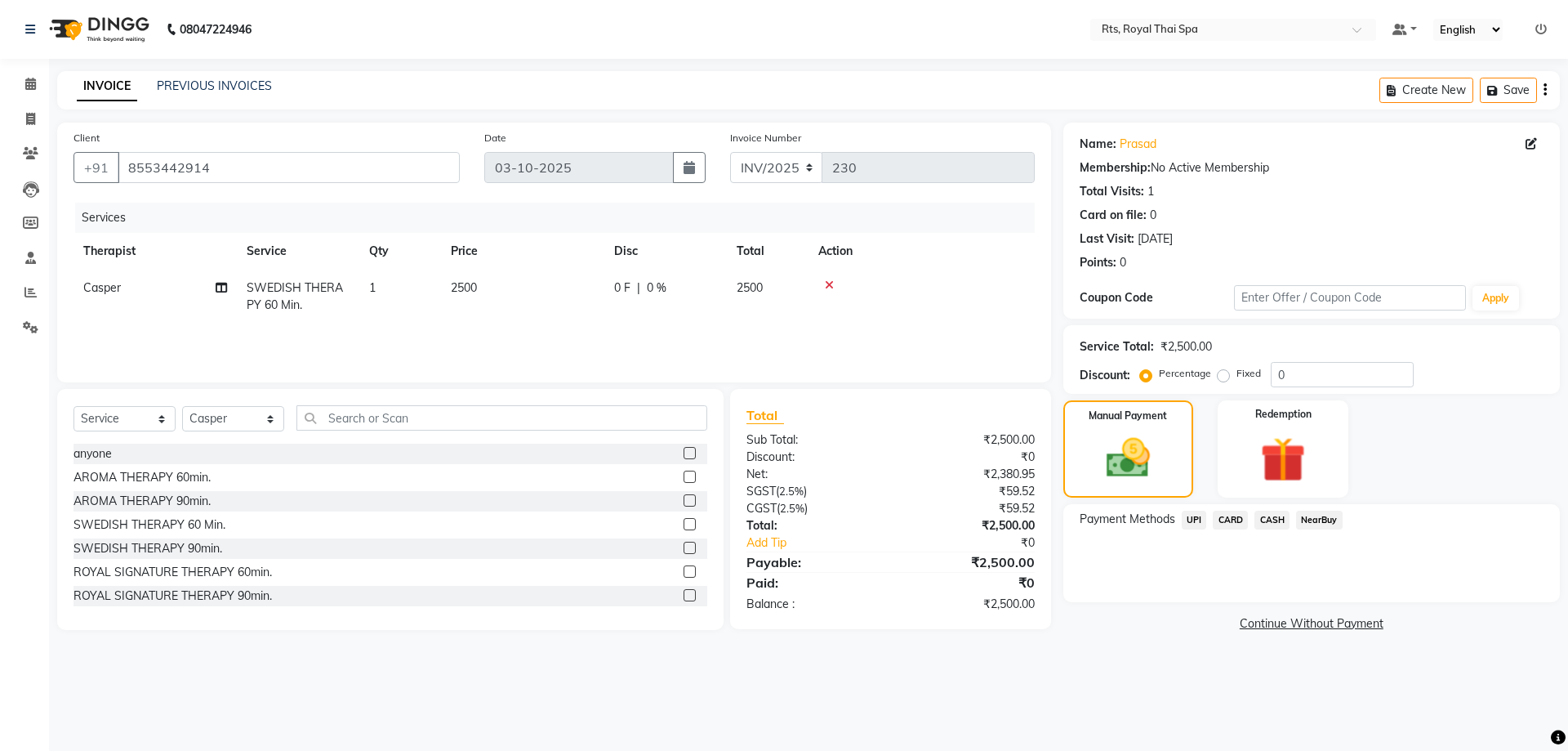
click at [1192, 517] on span "UPI" at bounding box center [1194, 520] width 26 height 19
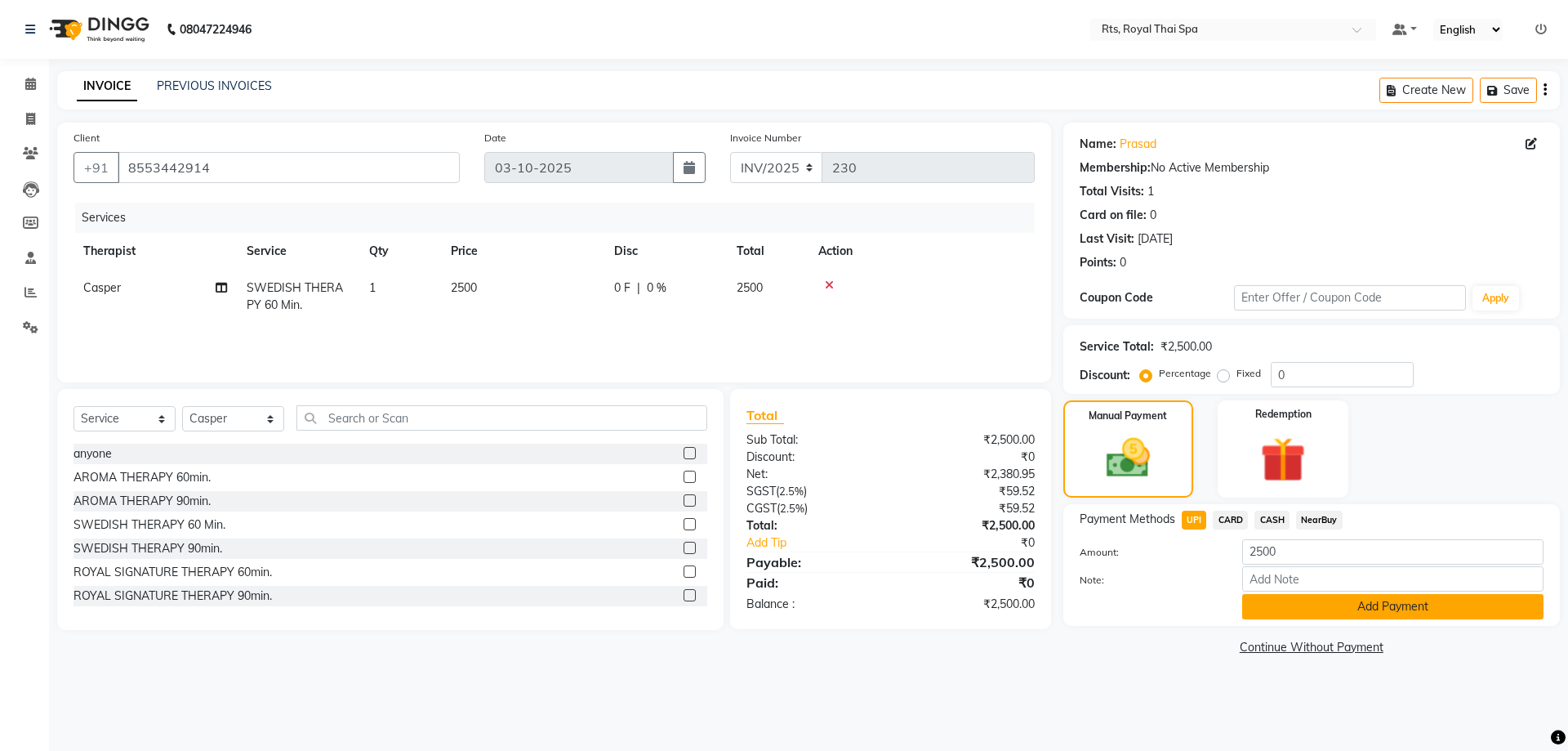
click at [1277, 616] on button "Add Payment" at bounding box center [1392, 606] width 301 height 26
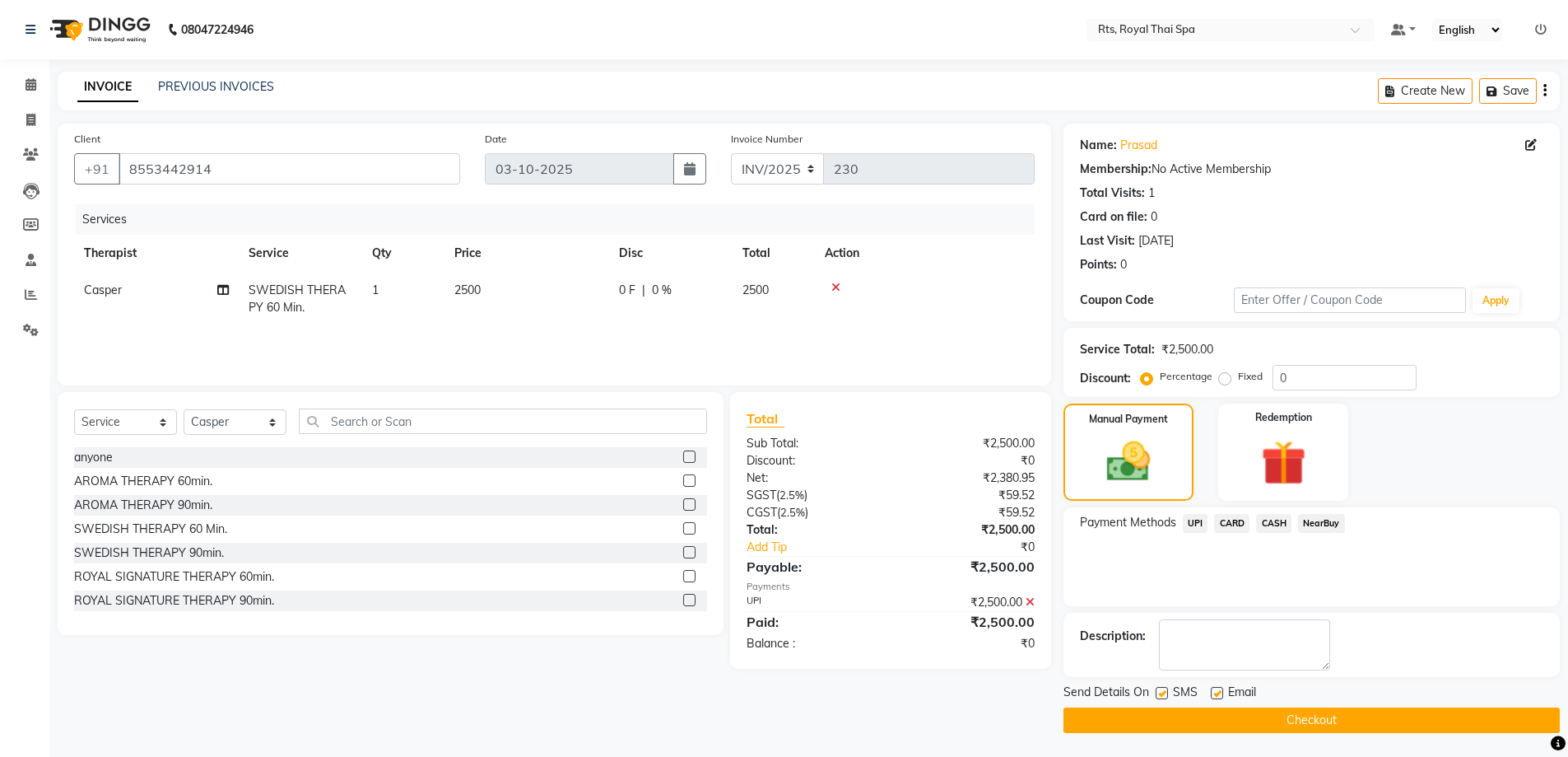
click at [1161, 694] on label at bounding box center [1161, 693] width 13 height 13
click at [1161, 694] on input "checkbox" at bounding box center [1161, 694] width 11 height 11
checkbox input "false"
click at [1172, 723] on button "Checkout" at bounding box center [1311, 719] width 496 height 26
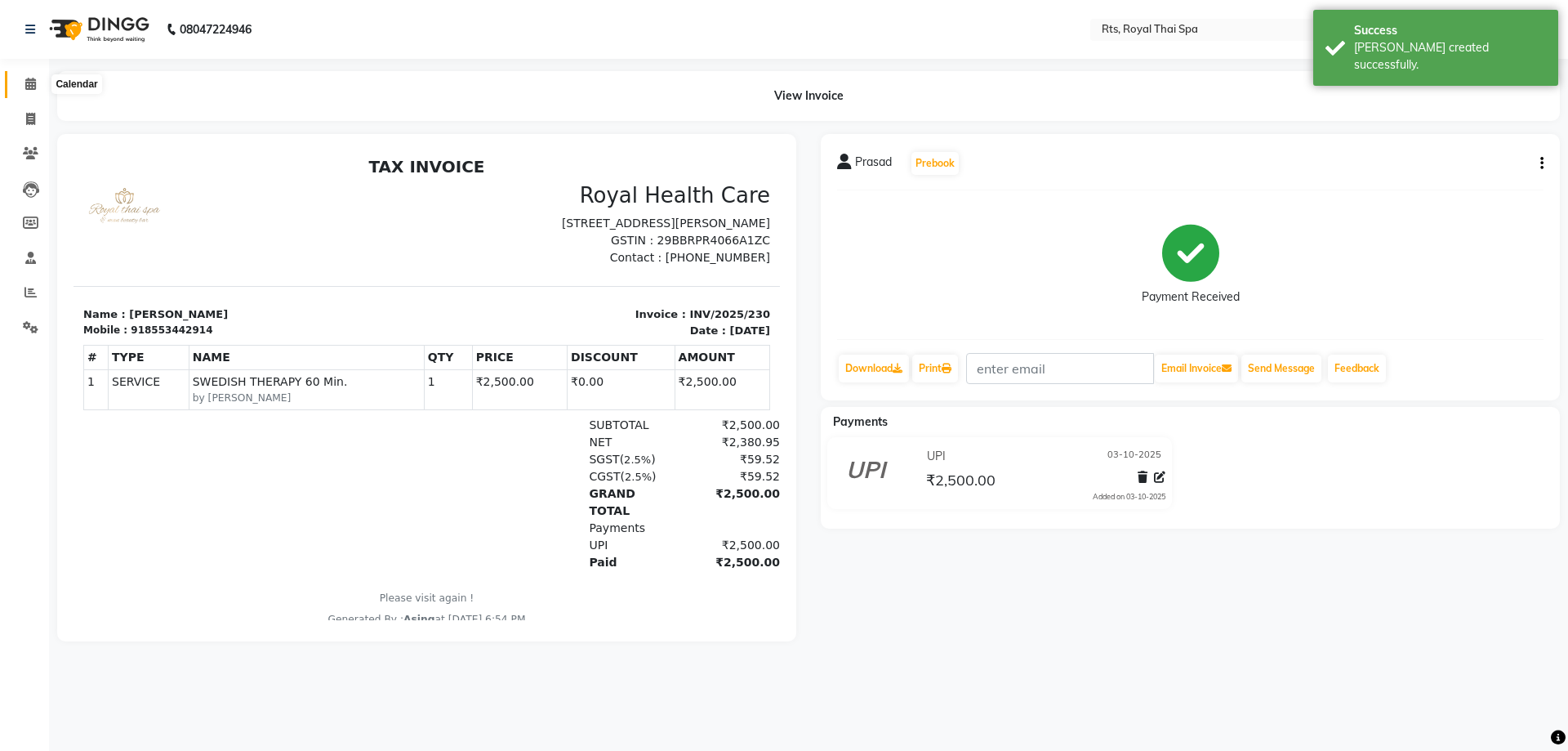
click at [30, 87] on icon at bounding box center [31, 84] width 11 height 12
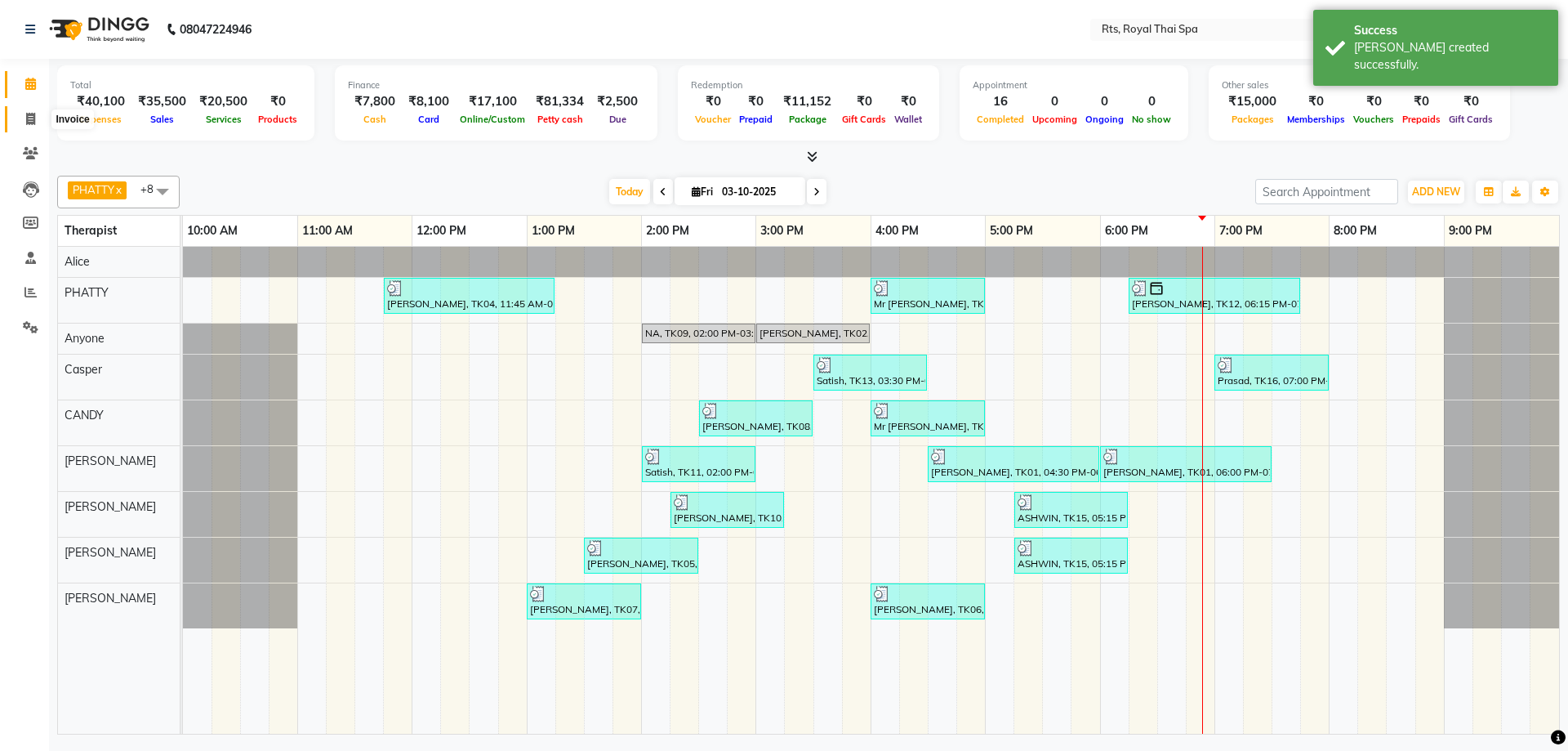
click at [35, 116] on icon at bounding box center [30, 119] width 9 height 12
select select "service"
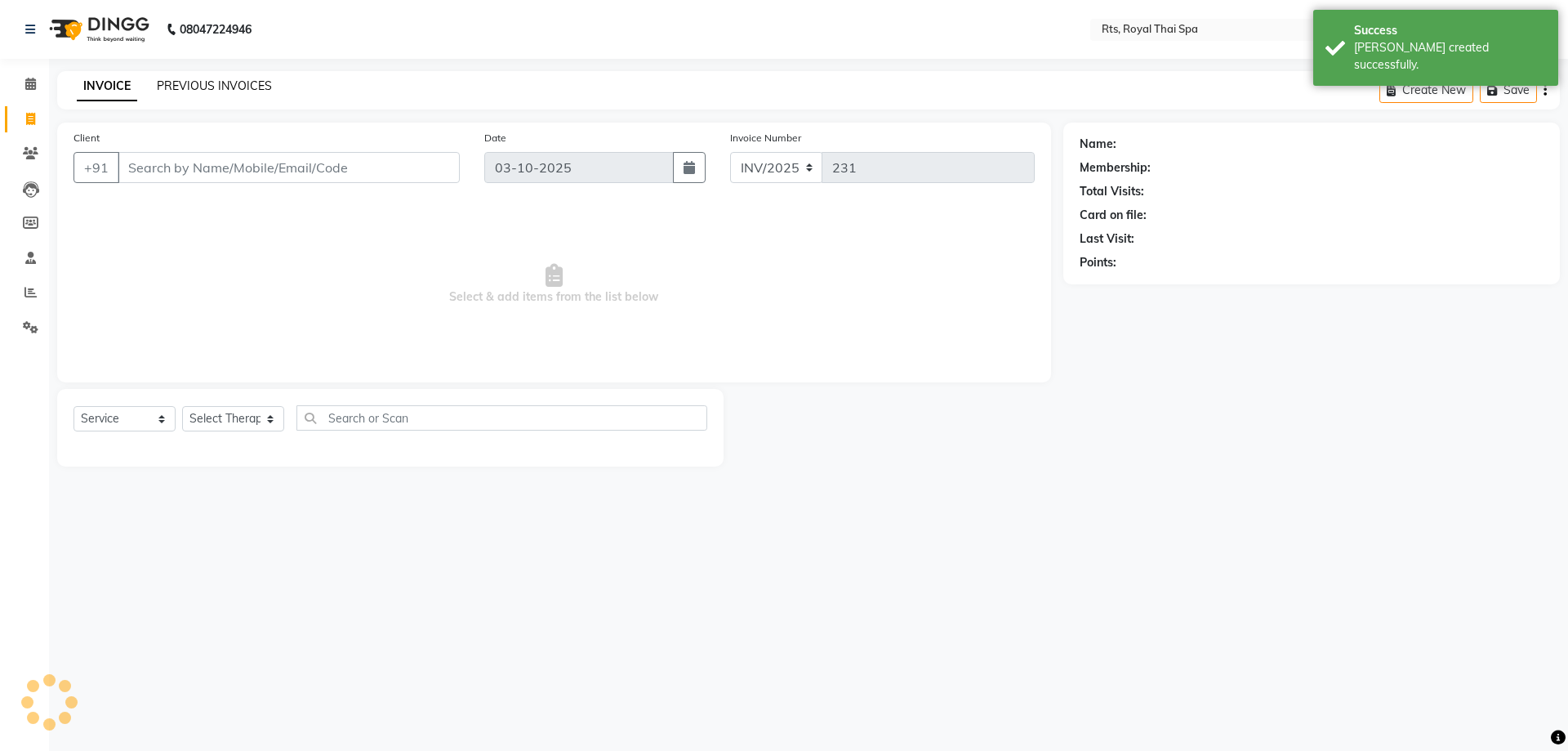
click at [238, 88] on link "PREVIOUS INVOICES" at bounding box center [215, 85] width 115 height 15
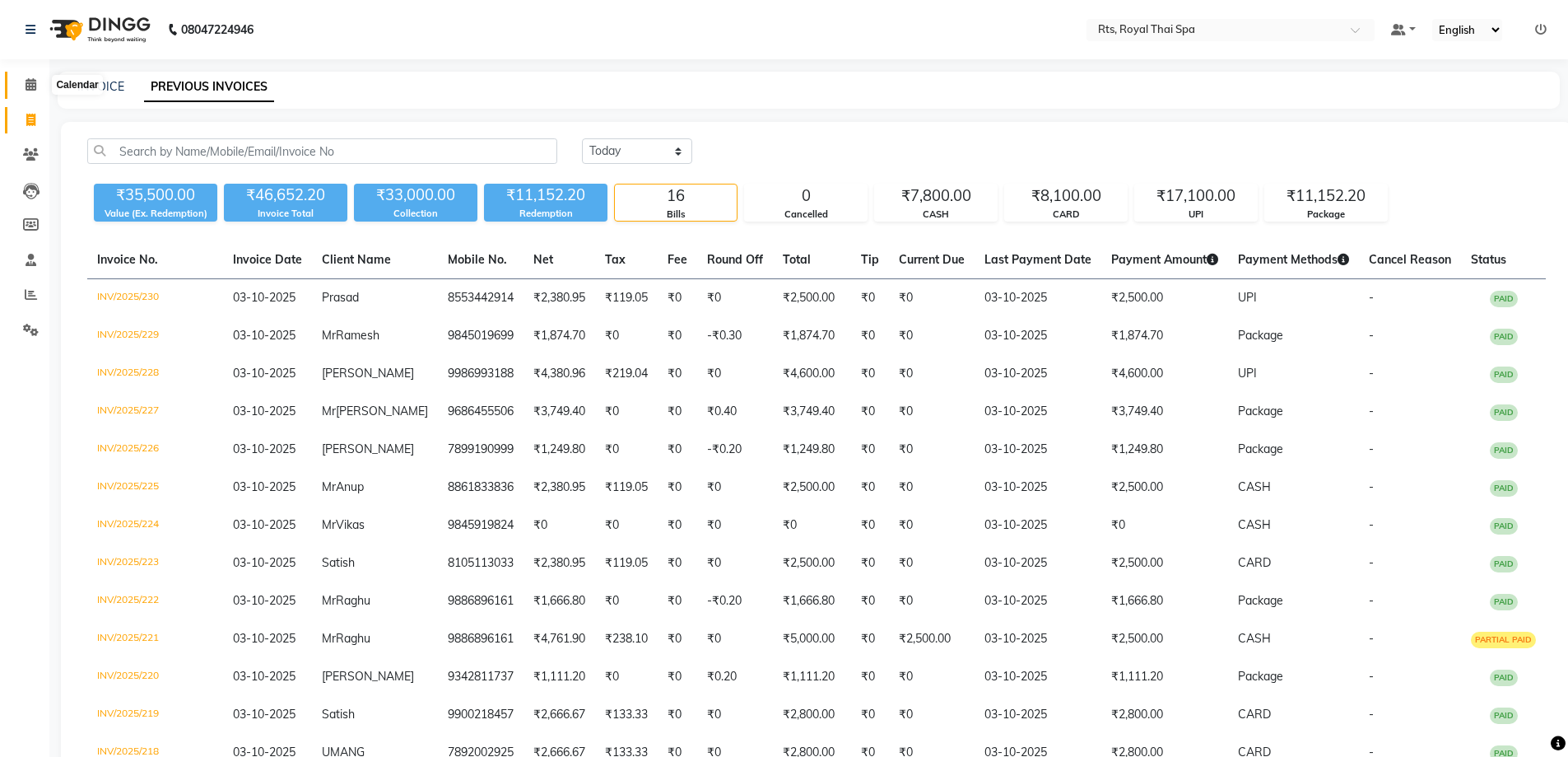
click at [28, 86] on icon at bounding box center [31, 85] width 11 height 13
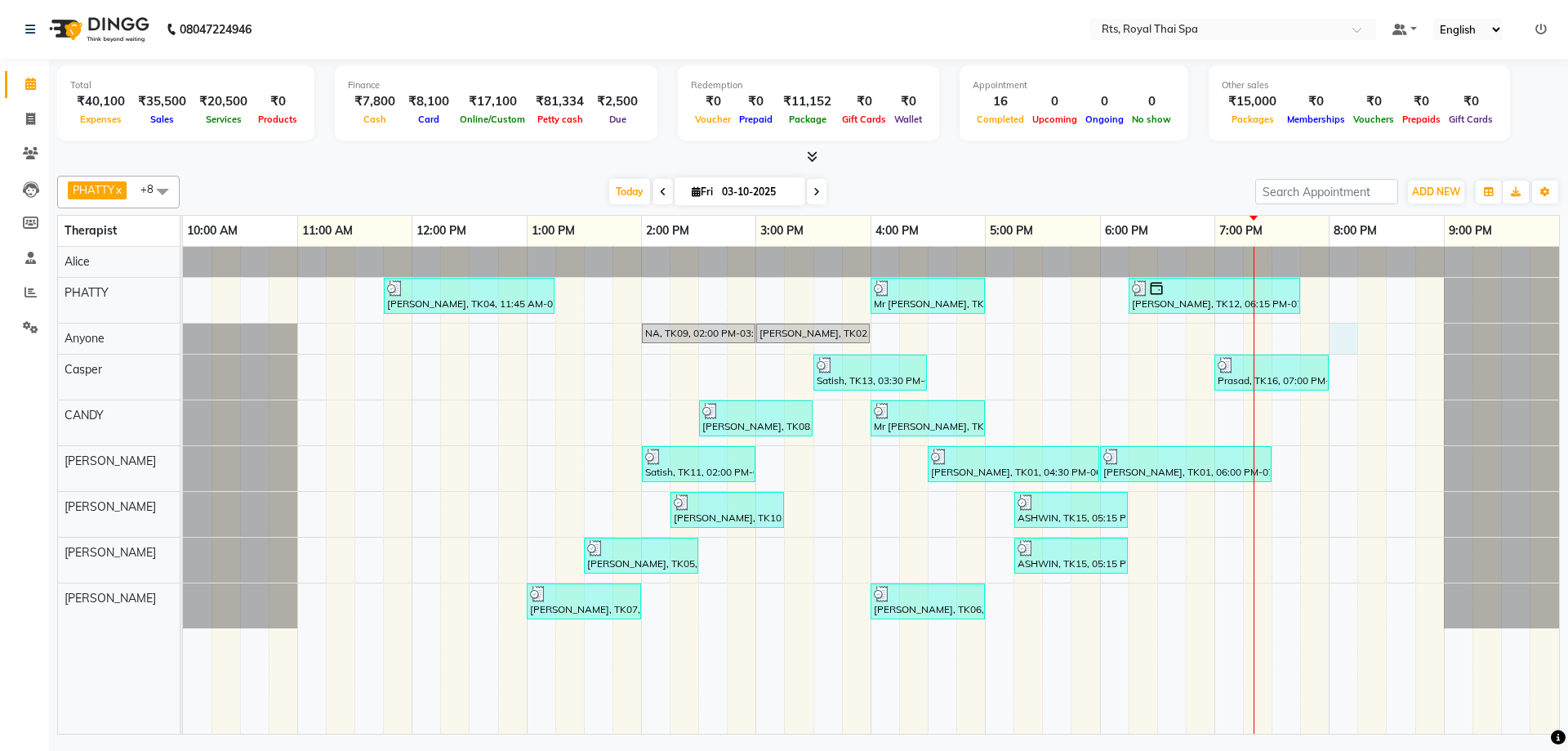
click at [1336, 341] on div "[PERSON_NAME], TK04, 11:45 AM-01:15 PM, ROYAL SIGNATURE THERAPY 90min. Mr [PERS…" at bounding box center [870, 489] width 1376 height 487
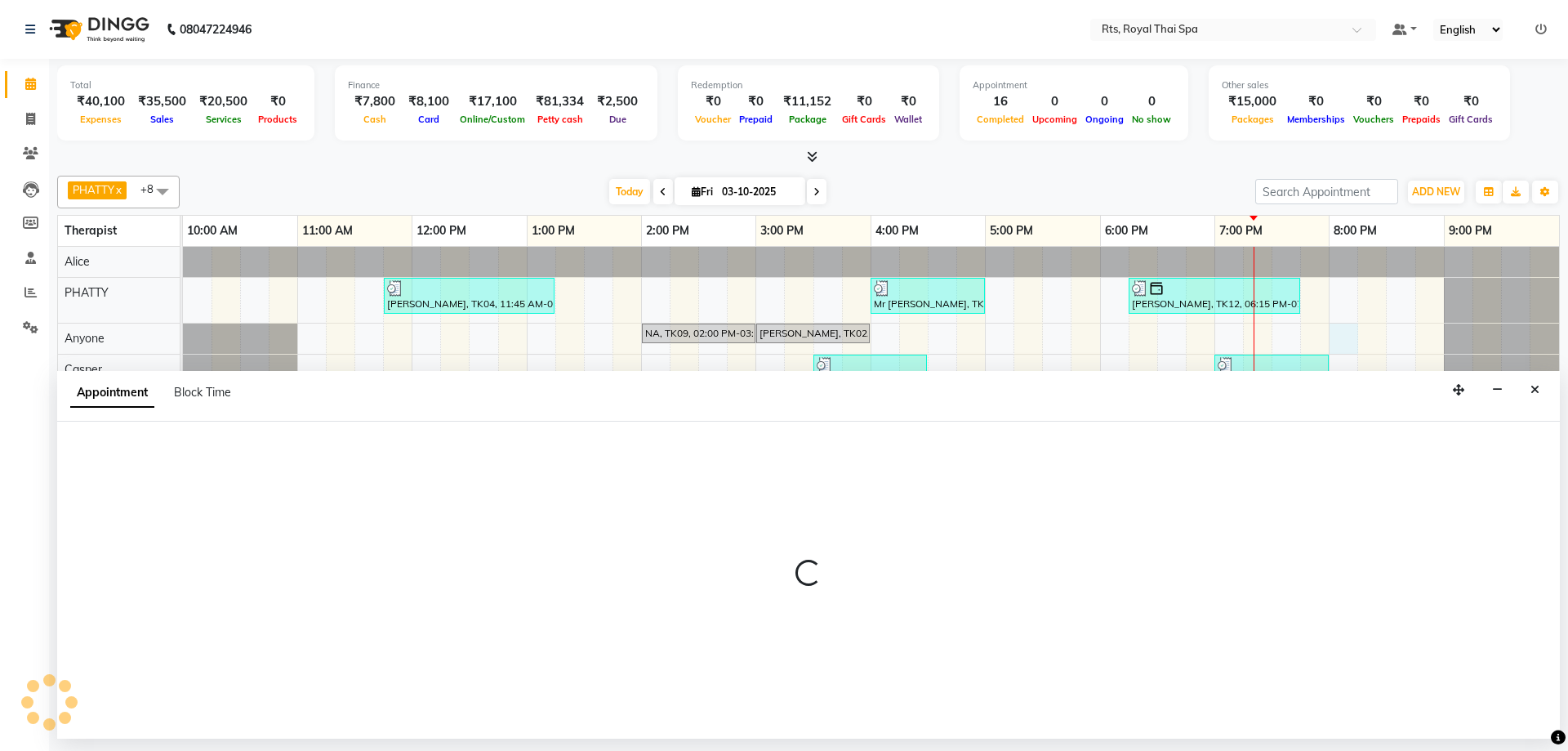
select select "39979"
select select "1200"
select select "tentative"
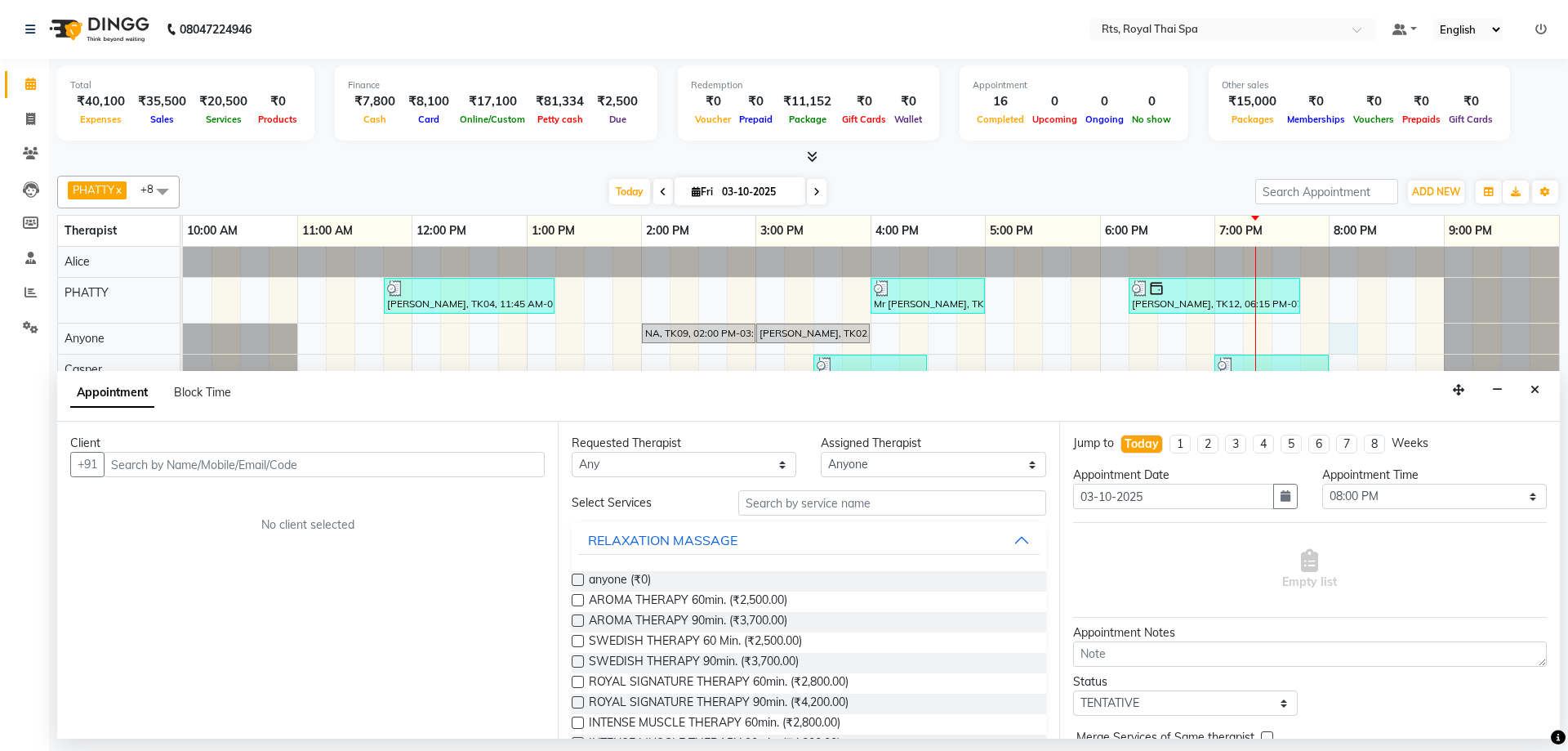
click at [271, 459] on input "text" at bounding box center [324, 464] width 441 height 26
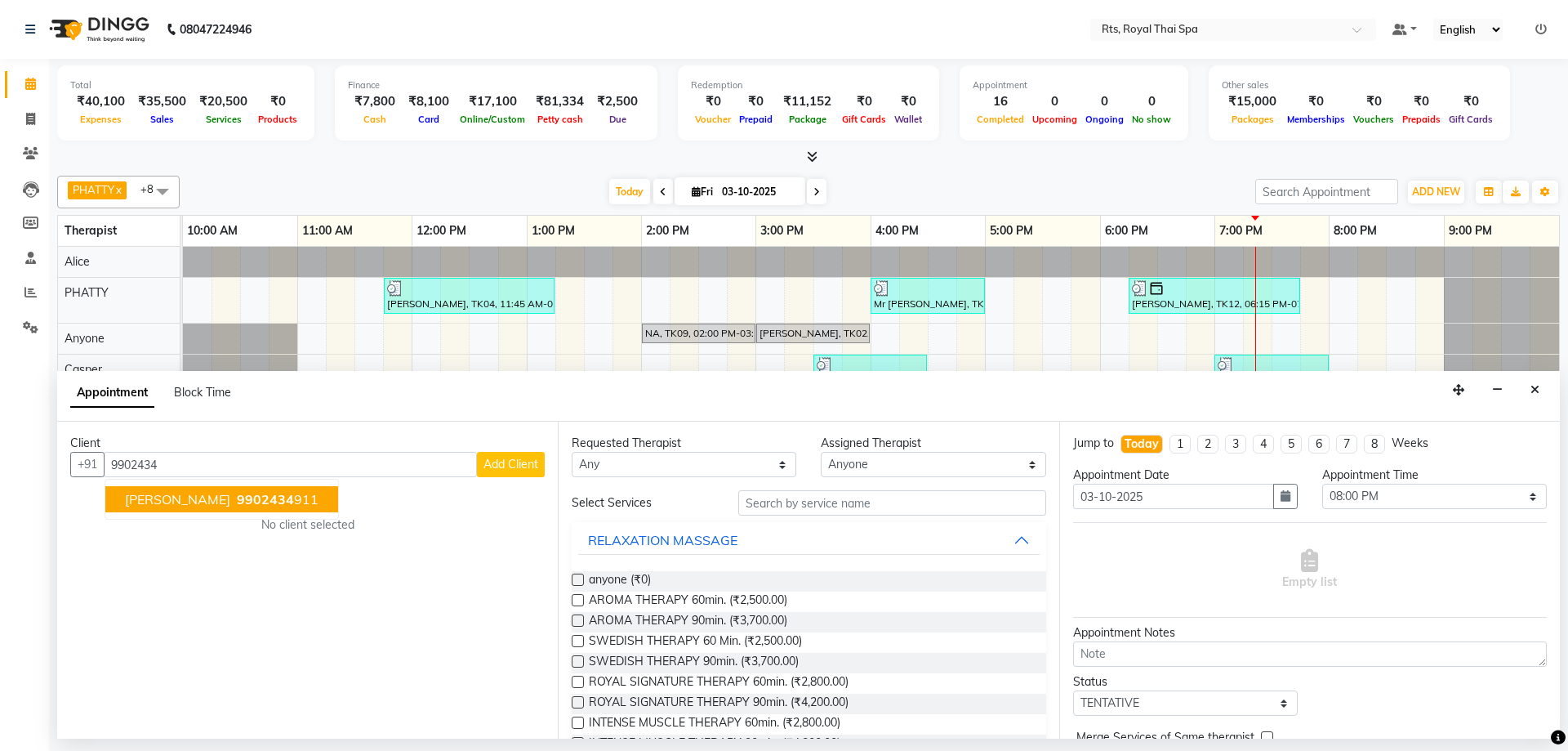
click at [237, 504] on span "9902434" at bounding box center [265, 499] width 57 height 16
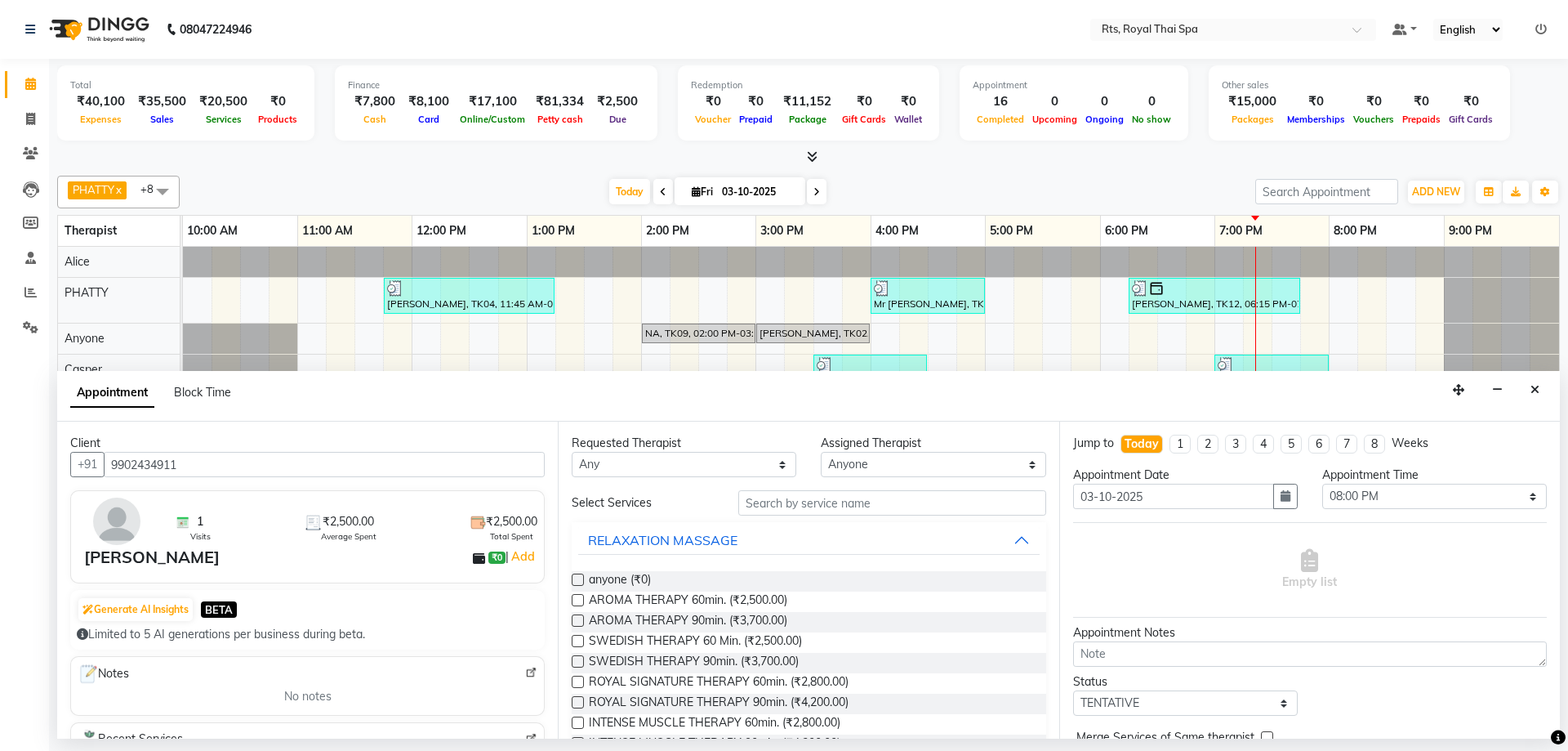
drag, startPoint x: 205, startPoint y: 465, endPoint x: 96, endPoint y: 444, distance: 111.0
click at [96, 444] on div "Client +91 9902434911 1 Visits ₹2,500.00 Average Spent ₹2,500.00 Total Spent [P…" at bounding box center [307, 579] width 501 height 317
type input "9902434911"
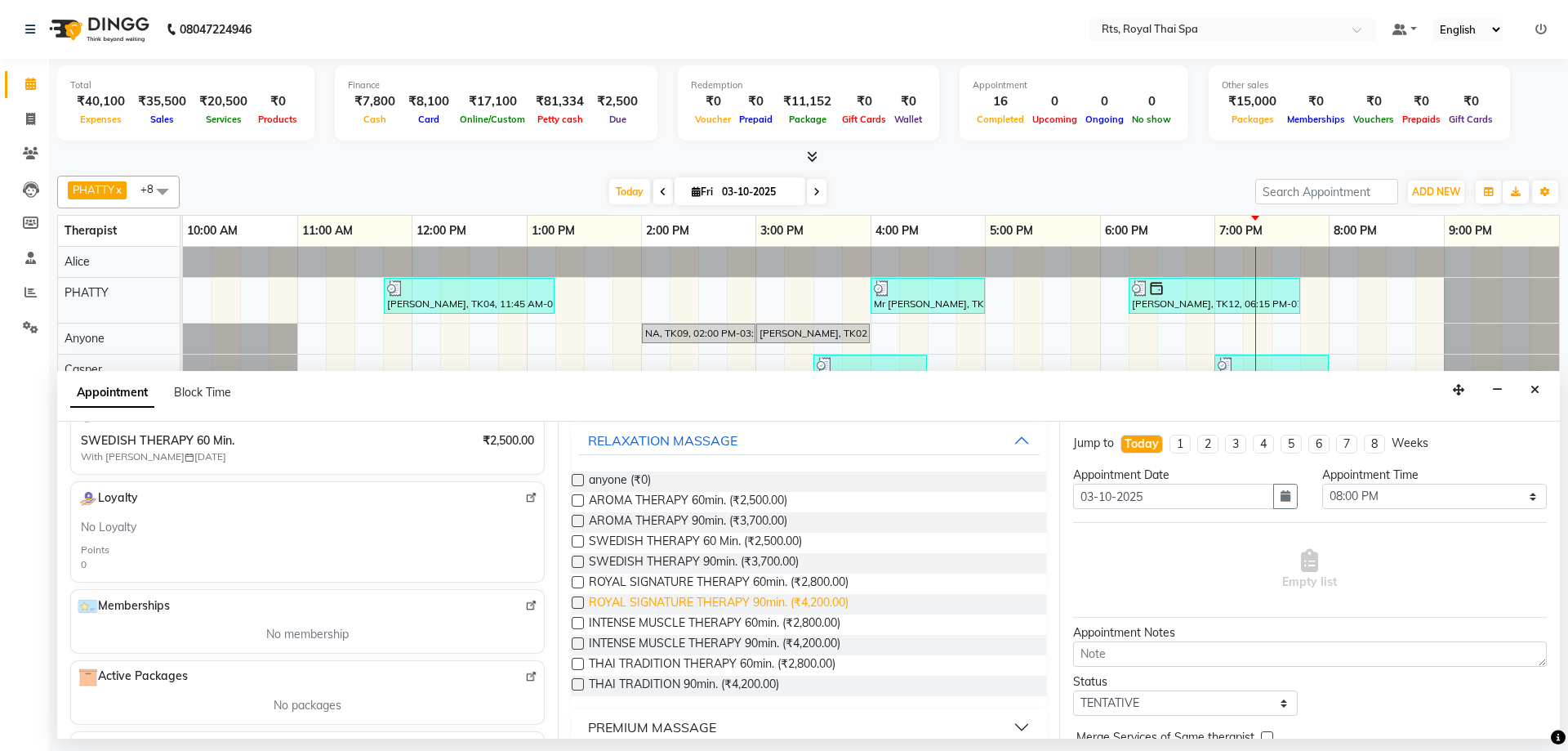
scroll to position [74, 0]
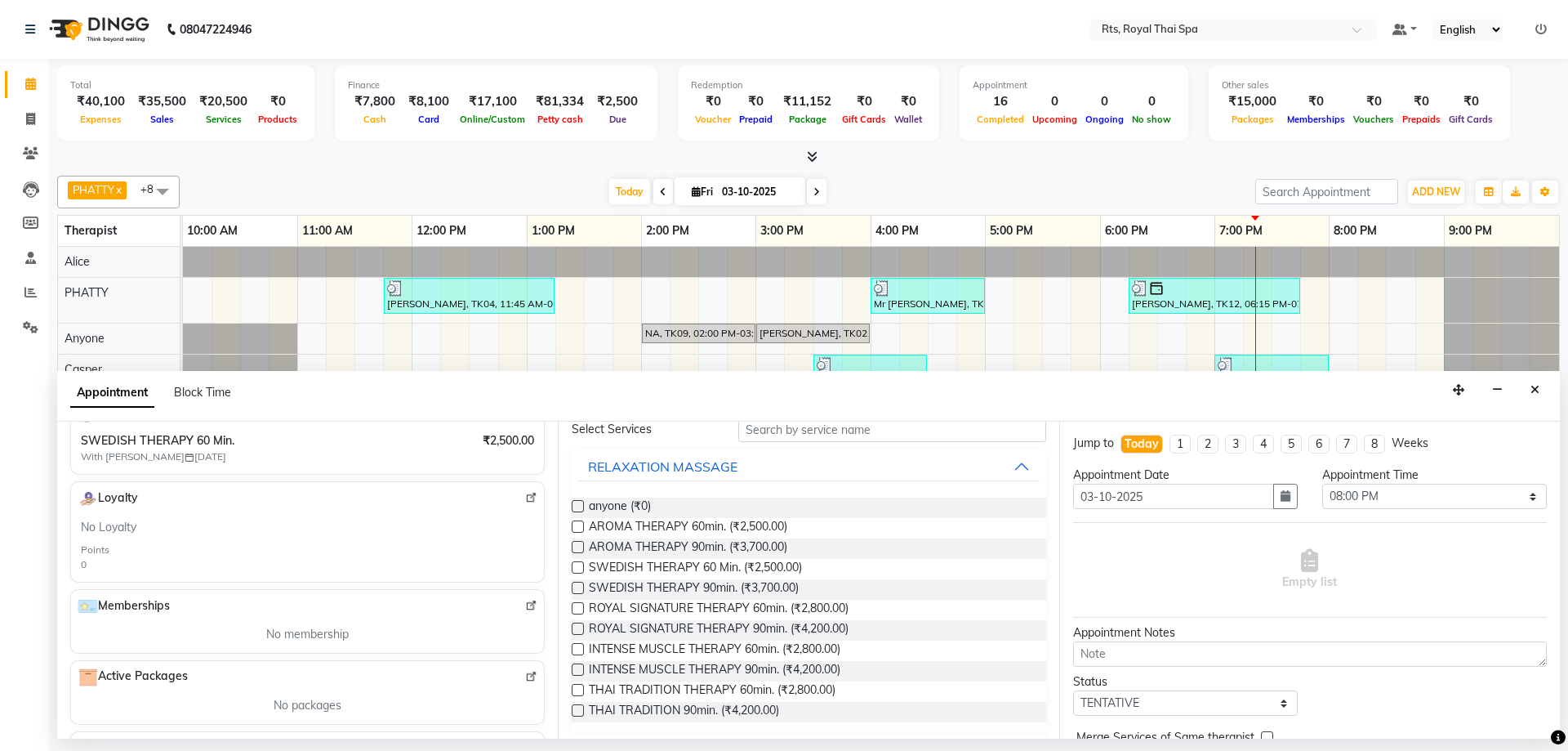
drag, startPoint x: 766, startPoint y: 569, endPoint x: 804, endPoint y: 574, distance: 38.3
click at [769, 569] on span "SWEDISH THERAPY 60 Min. (₹2,500.00)" at bounding box center [695, 568] width 213 height 20
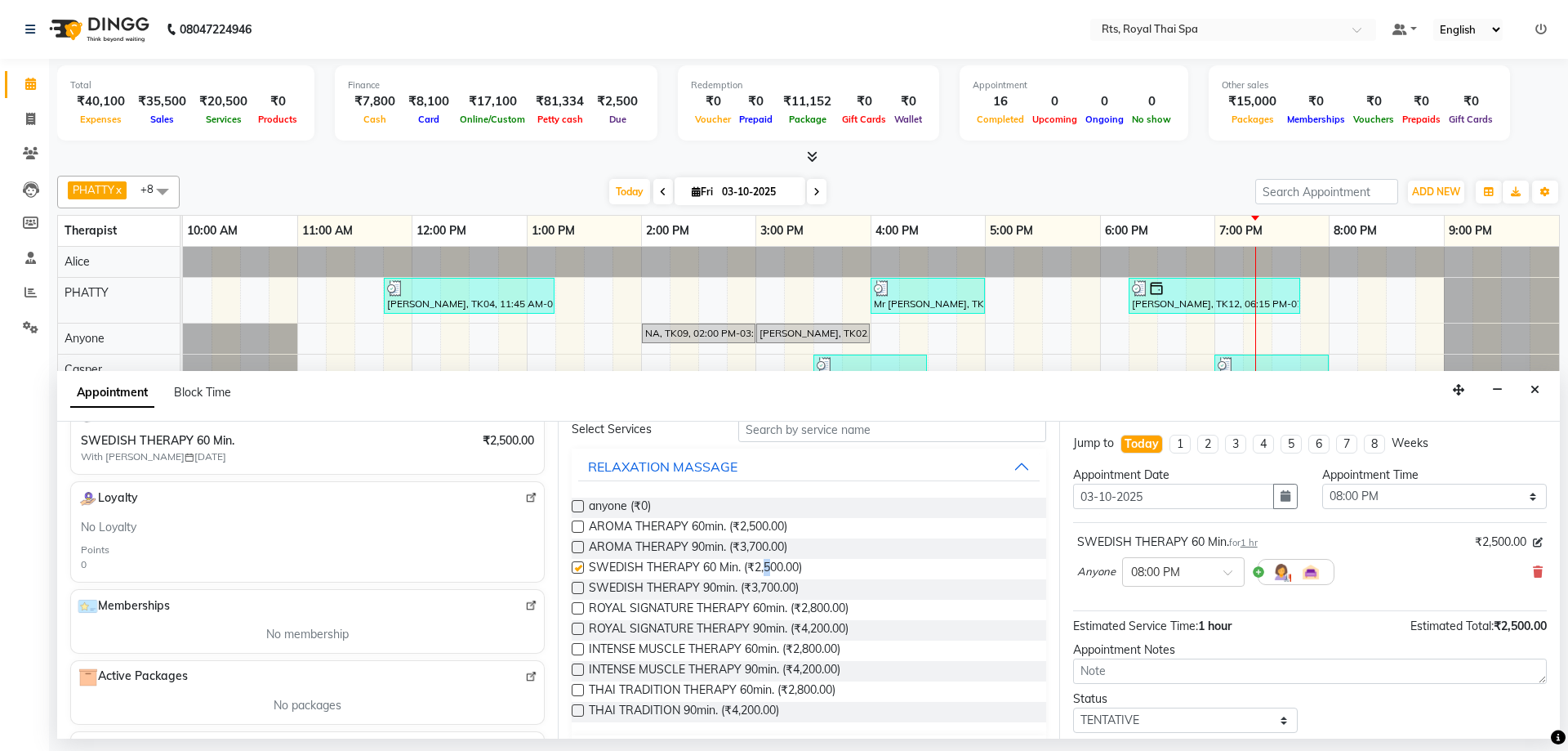
checkbox input "false"
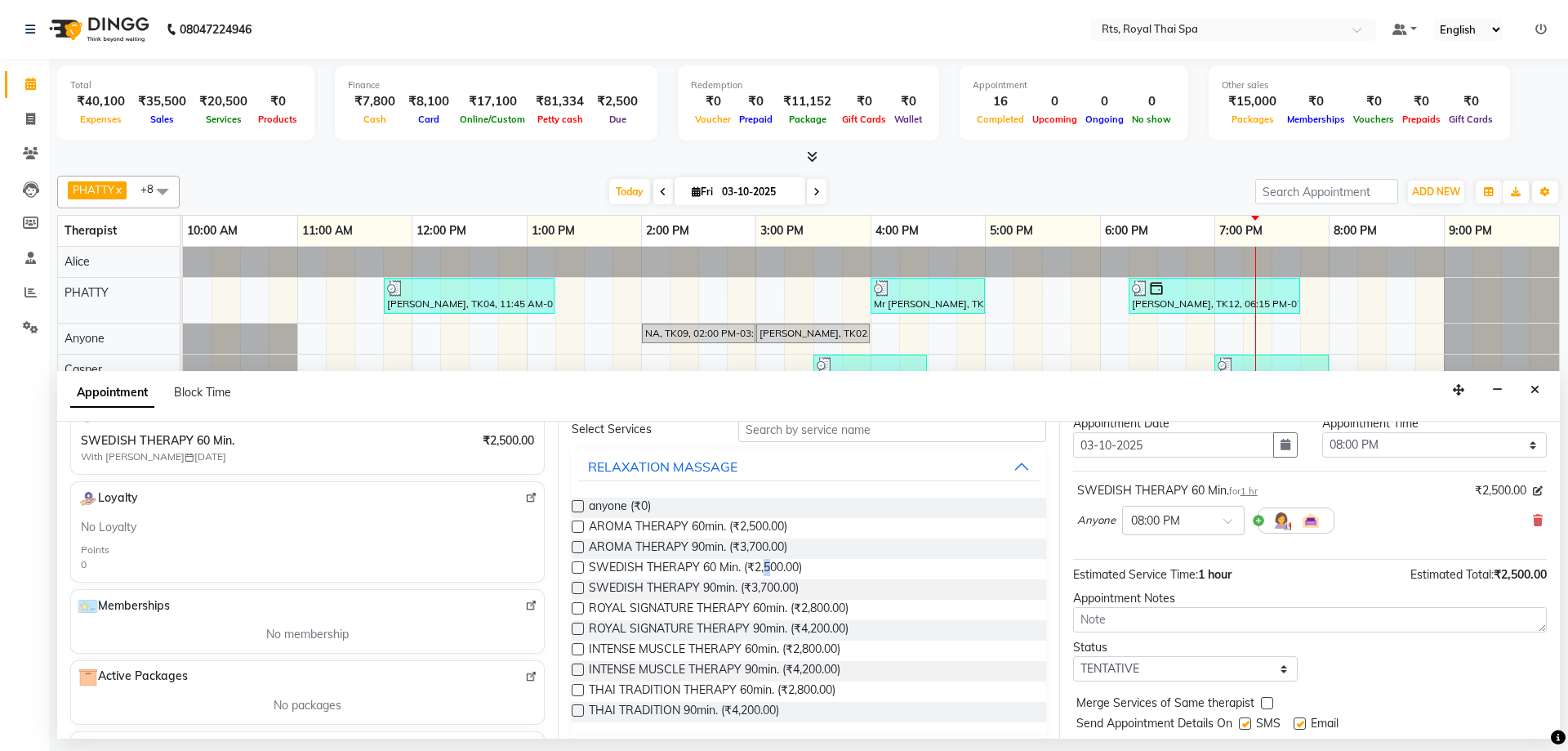
scroll to position [98, 0]
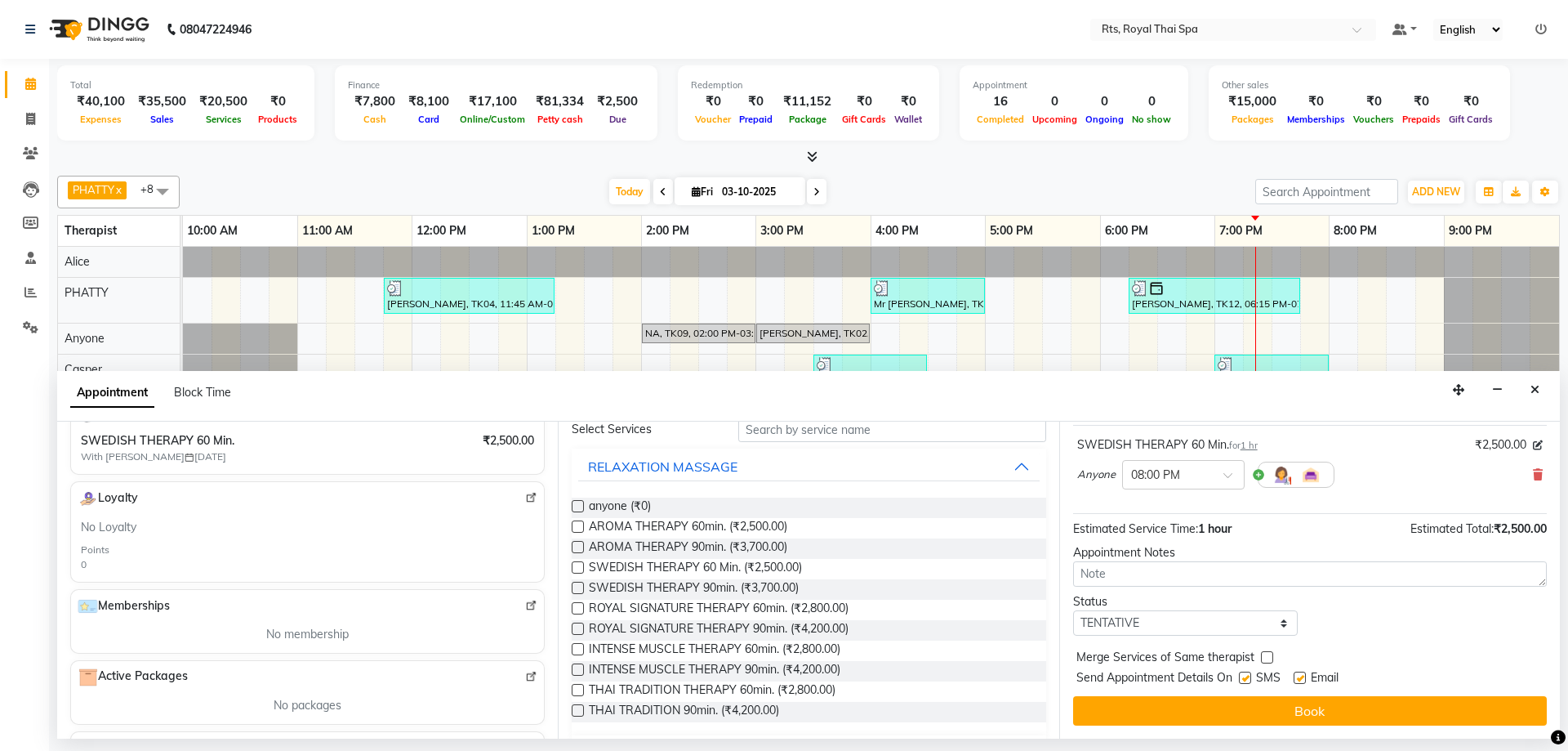
click at [1244, 678] on label at bounding box center [1244, 677] width 12 height 12
click at [1244, 678] on input "checkbox" at bounding box center [1244, 679] width 11 height 11
checkbox input "false"
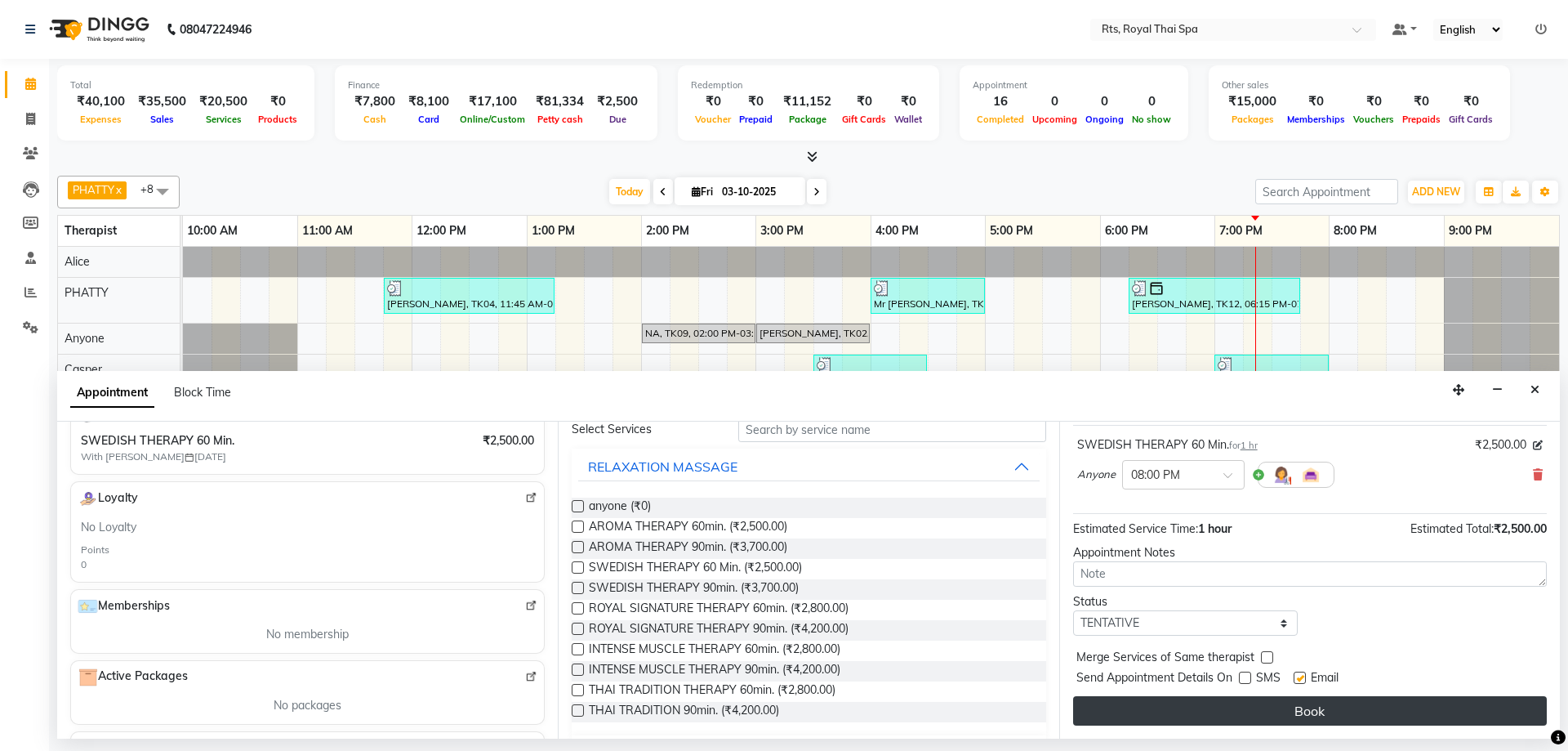
click at [1254, 706] on button "Book" at bounding box center [1309, 710] width 473 height 29
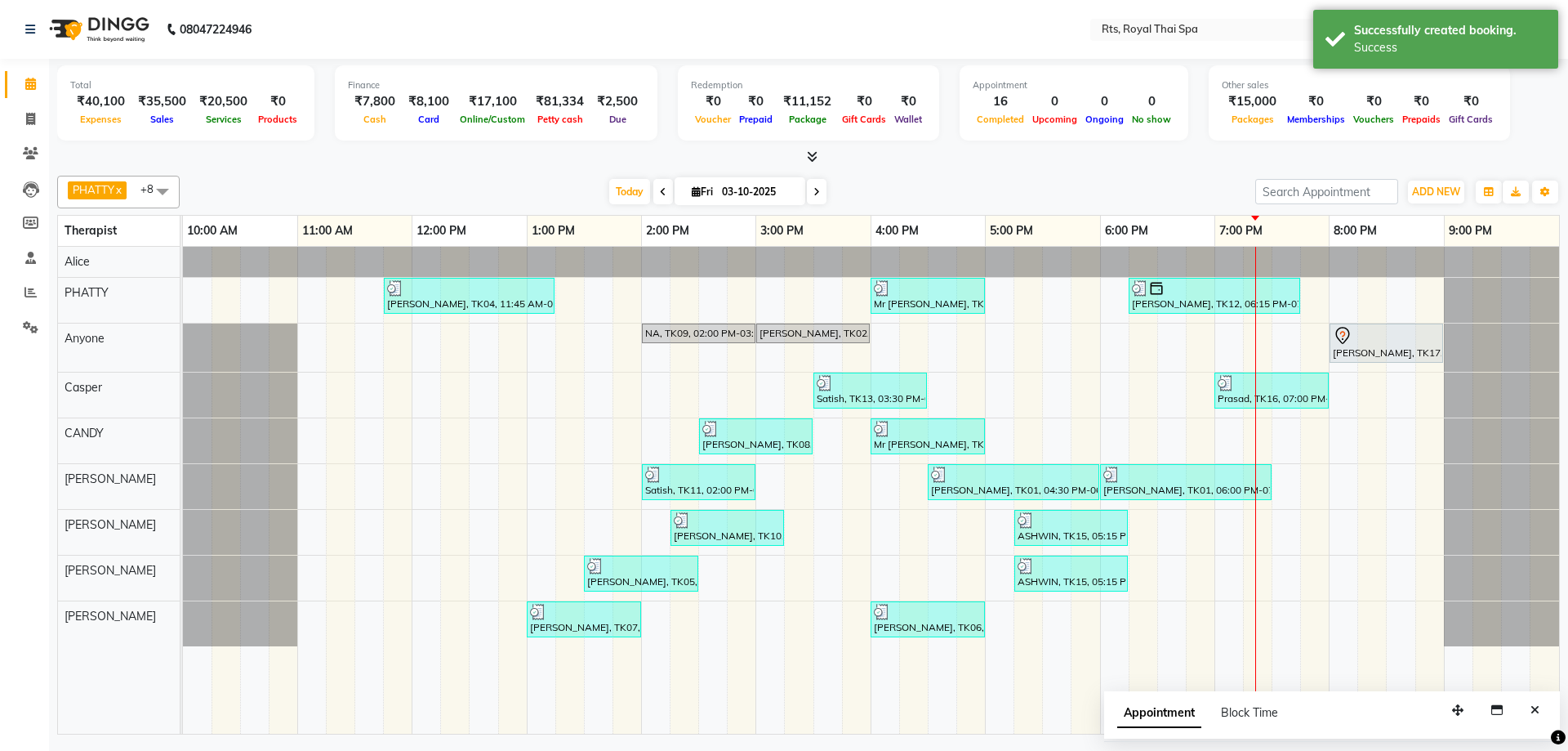
click at [1534, 714] on icon "Close" at bounding box center [1534, 709] width 9 height 12
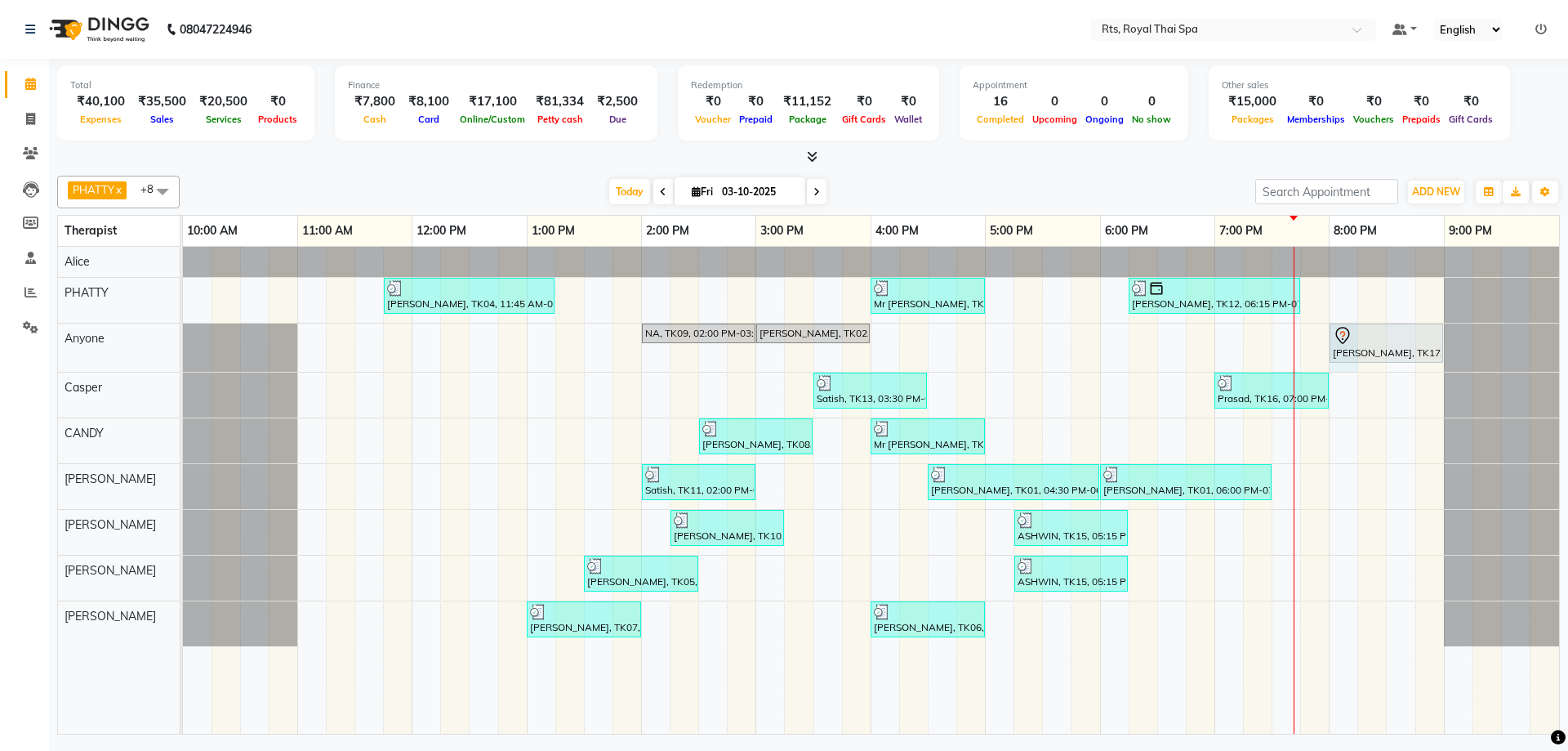
click at [1343, 369] on div "[PERSON_NAME], TK04, 11:45 AM-01:15 PM, ROYAL SIGNATURE THERAPY 90min. Mr [PERS…" at bounding box center [870, 489] width 1376 height 487
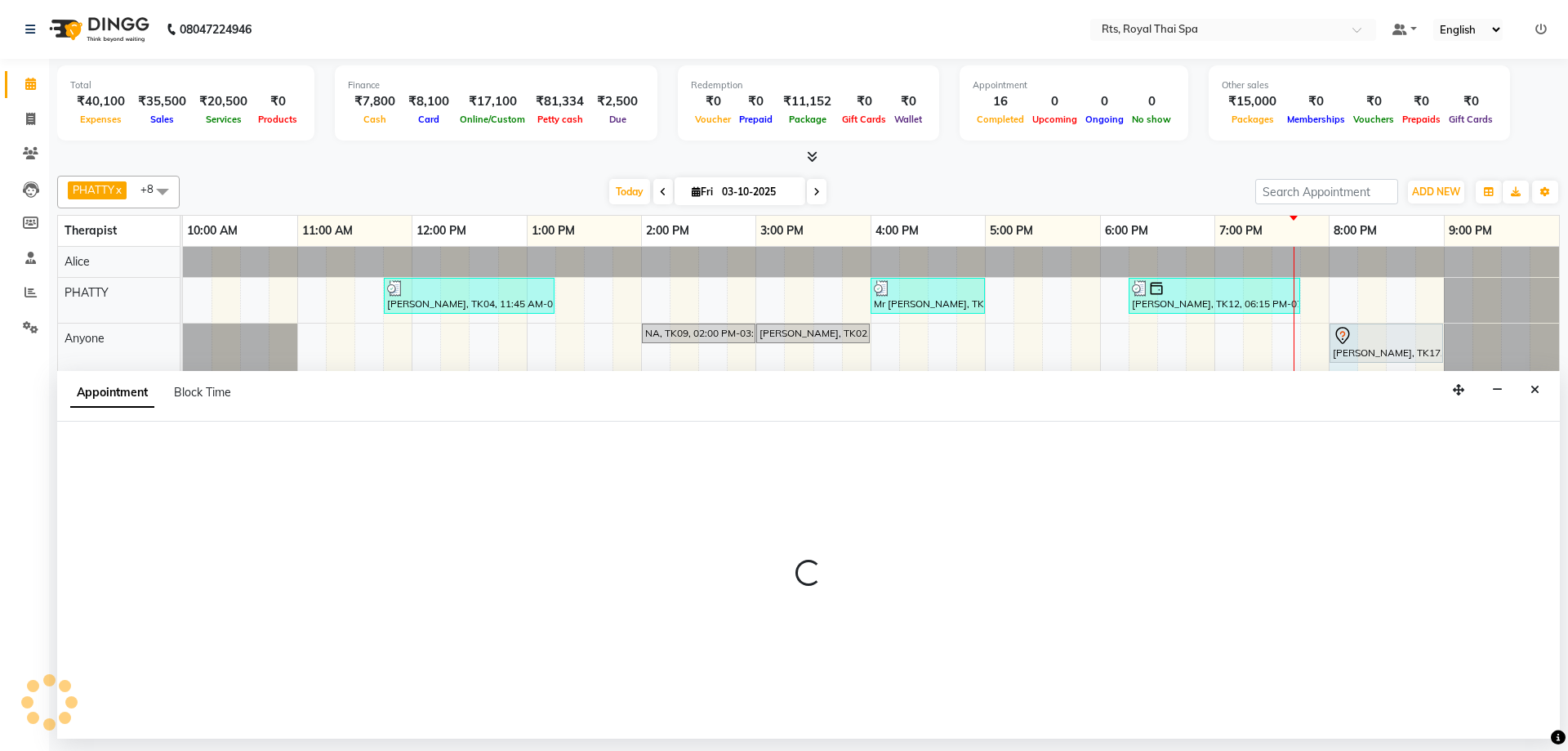
select select "39979"
select select "1200"
select select "tentative"
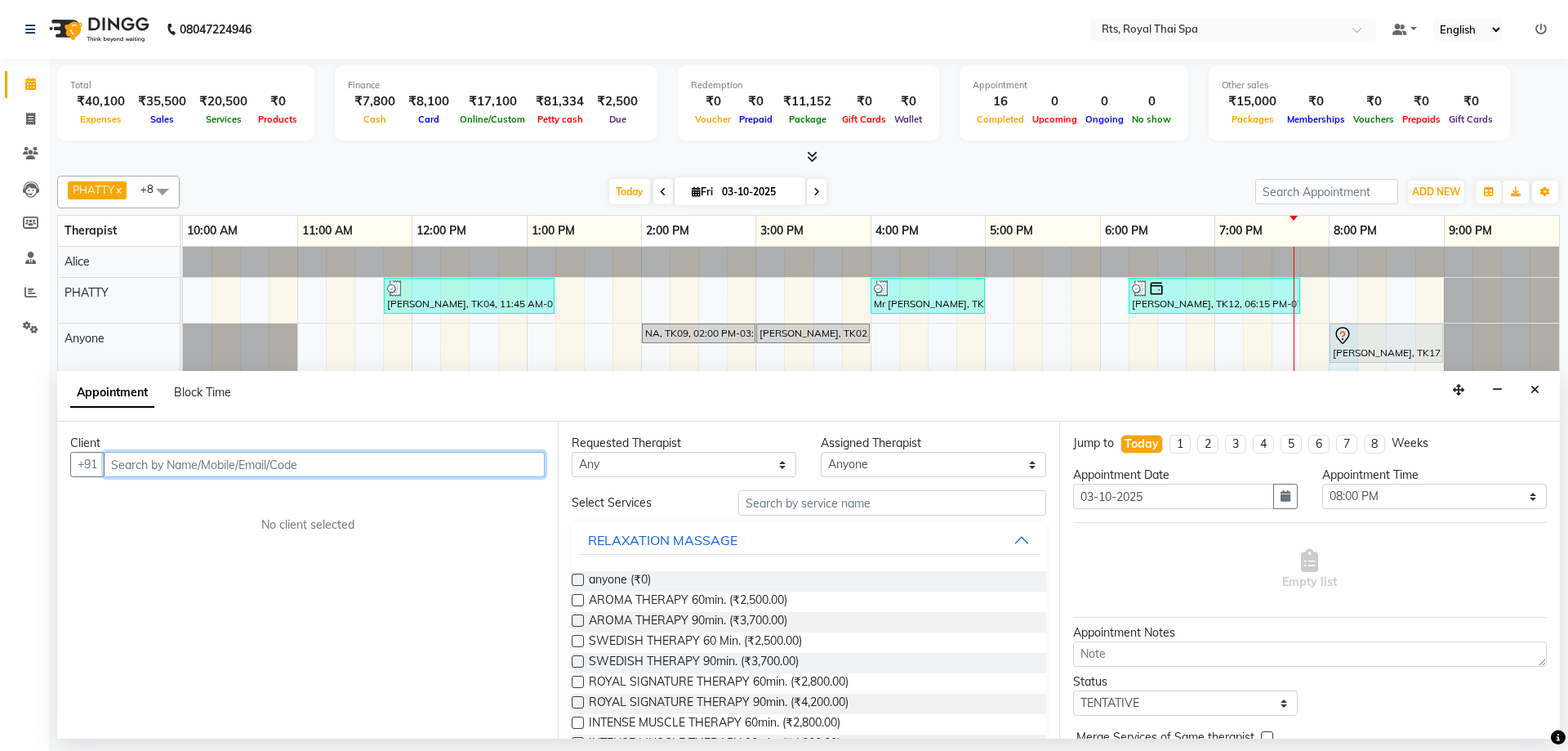
click at [500, 460] on input "text" at bounding box center [324, 464] width 441 height 26
click at [217, 500] on span "90194203" at bounding box center [199, 499] width 66 height 16
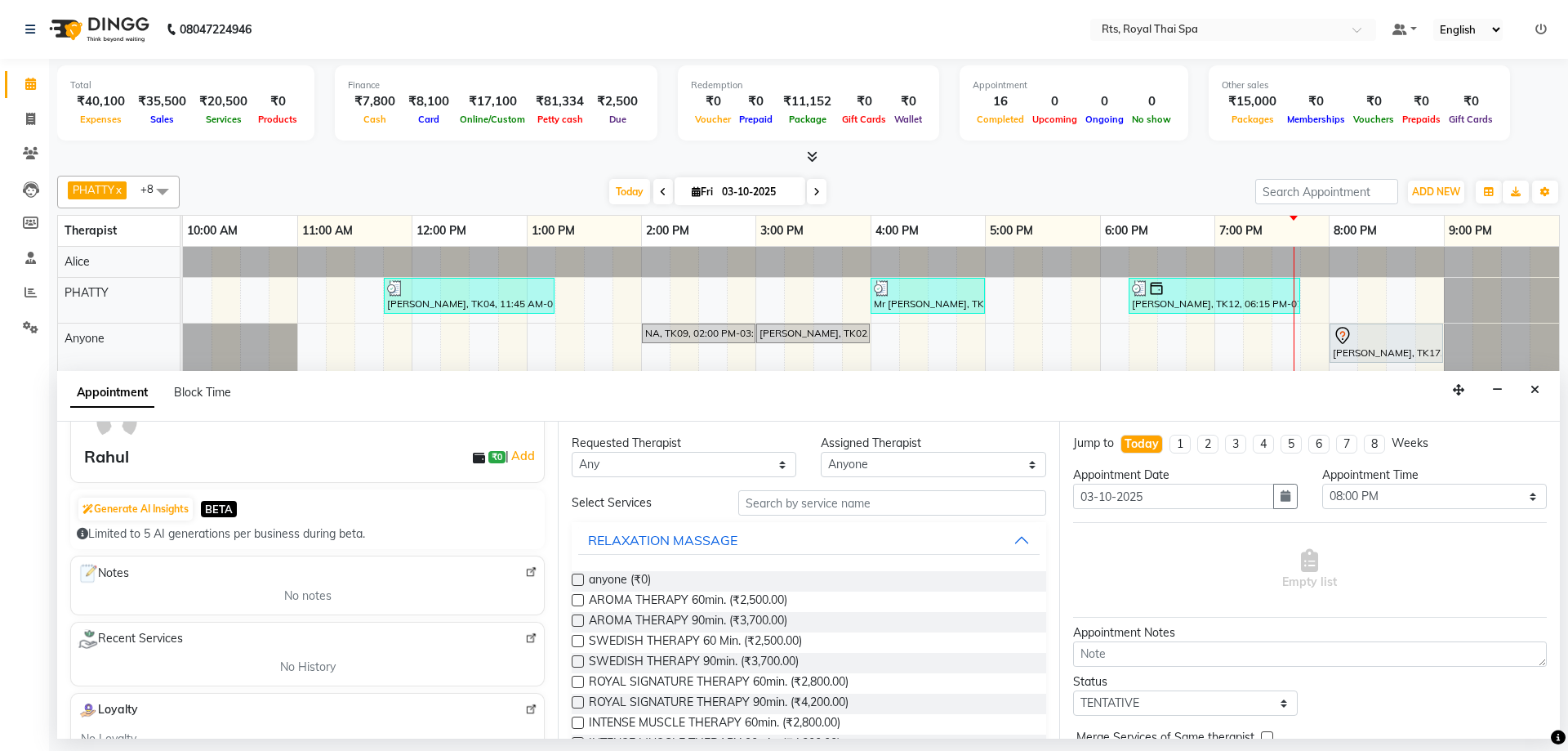
scroll to position [82, 0]
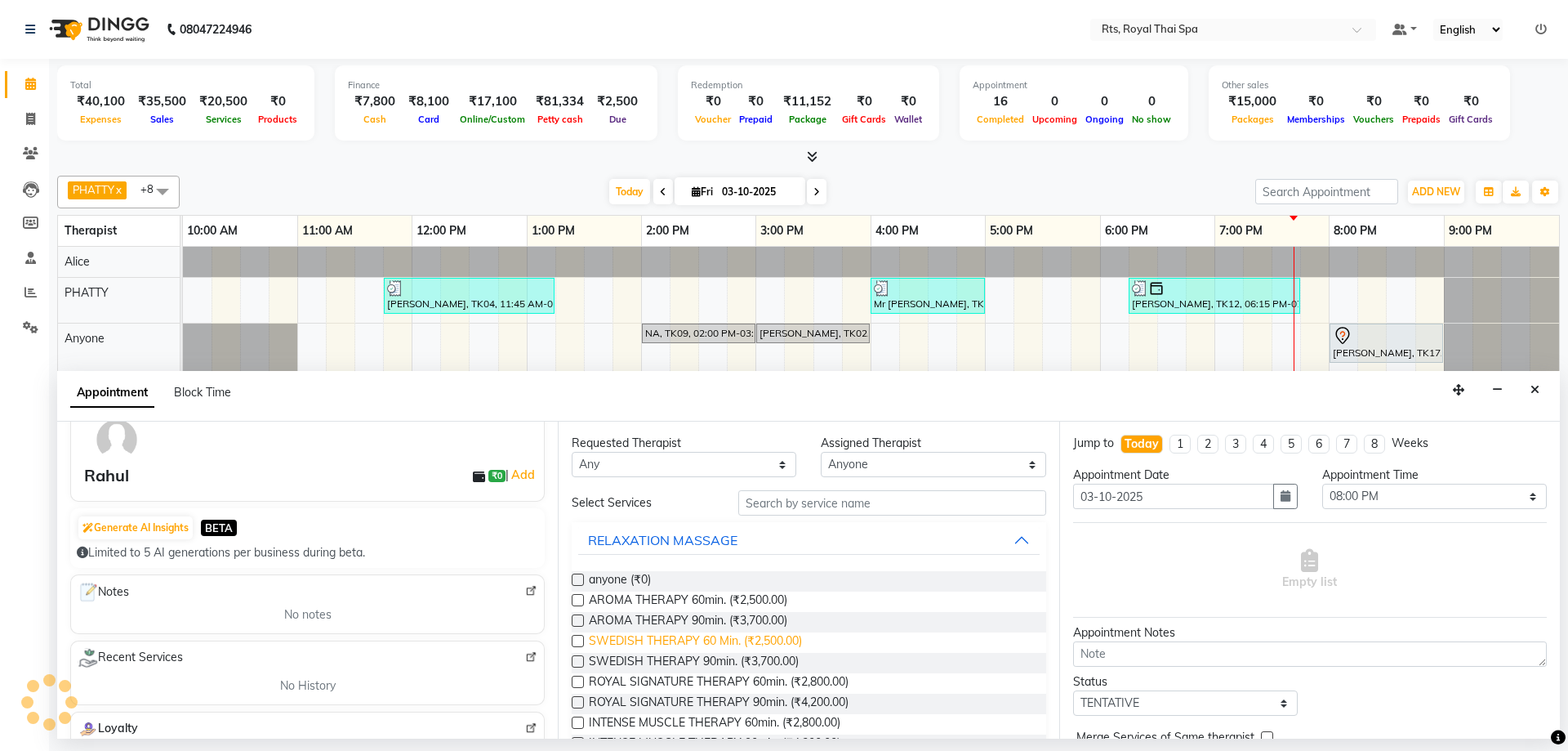
type input "9019420309"
click at [719, 644] on span "SWEDISH THERAPY 60 Min. (₹2,500.00)" at bounding box center [695, 642] width 213 height 20
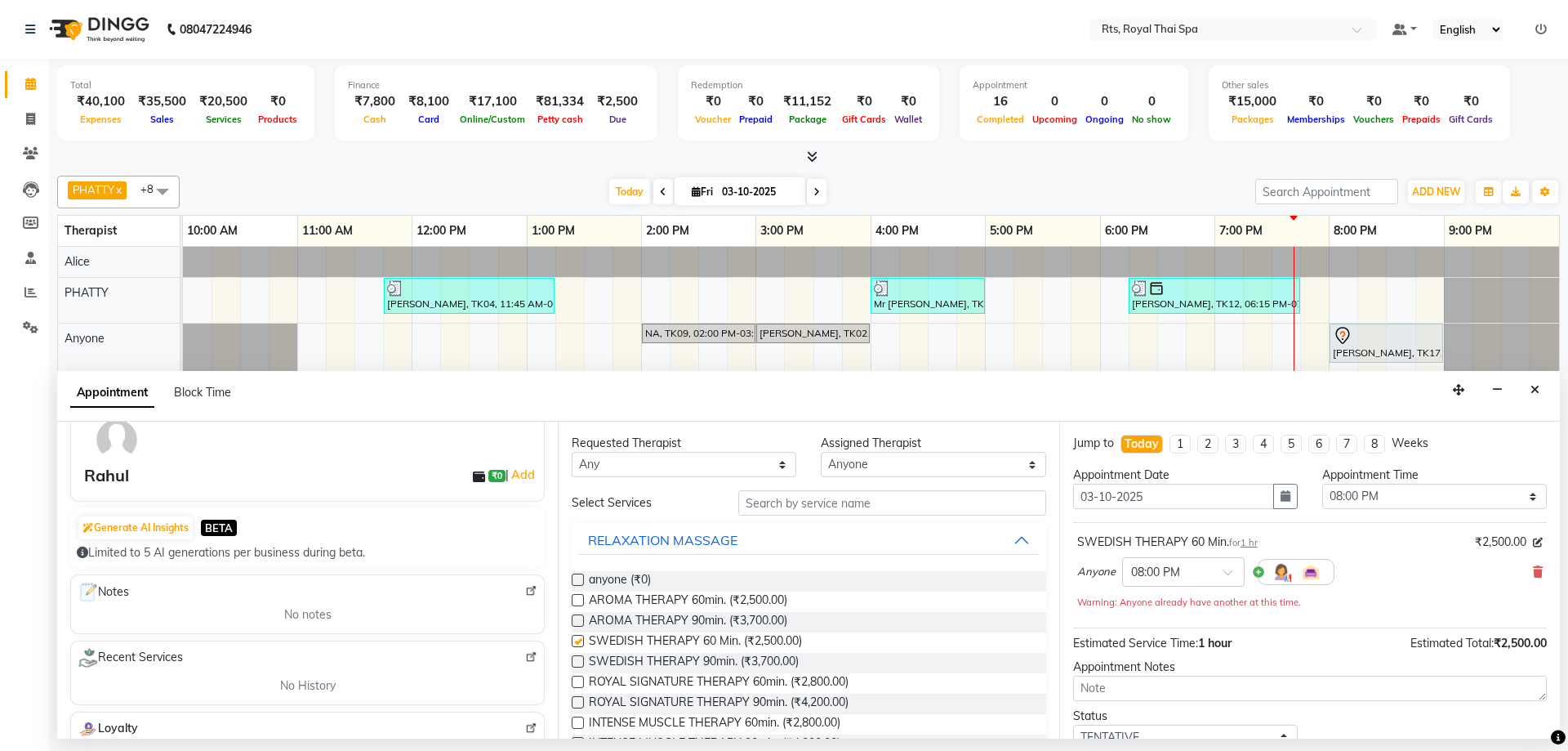
checkbox input "false"
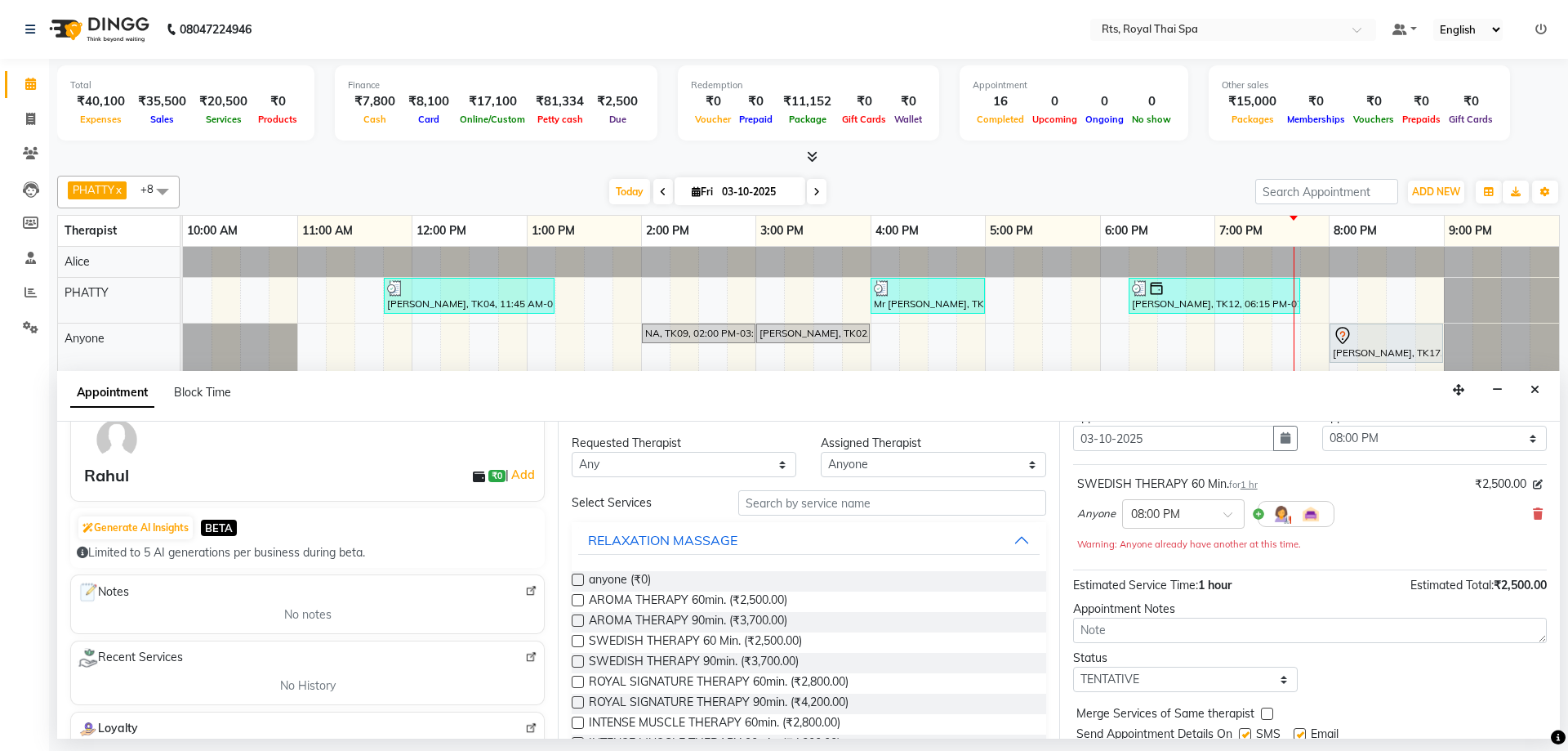
scroll to position [114, 0]
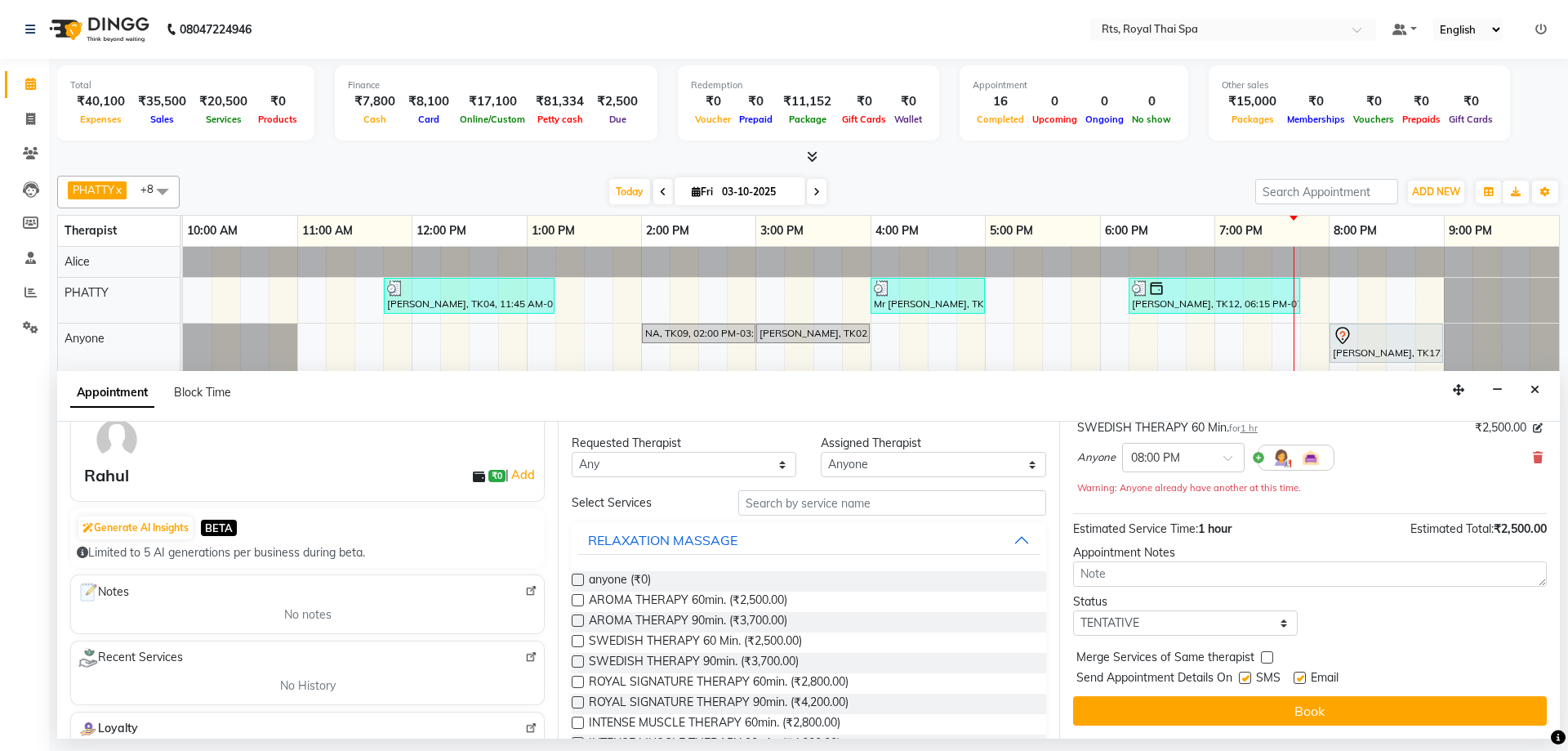
click at [1246, 678] on label at bounding box center [1244, 677] width 12 height 12
click at [1246, 678] on input "checkbox" at bounding box center [1244, 679] width 11 height 11
checkbox input "false"
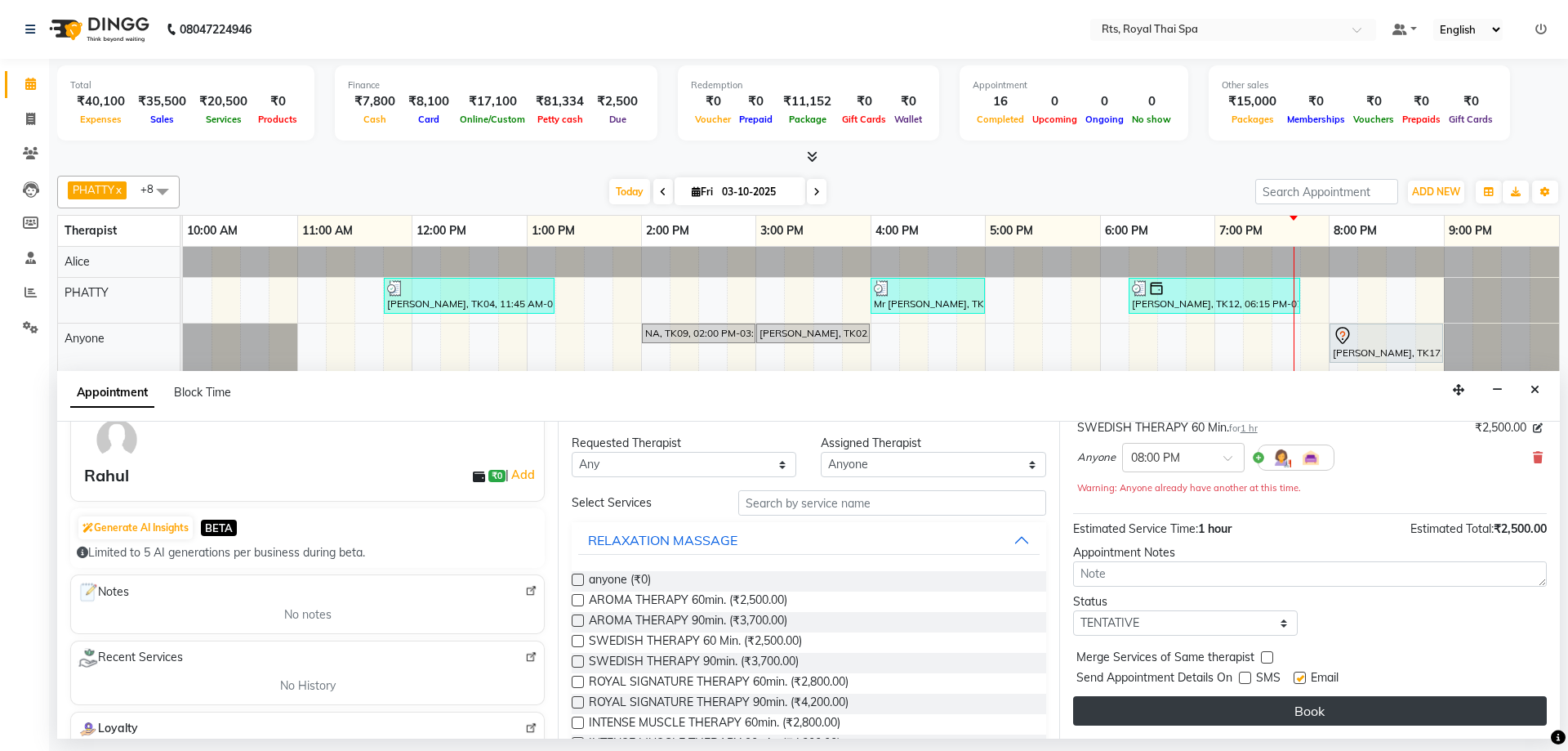
click at [1232, 701] on button "Book" at bounding box center [1309, 710] width 473 height 29
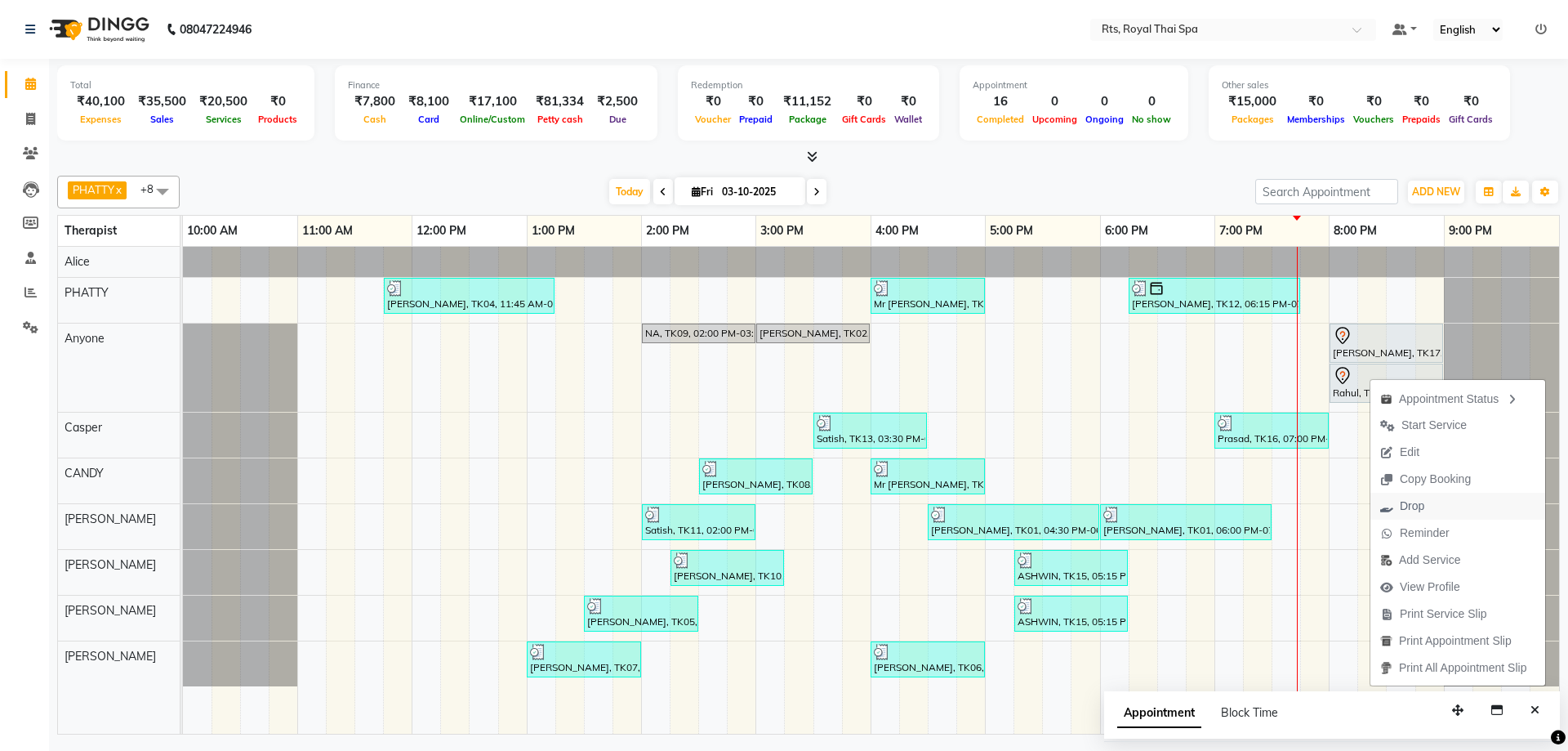
click at [1418, 507] on span "Drop" at bounding box center [1412, 505] width 25 height 17
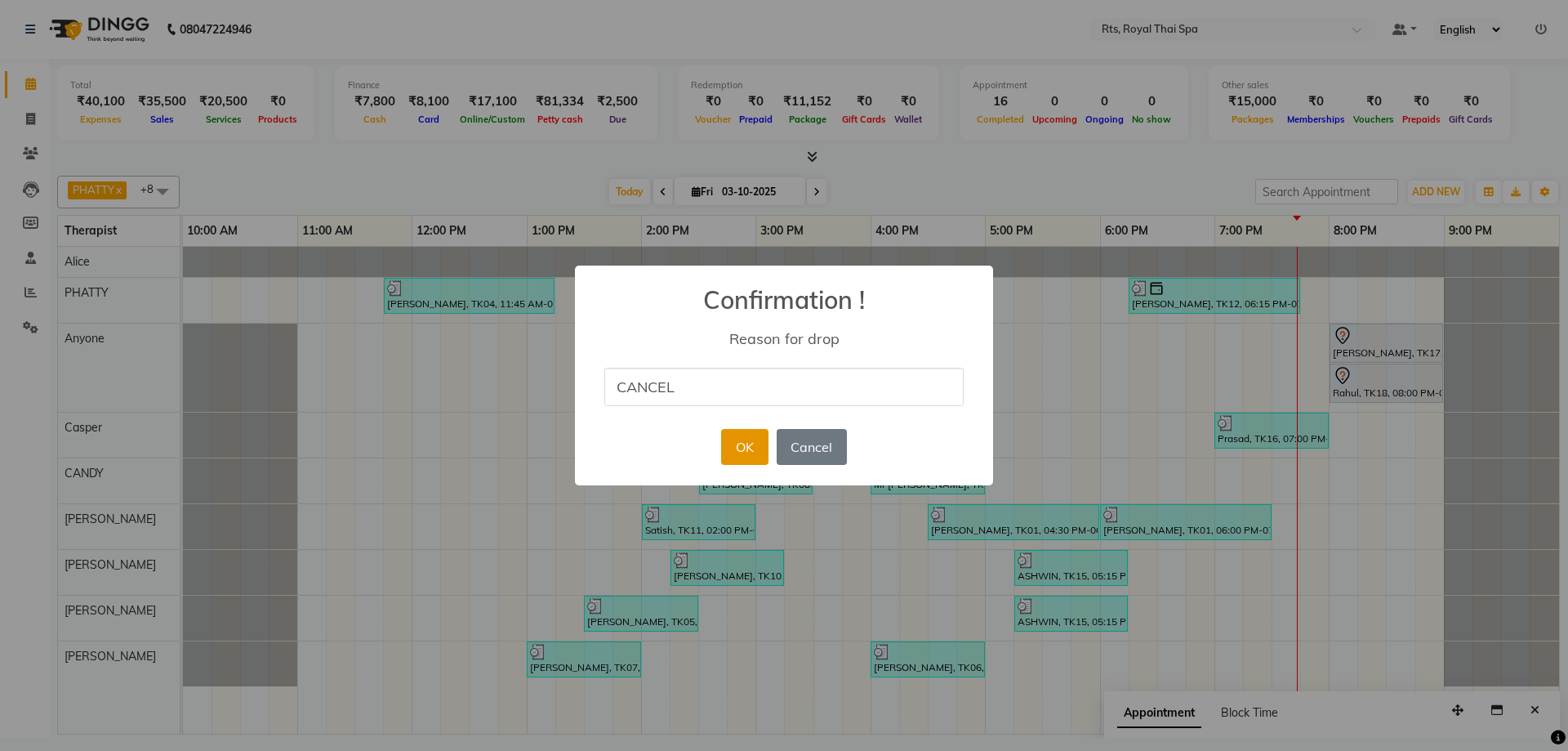
type input "CANCEL"
click at [733, 448] on button "OK" at bounding box center [744, 447] width 47 height 36
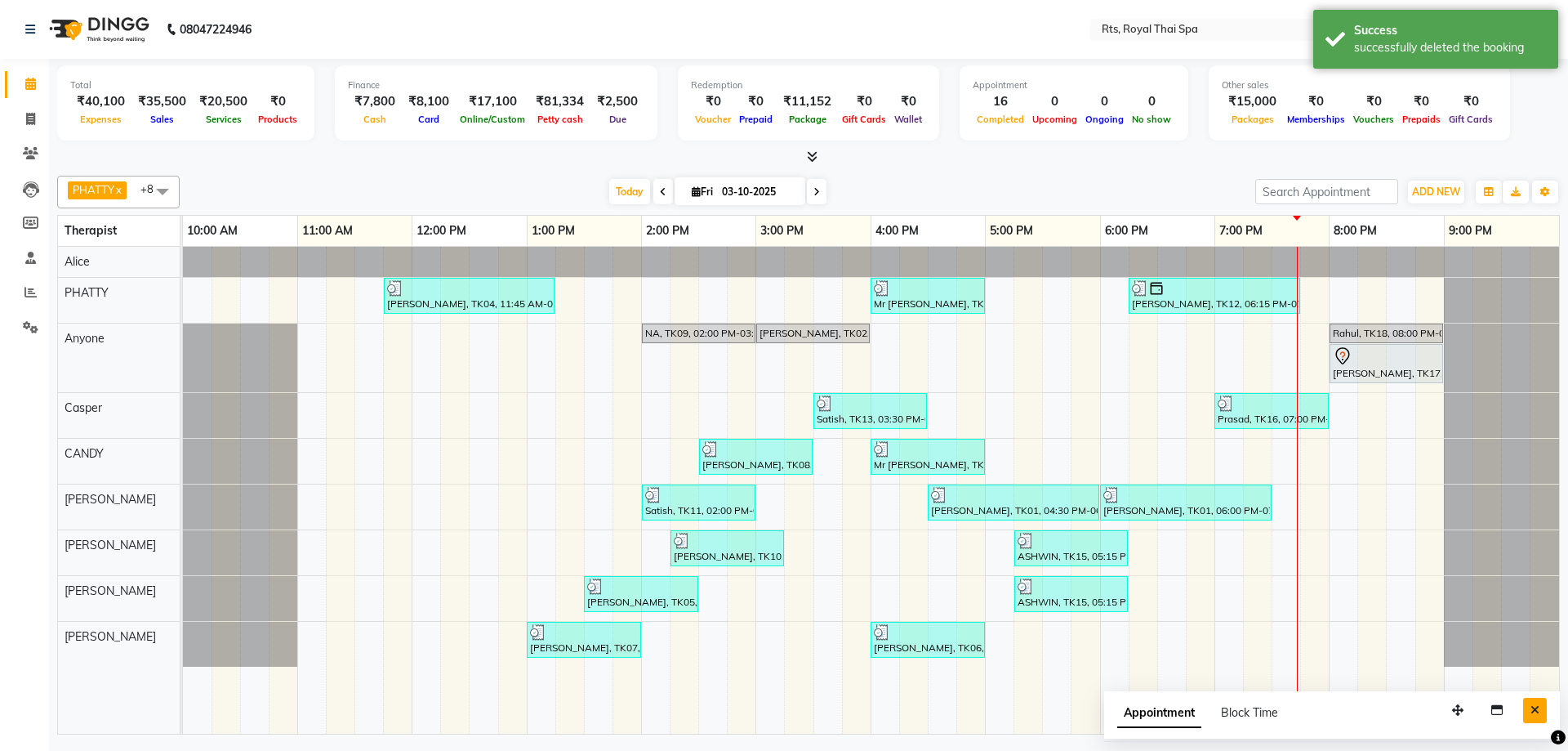
click at [1530, 710] on icon "Close" at bounding box center [1534, 709] width 9 height 12
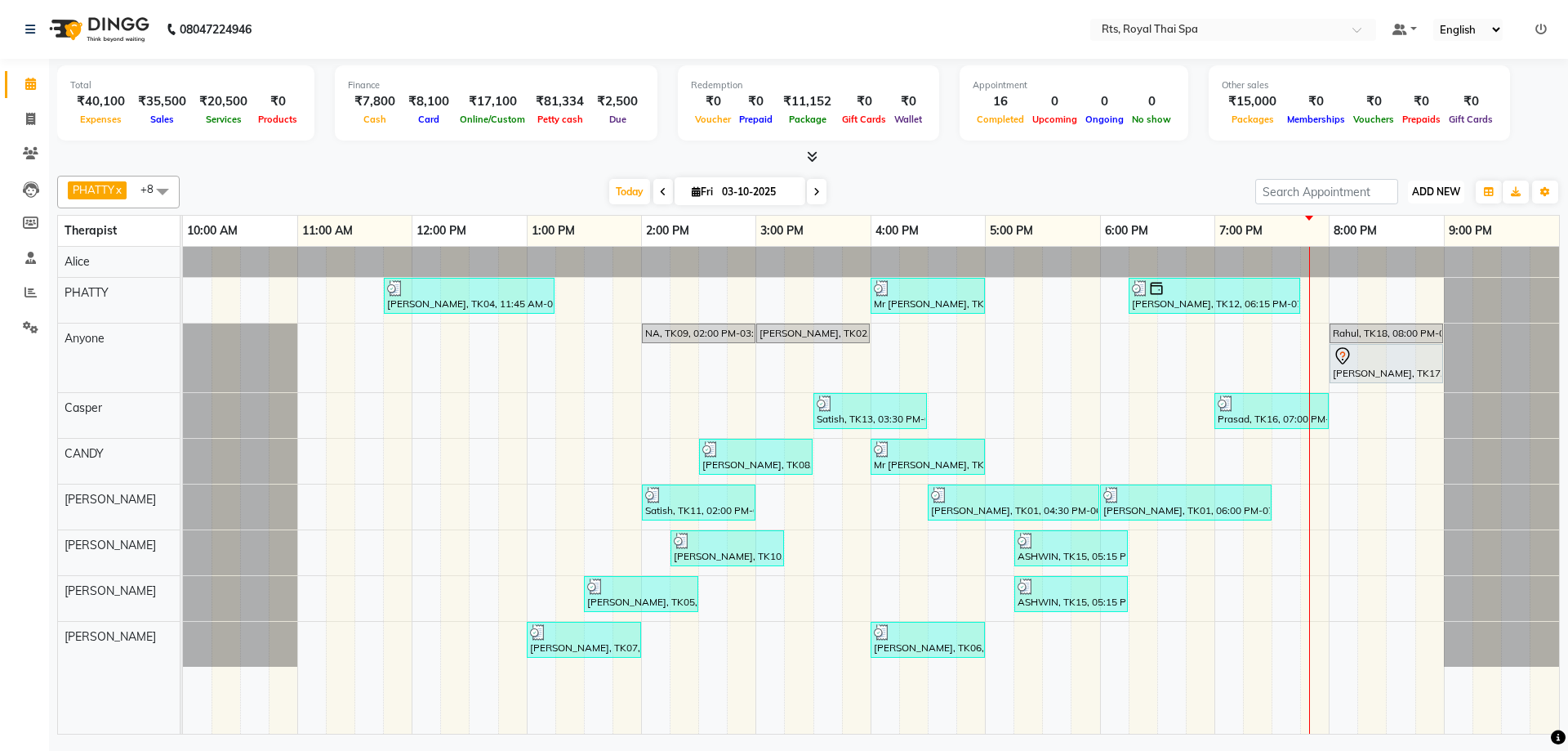
click at [1431, 196] on span "ADD NEW" at bounding box center [1436, 192] width 48 height 12
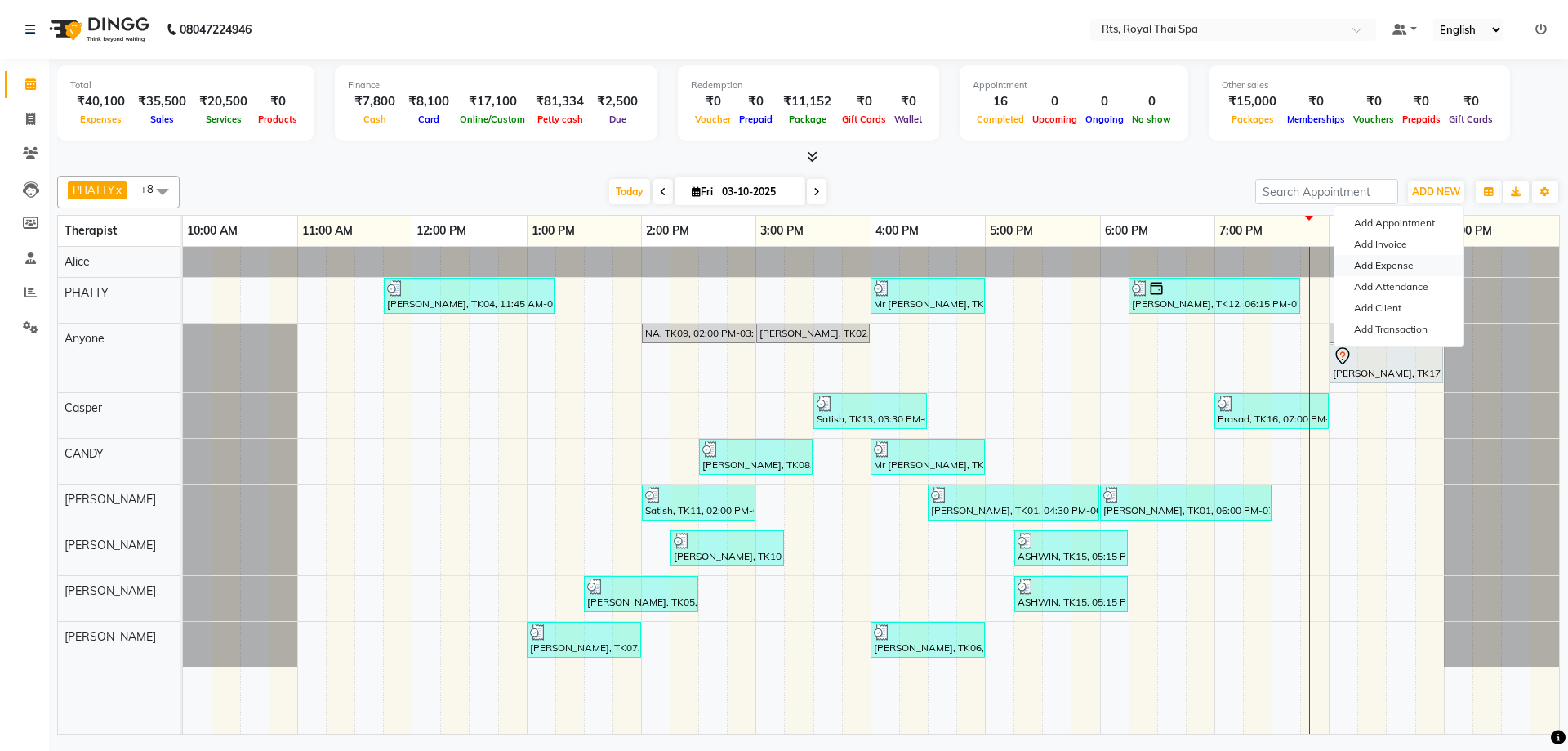
click at [1383, 270] on link "Add Expense" at bounding box center [1399, 265] width 129 height 21
select select "1"
select select "4201"
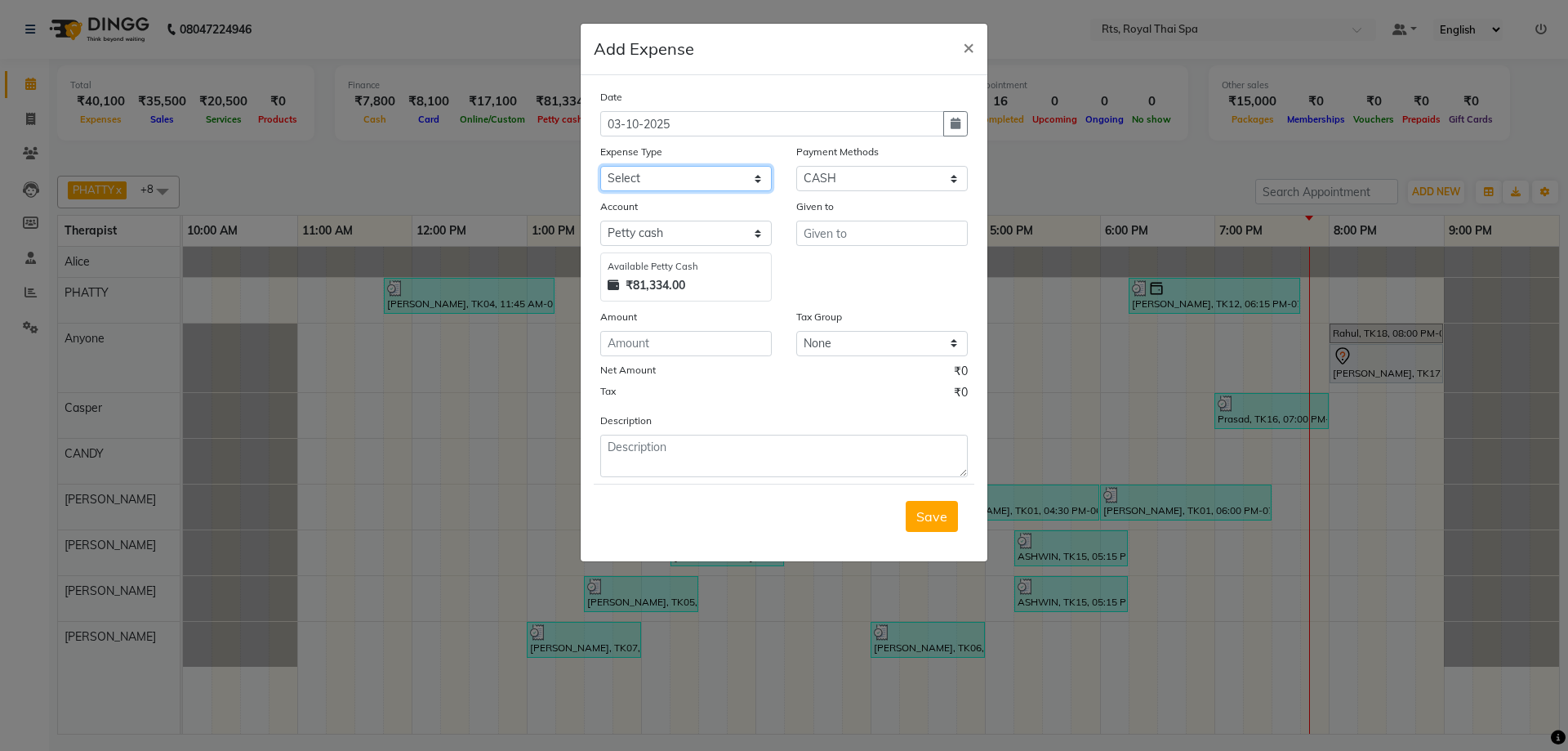
click at [676, 168] on select "Select Bank charges Cleaning and products Donation Electric and water charge In…" at bounding box center [685, 178] width 171 height 26
click at [714, 176] on select "Select Bank charges Cleaning and products Donation Electric and water charge In…" at bounding box center [685, 178] width 171 height 26
select select "10836"
click at [600, 166] on select "Select Bank charges Cleaning and products Donation Electric and water charge In…" at bounding box center [685, 178] width 171 height 26
click at [688, 344] on input "number" at bounding box center [685, 343] width 171 height 26
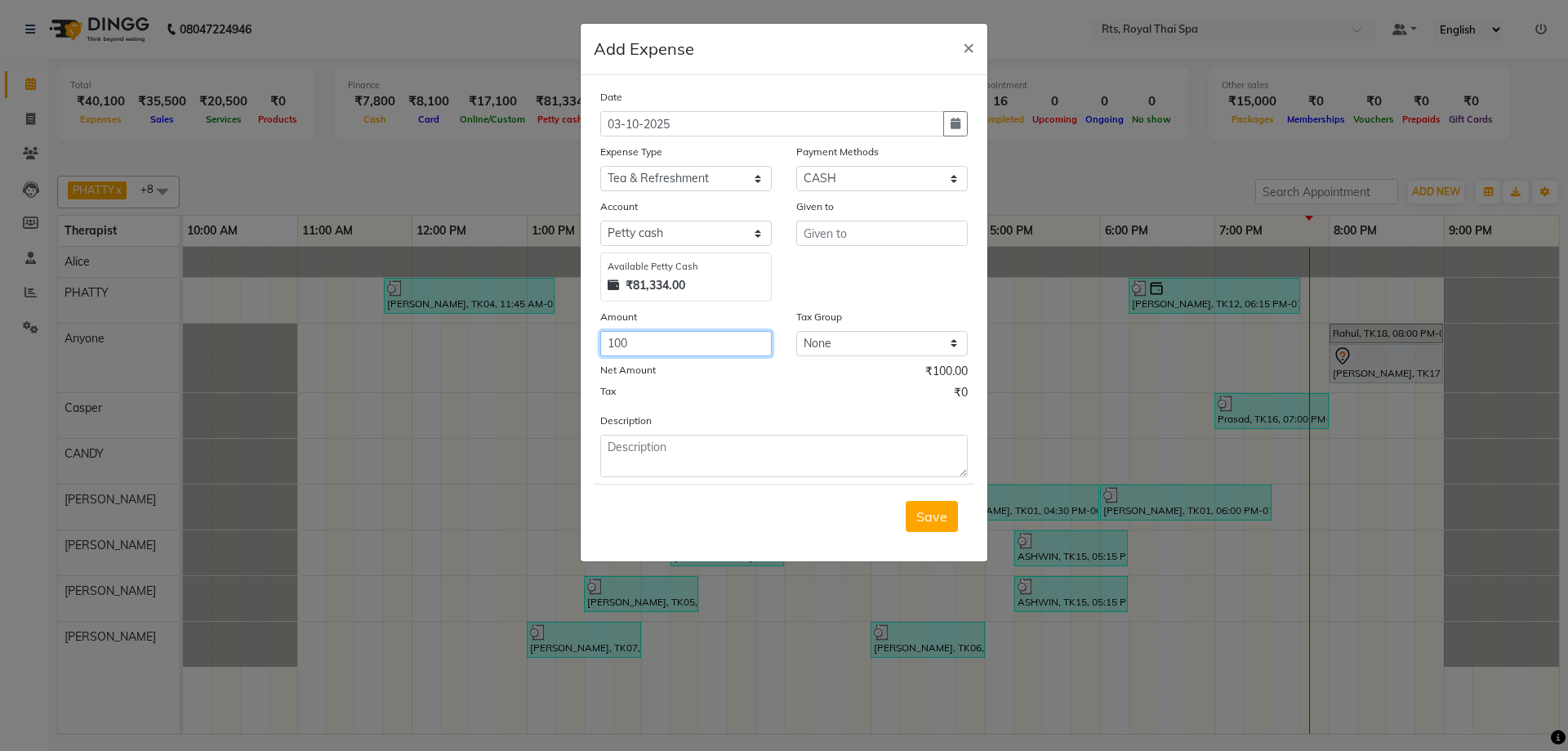
type input "100"
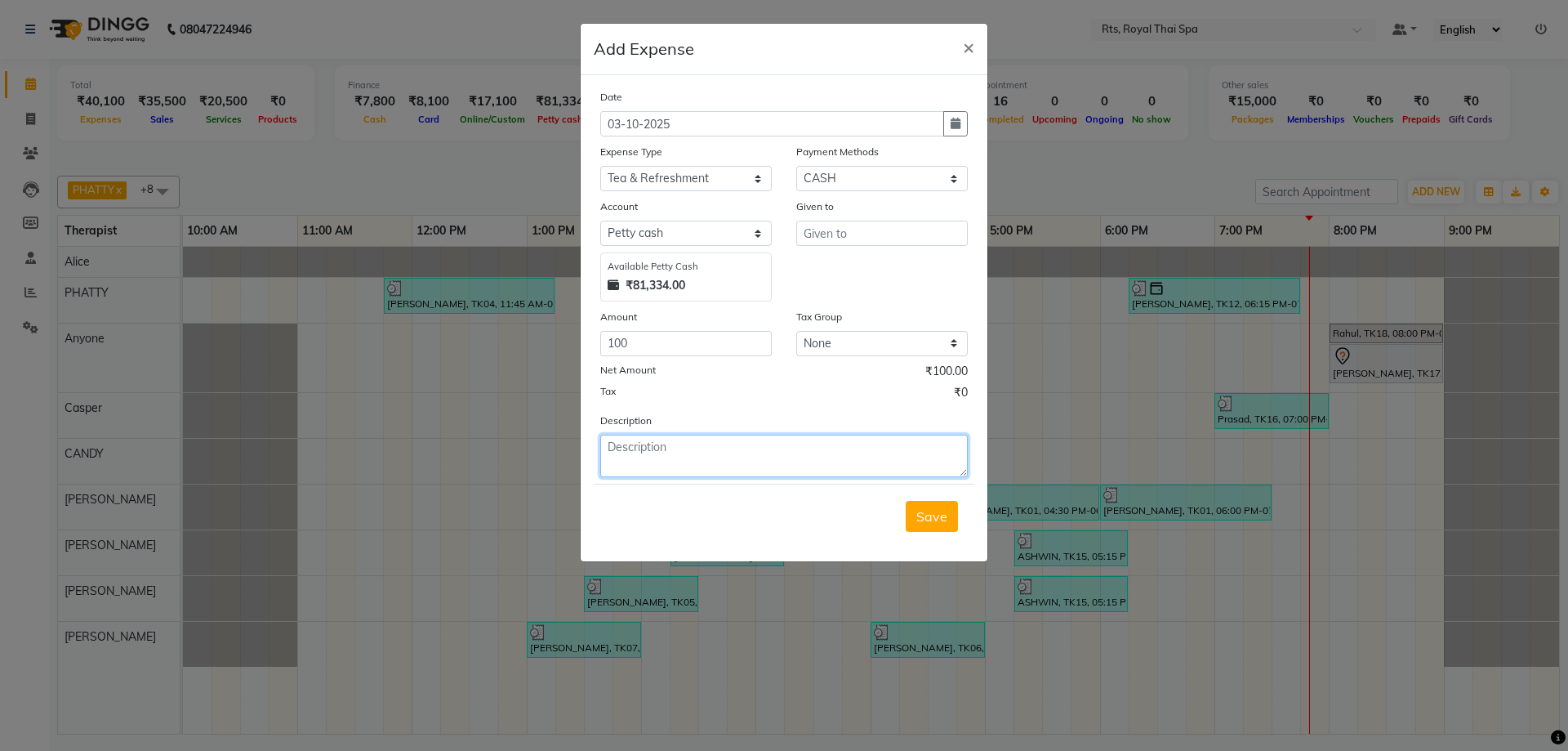
drag, startPoint x: 687, startPoint y: 460, endPoint x: 660, endPoint y: 434, distance: 37.5
click at [663, 440] on textarea at bounding box center [784, 456] width 368 height 43
type textarea "TEA"
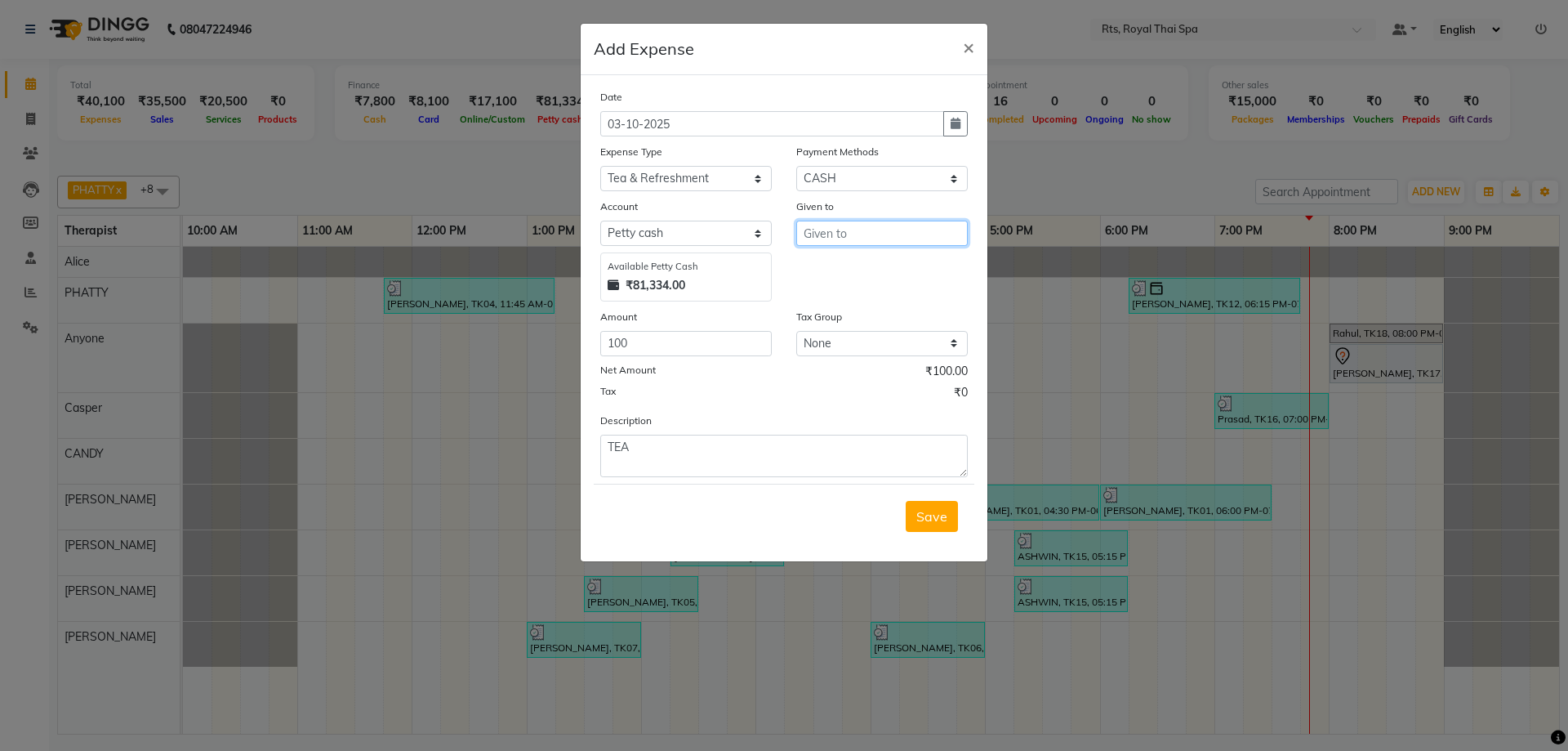
click at [875, 238] on input "text" at bounding box center [881, 233] width 171 height 26
type input "TEA"
click at [922, 520] on span "Save" at bounding box center [932, 516] width 31 height 16
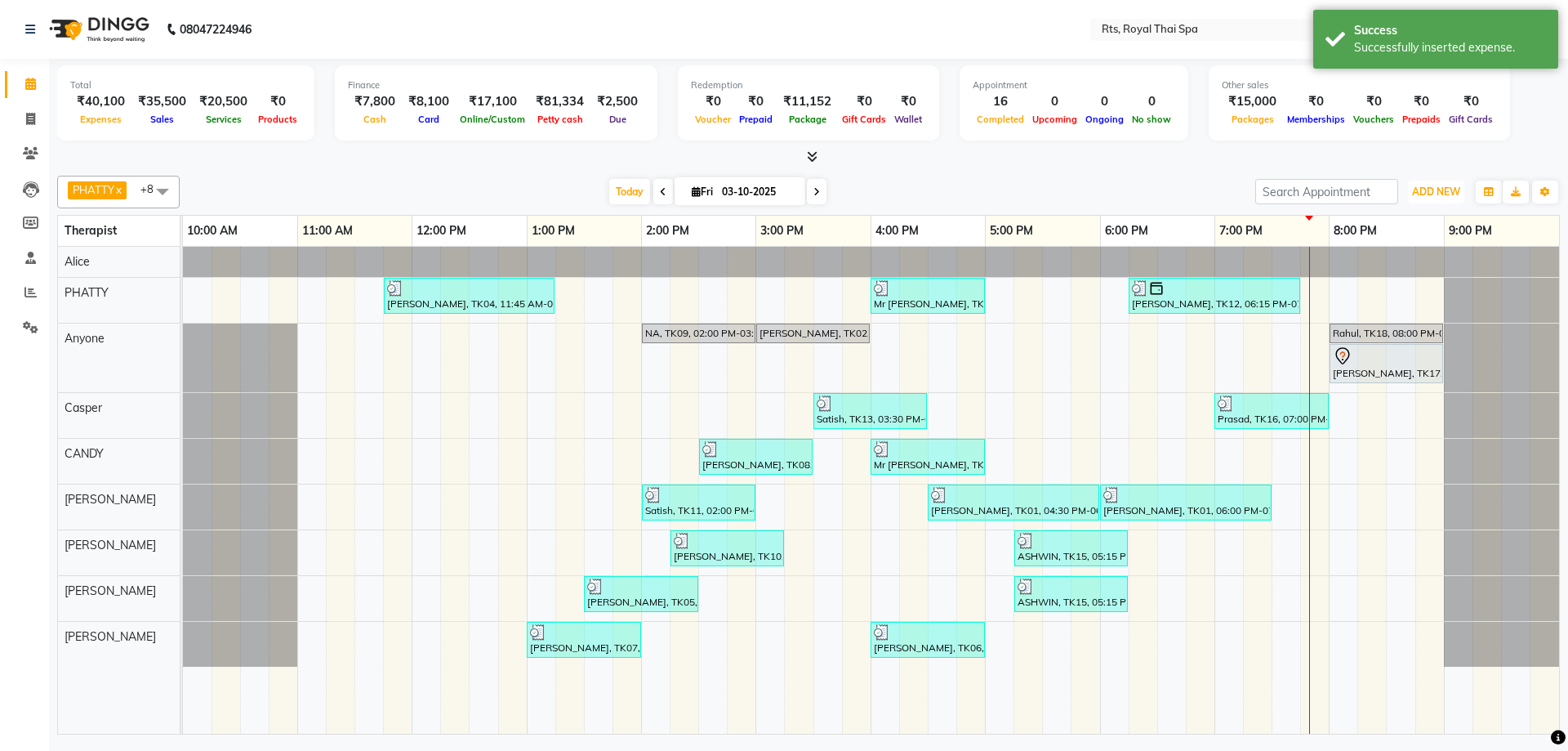
click at [1455, 191] on span "ADD NEW" at bounding box center [1436, 192] width 48 height 12
click at [1397, 269] on link "Add Expense" at bounding box center [1399, 265] width 129 height 21
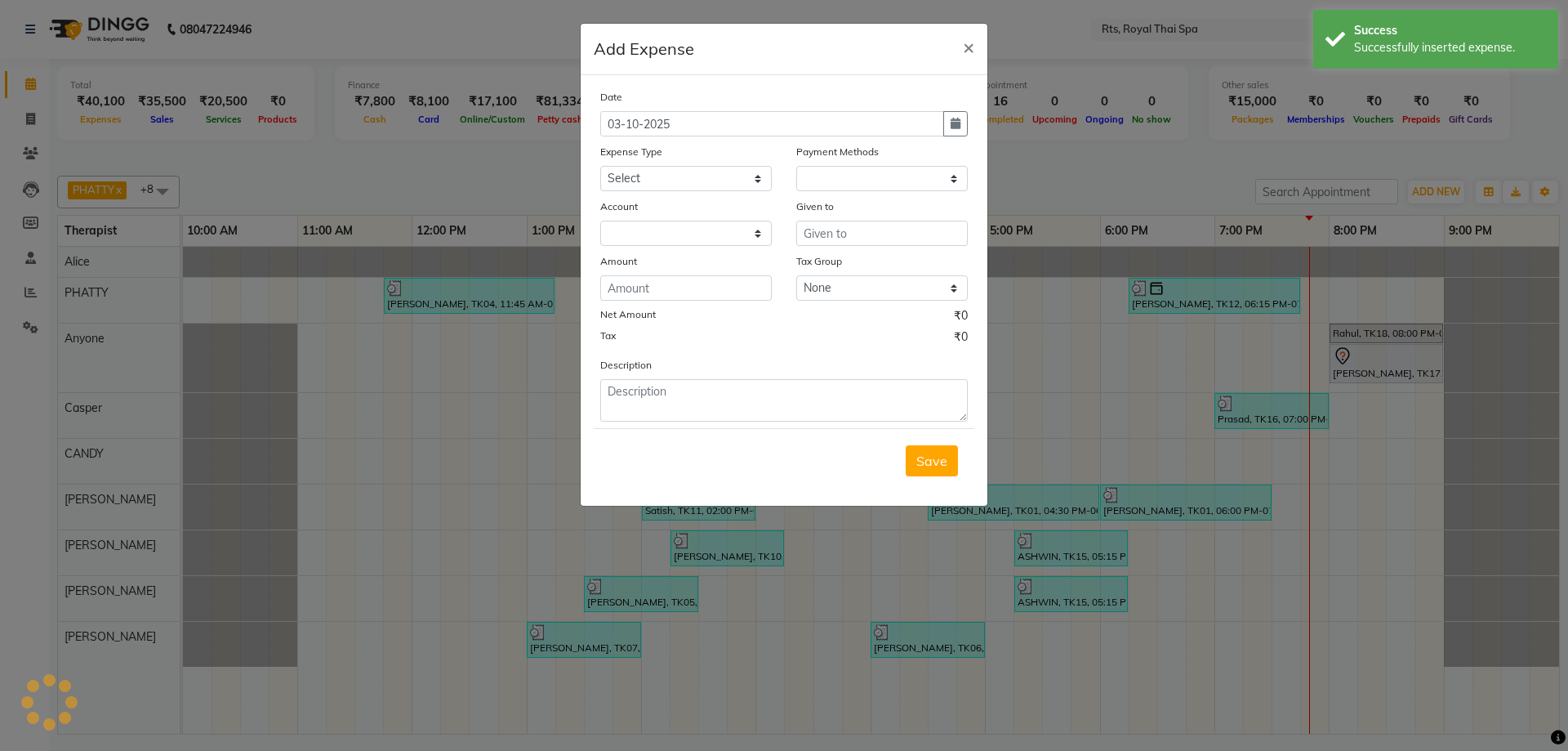
select select "1"
select select "4201"
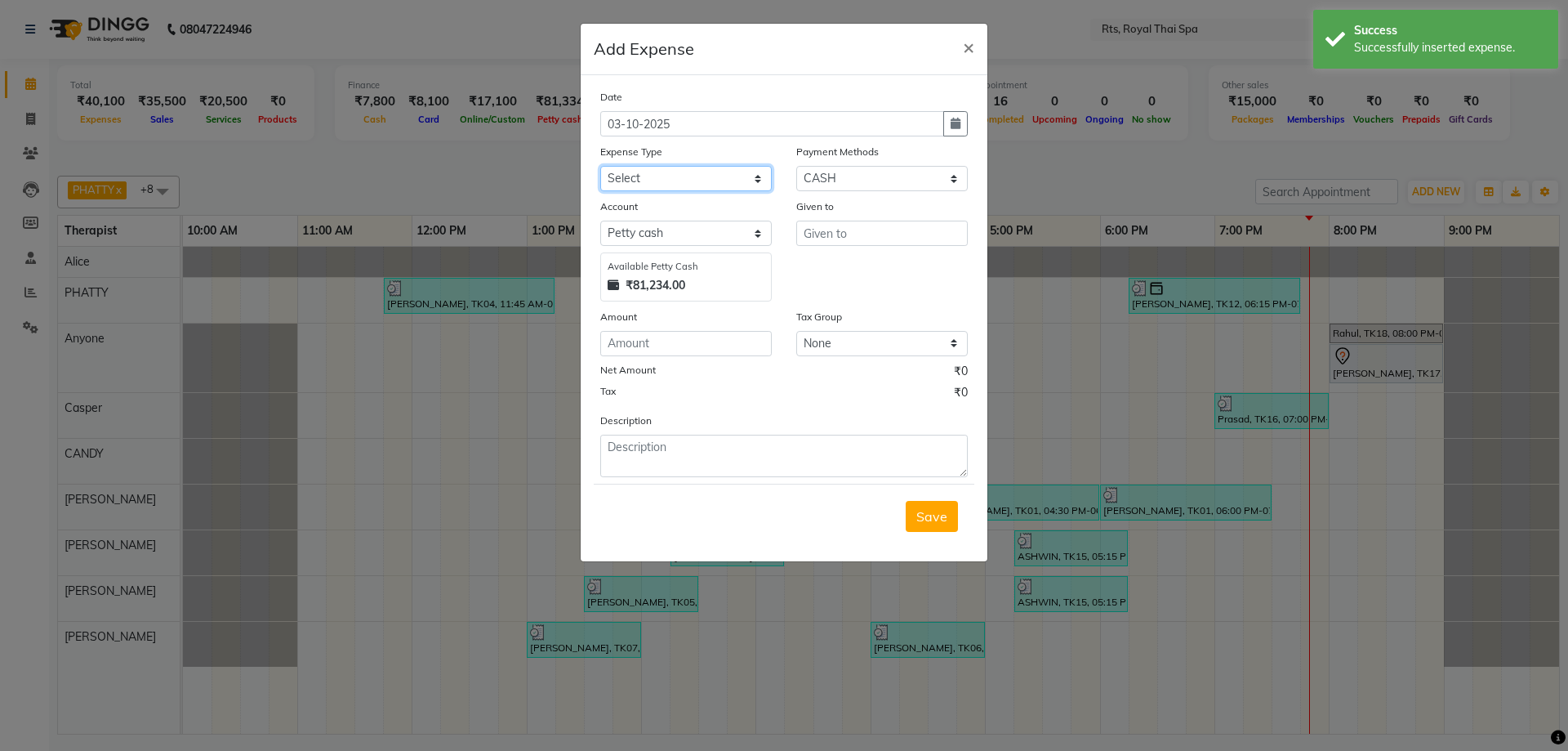
click at [733, 172] on select "Select Bank charges Cleaning and products Donation Electric and water charge In…" at bounding box center [685, 178] width 171 height 26
select select "10985"
click at [600, 166] on select "Select Bank charges Cleaning and products Donation Electric and water charge In…" at bounding box center [685, 178] width 171 height 26
click at [661, 332] on input "number" at bounding box center [685, 343] width 171 height 26
type input "300"
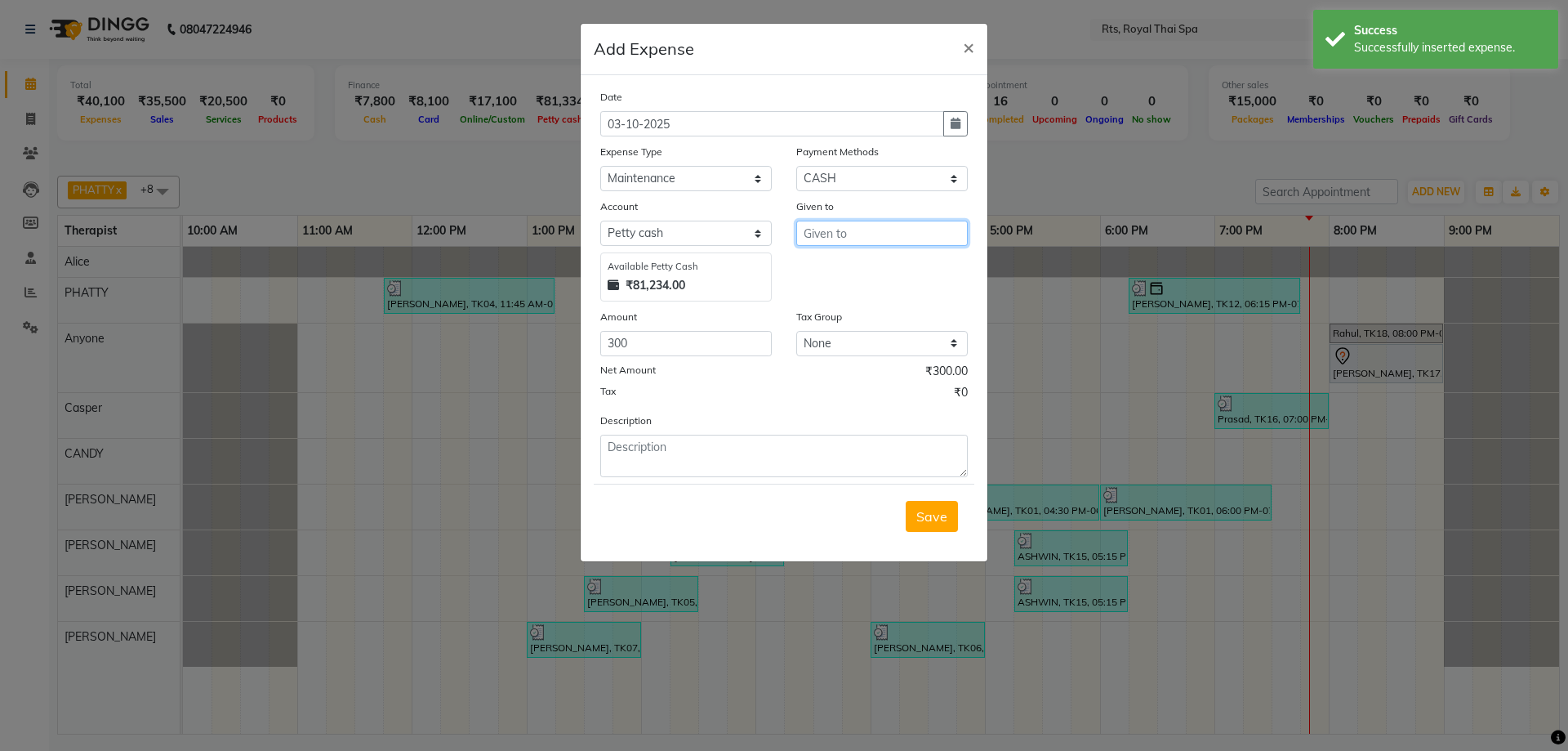
click at [845, 226] on input "text" at bounding box center [881, 233] width 171 height 26
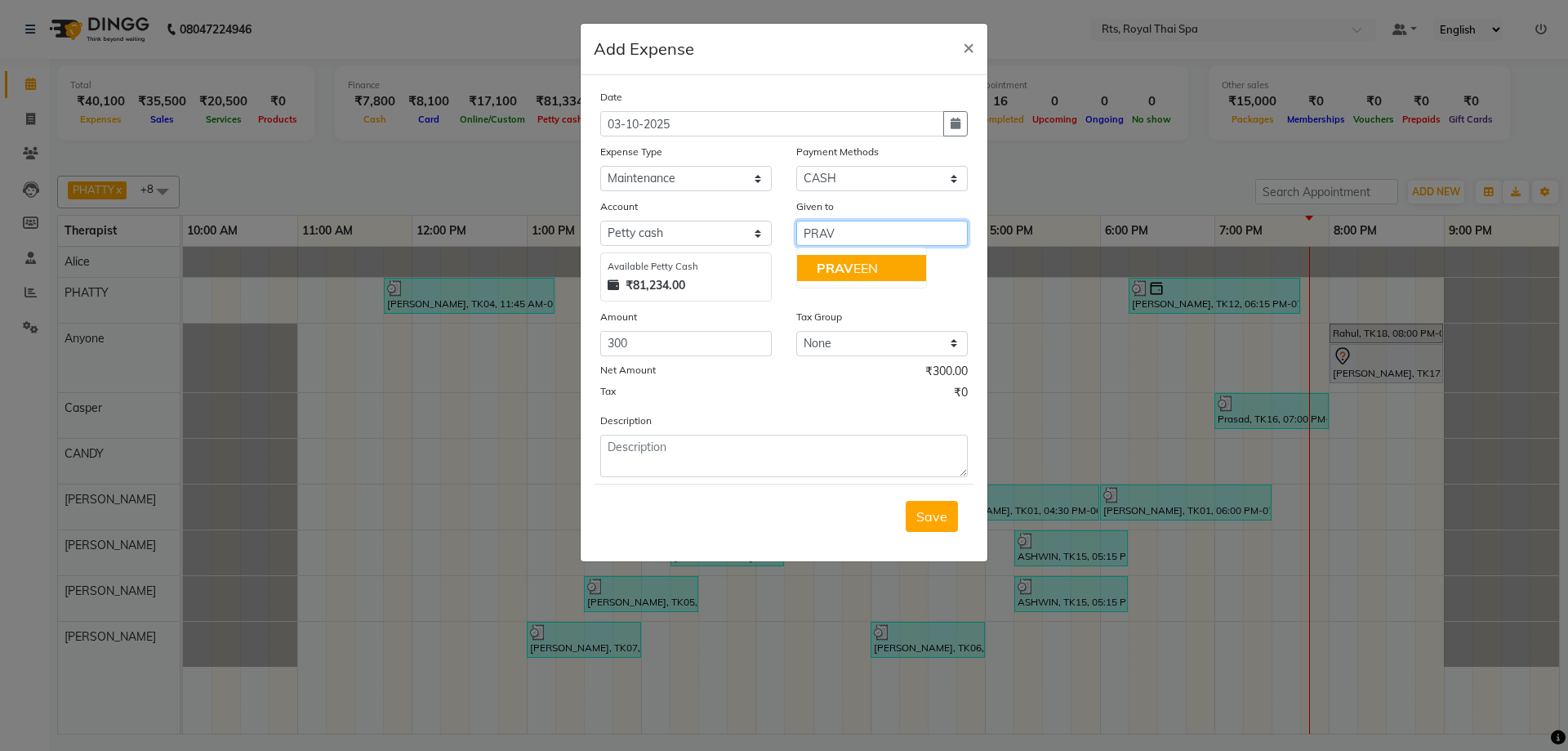
click at [854, 268] on ngb-highlight "PRAV EEN" at bounding box center [846, 268] width 61 height 16
type input "PRAVEEN"
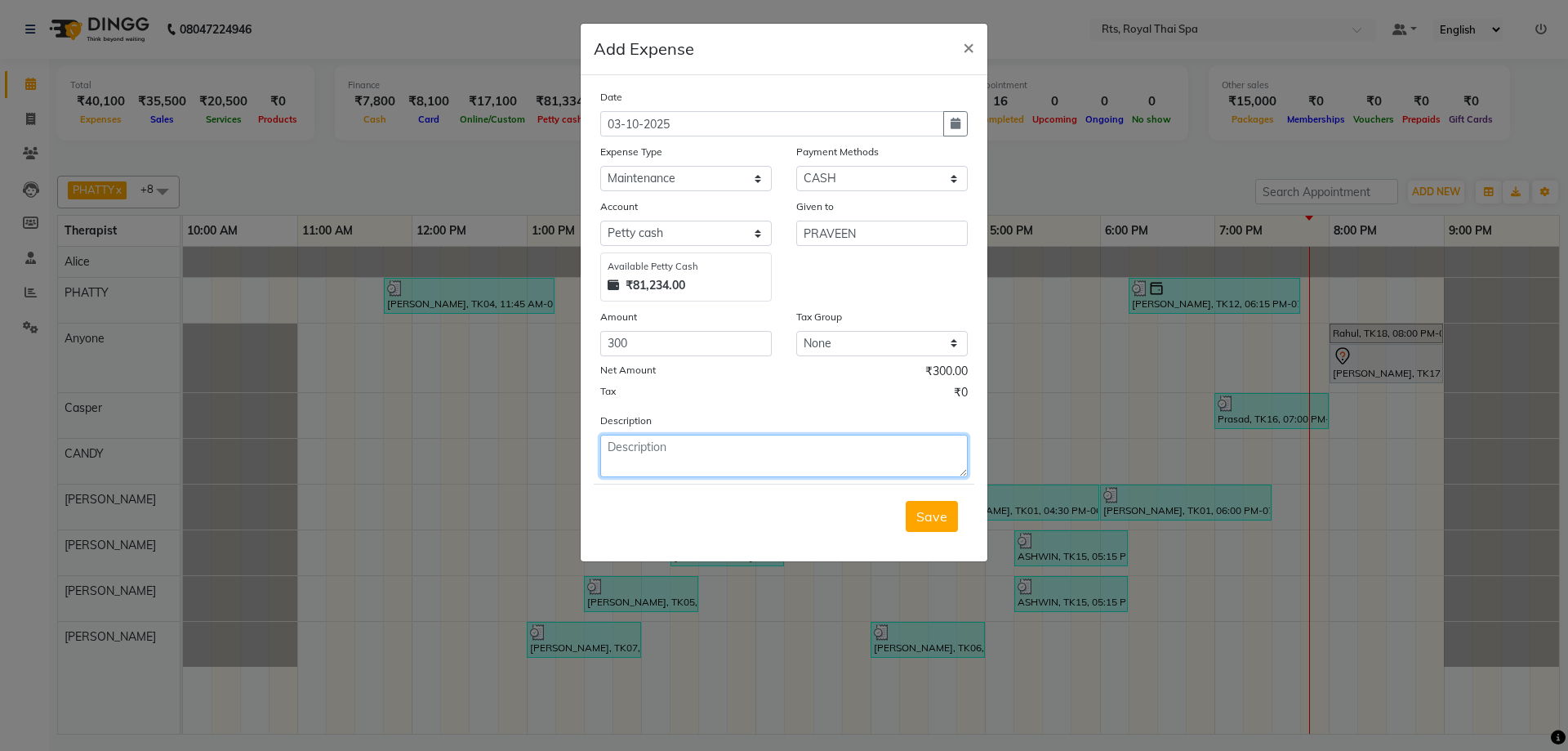
click at [675, 475] on textarea at bounding box center [784, 456] width 368 height 43
type textarea "P"
type textarea "FARE"
click at [940, 520] on span "Save" at bounding box center [932, 516] width 31 height 16
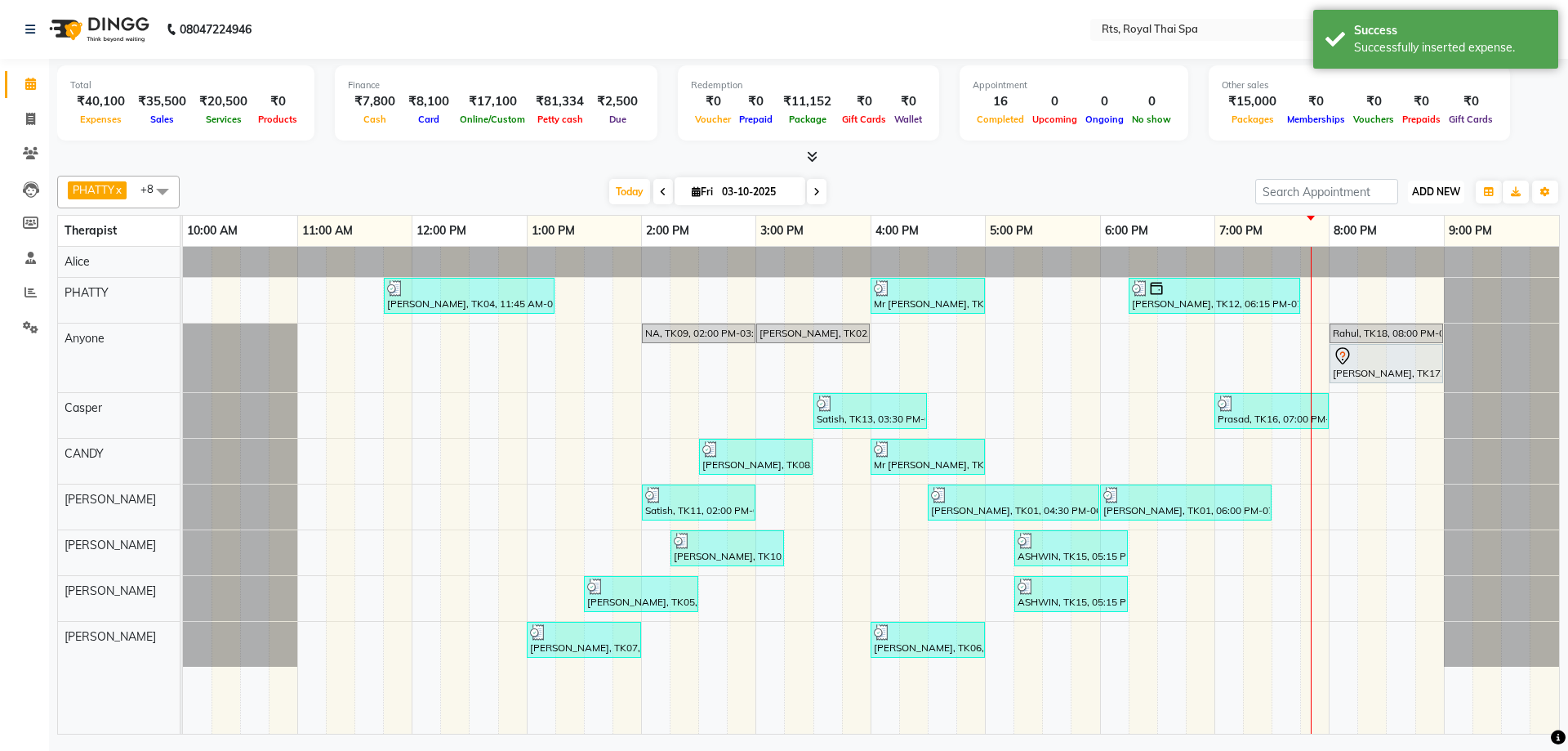
click at [1432, 191] on span "ADD NEW" at bounding box center [1436, 192] width 48 height 12
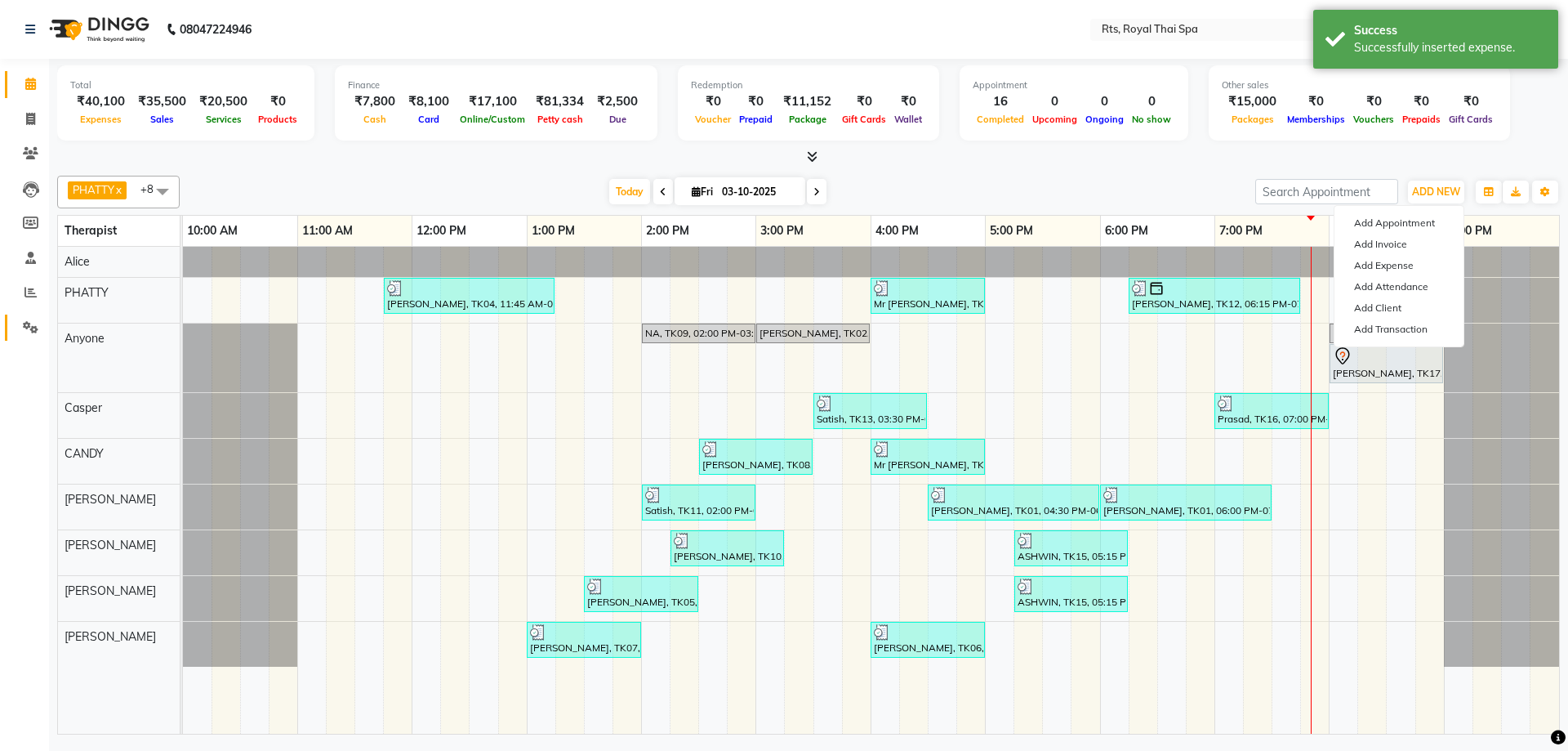
click at [15, 339] on link "Settings" at bounding box center [25, 328] width 39 height 27
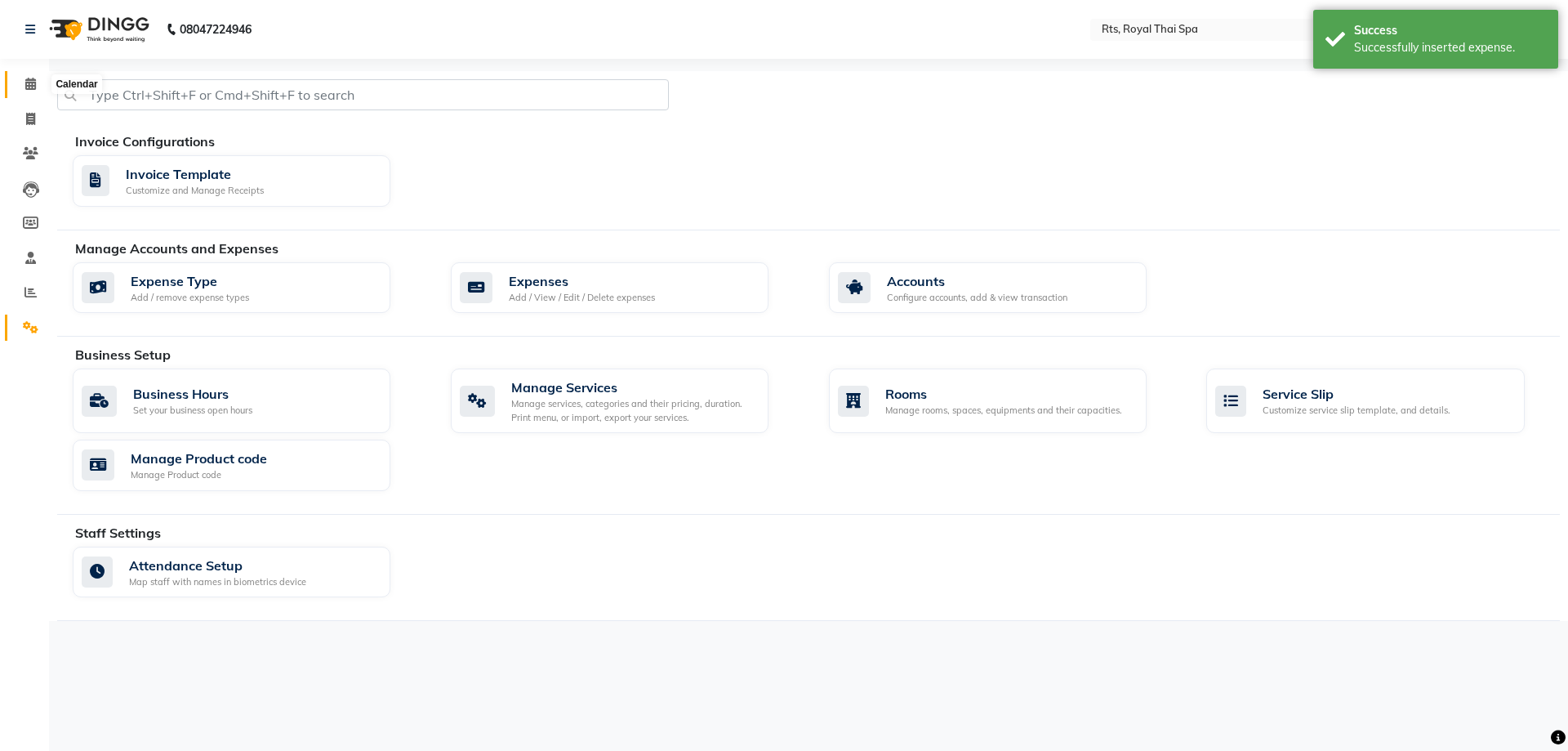
click at [27, 84] on icon at bounding box center [31, 84] width 11 height 12
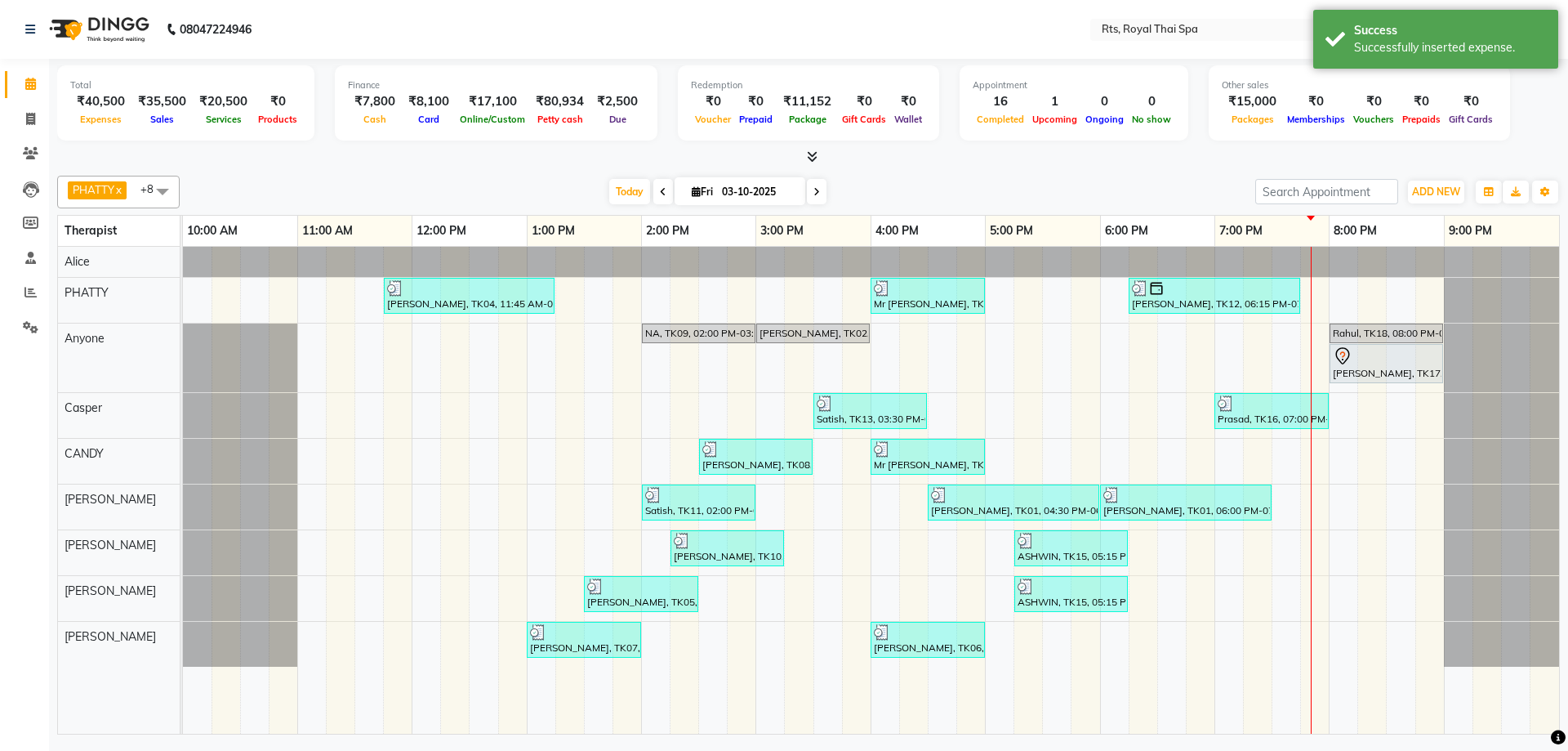
click at [1399, 192] on div "ADD NEW Toggle Dropdown Add Appointment Add Invoice Add Expense Add Attendance …" at bounding box center [1408, 192] width 305 height 26
click at [1425, 192] on span "ADD NEW" at bounding box center [1436, 192] width 48 height 12
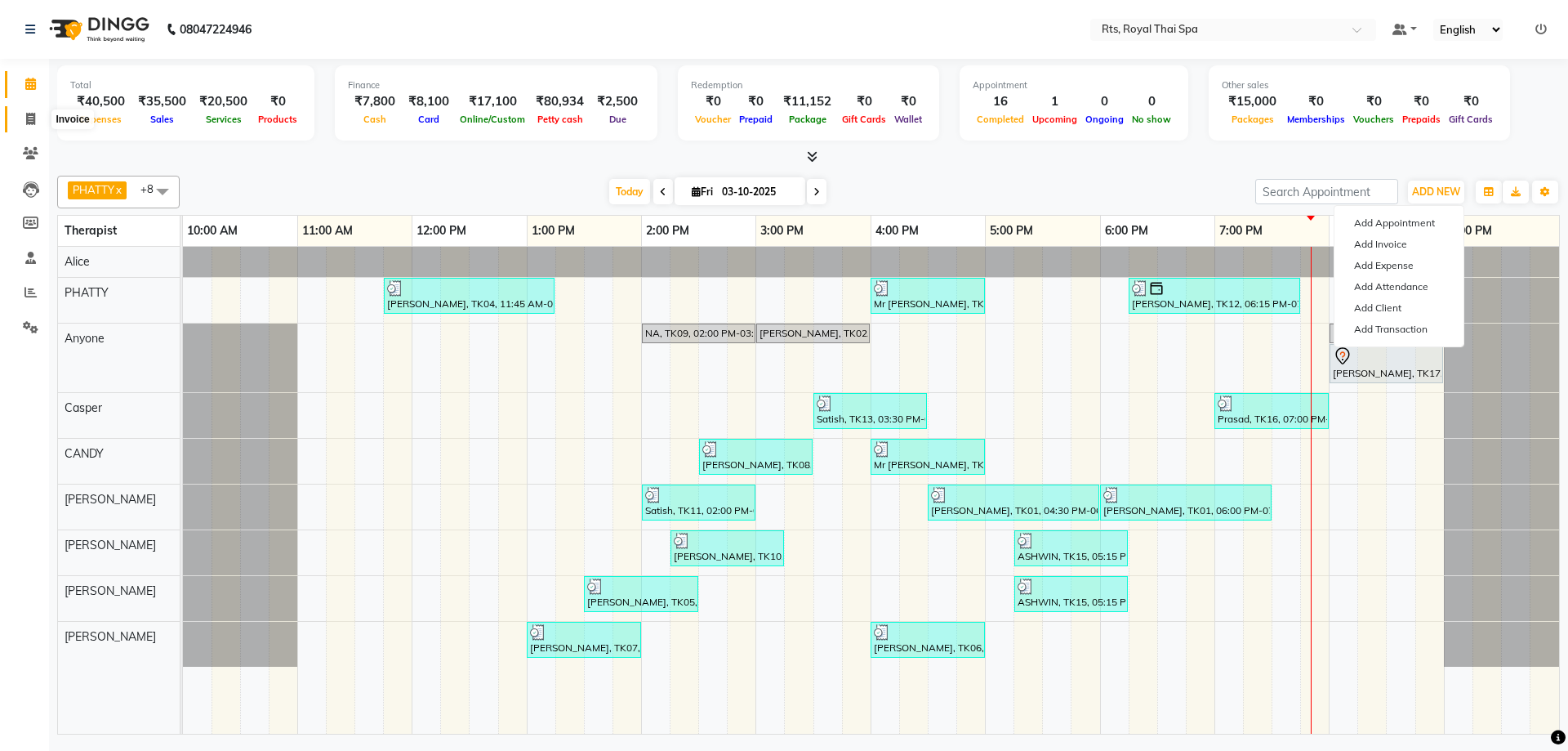
click at [28, 121] on icon at bounding box center [30, 119] width 9 height 12
select select "service"
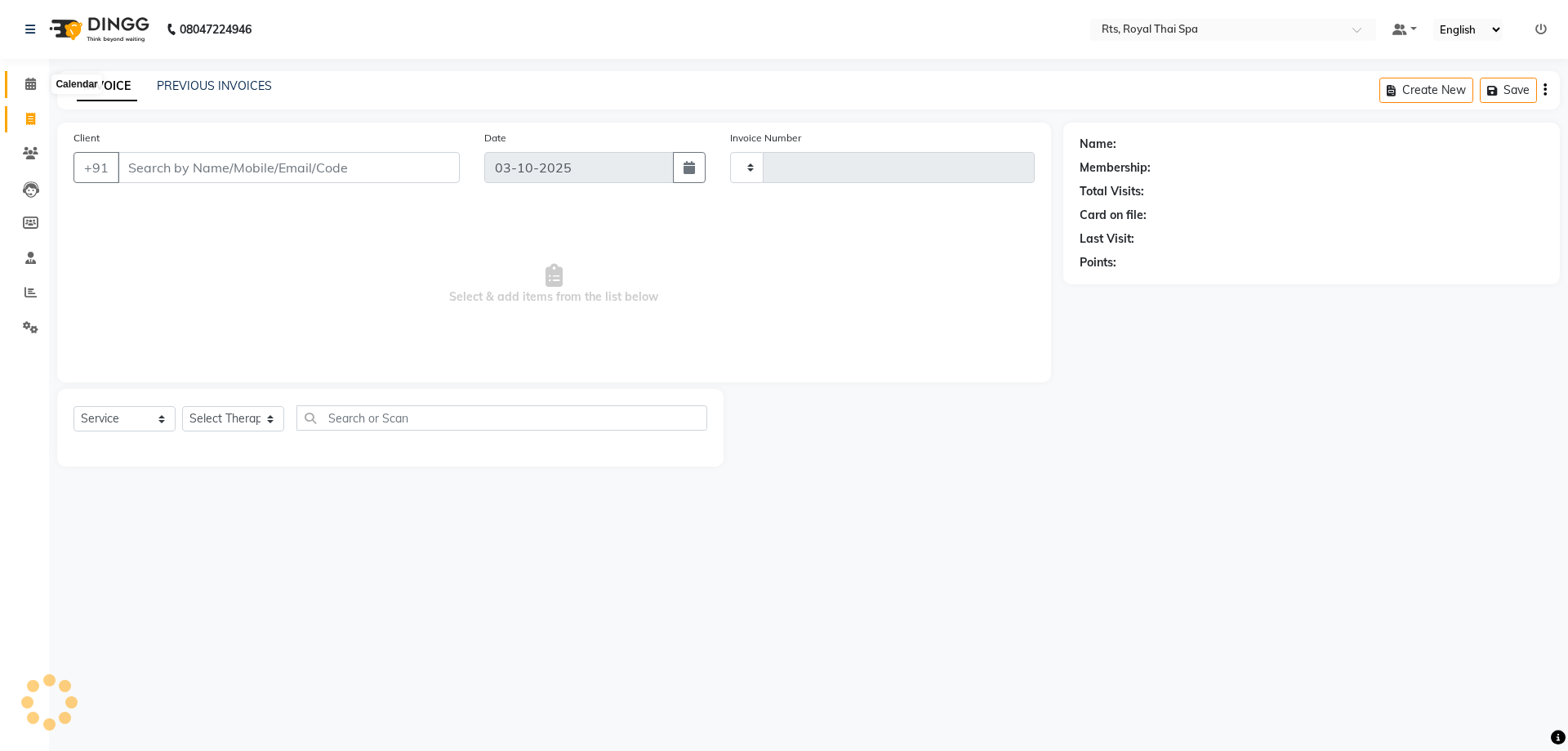
click at [31, 80] on icon at bounding box center [31, 84] width 11 height 12
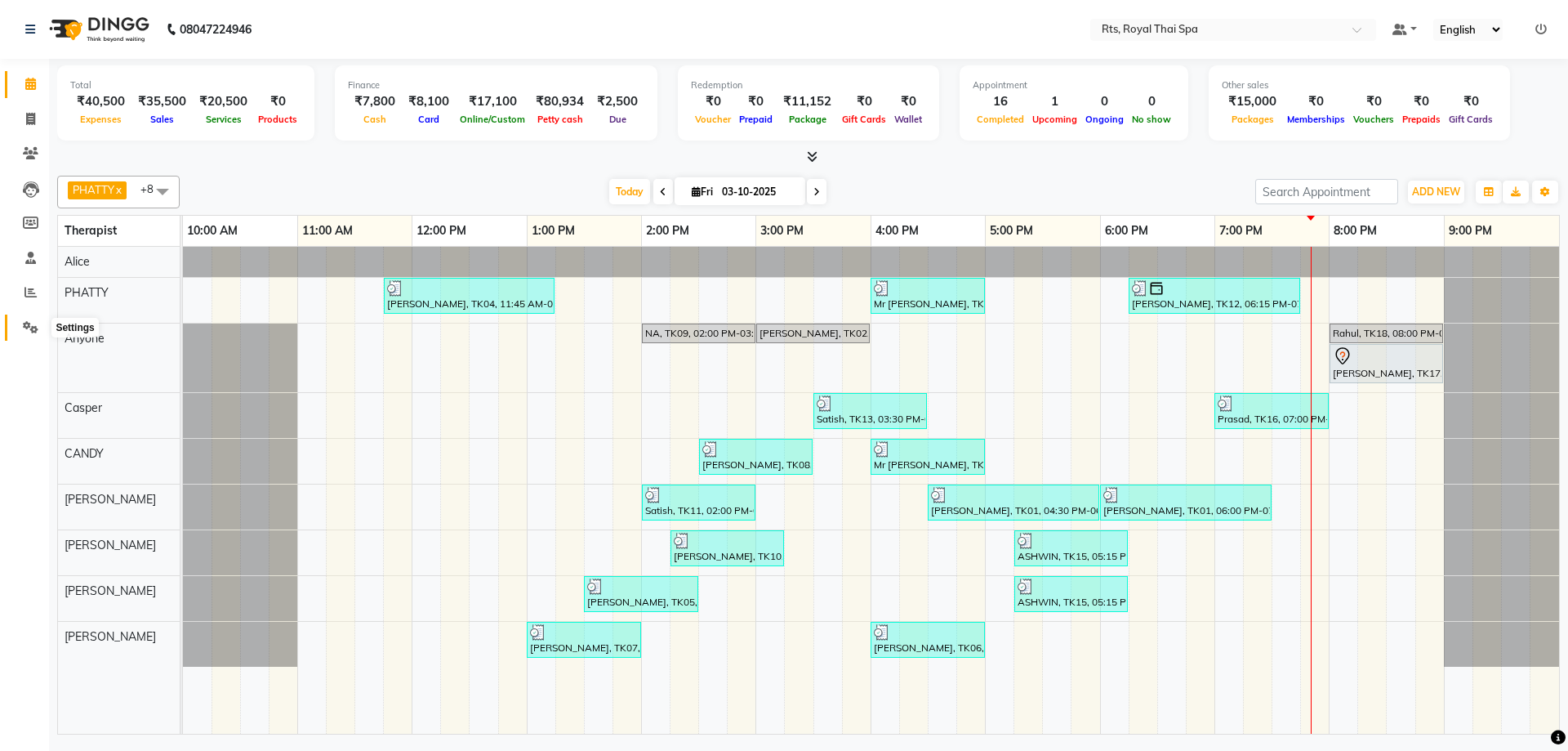
click at [27, 326] on icon at bounding box center [31, 327] width 16 height 12
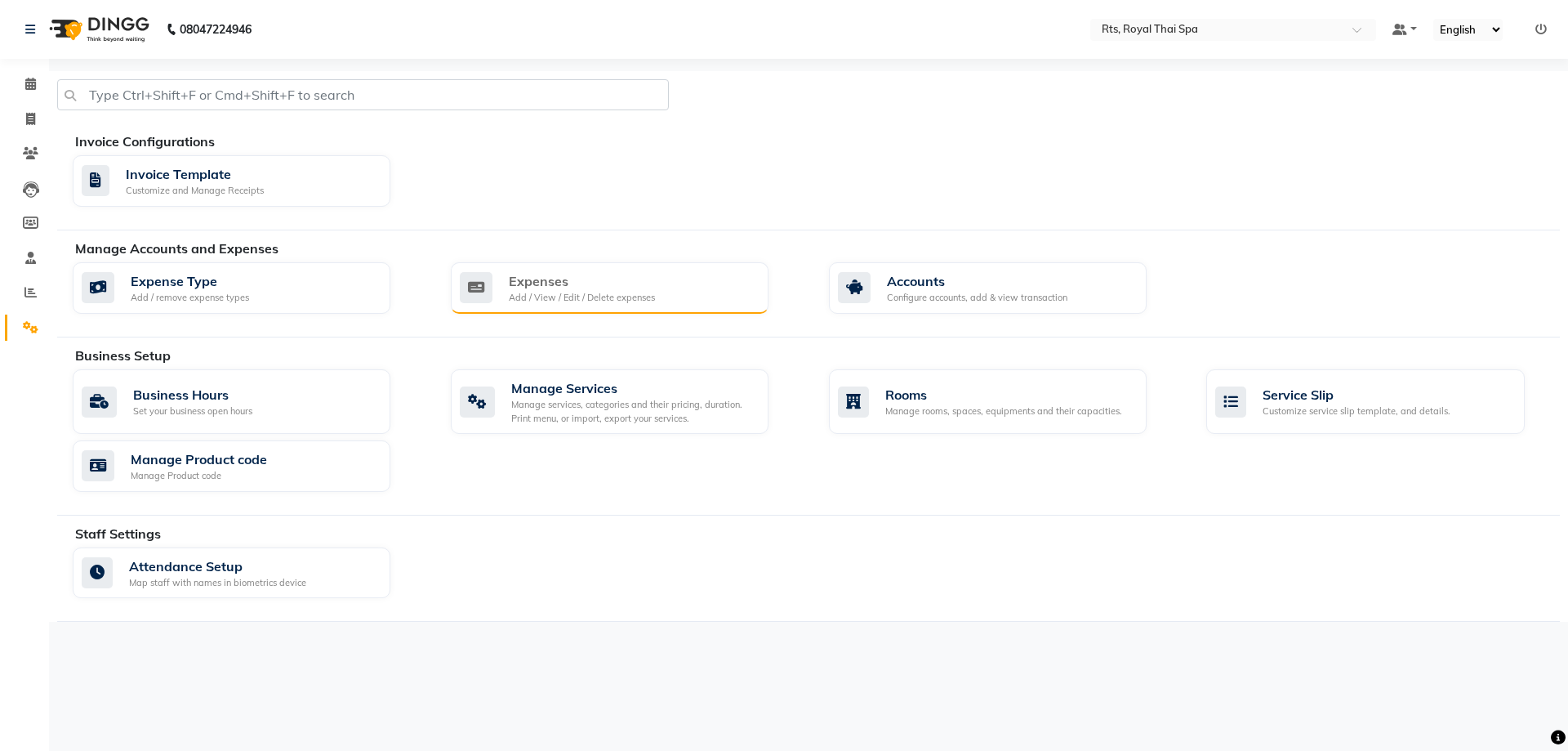
click at [597, 278] on div "Expenses" at bounding box center [581, 281] width 146 height 20
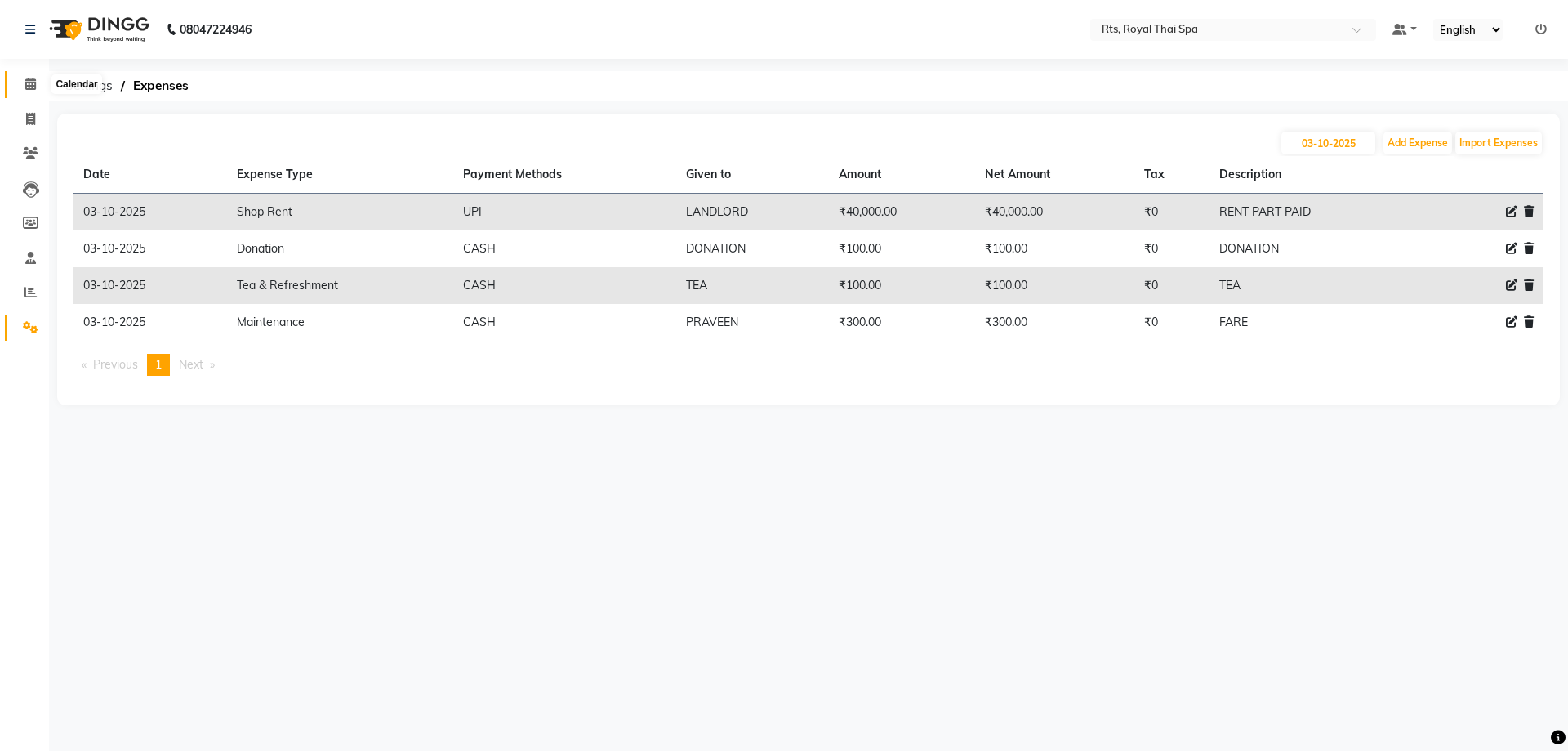
click at [27, 82] on icon at bounding box center [31, 84] width 11 height 12
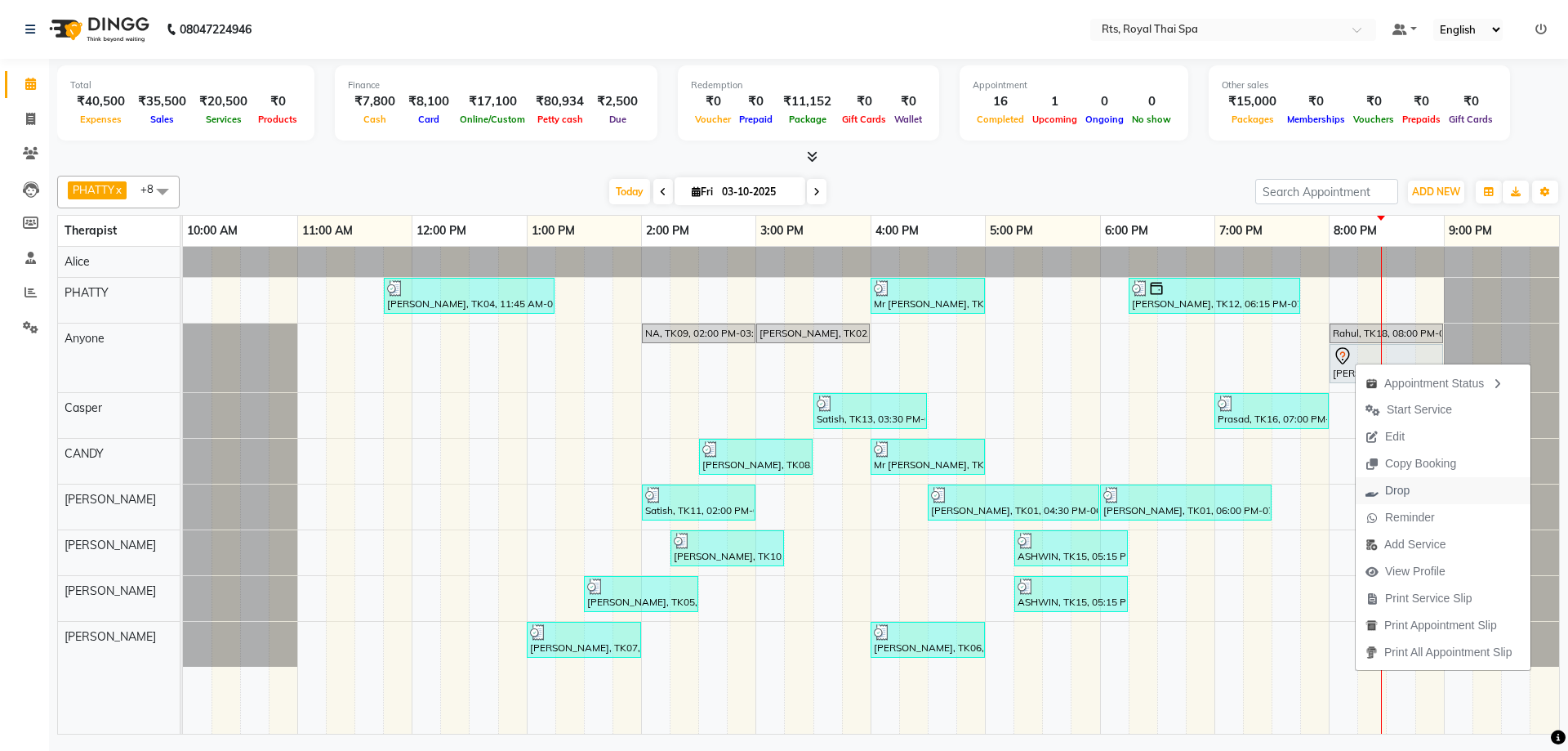
click at [1403, 493] on span "Drop" at bounding box center [1397, 489] width 25 height 17
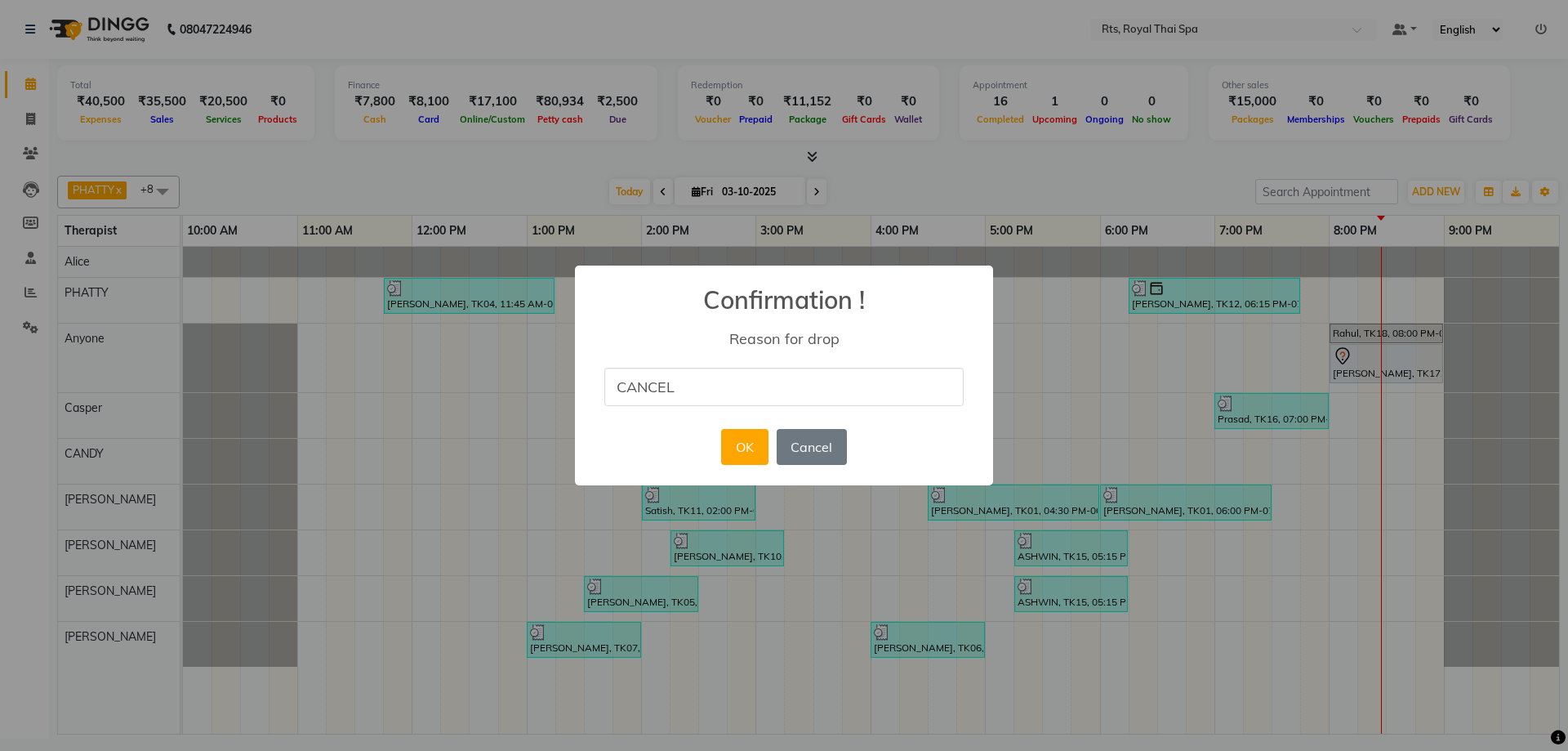
type input "CANCEL"
click at [712, 429] on div "× Confirmation ! Reason for drop CANCEL OK No Cancel" at bounding box center [784, 375] width 418 height 220
click at [734, 442] on button "OK" at bounding box center [744, 447] width 47 height 36
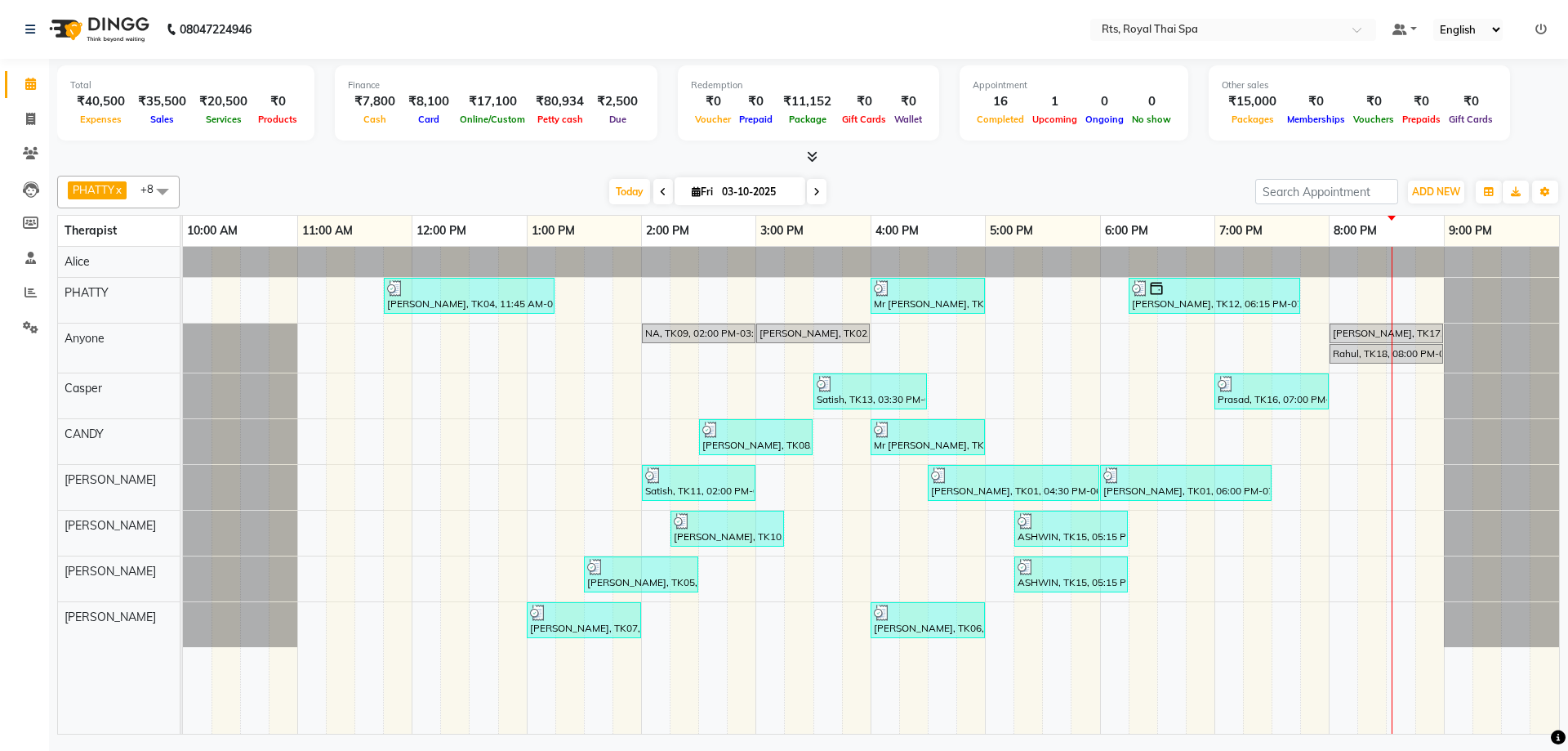
click at [26, 340] on li "Settings" at bounding box center [24, 328] width 49 height 35
click at [30, 329] on icon at bounding box center [31, 327] width 16 height 12
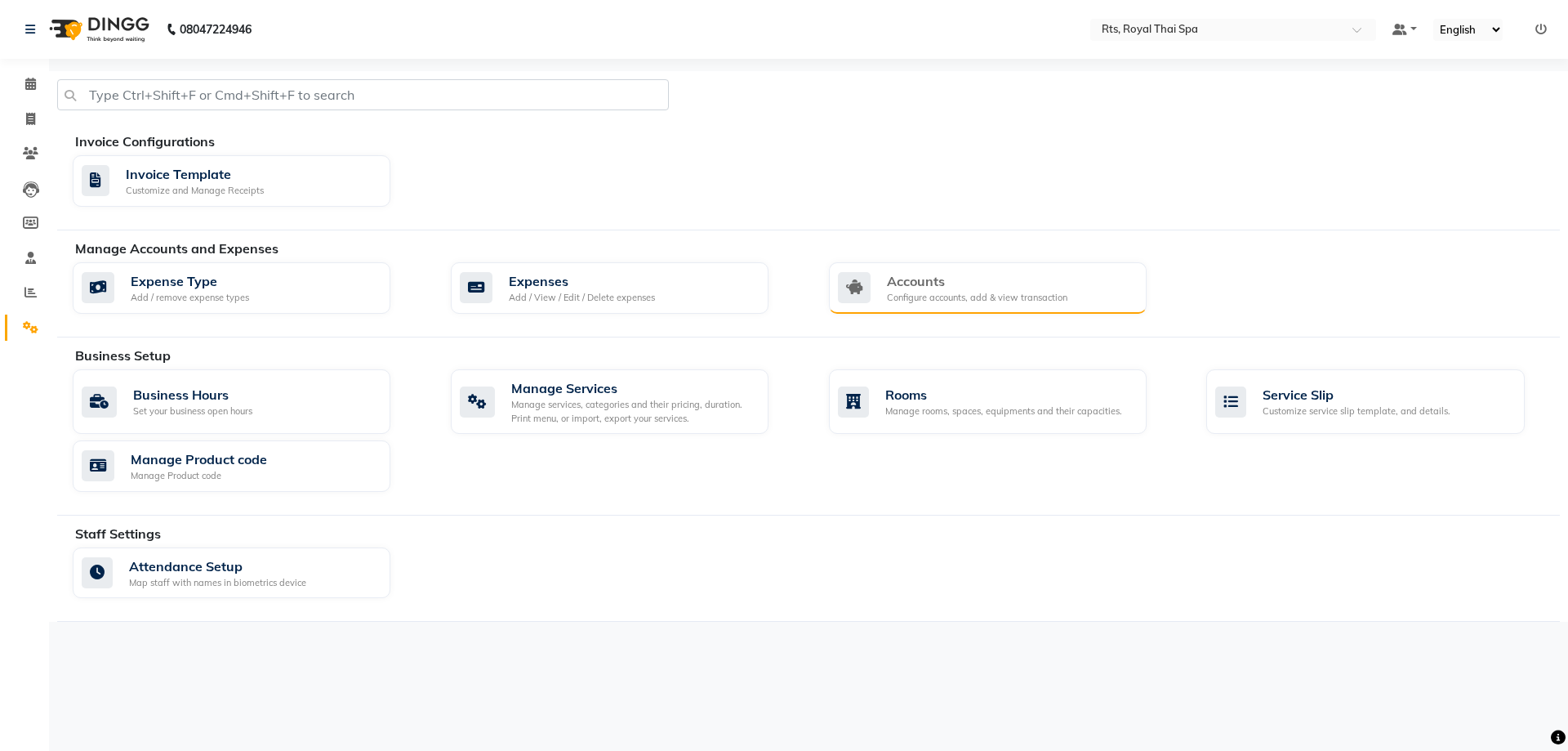
click at [925, 286] on div "Accounts" at bounding box center [977, 281] width 181 height 20
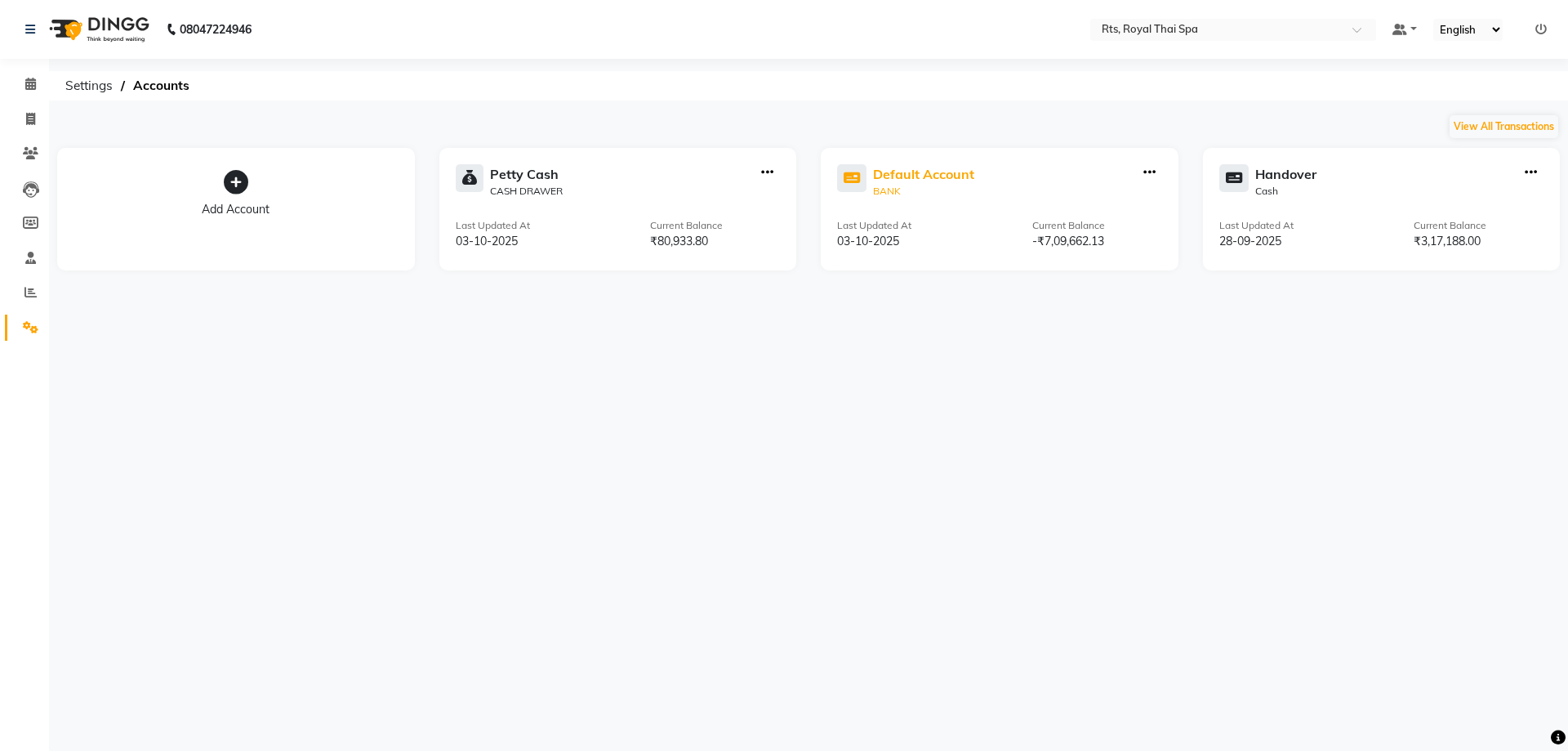
click at [945, 181] on div "Default Account" at bounding box center [924, 174] width 101 height 20
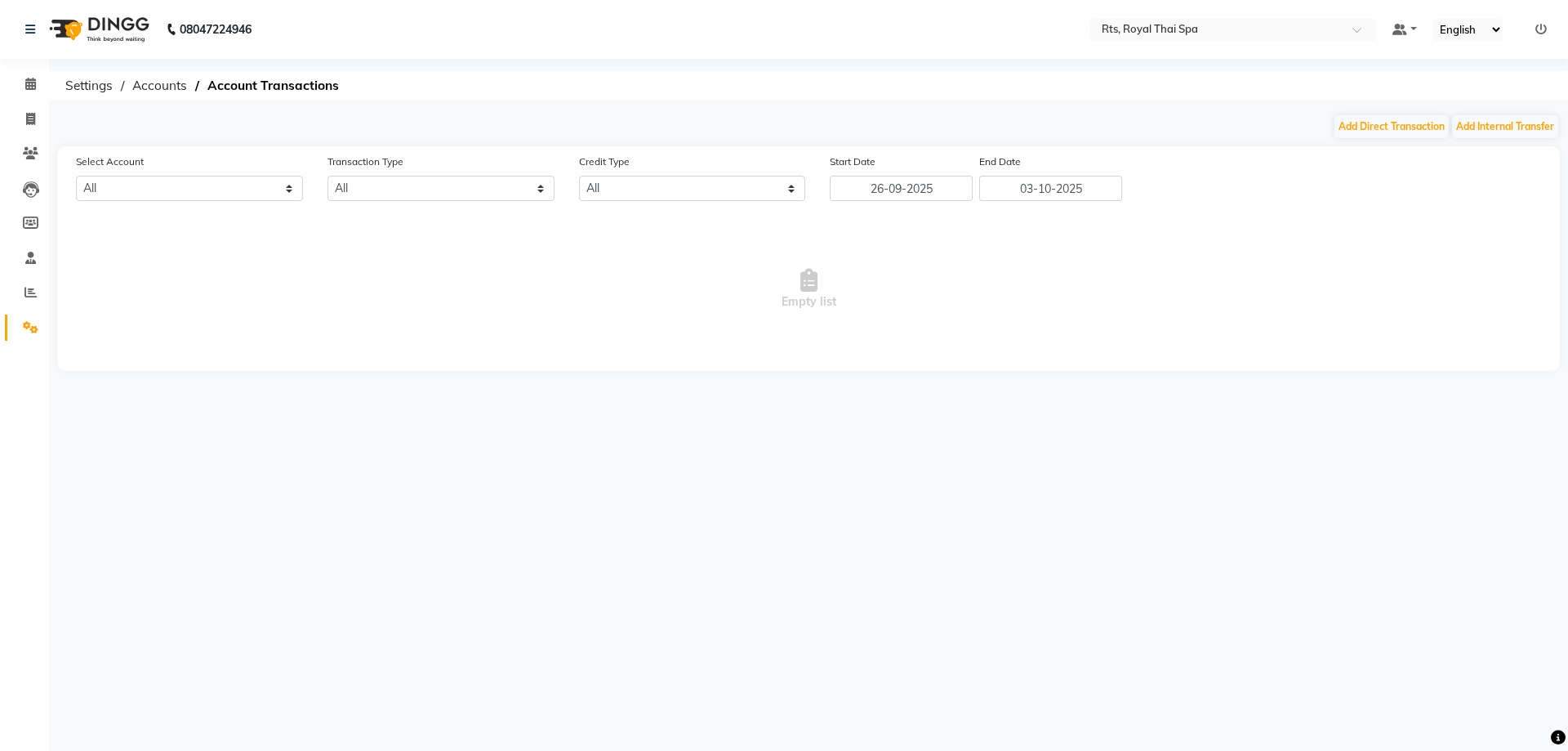
select select "4202"
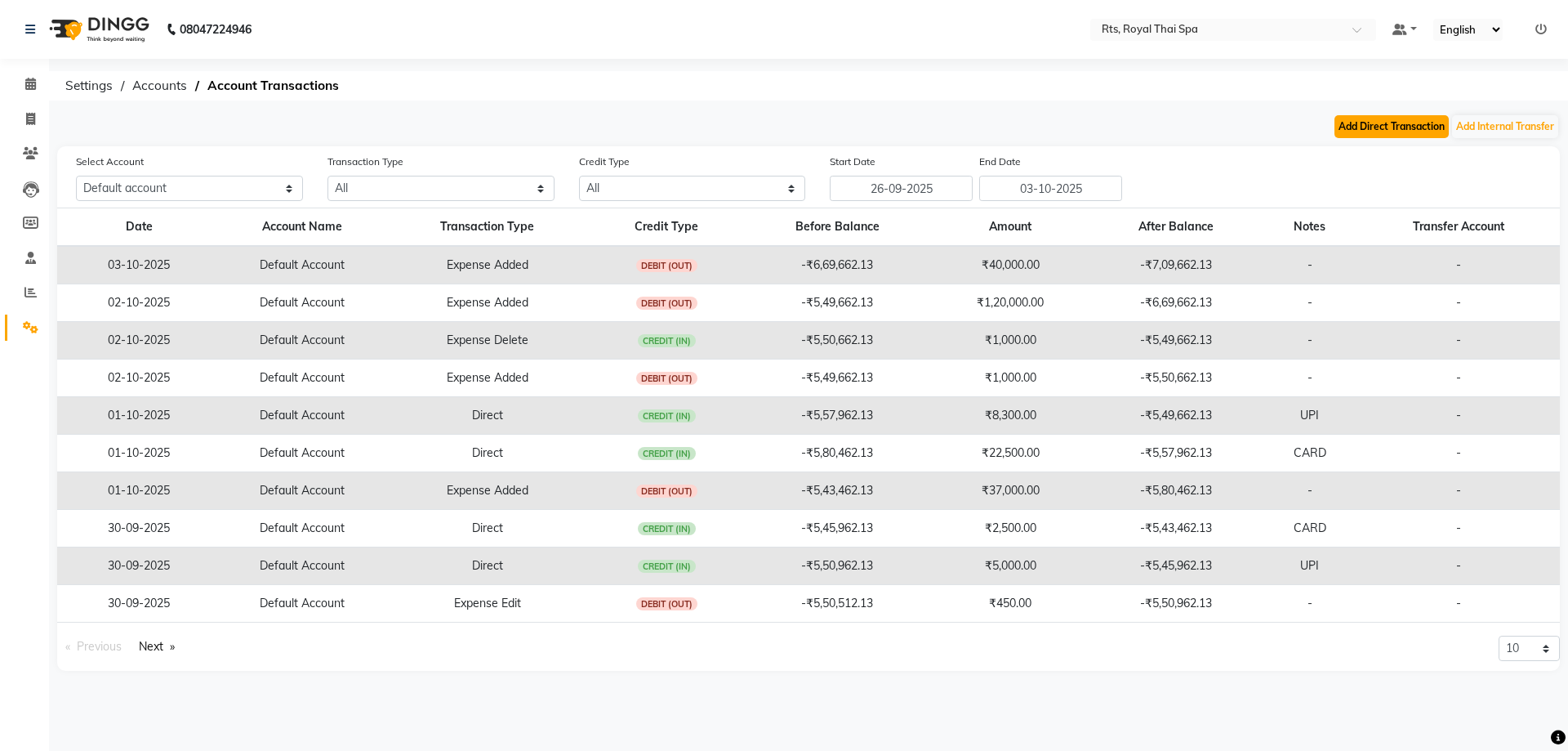
click at [1370, 123] on button "Add Direct Transaction" at bounding box center [1391, 127] width 114 height 23
select select "direct"
select select "4202"
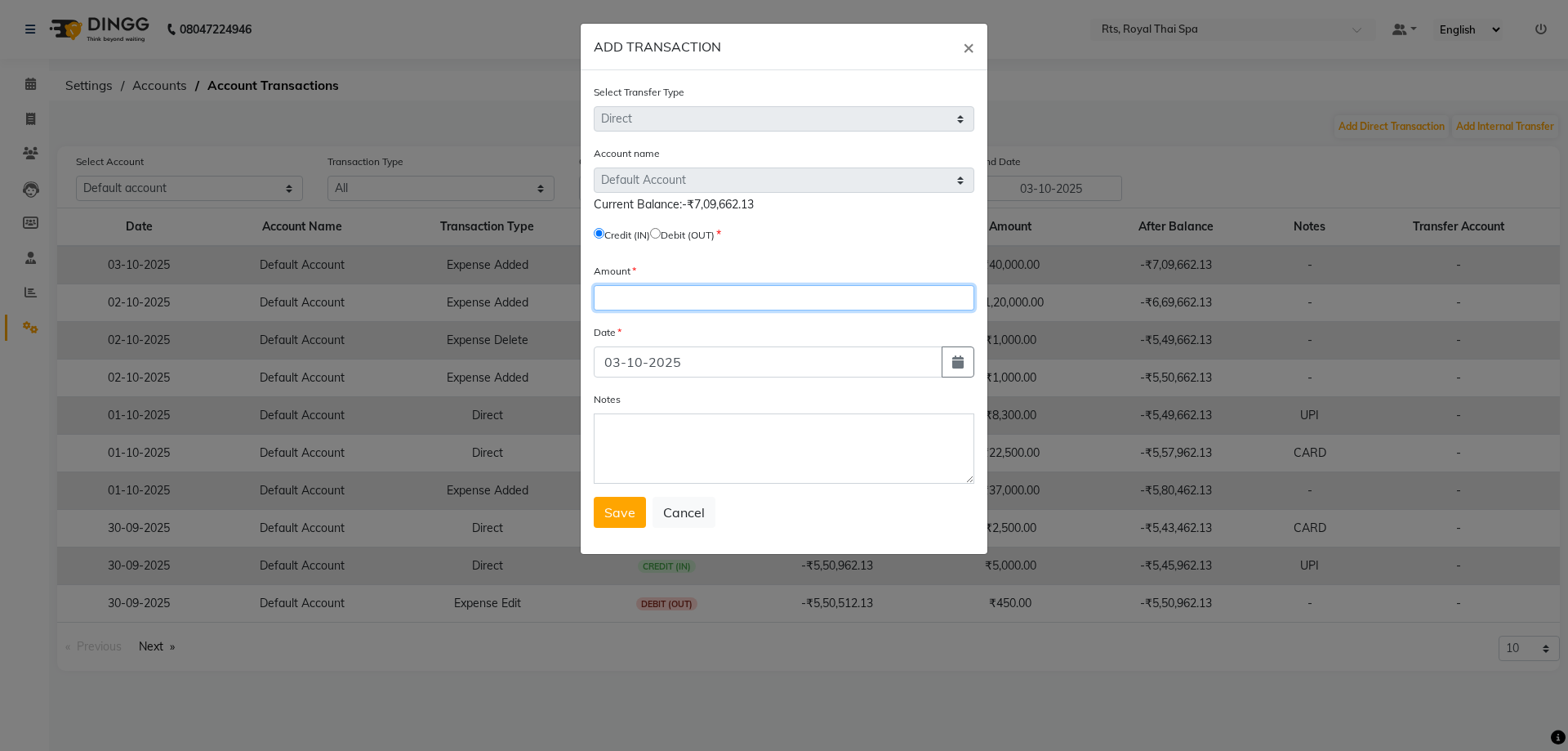
click at [737, 297] on input "number" at bounding box center [784, 297] width 380 height 26
type input "17100"
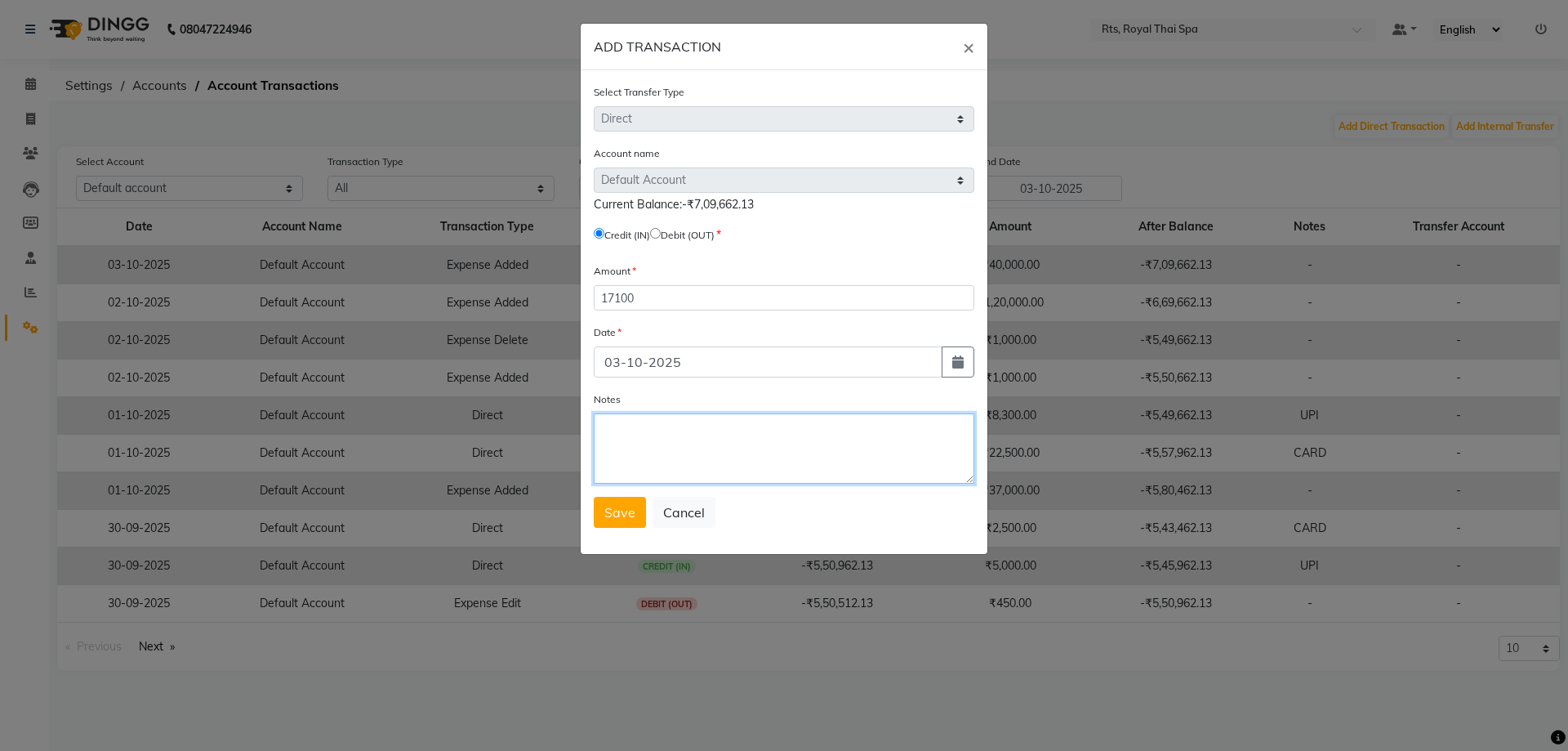
click at [646, 441] on textarea "Notes" at bounding box center [784, 448] width 380 height 70
type textarea "UPI"
click at [615, 503] on button "Save" at bounding box center [620, 512] width 52 height 31
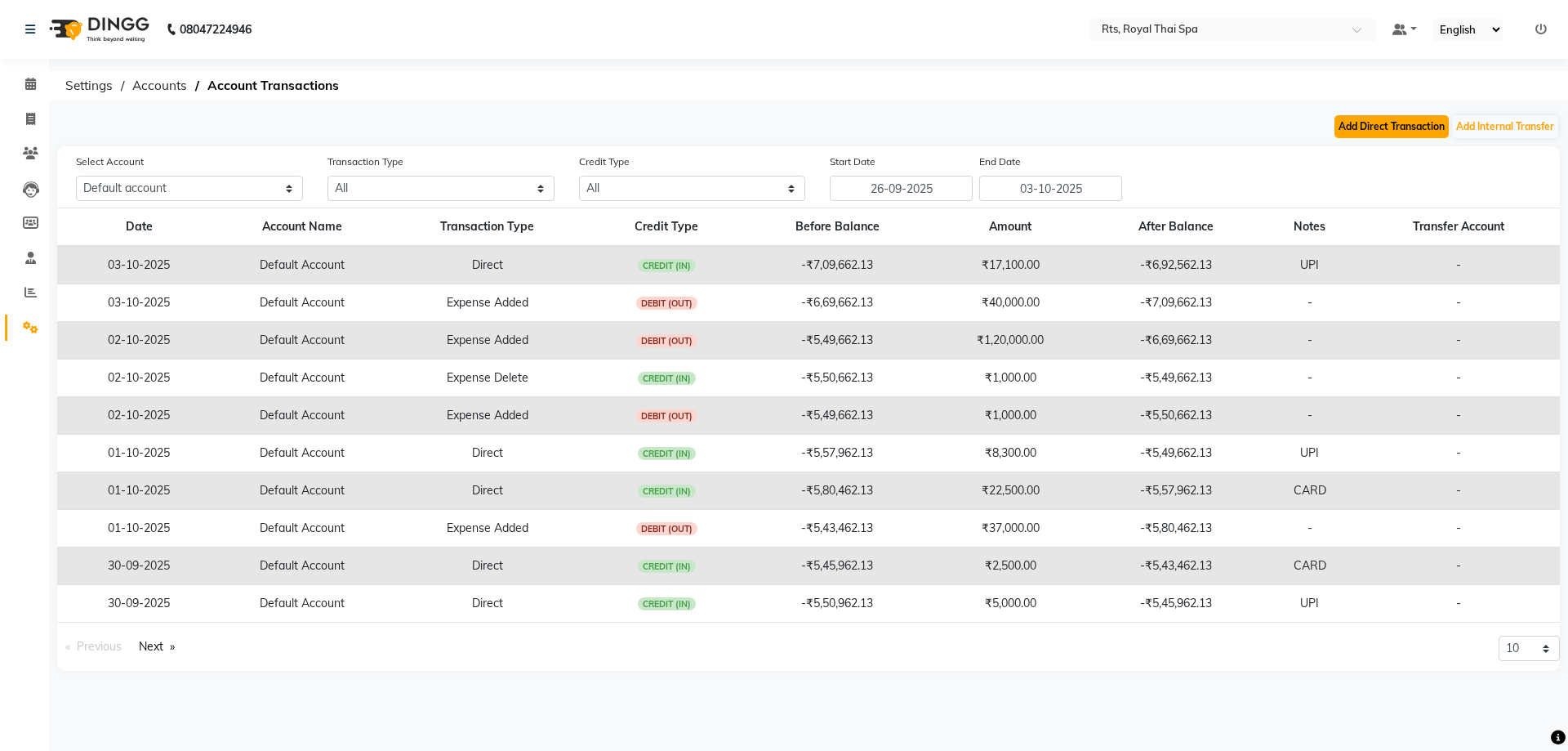
click at [1379, 125] on button "Add Direct Transaction" at bounding box center [1391, 127] width 114 height 23
select select "direct"
select select "4202"
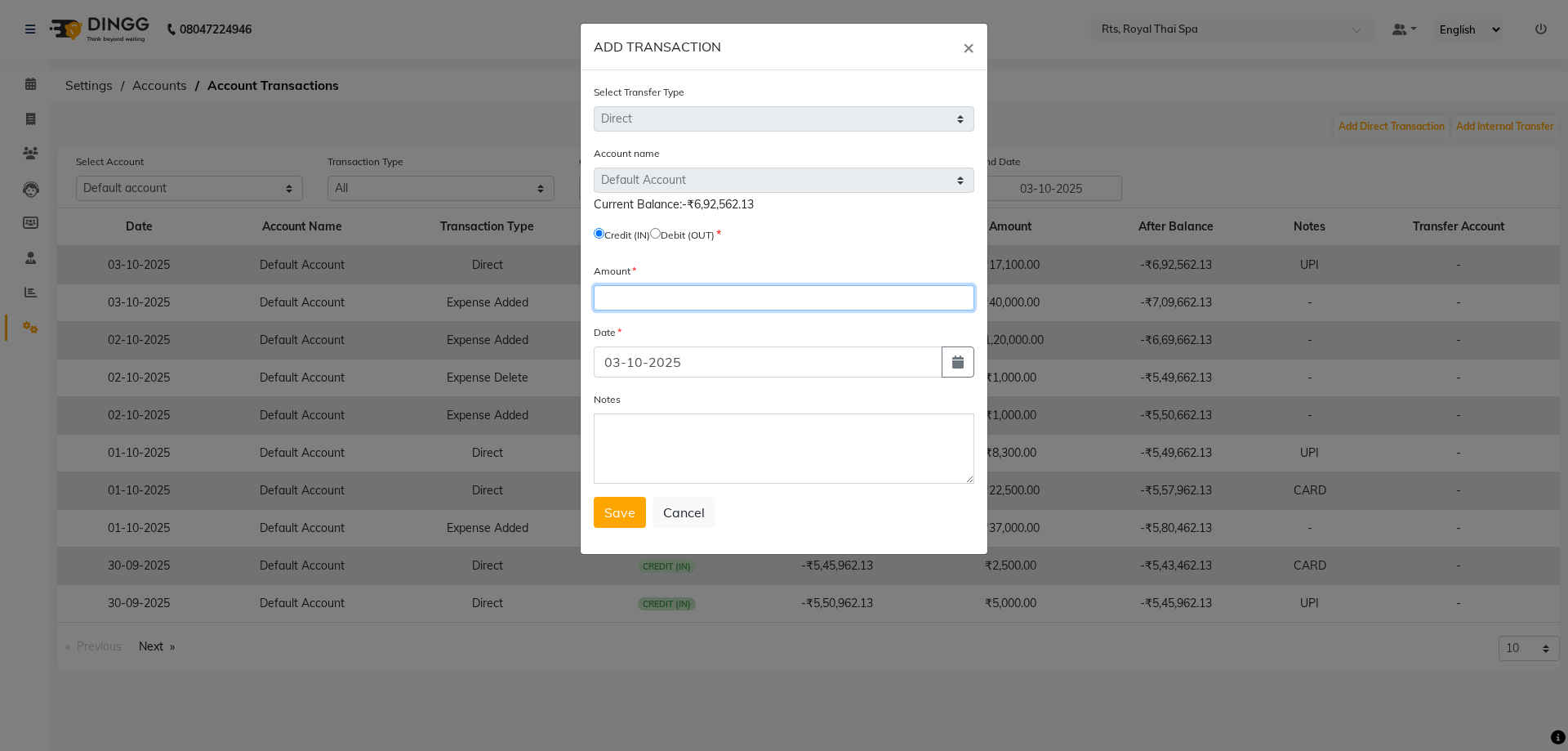
click at [651, 303] on input "number" at bounding box center [784, 297] width 380 height 26
type input "8100"
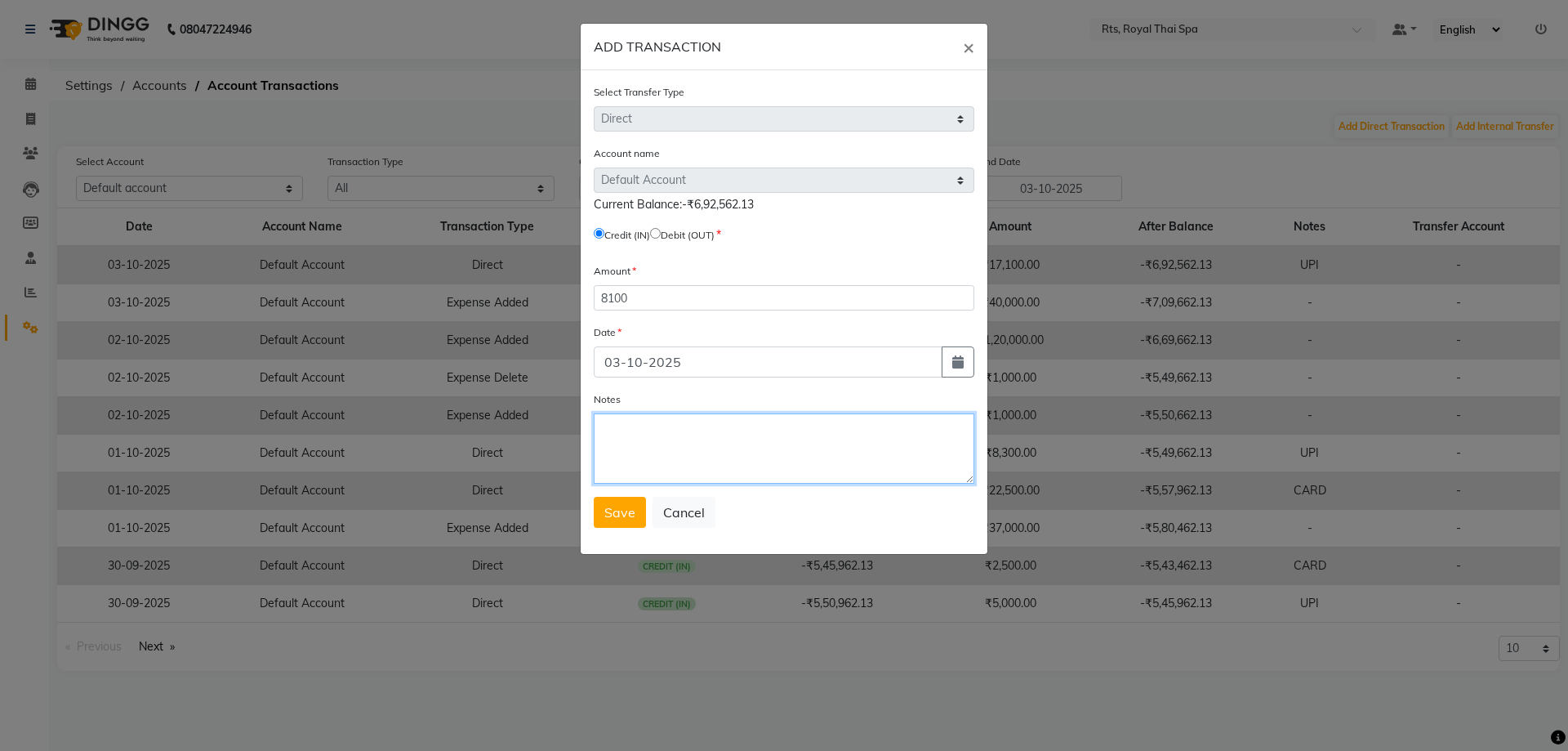
click at [656, 466] on textarea "Notes" at bounding box center [784, 448] width 380 height 70
type textarea "CARD"
click at [625, 514] on span "Save" at bounding box center [620, 512] width 31 height 16
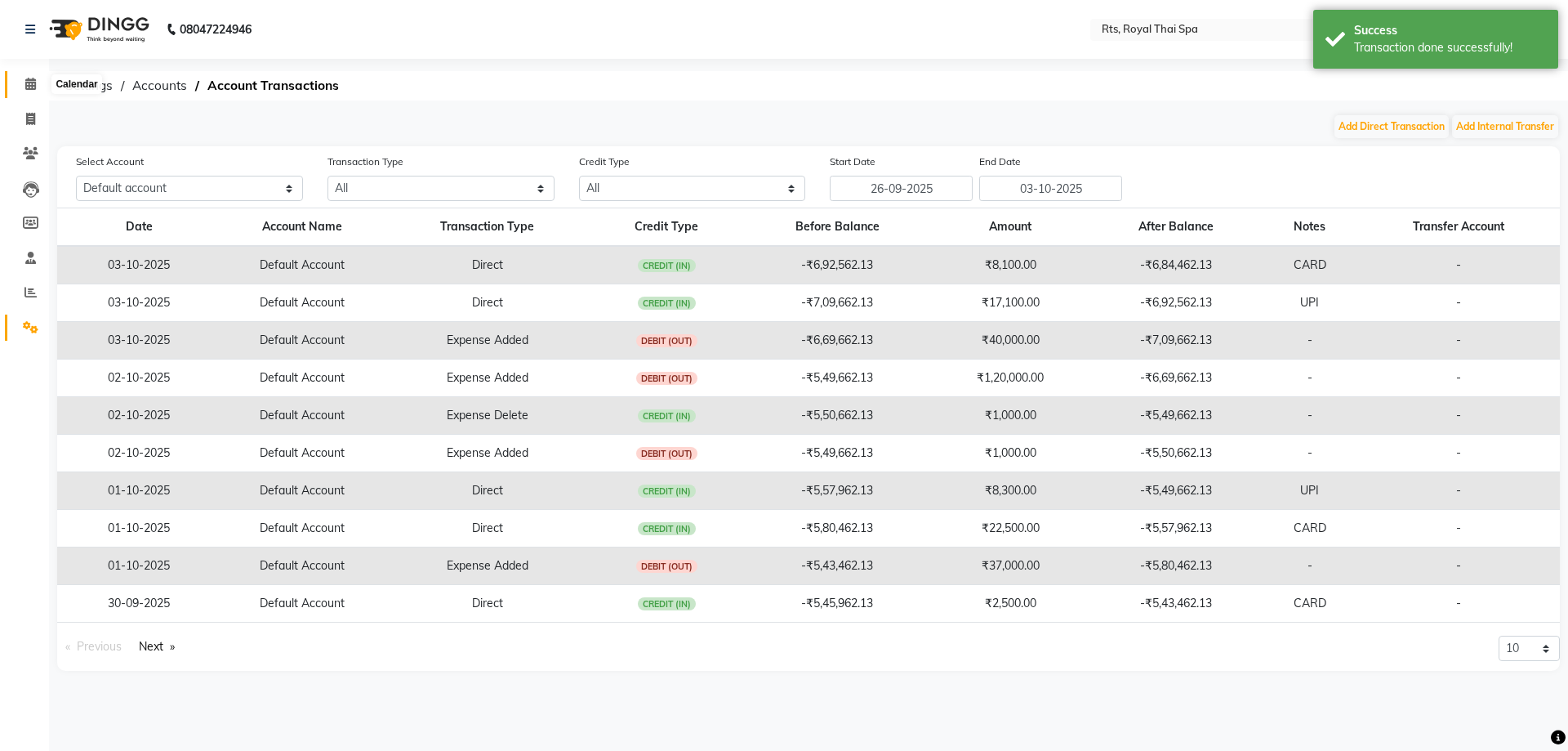
click at [35, 82] on icon at bounding box center [31, 84] width 11 height 12
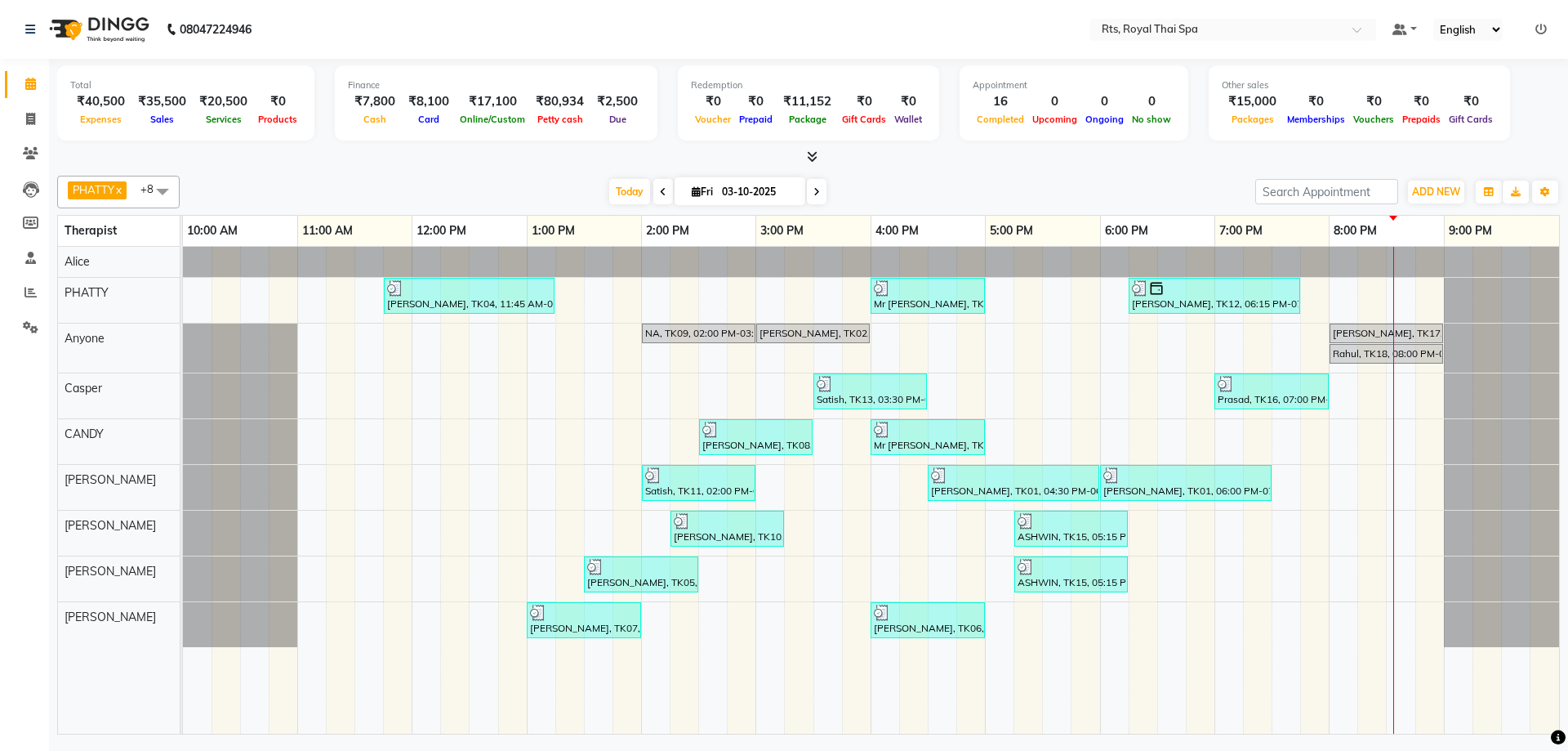
click at [1542, 29] on icon at bounding box center [1541, 29] width 12 height 12
